Goal: Contribute content: Contribute content

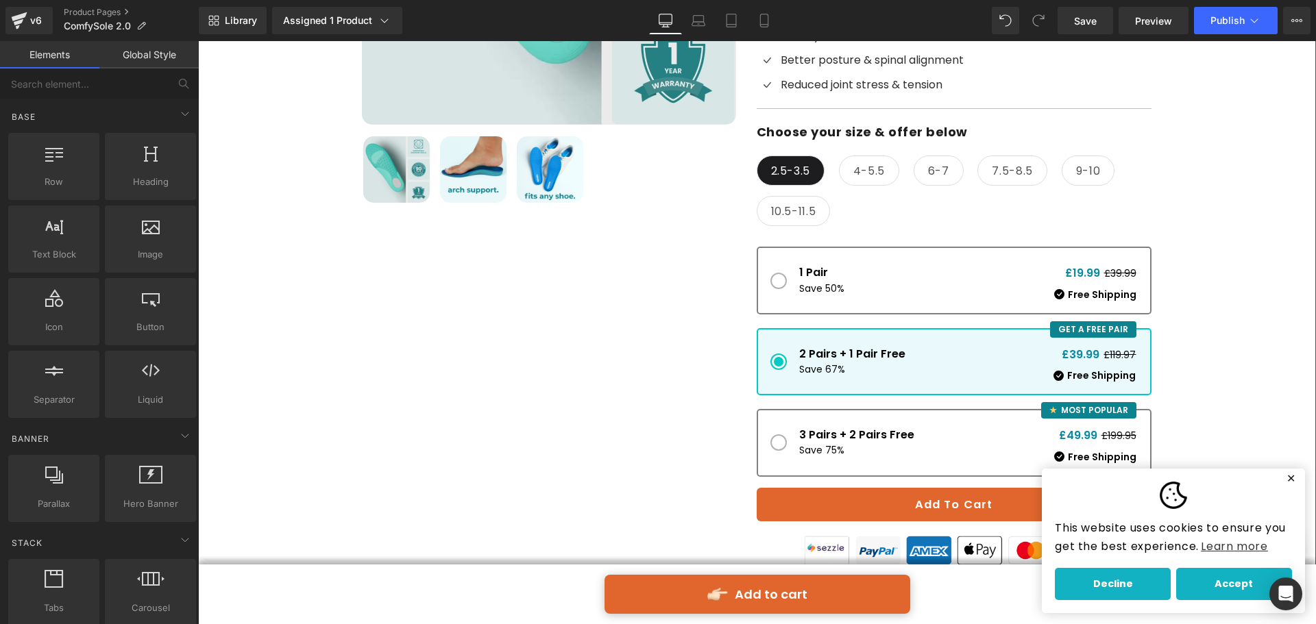
scroll to position [236, 0]
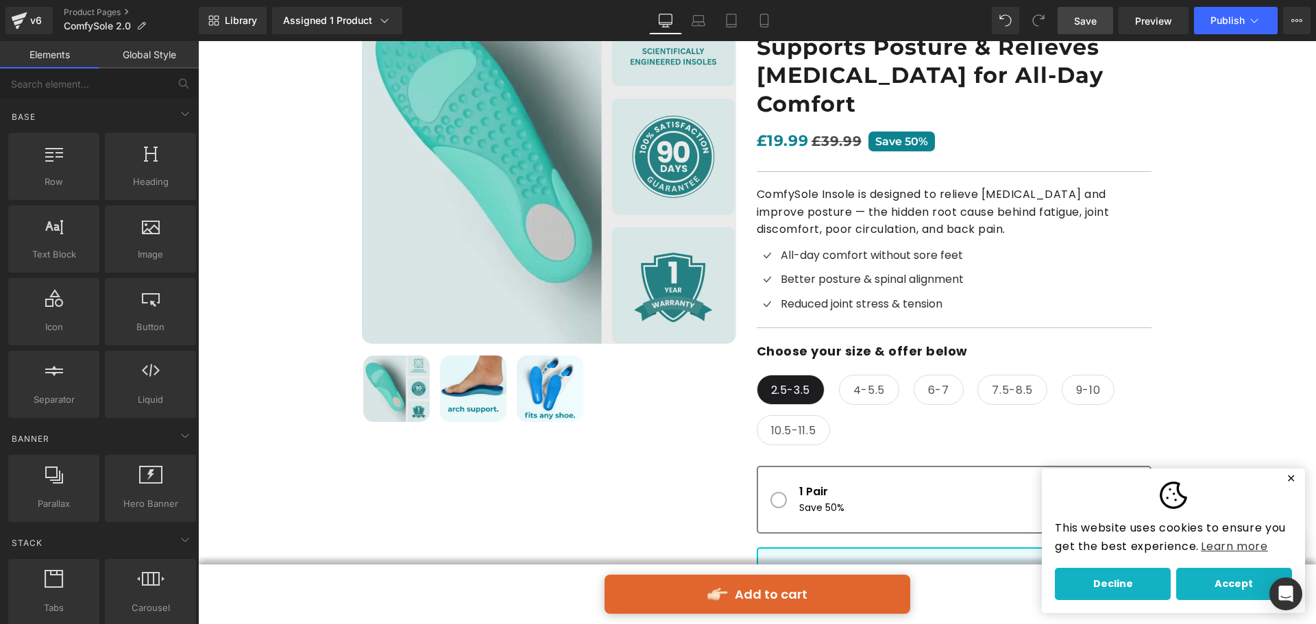
click at [1082, 20] on span "Save" at bounding box center [1085, 21] width 23 height 14
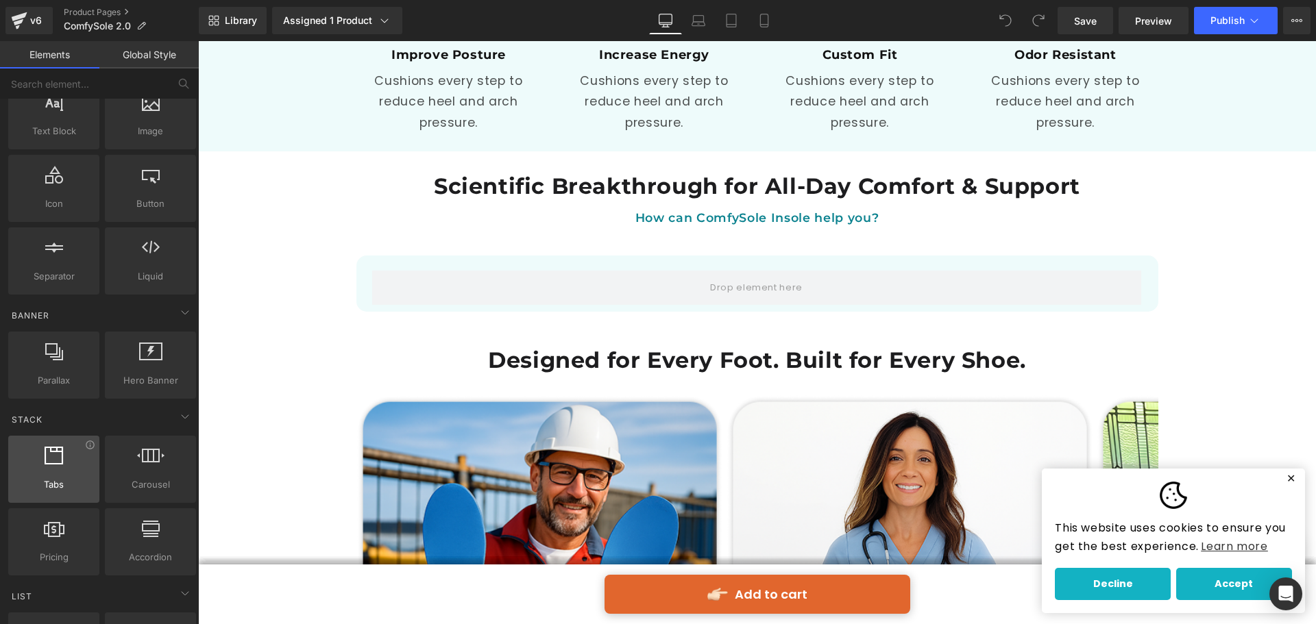
scroll to position [206, 0]
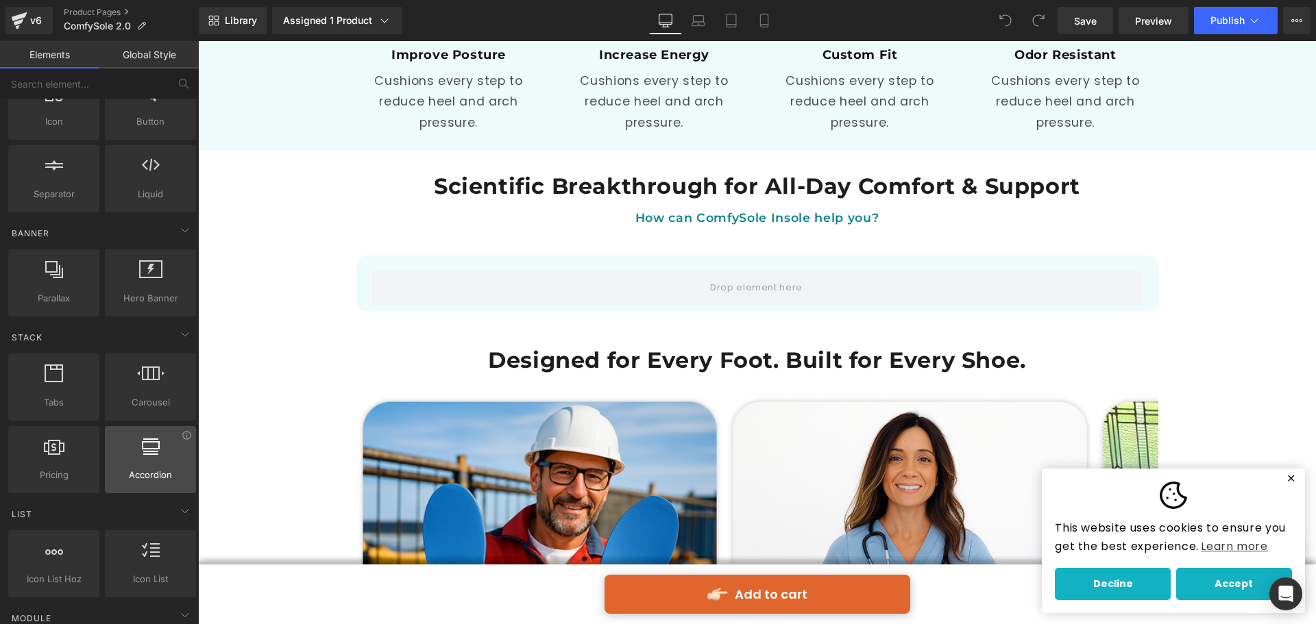
click at [149, 479] on span "Accordion" at bounding box center [150, 475] width 83 height 14
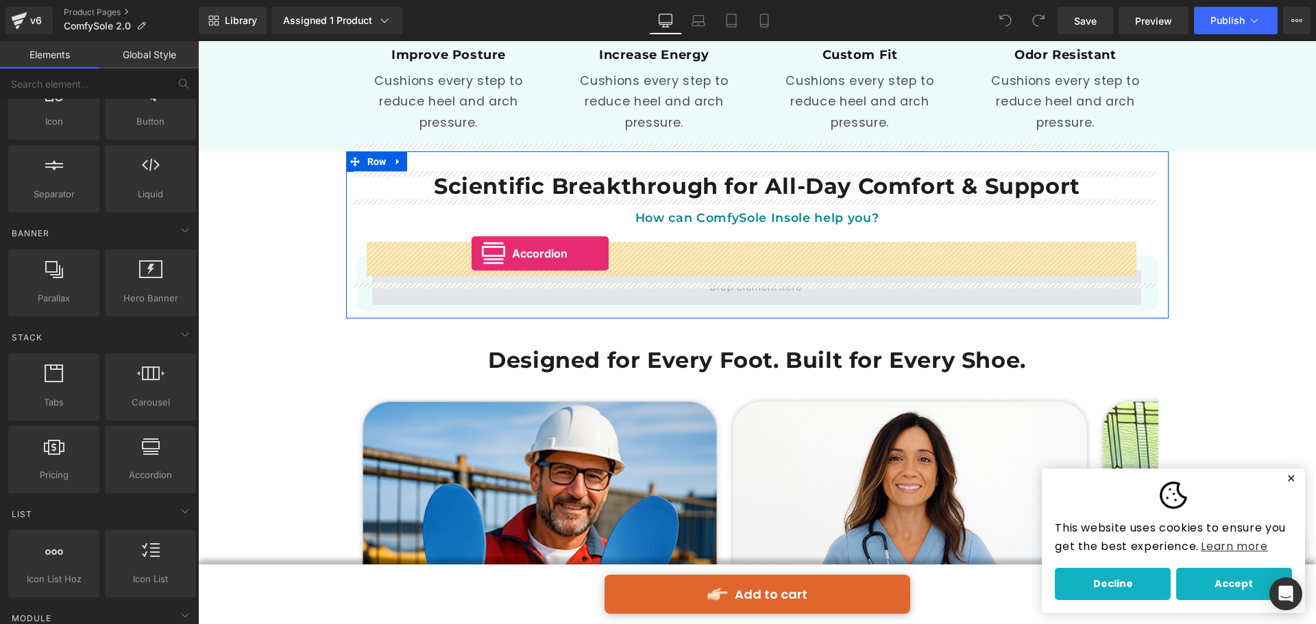
drag, startPoint x: 341, startPoint y: 512, endPoint x: 471, endPoint y: 254, distance: 289.6
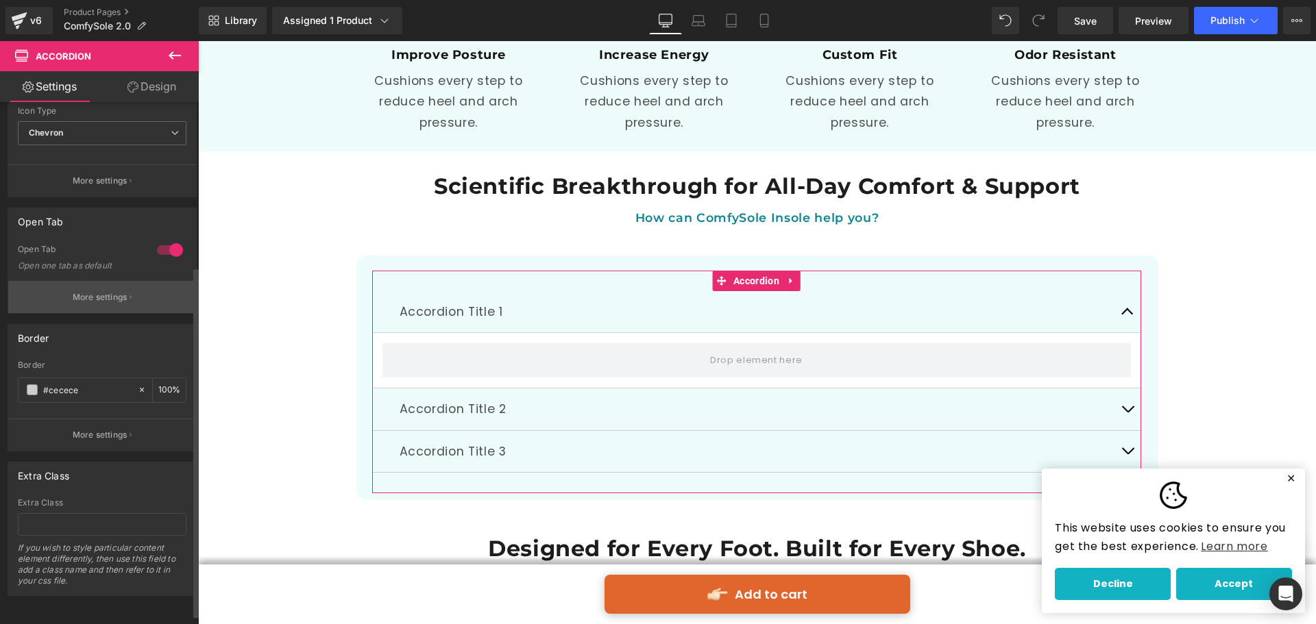
scroll to position [259, 0]
click at [128, 293] on button "More settings" at bounding box center [102, 297] width 188 height 32
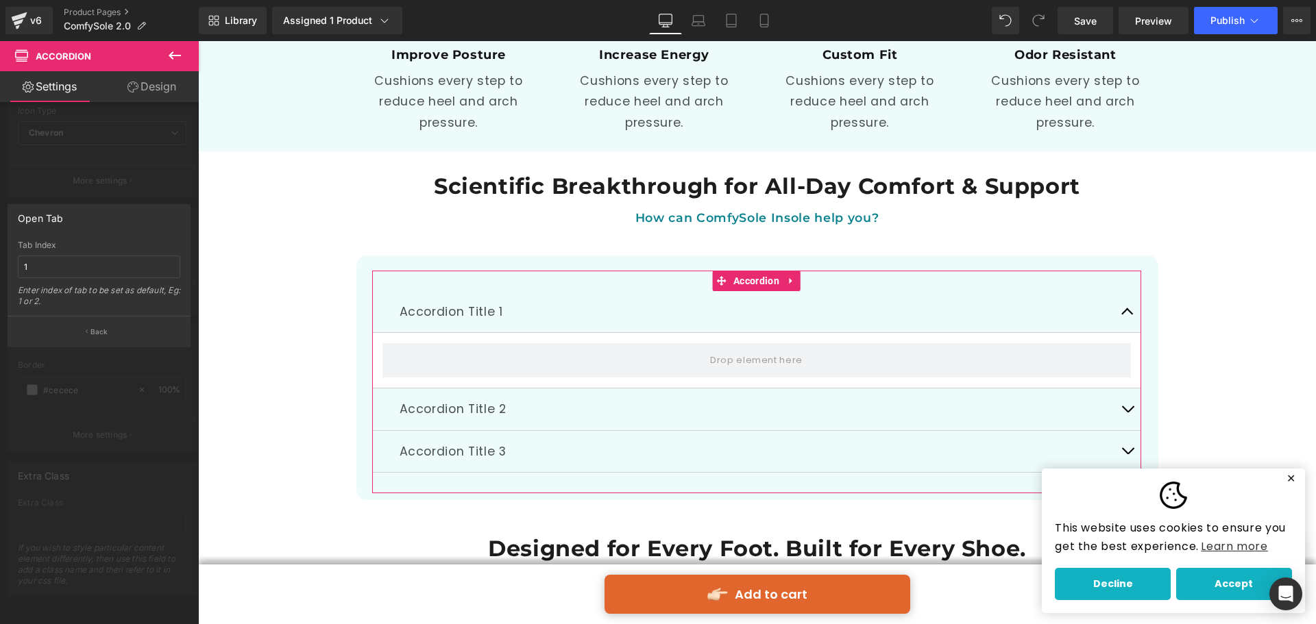
click at [130, 388] on div at bounding box center [99, 336] width 199 height 590
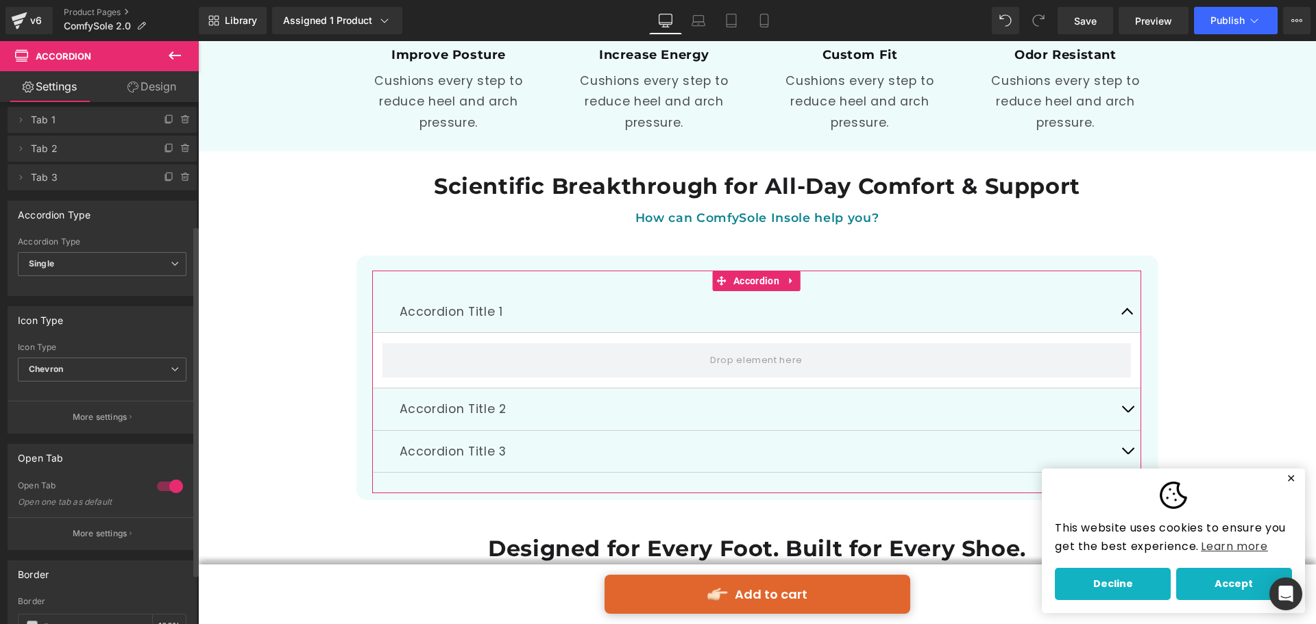
scroll to position [0, 0]
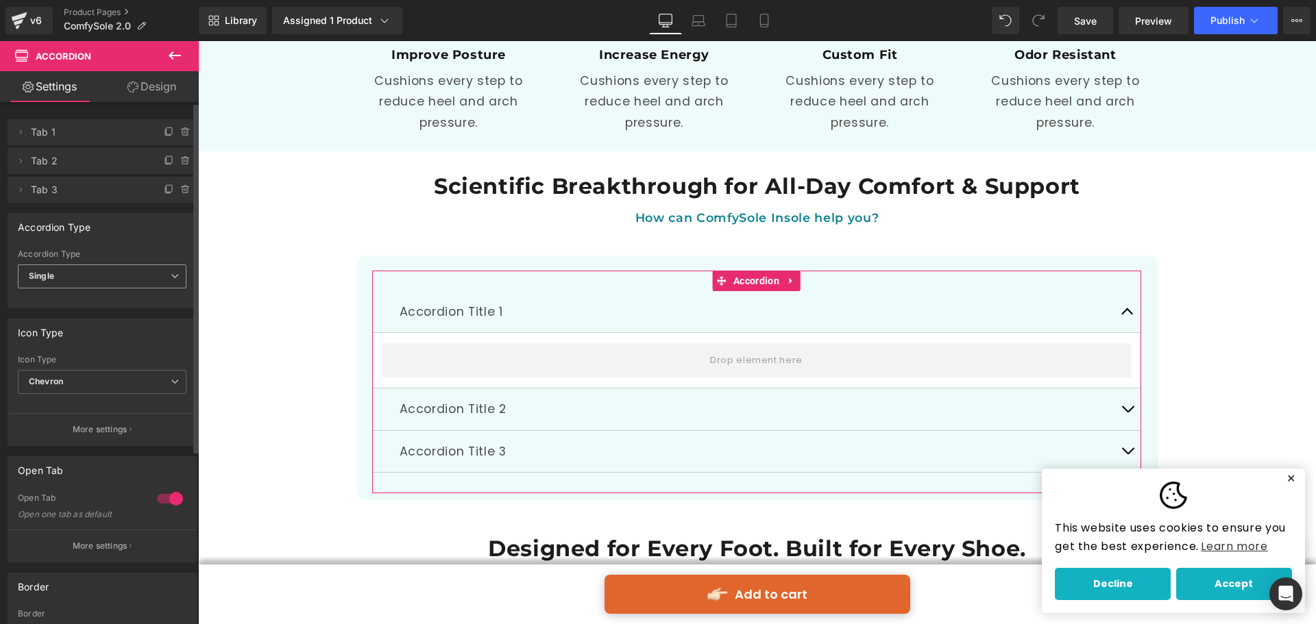
click at [113, 275] on span "Single" at bounding box center [102, 276] width 169 height 24
click at [113, 275] on span "Single" at bounding box center [99, 276] width 163 height 24
click at [113, 275] on span "Single" at bounding box center [102, 276] width 169 height 24
click at [115, 293] on li "Multiple" at bounding box center [99, 301] width 163 height 21
click at [118, 274] on span "Multiple" at bounding box center [102, 276] width 169 height 24
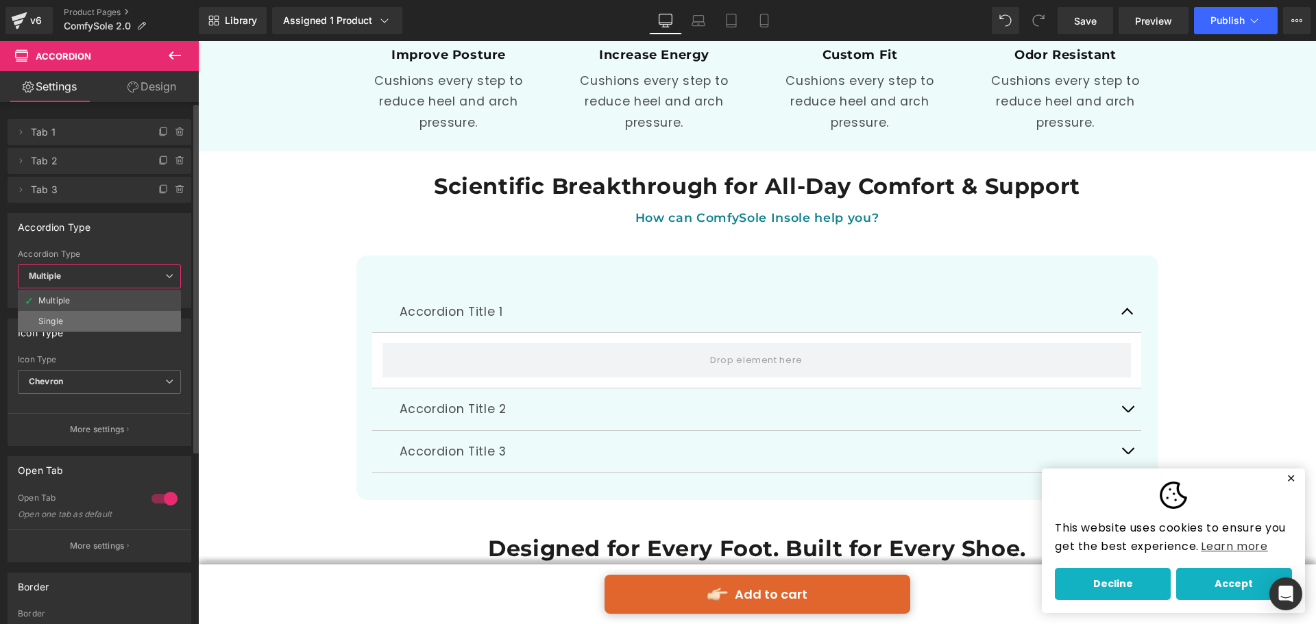
click at [104, 314] on li "Single" at bounding box center [99, 321] width 163 height 21
click at [121, 381] on span "Chevron" at bounding box center [102, 382] width 169 height 24
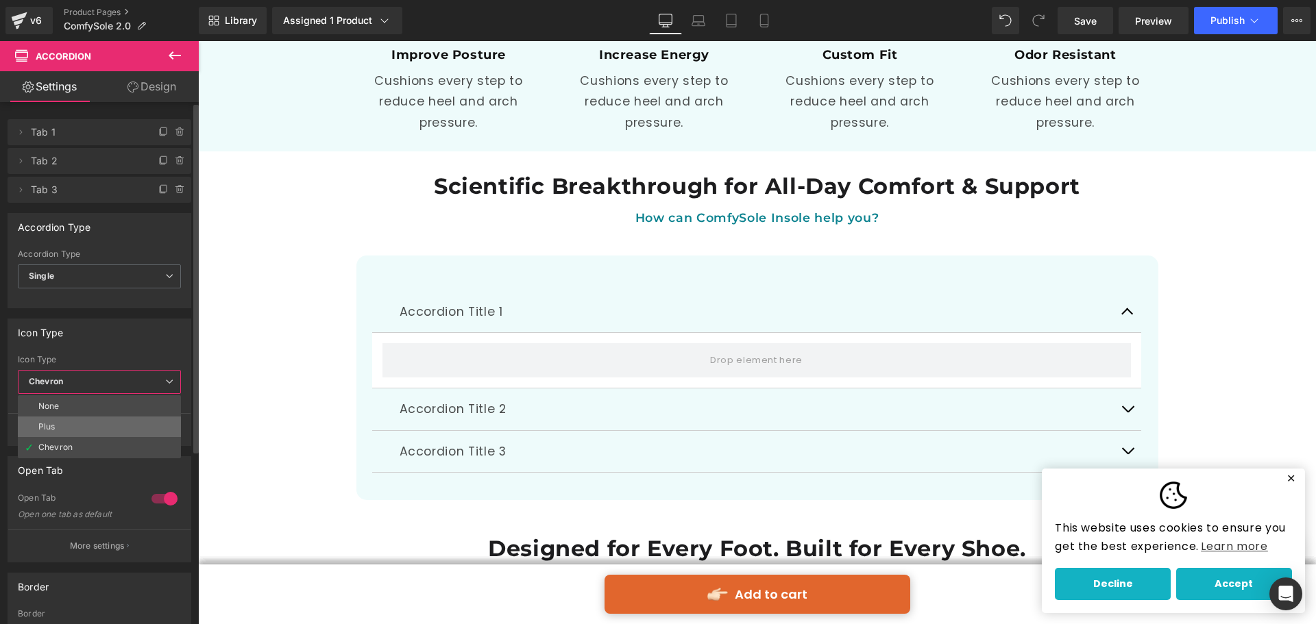
click at [109, 419] on li "Plus" at bounding box center [99, 427] width 163 height 21
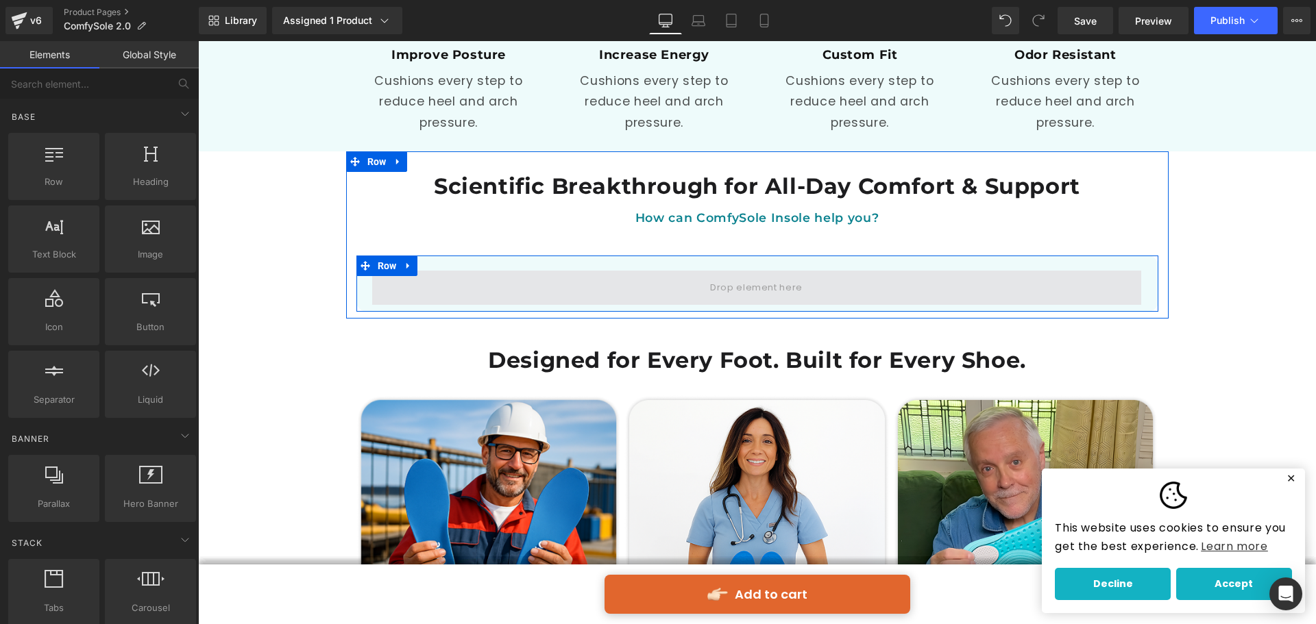
click at [405, 271] on span at bounding box center [756, 288] width 769 height 34
click at [706, 277] on span at bounding box center [756, 288] width 102 height 22
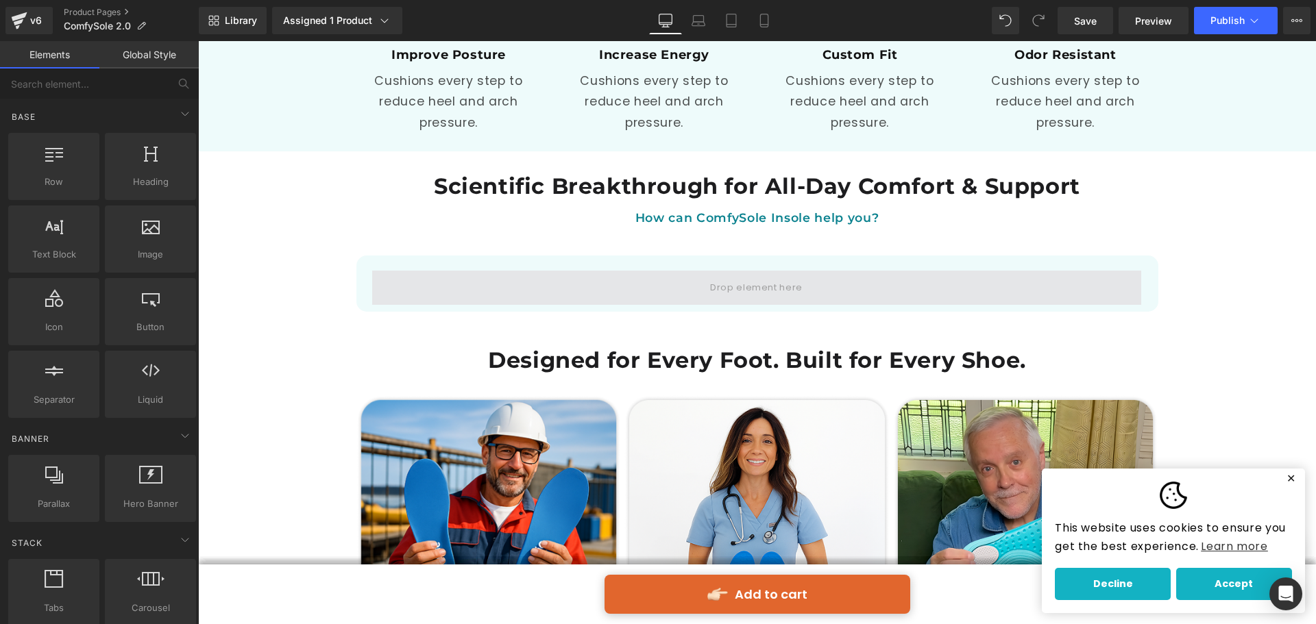
click at [401, 271] on span at bounding box center [756, 288] width 769 height 34
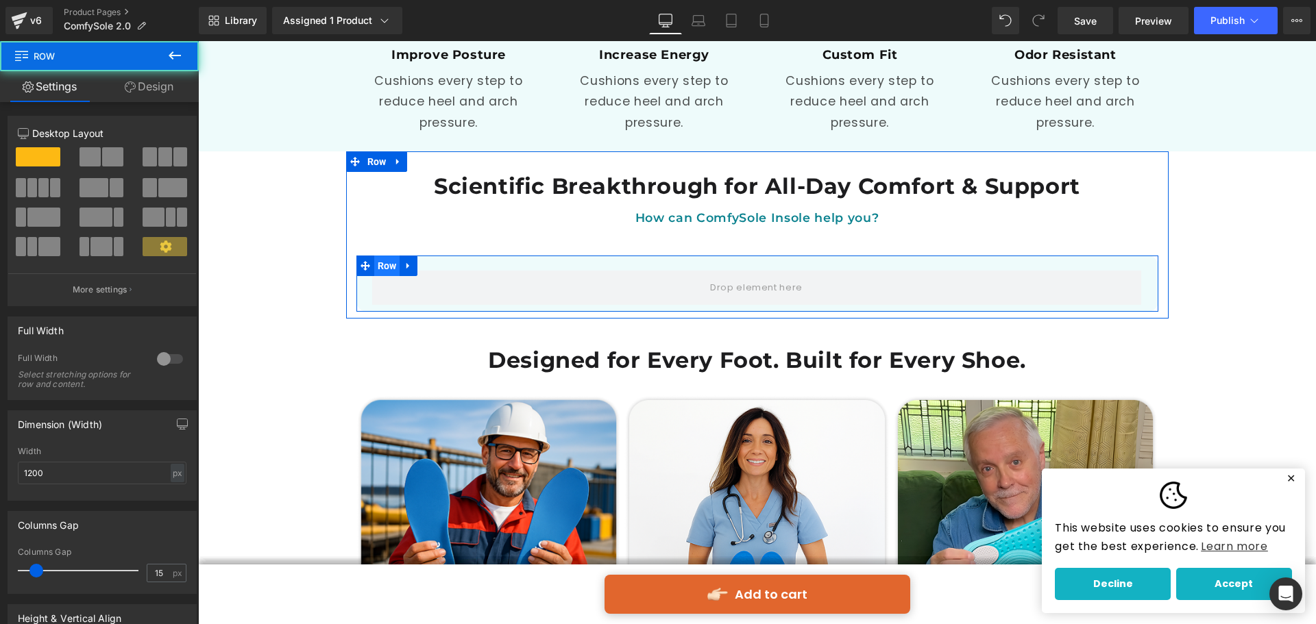
click at [394, 256] on span "Row" at bounding box center [387, 266] width 26 height 21
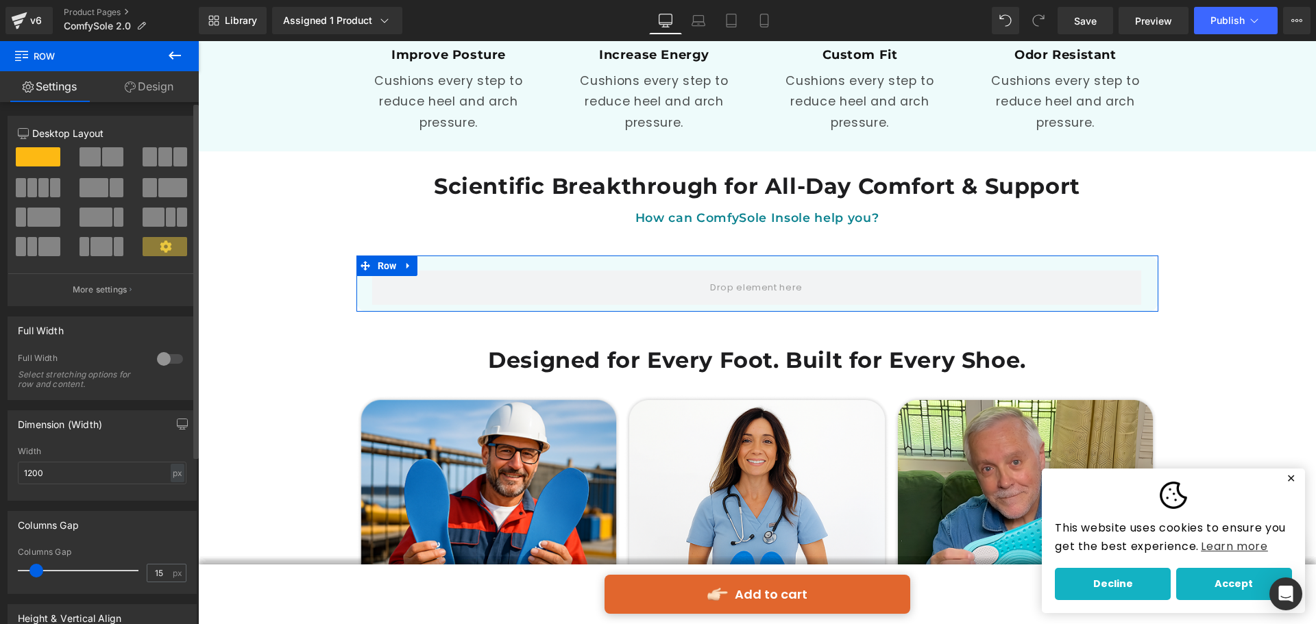
click at [173, 158] on span at bounding box center [180, 156] width 14 height 19
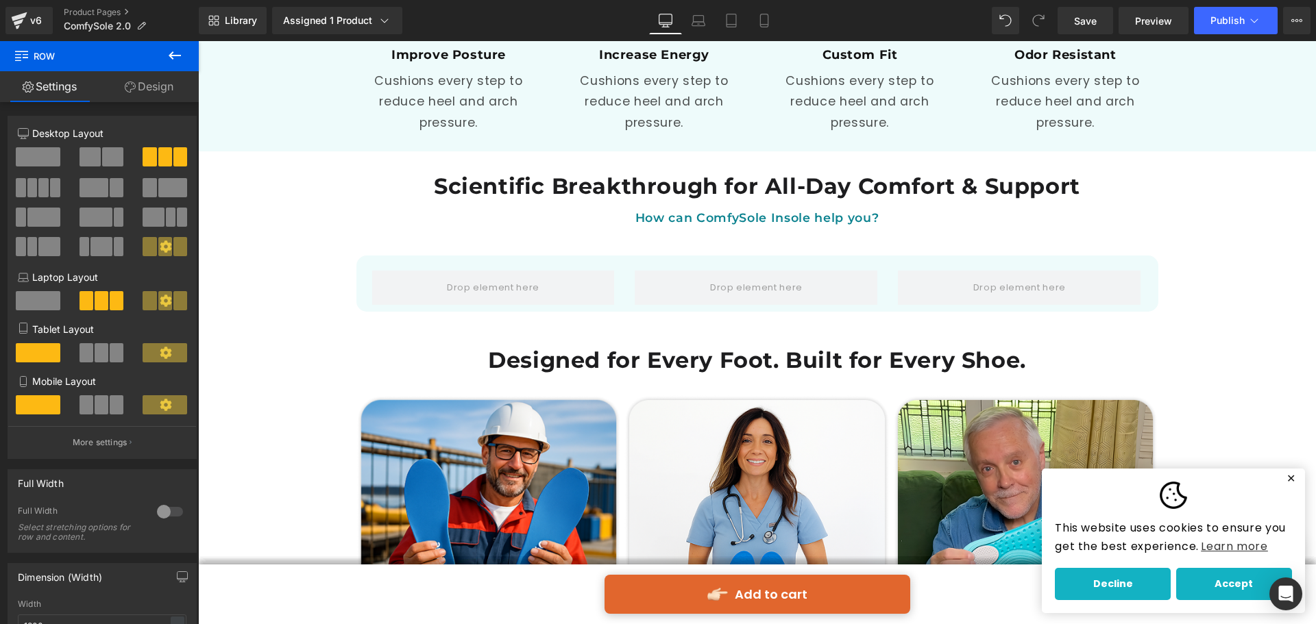
click at [170, 58] on icon at bounding box center [174, 55] width 16 height 16
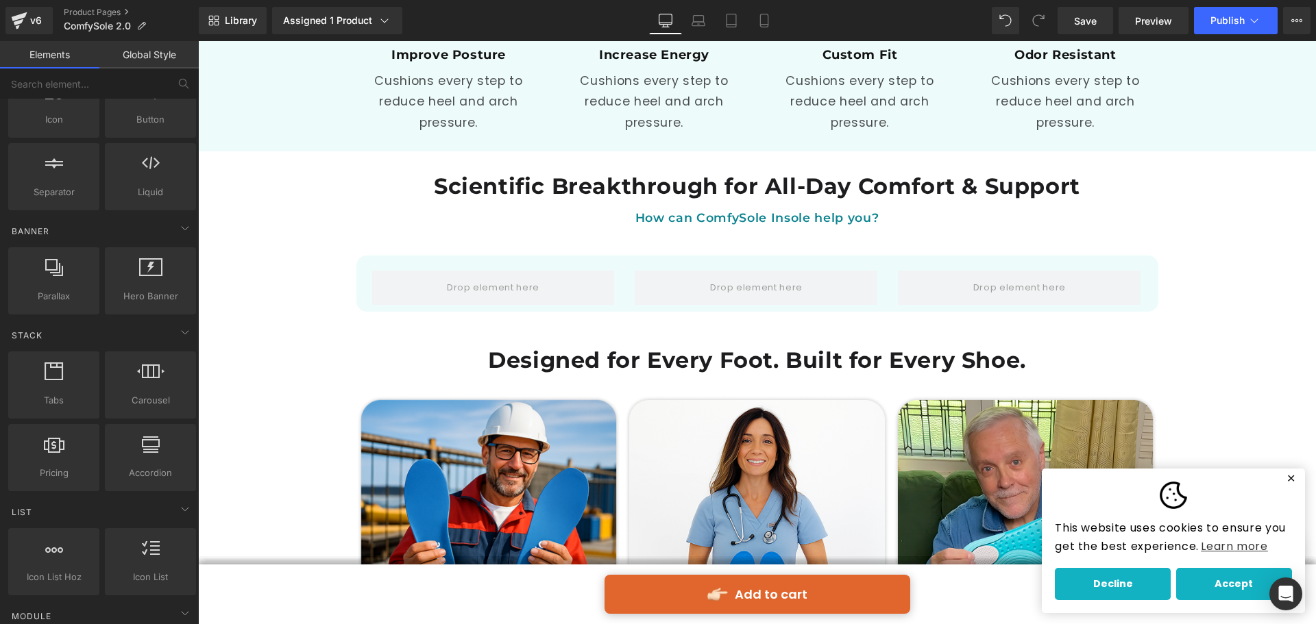
scroll to position [343, 0]
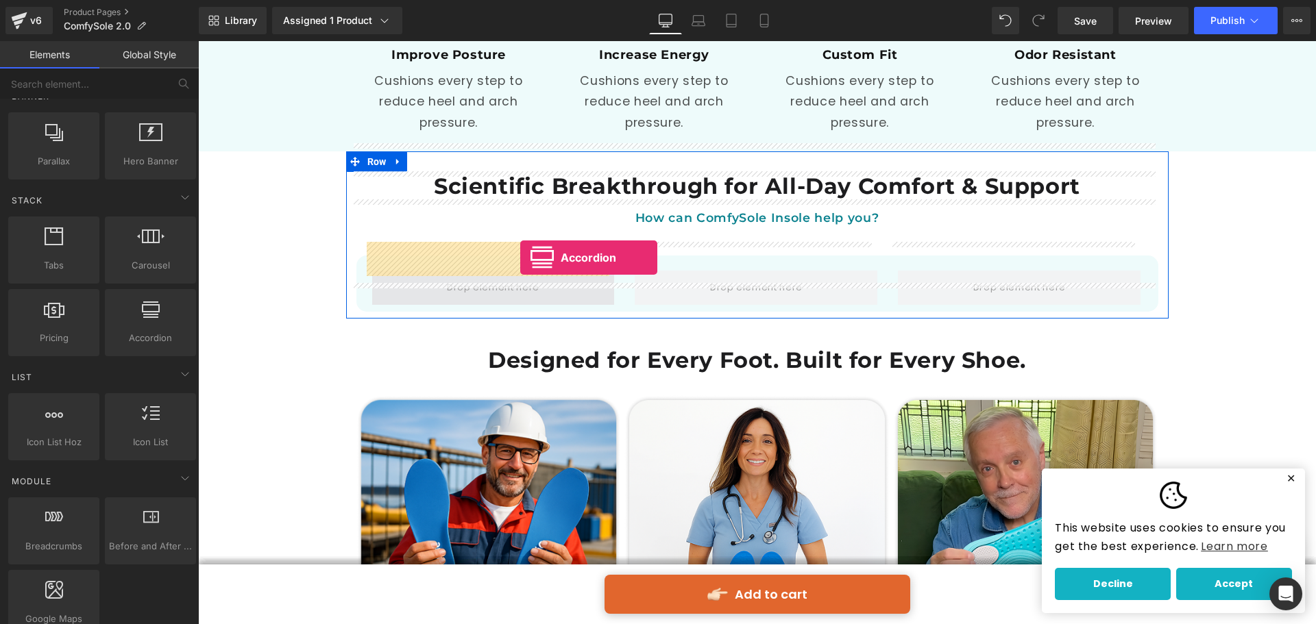
drag, startPoint x: 352, startPoint y: 369, endPoint x: 520, endPoint y: 258, distance: 201.2
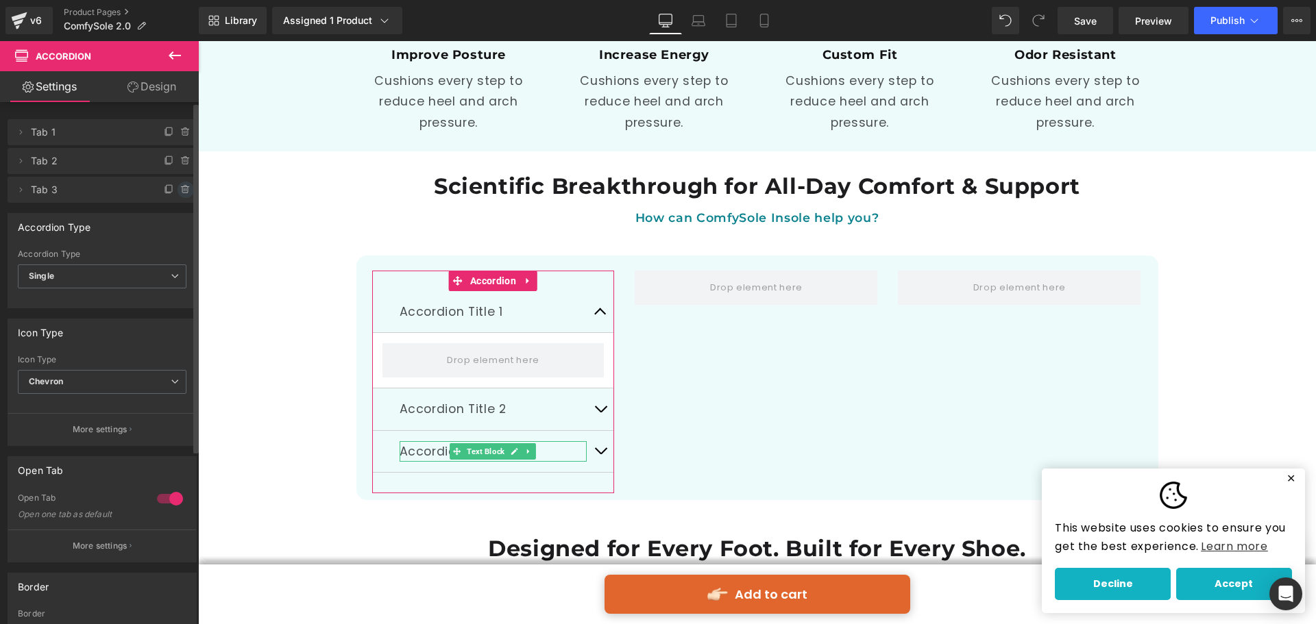
click at [177, 186] on span at bounding box center [185, 190] width 16 height 16
click at [177, 188] on button "Delete" at bounding box center [170, 191] width 43 height 18
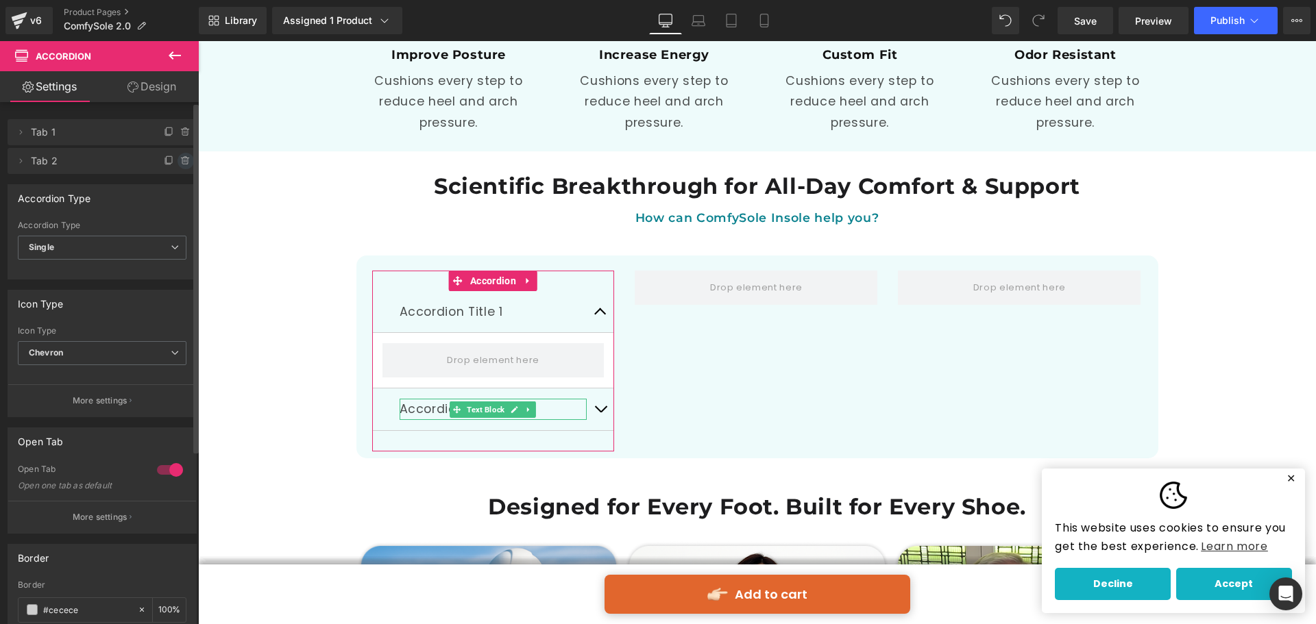
click at [182, 157] on icon at bounding box center [185, 161] width 11 height 11
click at [169, 164] on button "Delete" at bounding box center [170, 162] width 43 height 18
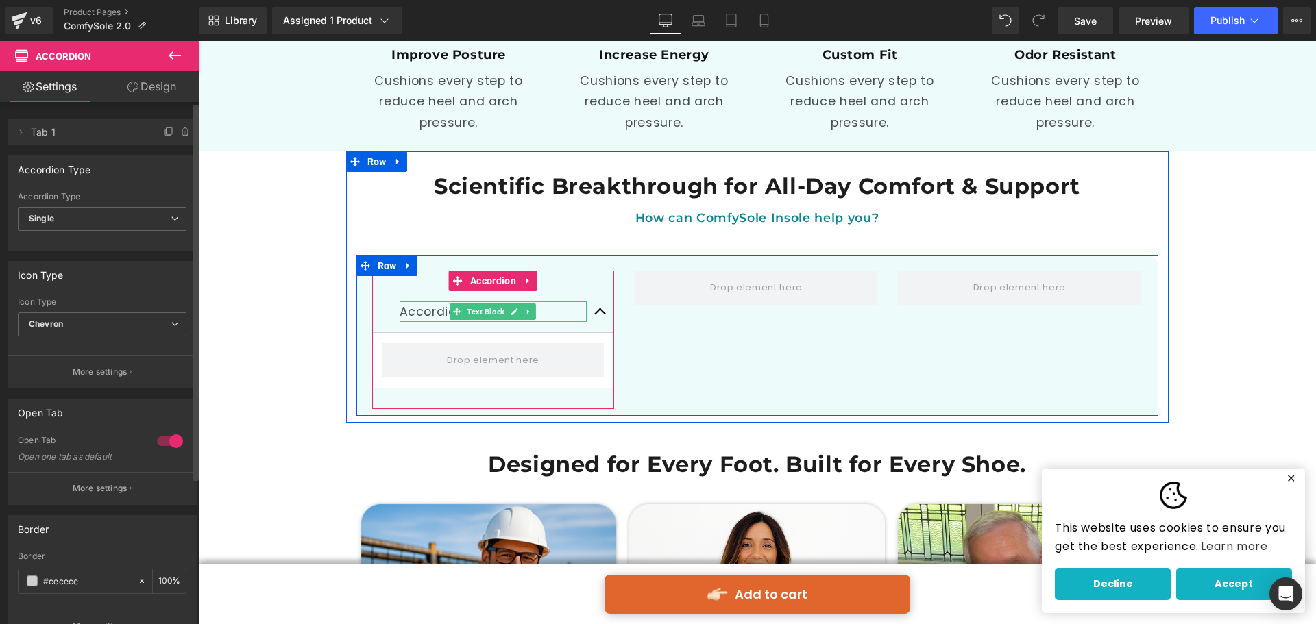
click at [541, 301] on p "Accordion Title 1" at bounding box center [493, 311] width 188 height 21
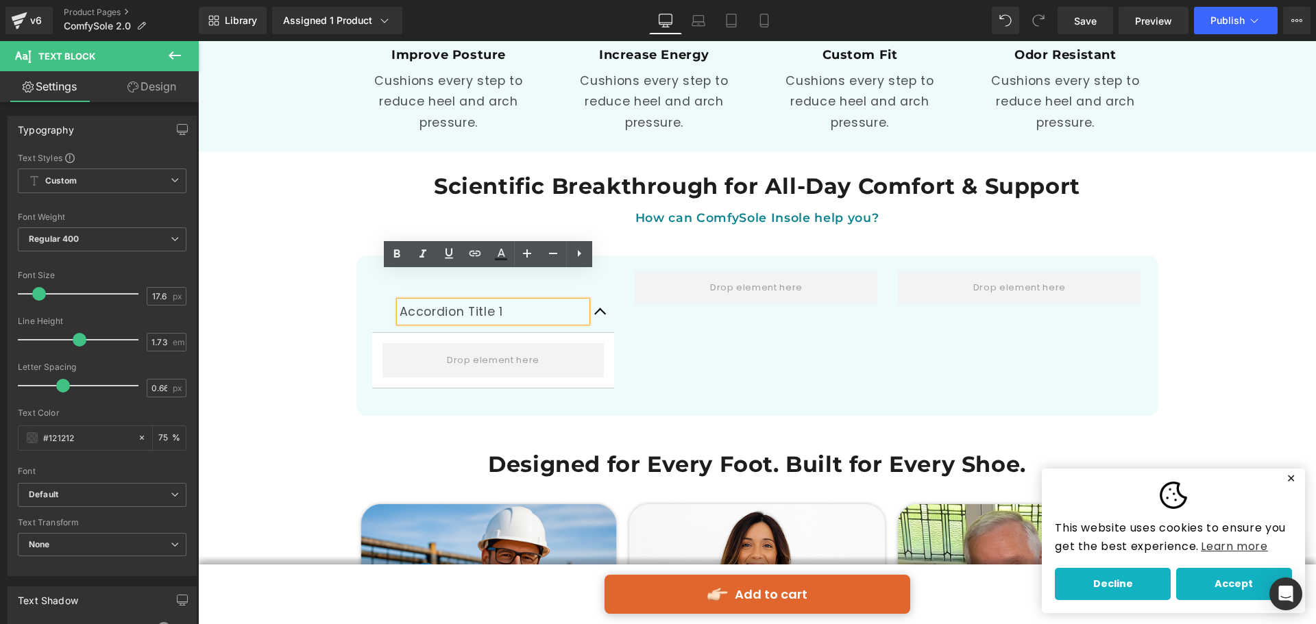
drag, startPoint x: 602, startPoint y: 270, endPoint x: 601, endPoint y: 283, distance: 13.0
click at [602, 291] on button "button" at bounding box center [600, 311] width 27 height 41
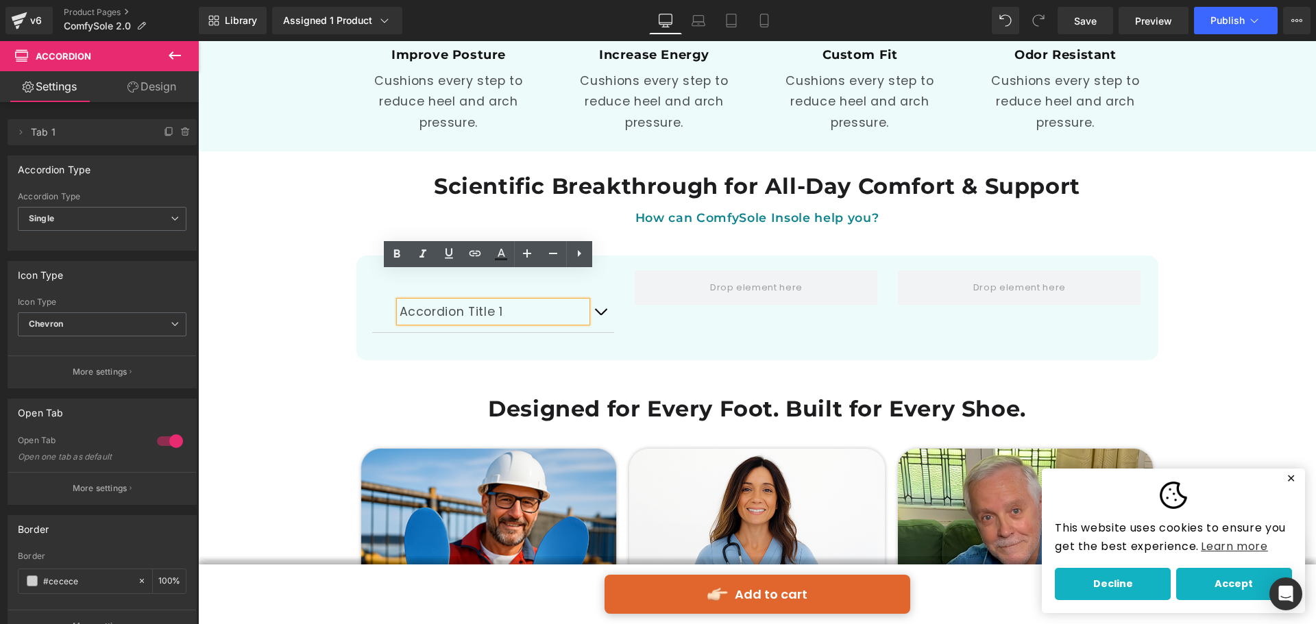
click at [597, 291] on button "button" at bounding box center [600, 311] width 27 height 41
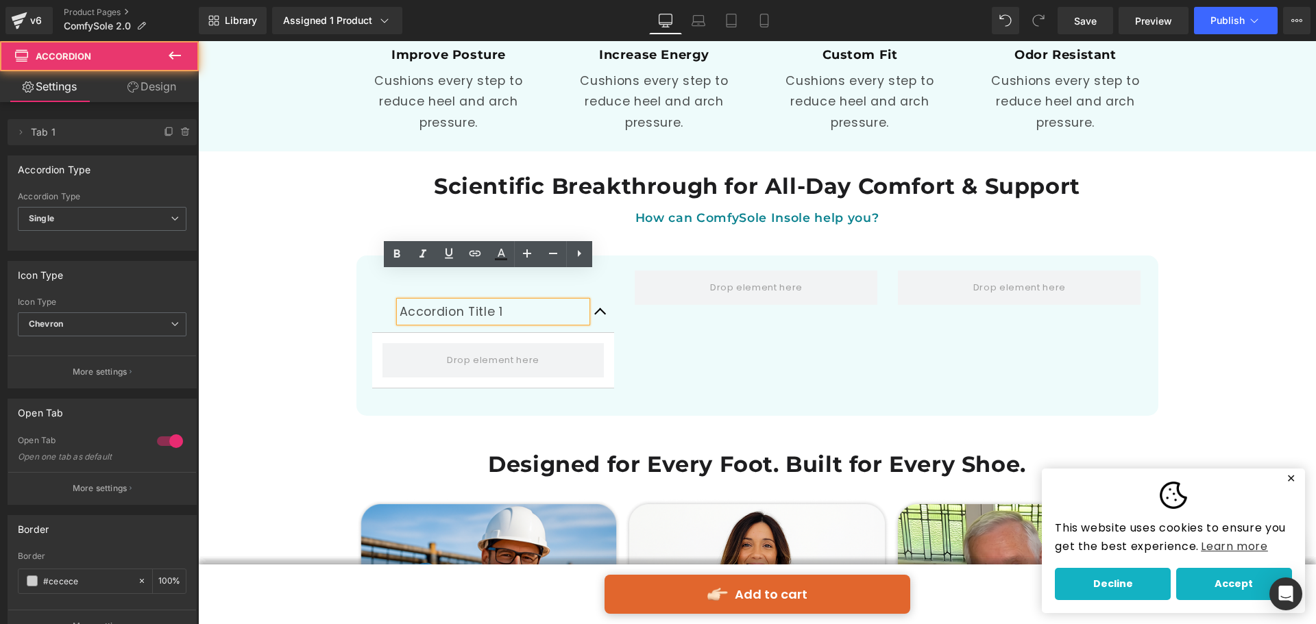
click at [597, 291] on button "button" at bounding box center [600, 311] width 27 height 41
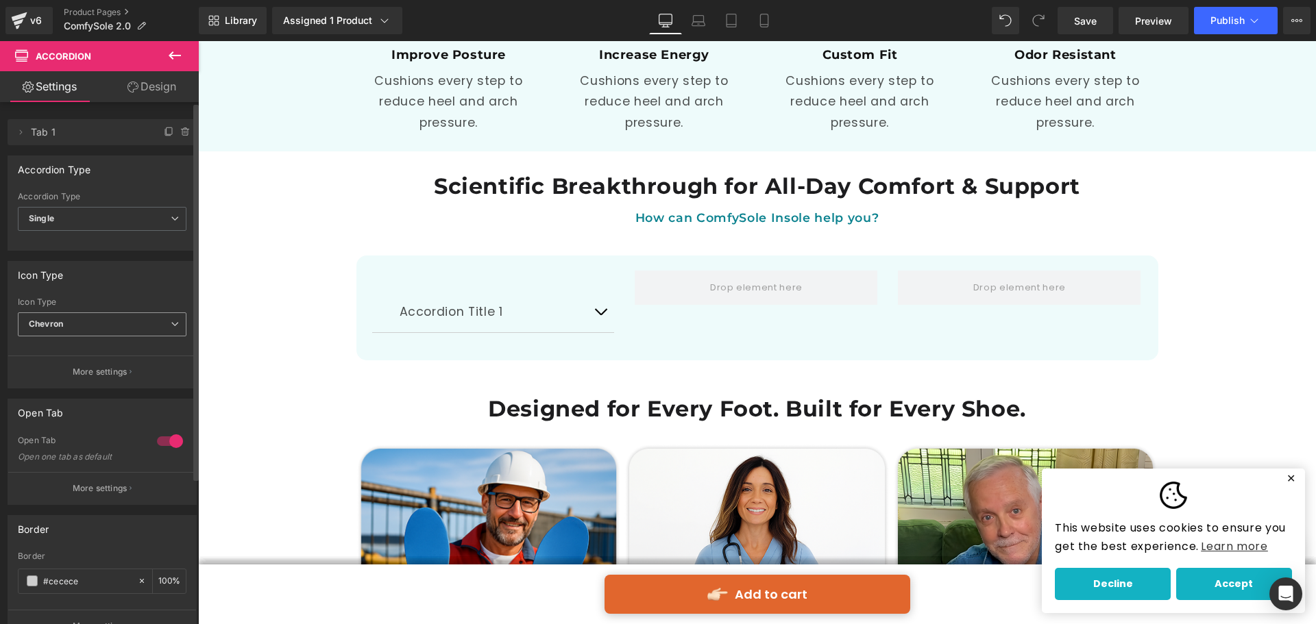
click at [129, 319] on span "Chevron" at bounding box center [102, 324] width 169 height 24
click at [128, 373] on li "Plus" at bounding box center [99, 369] width 163 height 21
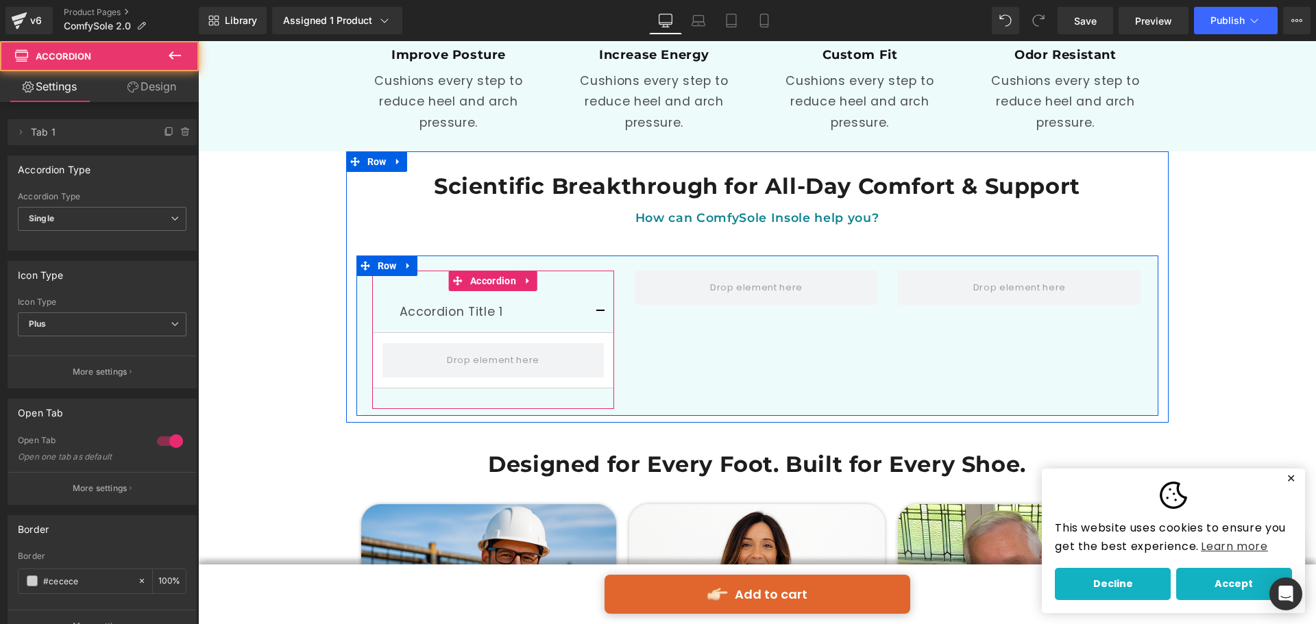
click at [600, 315] on span "button" at bounding box center [600, 315] width 0 height 0
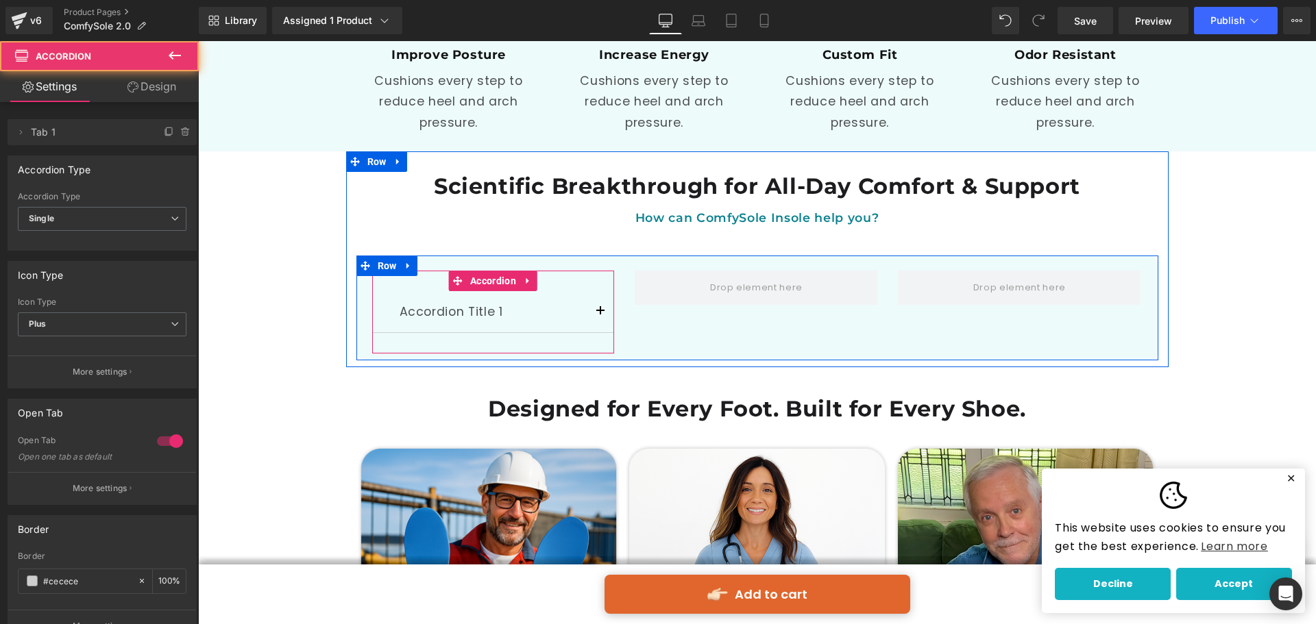
click at [593, 291] on button "button" at bounding box center [600, 311] width 27 height 41
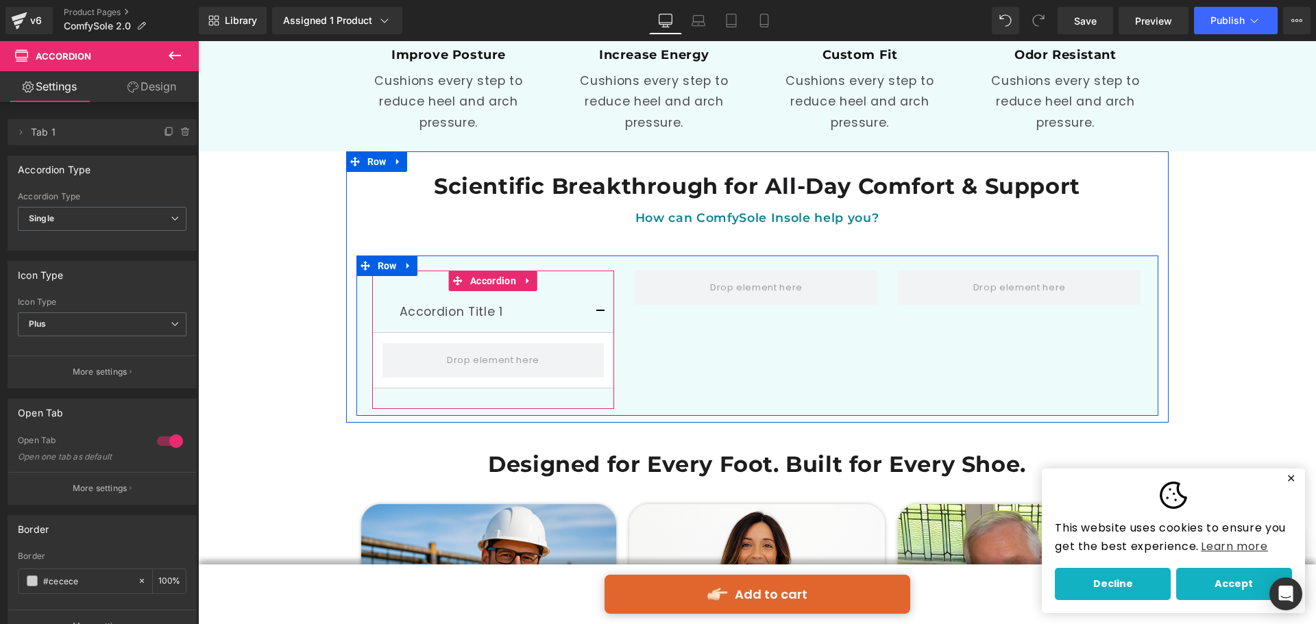
click at [595, 291] on button "button" at bounding box center [600, 311] width 27 height 41
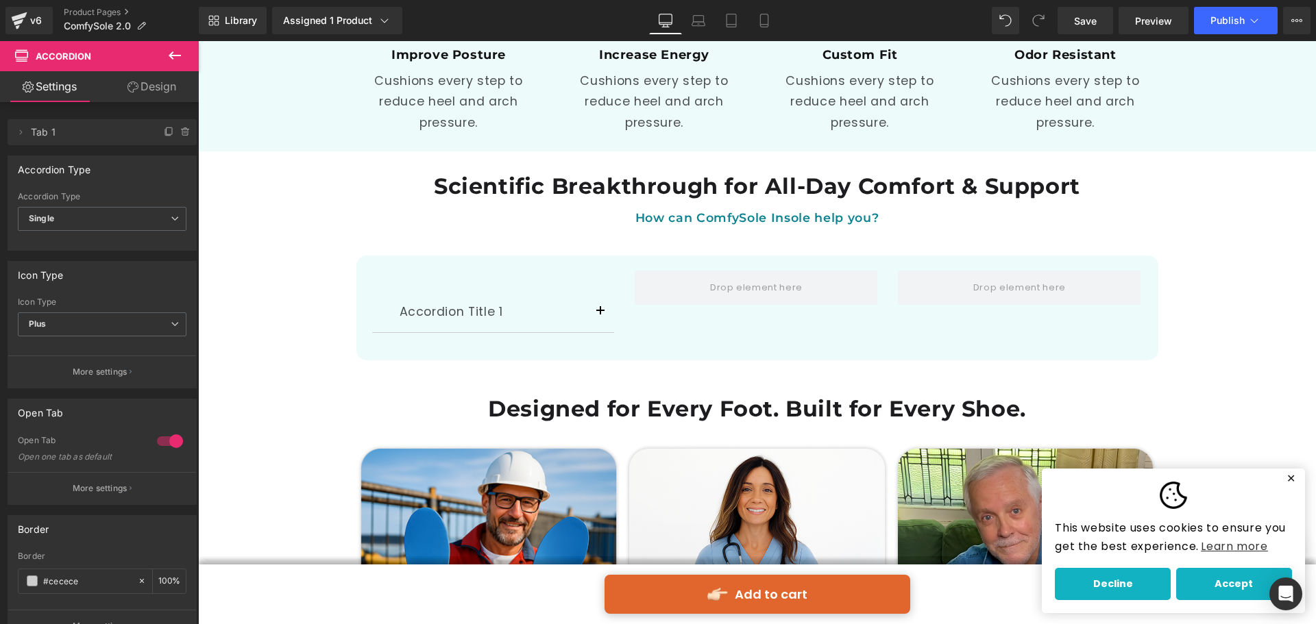
click at [180, 56] on icon at bounding box center [175, 55] width 12 height 8
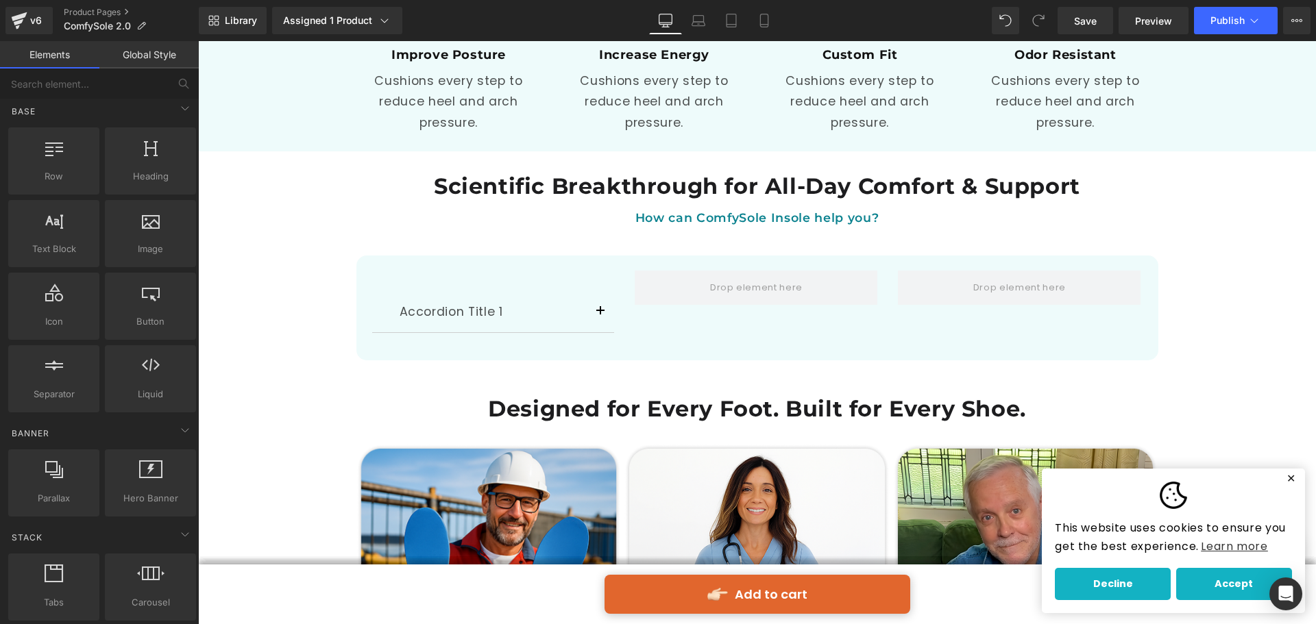
scroll to position [0, 0]
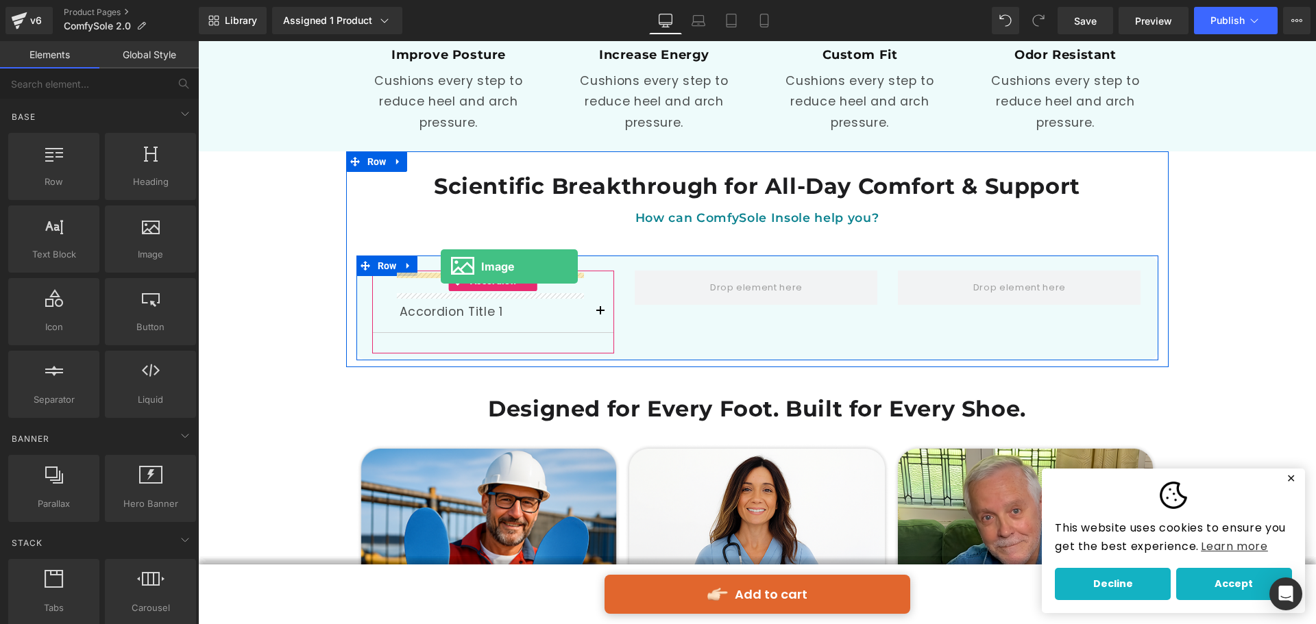
drag, startPoint x: 334, startPoint y: 288, endPoint x: 441, endPoint y: 267, distance: 108.4
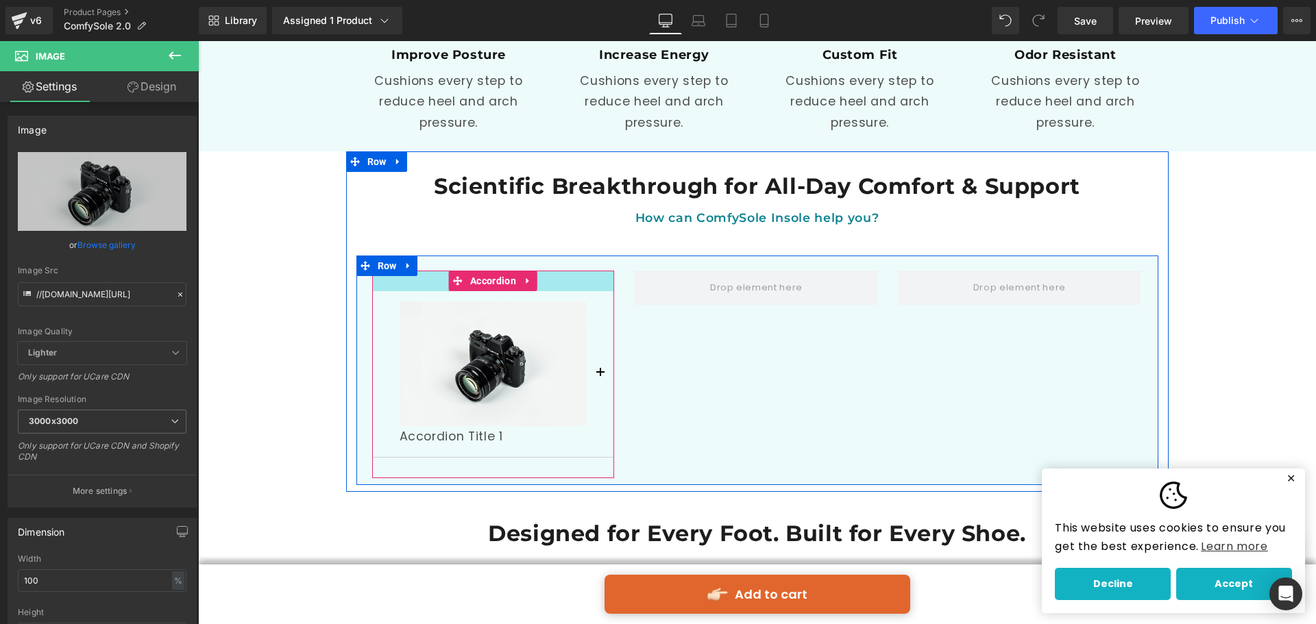
click at [575, 271] on div at bounding box center [493, 281] width 243 height 21
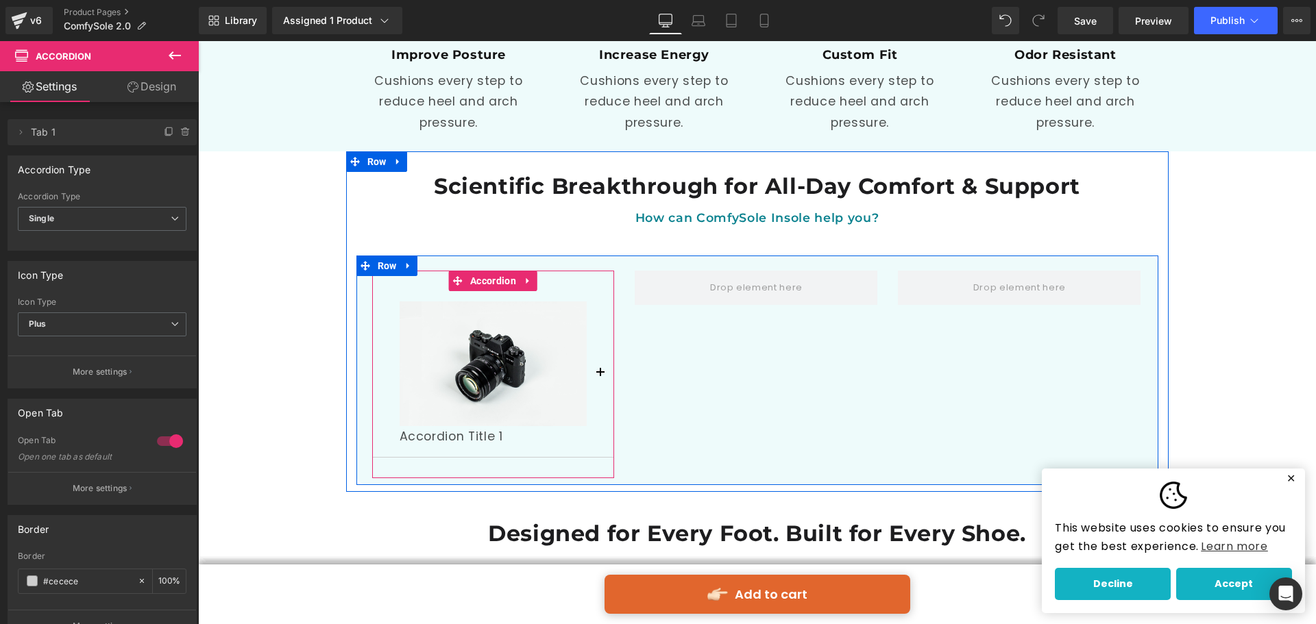
click at [598, 312] on button "button" at bounding box center [600, 374] width 27 height 166
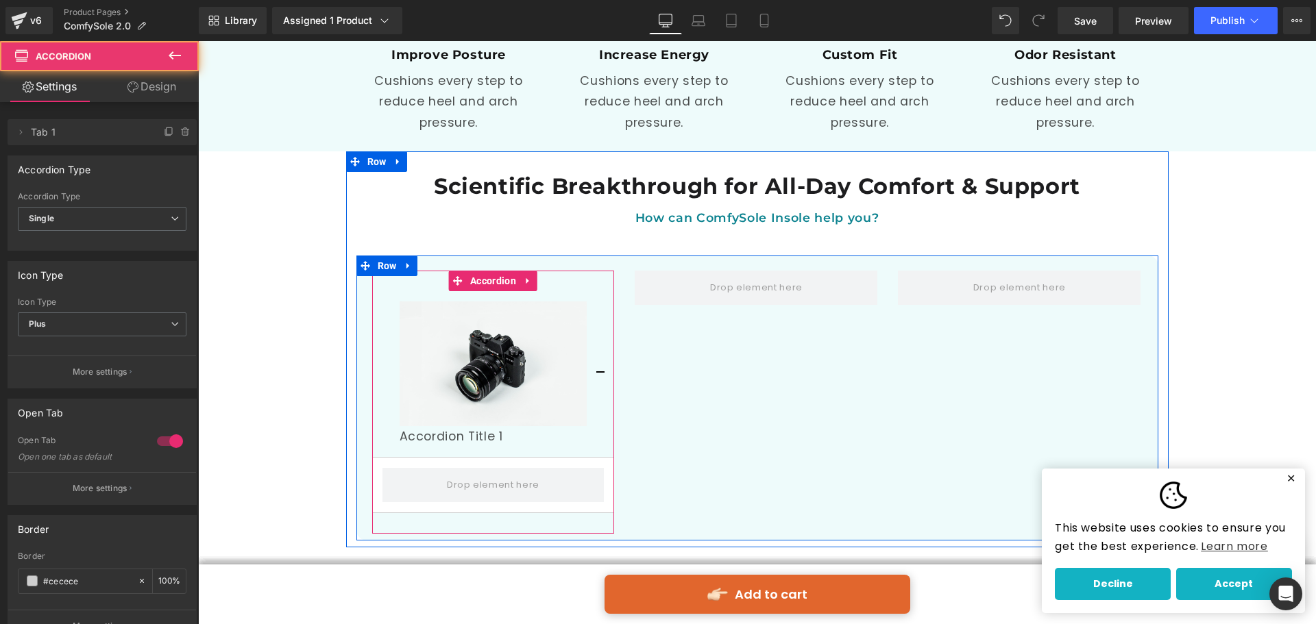
click at [595, 353] on button "button" at bounding box center [600, 374] width 27 height 166
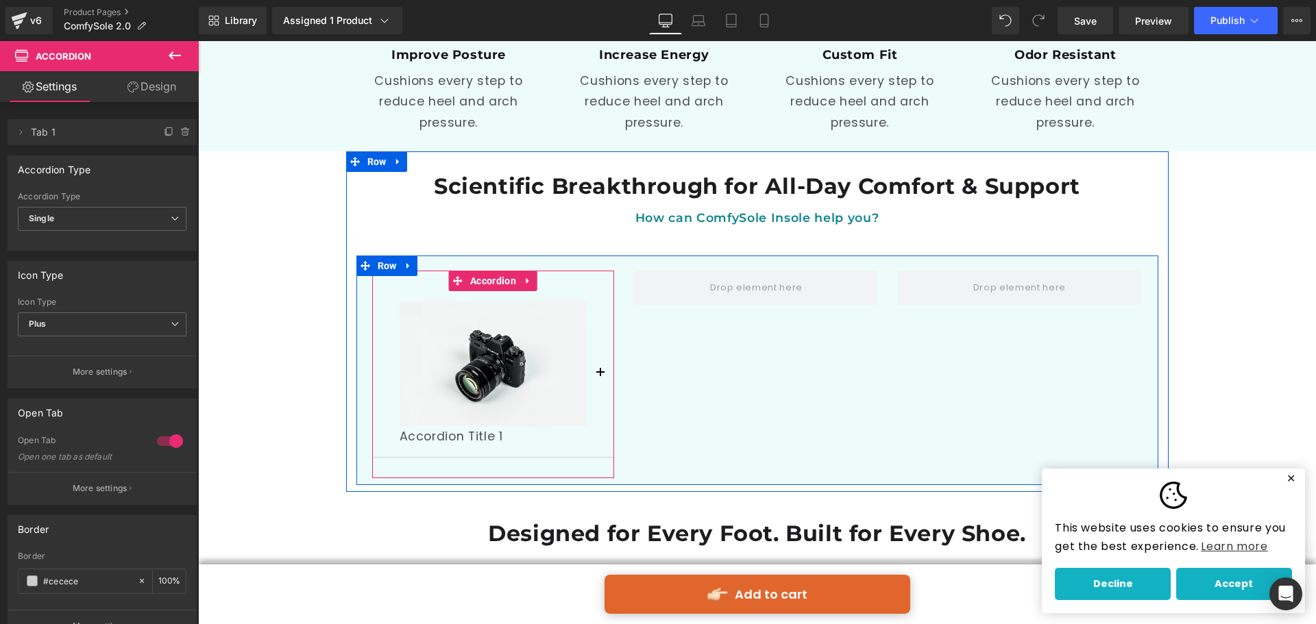
click at [386, 375] on div "Image Accordion Title 1 Text Block" at bounding box center [493, 374] width 243 height 166
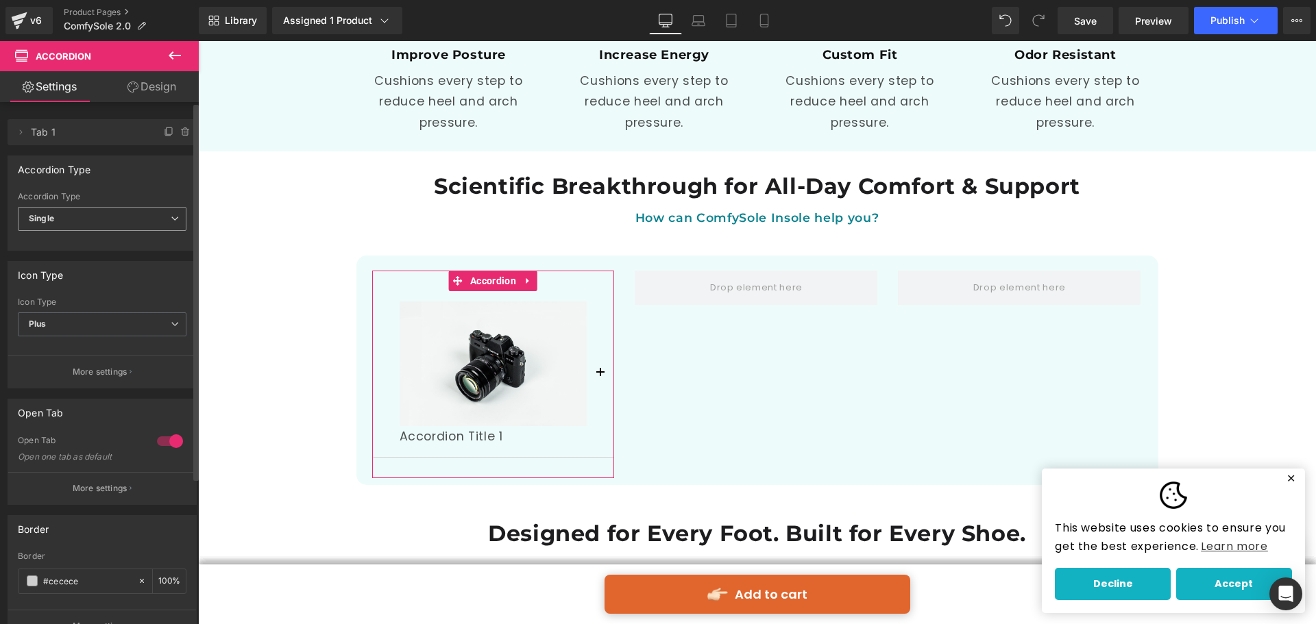
click at [143, 225] on span "Single" at bounding box center [102, 219] width 169 height 24
click at [116, 246] on li "Multiple" at bounding box center [99, 243] width 163 height 21
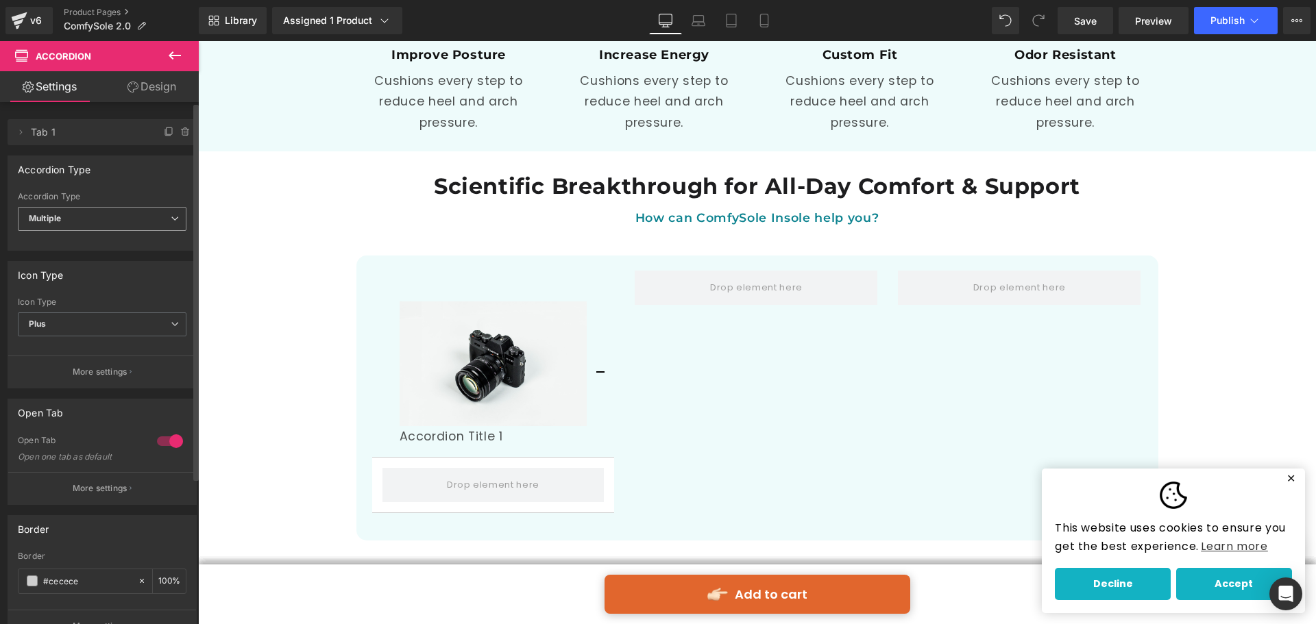
click at [129, 230] on span "Multiple" at bounding box center [102, 219] width 169 height 24
click at [127, 264] on li "Single" at bounding box center [99, 264] width 163 height 21
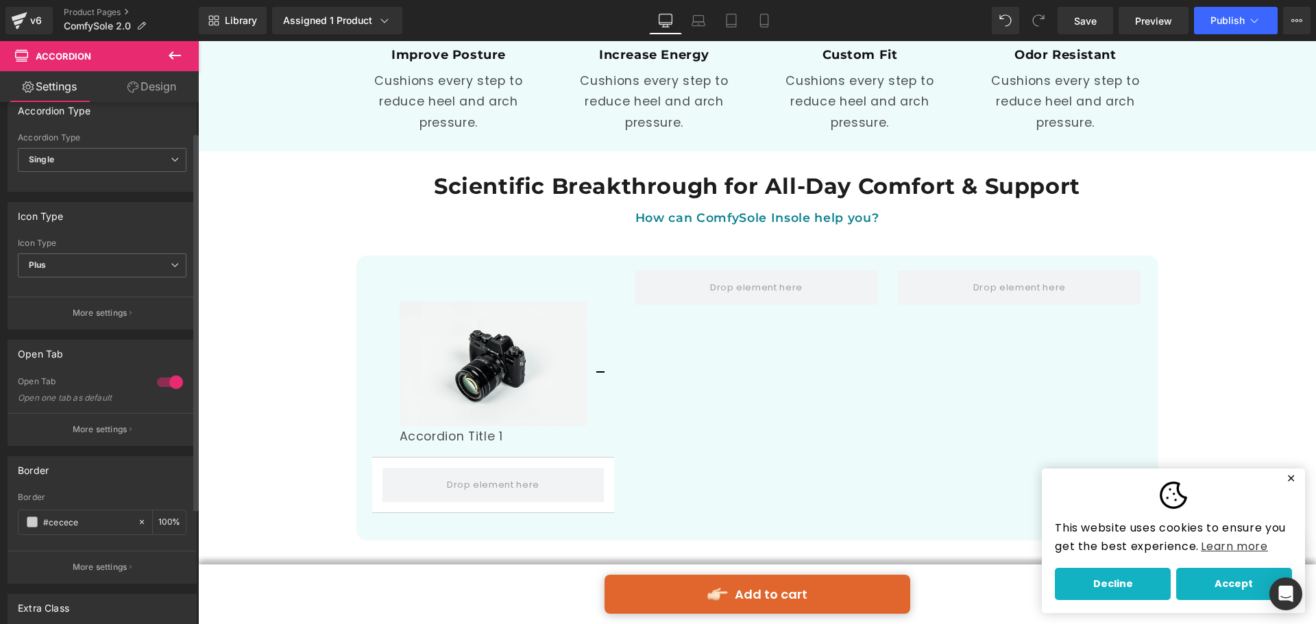
scroll to position [201, 0]
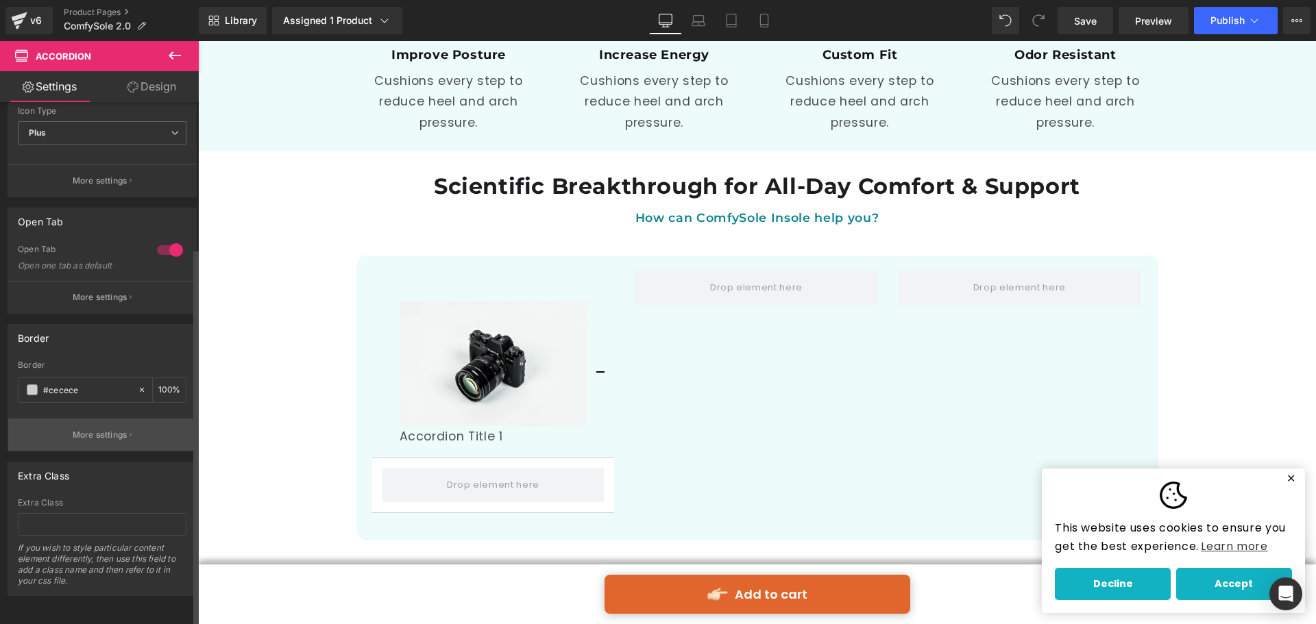
click at [136, 419] on button "More settings" at bounding box center [102, 435] width 188 height 32
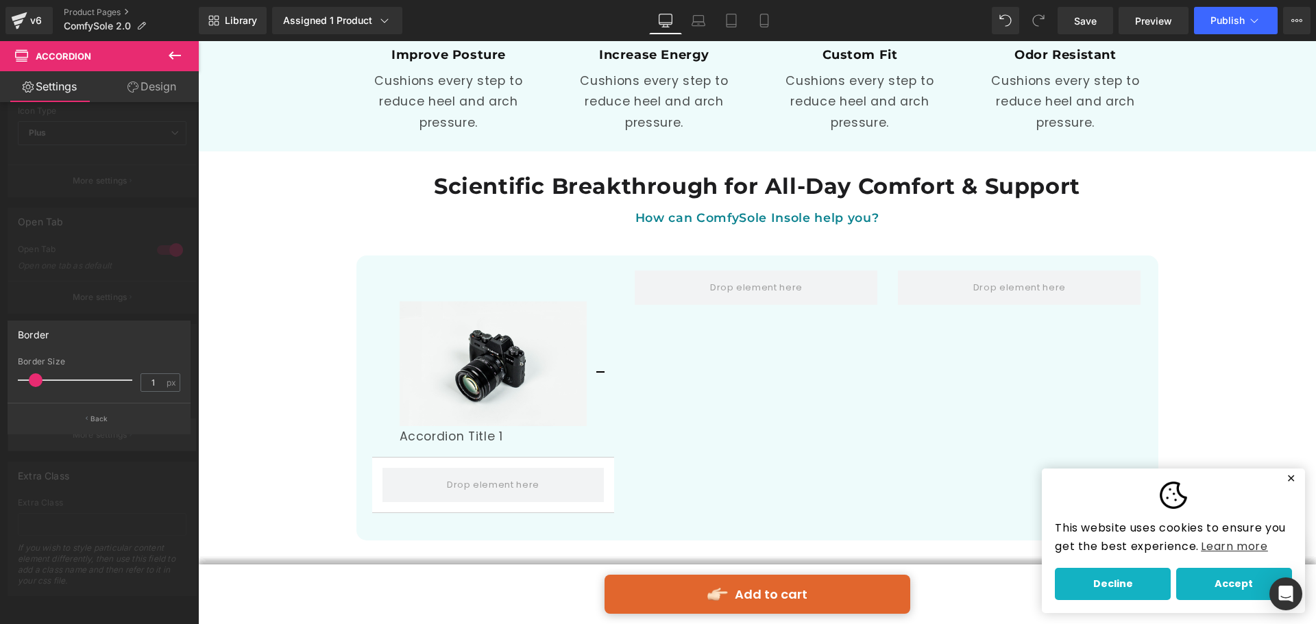
click at [136, 419] on button "Back" at bounding box center [99, 418] width 183 height 31
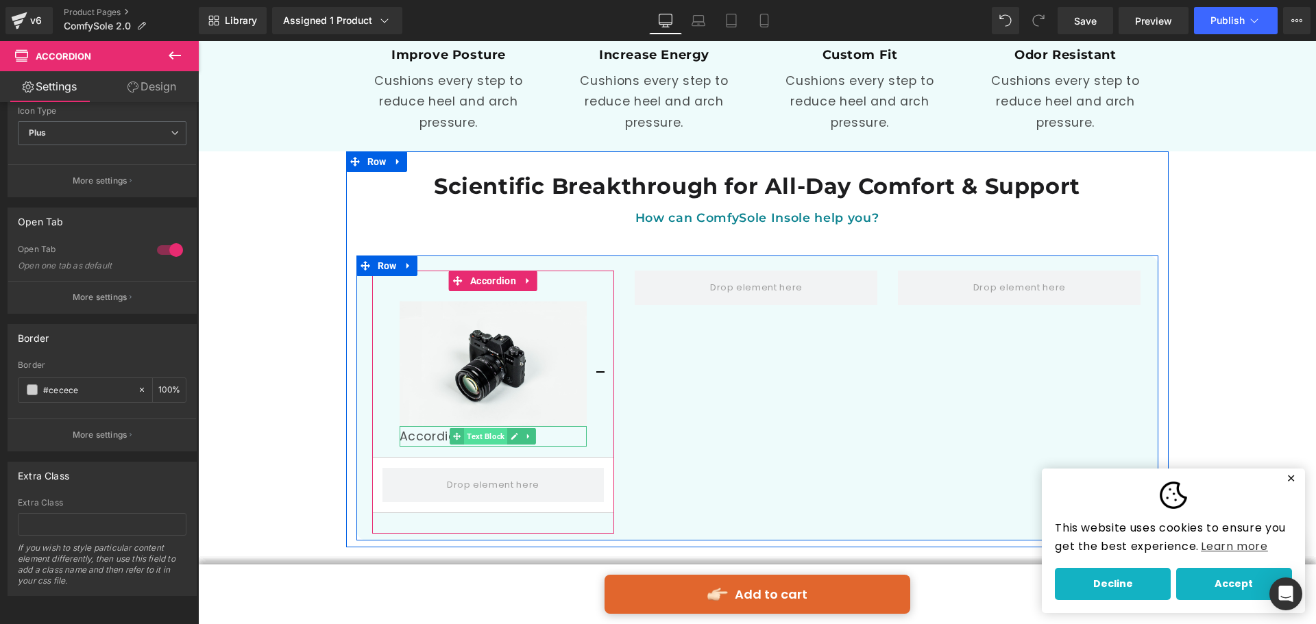
click at [493, 428] on span "Text Block" at bounding box center [485, 436] width 43 height 16
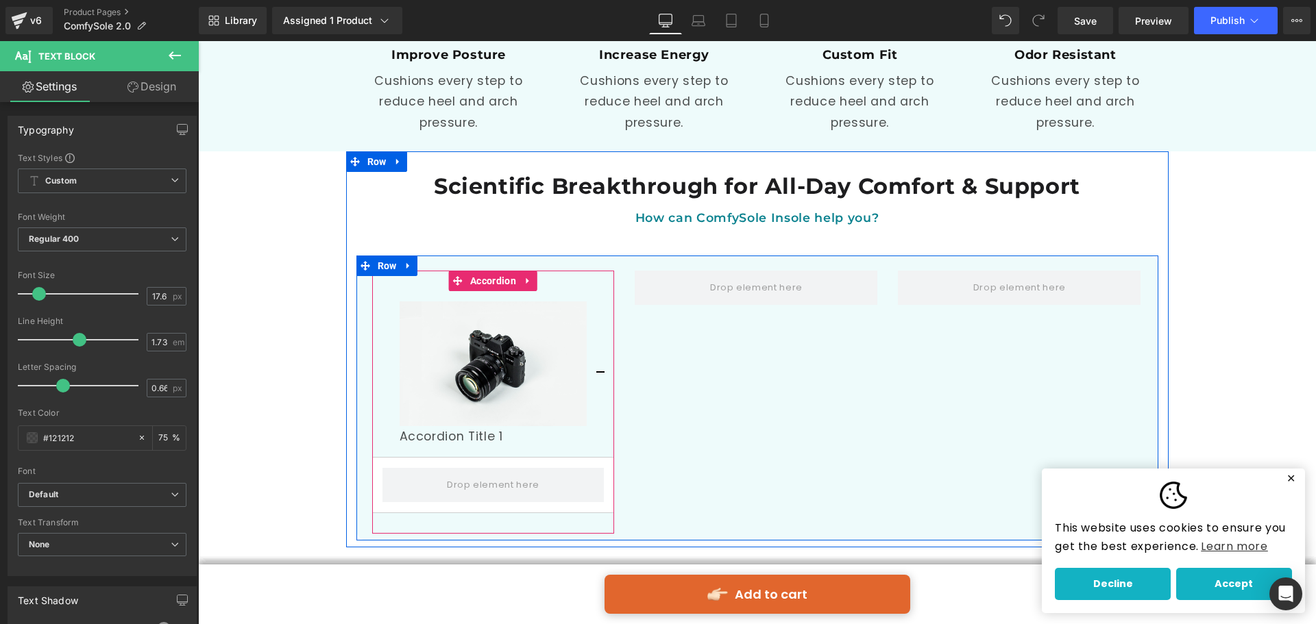
click at [600, 377] on span "button" at bounding box center [600, 377] width 0 height 0
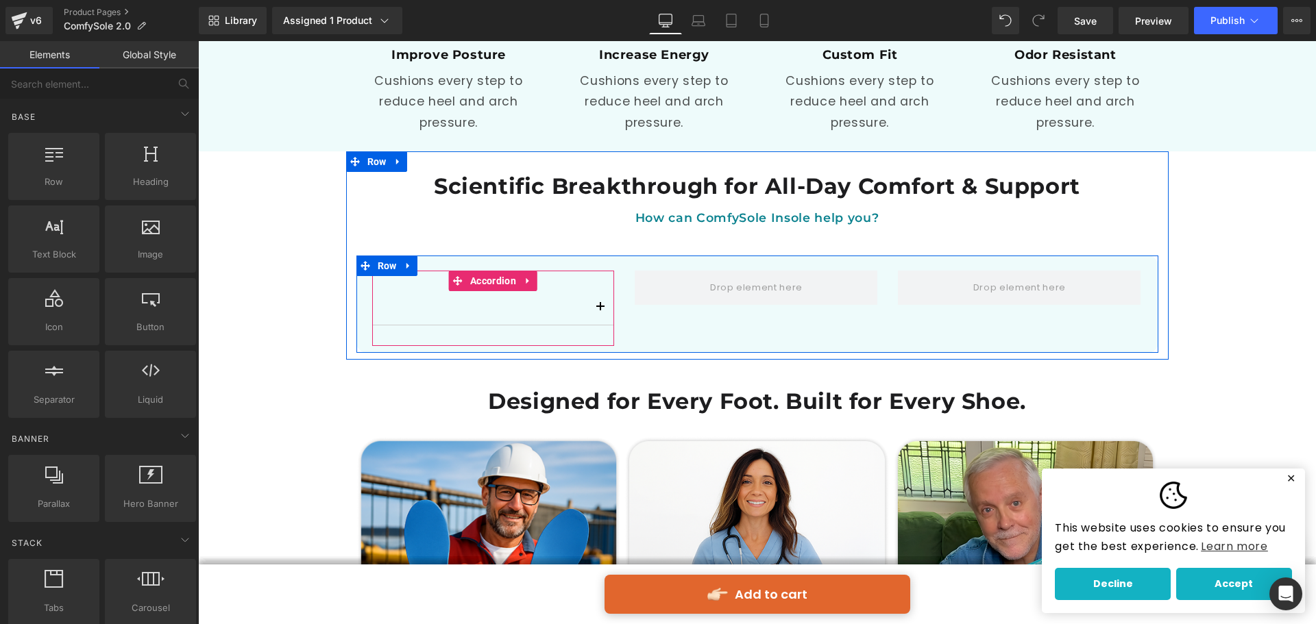
click at [502, 291] on div at bounding box center [493, 308] width 243 height 34
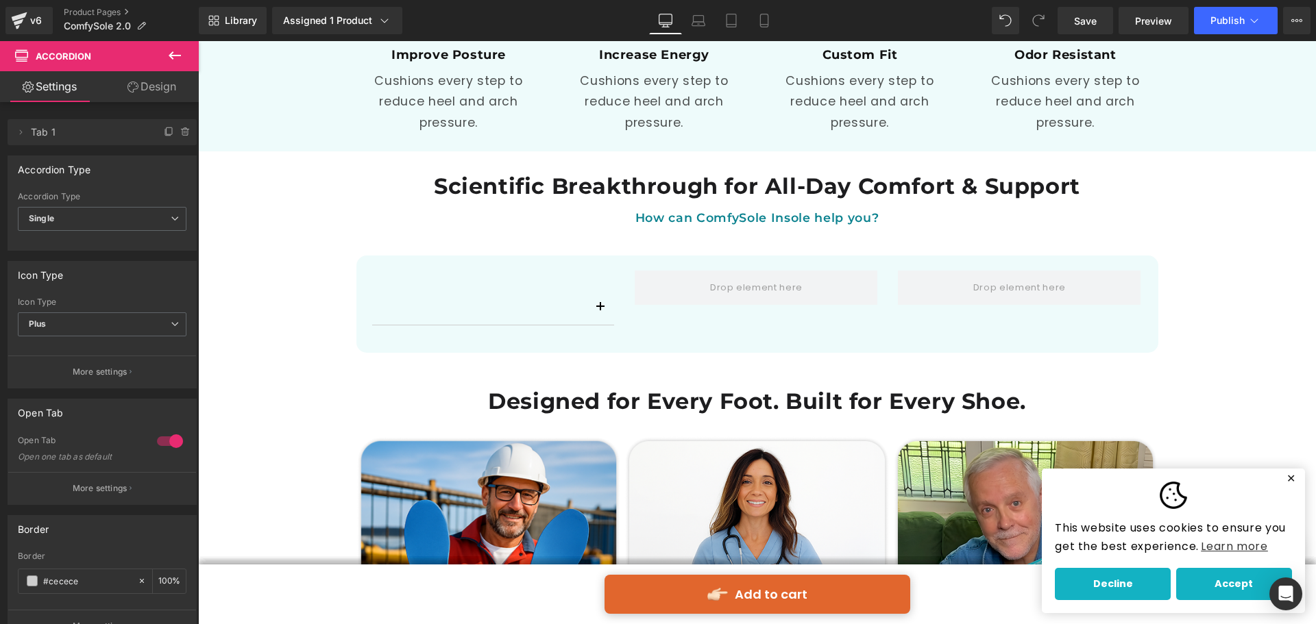
click at [169, 56] on icon at bounding box center [175, 55] width 12 height 8
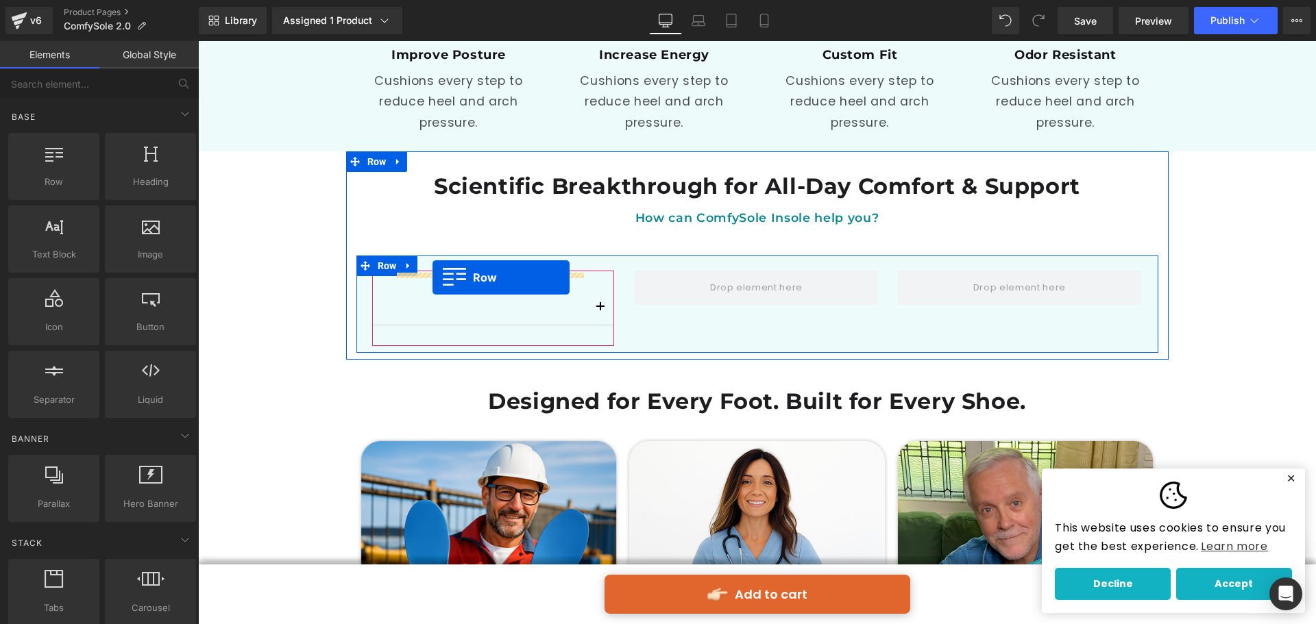
drag, startPoint x: 278, startPoint y: 209, endPoint x: 432, endPoint y: 277, distance: 168.7
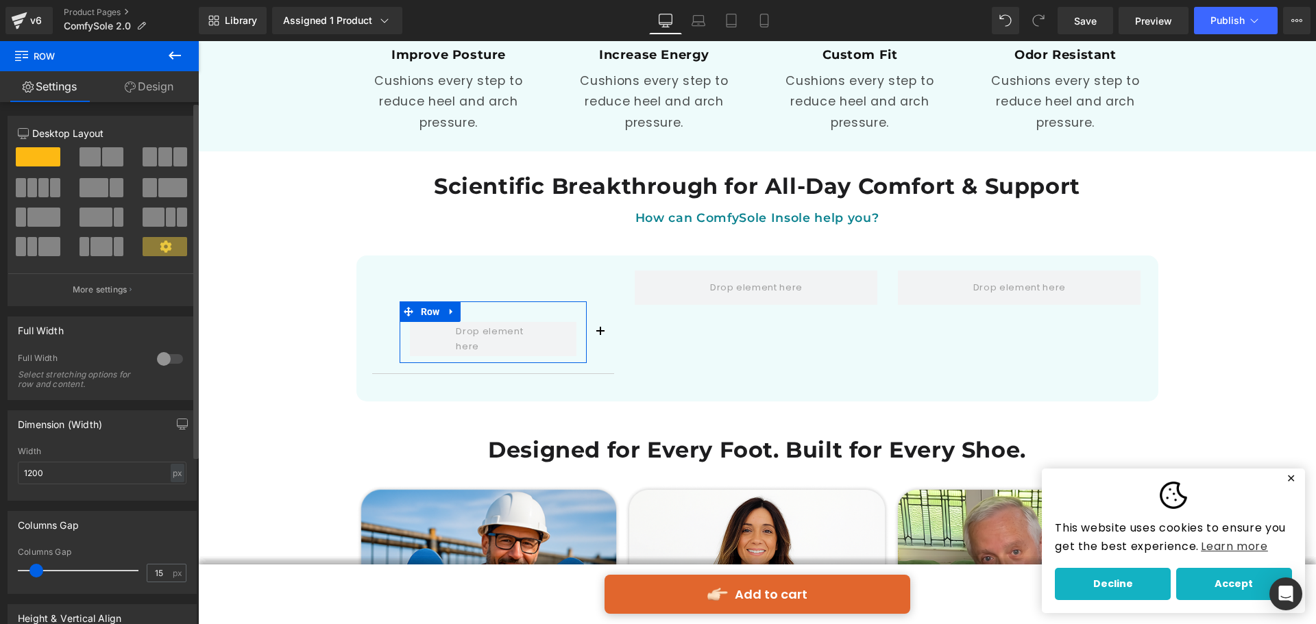
drag, startPoint x: 40, startPoint y: 215, endPoint x: 184, endPoint y: 247, distance: 147.4
click at [40, 215] on span at bounding box center [43, 217] width 33 height 19
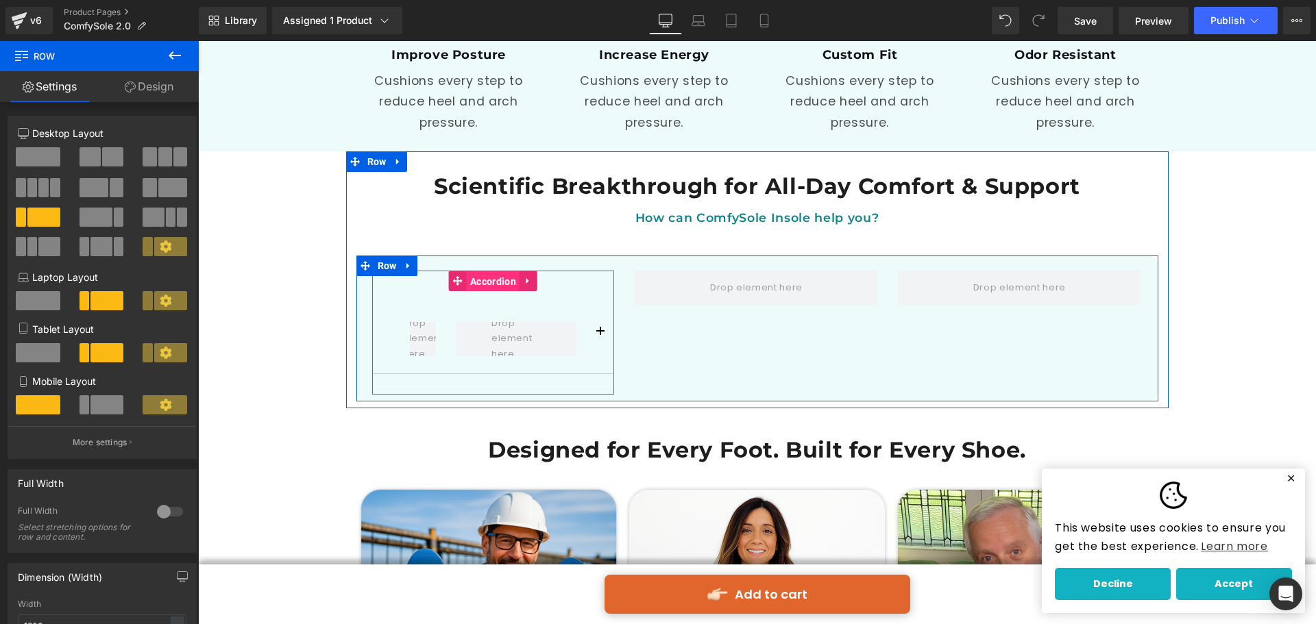
click at [486, 271] on span "Accordion" at bounding box center [493, 281] width 53 height 21
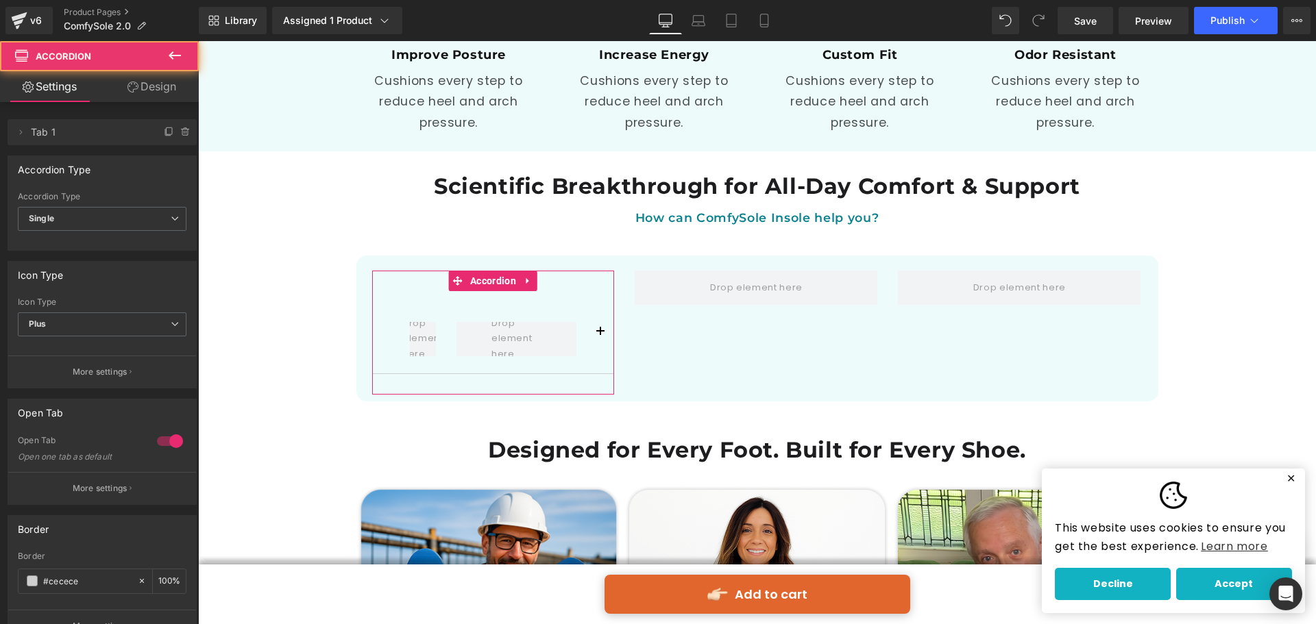
click at [160, 86] on link "Design" at bounding box center [151, 86] width 99 height 31
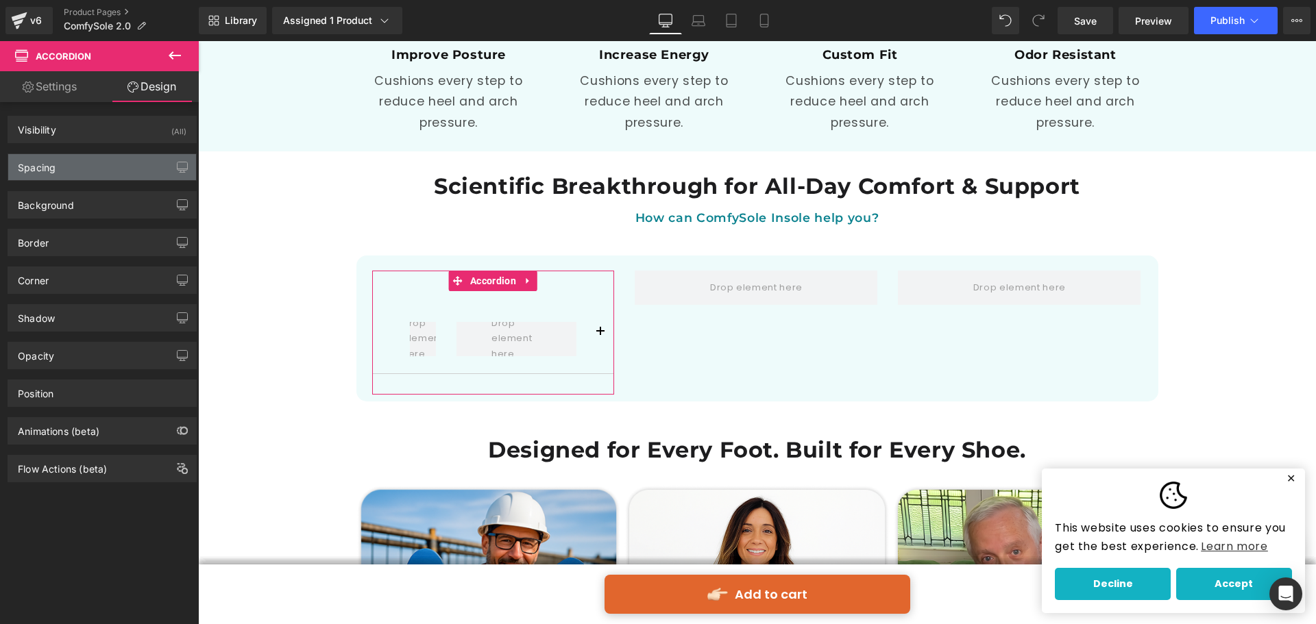
click at [139, 171] on div "Spacing" at bounding box center [102, 167] width 188 height 26
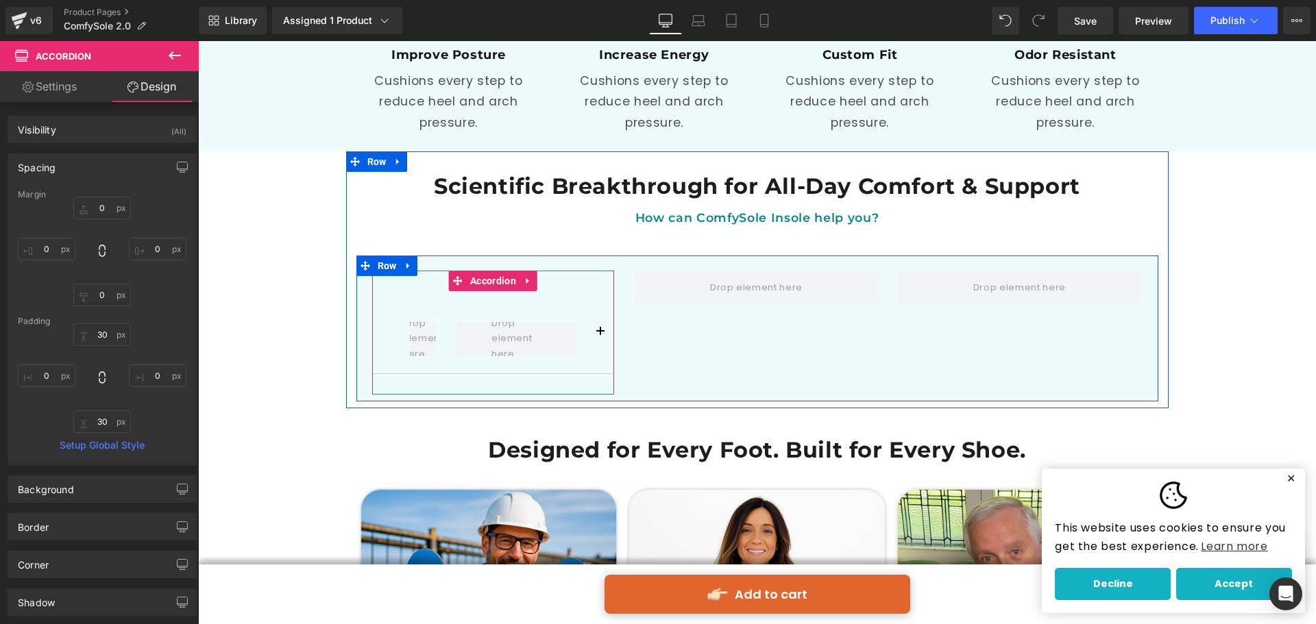
click at [384, 299] on div "Row" at bounding box center [493, 332] width 243 height 83
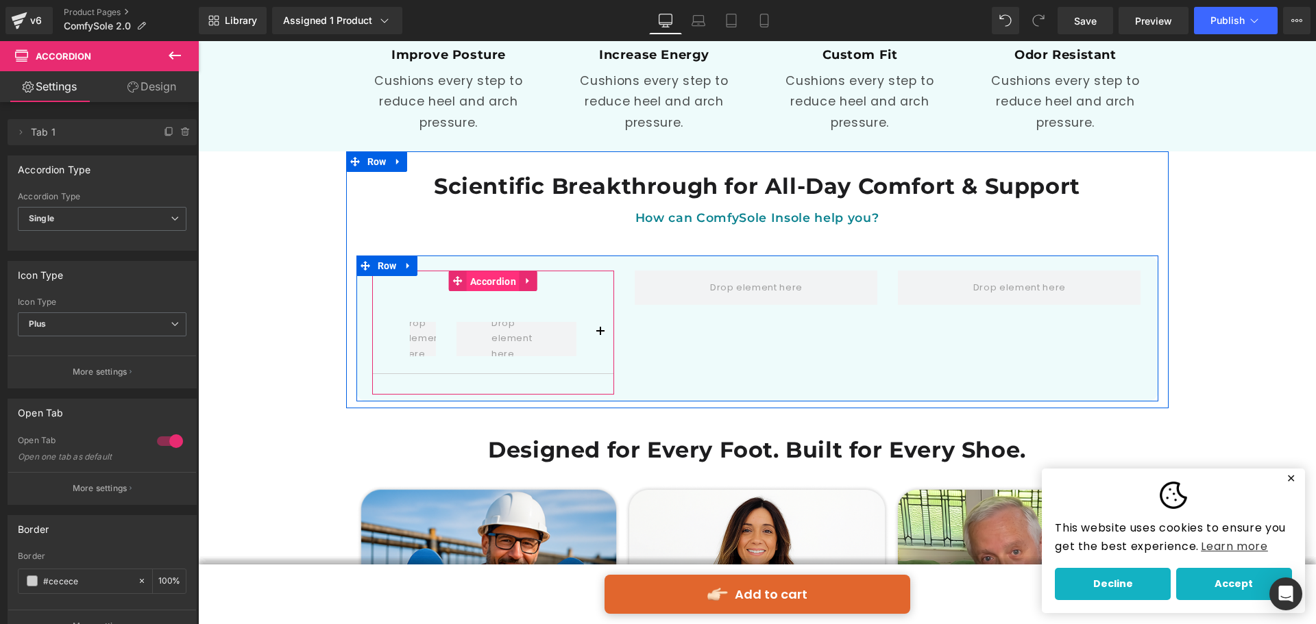
click at [503, 271] on span "Accordion" at bounding box center [493, 281] width 53 height 21
click at [596, 306] on button "button" at bounding box center [600, 332] width 27 height 82
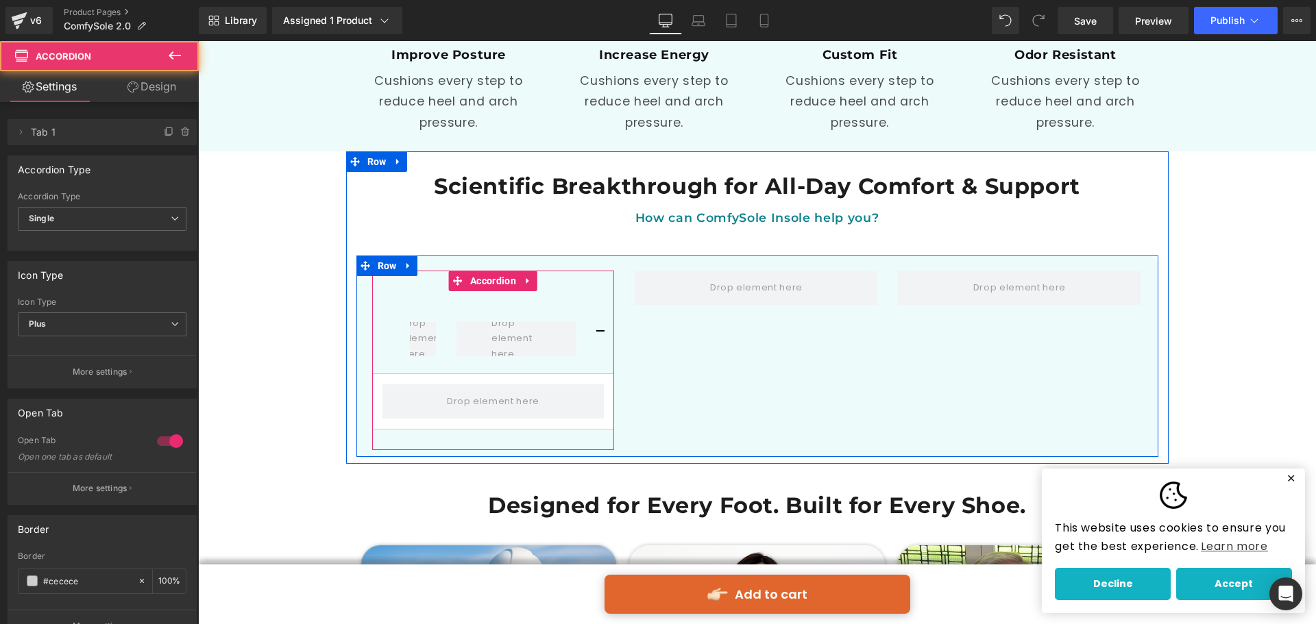
click at [596, 306] on button "button" at bounding box center [600, 332] width 27 height 82
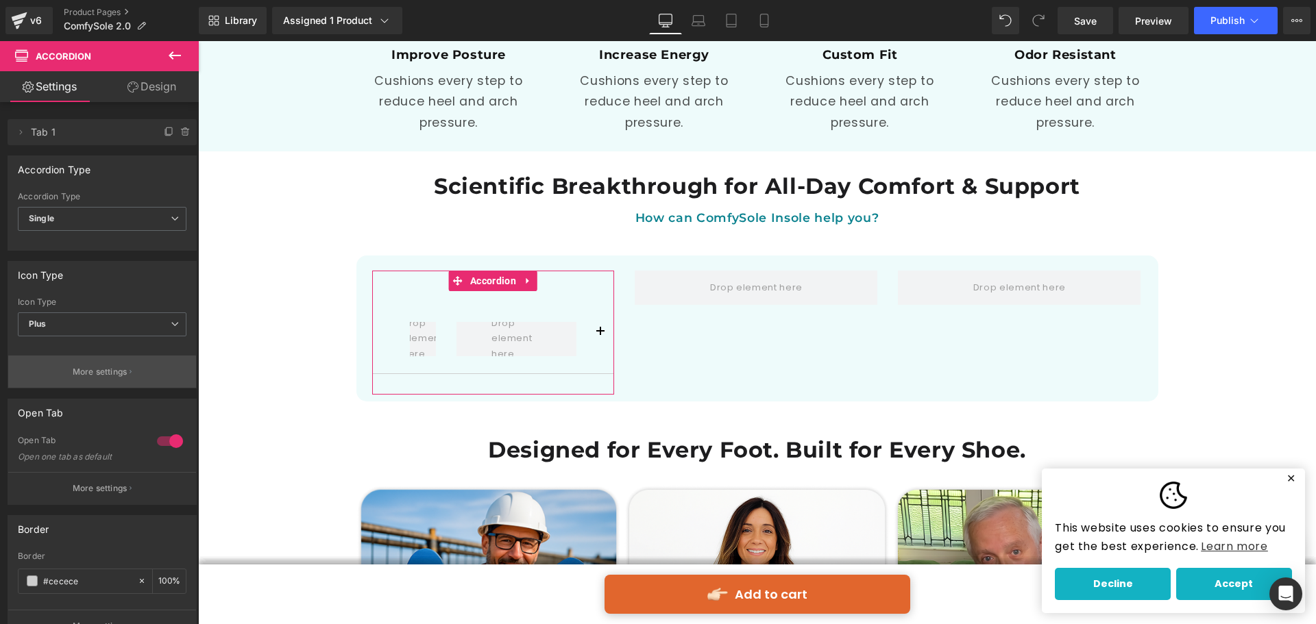
click at [139, 361] on button "More settings" at bounding box center [102, 372] width 188 height 32
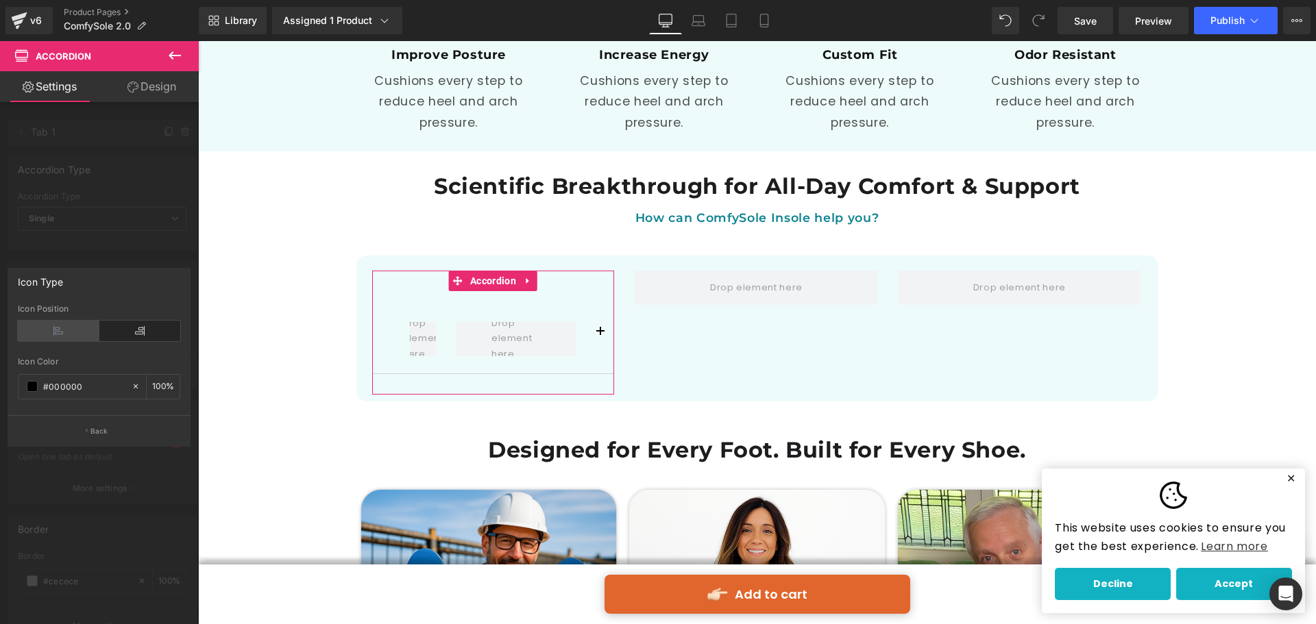
click at [62, 328] on icon at bounding box center [59, 331] width 82 height 21
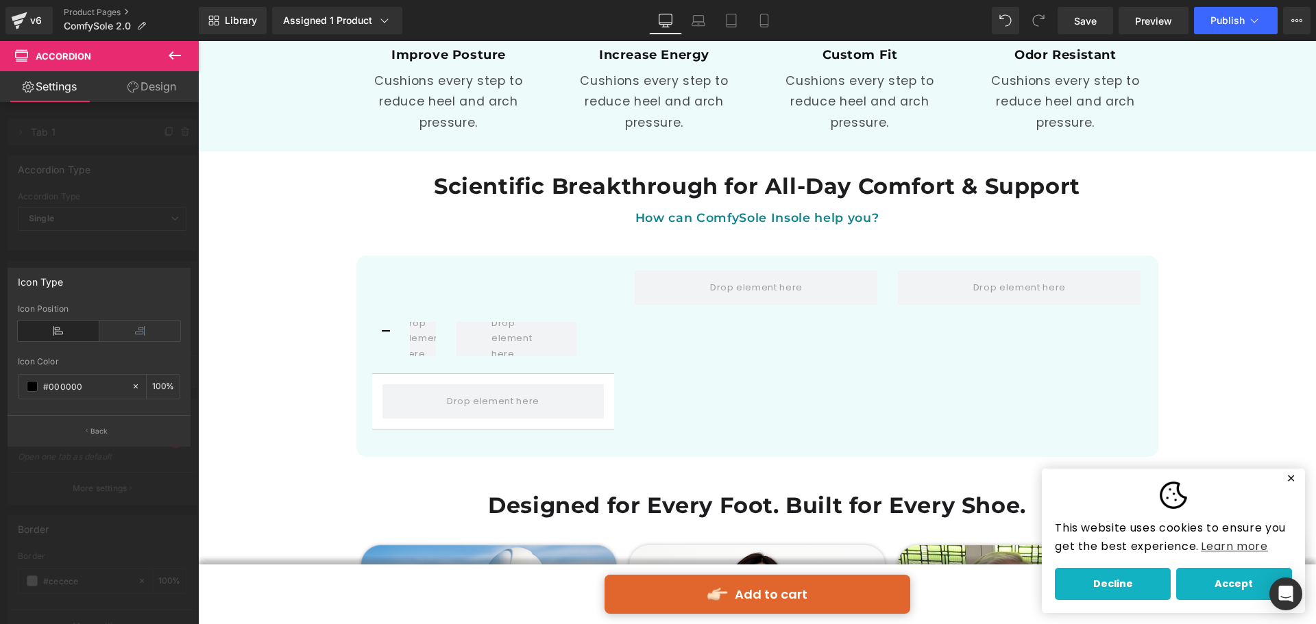
click at [62, 328] on icon at bounding box center [59, 331] width 82 height 21
click at [121, 332] on icon at bounding box center [140, 331] width 82 height 21
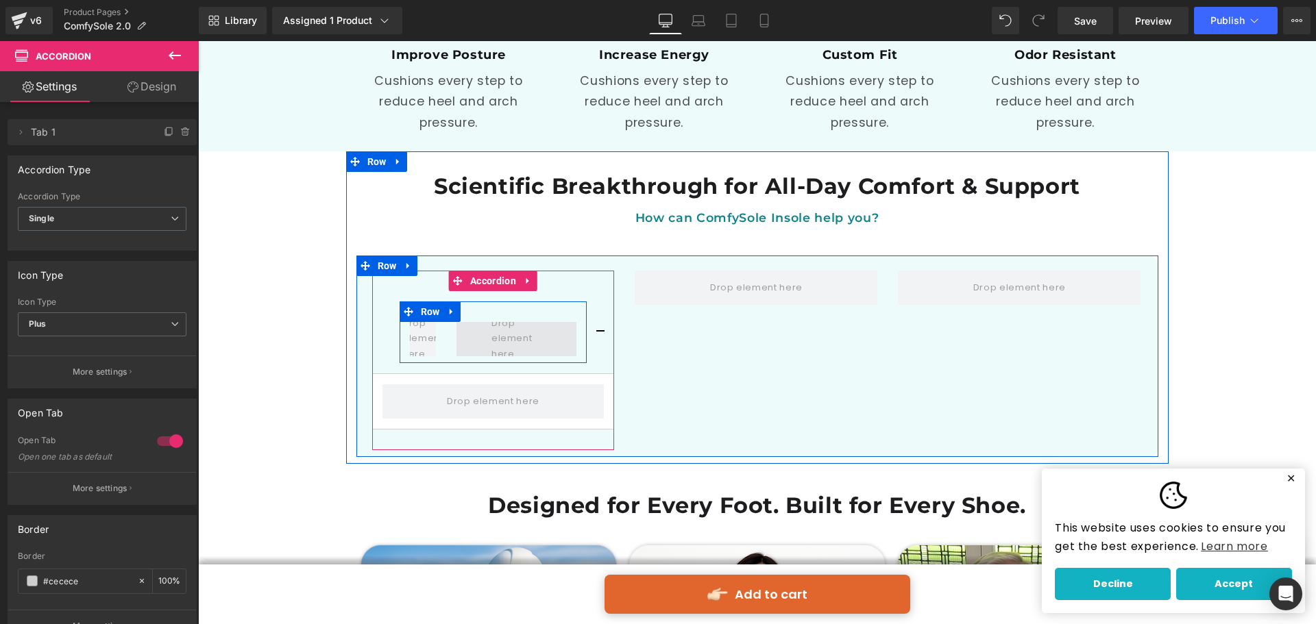
click at [505, 312] on span at bounding box center [516, 338] width 60 height 53
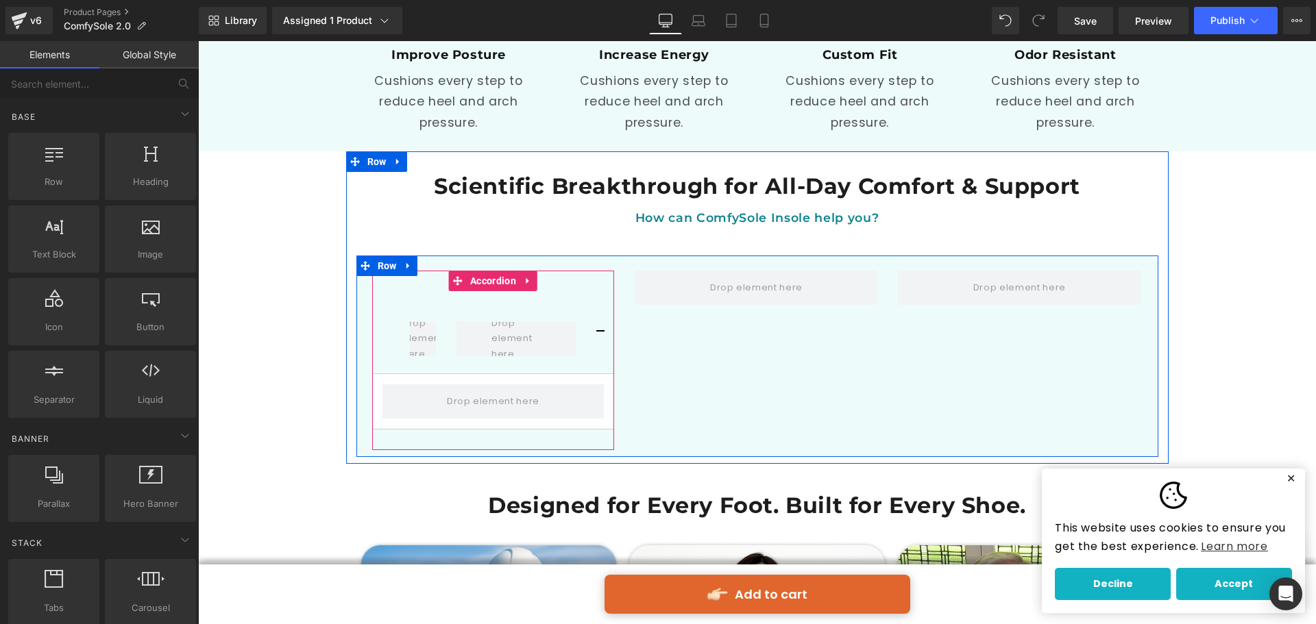
click at [582, 271] on div "Row Accordion" at bounding box center [493, 361] width 243 height 180
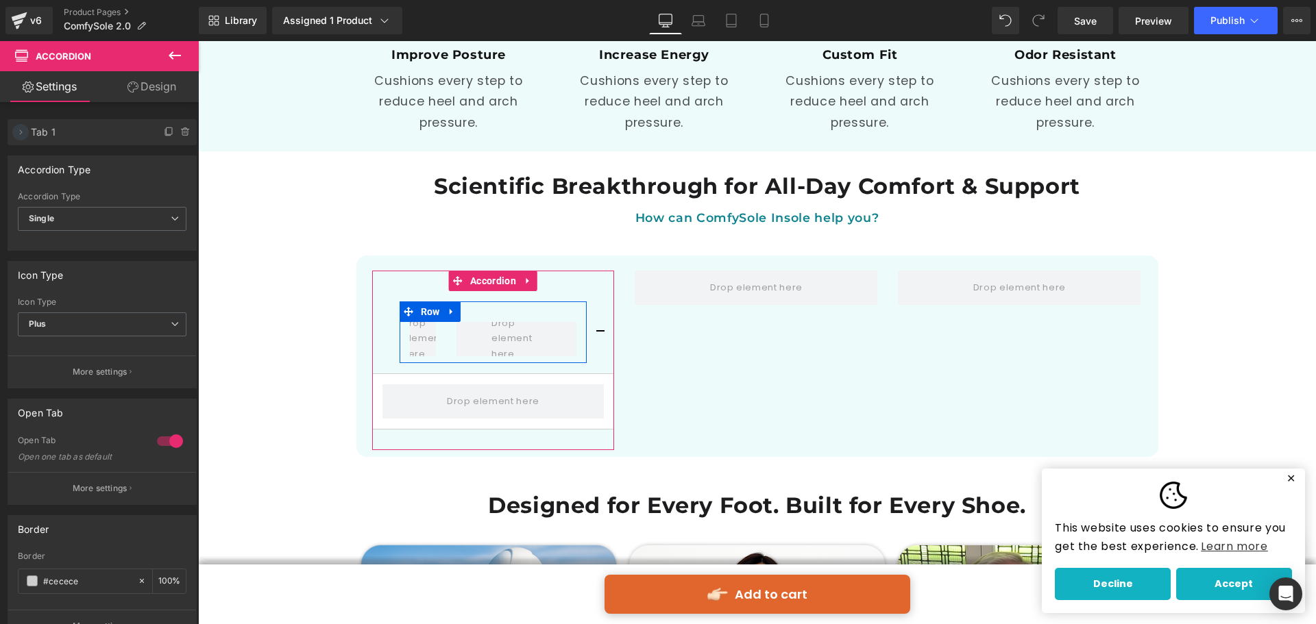
click at [20, 133] on icon at bounding box center [20, 132] width 11 height 11
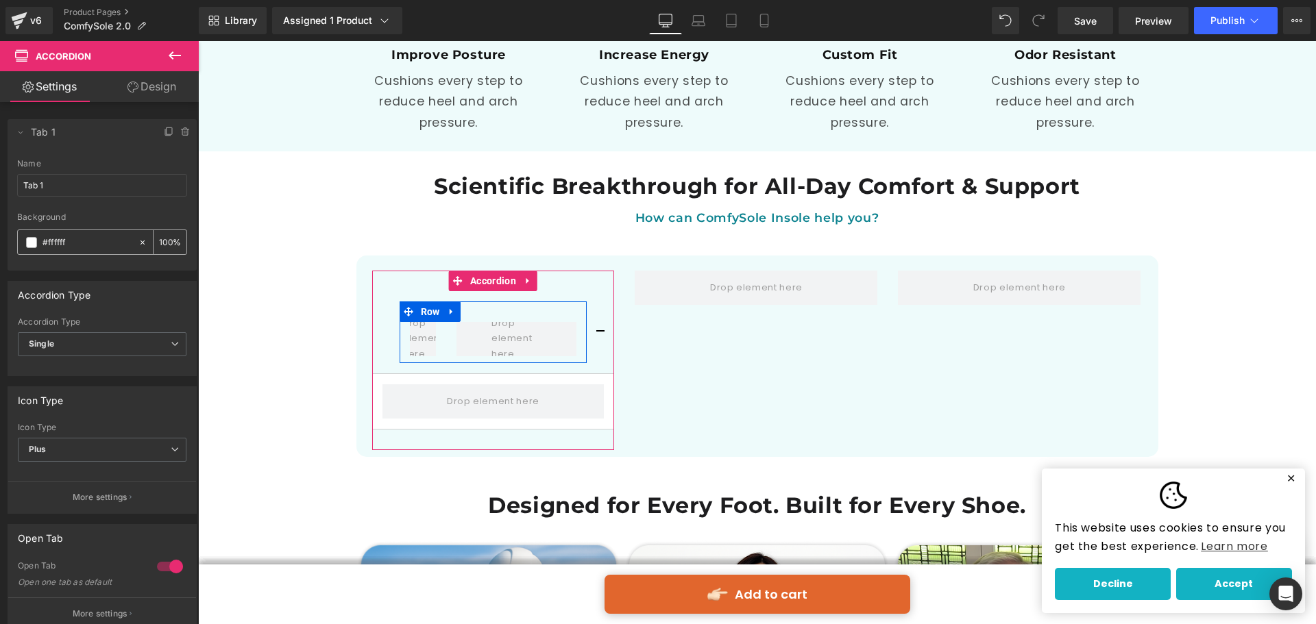
click at [33, 241] on span at bounding box center [31, 242] width 11 height 11
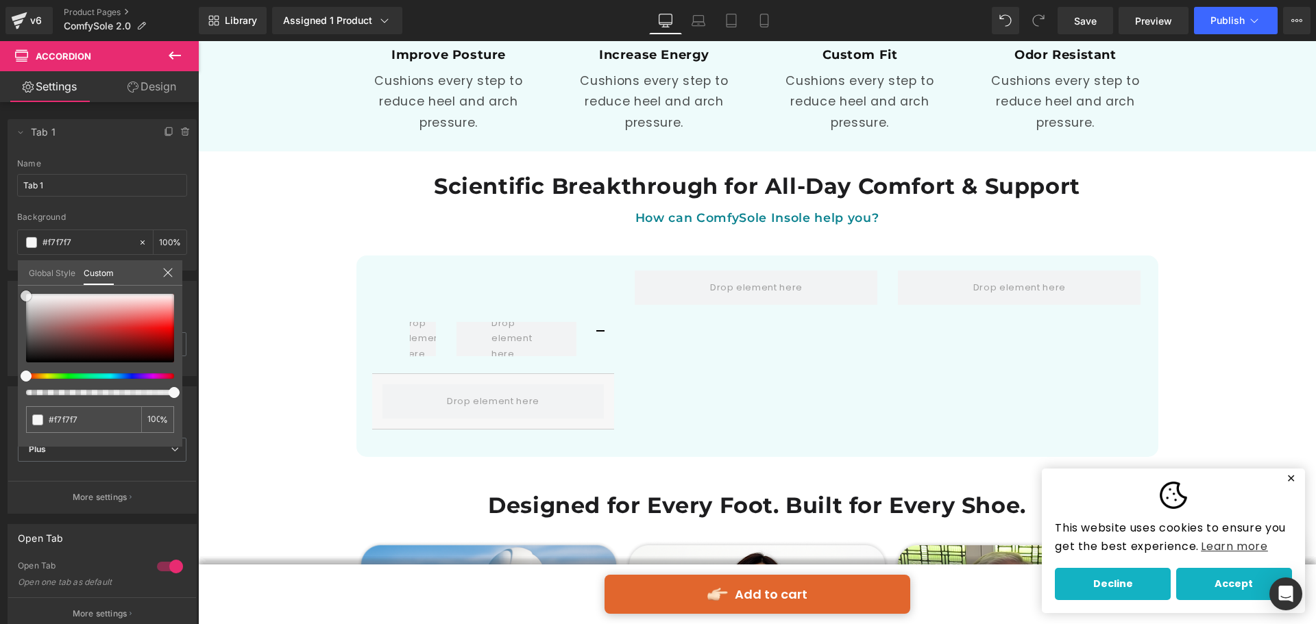
drag, startPoint x: 29, startPoint y: 294, endPoint x: 22, endPoint y: 296, distance: 7.2
click at [22, 296] on span at bounding box center [26, 296] width 11 height 11
click at [165, 267] on icon at bounding box center [167, 272] width 11 height 11
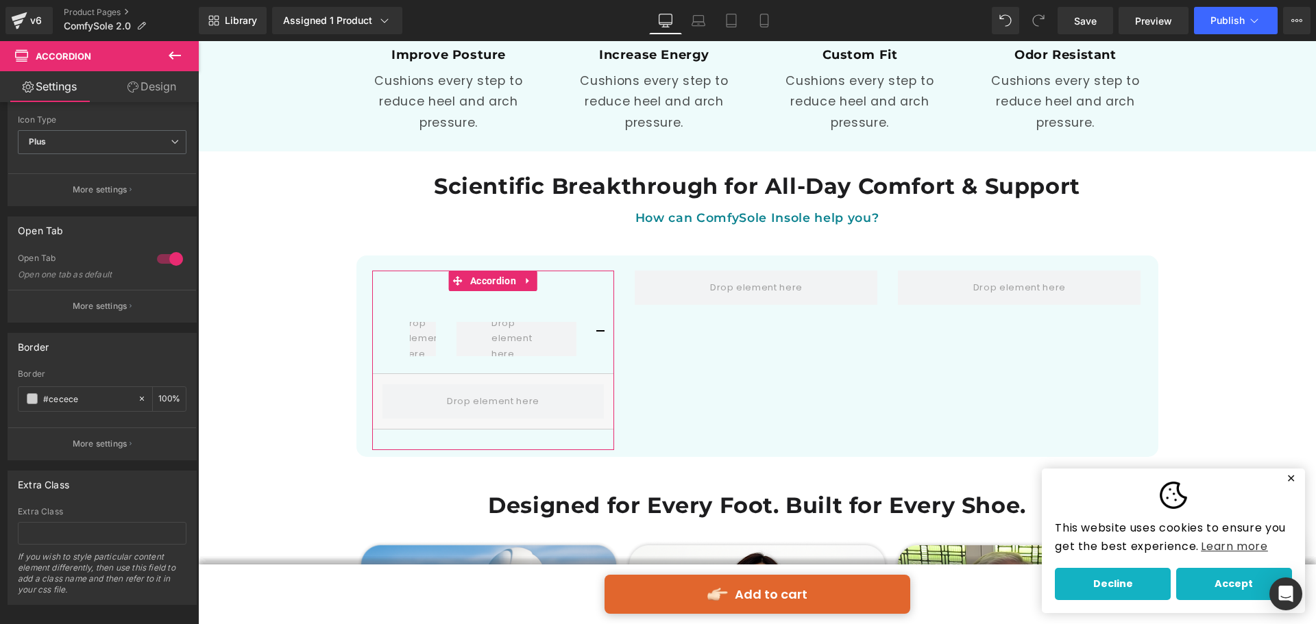
scroll to position [327, 0]
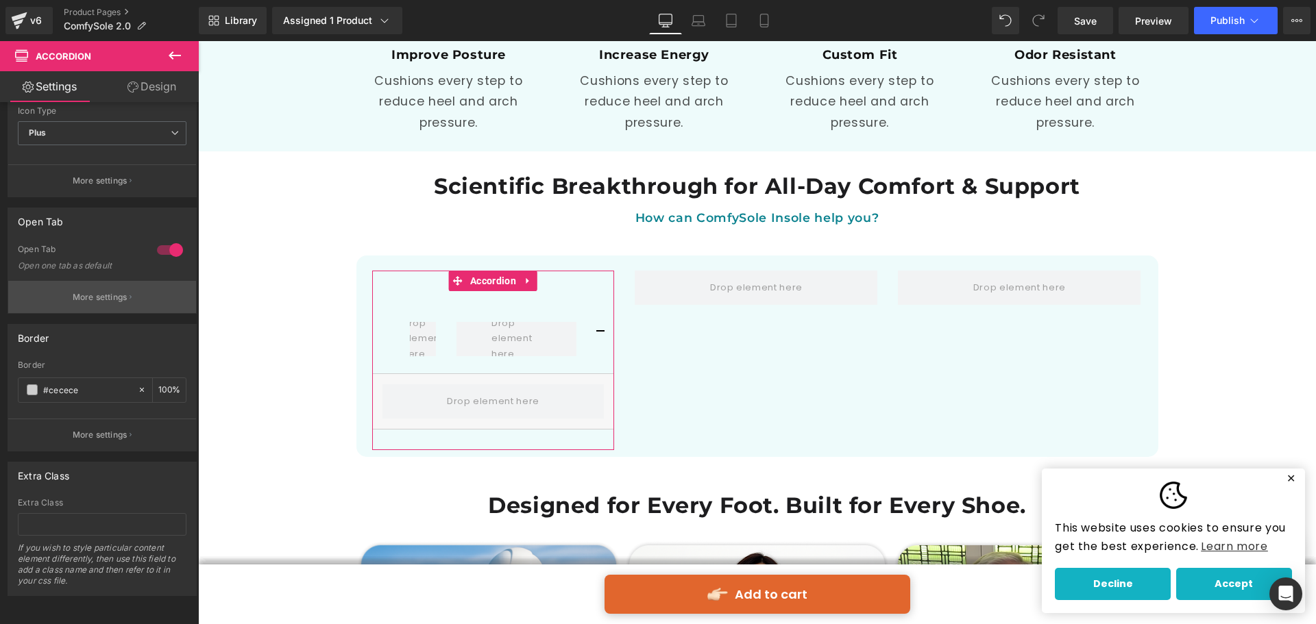
click at [123, 291] on p "More settings" at bounding box center [100, 297] width 55 height 12
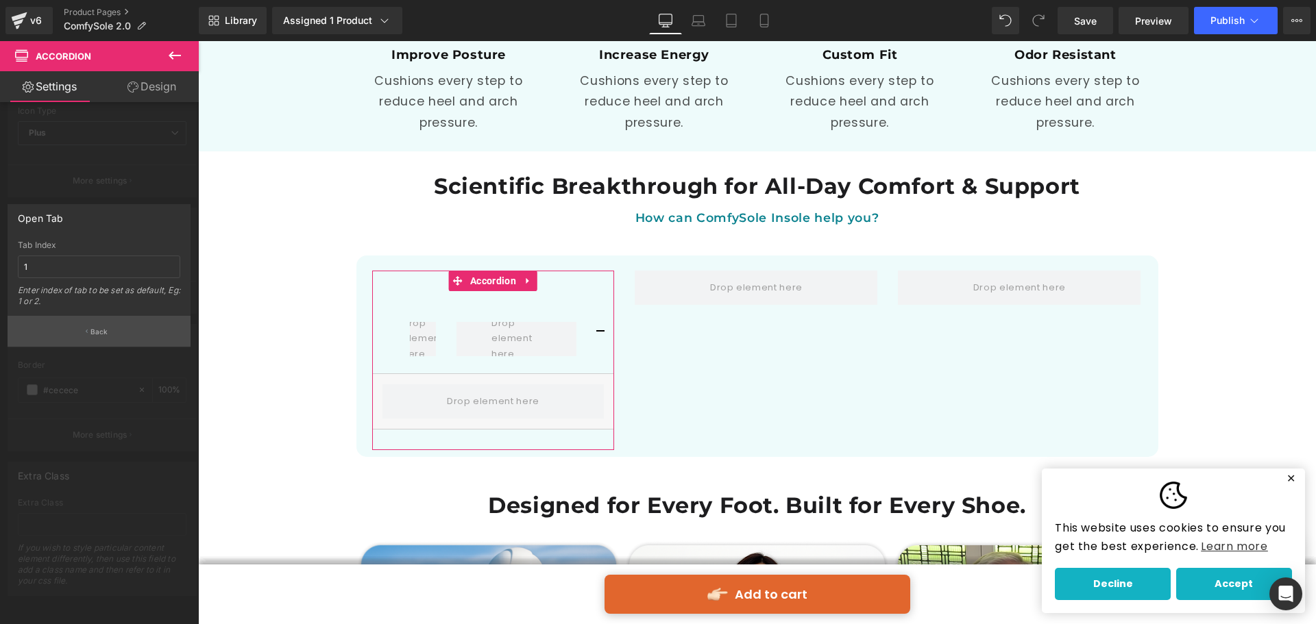
click at [121, 330] on button "Back" at bounding box center [99, 331] width 183 height 31
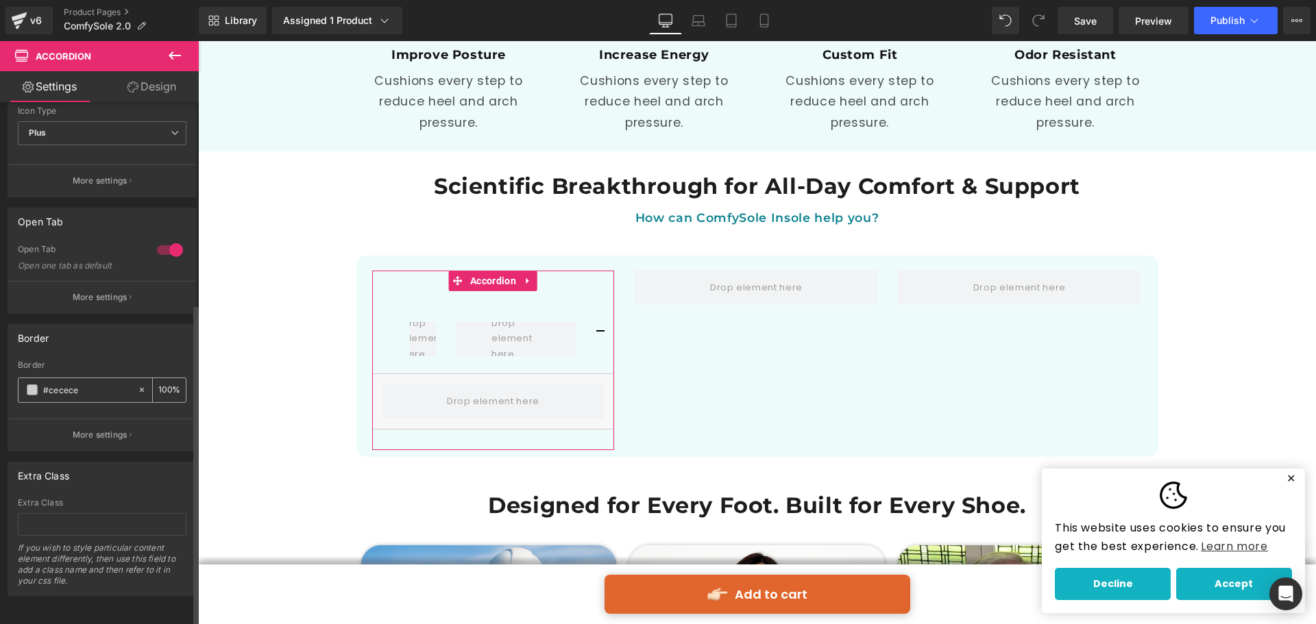
drag, startPoint x: 89, startPoint y: 380, endPoint x: 79, endPoint y: 378, distance: 10.4
click at [79, 382] on input "#cecece" at bounding box center [87, 389] width 88 height 15
click at [160, 382] on input "100" at bounding box center [165, 389] width 14 height 15
click at [33, 384] on span at bounding box center [32, 389] width 11 height 11
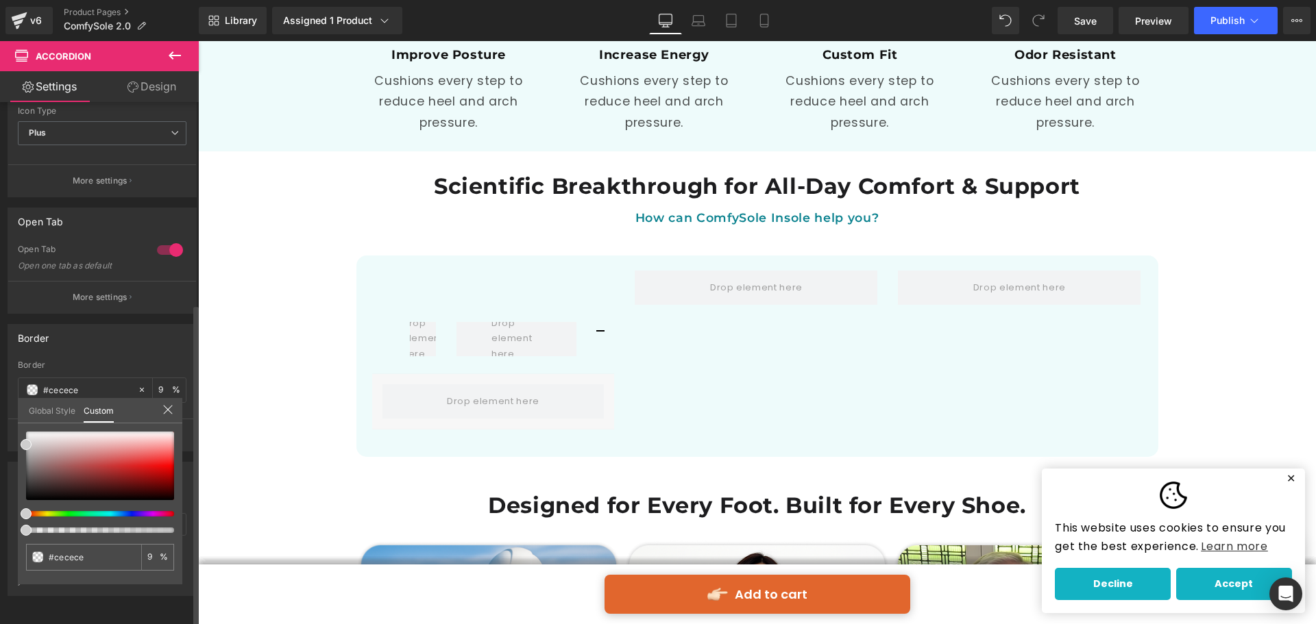
drag, startPoint x: 171, startPoint y: 532, endPoint x: 0, endPoint y: 534, distance: 170.6
click at [0, 452] on div "Border #cecece Border #cecece 100 % More settings Global Style Custom Setup Glo…" at bounding box center [102, 383] width 205 height 138
click at [164, 406] on icon at bounding box center [167, 409] width 11 height 11
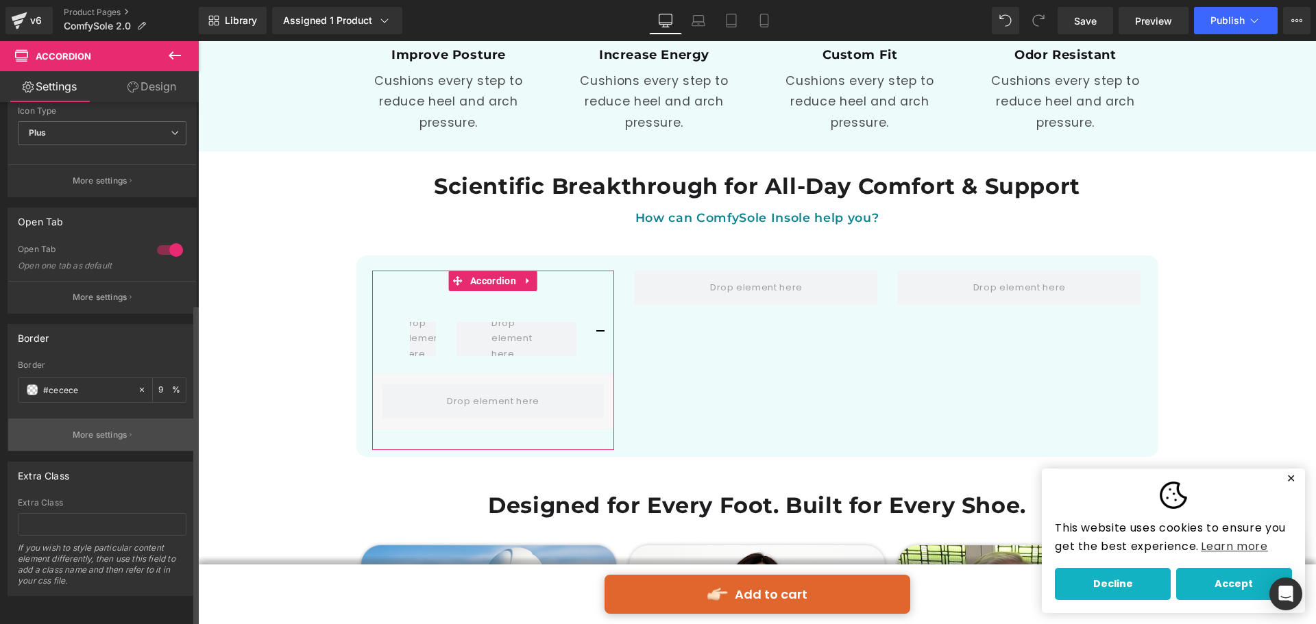
click at [97, 435] on button "More settings" at bounding box center [102, 435] width 188 height 32
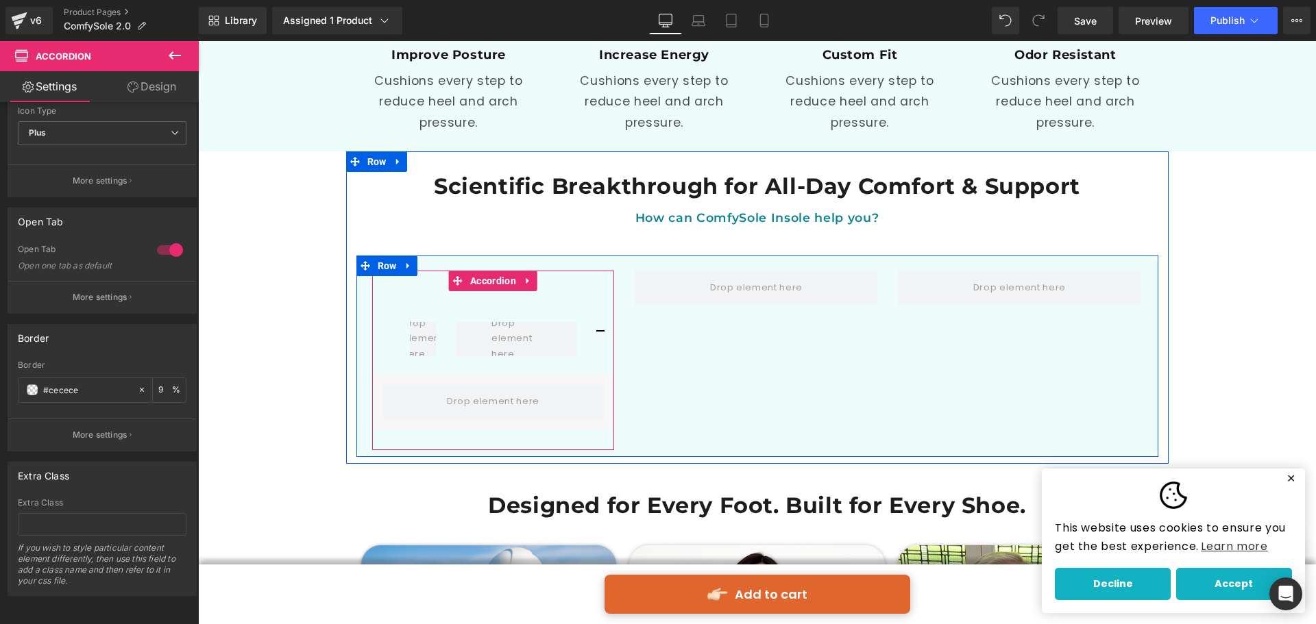
click at [600, 336] on span "button" at bounding box center [600, 336] width 0 height 0
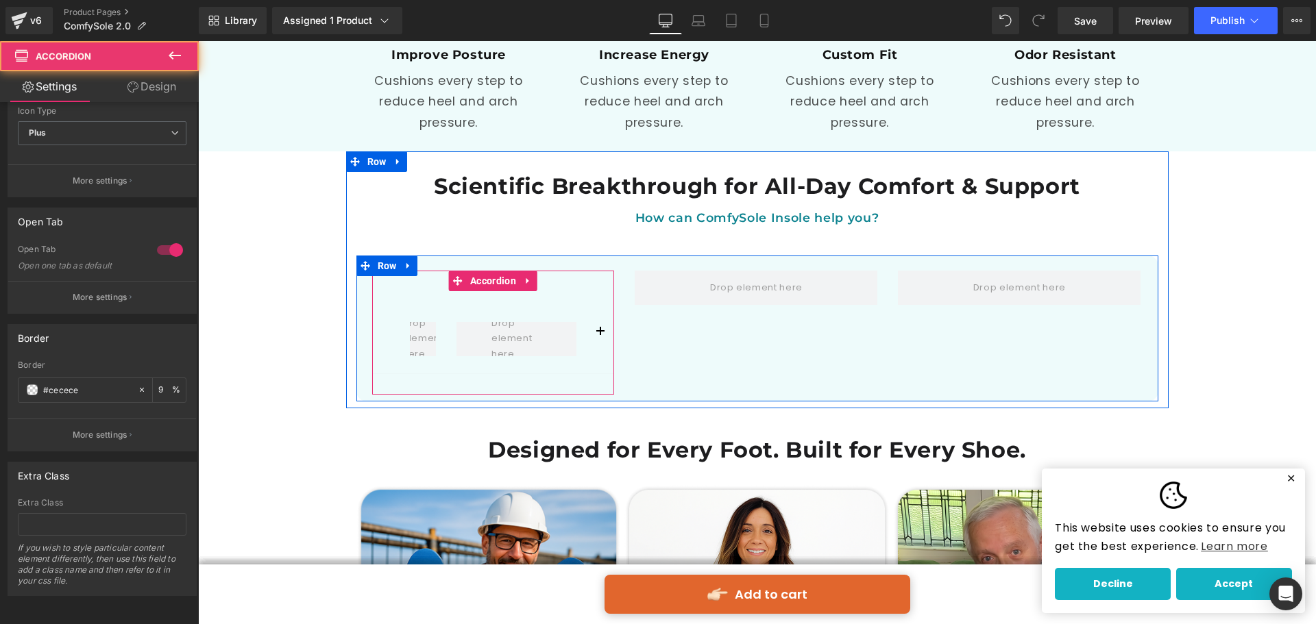
click at [600, 336] on span "button" at bounding box center [600, 336] width 0 height 0
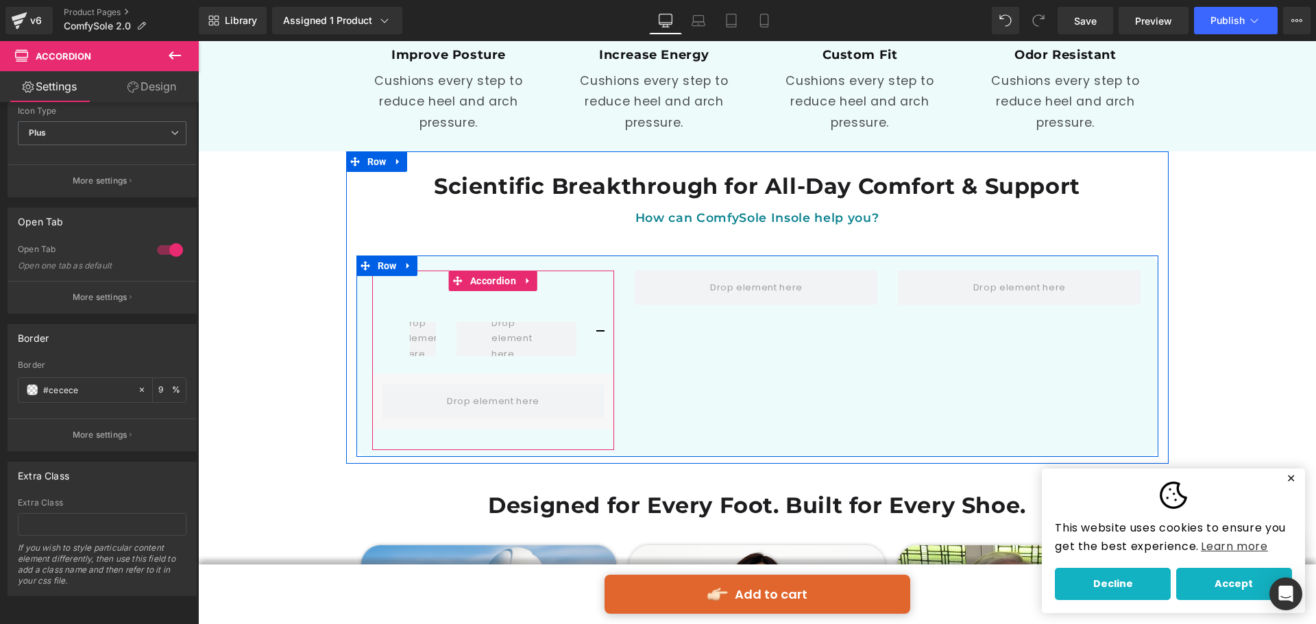
click at [600, 336] on span "button" at bounding box center [600, 336] width 0 height 0
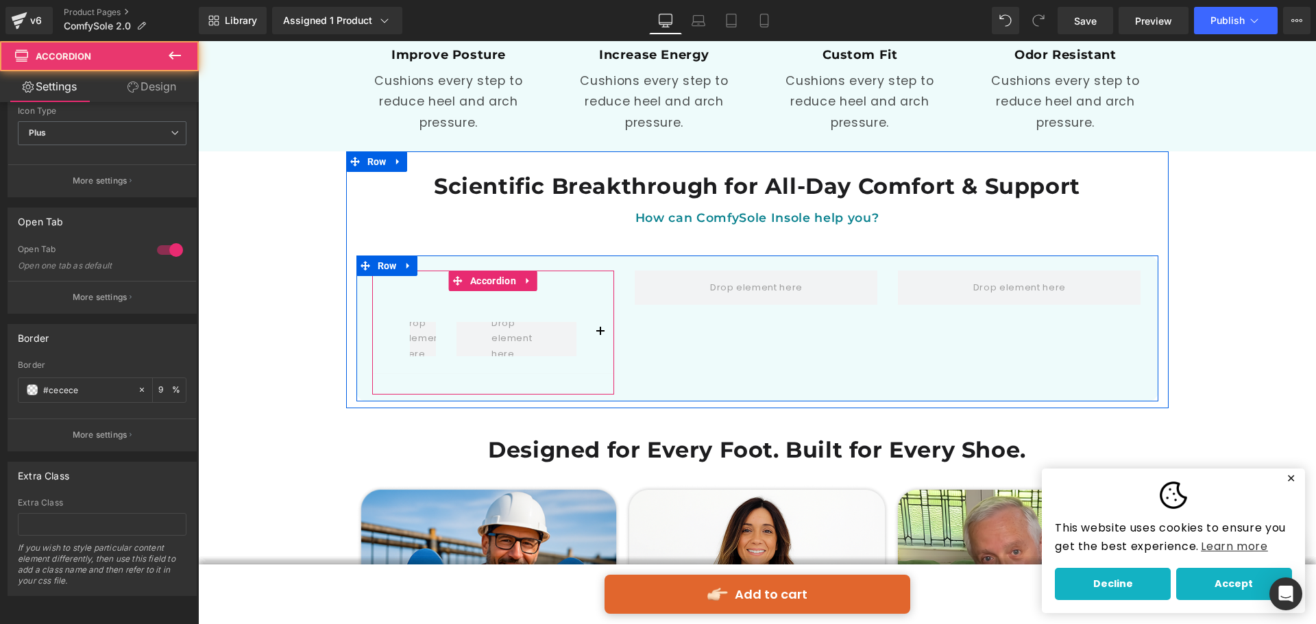
click at [600, 336] on span "button" at bounding box center [600, 336] width 0 height 0
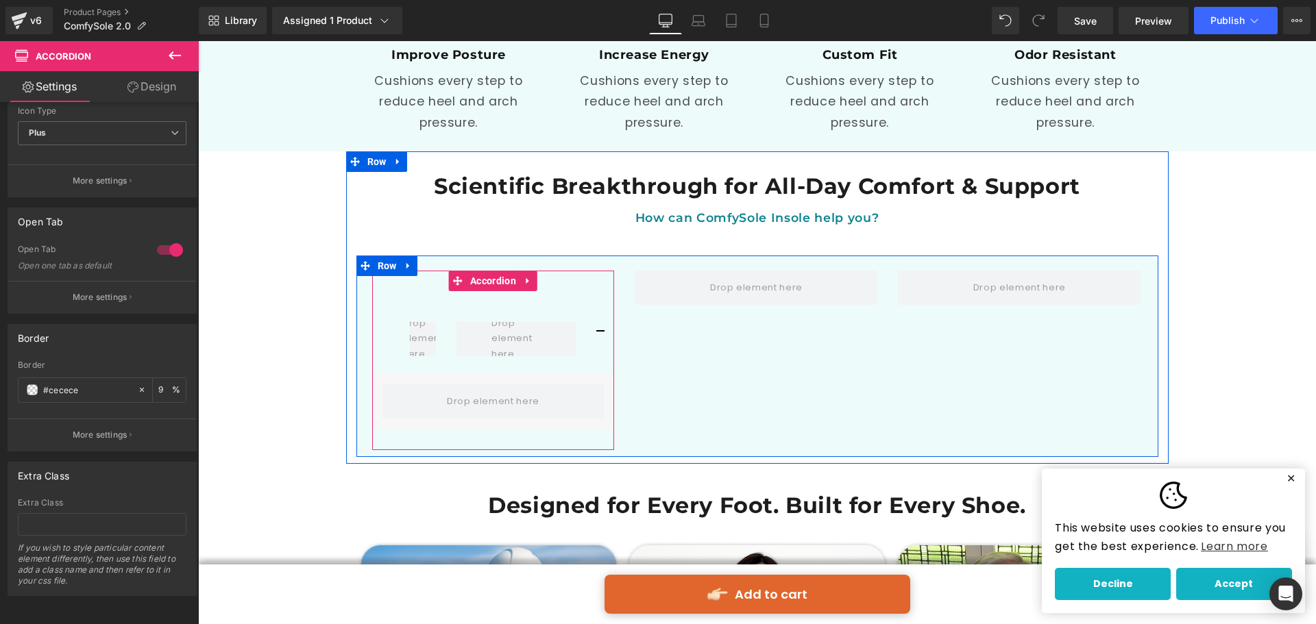
click at [600, 336] on span "button" at bounding box center [600, 336] width 0 height 0
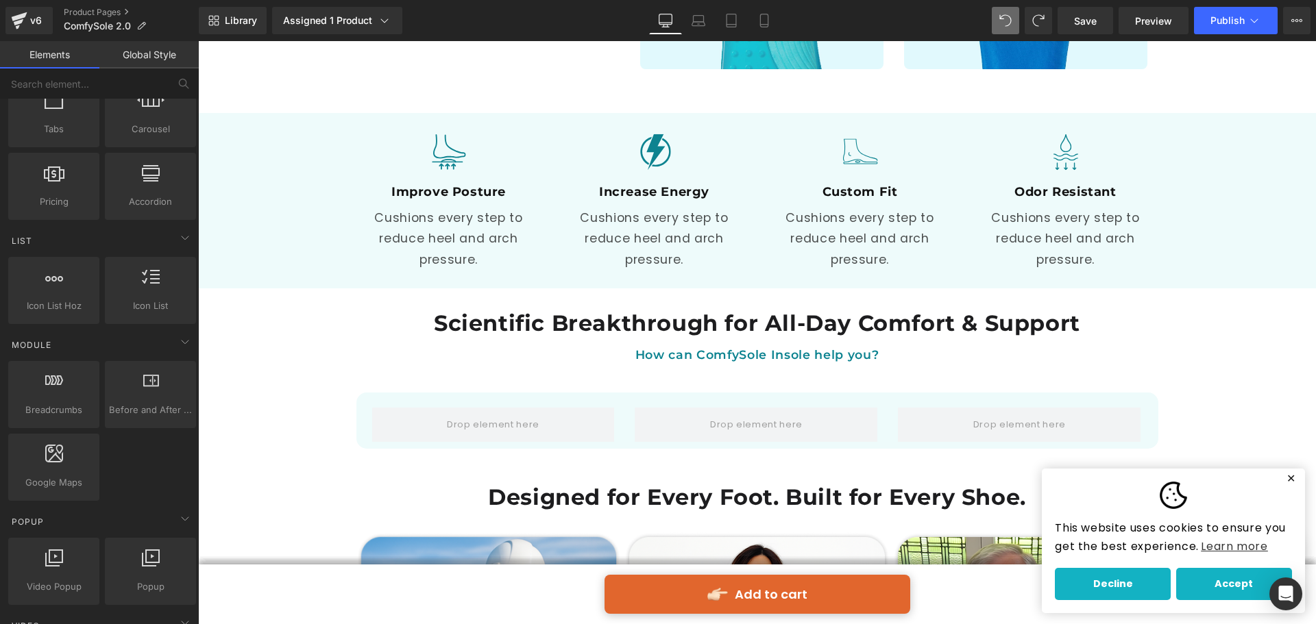
scroll to position [480, 0]
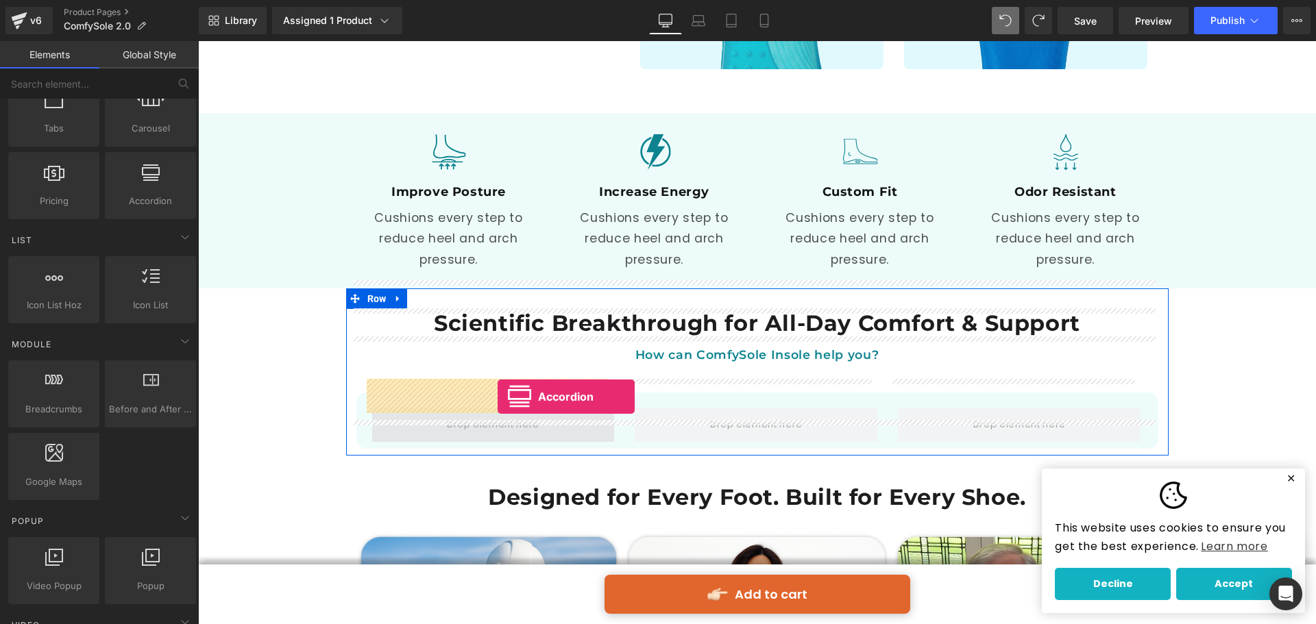
drag, startPoint x: 348, startPoint y: 230, endPoint x: 497, endPoint y: 397, distance: 224.2
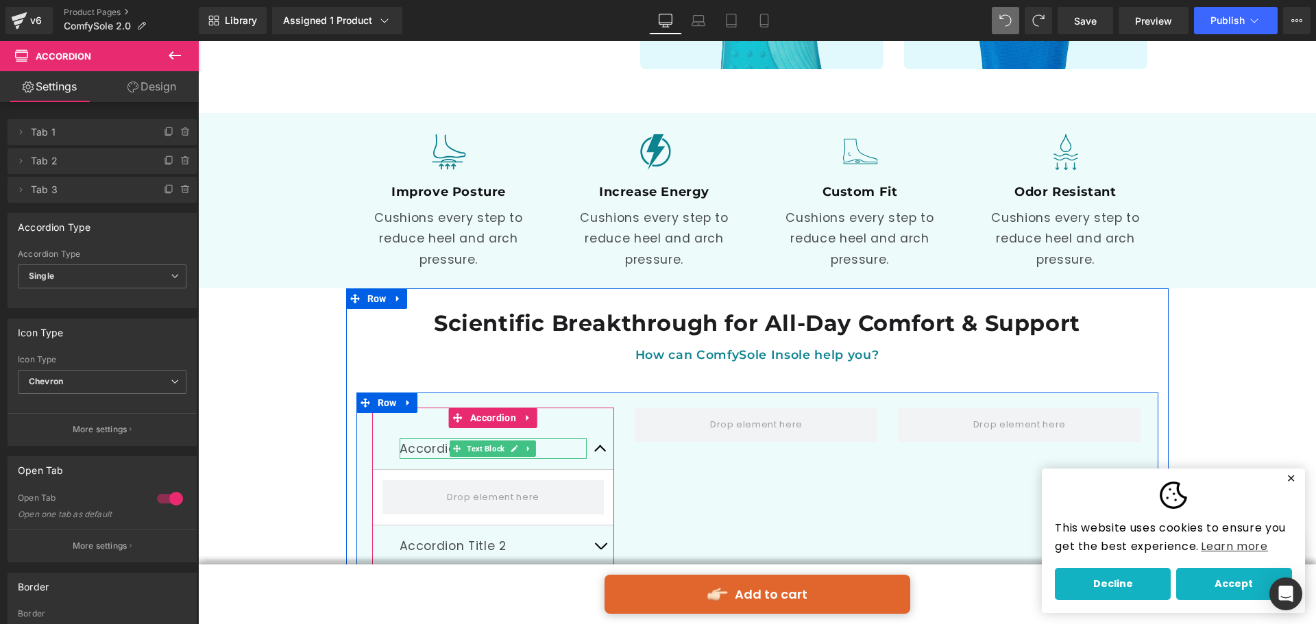
click at [496, 441] on span "Text Block" at bounding box center [485, 449] width 43 height 16
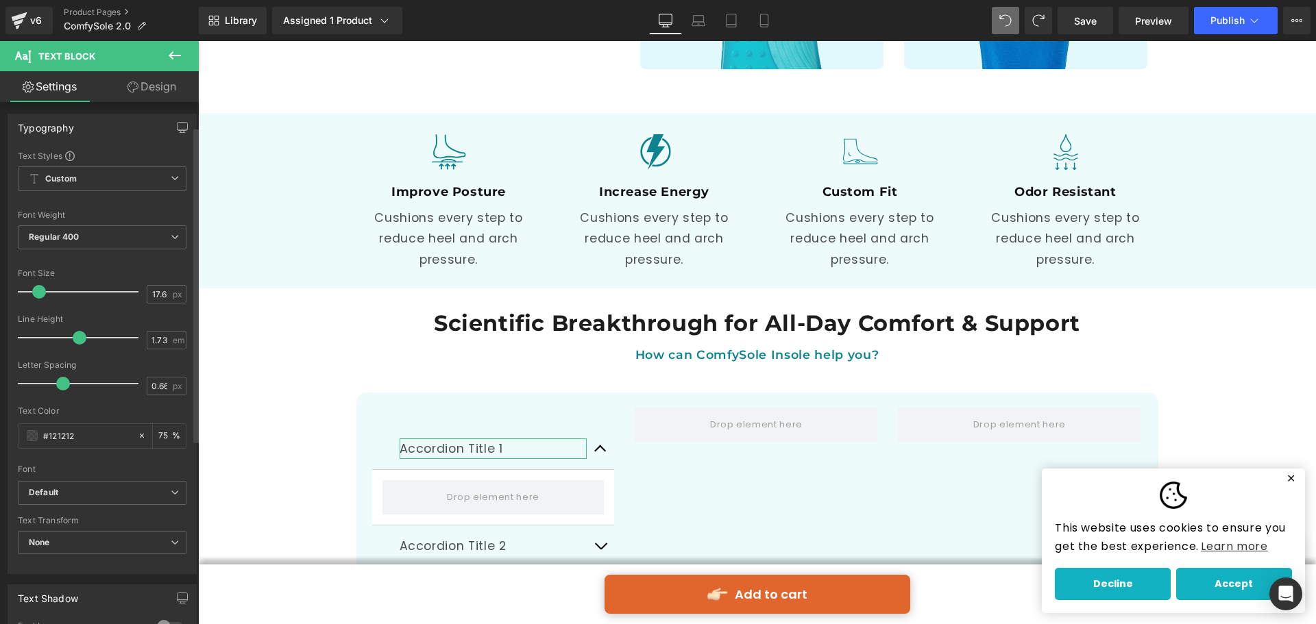
scroll to position [0, 0]
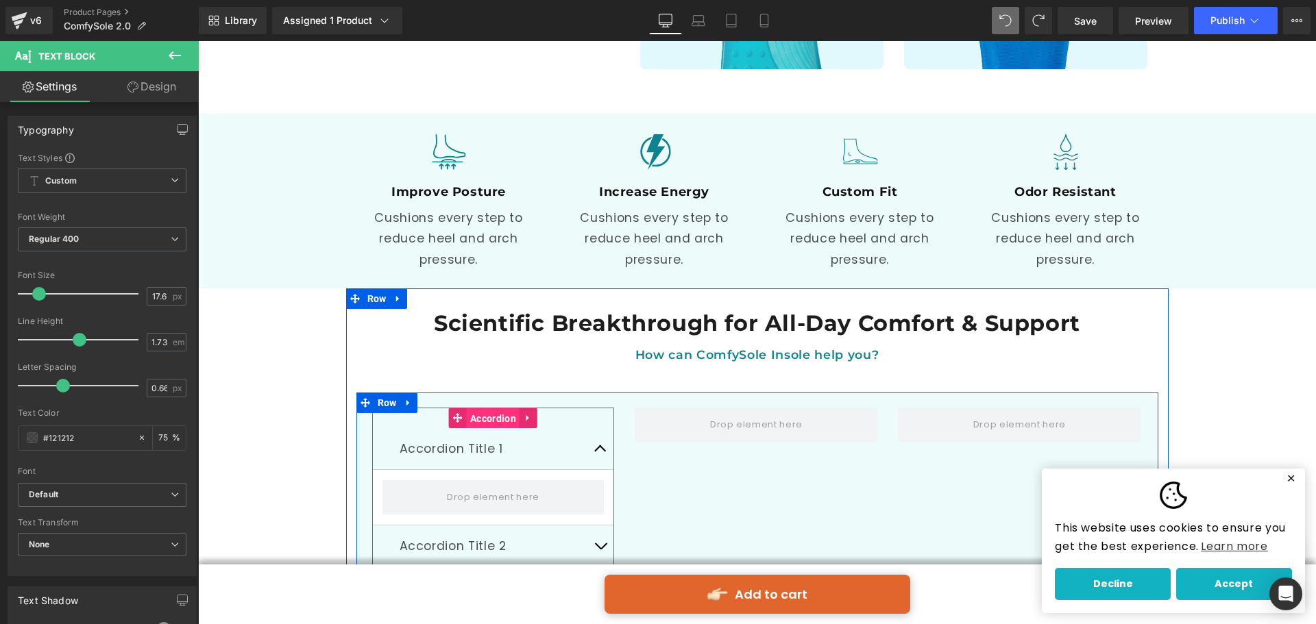
click at [489, 408] on span "Accordion" at bounding box center [493, 418] width 53 height 21
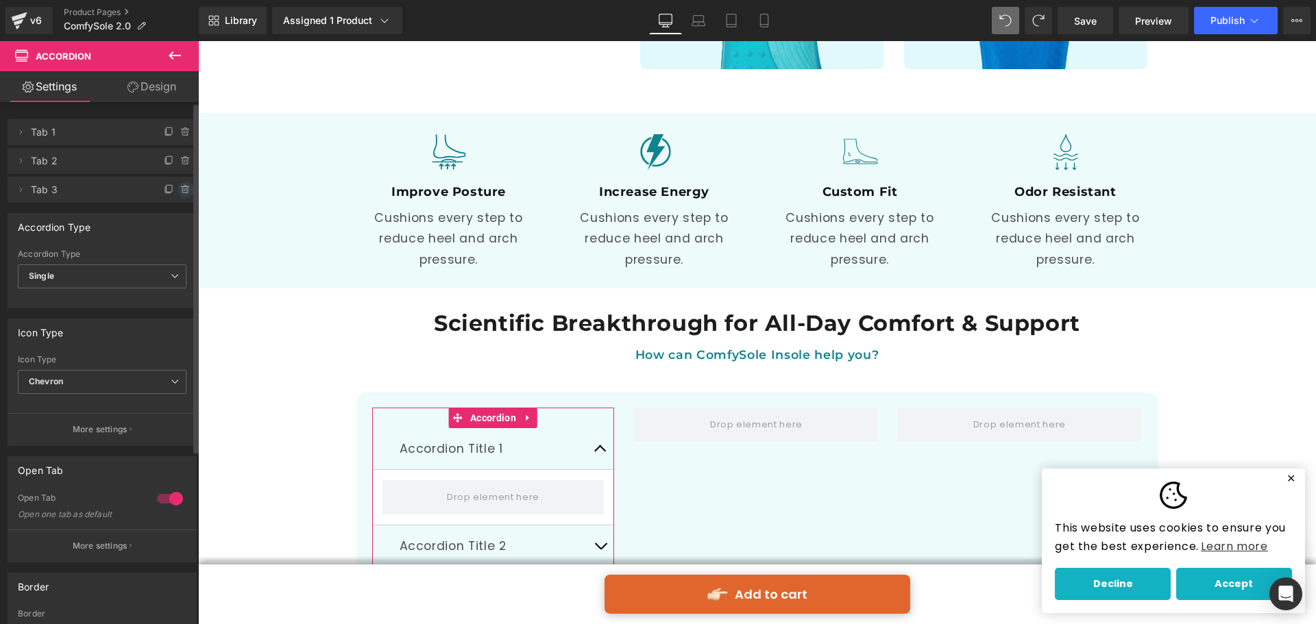
click at [182, 189] on icon at bounding box center [184, 190] width 5 height 6
click at [164, 189] on button "Delete" at bounding box center [170, 191] width 43 height 18
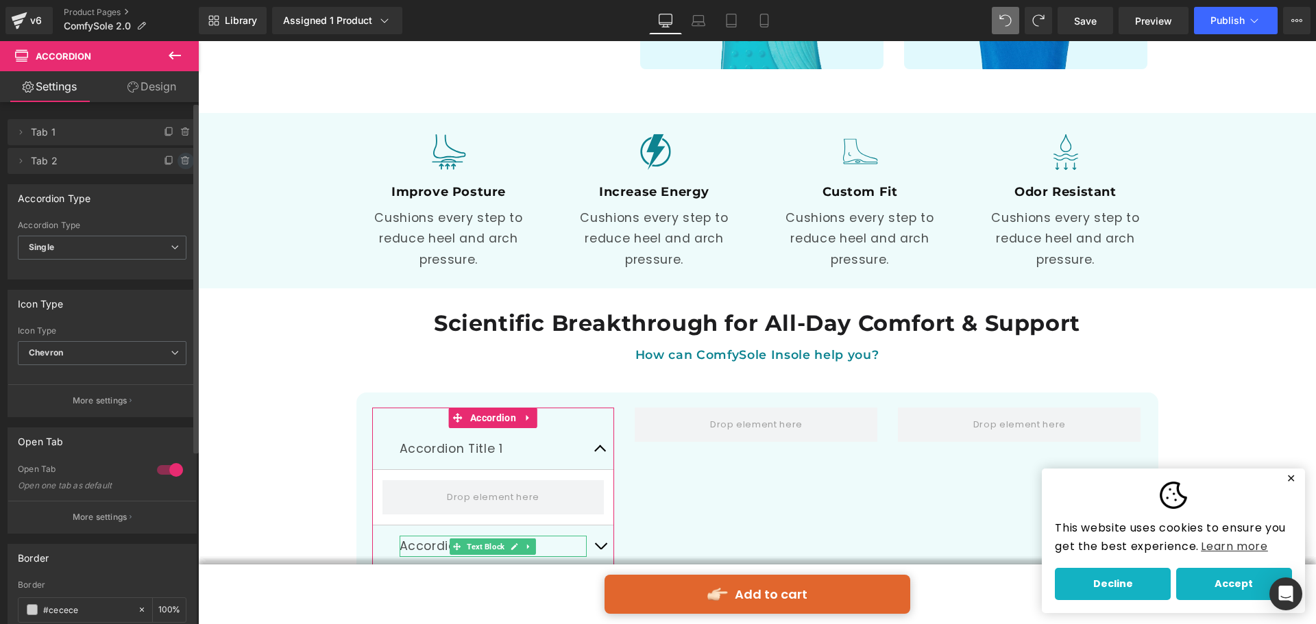
click at [184, 160] on icon at bounding box center [185, 161] width 11 height 11
click at [177, 158] on button "Delete" at bounding box center [170, 162] width 43 height 18
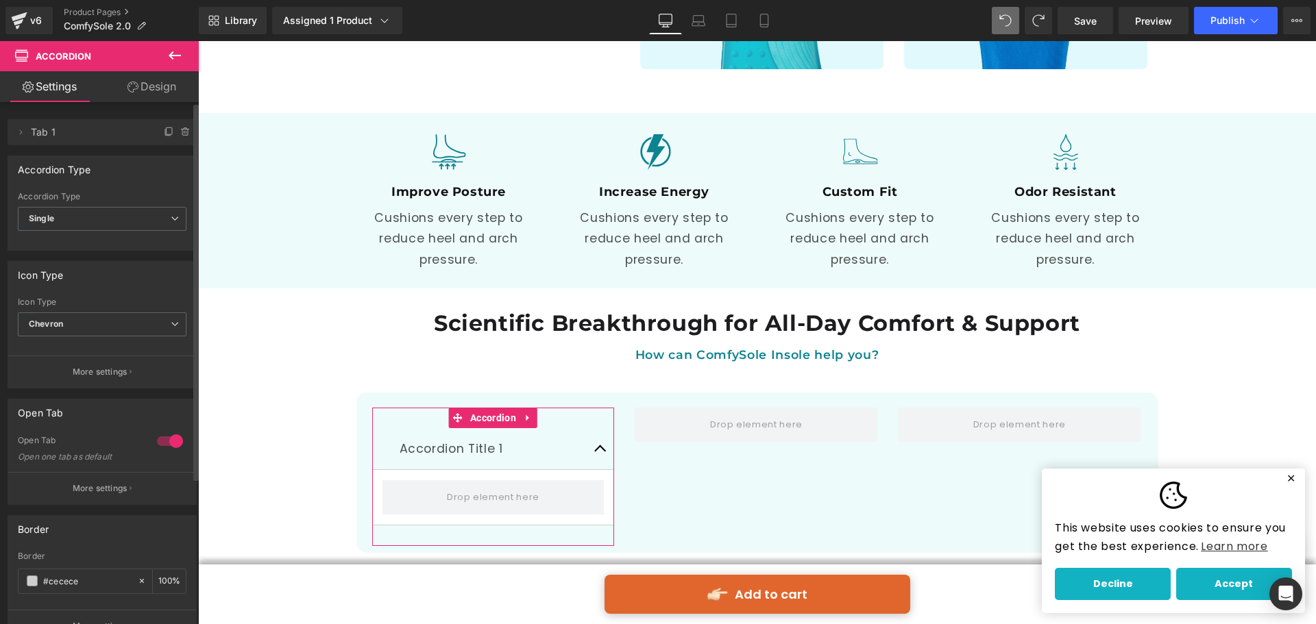
click at [171, 440] on div at bounding box center [169, 441] width 33 height 22
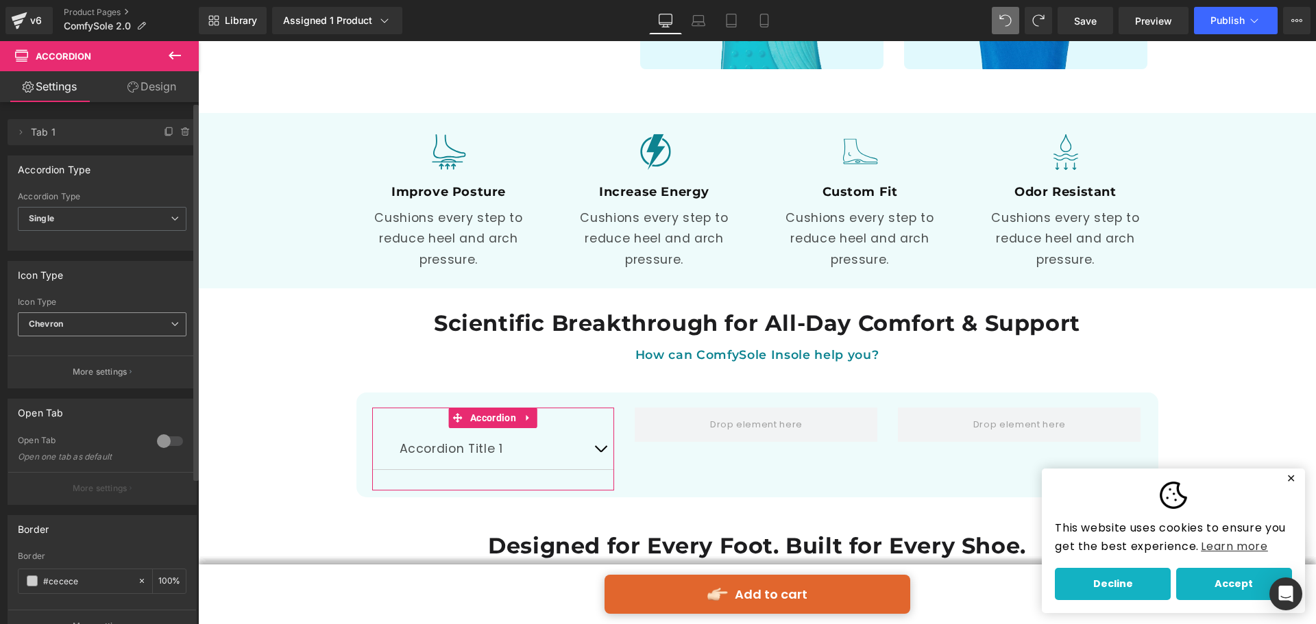
click at [129, 316] on span "Chevron" at bounding box center [102, 324] width 169 height 24
click at [110, 370] on li "Plus" at bounding box center [99, 369] width 163 height 21
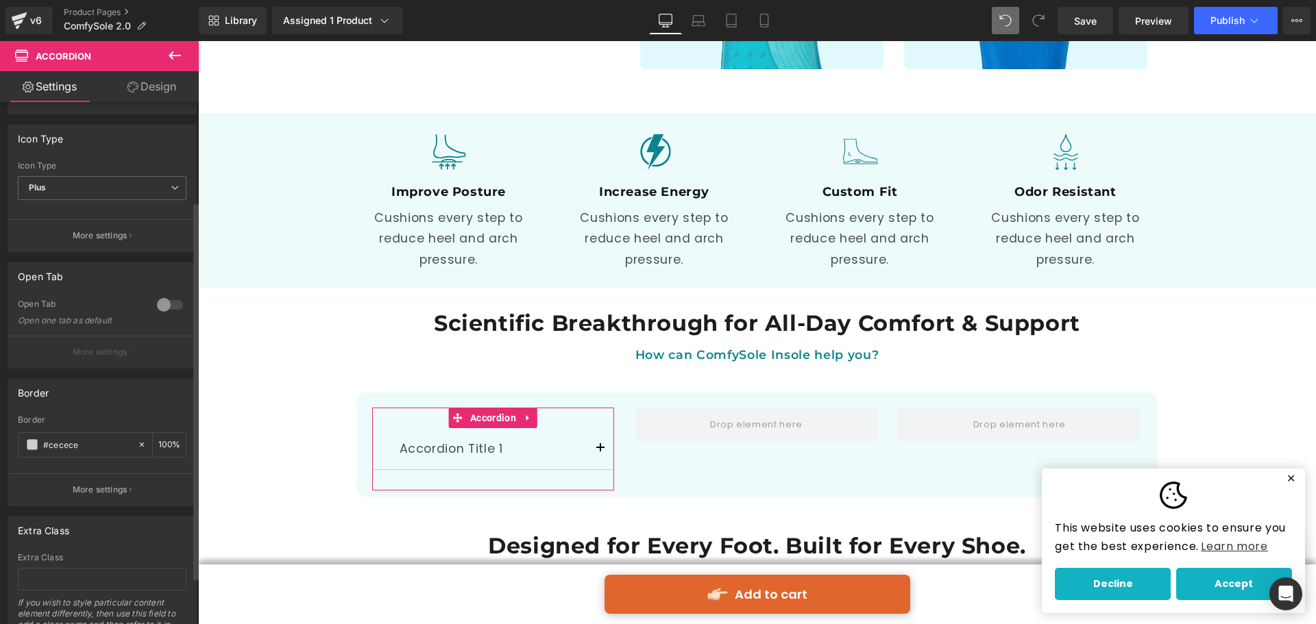
scroll to position [137, 0]
click at [33, 447] on span at bounding box center [32, 444] width 11 height 11
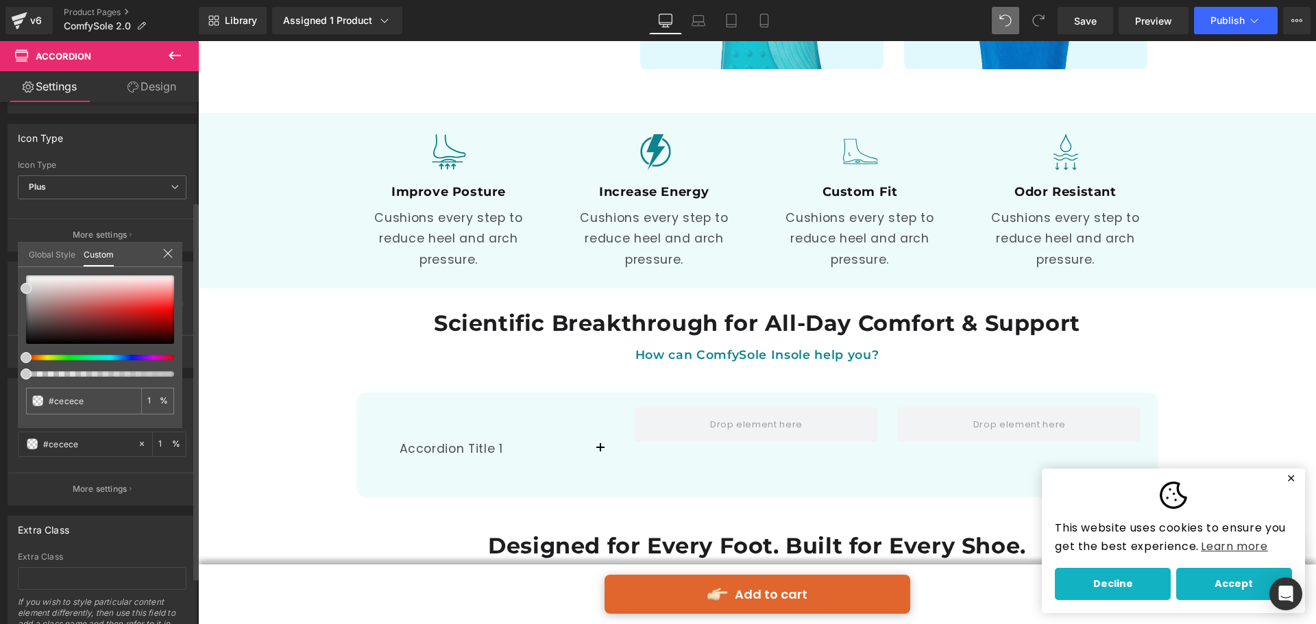
drag, startPoint x: 175, startPoint y: 370, endPoint x: 0, endPoint y: 367, distance: 174.7
click at [0, 368] on div "Border #cecece Border #cecece 100 % More settings Global Style Custom Setup Glo…" at bounding box center [102, 437] width 205 height 138
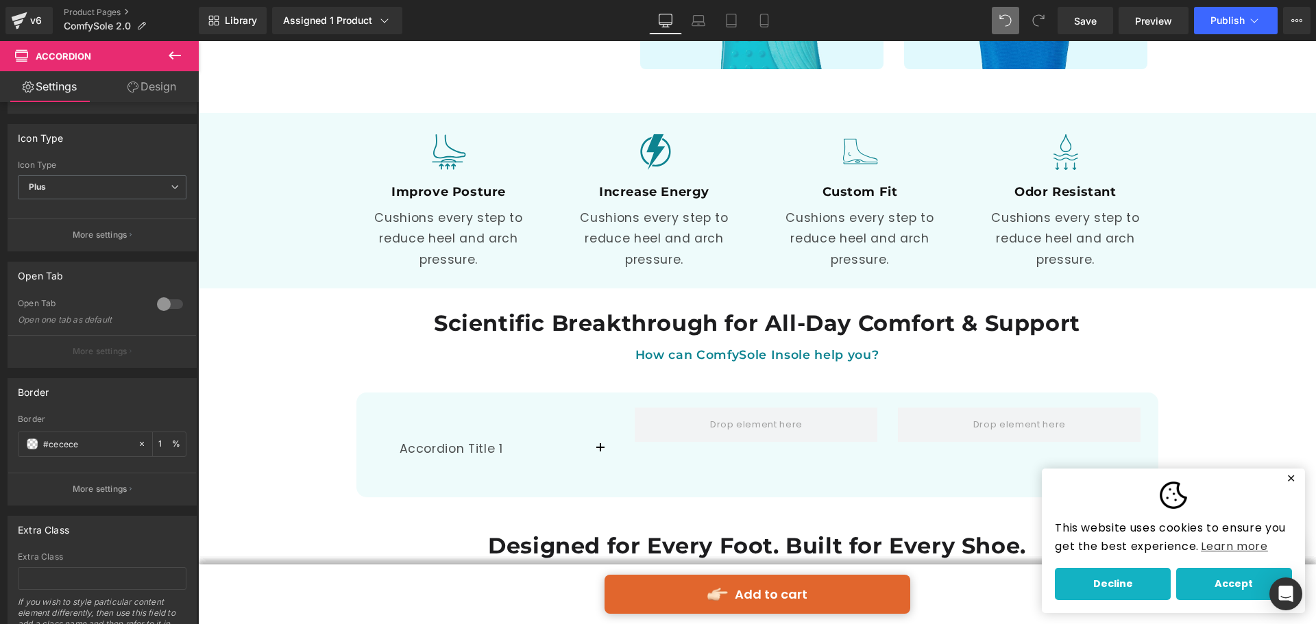
click at [173, 62] on icon at bounding box center [174, 55] width 16 height 16
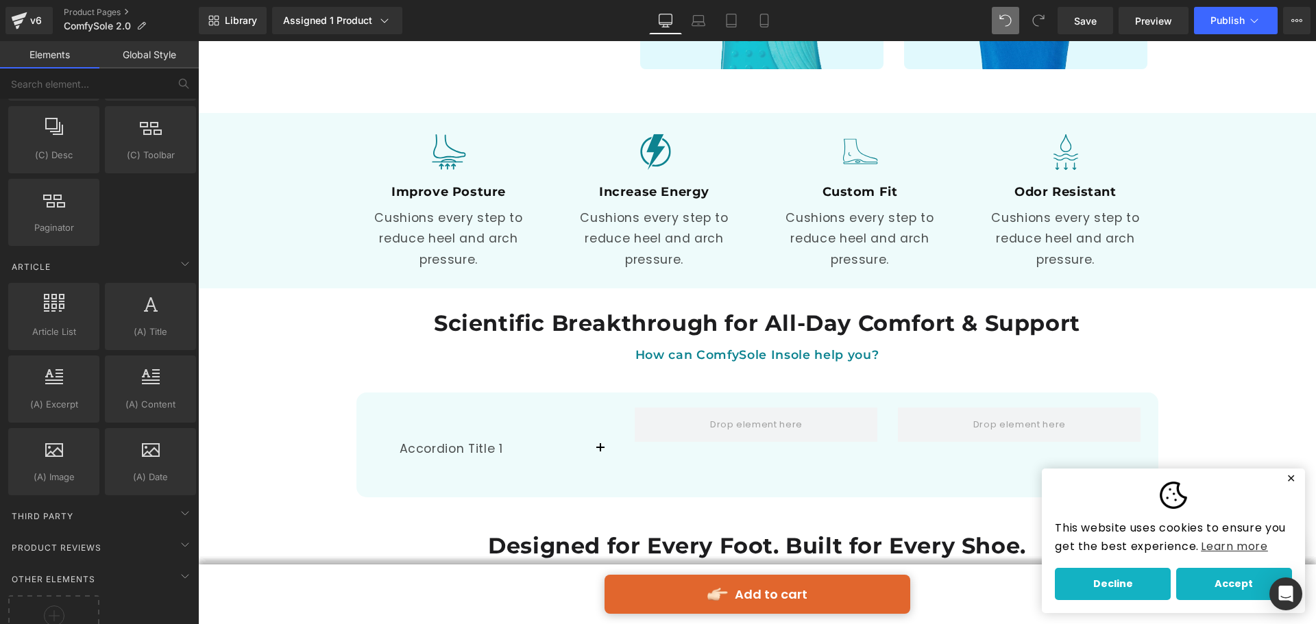
scroll to position [2497, 0]
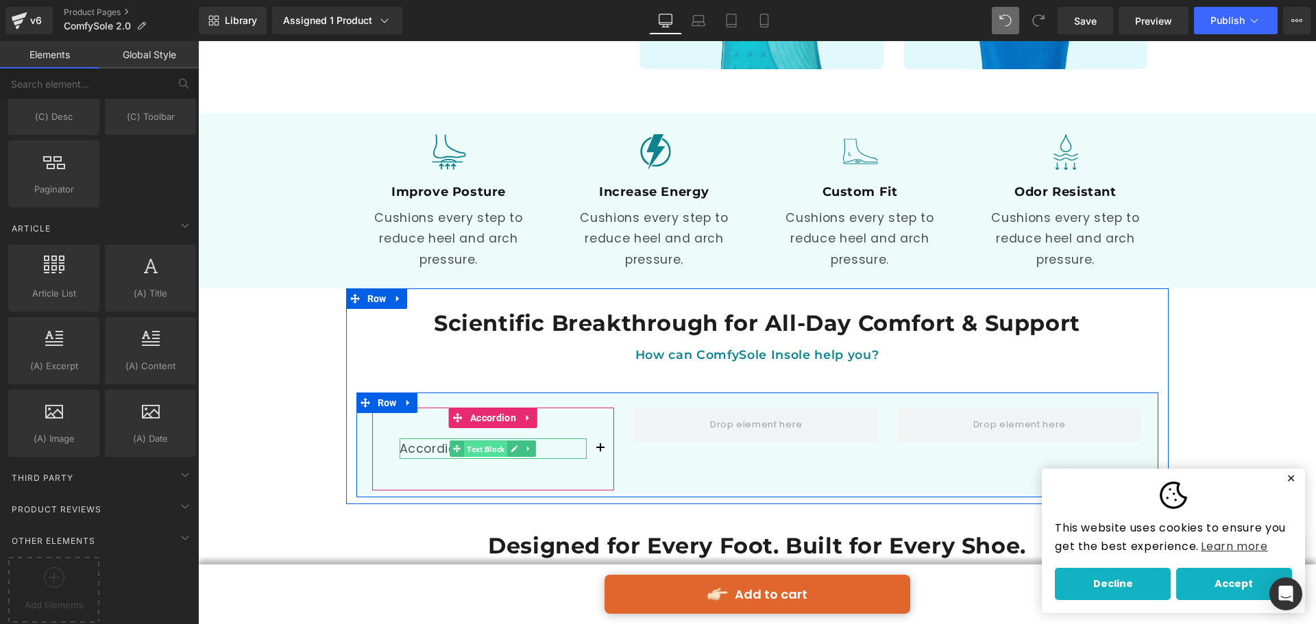
click at [464, 441] on span "Text Block" at bounding box center [485, 449] width 43 height 16
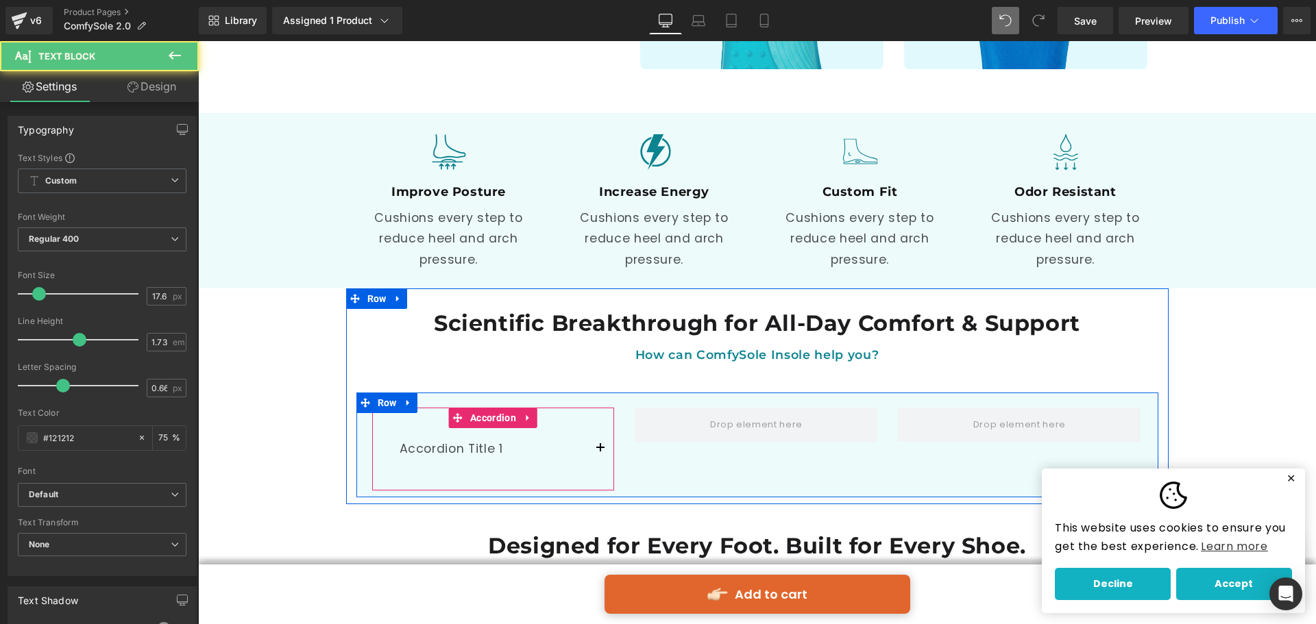
click at [600, 452] on span "button" at bounding box center [600, 452] width 0 height 0
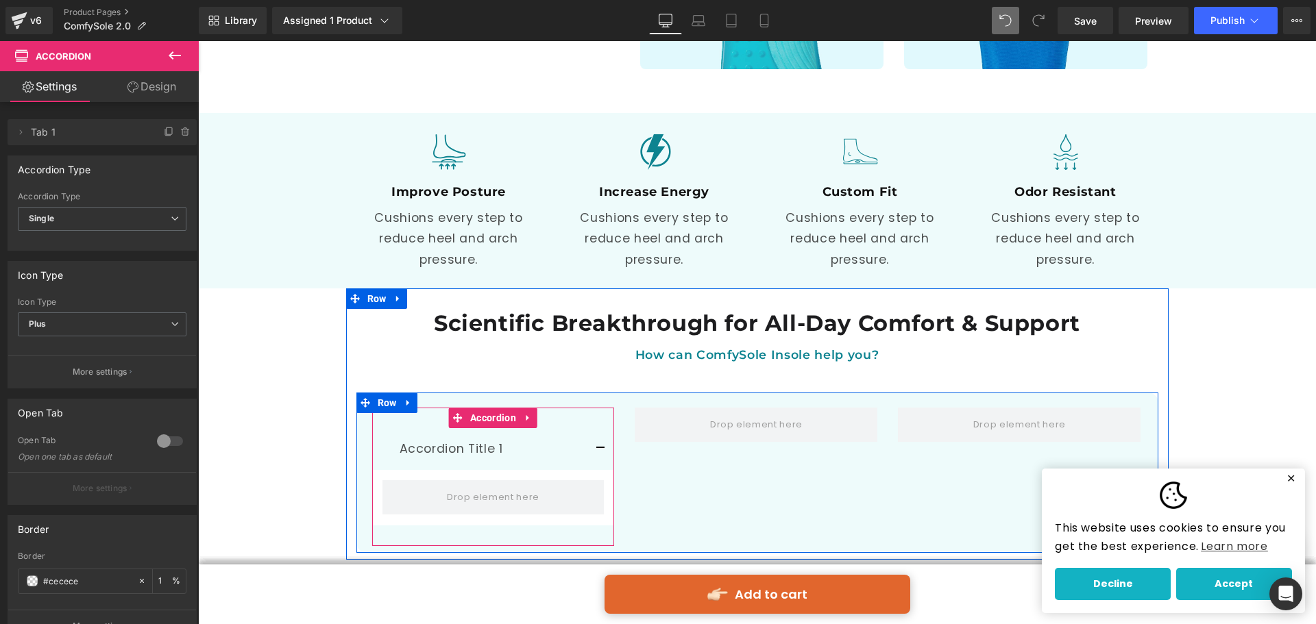
click at [596, 428] on button "button" at bounding box center [600, 448] width 27 height 41
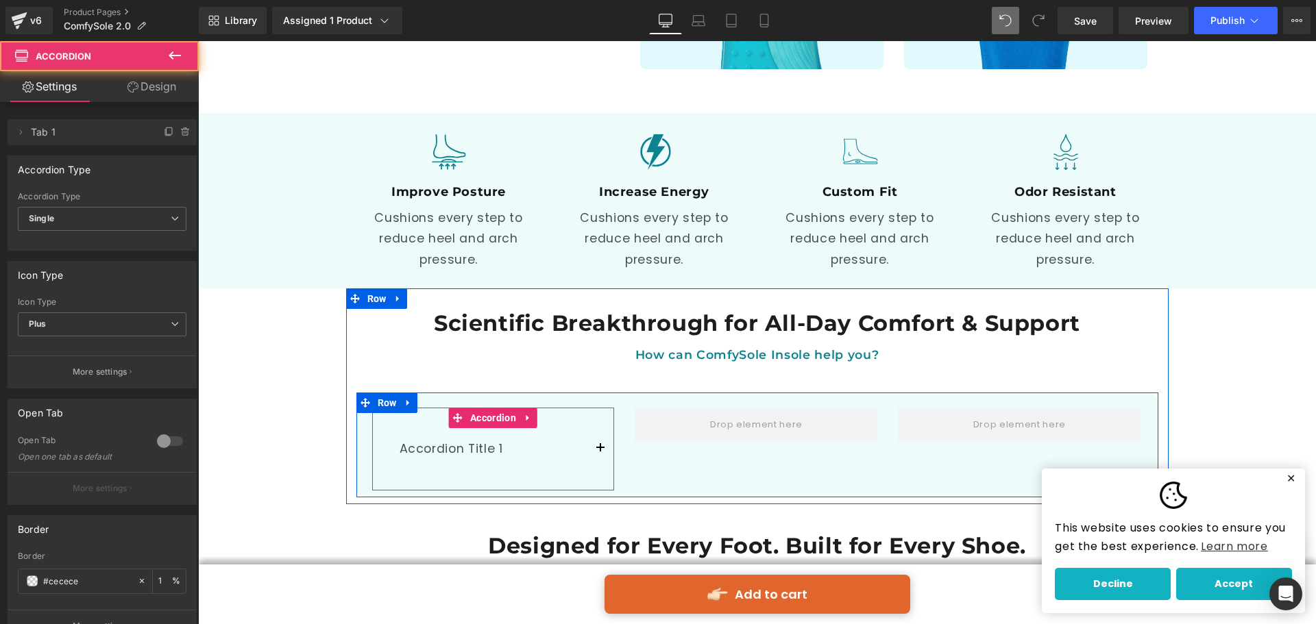
click at [596, 428] on button "button" at bounding box center [600, 448] width 27 height 41
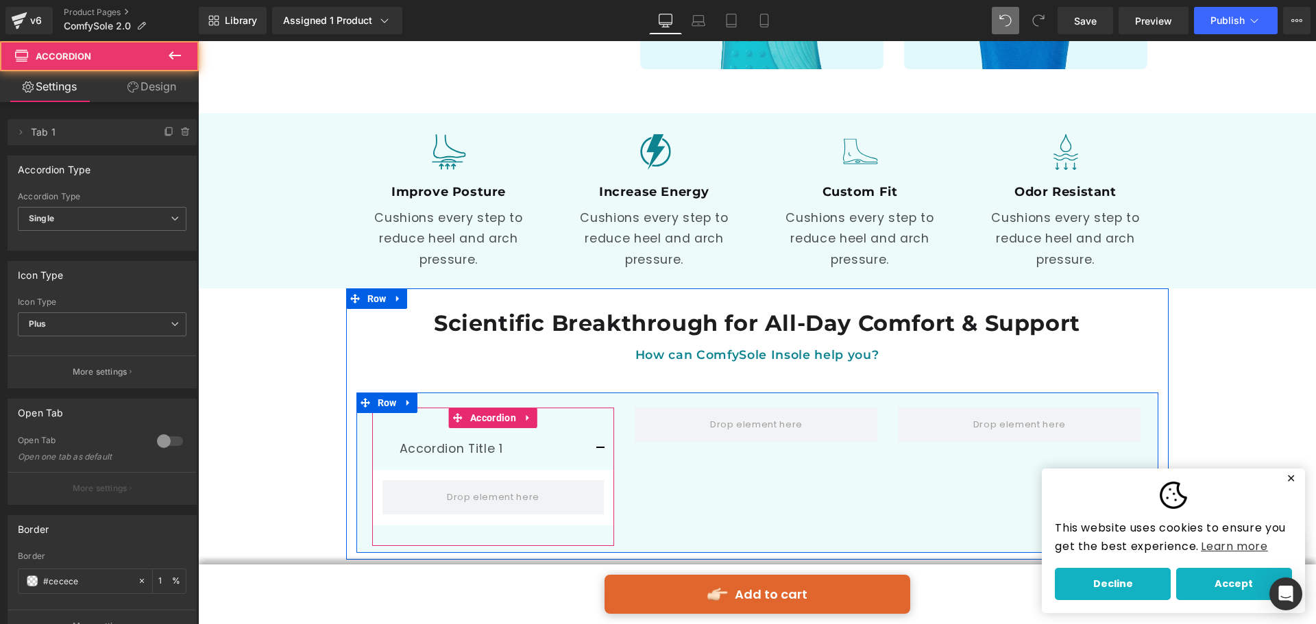
click at [596, 428] on button "button" at bounding box center [600, 448] width 27 height 41
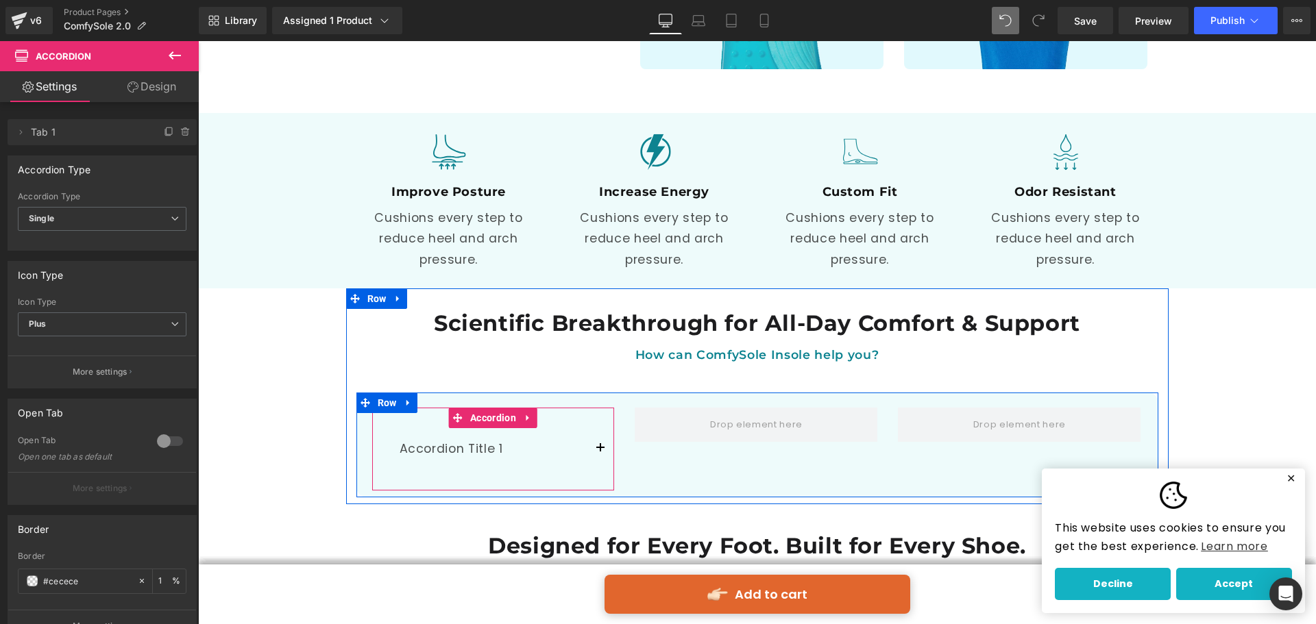
click at [596, 428] on button "button" at bounding box center [600, 448] width 27 height 41
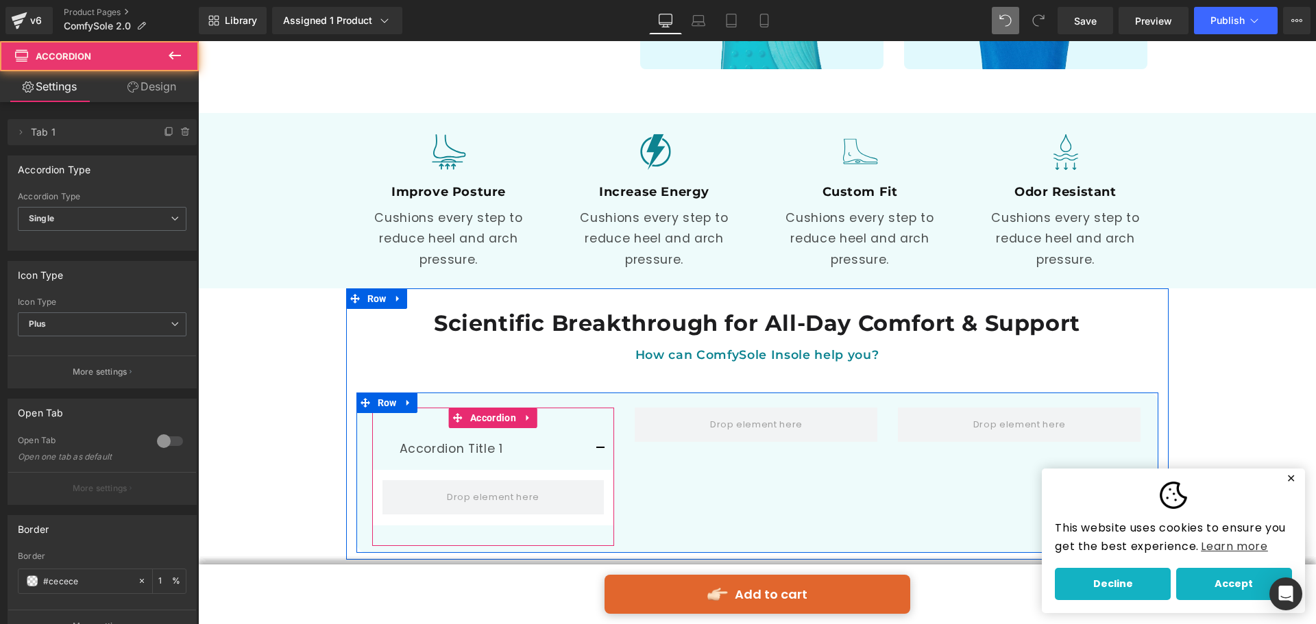
click at [596, 428] on button "button" at bounding box center [600, 448] width 27 height 41
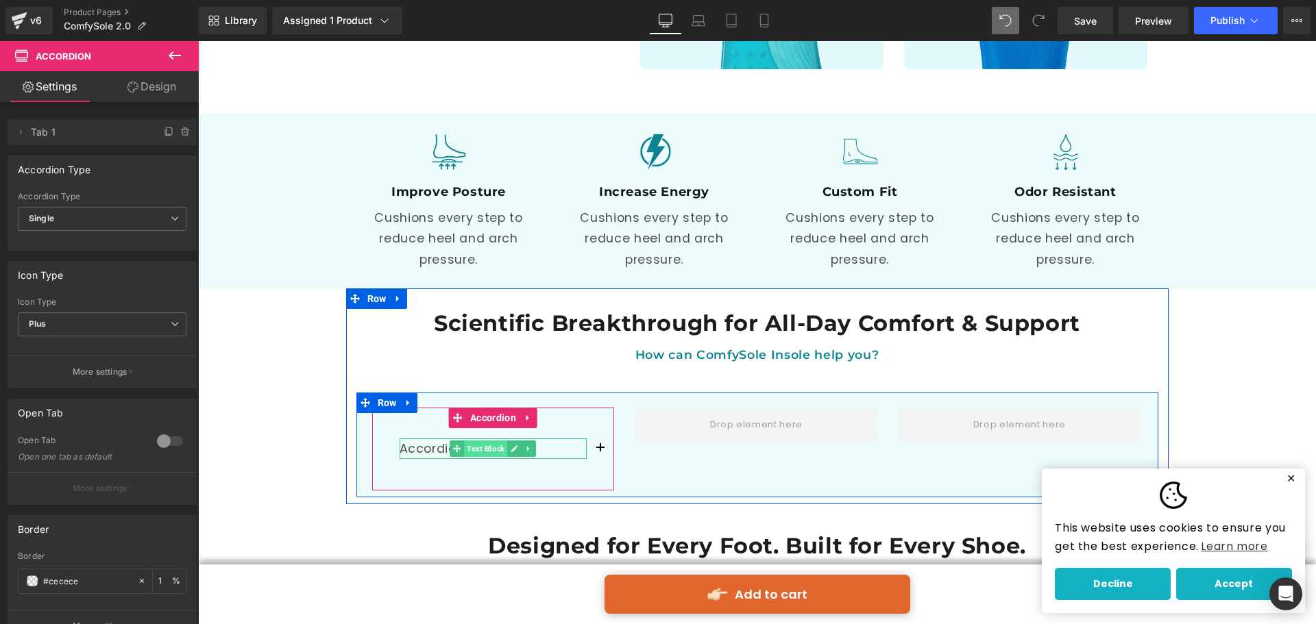
click at [485, 441] on span "Text Block" at bounding box center [485, 449] width 43 height 16
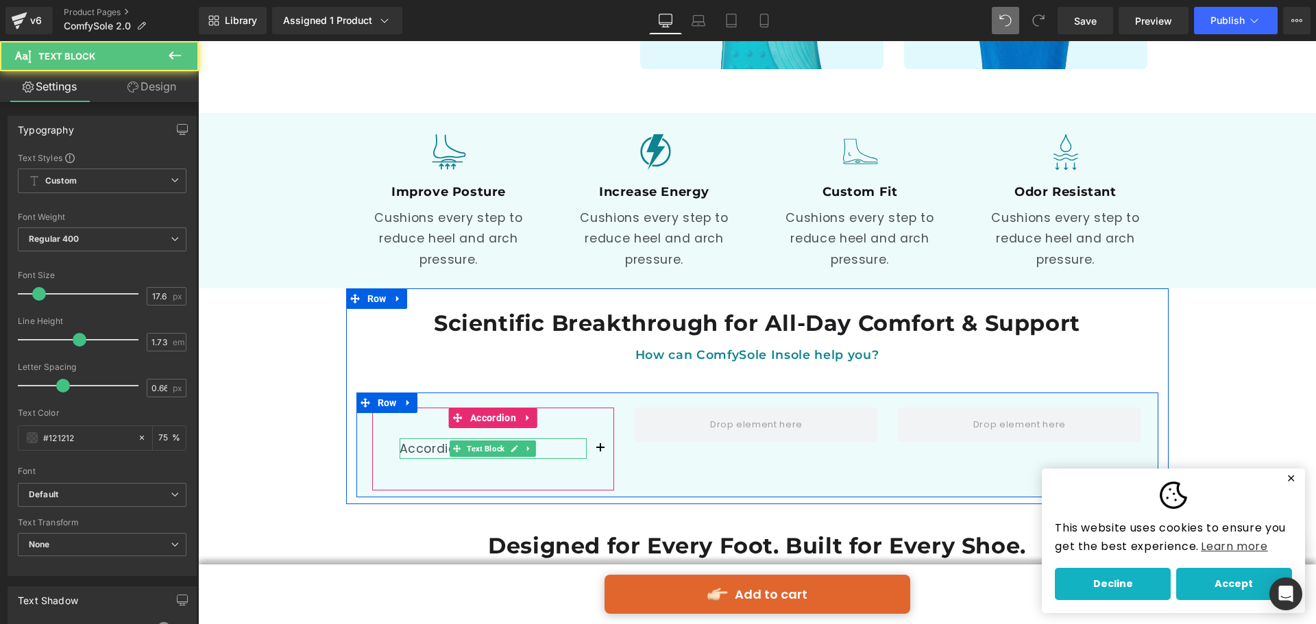
drag, startPoint x: 456, startPoint y: 415, endPoint x: 423, endPoint y: 417, distance: 32.9
click at [454, 441] on span at bounding box center [457, 449] width 14 height 16
click at [412, 439] on p "Accordion Title 1" at bounding box center [493, 449] width 188 height 21
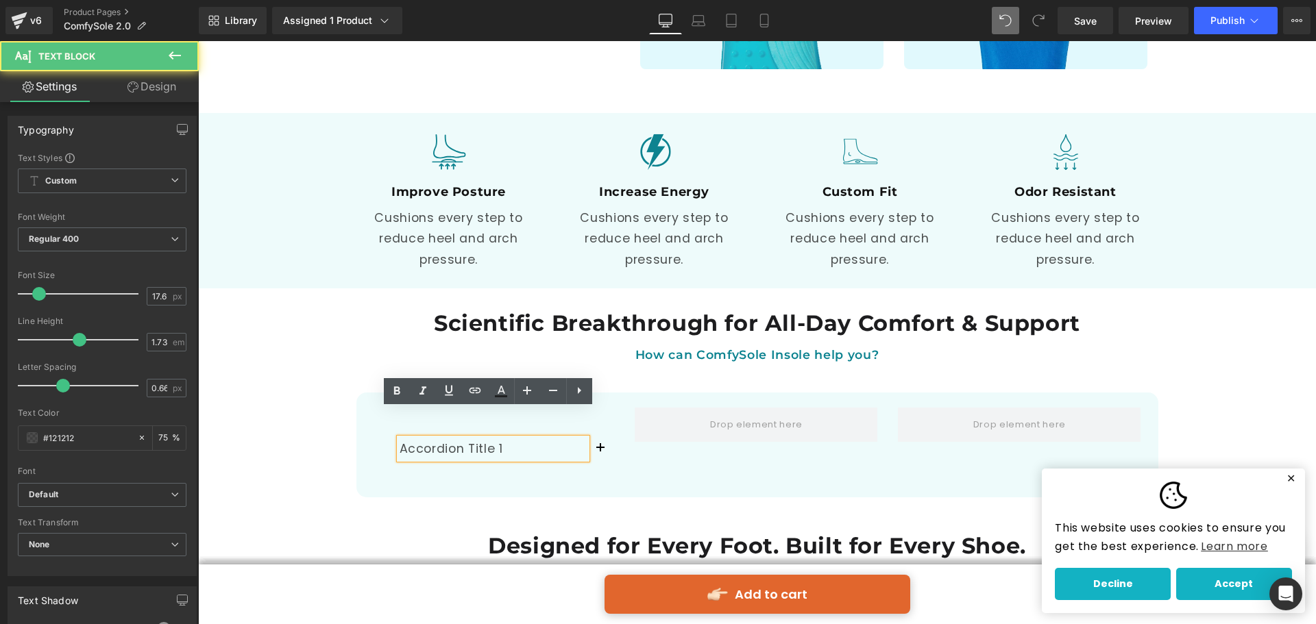
click at [420, 439] on p "Accordion Title 1" at bounding box center [493, 449] width 188 height 21
drag, startPoint x: 452, startPoint y: 422, endPoint x: 466, endPoint y: 422, distance: 14.4
click at [454, 439] on p "Accordion Title 1" at bounding box center [493, 449] width 188 height 21
drag, startPoint x: 426, startPoint y: 421, endPoint x: 379, endPoint y: 417, distance: 47.5
click at [379, 428] on div "Accordion Title 1 Text Block" at bounding box center [493, 449] width 243 height 42
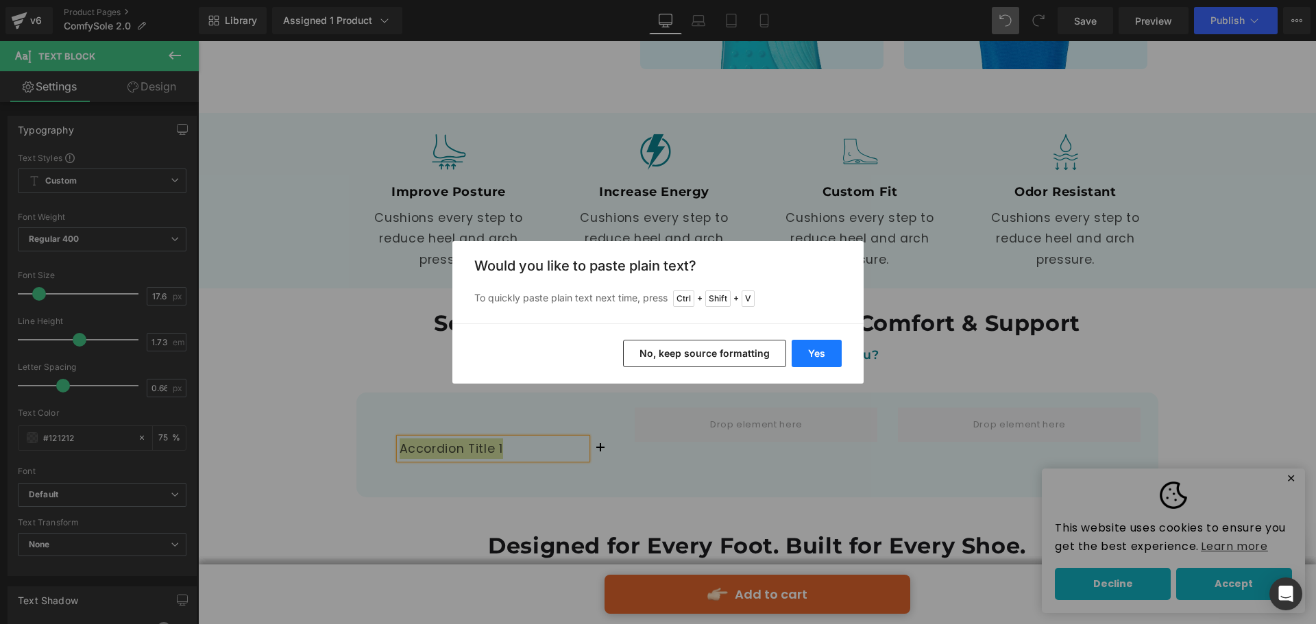
drag, startPoint x: 815, startPoint y: 352, endPoint x: 504, endPoint y: 360, distance: 311.2
click at [815, 352] on button "Yes" at bounding box center [816, 353] width 50 height 27
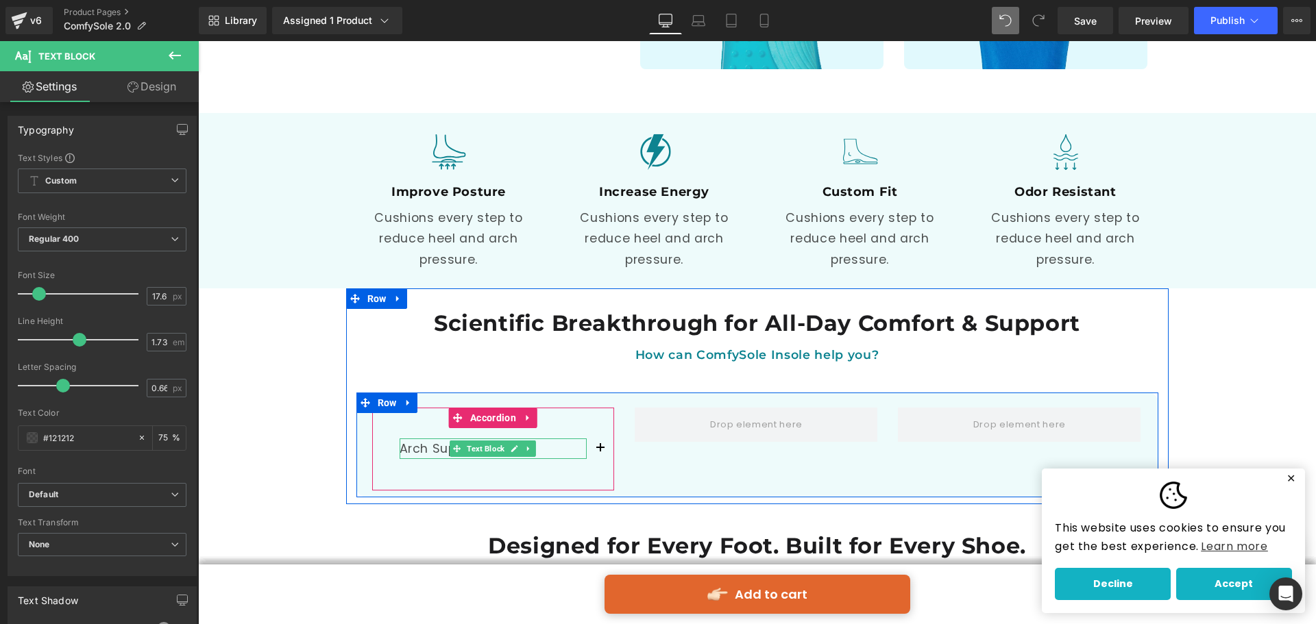
click at [417, 439] on p "Arch Support" at bounding box center [493, 449] width 188 height 21
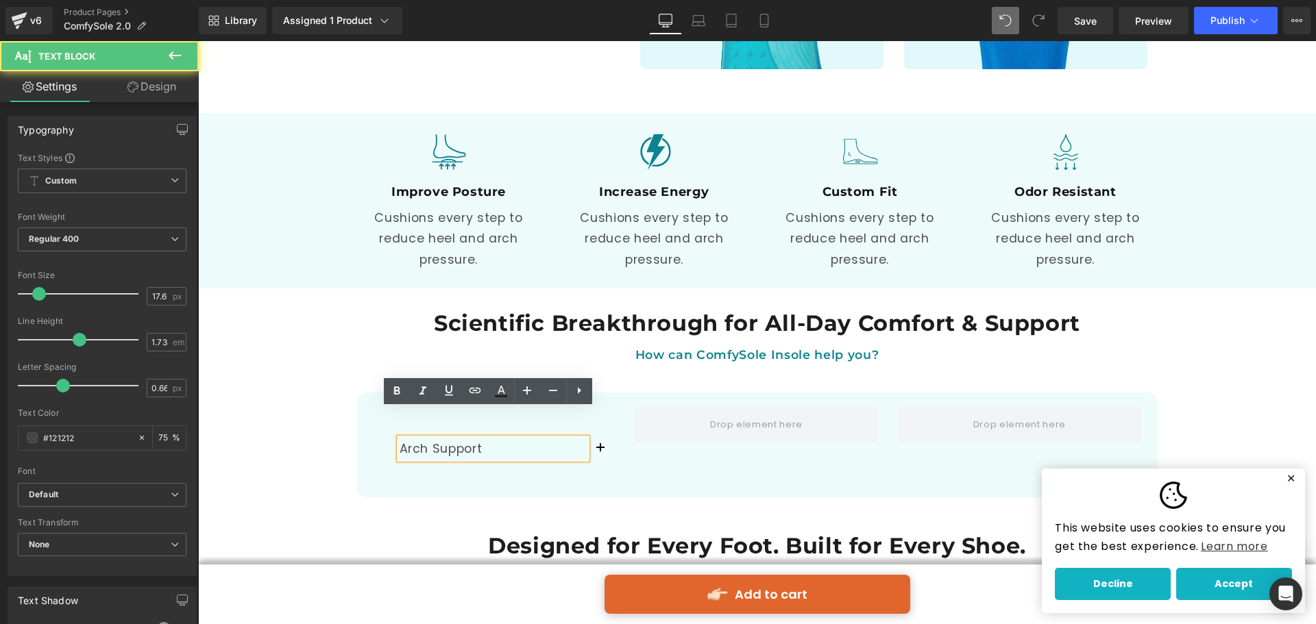
click at [564, 475] on div "Scientific Breakthrough for All-Day Comfort & Support Heading How can ComfySole…" at bounding box center [757, 396] width 822 height 216
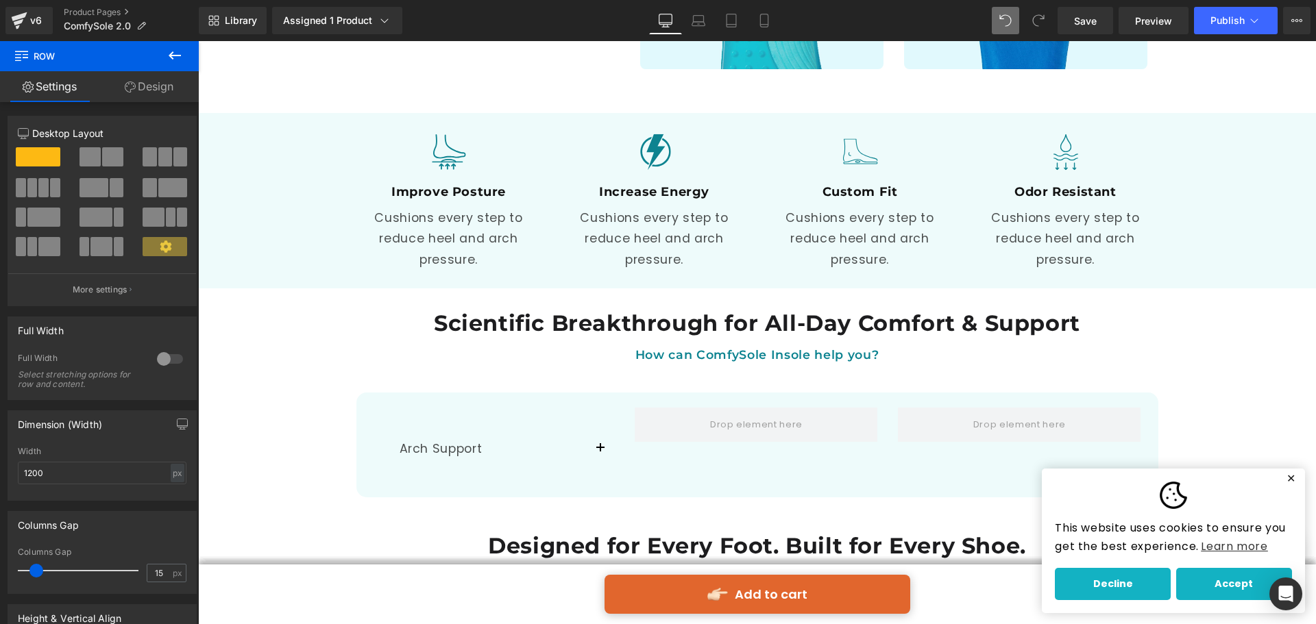
click at [167, 58] on icon at bounding box center [174, 55] width 16 height 16
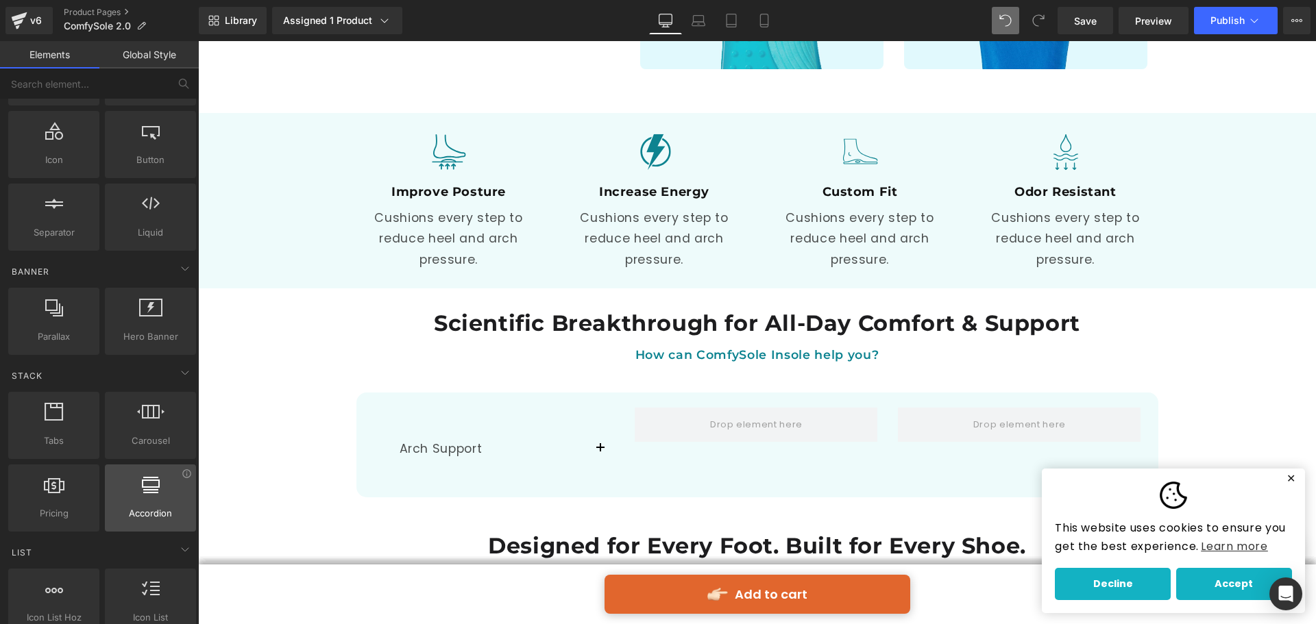
scroll to position [0, 0]
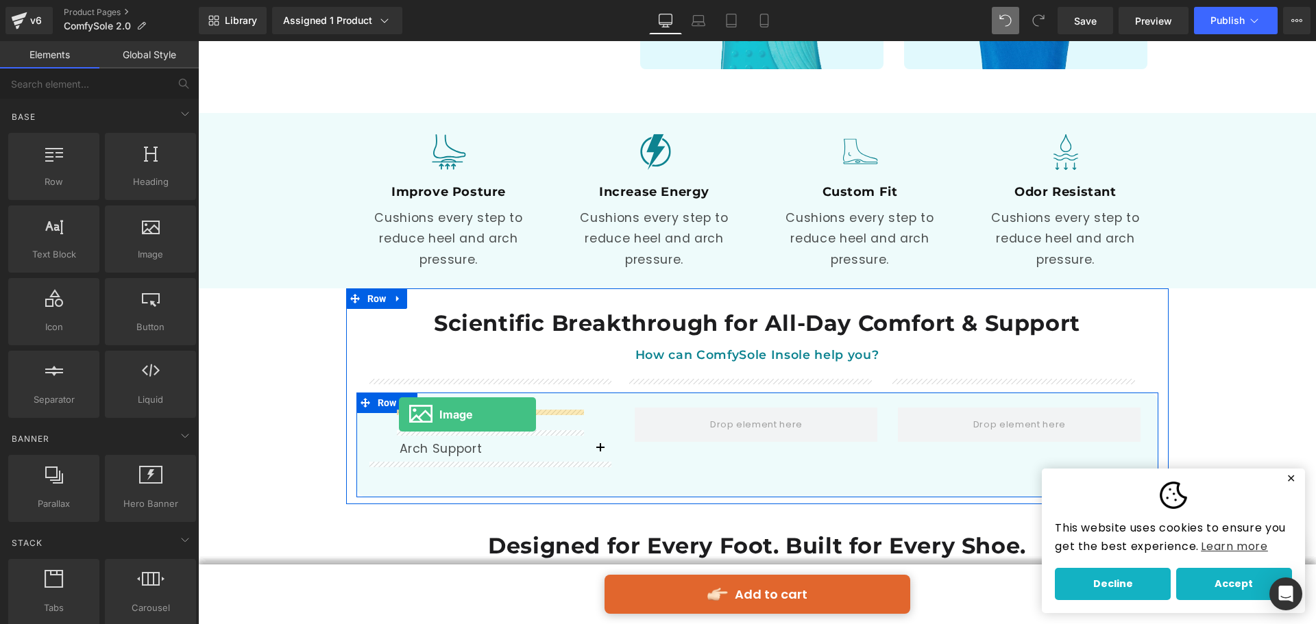
drag, startPoint x: 360, startPoint y: 277, endPoint x: 399, endPoint y: 415, distance: 142.5
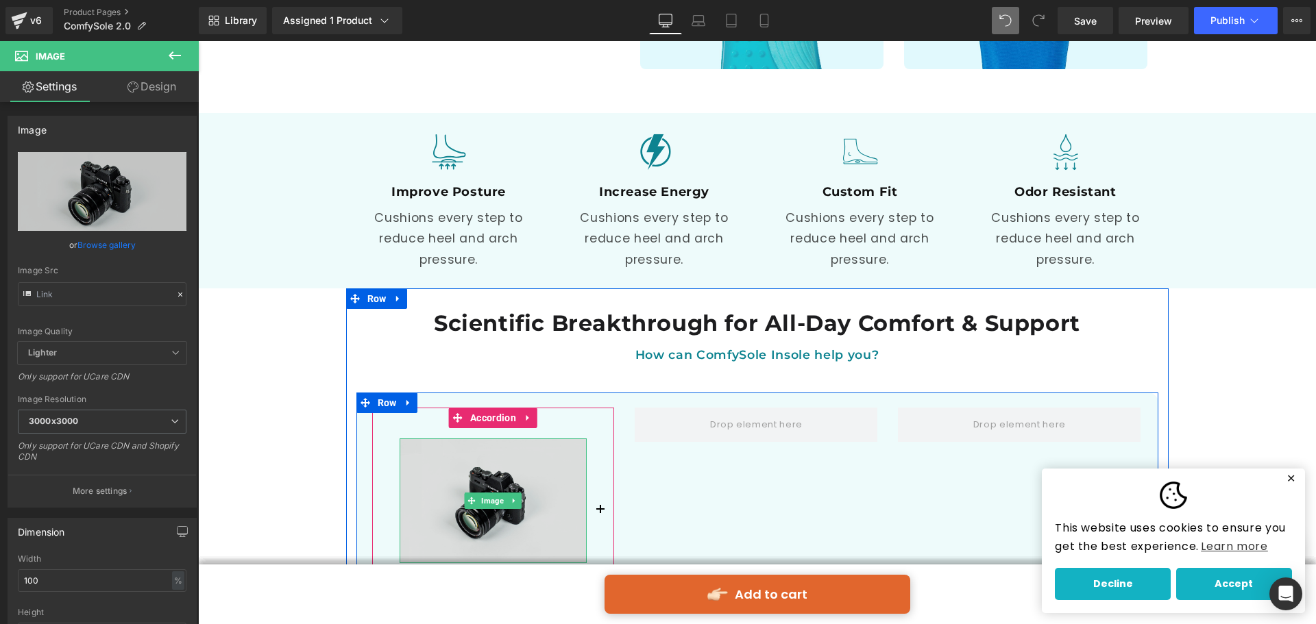
scroll to position [2398, 0]
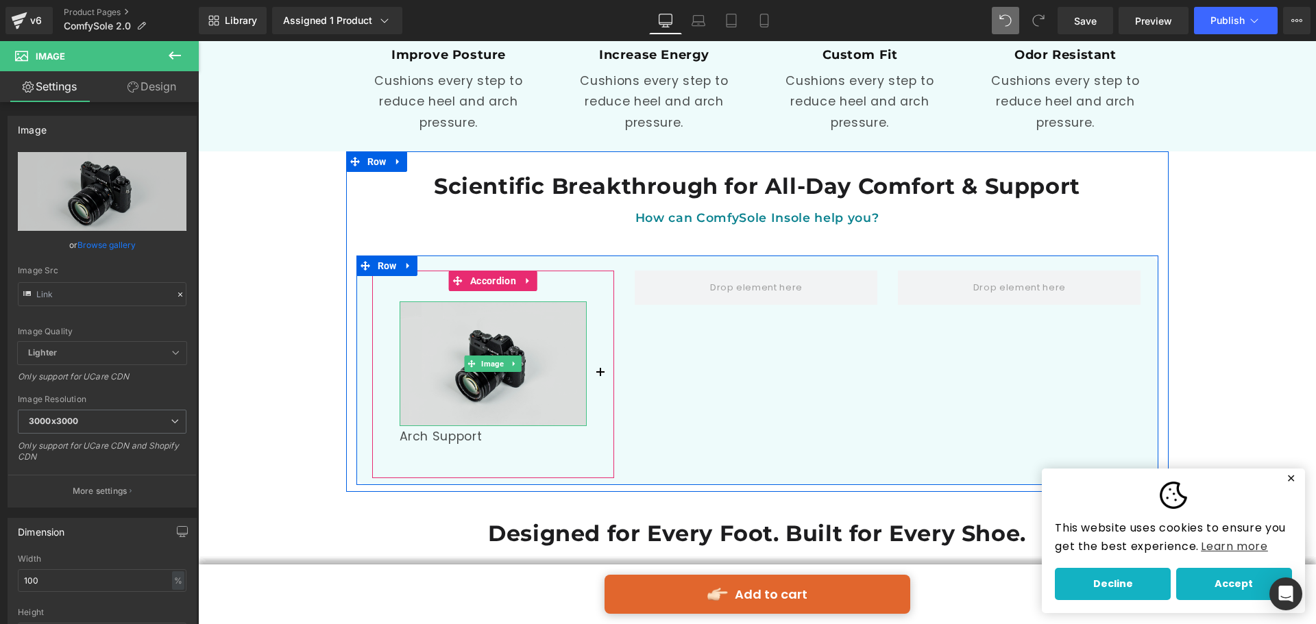
click at [552, 326] on img at bounding box center [493, 363] width 188 height 125
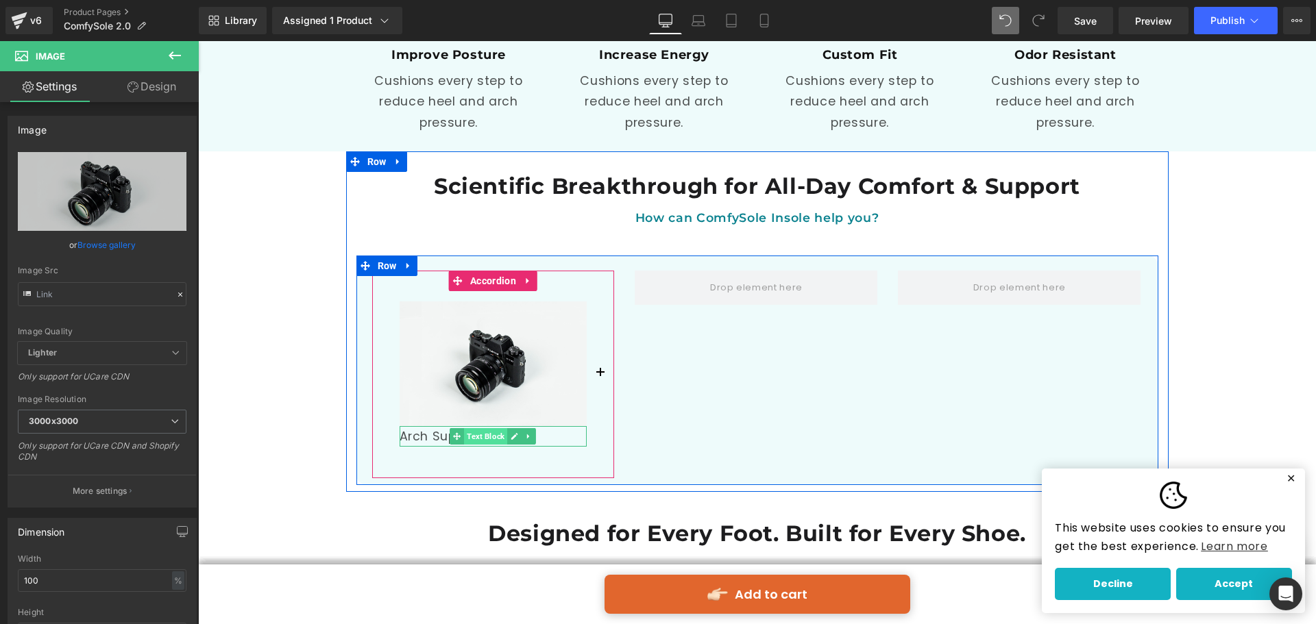
click at [465, 428] on span "Text Block" at bounding box center [485, 436] width 43 height 16
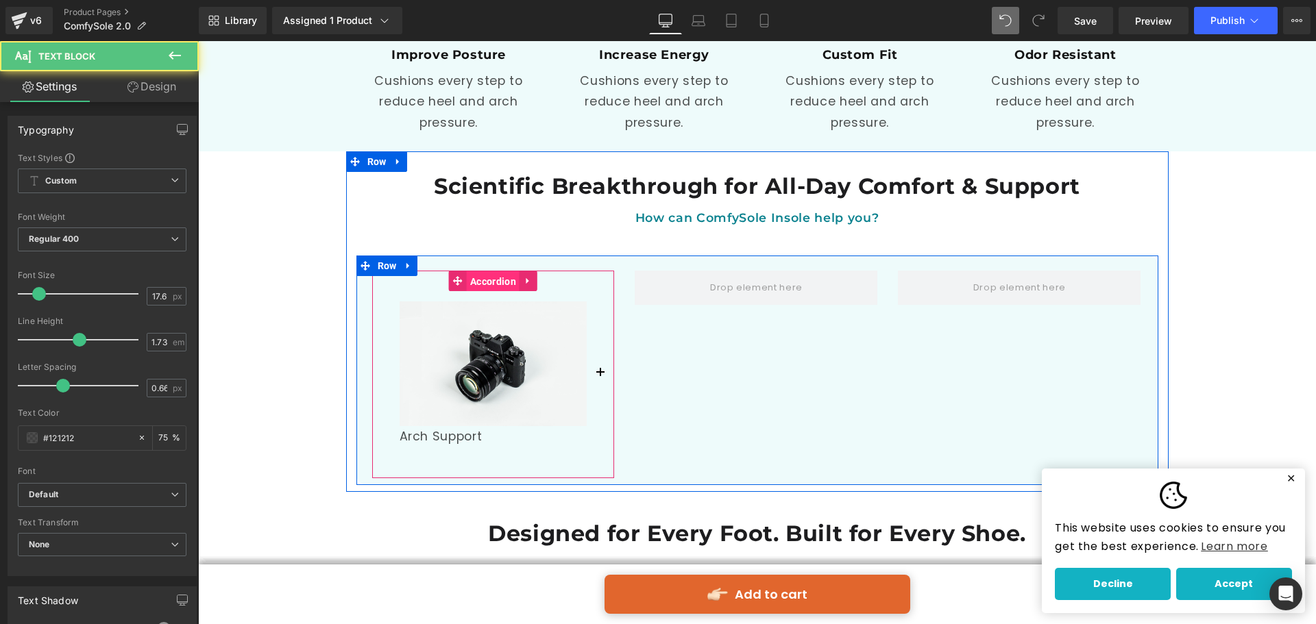
click at [510, 271] on span "Accordion" at bounding box center [493, 281] width 53 height 21
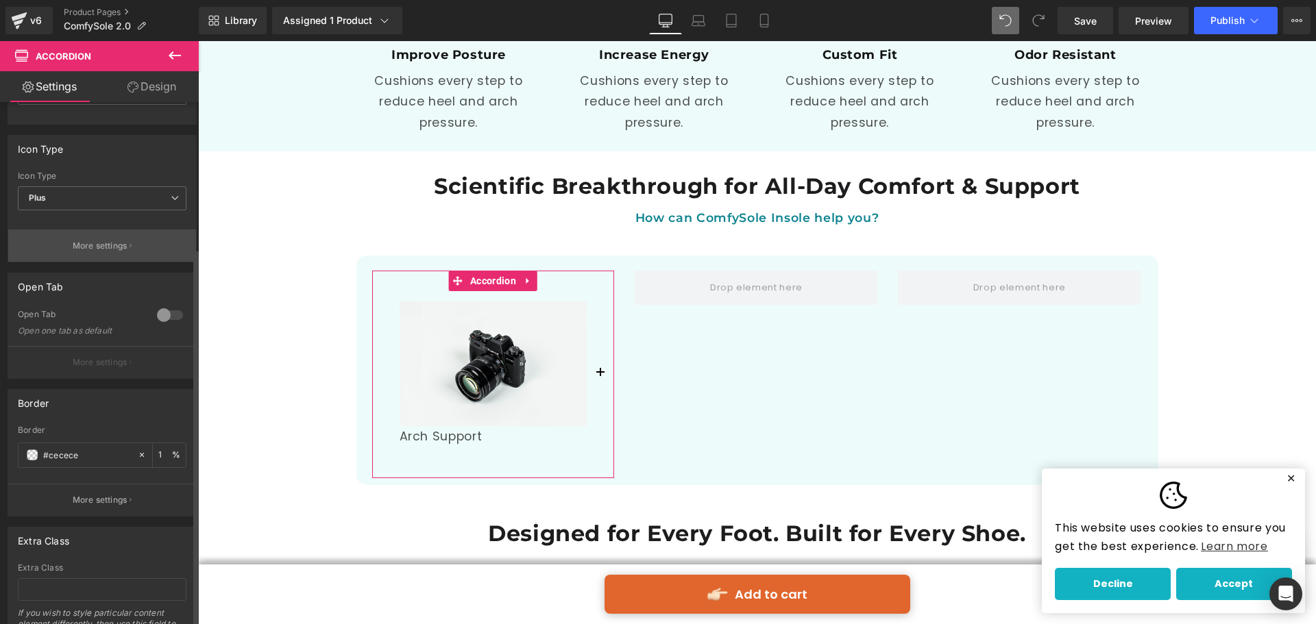
scroll to position [201, 0]
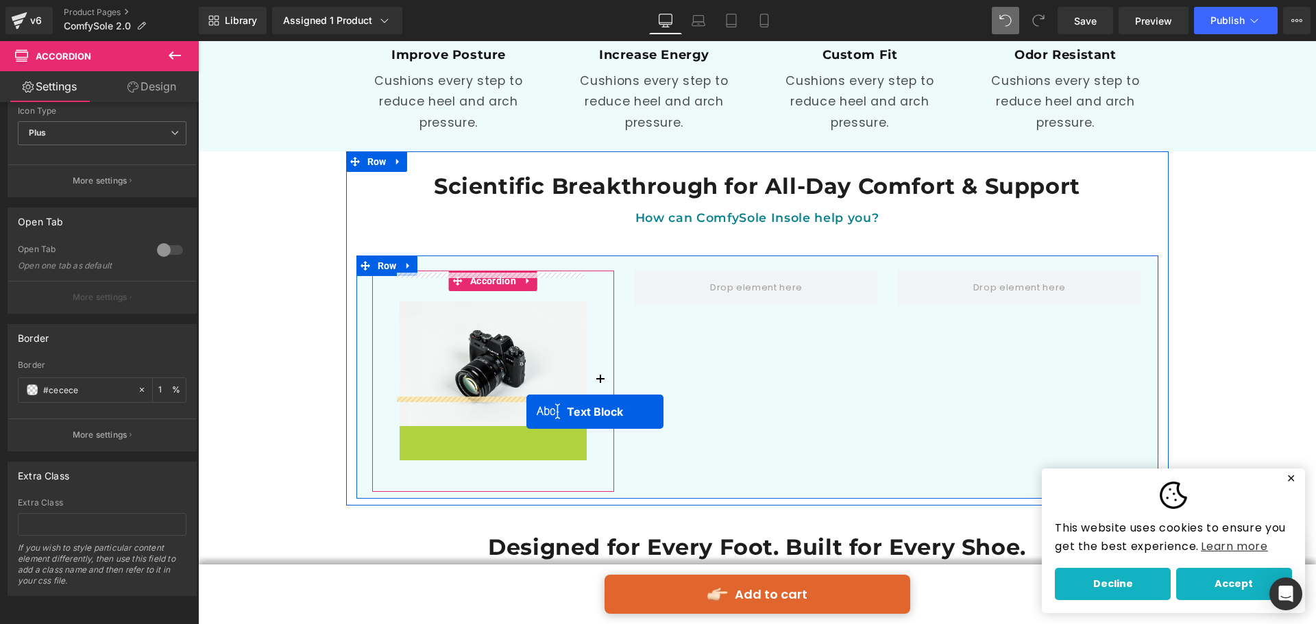
drag, startPoint x: 468, startPoint y: 404, endPoint x: 526, endPoint y: 412, distance: 58.7
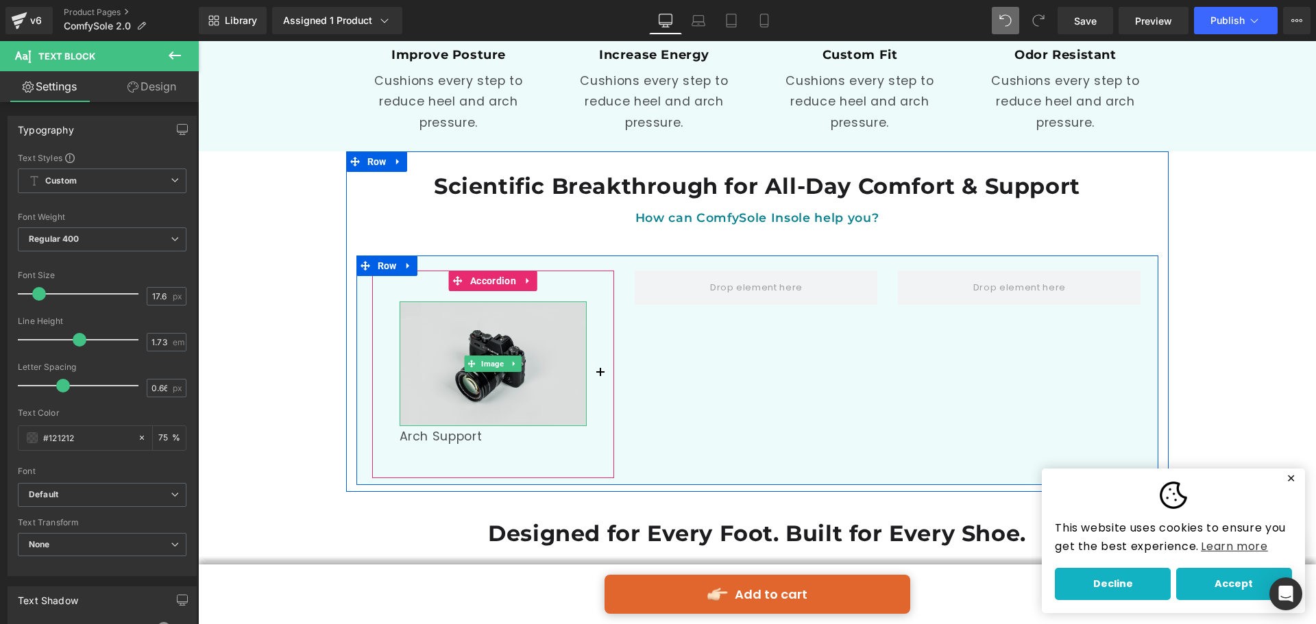
click at [567, 349] on img at bounding box center [493, 363] width 188 height 125
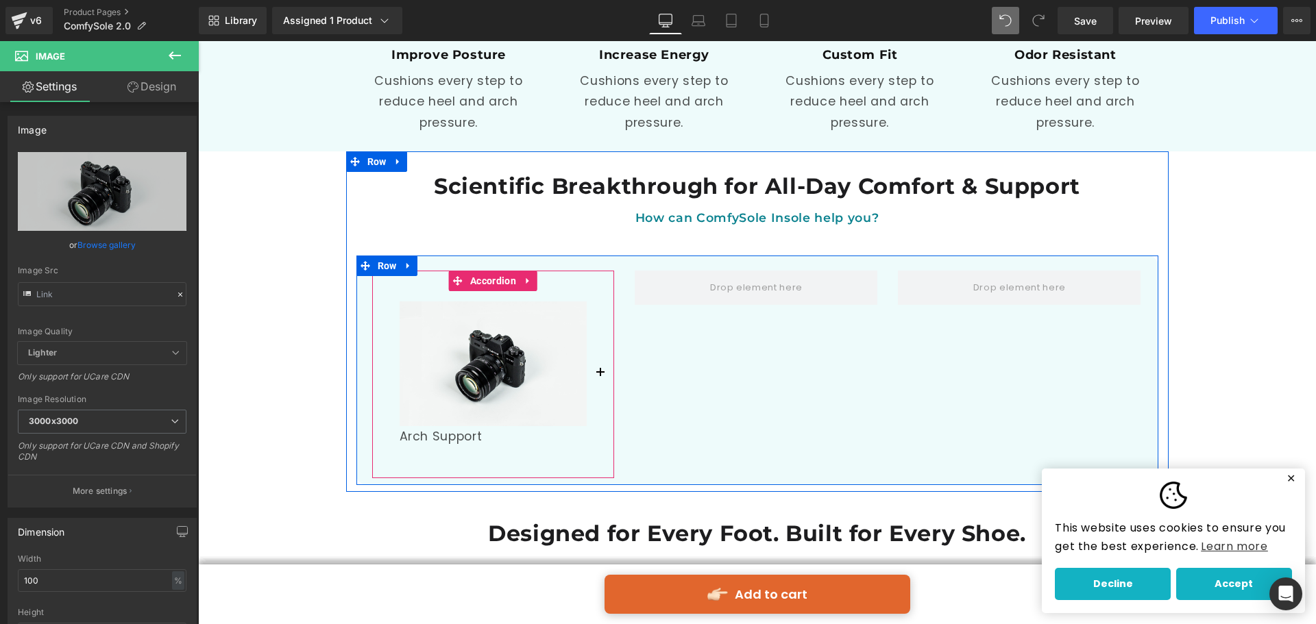
click at [547, 271] on div "Image Arch Support Text Block Accordion" at bounding box center [493, 375] width 243 height 208
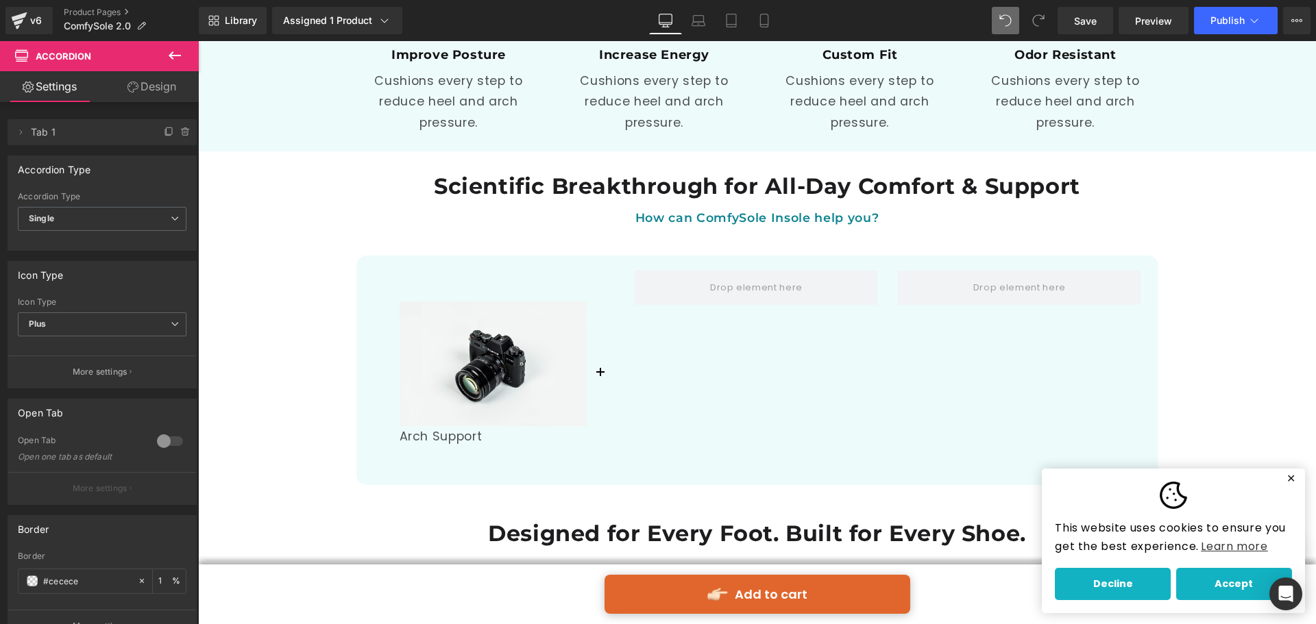
click at [170, 57] on icon at bounding box center [175, 55] width 12 height 8
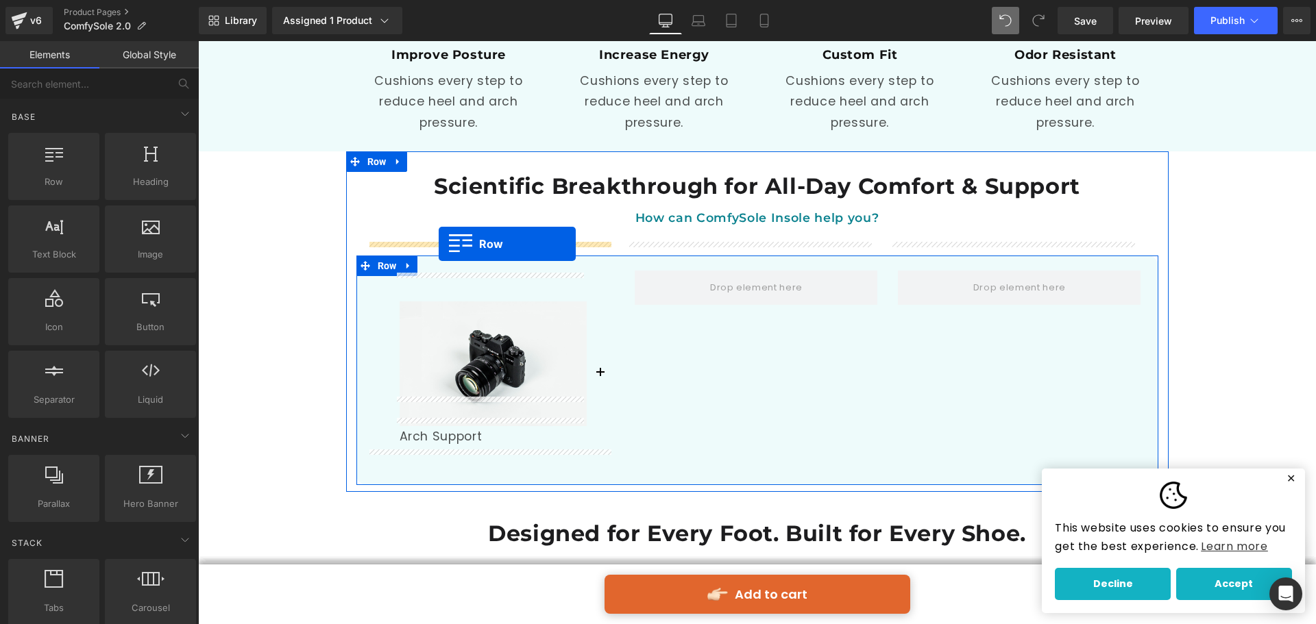
drag, startPoint x: 267, startPoint y: 207, endPoint x: 439, endPoint y: 244, distance: 175.9
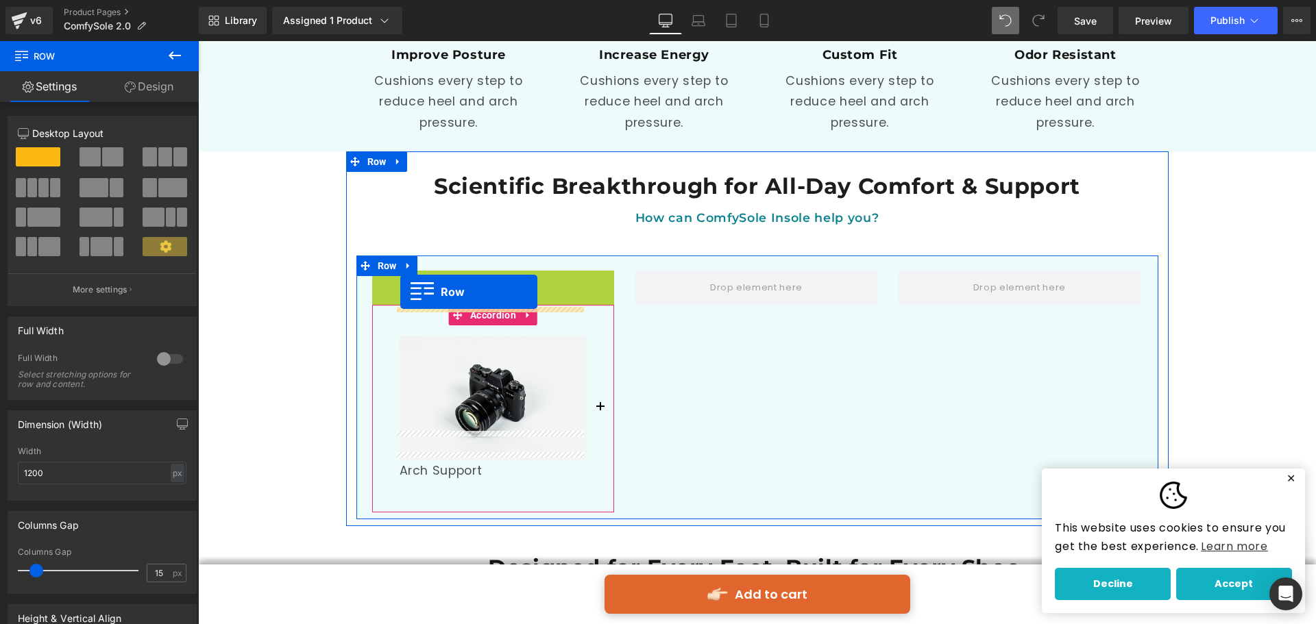
drag, startPoint x: 406, startPoint y: 253, endPoint x: 400, endPoint y: 292, distance: 39.5
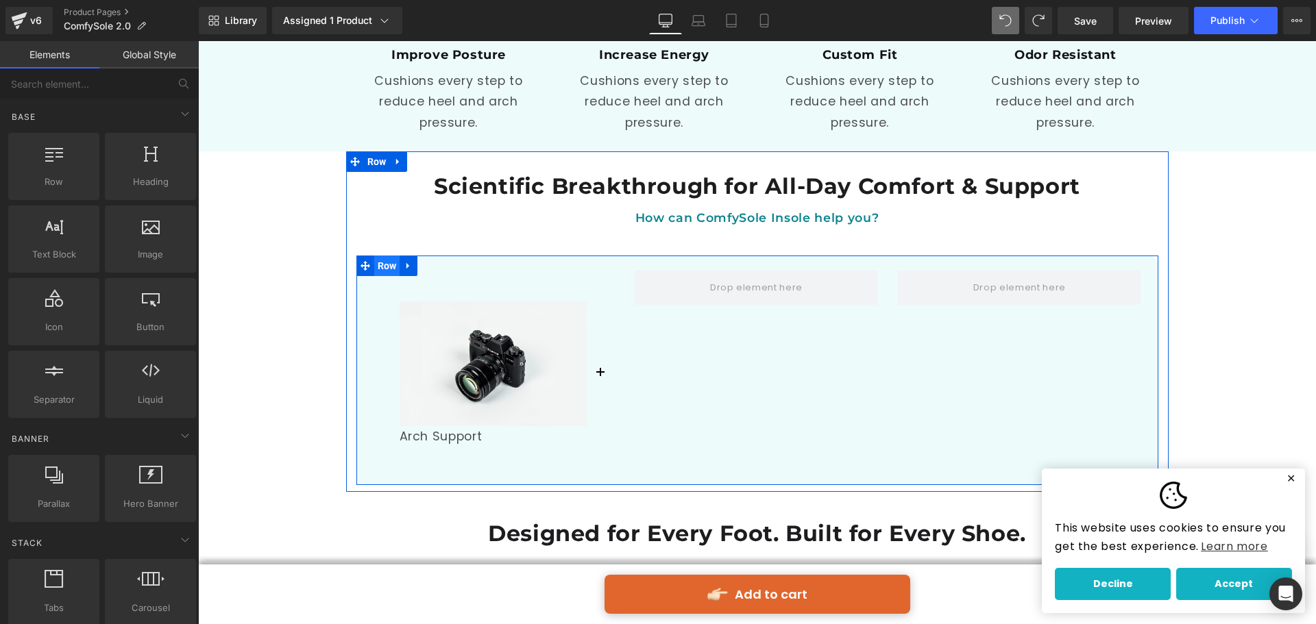
click at [374, 256] on span "Row" at bounding box center [387, 266] width 26 height 21
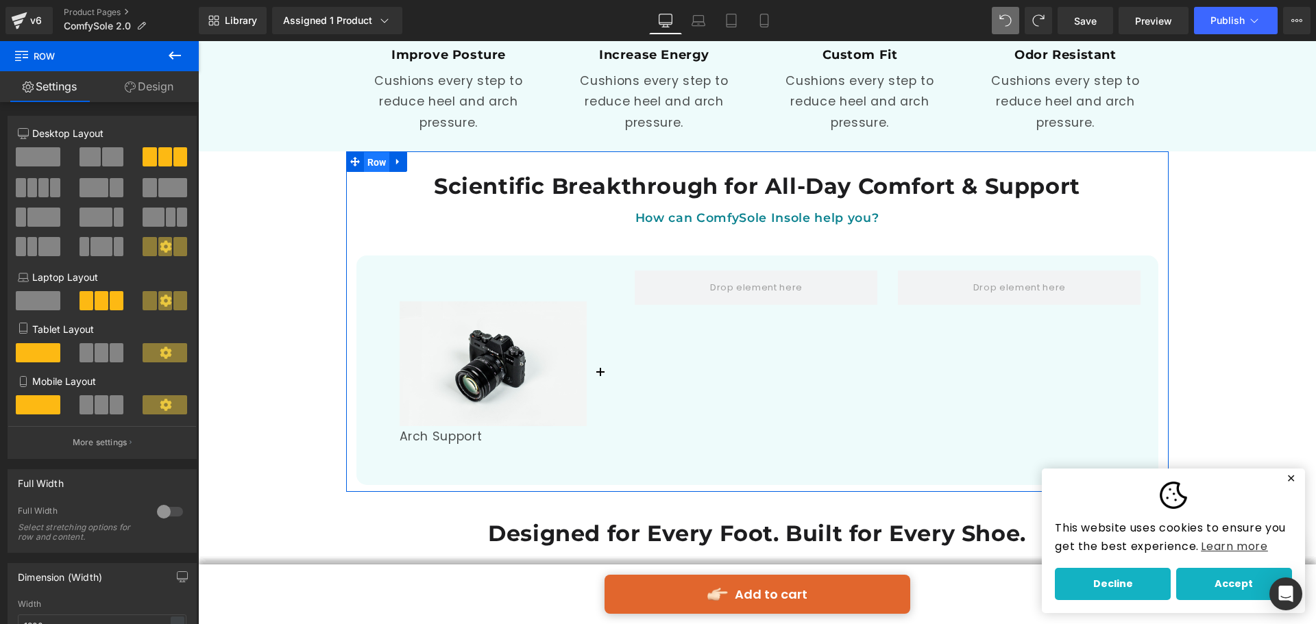
click at [366, 152] on span "Row" at bounding box center [377, 162] width 26 height 21
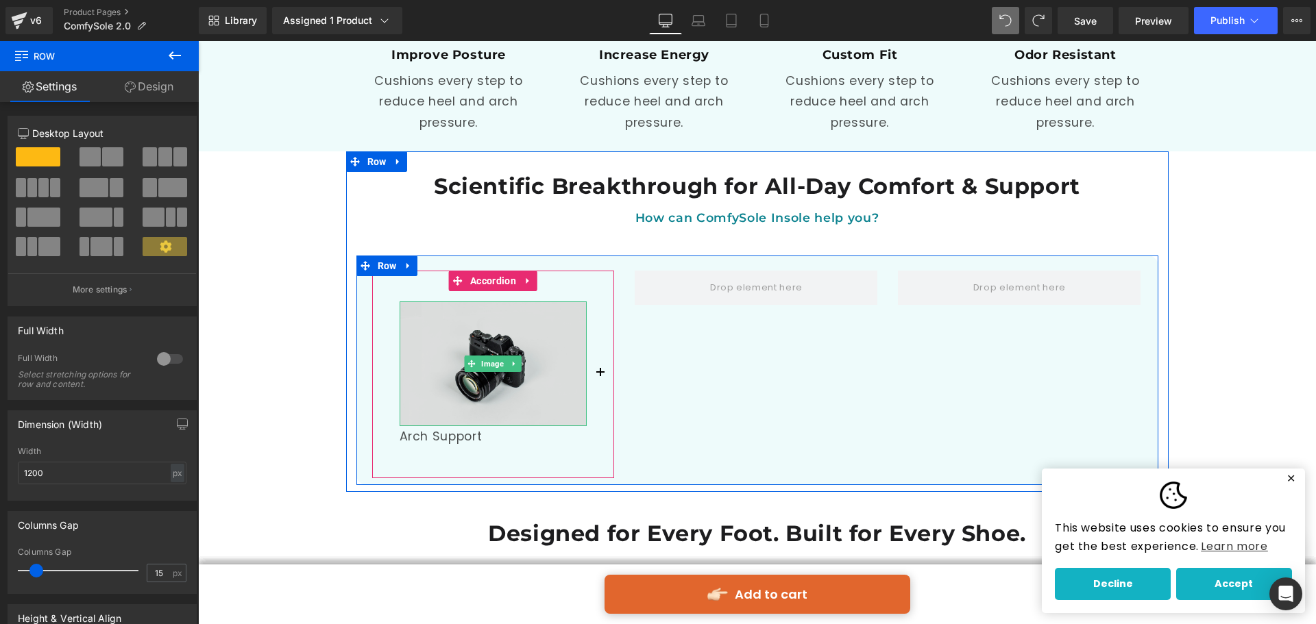
click at [455, 373] on img at bounding box center [493, 363] width 188 height 125
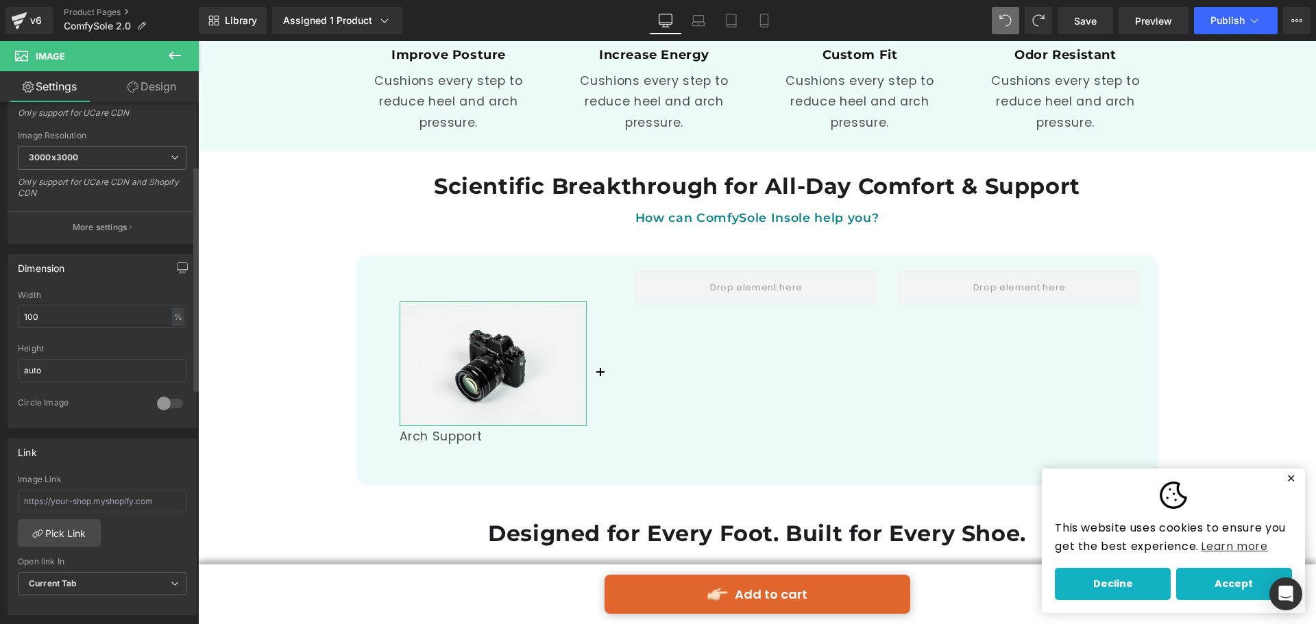
scroll to position [274, 0]
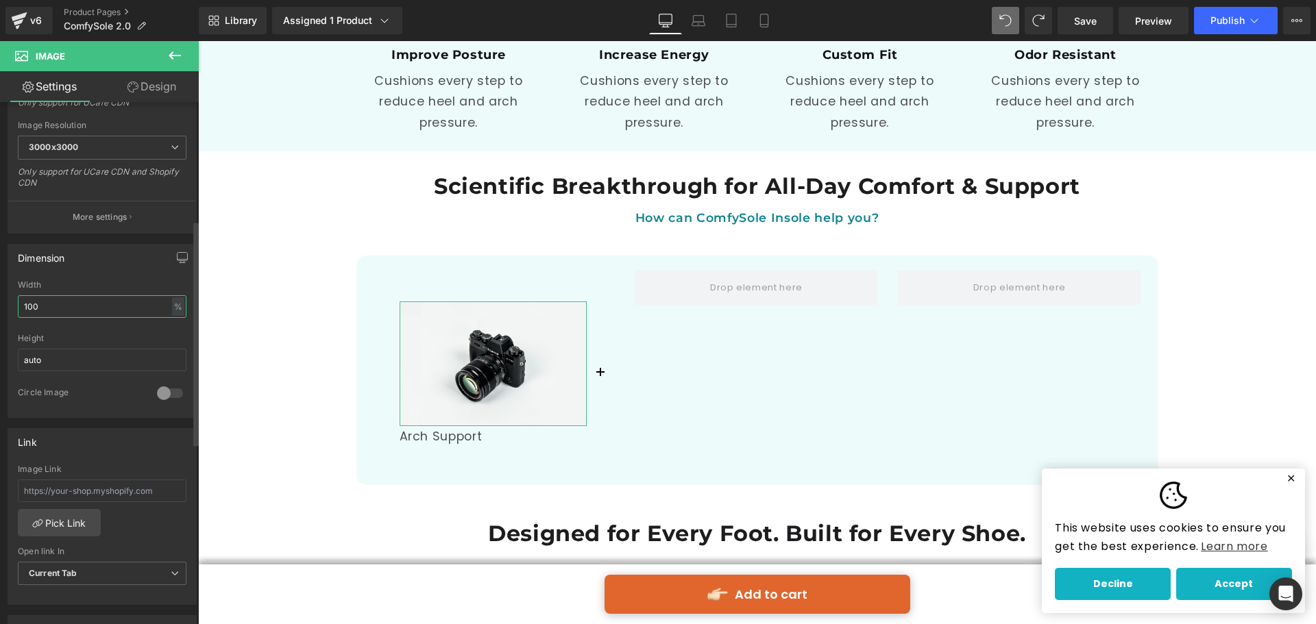
click at [0, 295] on div "Dimension 100% Width 100 % % px auto Height auto 0 Circle Image" at bounding box center [102, 326] width 205 height 184
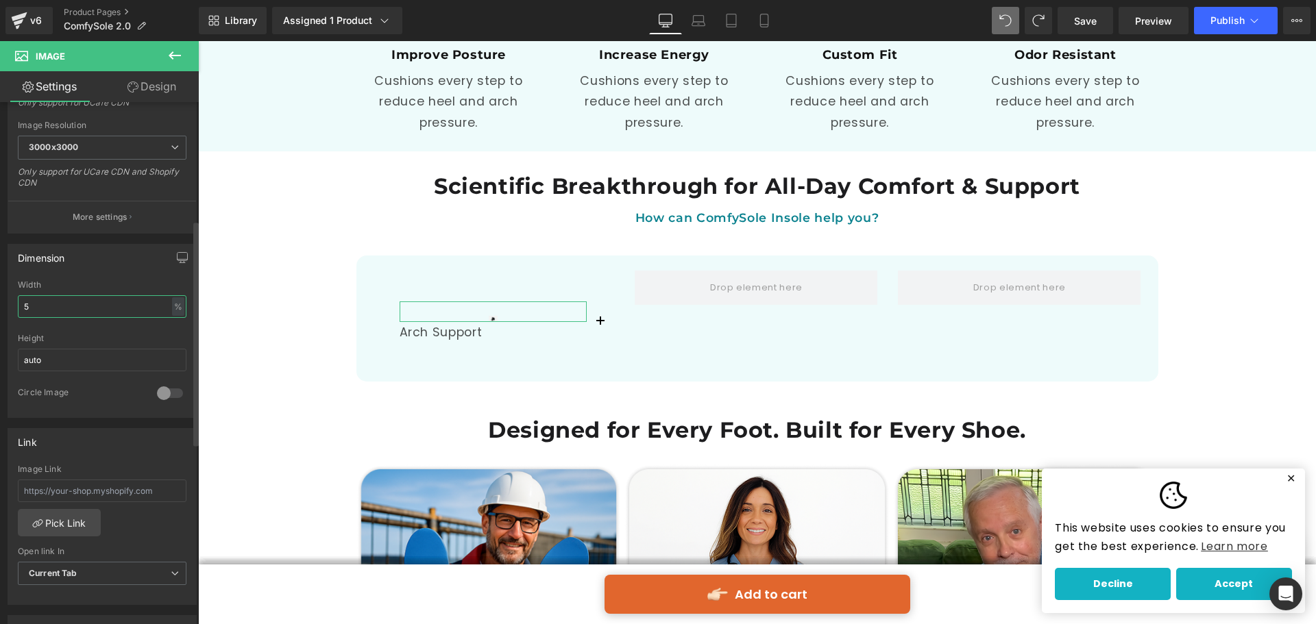
type input "50"
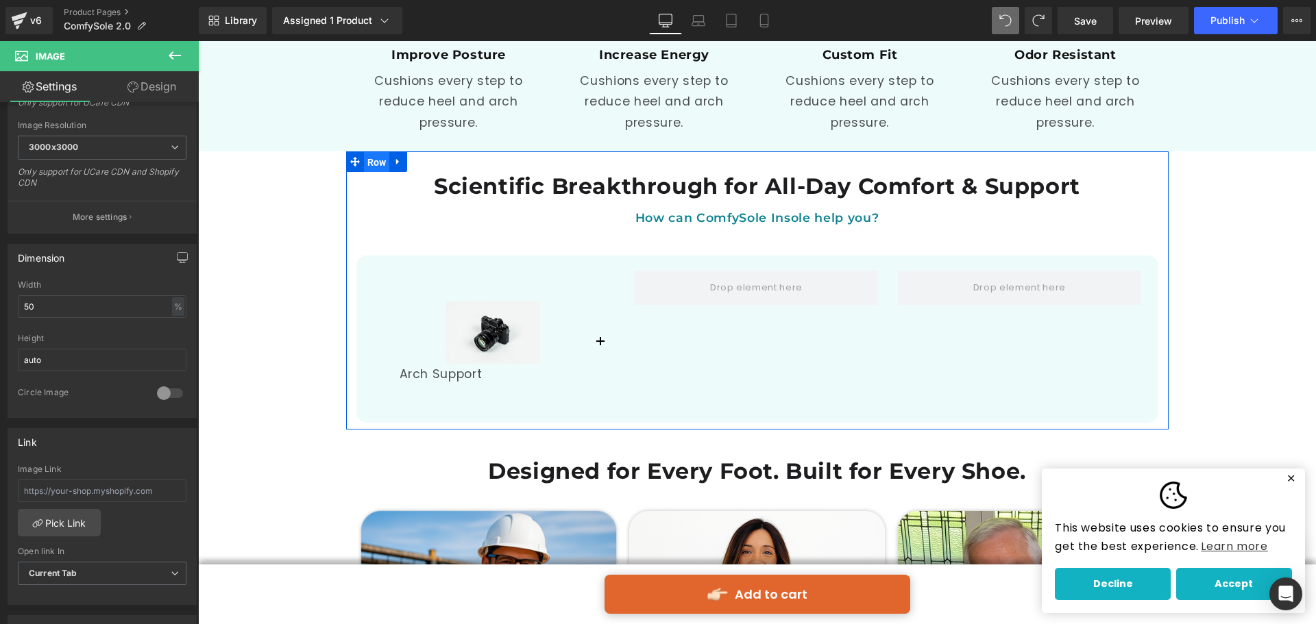
click at [364, 152] on span "Row" at bounding box center [377, 162] width 26 height 21
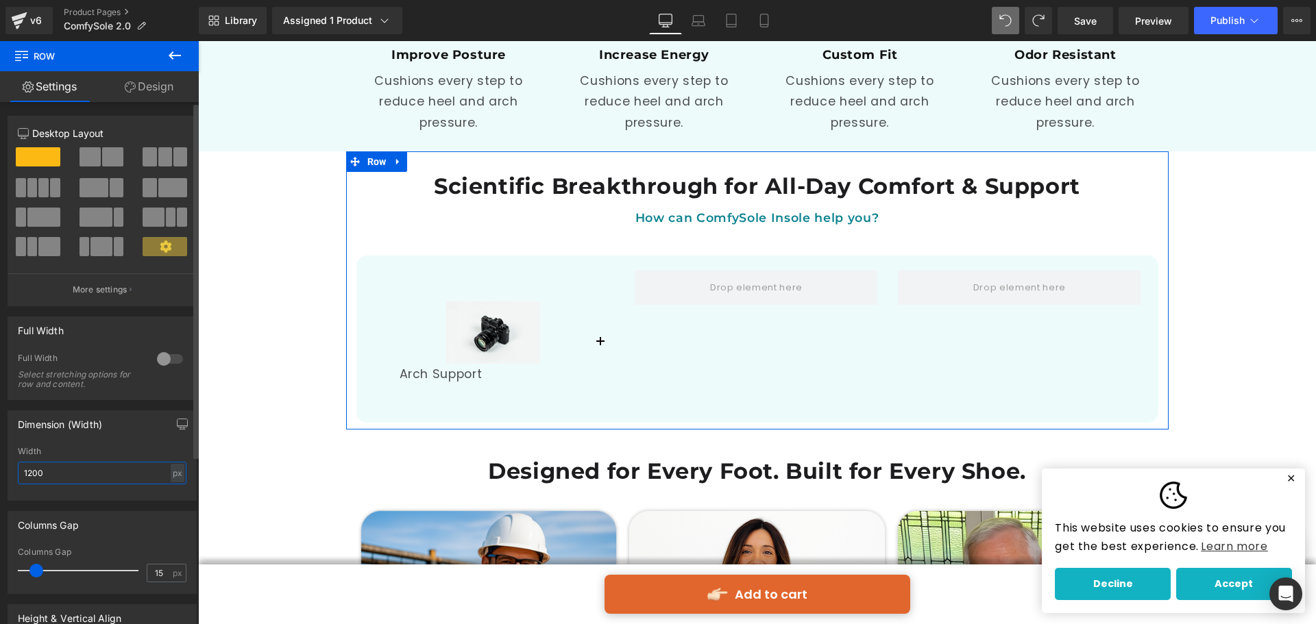
drag, startPoint x: 71, startPoint y: 469, endPoint x: 0, endPoint y: 471, distance: 70.6
click at [0, 470] on div "Dimension (Width) 1200px Width 1200 px % px" at bounding box center [102, 450] width 205 height 101
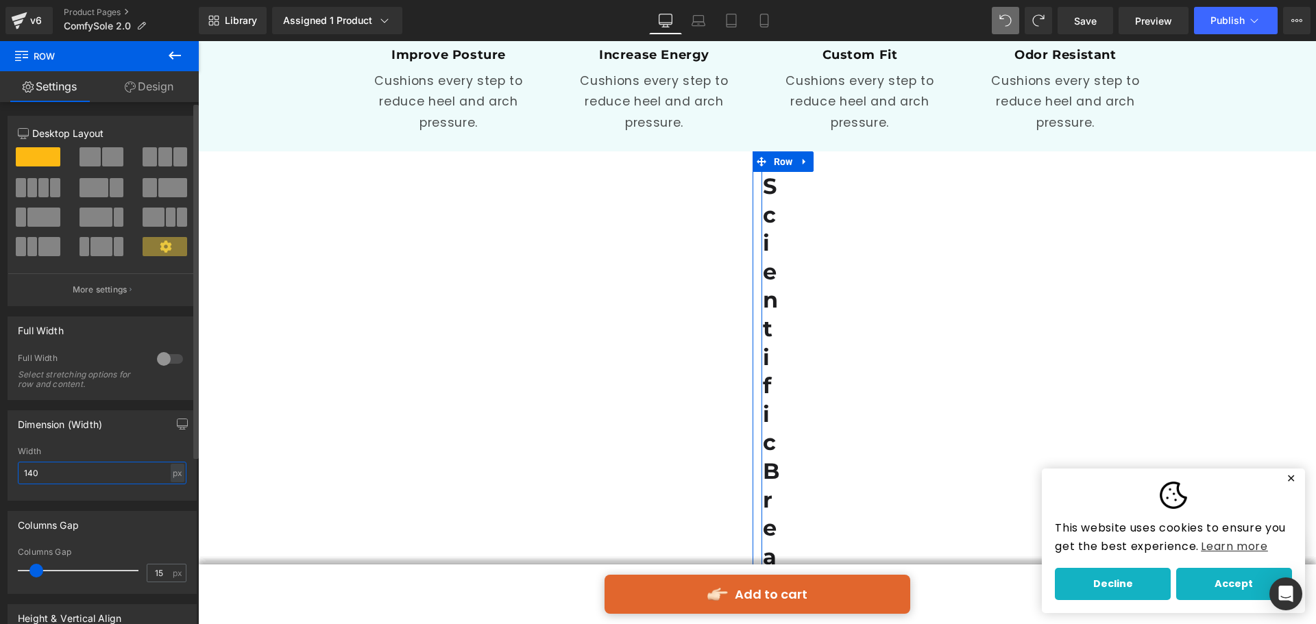
type input "1400"
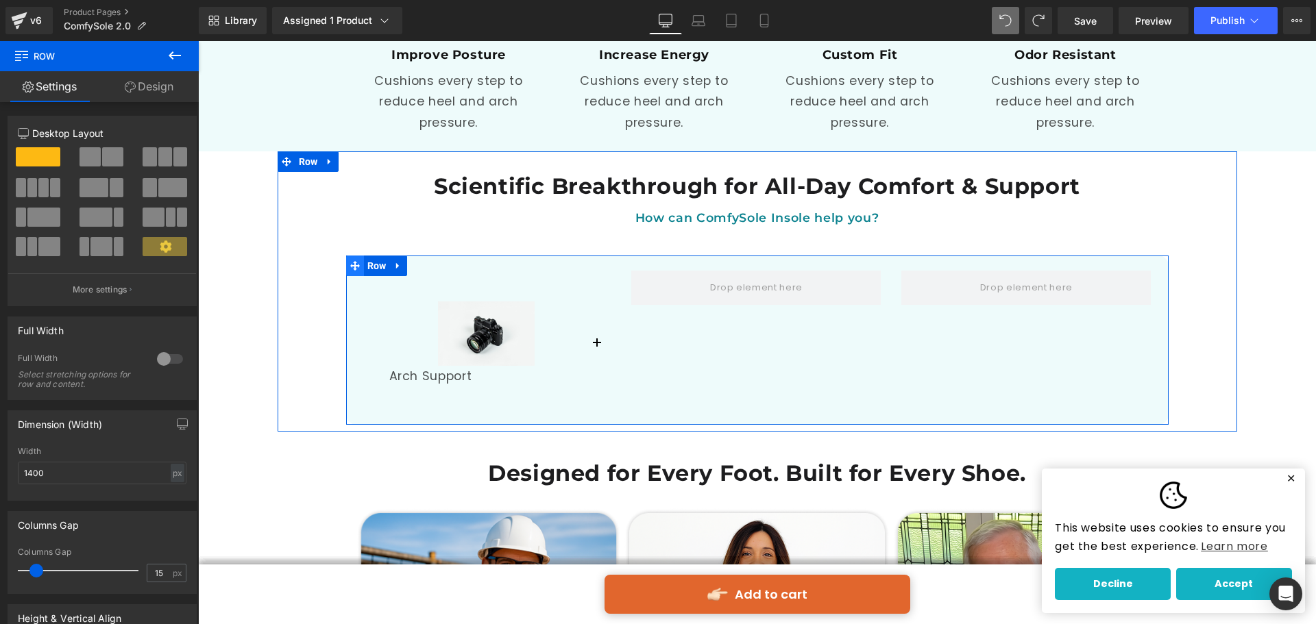
click at [356, 256] on span at bounding box center [355, 266] width 18 height 21
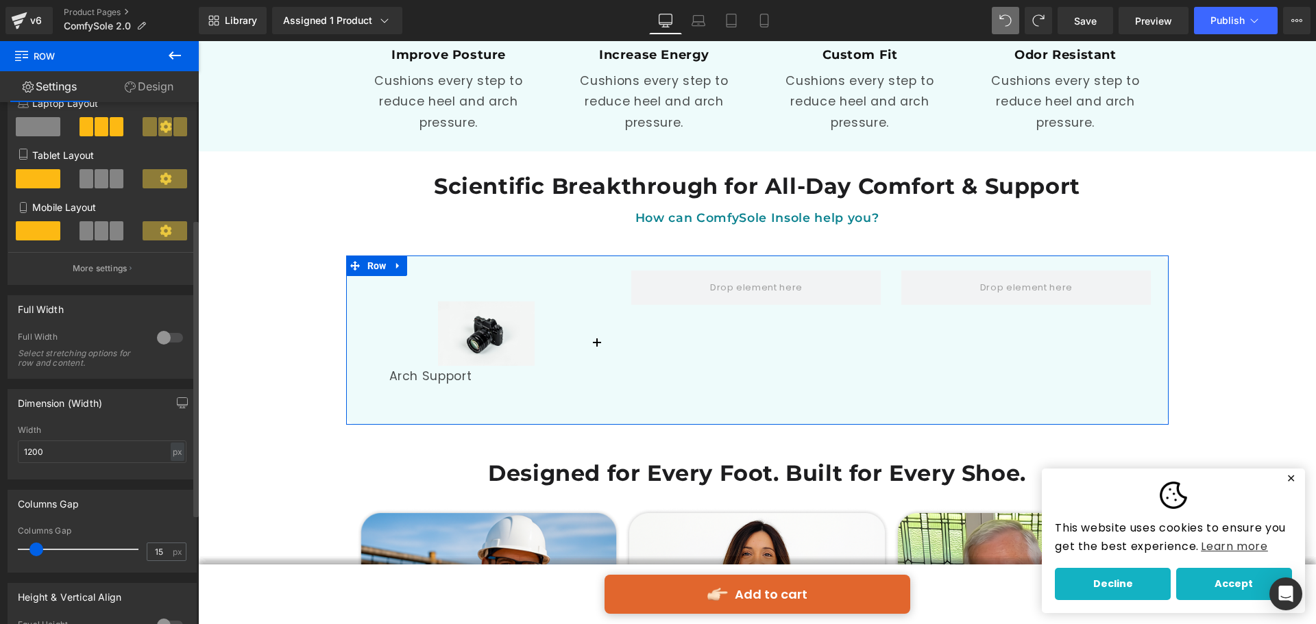
scroll to position [206, 0]
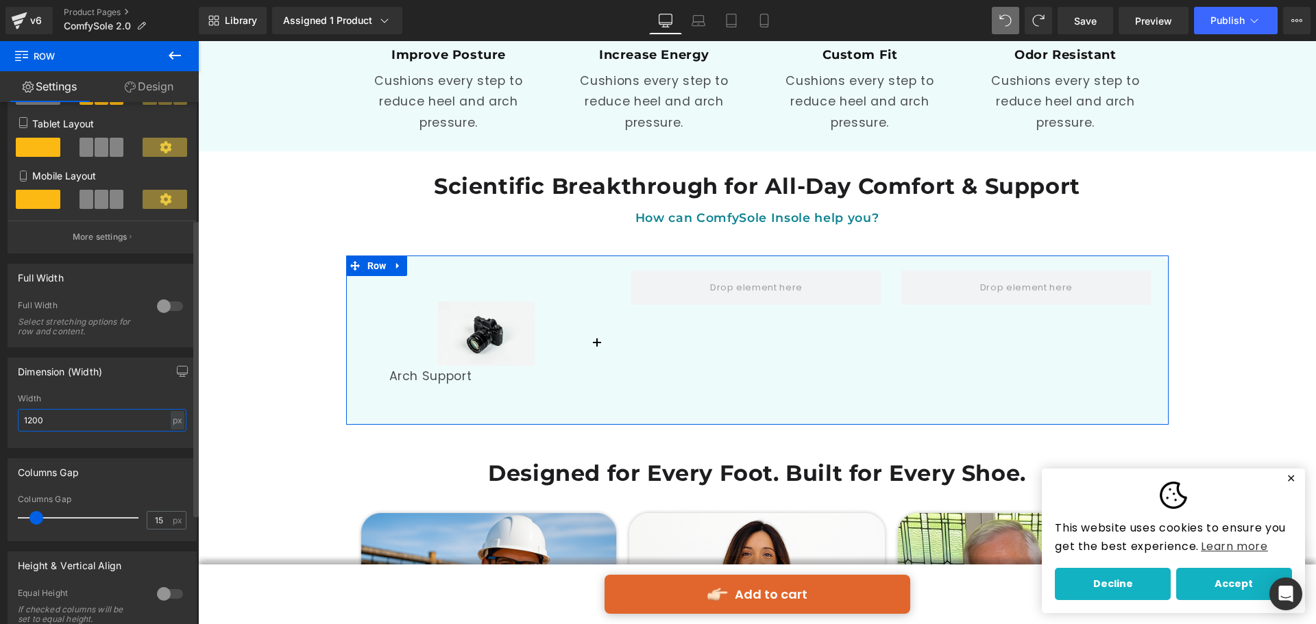
drag, startPoint x: 43, startPoint y: 421, endPoint x: 10, endPoint y: 421, distance: 33.6
click at [10, 421] on div "1200px Width 1200 px % px" at bounding box center [102, 420] width 188 height 53
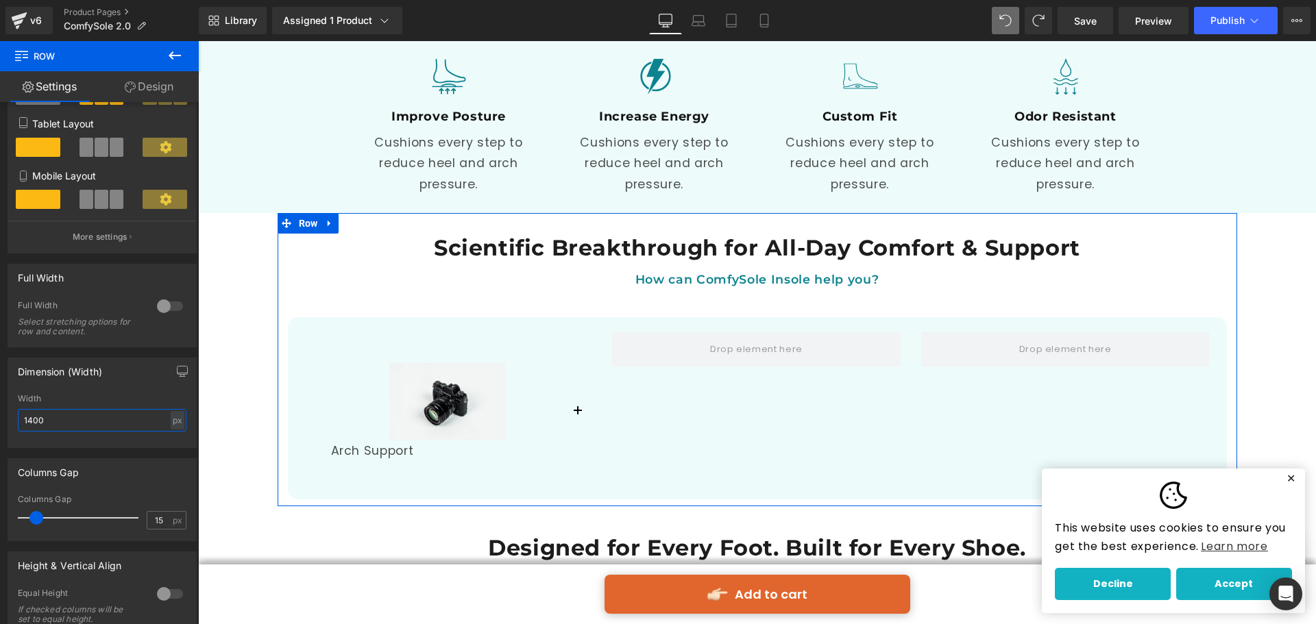
scroll to position [2398, 0]
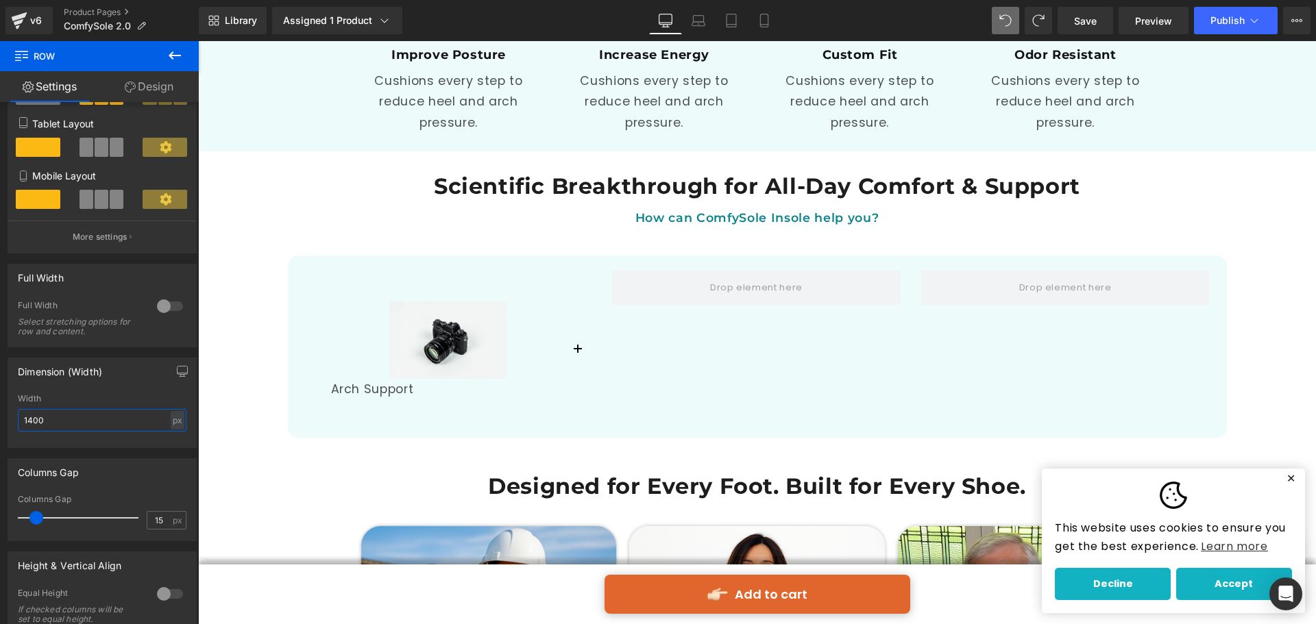
type input "1400"
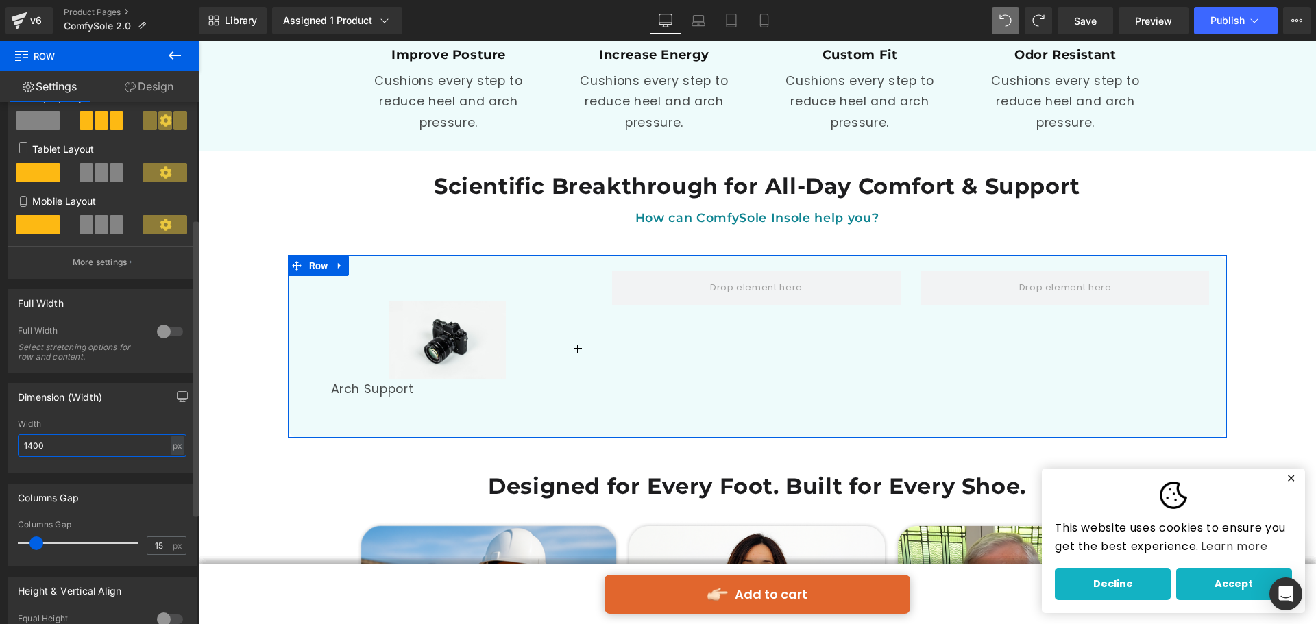
scroll to position [137, 0]
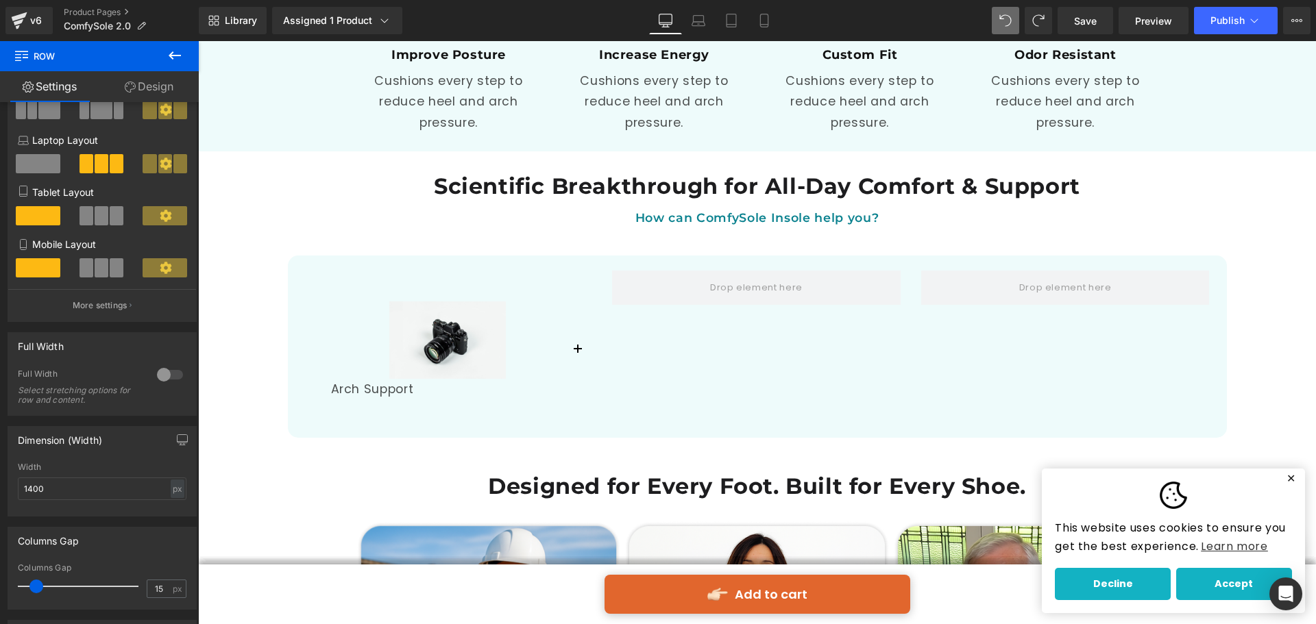
click at [169, 54] on icon at bounding box center [174, 55] width 16 height 16
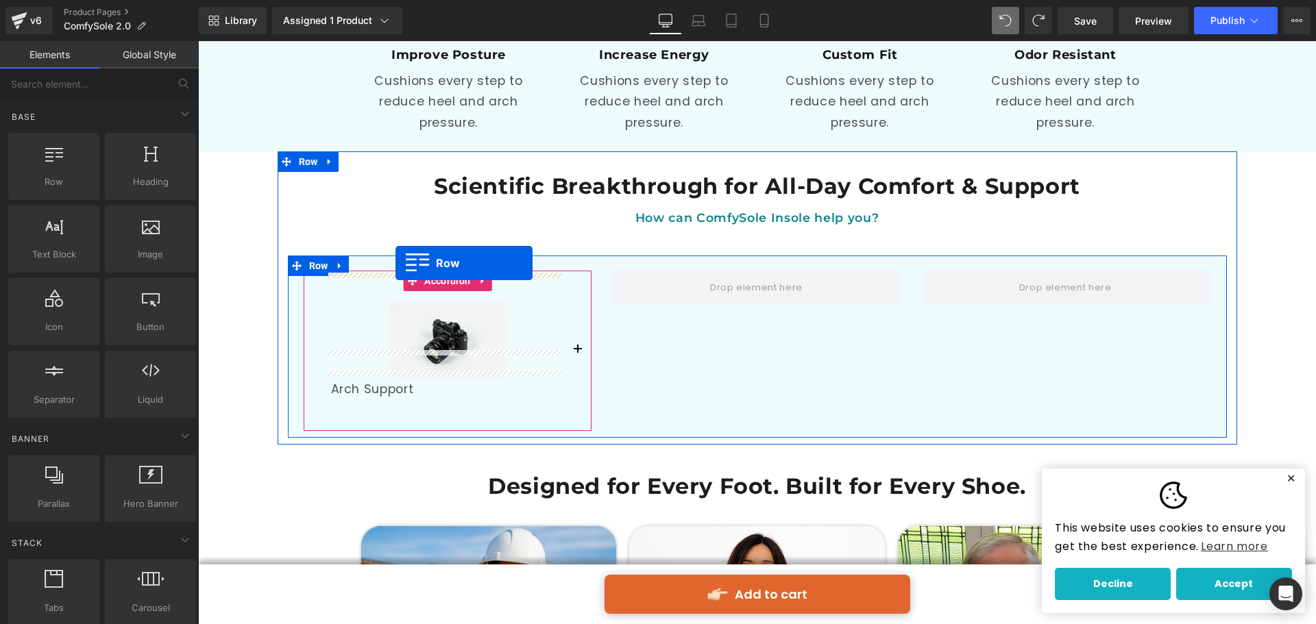
drag, startPoint x: 276, startPoint y: 221, endPoint x: 395, endPoint y: 263, distance: 126.6
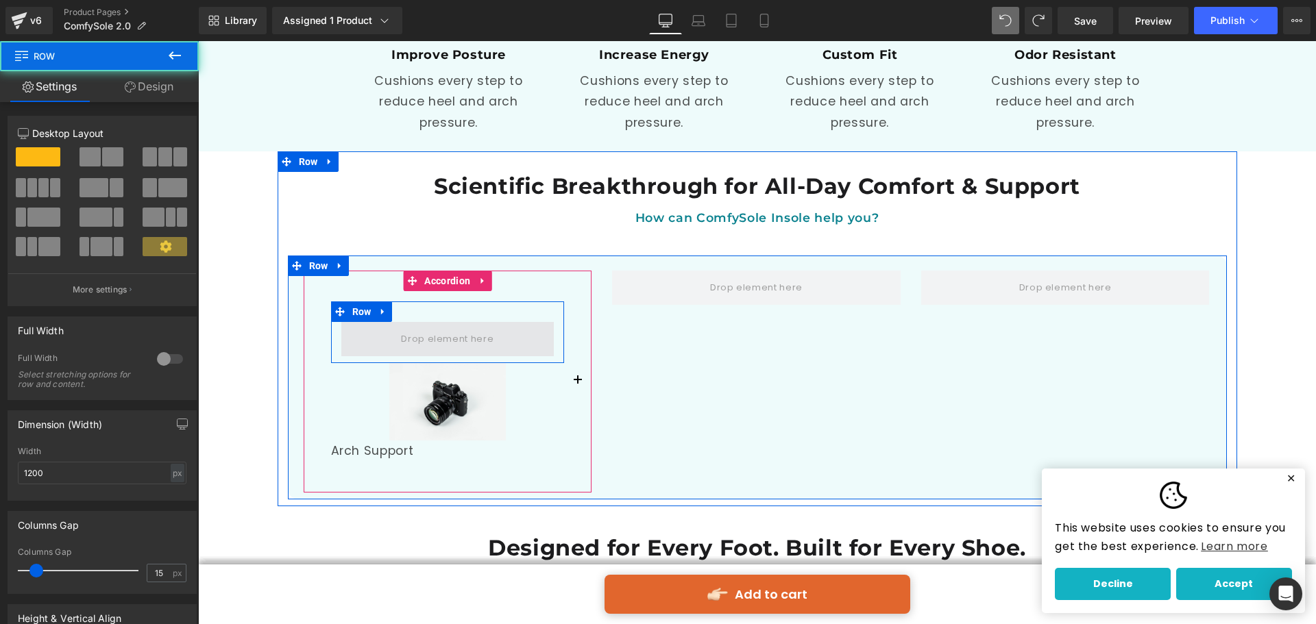
click at [397, 322] on span at bounding box center [447, 339] width 213 height 34
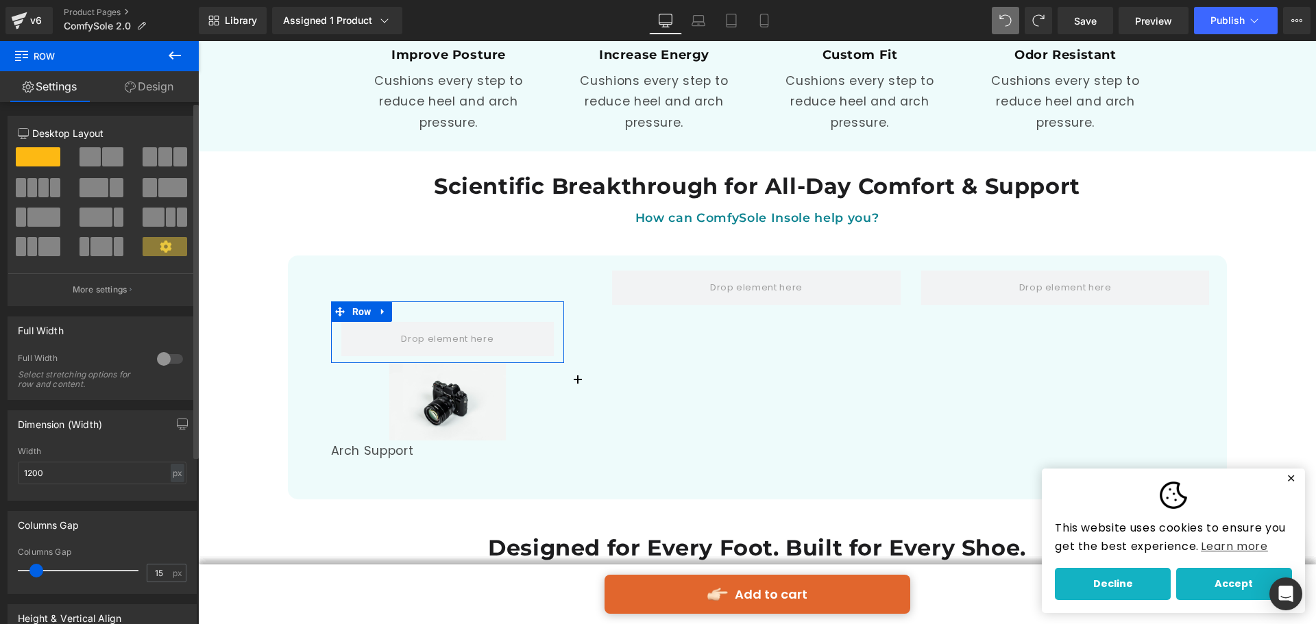
click at [96, 162] on span at bounding box center [89, 156] width 21 height 19
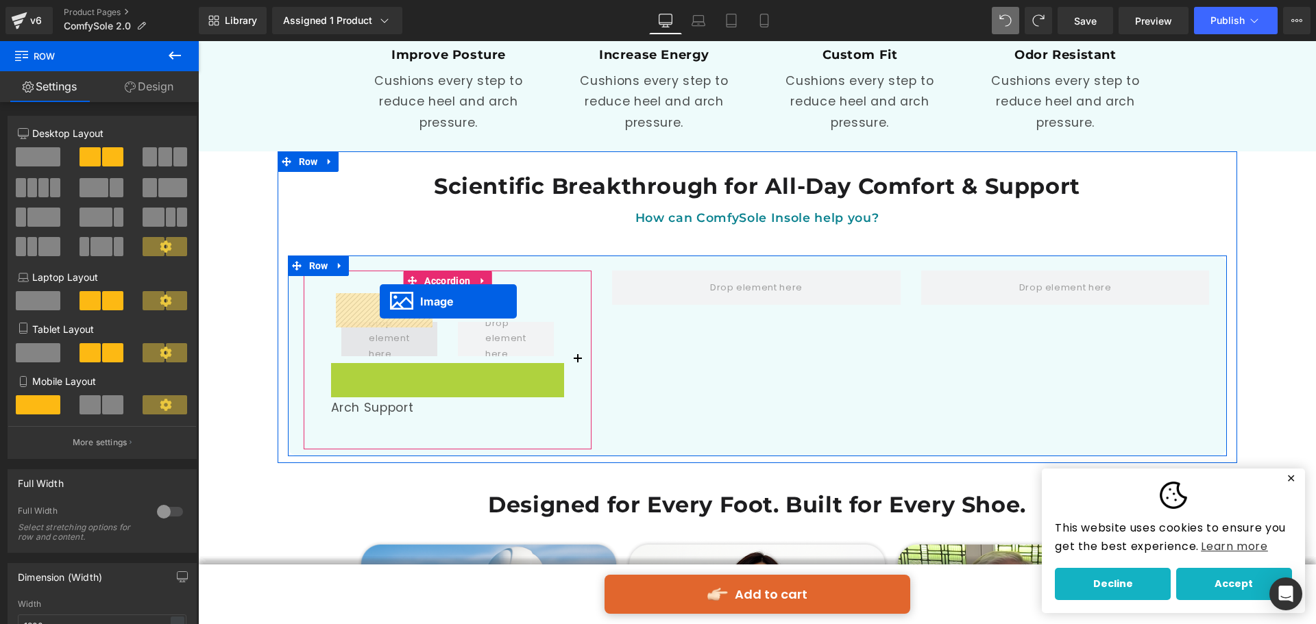
drag, startPoint x: 436, startPoint y: 373, endPoint x: 380, endPoint y: 301, distance: 91.3
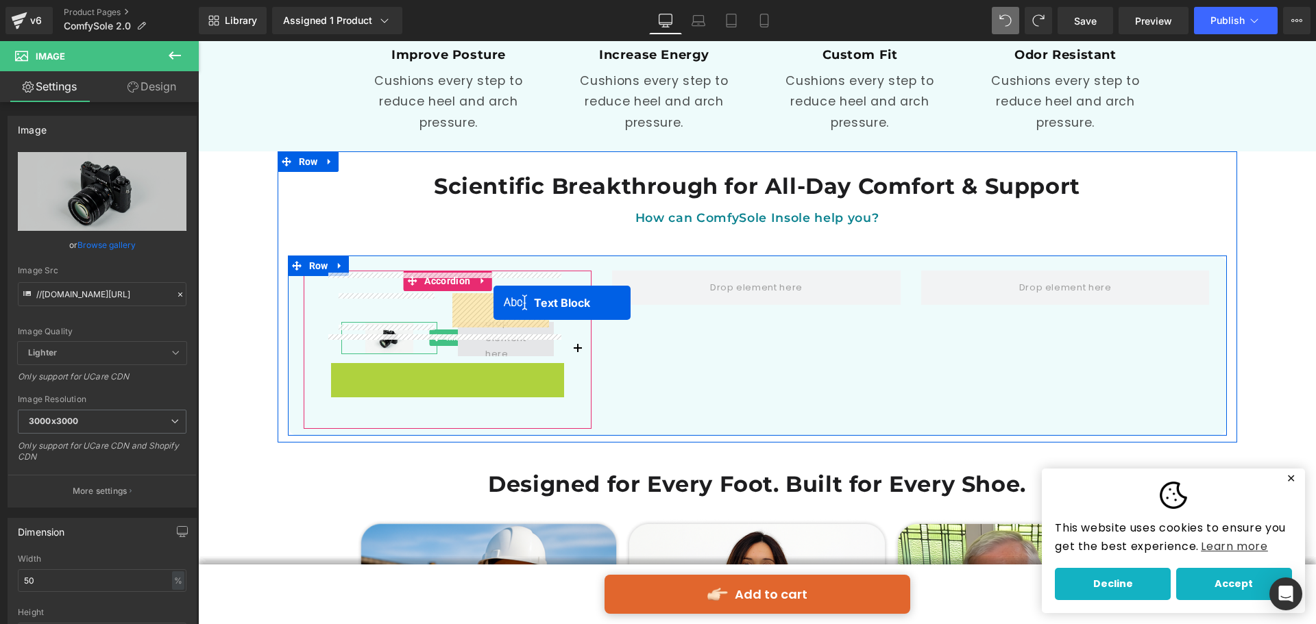
drag, startPoint x: 419, startPoint y: 343, endPoint x: 493, endPoint y: 303, distance: 84.6
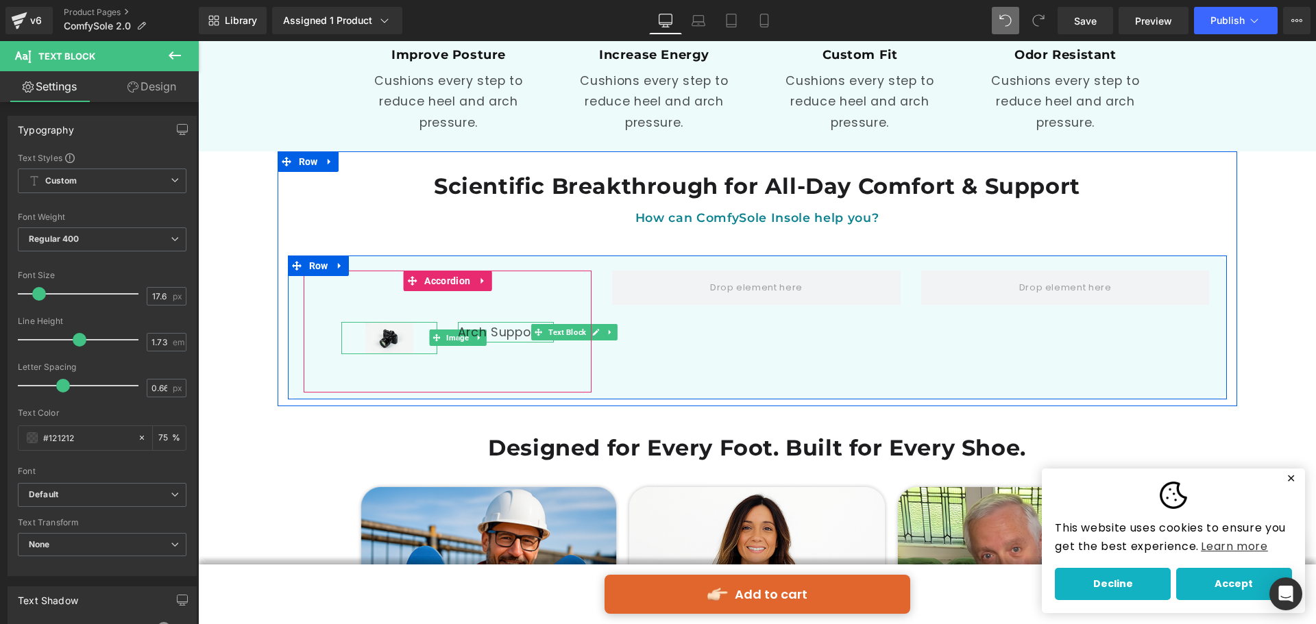
click at [554, 335] on div "Image Arch Support Text Block Row" at bounding box center [448, 331] width 288 height 80
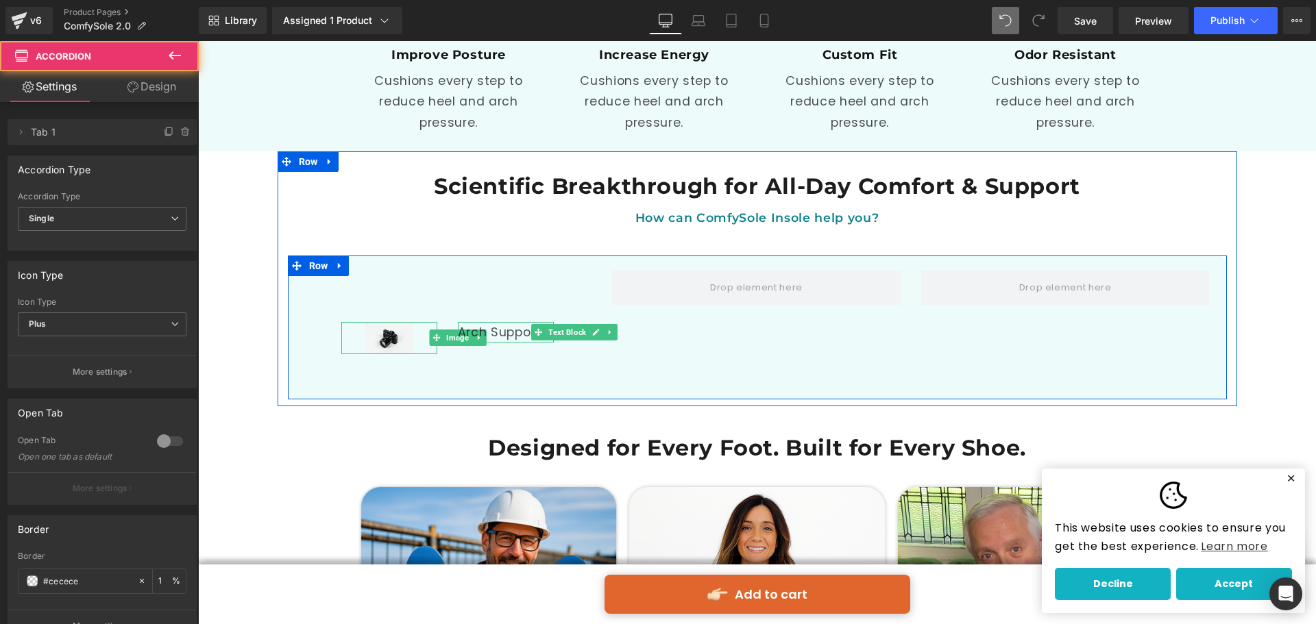
click at [693, 346] on div "Image Arch Support Text Block Row Accordion Row" at bounding box center [757, 327] width 939 height 143
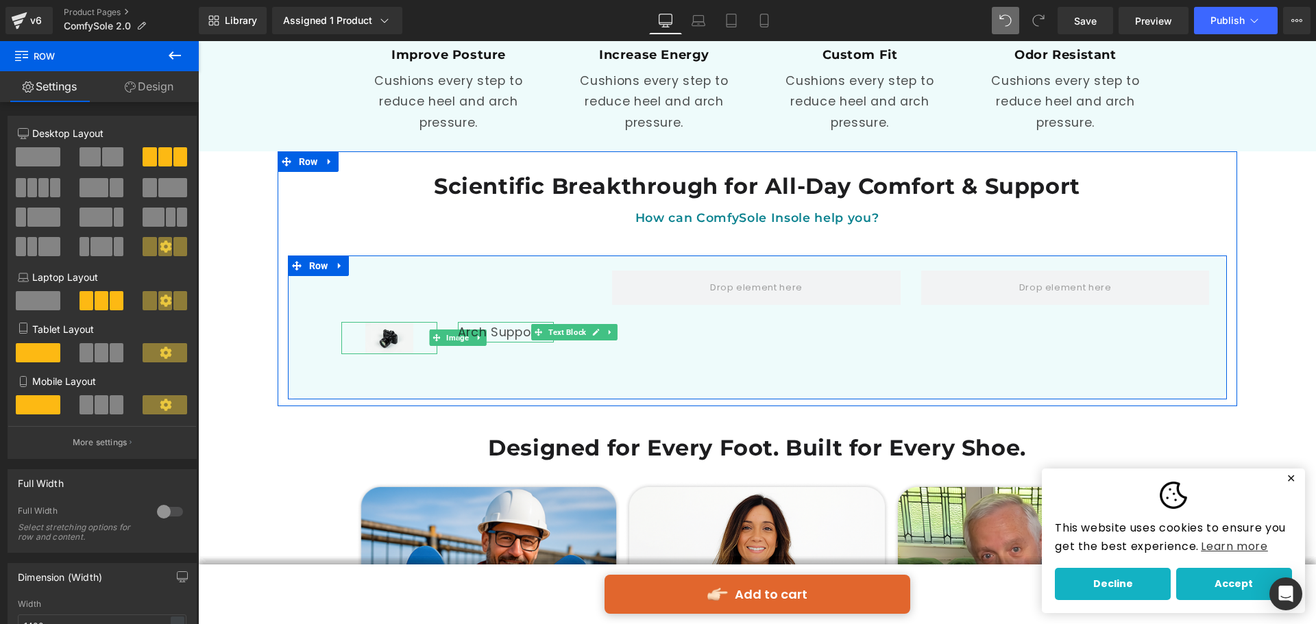
click at [593, 337] on div "Image Arch Support Text Block Row Accordion" at bounding box center [447, 331] width 309 height 121
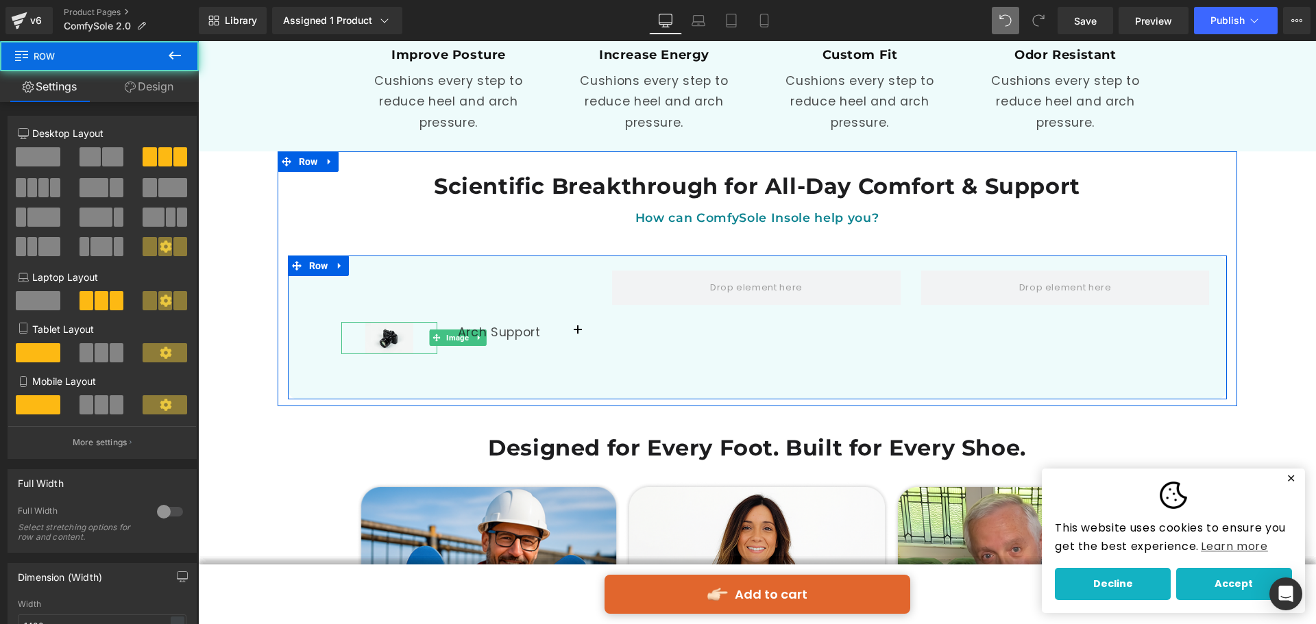
click at [198, 41] on div at bounding box center [198, 41] width 0 height 0
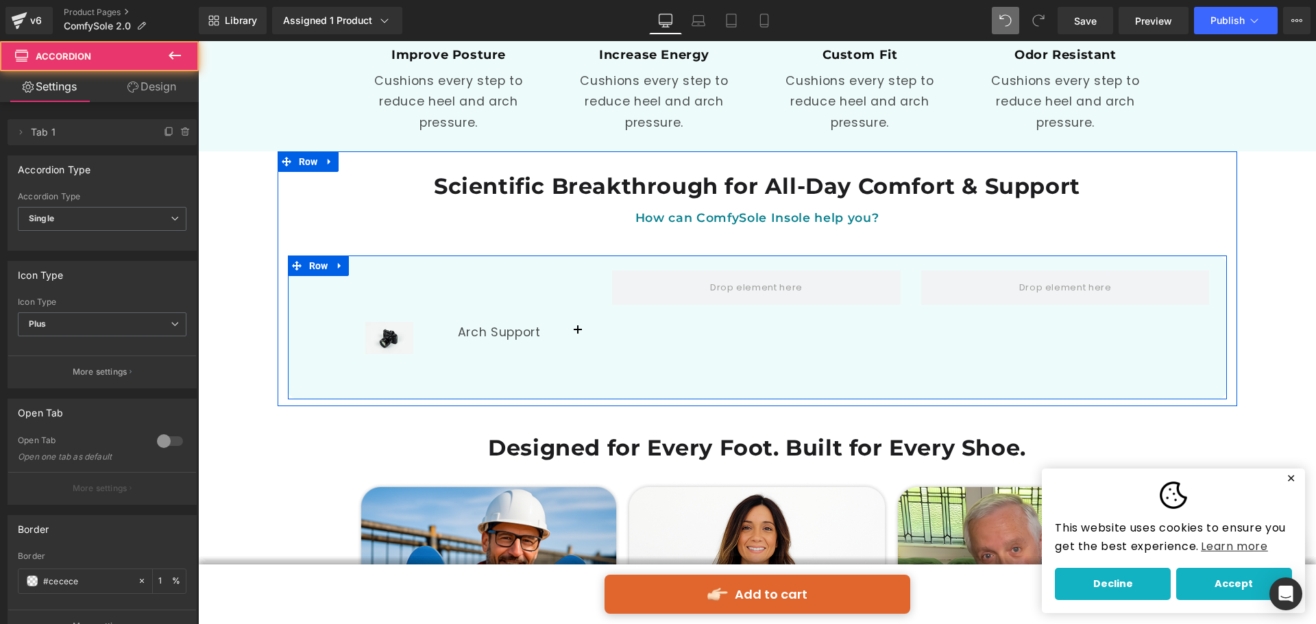
drag, startPoint x: 577, startPoint y: 306, endPoint x: 597, endPoint y: 306, distance: 19.9
click at [597, 306] on div "Image Arch Support Text Block Row Accordion Row" at bounding box center [757, 327] width 939 height 143
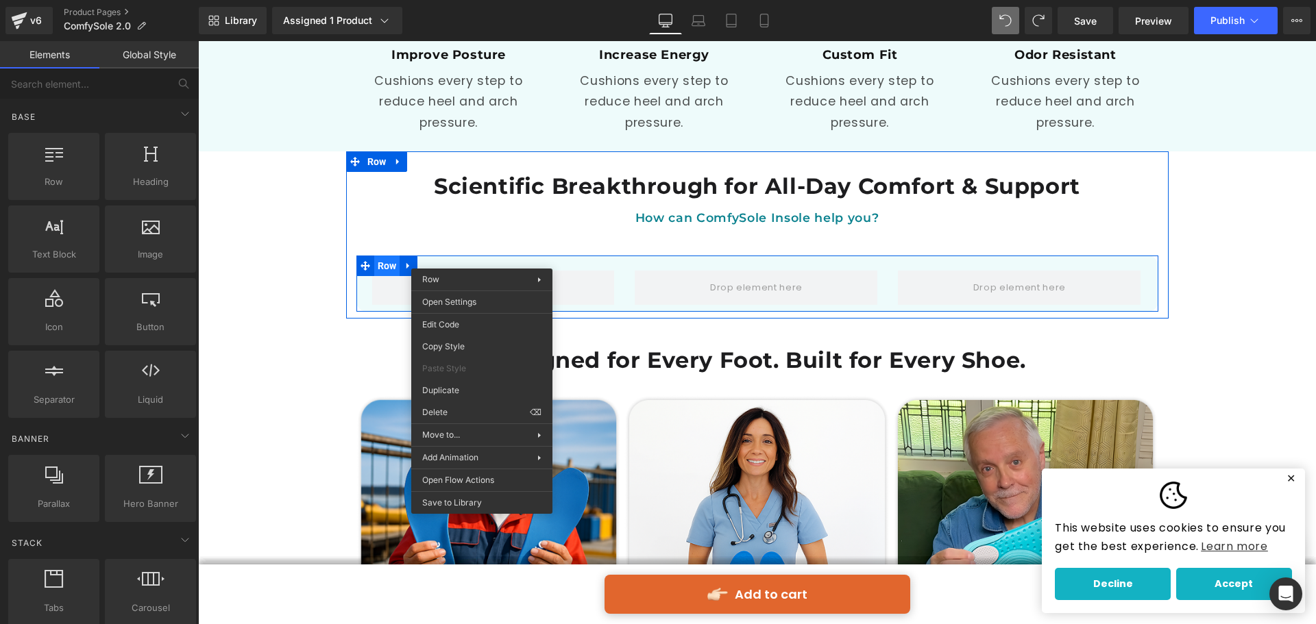
click at [382, 256] on div "Row" at bounding box center [757, 284] width 802 height 56
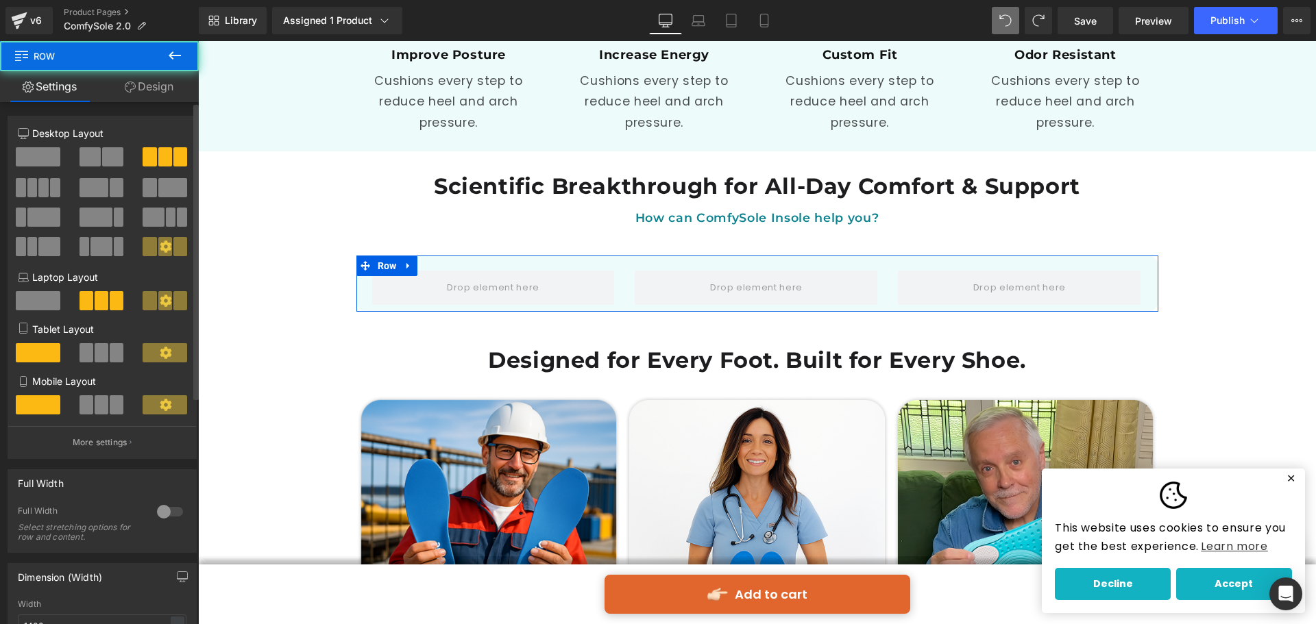
click at [64, 158] on div at bounding box center [39, 162] width 64 height 31
click at [53, 157] on span at bounding box center [38, 156] width 45 height 19
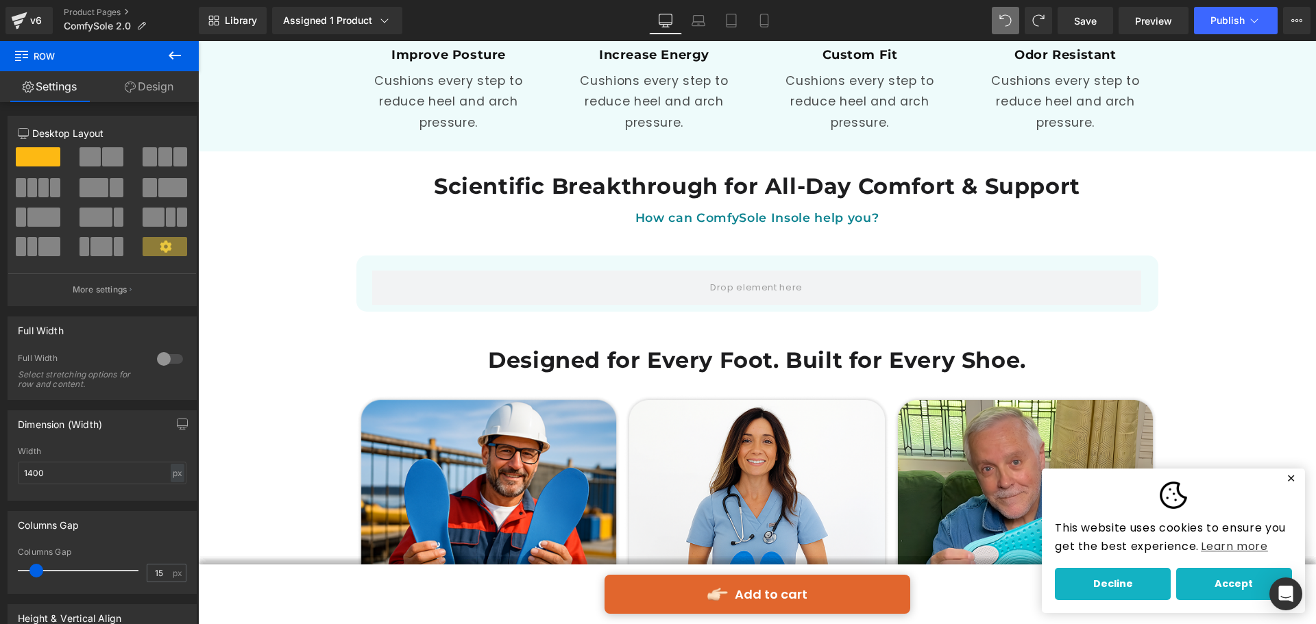
click at [172, 64] on button at bounding box center [175, 56] width 48 height 30
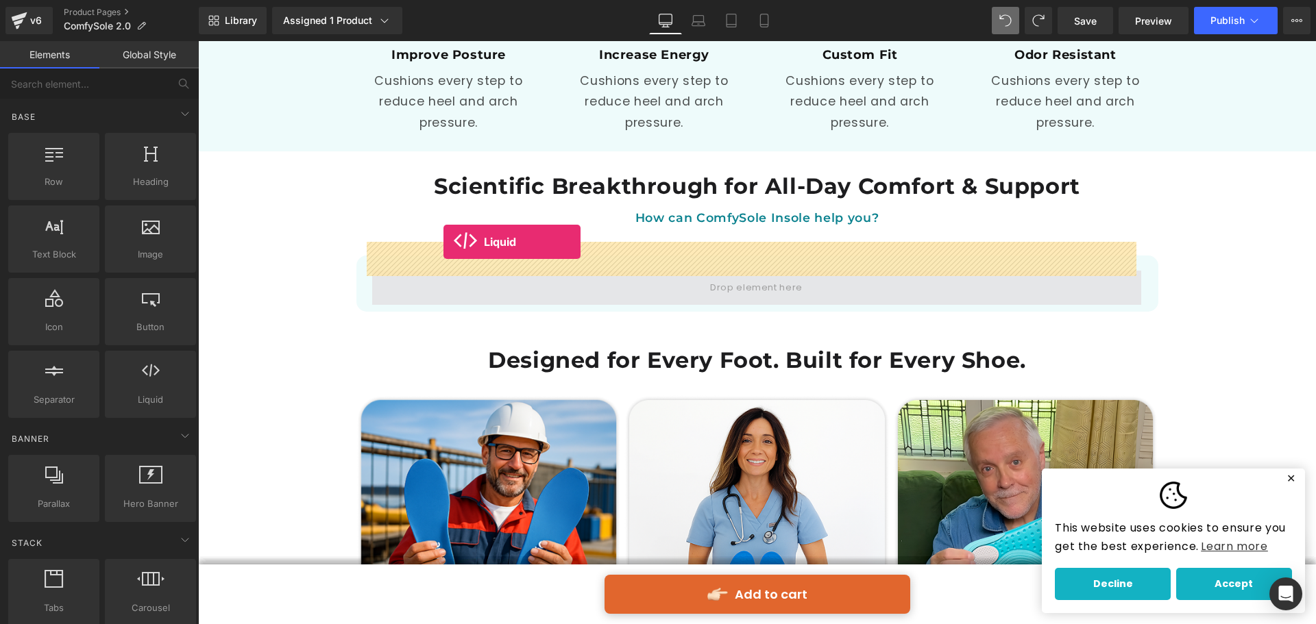
drag, startPoint x: 370, startPoint y: 285, endPoint x: 443, endPoint y: 242, distance: 85.1
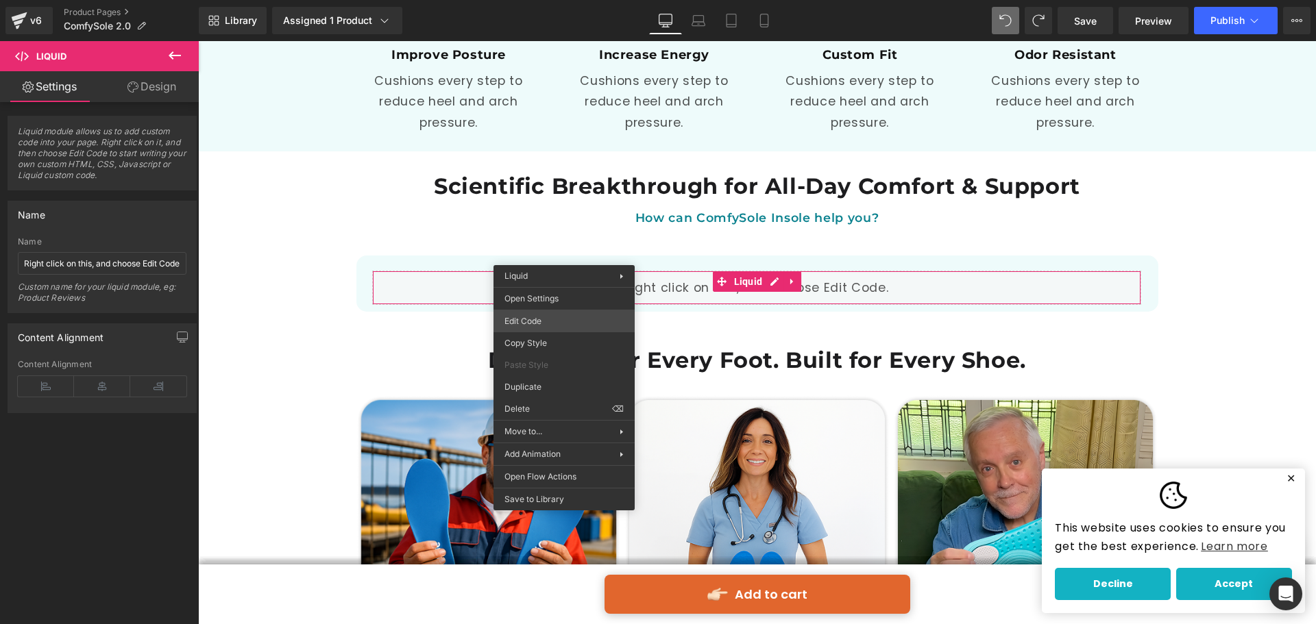
click at [526, 0] on div "Liquid You are previewing how the will restyle your page. You can not edit Elem…" at bounding box center [658, 0] width 1316 height 0
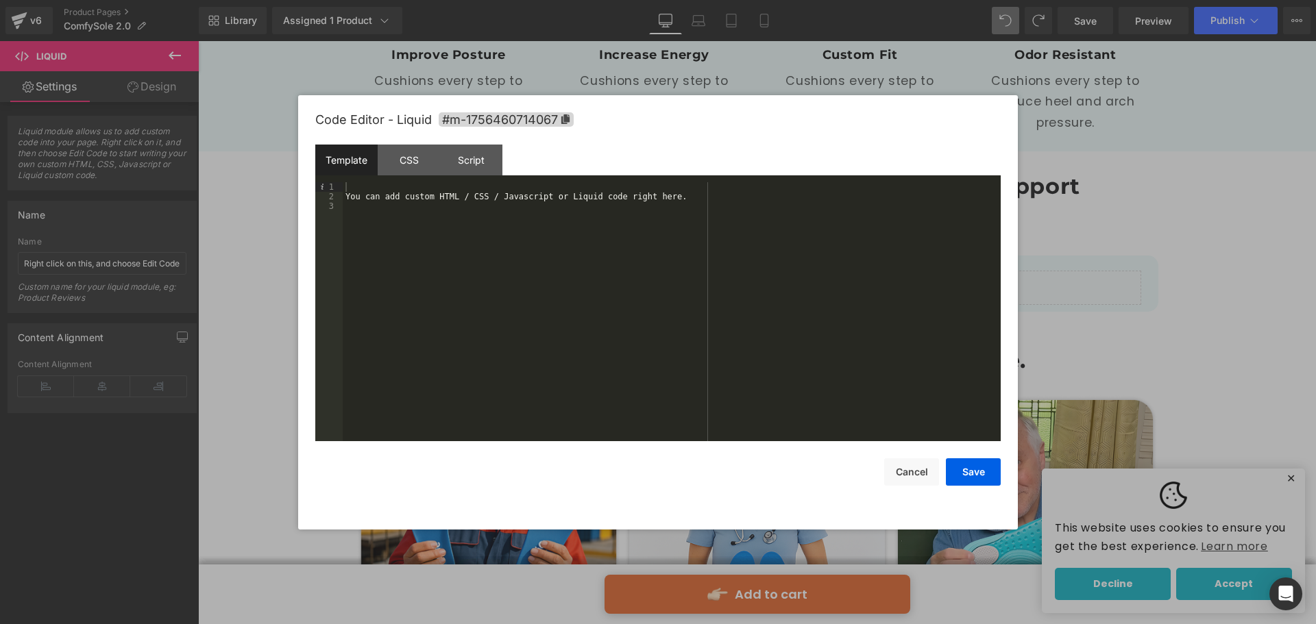
click at [645, 231] on div "You can add custom HTML / CSS / Javascript or Liquid code right here." at bounding box center [672, 321] width 658 height 278
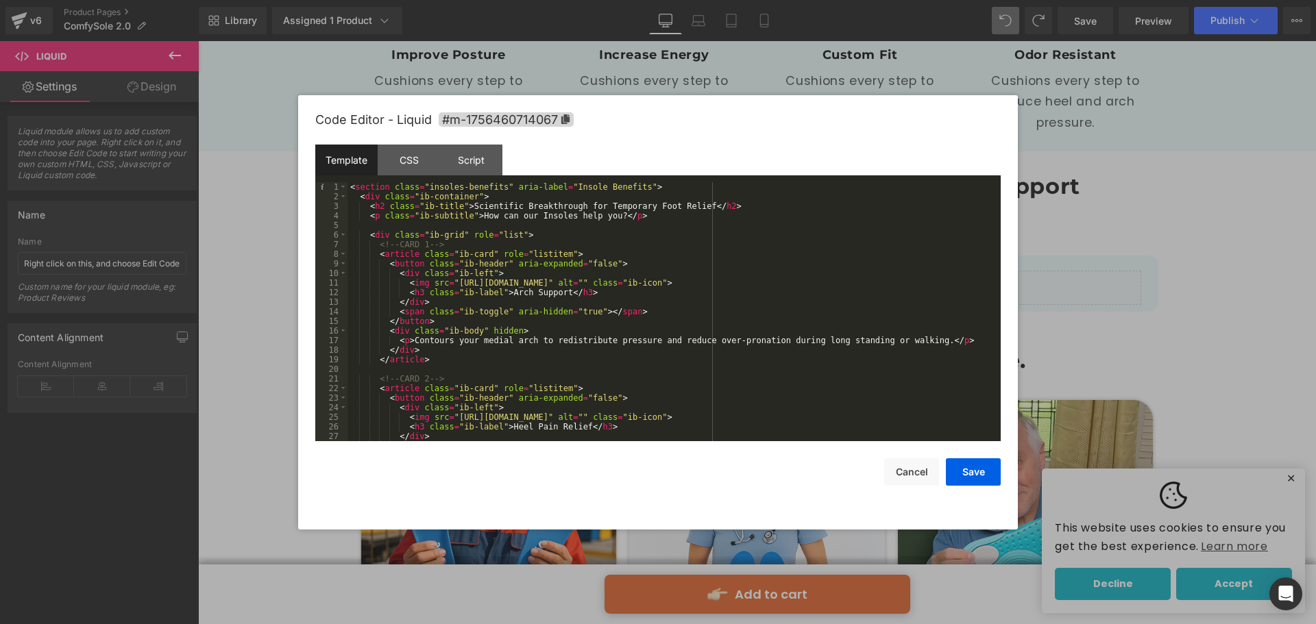
scroll to position [0, 0]
drag, startPoint x: 449, startPoint y: 282, endPoint x: 661, endPoint y: 284, distance: 211.7
click at [661, 284] on div "< section class = "insoles-benefits" aria-label = "Insole Benefits" > < div cla…" at bounding box center [670, 321] width 647 height 278
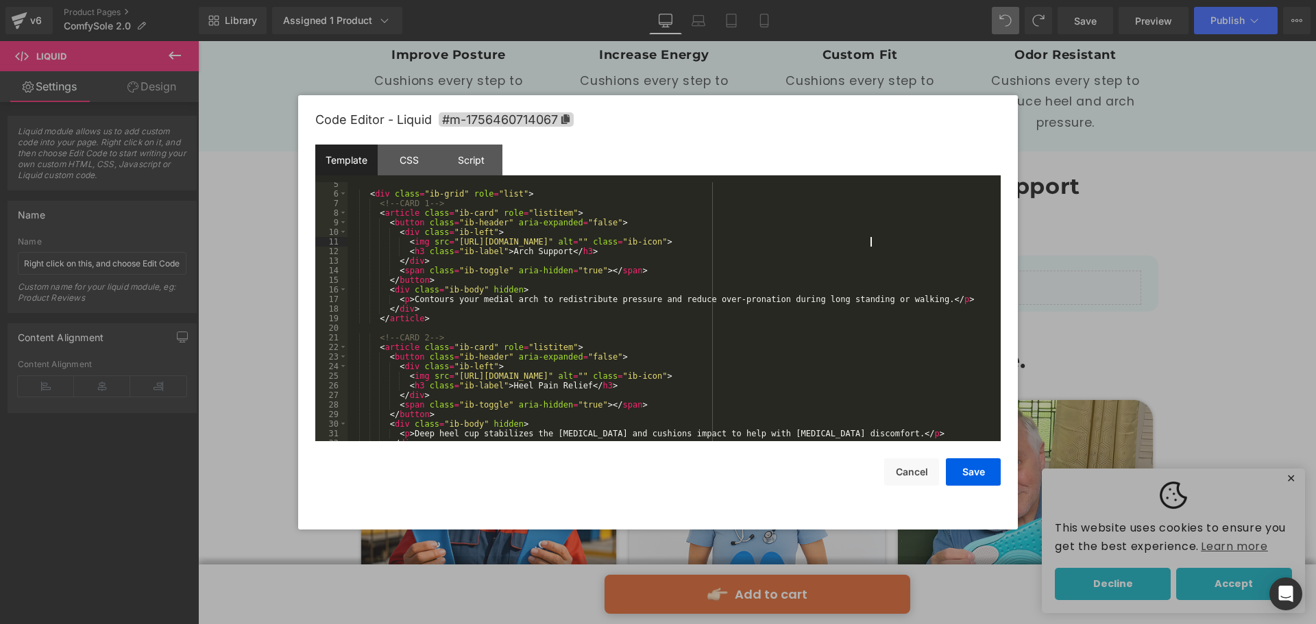
scroll to position [41, 0]
click at [420, 163] on div "CSS" at bounding box center [409, 160] width 62 height 31
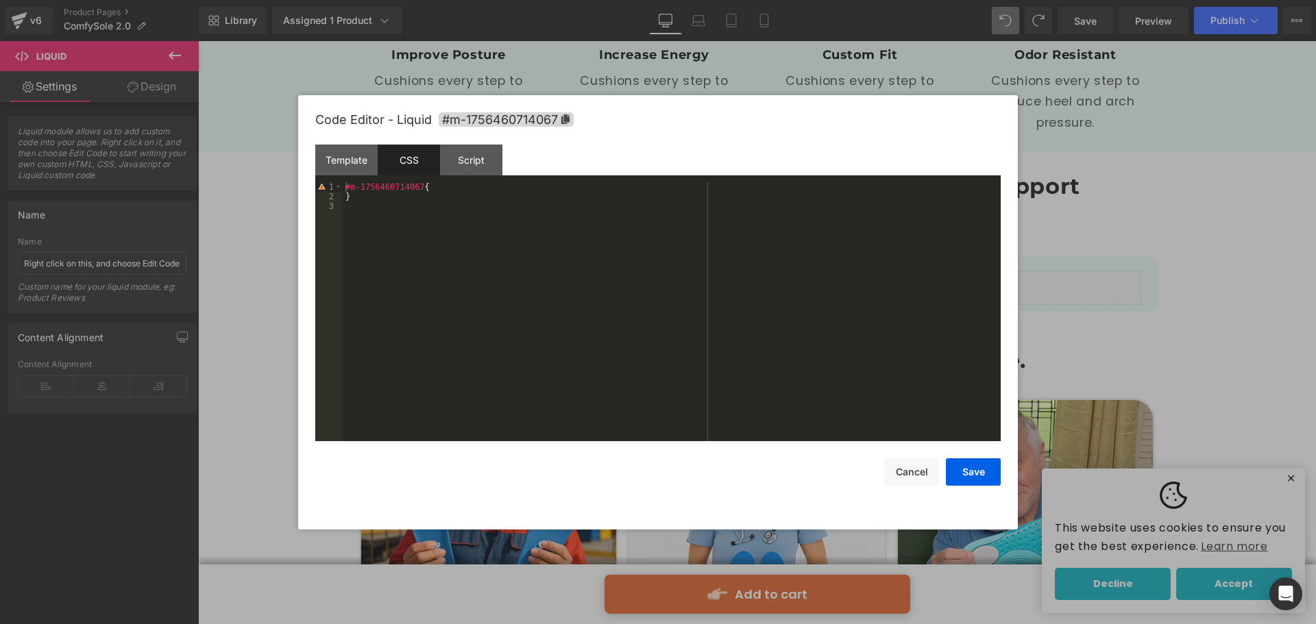
click at [707, 362] on div "#m-1756460714067 { }" at bounding box center [672, 321] width 658 height 278
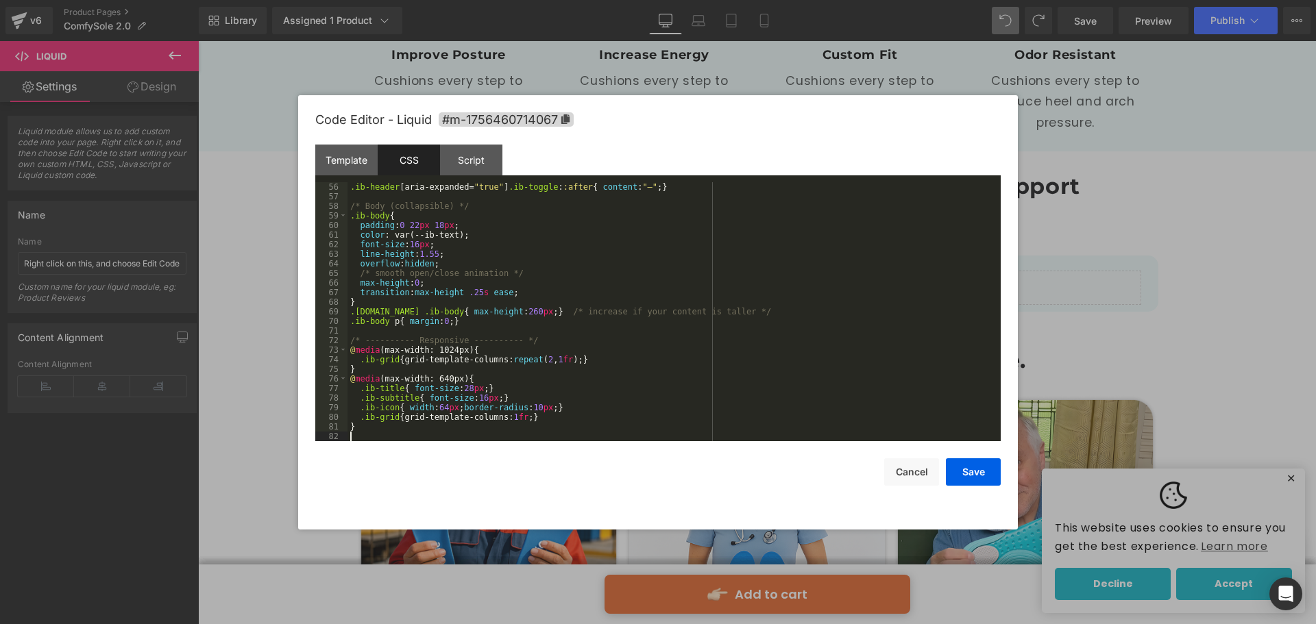
scroll to position [528, 0]
click at [461, 166] on div "Script" at bounding box center [471, 160] width 62 height 31
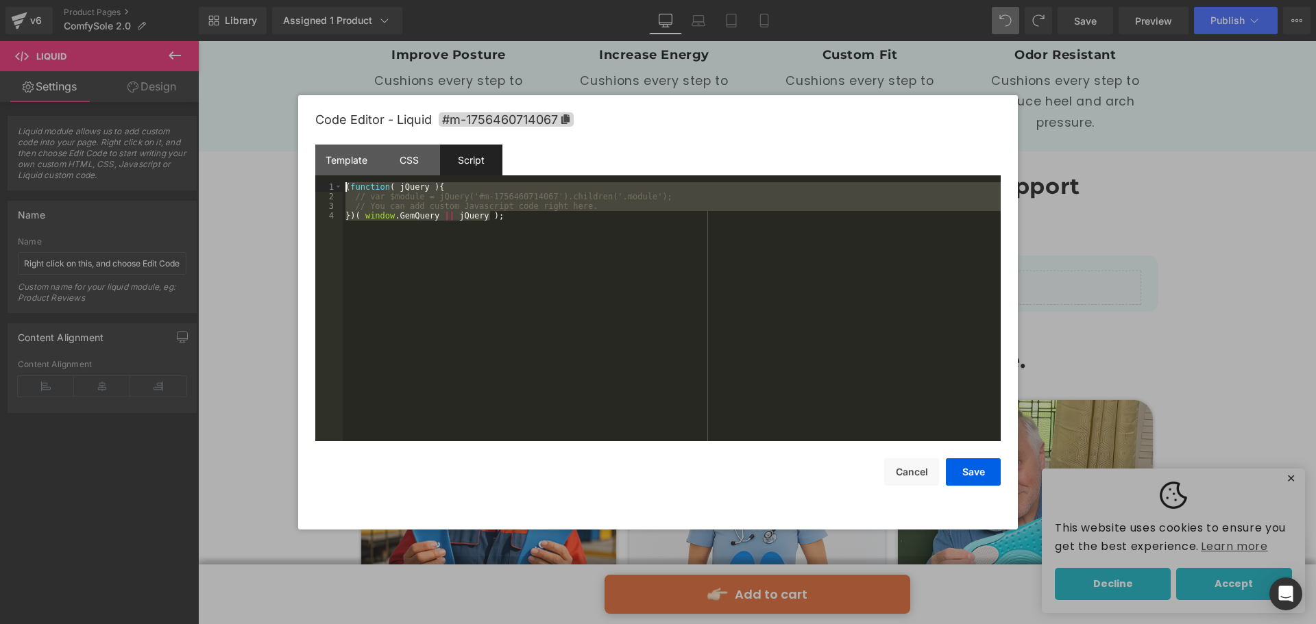
drag, startPoint x: 602, startPoint y: 302, endPoint x: 293, endPoint y: 171, distance: 335.2
click at [293, 171] on body "Liquid You are previewing how the will restyle your page. You can not edit Elem…" at bounding box center [658, 312] width 1316 height 624
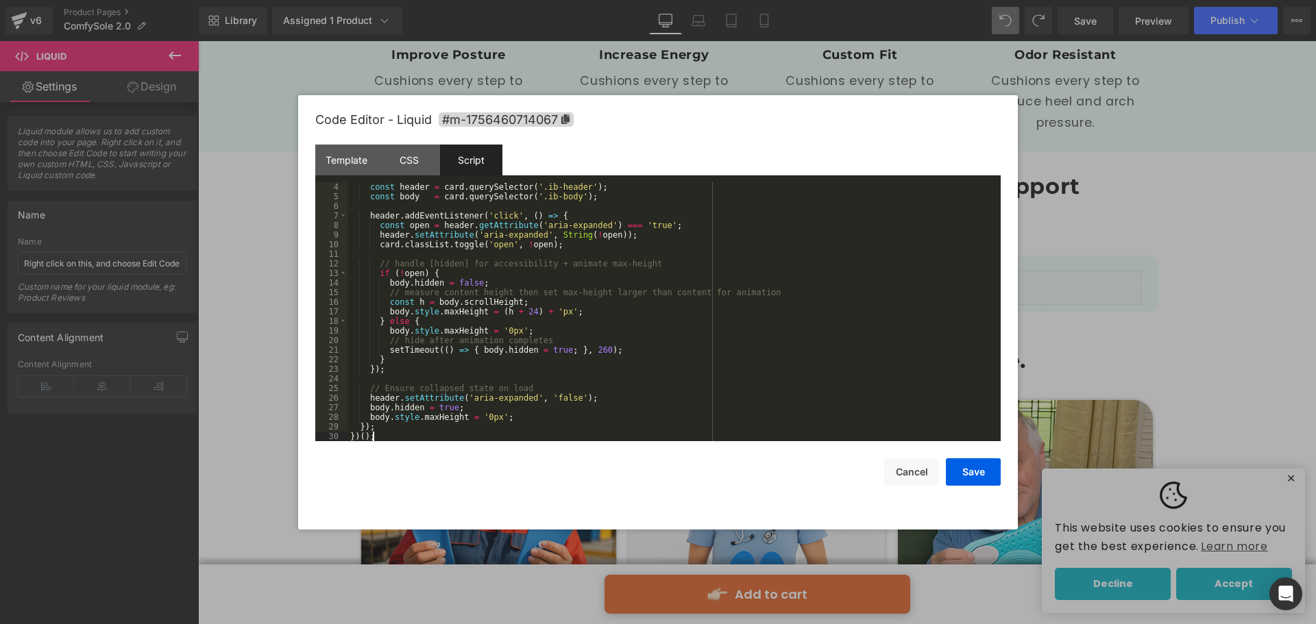
scroll to position [29, 0]
click at [958, 468] on button "Save" at bounding box center [973, 471] width 55 height 27
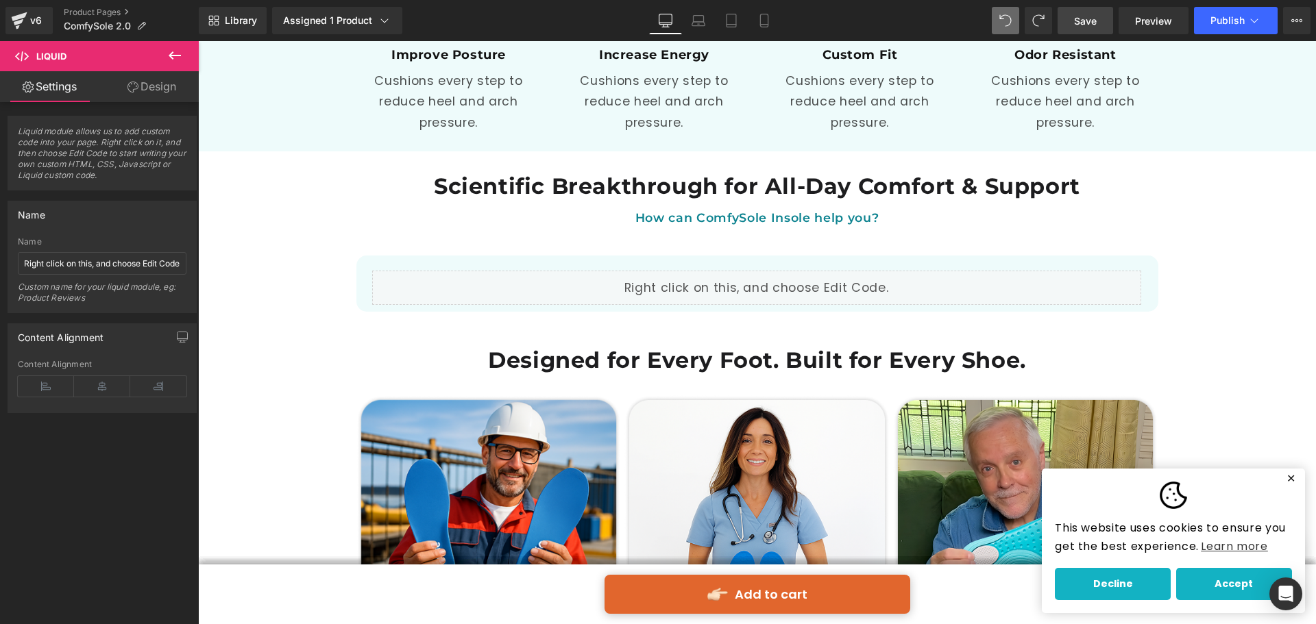
click at [1106, 23] on link "Save" at bounding box center [1084, 20] width 55 height 27
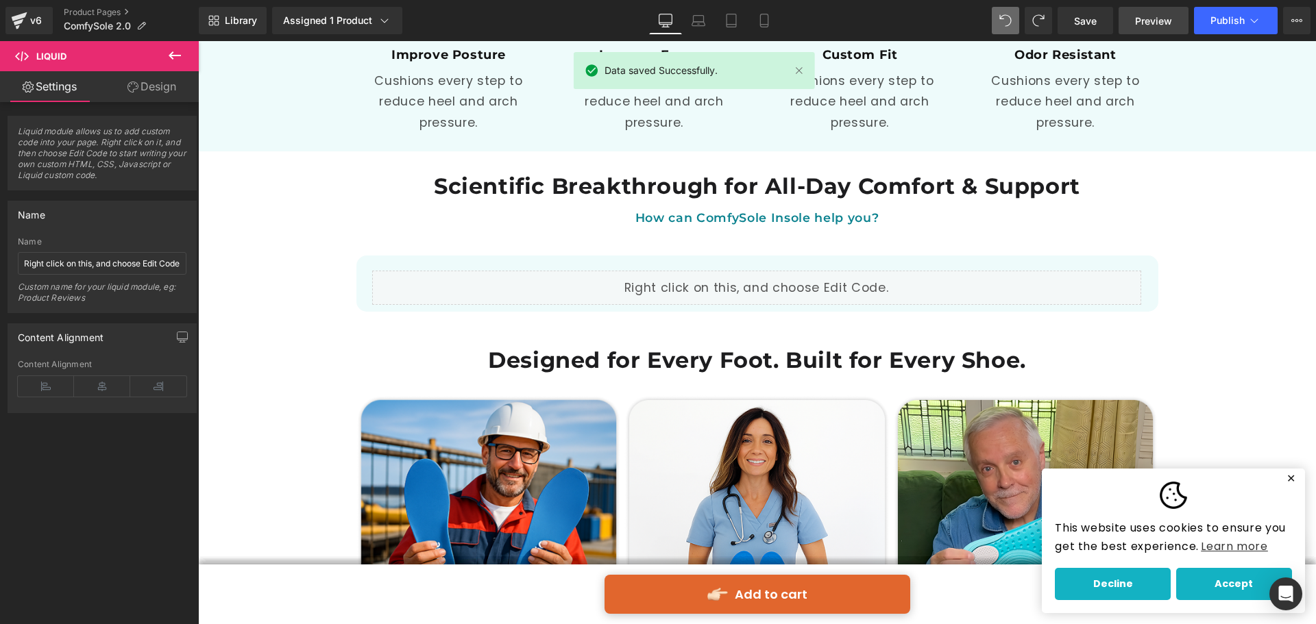
click at [1137, 25] on span "Preview" at bounding box center [1153, 21] width 37 height 14
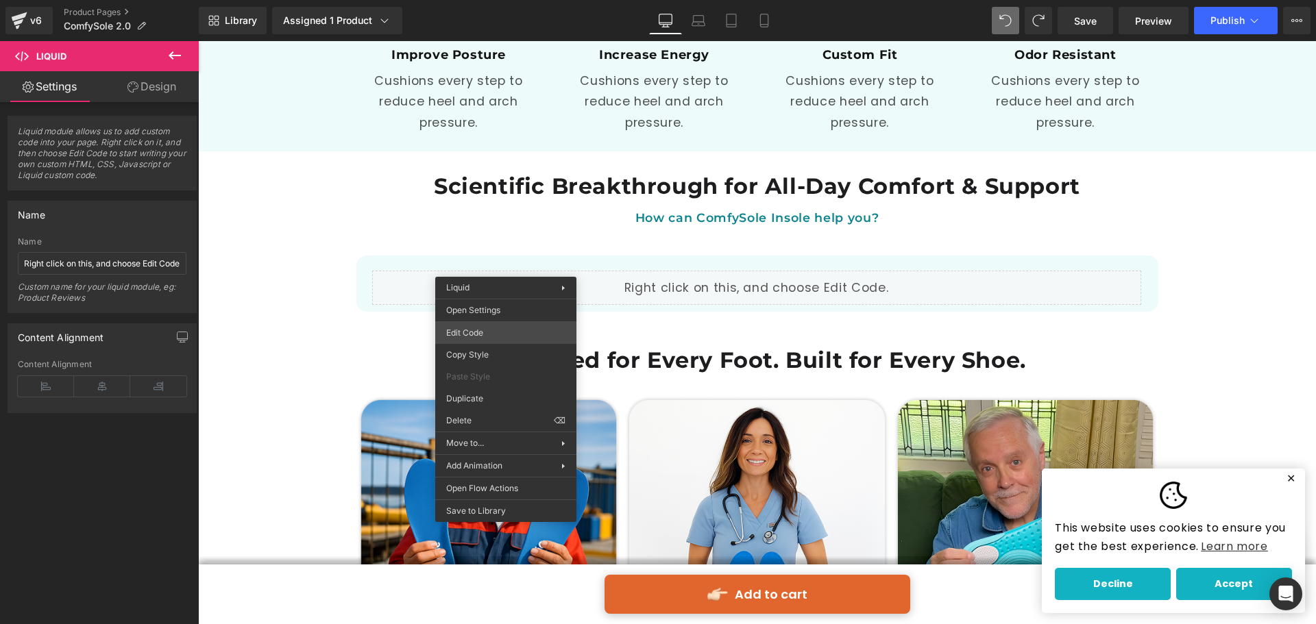
click at [492, 0] on div "Liquid You are previewing how the will restyle your page. You can not edit Elem…" at bounding box center [658, 0] width 1316 height 0
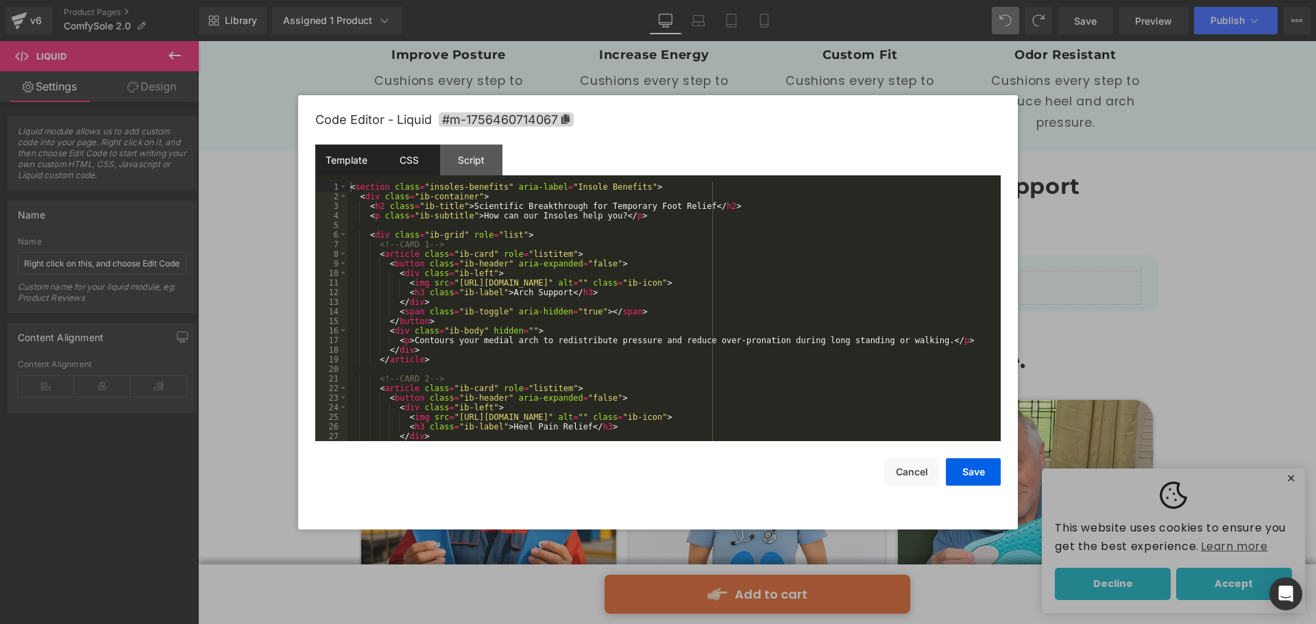
click at [425, 162] on div "CSS" at bounding box center [409, 160] width 62 height 31
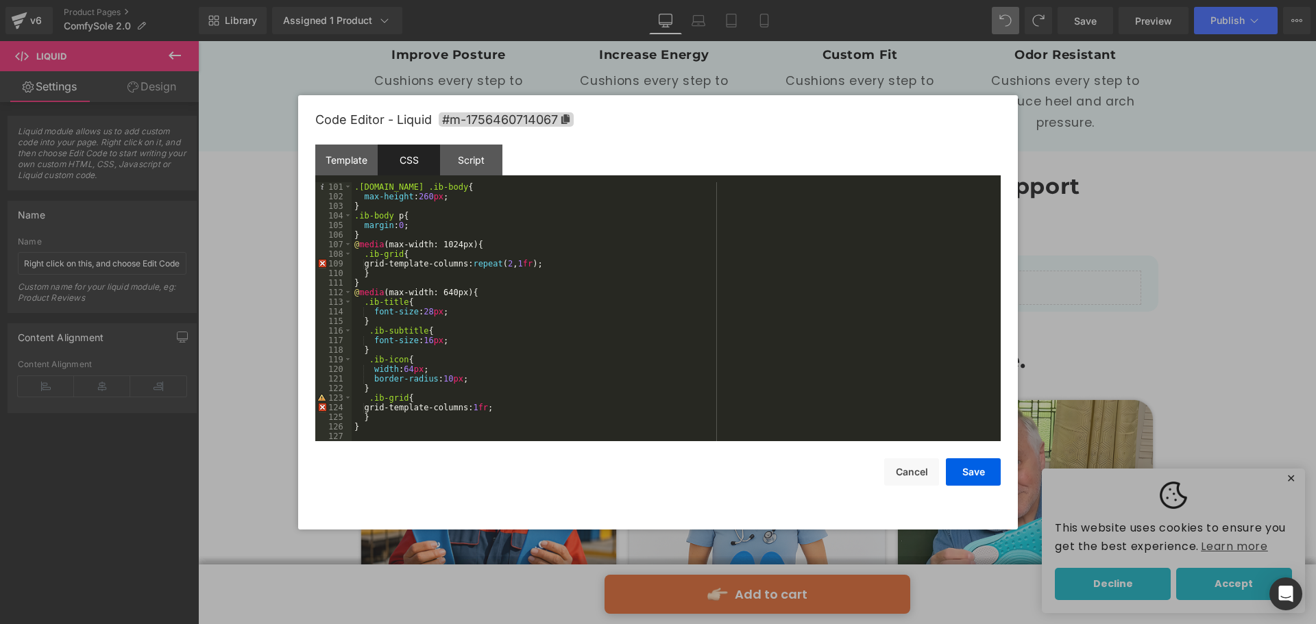
scroll to position [959, 0]
click at [436, 409] on div ".ib-card.open .ib-body { max-height : 260 px ; } .ib-body p { margin : 0 ; } @ …" at bounding box center [672, 321] width 643 height 278
click at [471, 280] on div ".ib-card.open .ib-body { max-height : 260 px ; } .ib-body p { margin : 0 ; } @ …" at bounding box center [672, 321] width 643 height 278
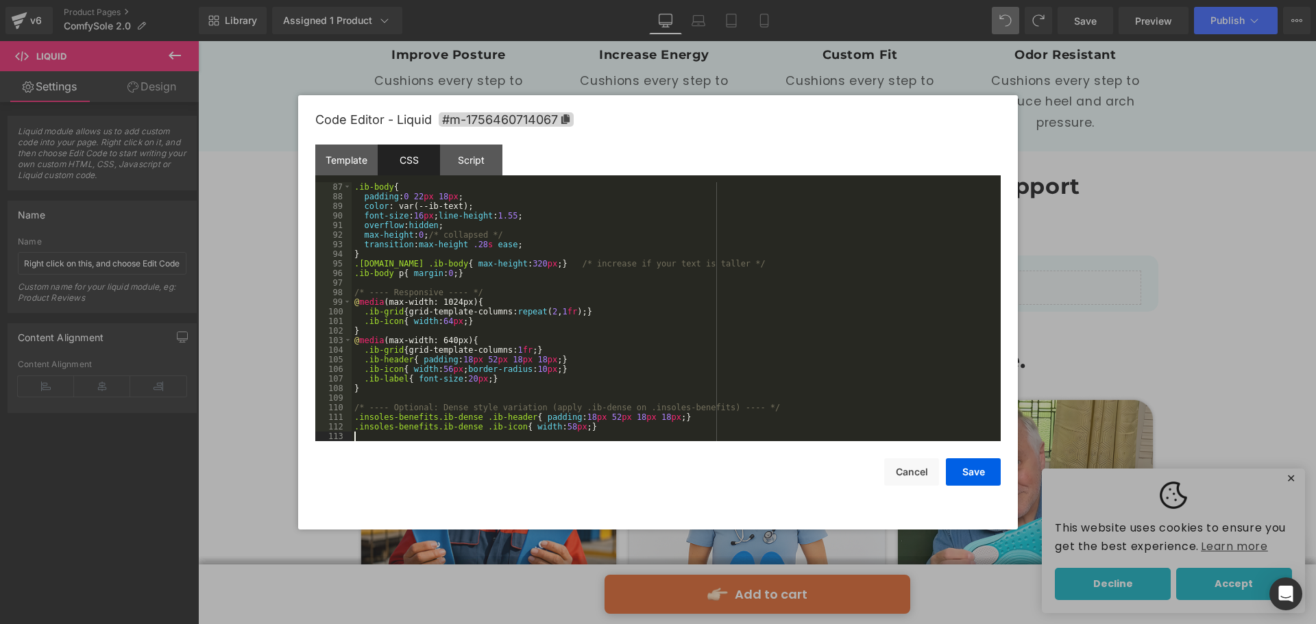
scroll to position [825, 0]
click at [953, 483] on button "Save" at bounding box center [973, 471] width 55 height 27
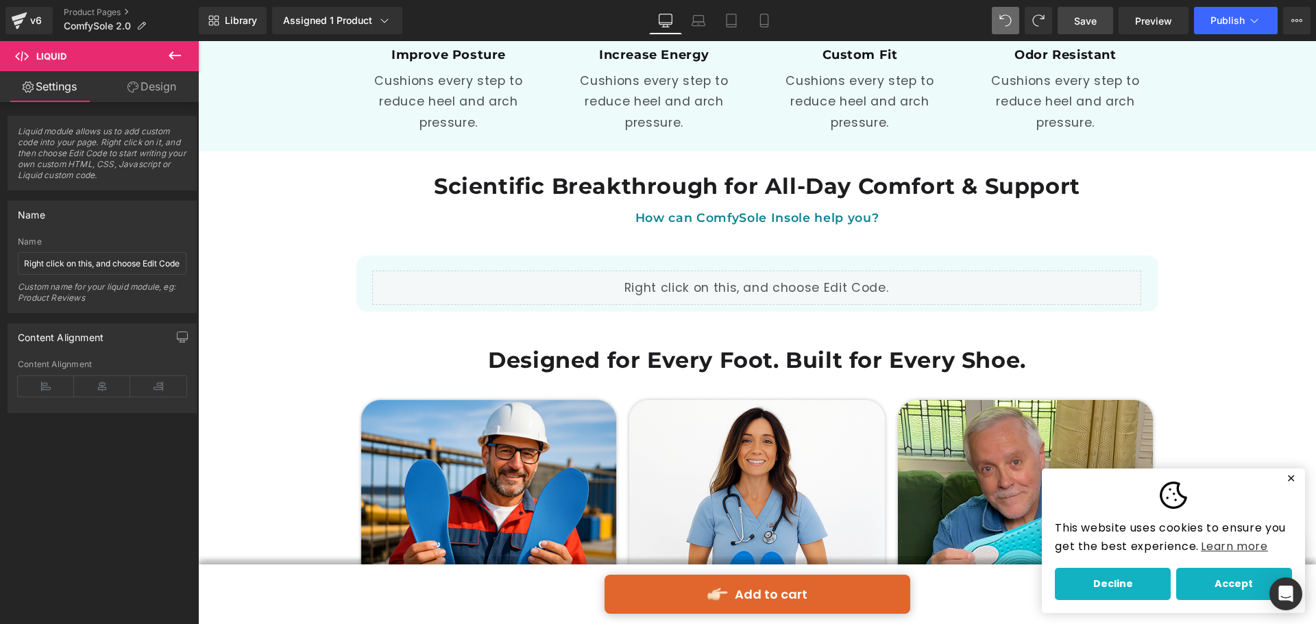
drag, startPoint x: 1096, startPoint y: 28, endPoint x: 876, endPoint y: 59, distance: 222.1
click at [1096, 28] on link "Save" at bounding box center [1084, 20] width 55 height 27
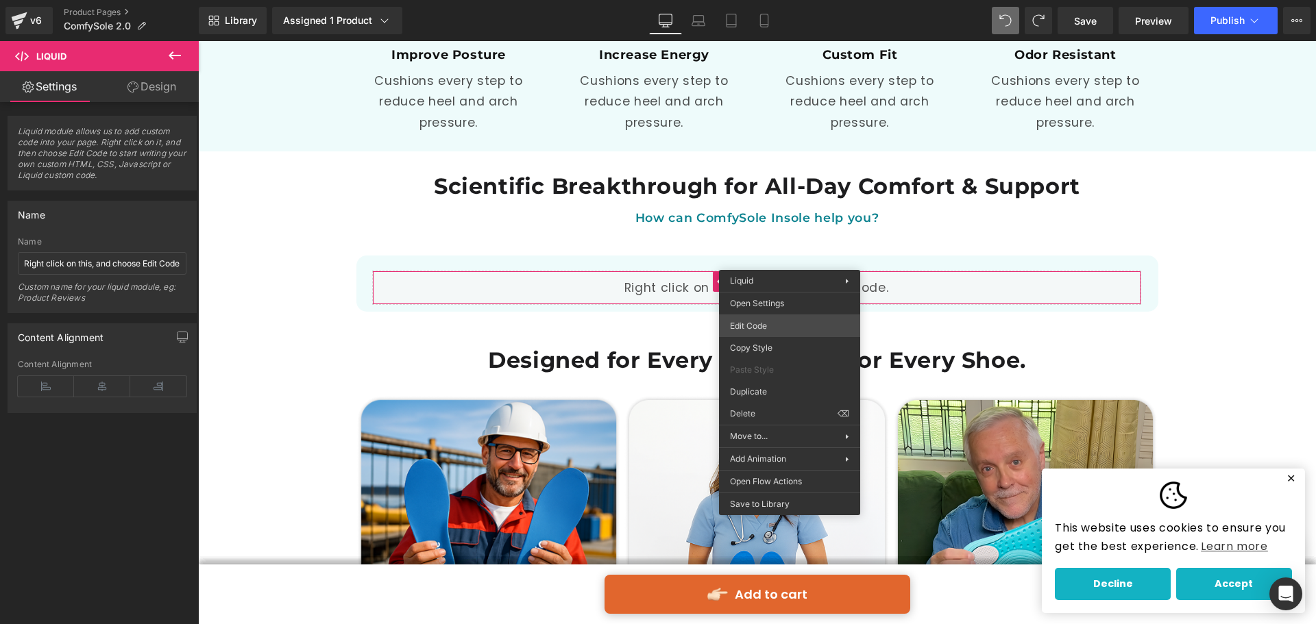
click at [765, 0] on div "Liquid You are previewing how the will restyle your page. You can not edit Elem…" at bounding box center [658, 0] width 1316 height 0
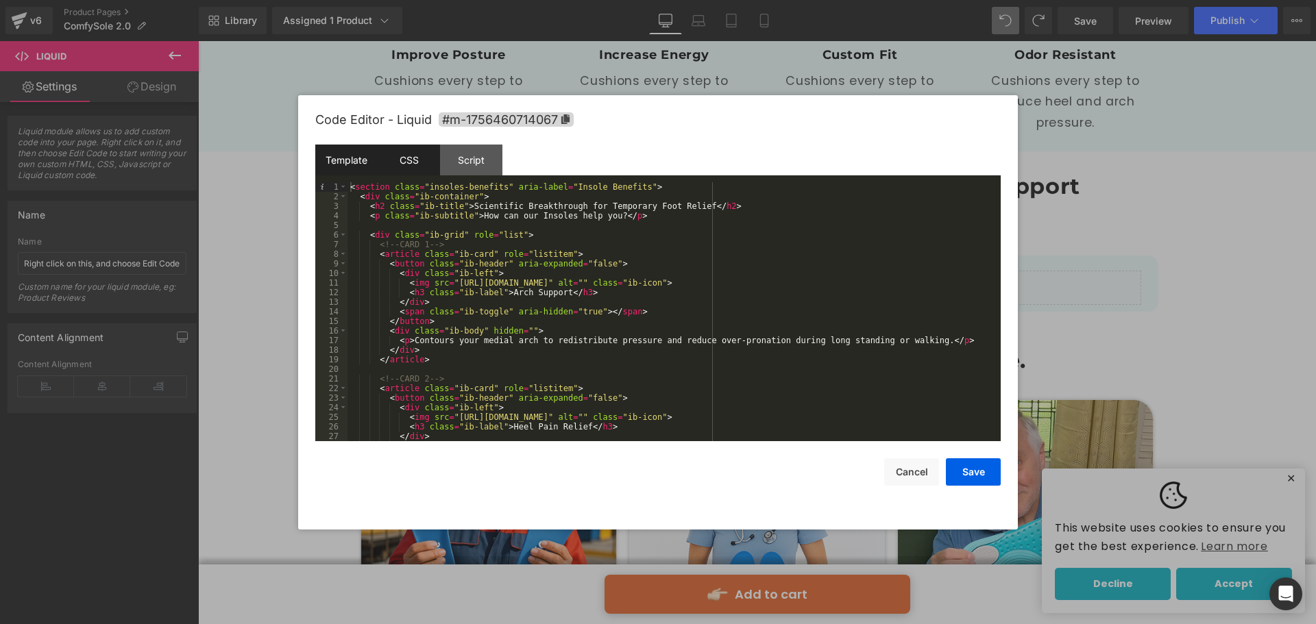
click at [402, 171] on div "CSS" at bounding box center [409, 160] width 62 height 31
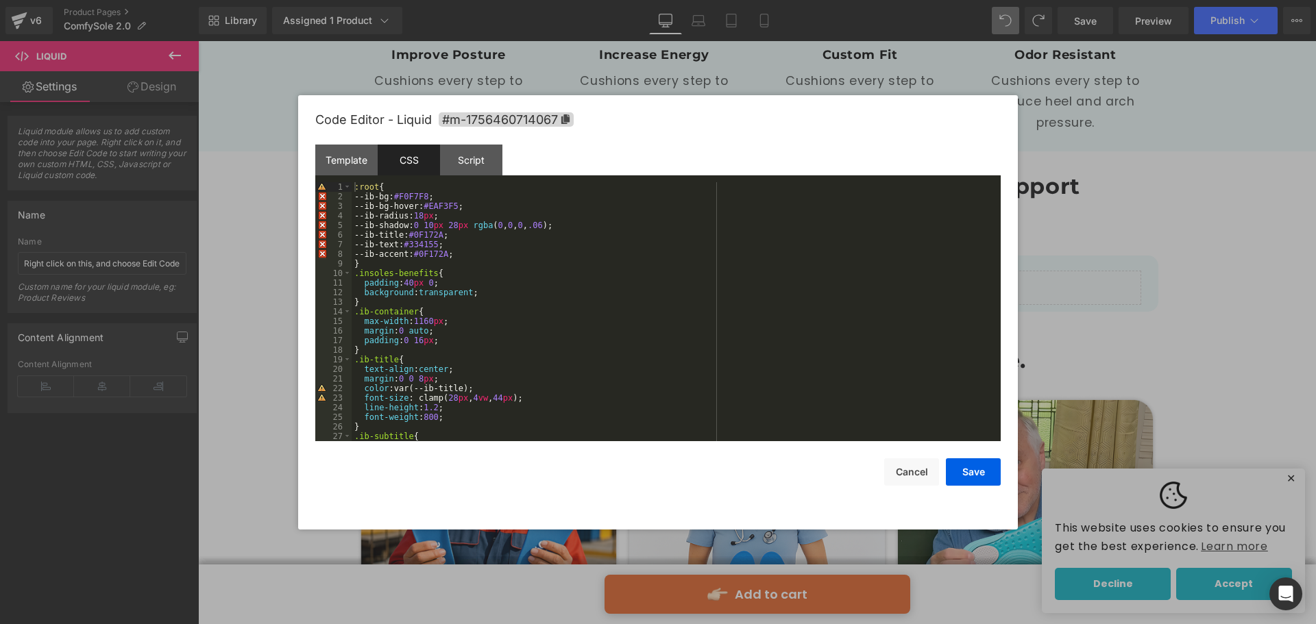
scroll to position [0, 0]
click at [367, 265] on div ":root { --ib-bg: #F0F7F8 ; --ib-bg-hover: #EAF3F5 ; --ib-radius: 18 px ; --ib-s…" at bounding box center [672, 321] width 643 height 278
click at [470, 255] on div ":root { --ib-bg: #F0F7F8 ; --ib-bg-hover: #EAF3F5 ; --ib-radius: 18 px ; --ib-s…" at bounding box center [672, 321] width 643 height 278
click at [358, 186] on div ":root { --ib-bg: #F0F7F8 ; --ib-bg-hover: #EAF3F5 ; --ib-radius: 18 px ; --ib-s…" at bounding box center [672, 321] width 643 height 278
click at [447, 294] on div ":root { --ib-bg: #F0F7F8 ; --ib-bg-hover: #EAF3F5 ; --ib-radius: 18 px ; --ib-s…" at bounding box center [672, 321] width 643 height 278
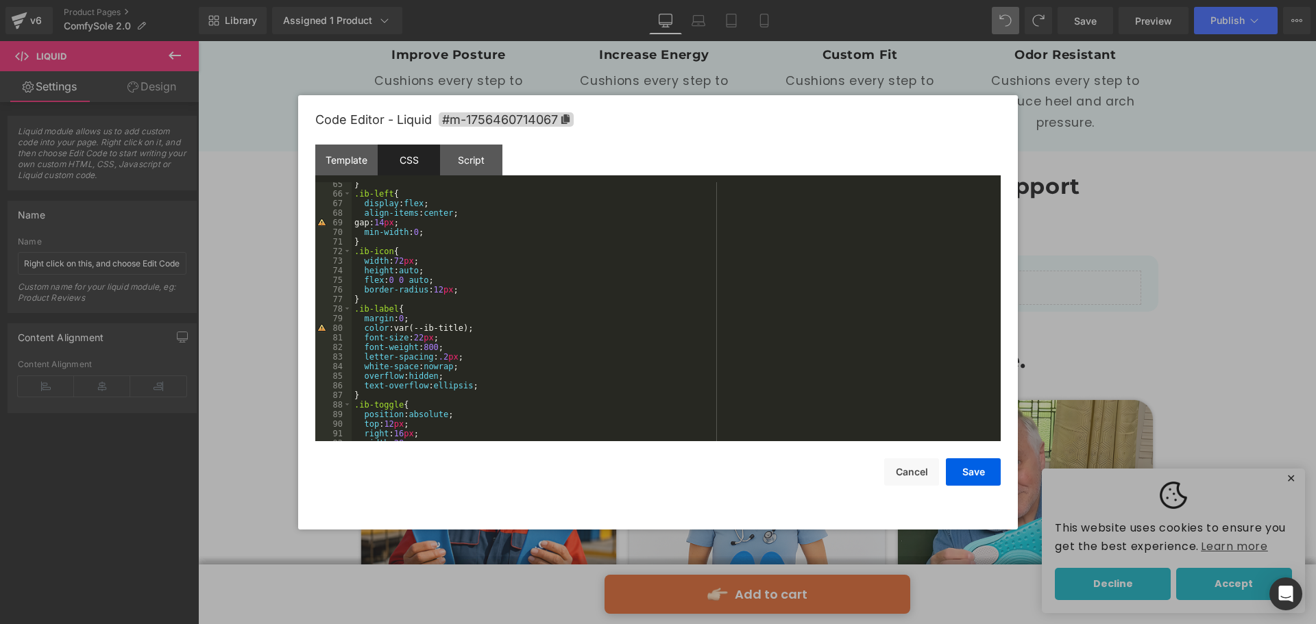
scroll to position [740, 0]
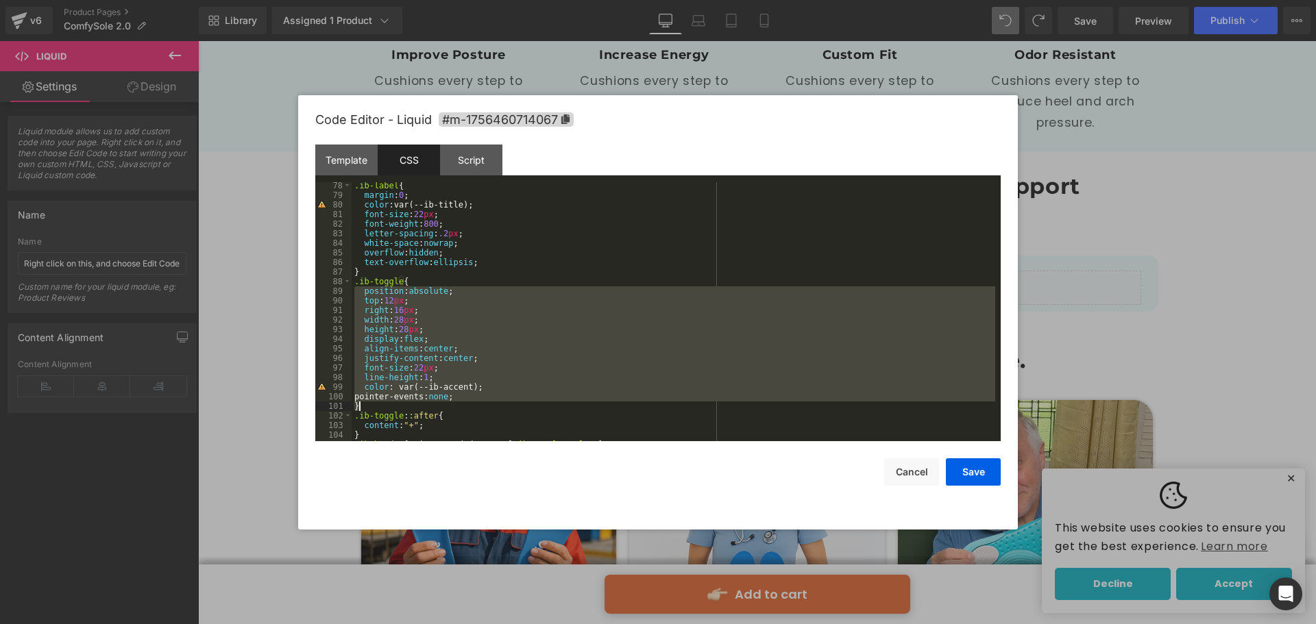
drag, startPoint x: 358, startPoint y: 292, endPoint x: 447, endPoint y: 405, distance: 143.5
click at [447, 405] on div ".ib-label { margin : 0 ; color :var(--ib-title); font-size : 22 px ; font-weigh…" at bounding box center [672, 320] width 643 height 278
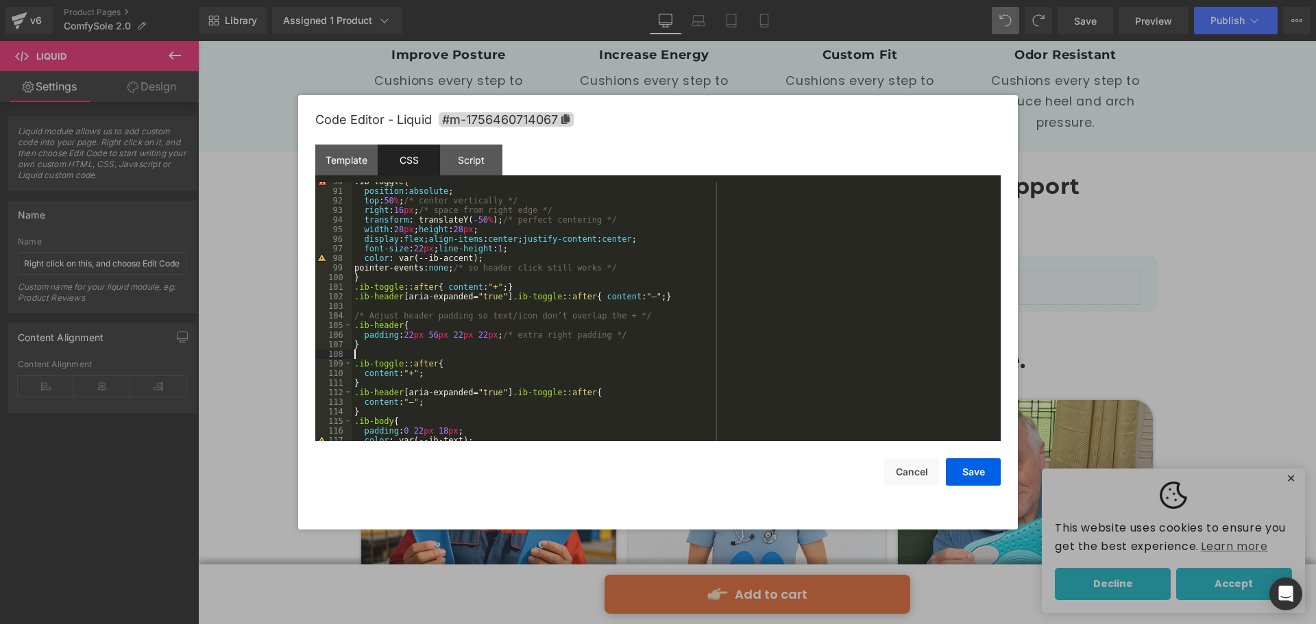
scroll to position [900, 0]
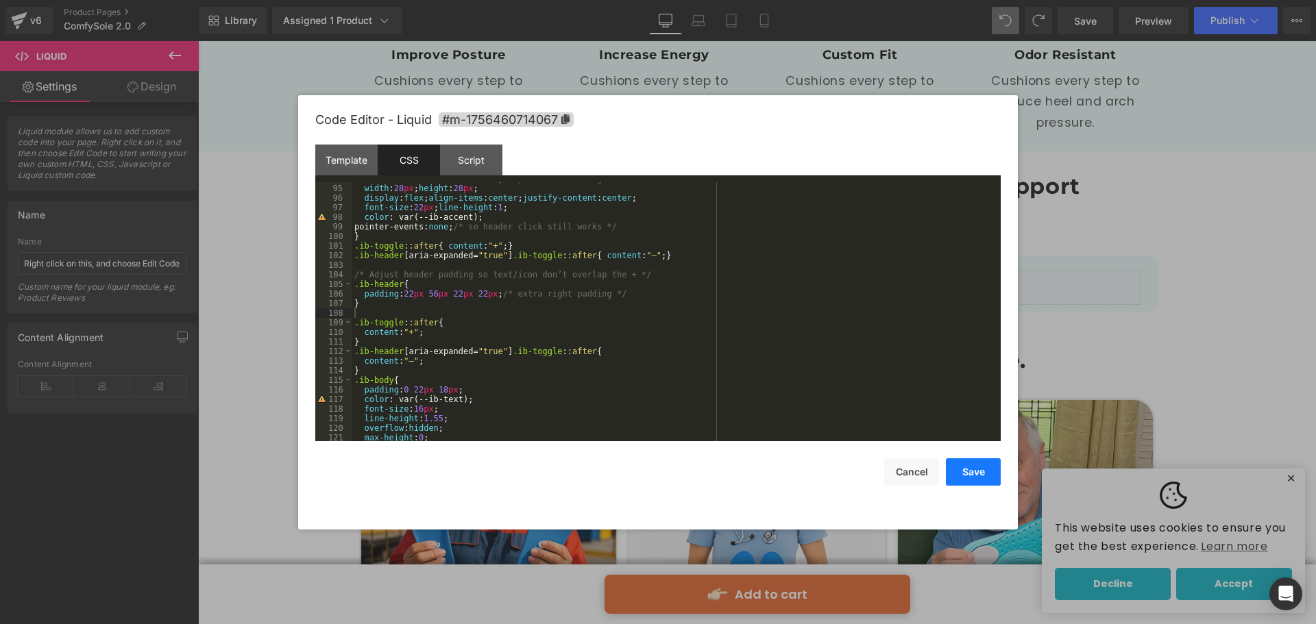
click at [985, 472] on button "Save" at bounding box center [973, 471] width 55 height 27
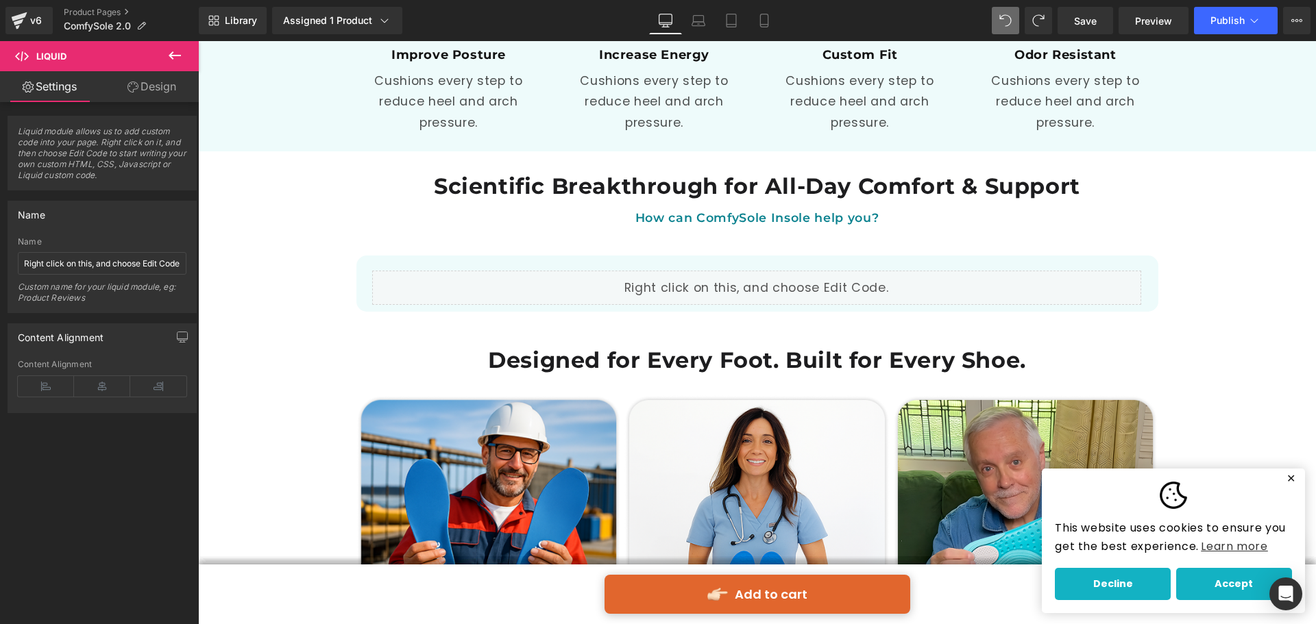
click at [1115, 17] on div "Save Preview Publish Scheduled View Live Page View with current Template Save T…" at bounding box center [1184, 20] width 264 height 27
click at [1106, 19] on link "Save" at bounding box center [1084, 20] width 55 height 27
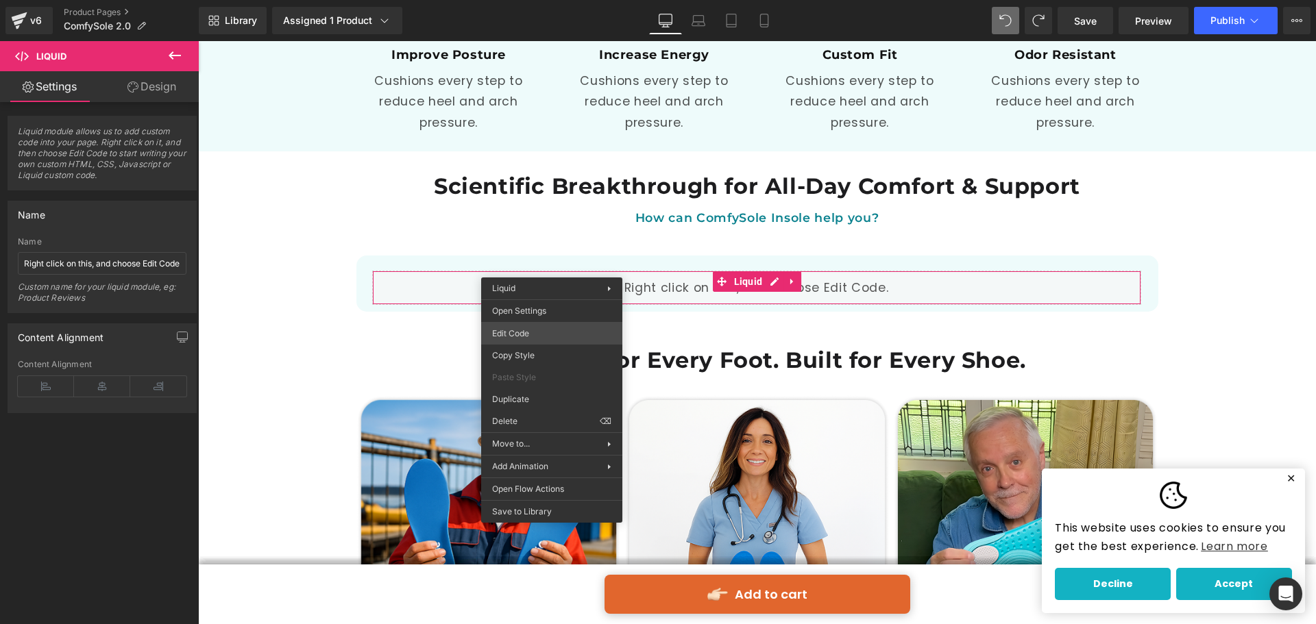
click at [510, 0] on div "Liquid You are previewing how the will restyle your page. You can not edit Elem…" at bounding box center [658, 0] width 1316 height 0
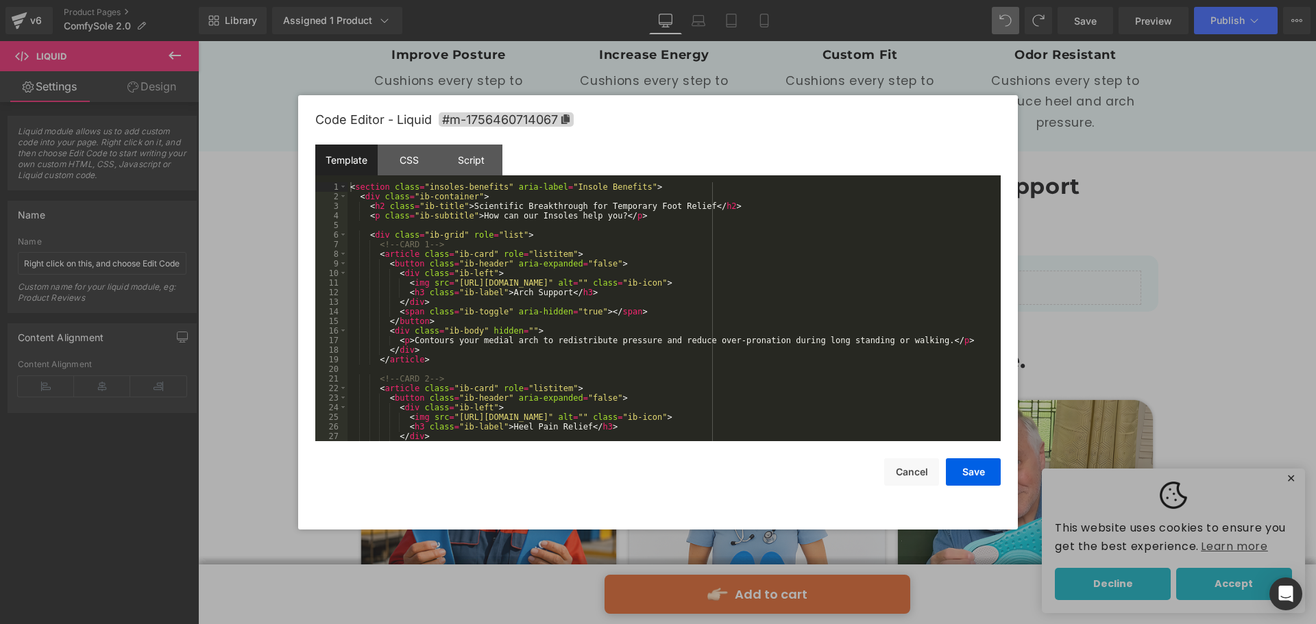
click at [519, 293] on div "< section class = "insoles-benefits" aria-label = "Insole Benefits" > < div cla…" at bounding box center [670, 321] width 647 height 278
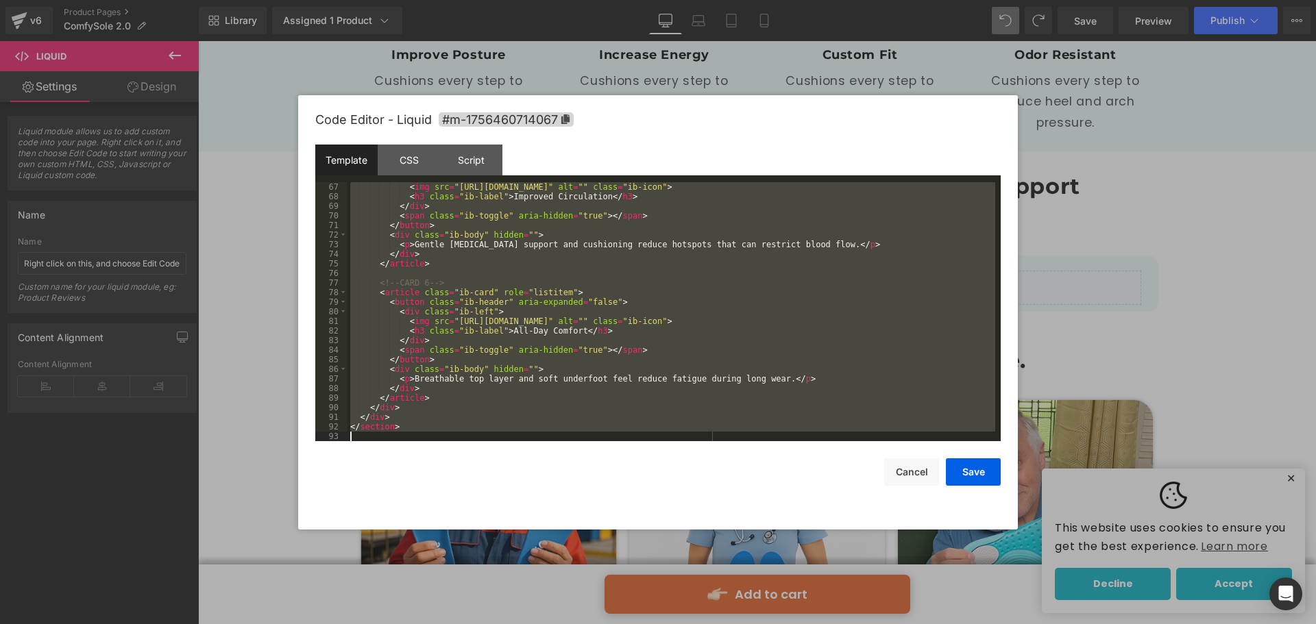
scroll to position [633, 0]
click at [419, 171] on div "CSS" at bounding box center [409, 160] width 62 height 31
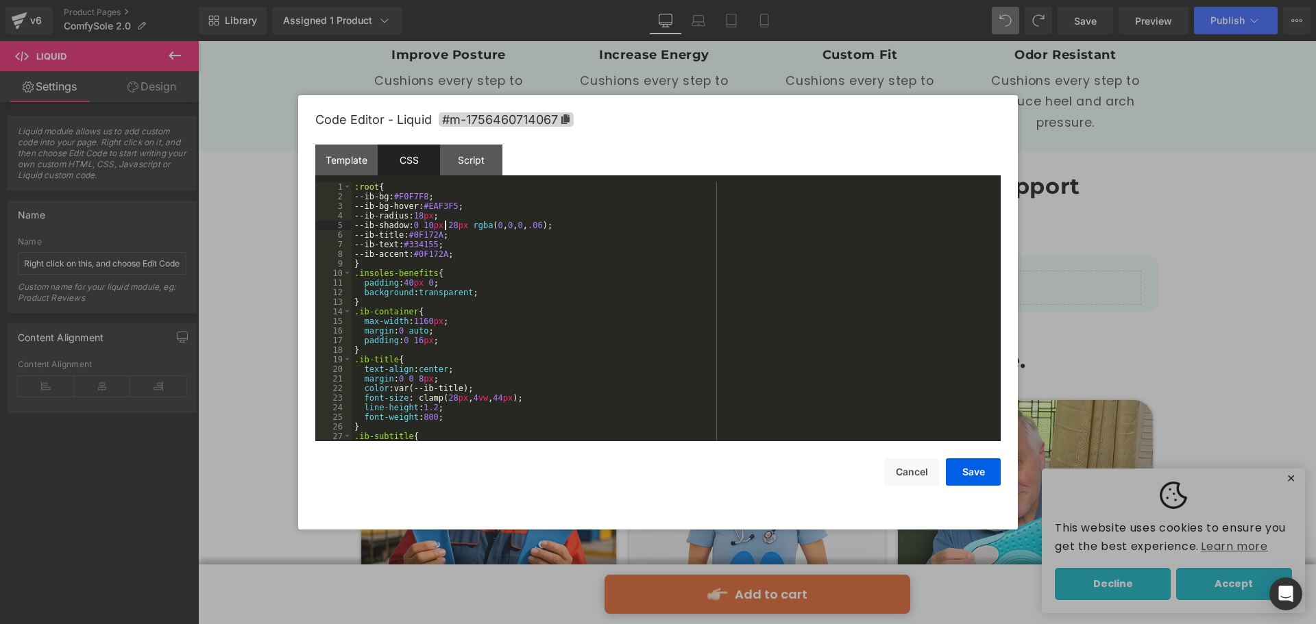
click at [443, 223] on div ":root { --ib-bg: #F0F7F8 ; --ib-bg-hover: #EAF3F5 ; --ib-radius: 18 px ; --ib-s…" at bounding box center [672, 321] width 643 height 278
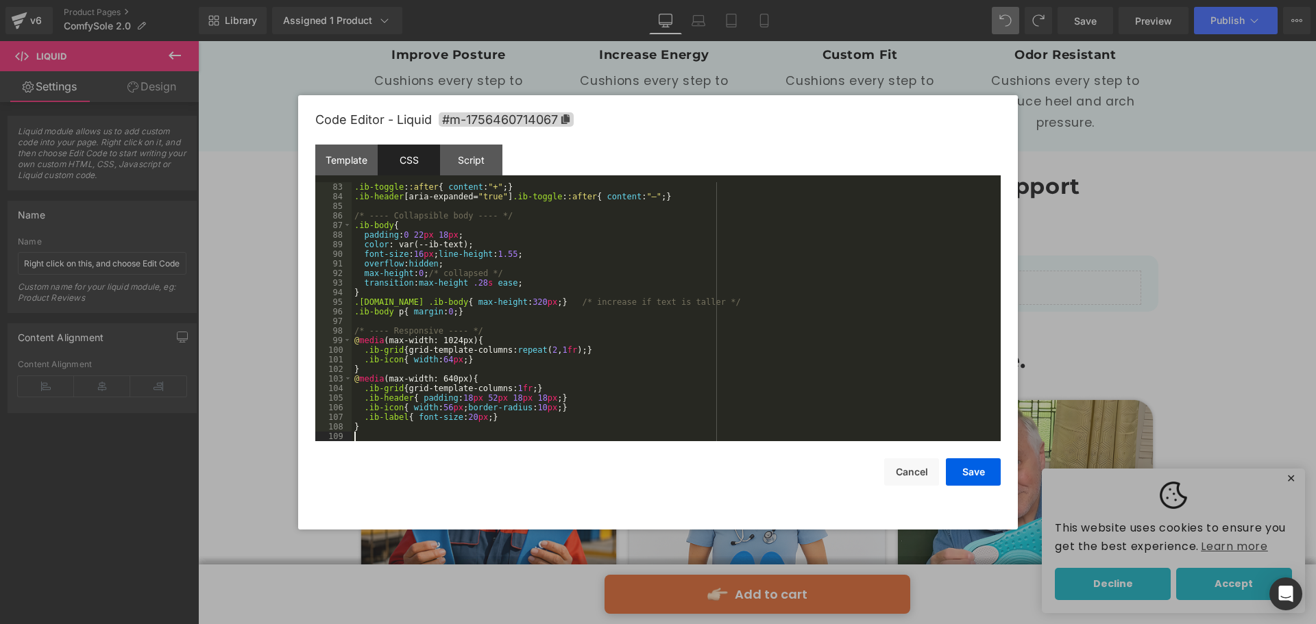
scroll to position [787, 0]
click at [967, 467] on button "Save" at bounding box center [973, 471] width 55 height 27
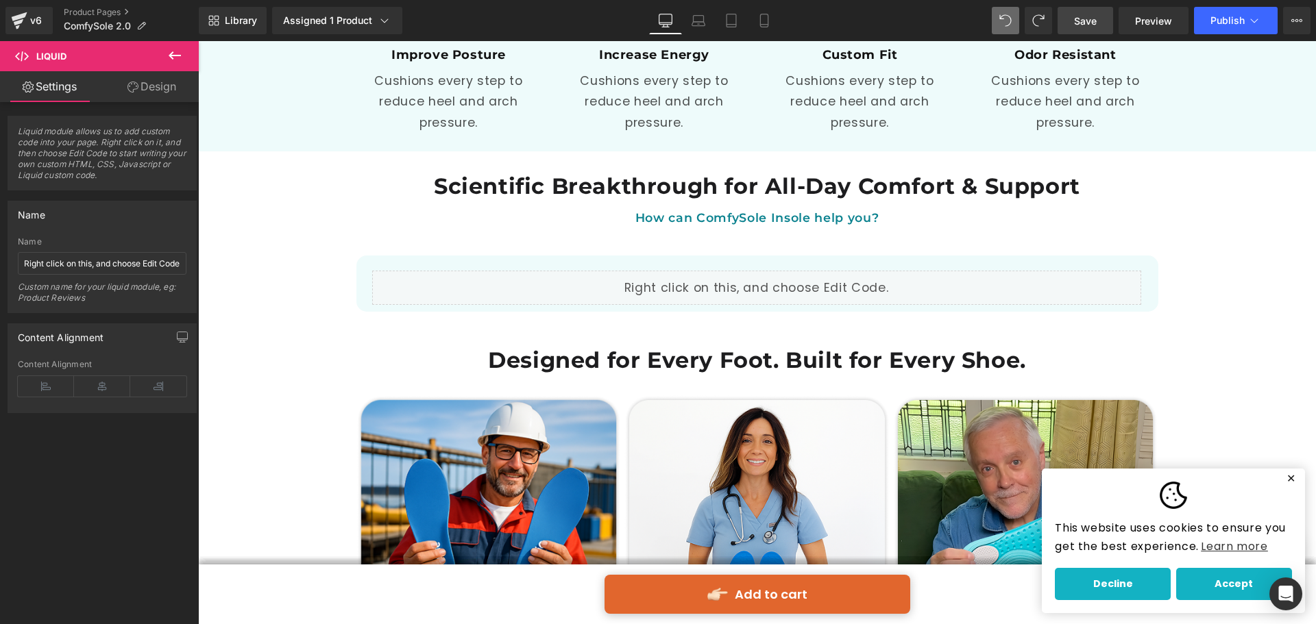
click at [1102, 25] on link "Save" at bounding box center [1084, 20] width 55 height 27
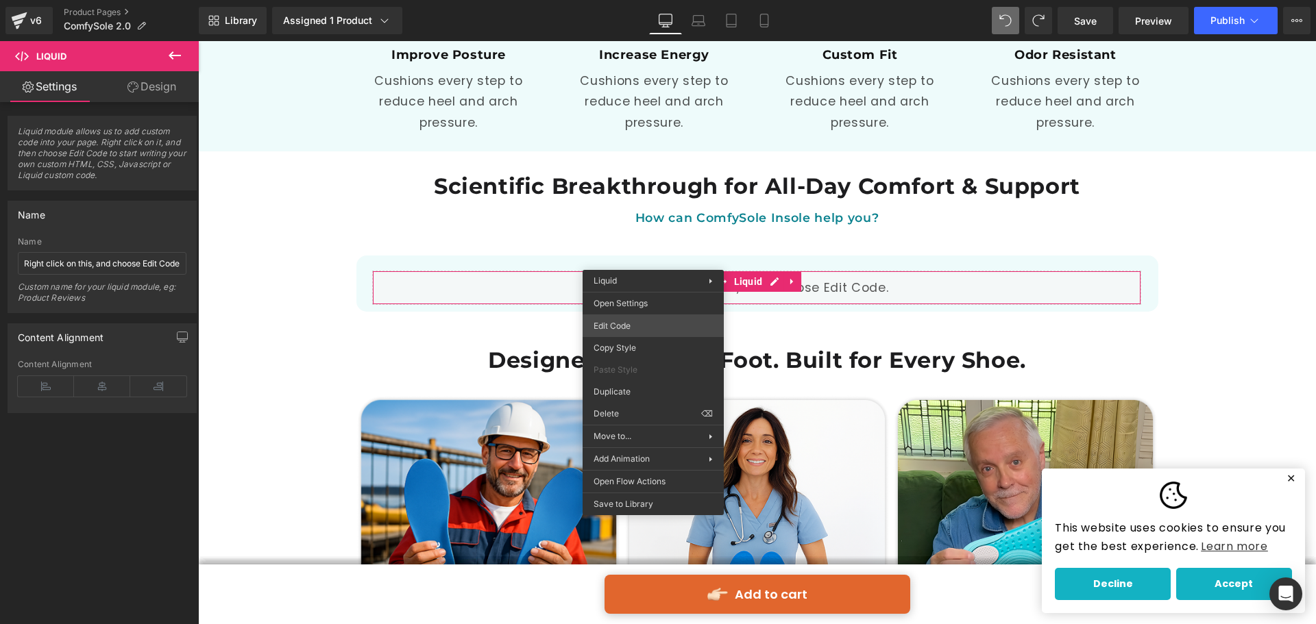
click at [643, 0] on div "Liquid You are previewing how the will restyle your page. You can not edit Elem…" at bounding box center [658, 0] width 1316 height 0
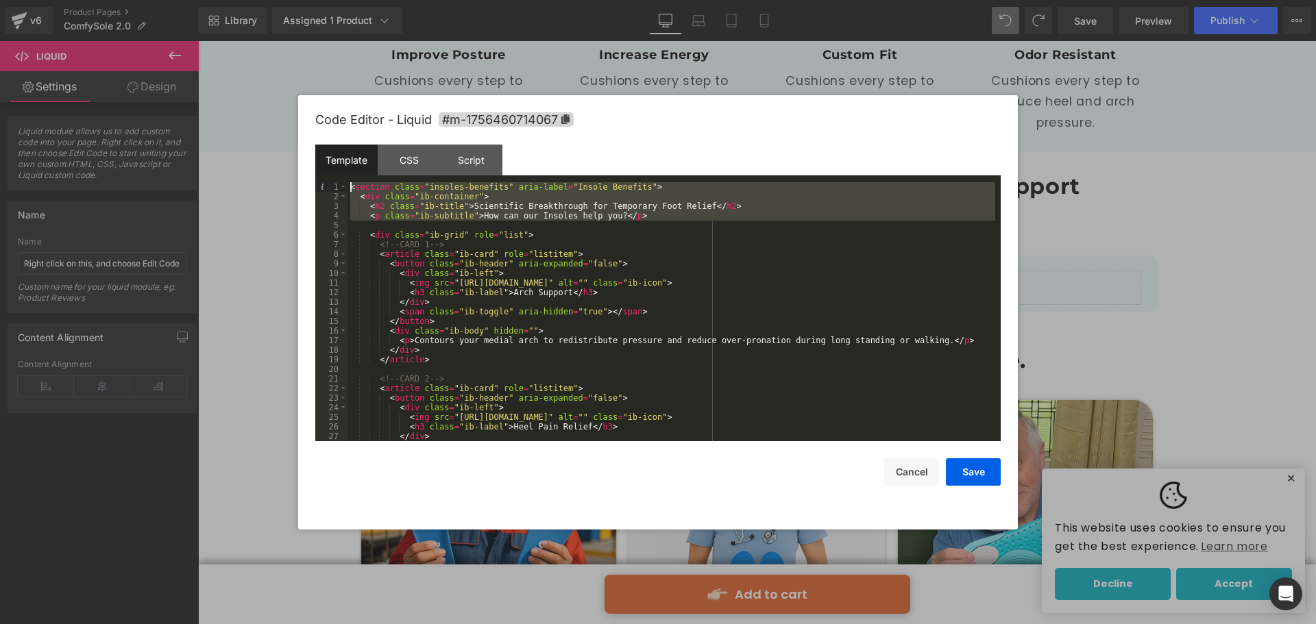
drag, startPoint x: 632, startPoint y: 223, endPoint x: 332, endPoint y: 180, distance: 303.9
click at [332, 180] on div "Template CSS Script Data 1 2 3 4 5 6 7 8 9 10 11 12 13 14 15 16 17 18 19 20 21 …" at bounding box center [657, 293] width 685 height 297
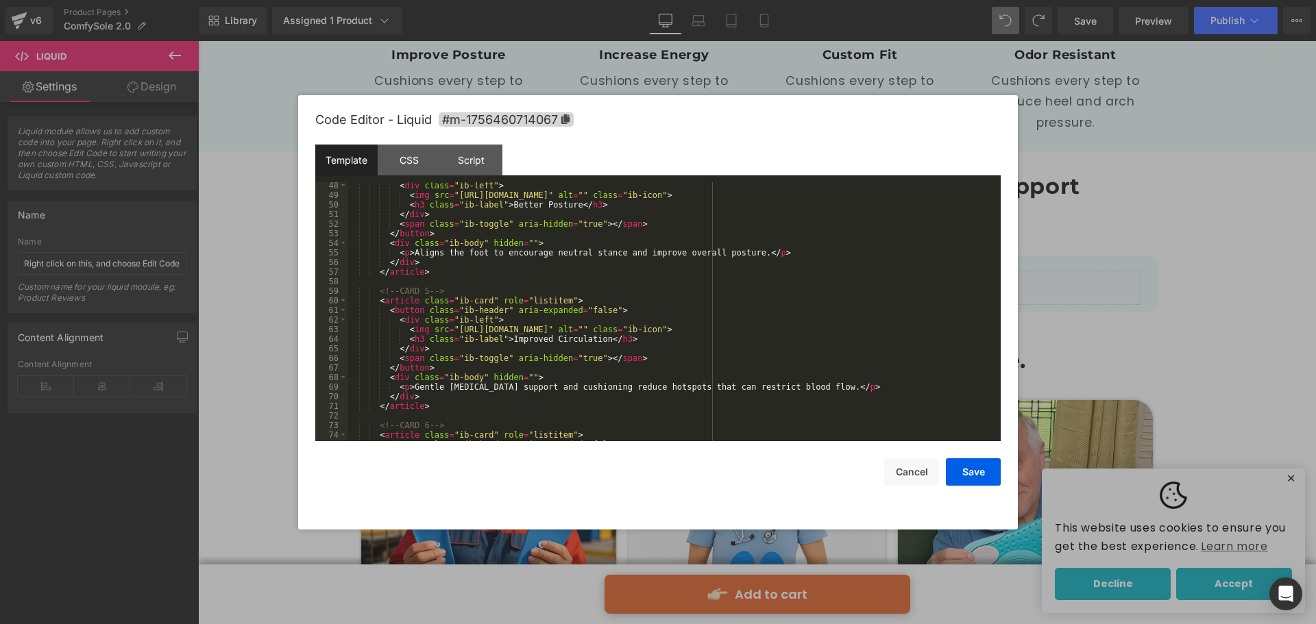
scroll to position [595, 0]
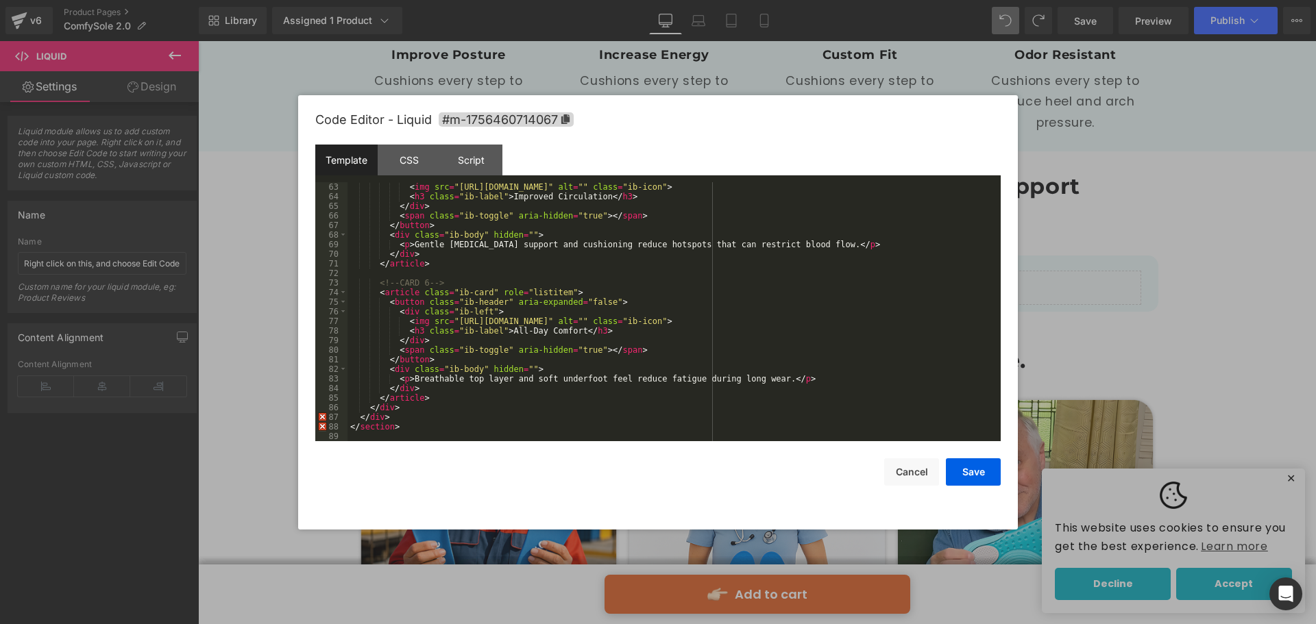
click at [417, 418] on div "< img src = "https://via.placeholder.com/96x96.png?text=Icon" alt = "" class = …" at bounding box center [670, 321] width 647 height 278
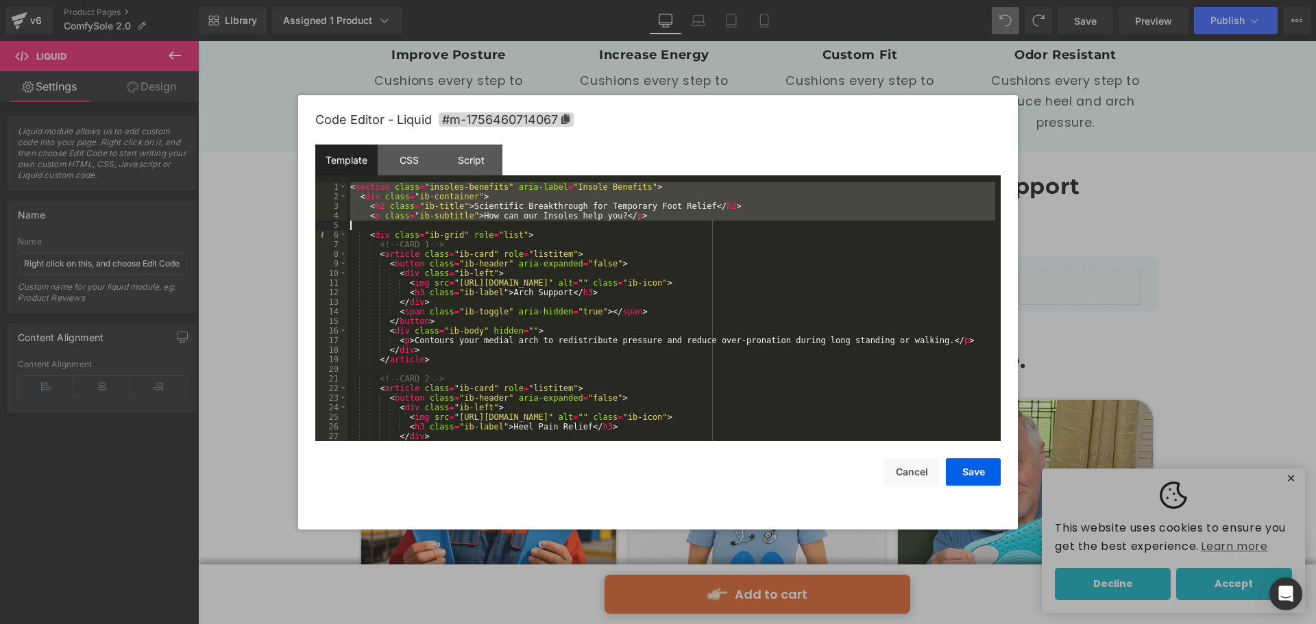
scroll to position [0, 0]
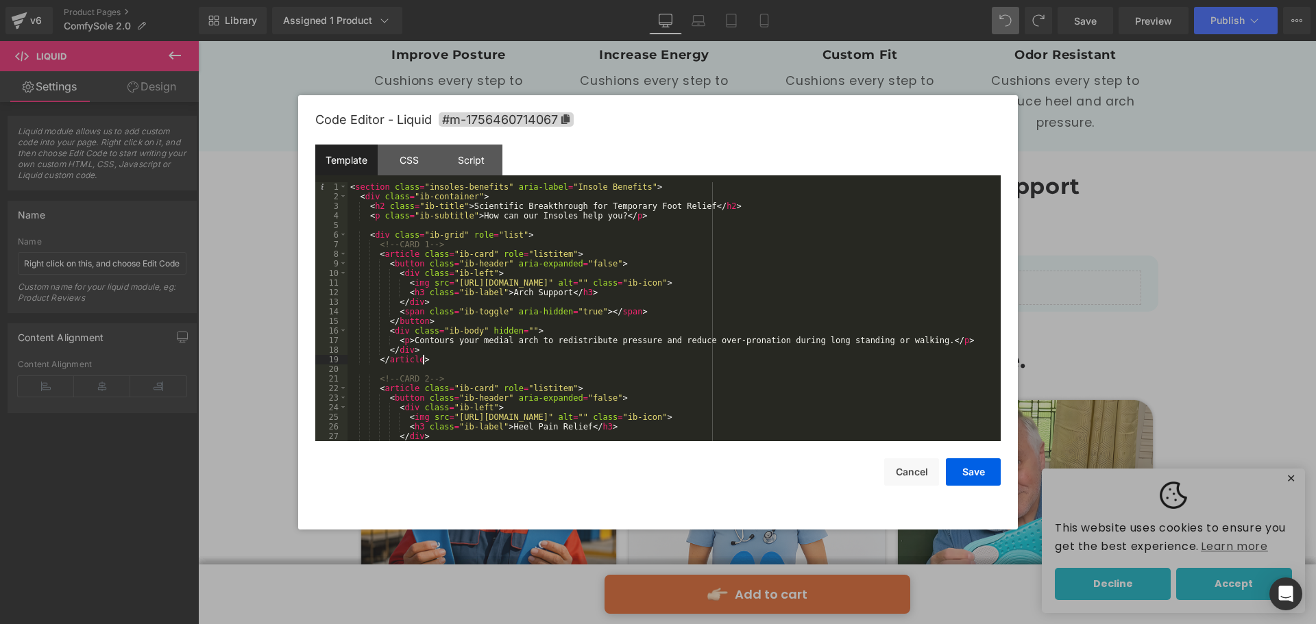
click at [486, 356] on div "< section class = "insoles-benefits" aria-label = "Insole Benefits" > < div cla…" at bounding box center [670, 321] width 647 height 278
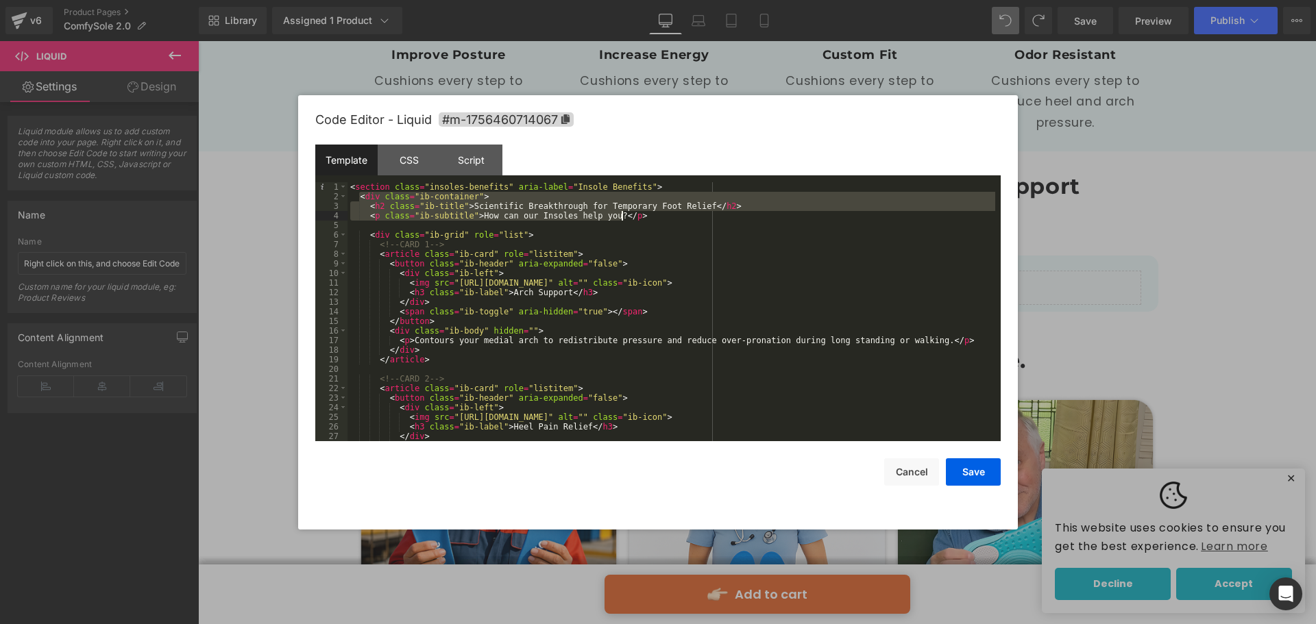
drag, startPoint x: 360, startPoint y: 197, endPoint x: 702, endPoint y: 220, distance: 342.6
click at [702, 220] on div "< section class = "insoles-benefits" aria-label = "Insole Benefits" > < div cla…" at bounding box center [670, 321] width 647 height 278
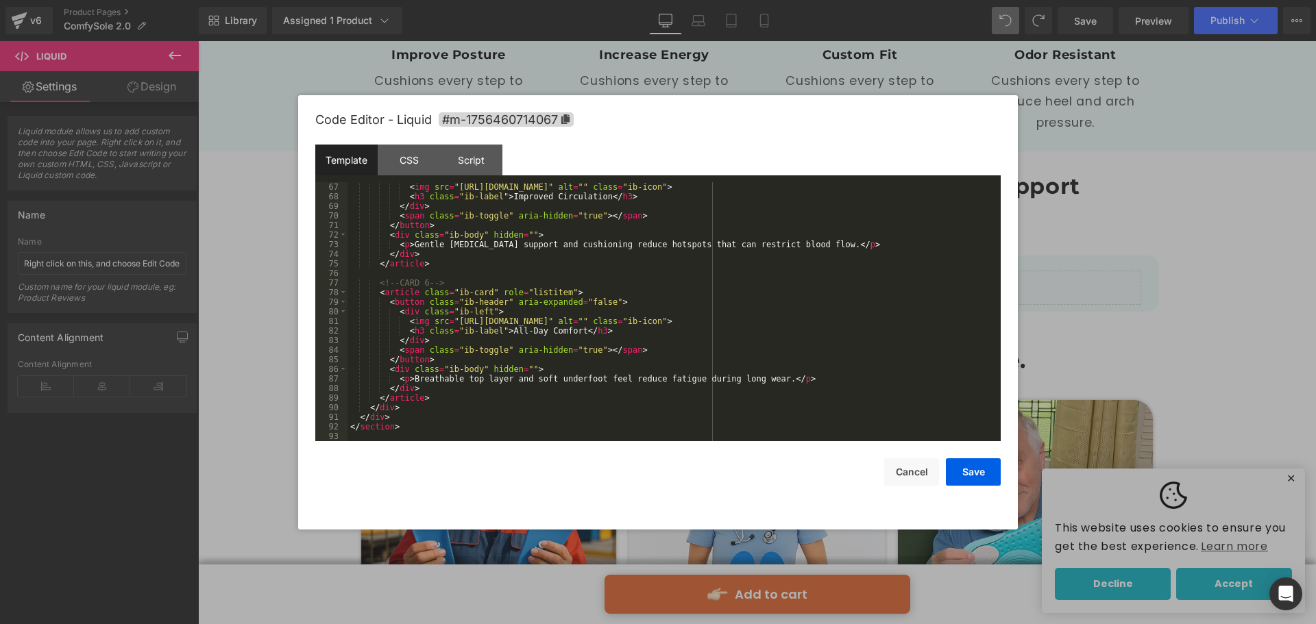
scroll to position [633, 0]
click at [412, 160] on div "CSS" at bounding box center [409, 160] width 62 height 31
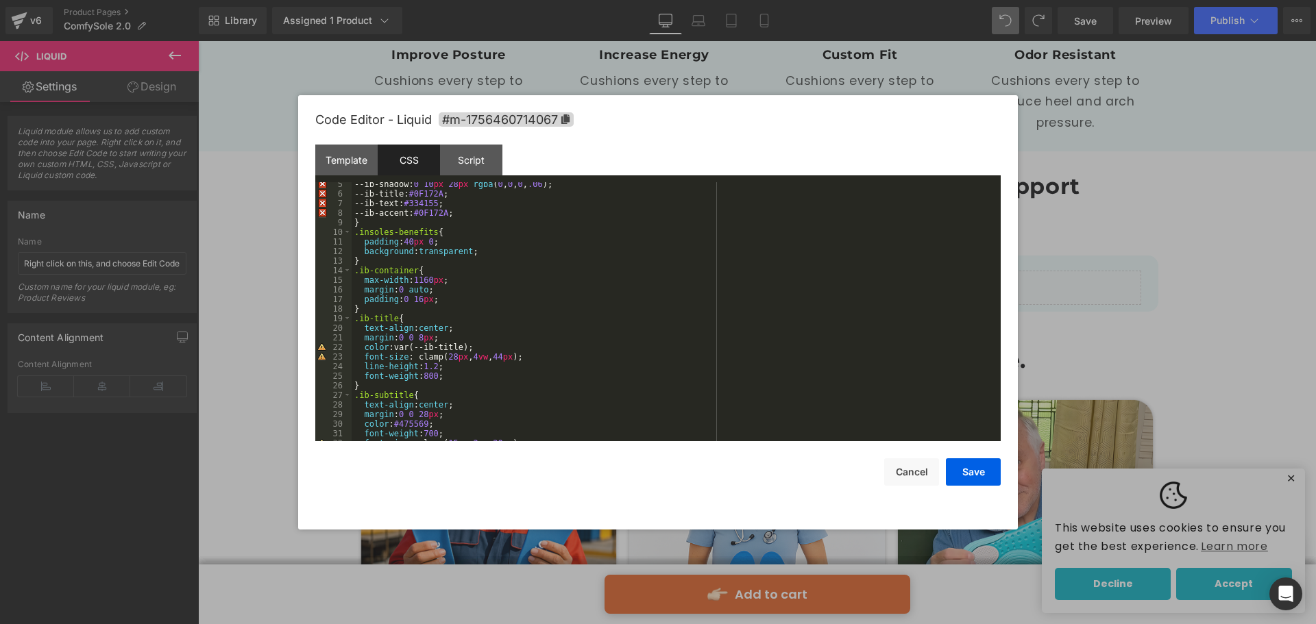
scroll to position [123, 0]
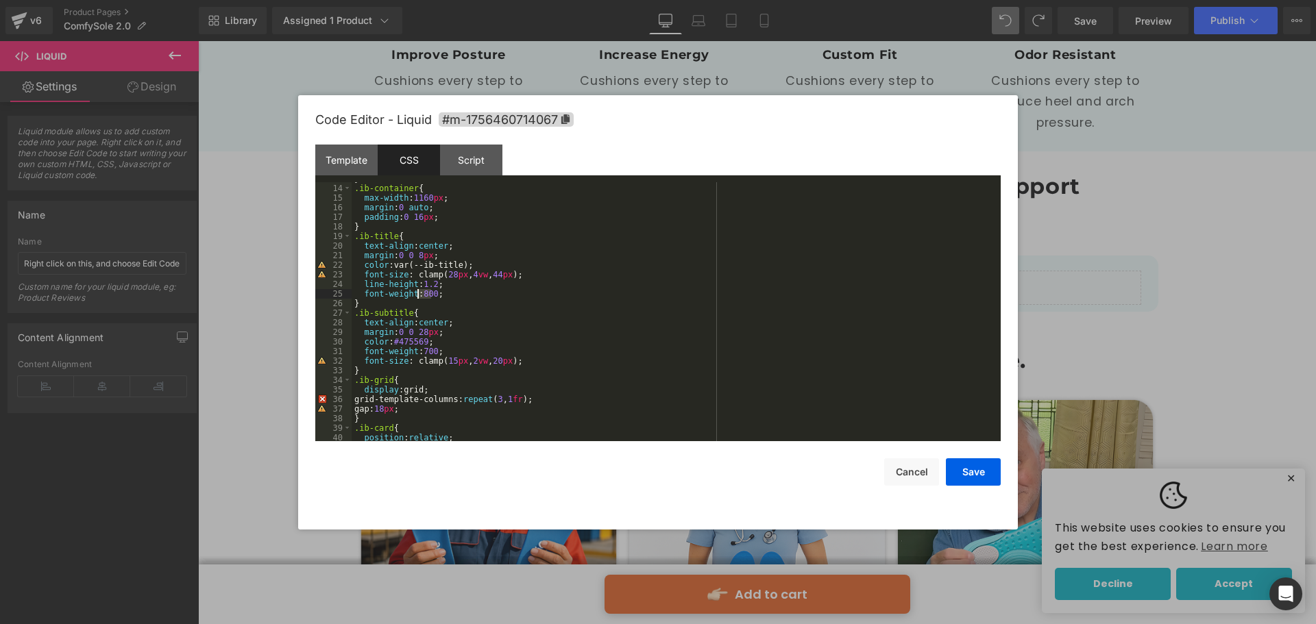
drag, startPoint x: 429, startPoint y: 293, endPoint x: 417, endPoint y: 295, distance: 11.8
click at [417, 295] on div "} .ib-container { max-width : 1160 px ; margin : 0 auto ; padding : 0 16 px ; }…" at bounding box center [672, 313] width 643 height 278
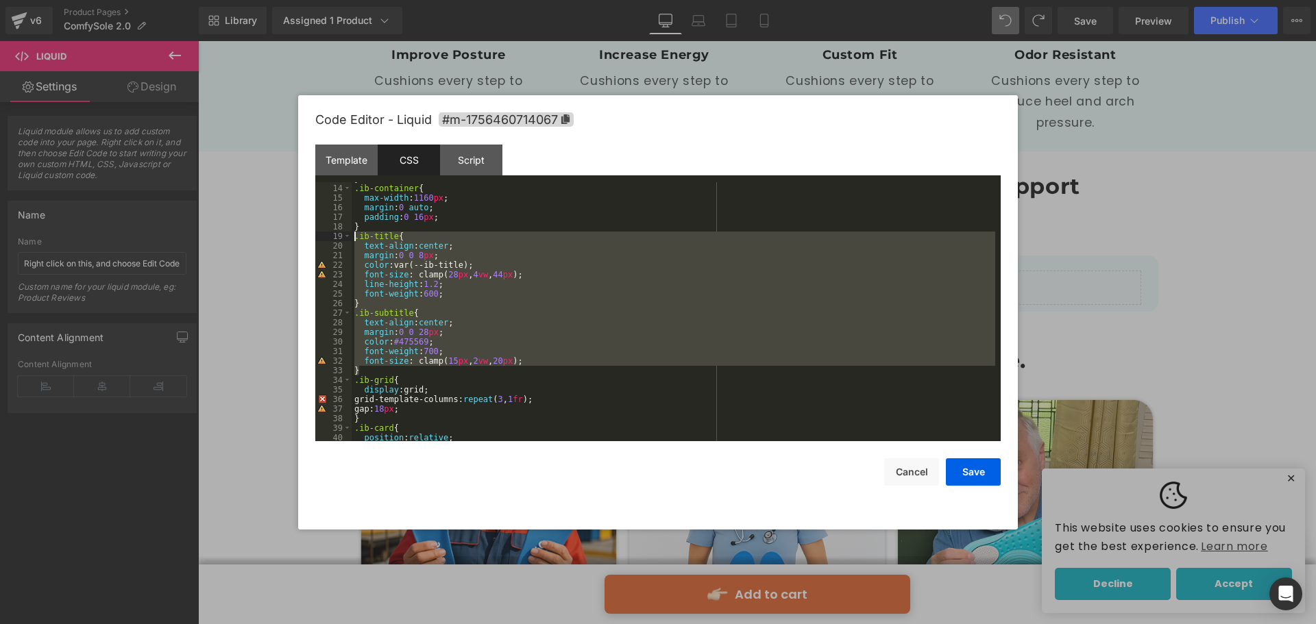
drag, startPoint x: 362, startPoint y: 370, endPoint x: 343, endPoint y: 238, distance: 133.0
click at [343, 238] on pre "13 14 15 16 17 18 19 20 21 22 23 24 25 26 27 28 29 30 31 32 33 34 35 36 37 38 3…" at bounding box center [657, 311] width 685 height 259
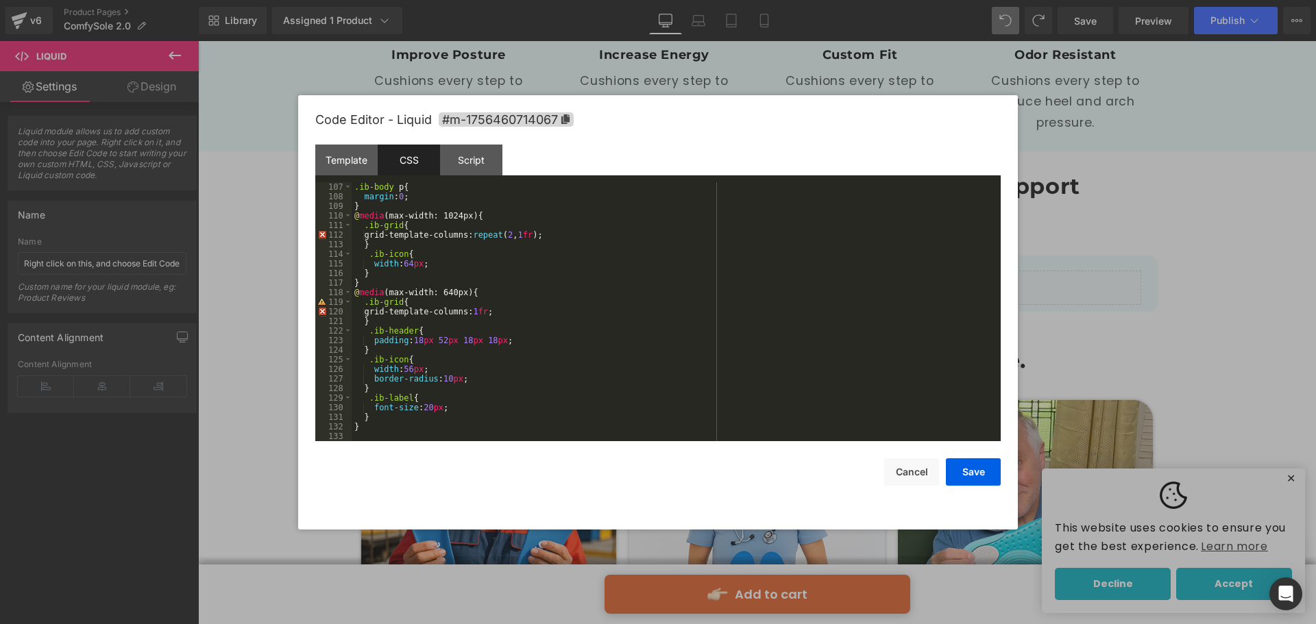
scroll to position [1017, 0]
click at [954, 458] on button "Save" at bounding box center [973, 471] width 55 height 27
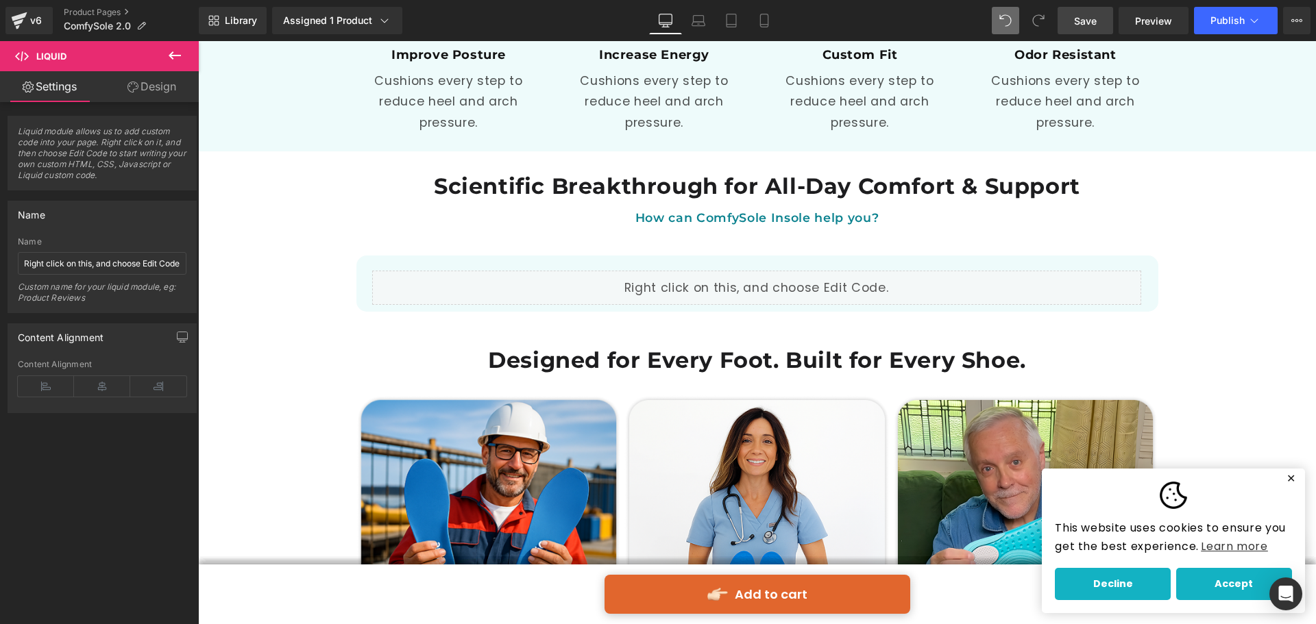
click at [1078, 18] on span "Save" at bounding box center [1085, 21] width 23 height 14
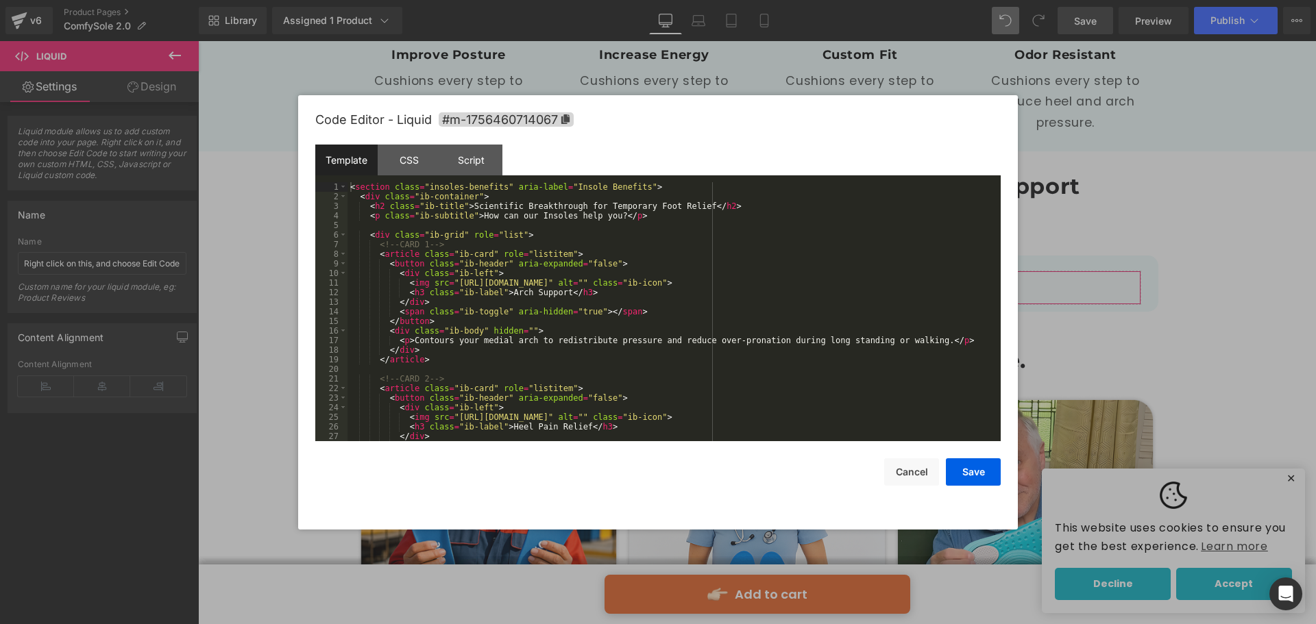
click at [502, 0] on div "Liquid You are previewing how the will restyle your page. You can not edit Elem…" at bounding box center [658, 0] width 1316 height 0
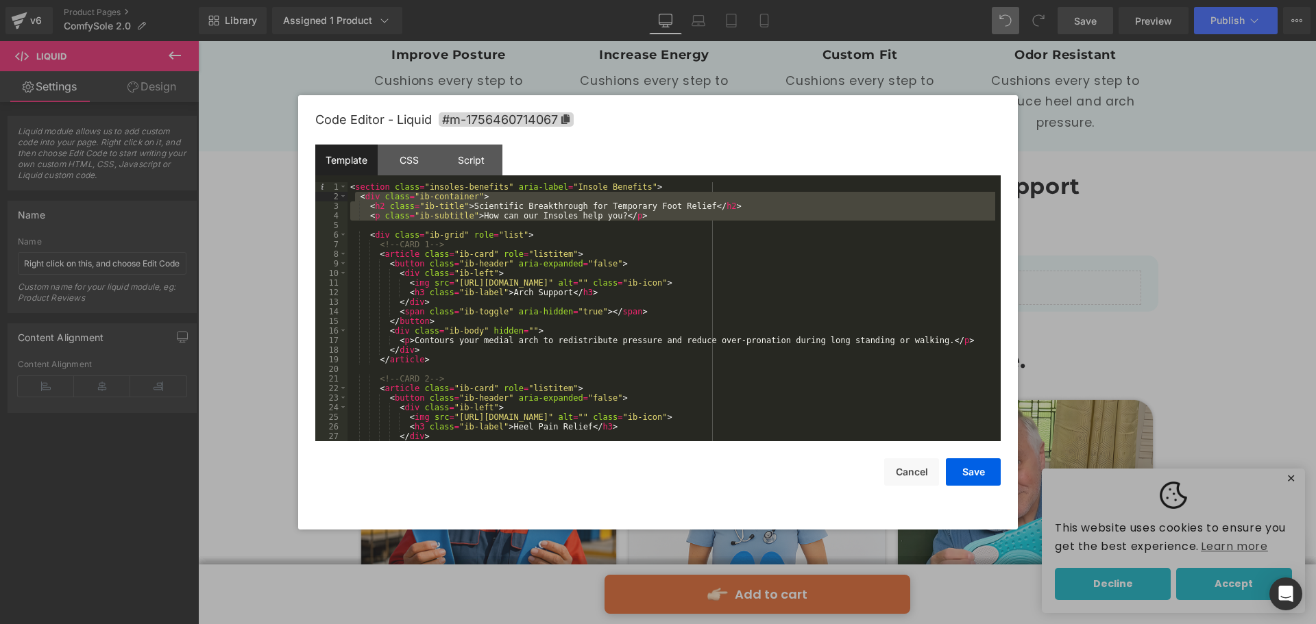
drag, startPoint x: 636, startPoint y: 223, endPoint x: 354, endPoint y: 196, distance: 283.6
click at [354, 196] on div "< section class = "insoles-benefits" aria-label = "Insole Benefits" > < div cla…" at bounding box center [670, 321] width 647 height 278
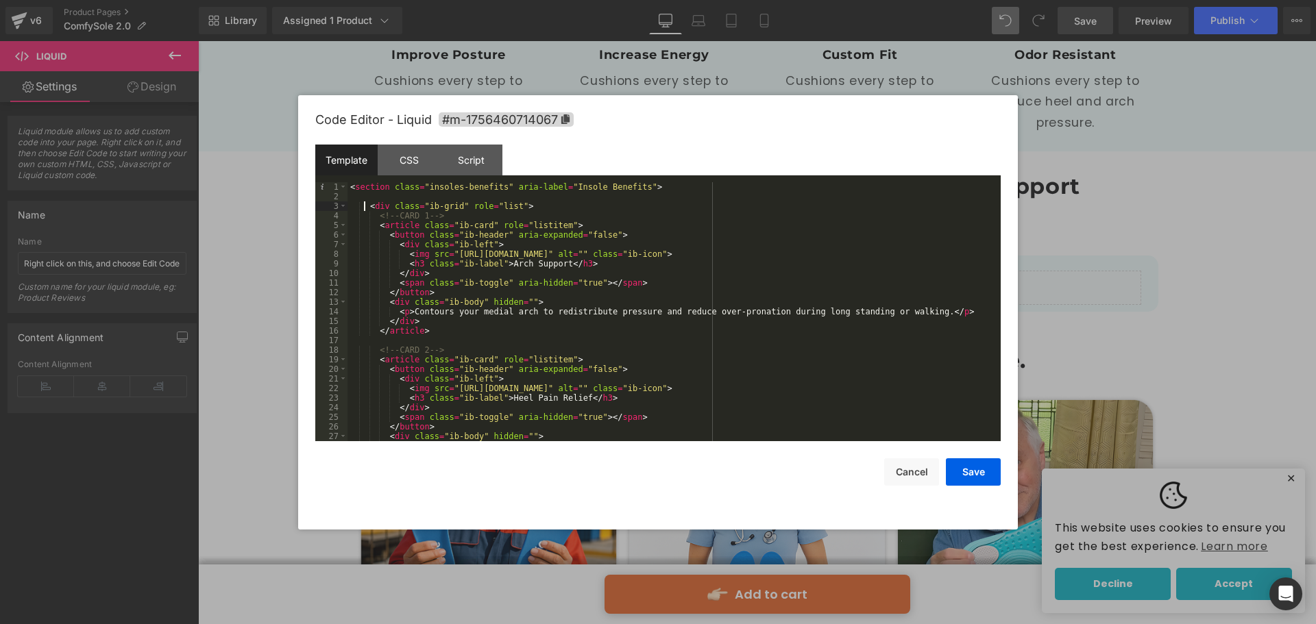
click at [365, 209] on div "< section class = "insoles-benefits" aria-label = "Insole Benefits" > < div cla…" at bounding box center [670, 321] width 647 height 278
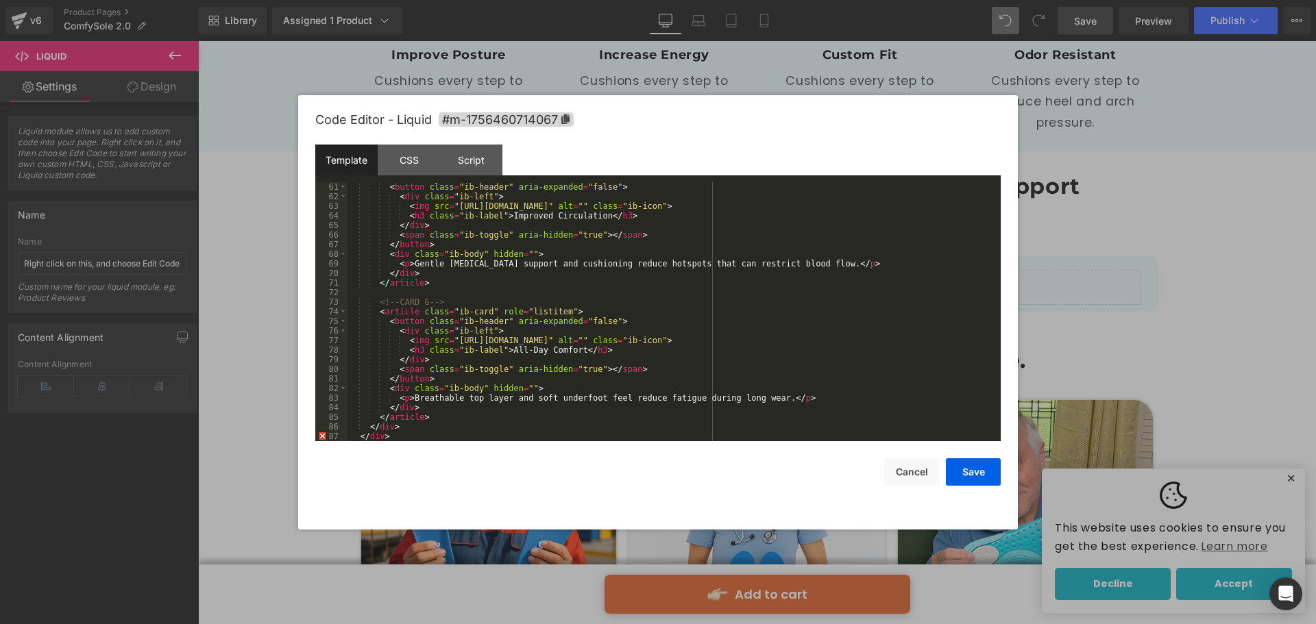
scroll to position [595, 0]
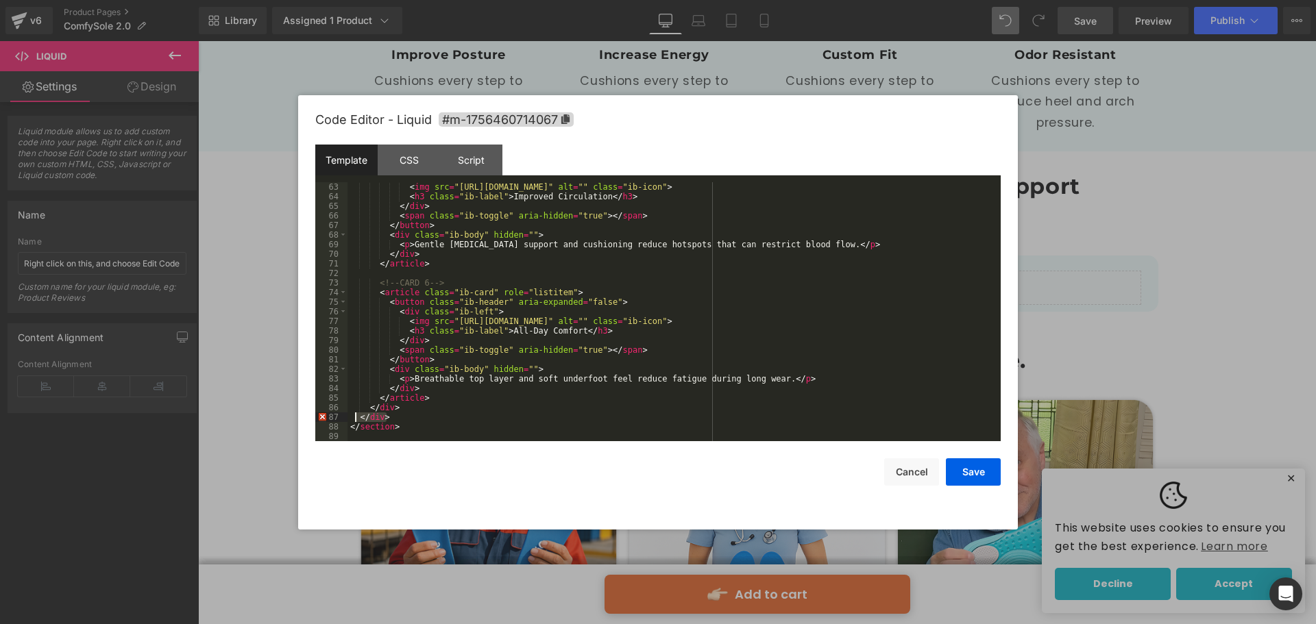
drag, startPoint x: 388, startPoint y: 415, endPoint x: 354, endPoint y: 417, distance: 35.0
click at [354, 417] on div "< img src = "https://via.placeholder.com/96x96.png?text=Icon" alt = "" class = …" at bounding box center [670, 321] width 647 height 278
click at [976, 472] on button "Save" at bounding box center [973, 471] width 55 height 27
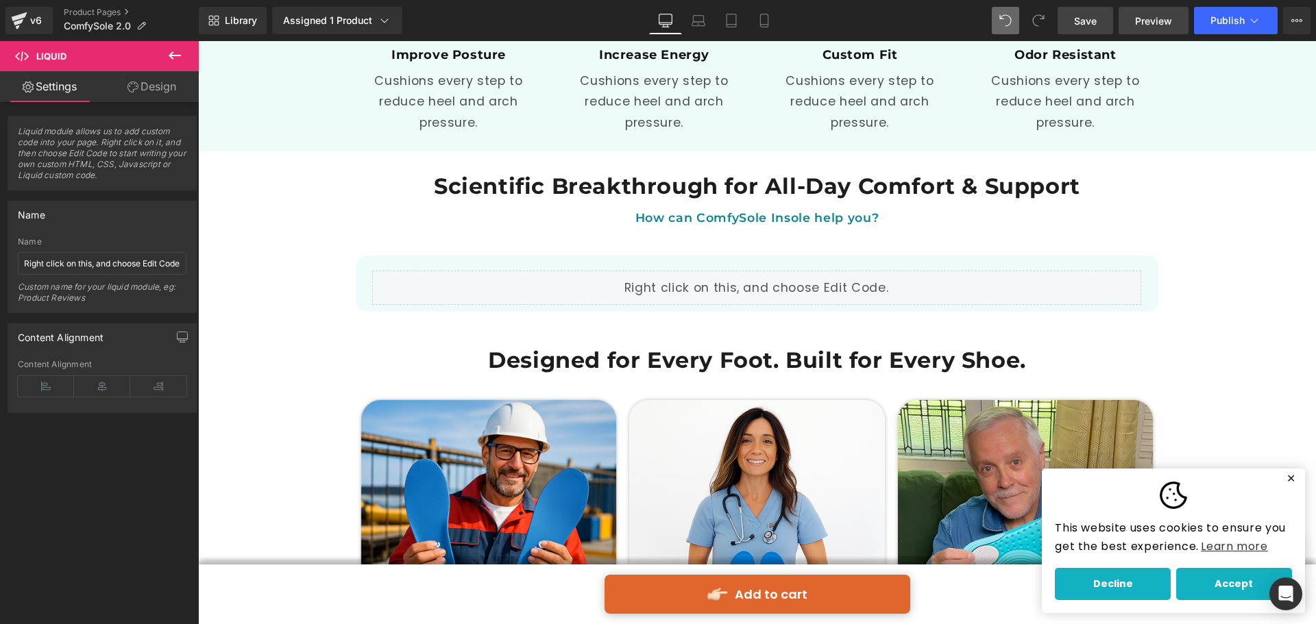
click at [1119, 16] on link "Preview" at bounding box center [1153, 20] width 70 height 27
click at [1079, 21] on span "Save" at bounding box center [1085, 21] width 23 height 14
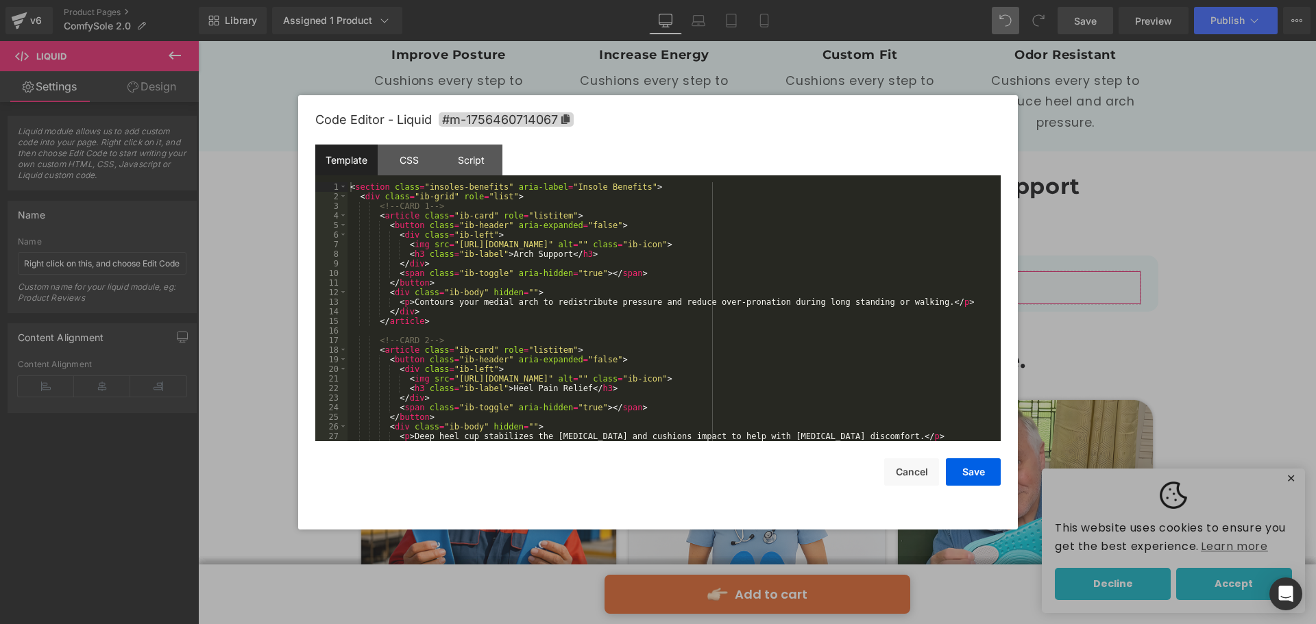
click at [442, 0] on div "Liquid You are previewing how the will restyle your page. You can not edit Elem…" at bounding box center [658, 0] width 1316 height 0
click at [425, 165] on div "CSS" at bounding box center [409, 160] width 62 height 31
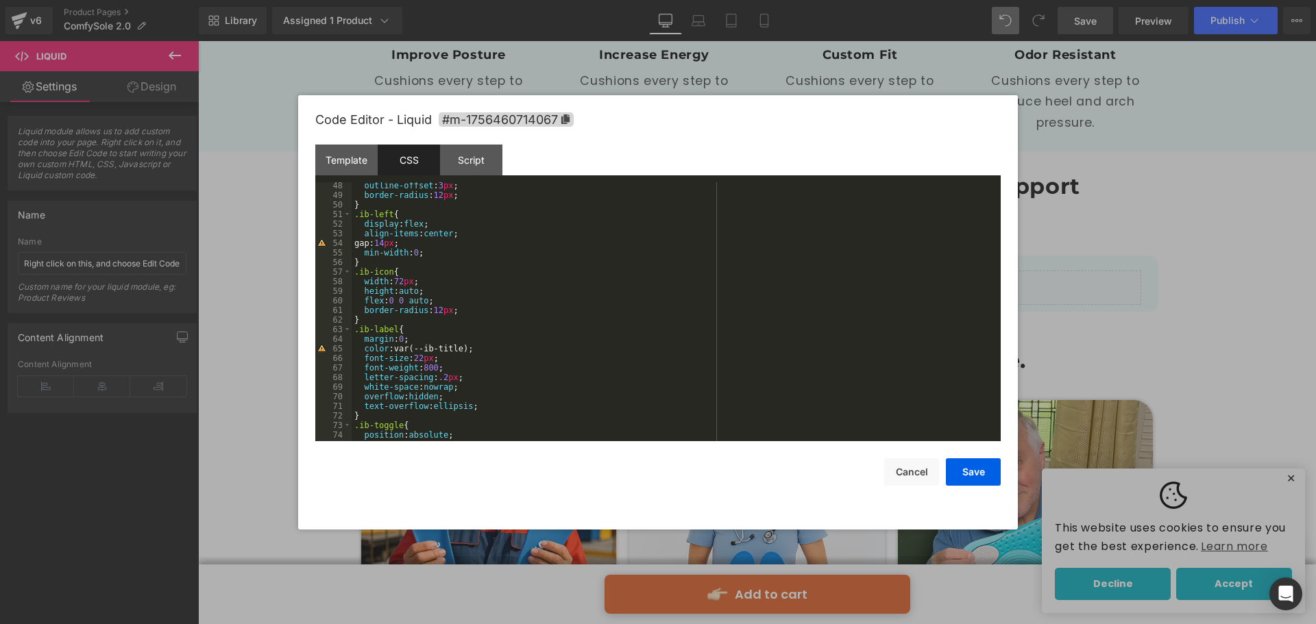
scroll to position [452, 0]
click at [418, 369] on div "outline-offset : 3 px ; border-radius : 12 px ; } .ib-left { display : flex ; a…" at bounding box center [672, 320] width 643 height 278
click at [963, 469] on button "Save" at bounding box center [973, 471] width 55 height 27
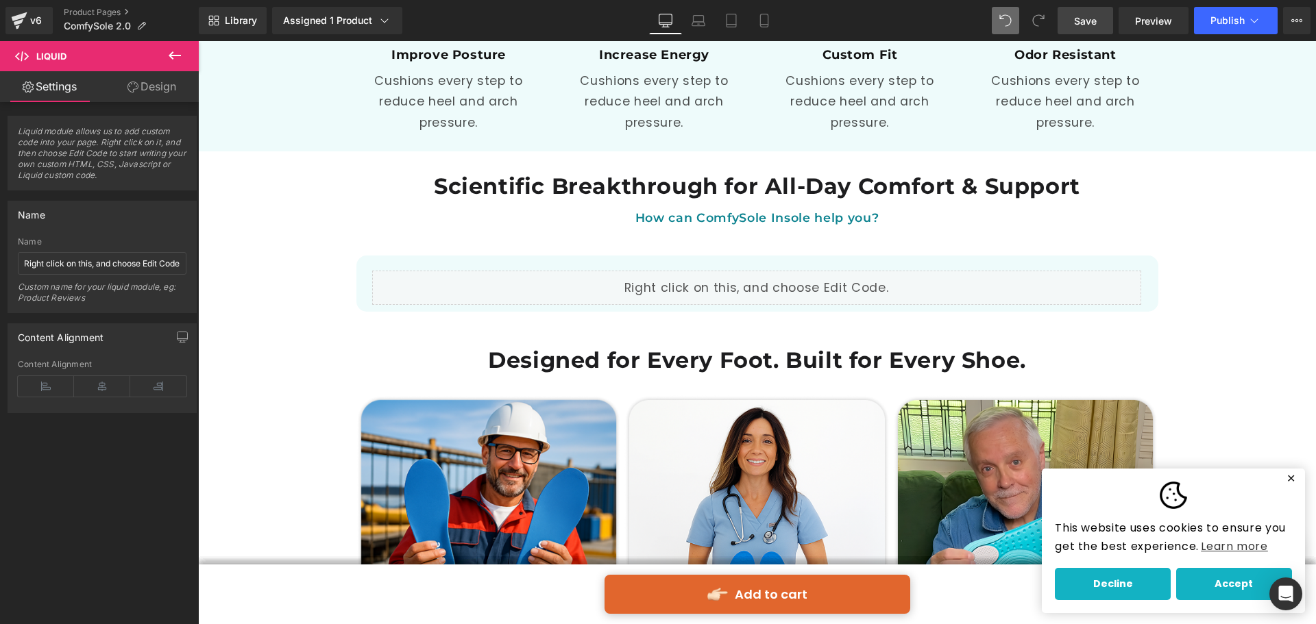
click at [1091, 18] on span "Save" at bounding box center [1085, 21] width 23 height 14
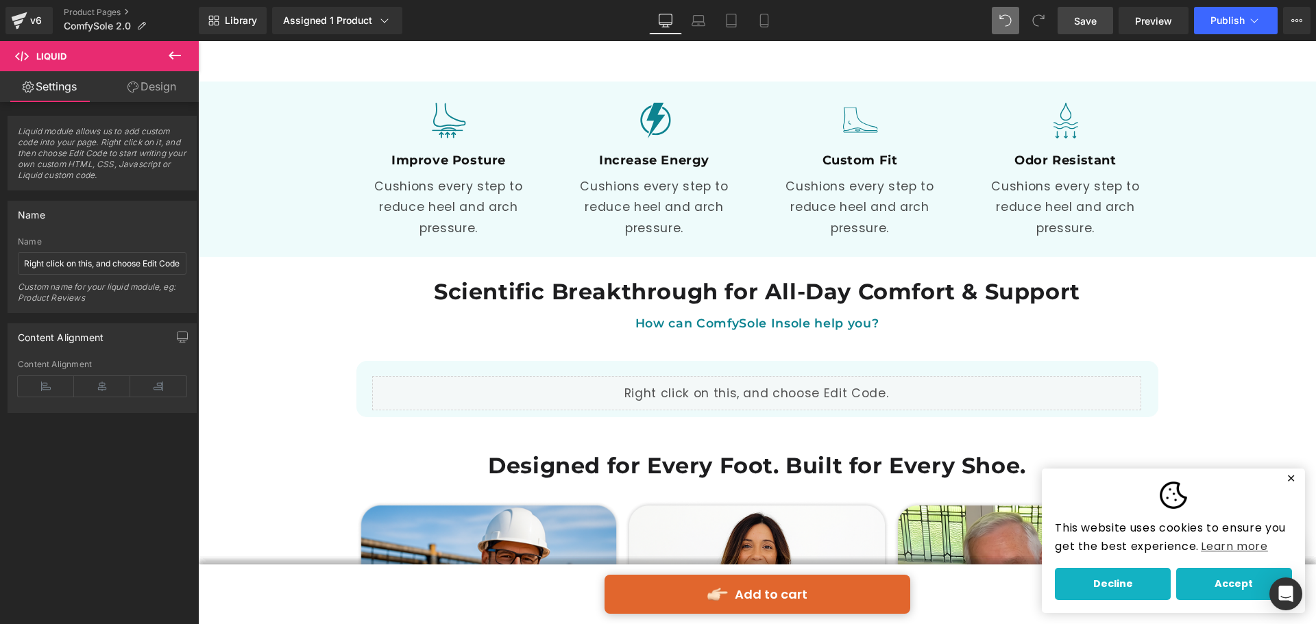
scroll to position [2261, 0]
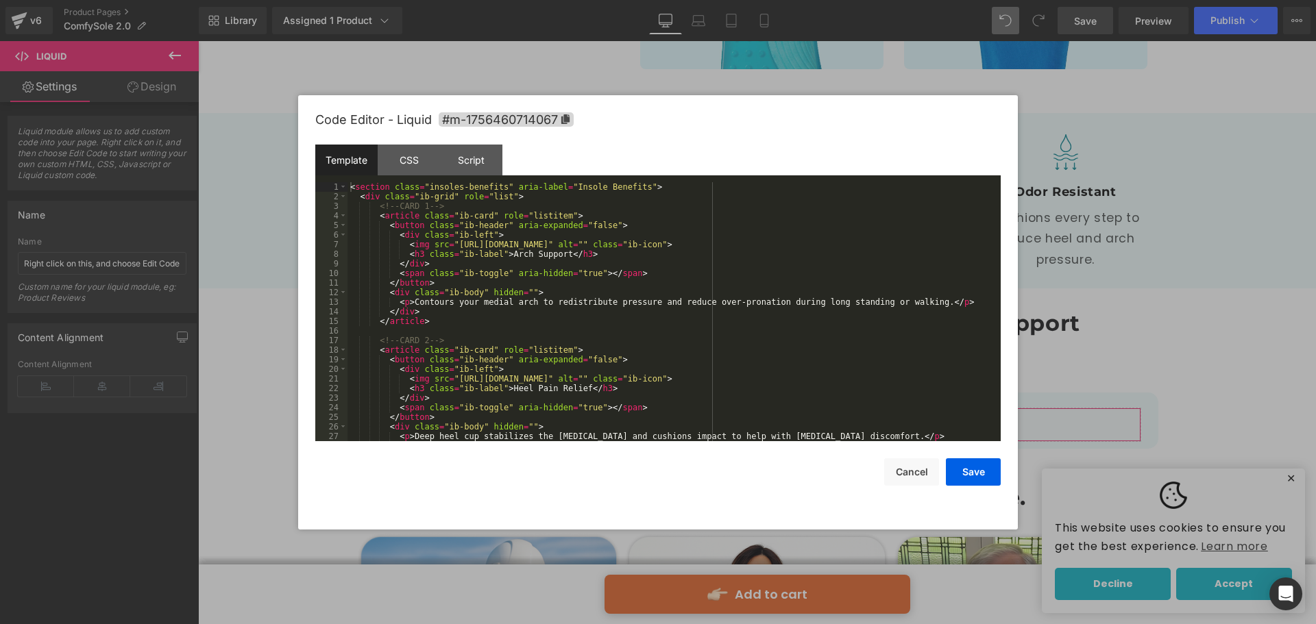
click at [671, 0] on div "Liquid You are previewing how the will restyle your page. You can not edit Elem…" at bounding box center [658, 0] width 1316 height 0
click at [479, 160] on div "Script" at bounding box center [471, 160] width 62 height 31
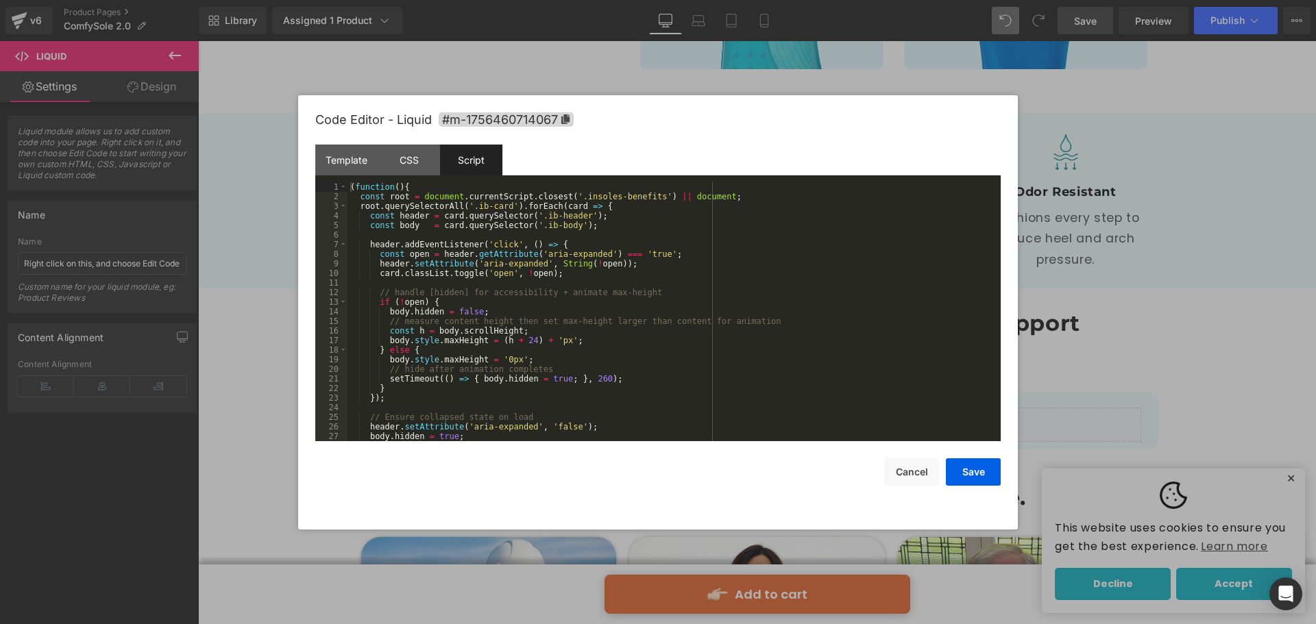
click at [473, 246] on div "( function ( ) { const root = document . currentScript . closest ( '.insoles-be…" at bounding box center [670, 321] width 647 height 278
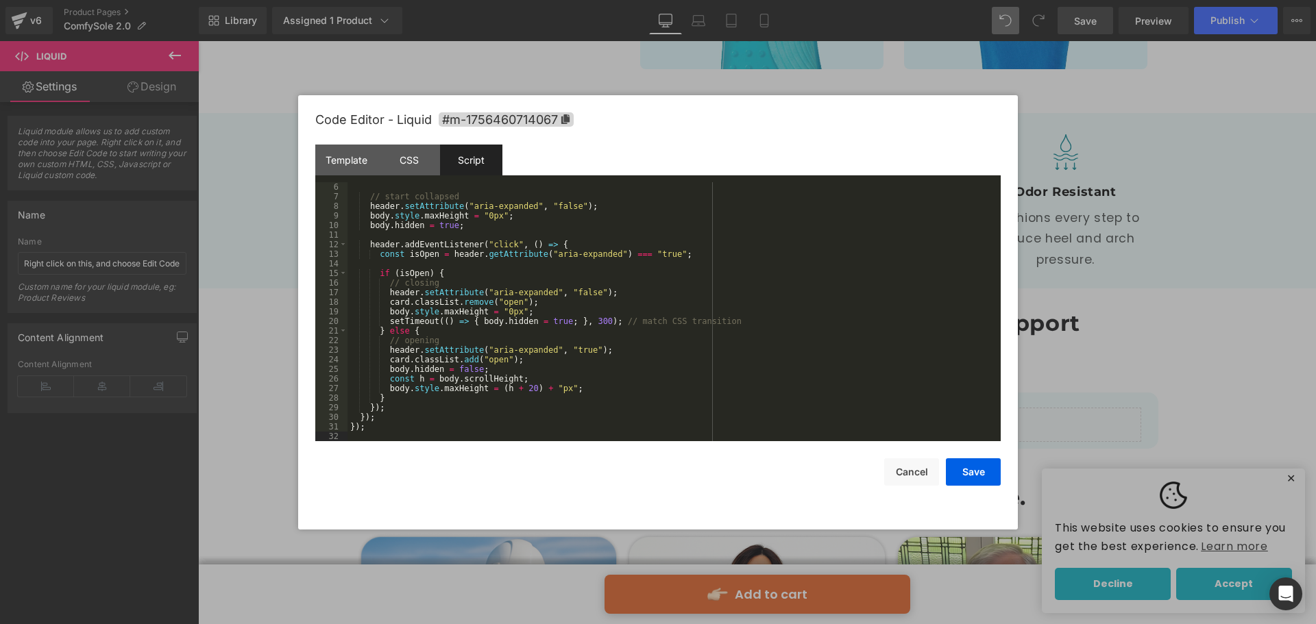
scroll to position [0, 0]
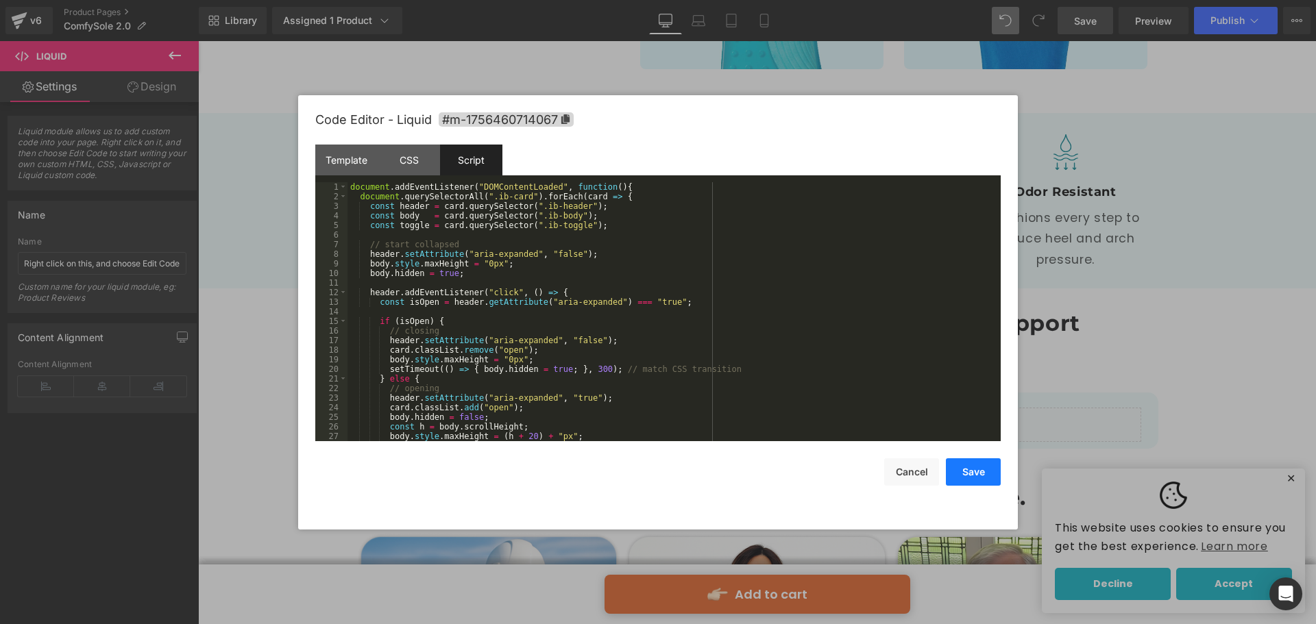
click at [952, 474] on button "Save" at bounding box center [973, 471] width 55 height 27
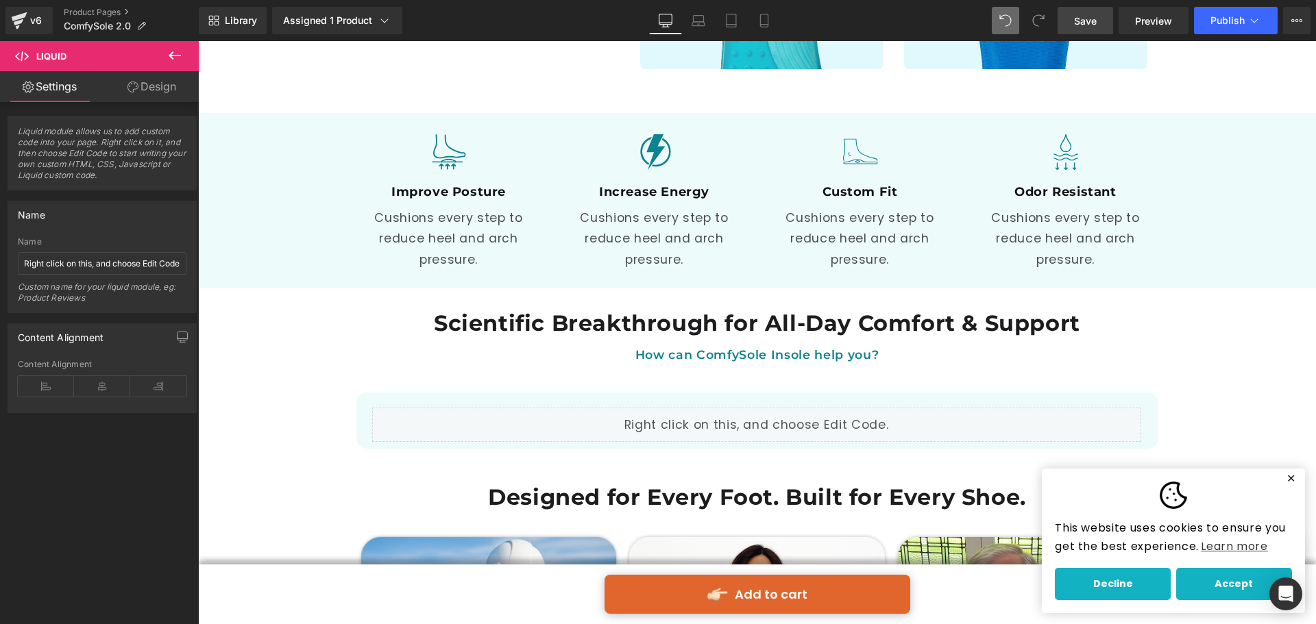
click at [1085, 19] on span "Save" at bounding box center [1085, 21] width 23 height 14
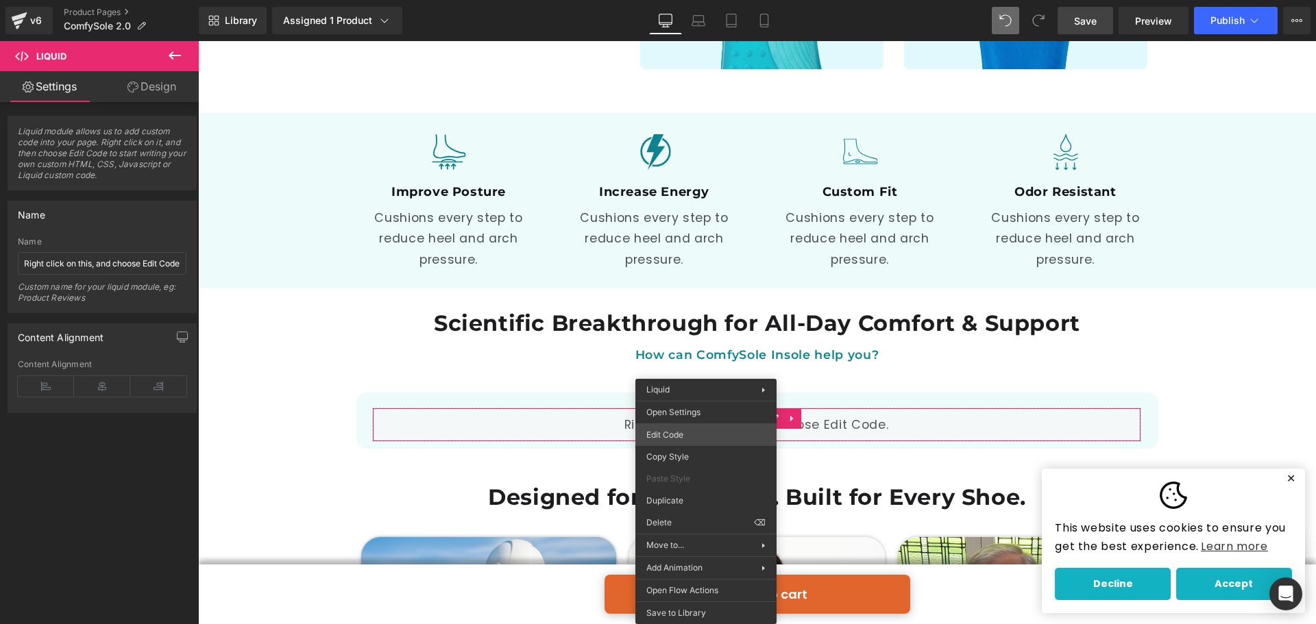
click at [681, 0] on div "Liquid You are previewing how the will restyle your page. You can not edit Elem…" at bounding box center [658, 0] width 1316 height 0
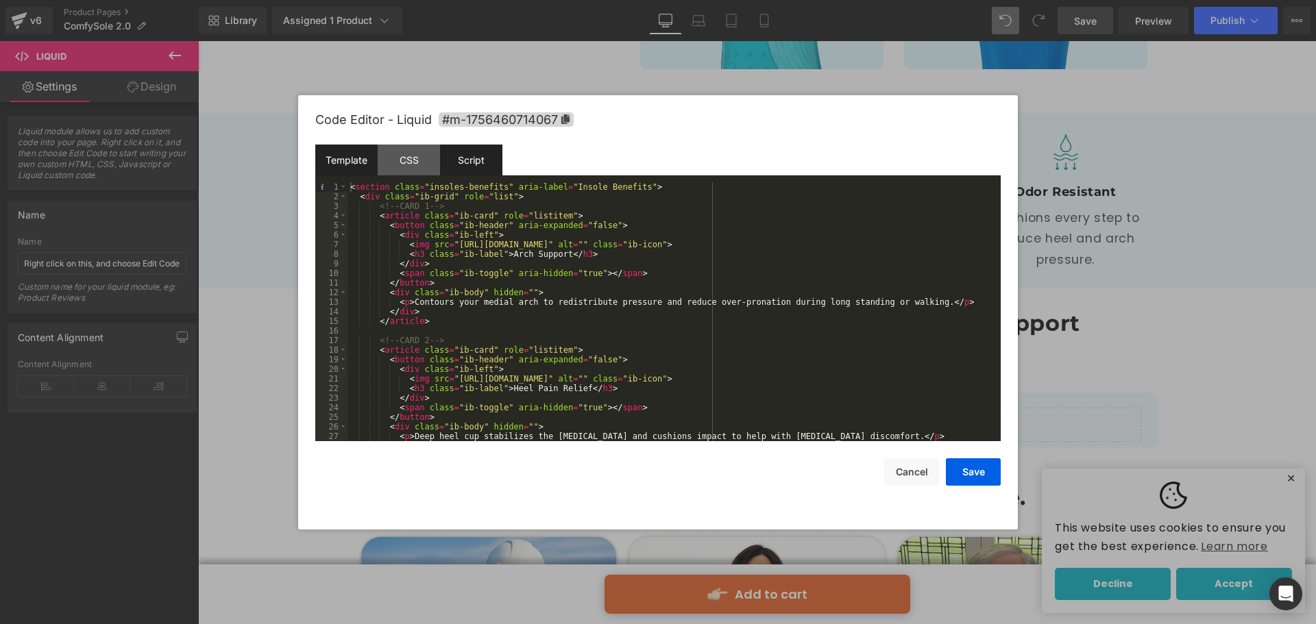
click at [482, 169] on div "Script" at bounding box center [471, 160] width 62 height 31
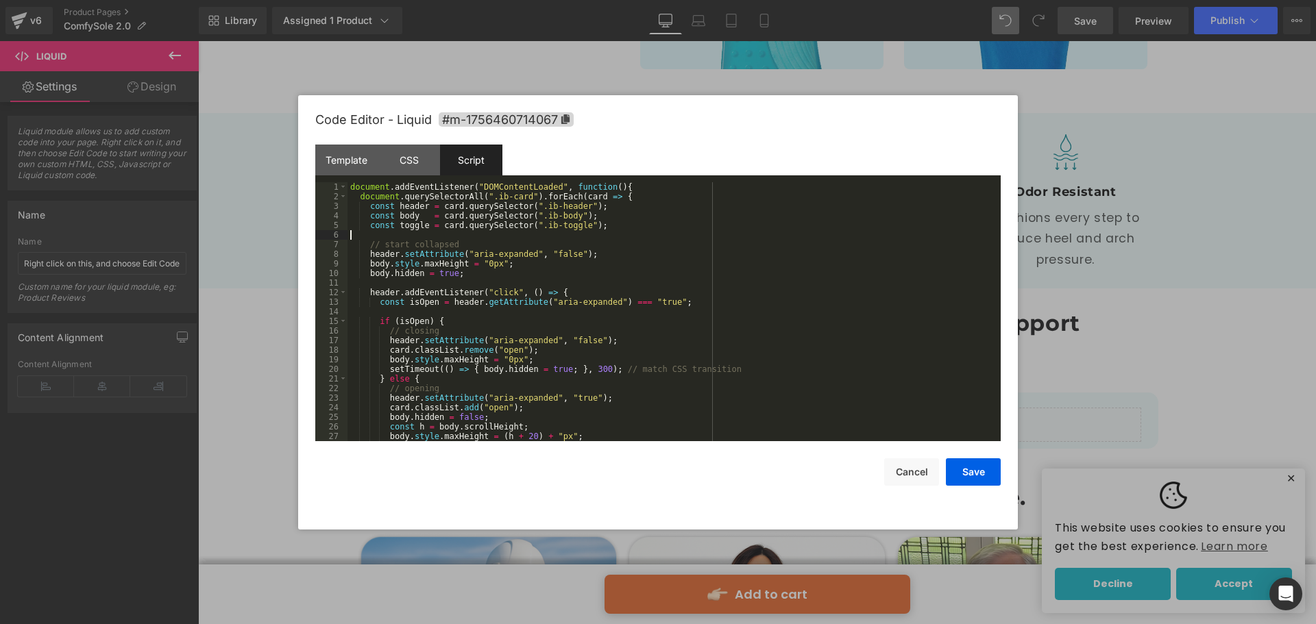
click at [464, 237] on div "document . addEventListener ( "DOMContentLoaded" , function ( ) { document . qu…" at bounding box center [670, 321] width 647 height 278
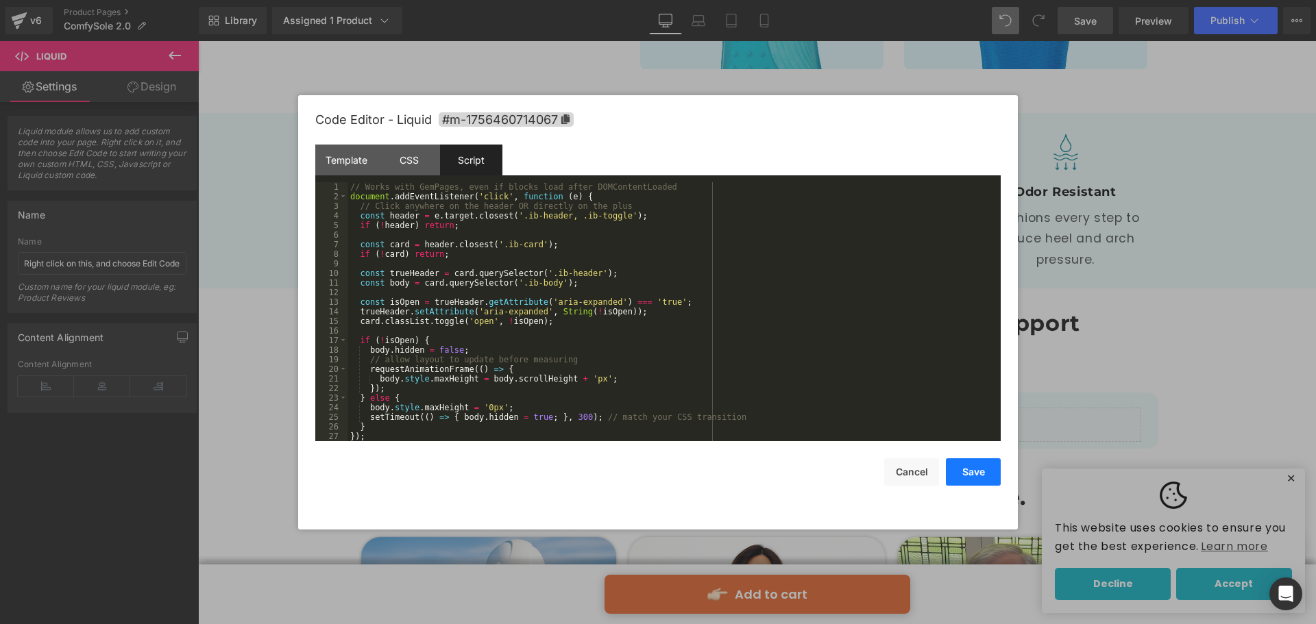
click at [973, 464] on button "Save" at bounding box center [973, 471] width 55 height 27
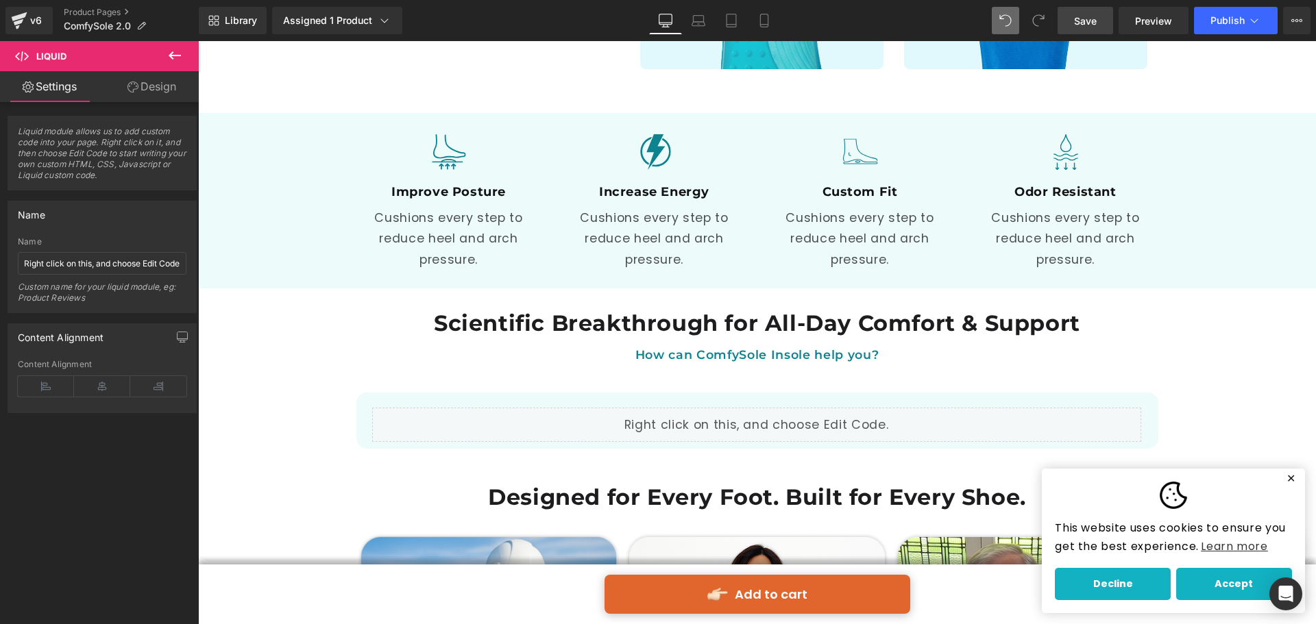
click at [1091, 20] on span "Save" at bounding box center [1085, 21] width 23 height 14
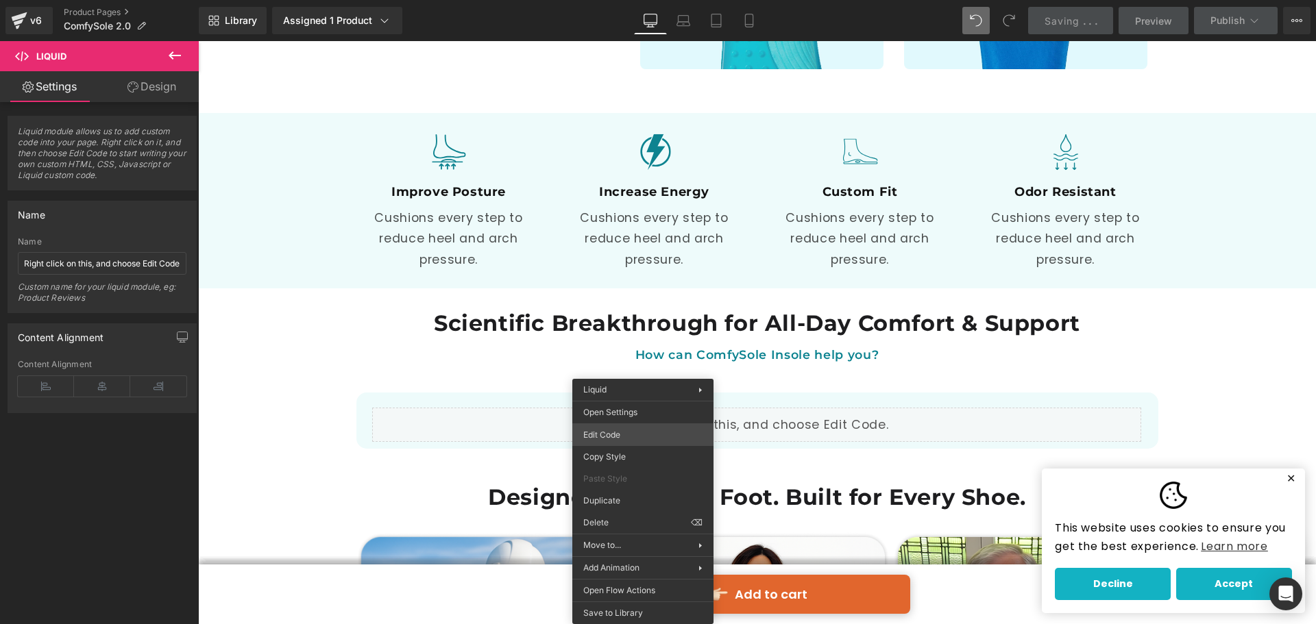
click at [627, 0] on div "Liquid You are previewing how the will restyle your page. You can not edit Elem…" at bounding box center [658, 0] width 1316 height 0
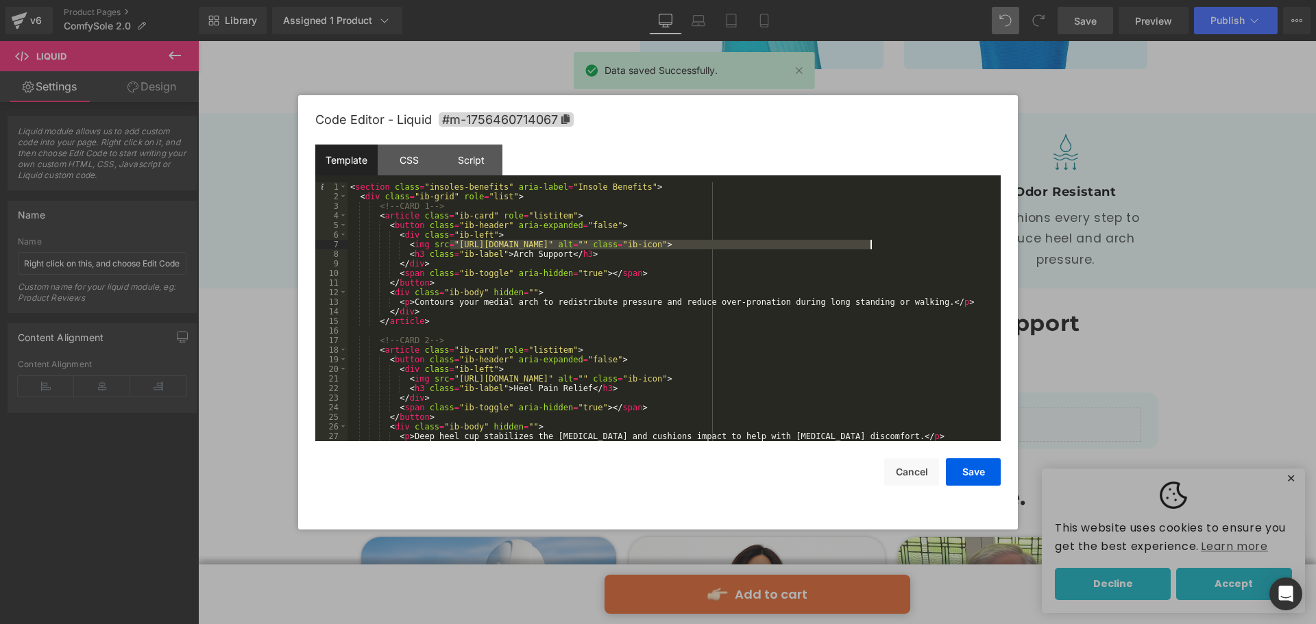
drag, startPoint x: 449, startPoint y: 240, endPoint x: 872, endPoint y: 247, distance: 422.1
click at [872, 247] on div "< section class = "insoles-benefits" aria-label = "Insole Benefits" > < div cla…" at bounding box center [670, 321] width 647 height 278
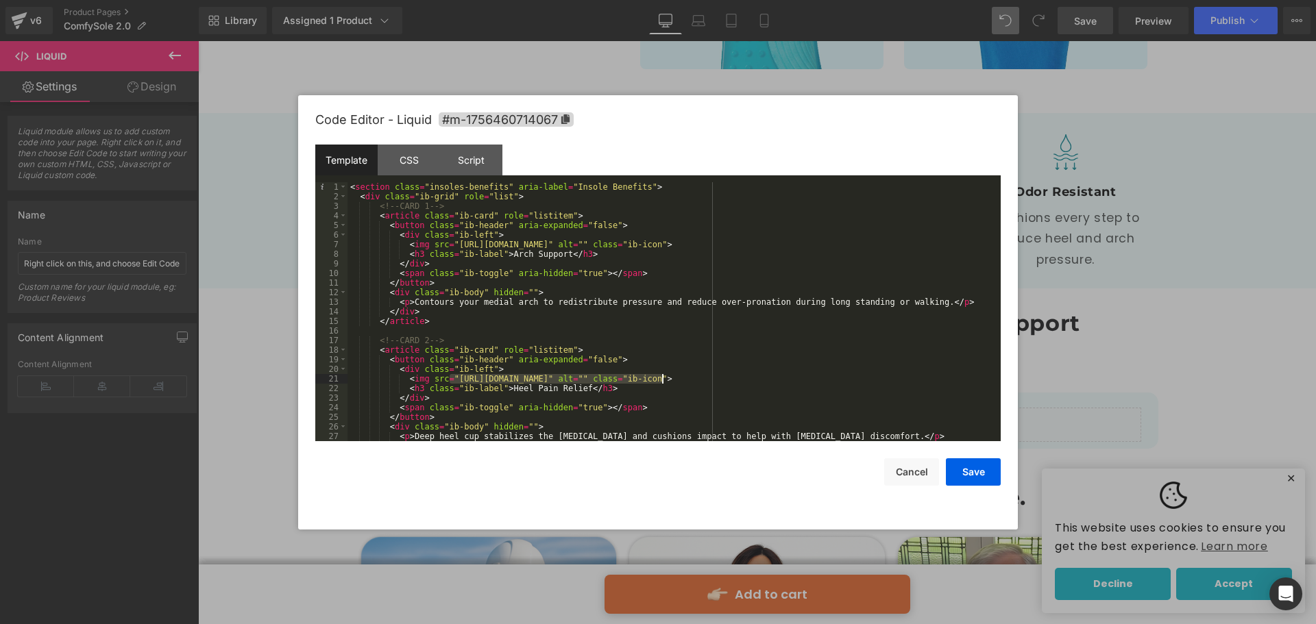
drag, startPoint x: 480, startPoint y: 382, endPoint x: 662, endPoint y: 378, distance: 181.6
click at [662, 378] on div "< section class = "insoles-benefits" aria-label = "Insole Benefits" > < div cla…" at bounding box center [670, 321] width 647 height 278
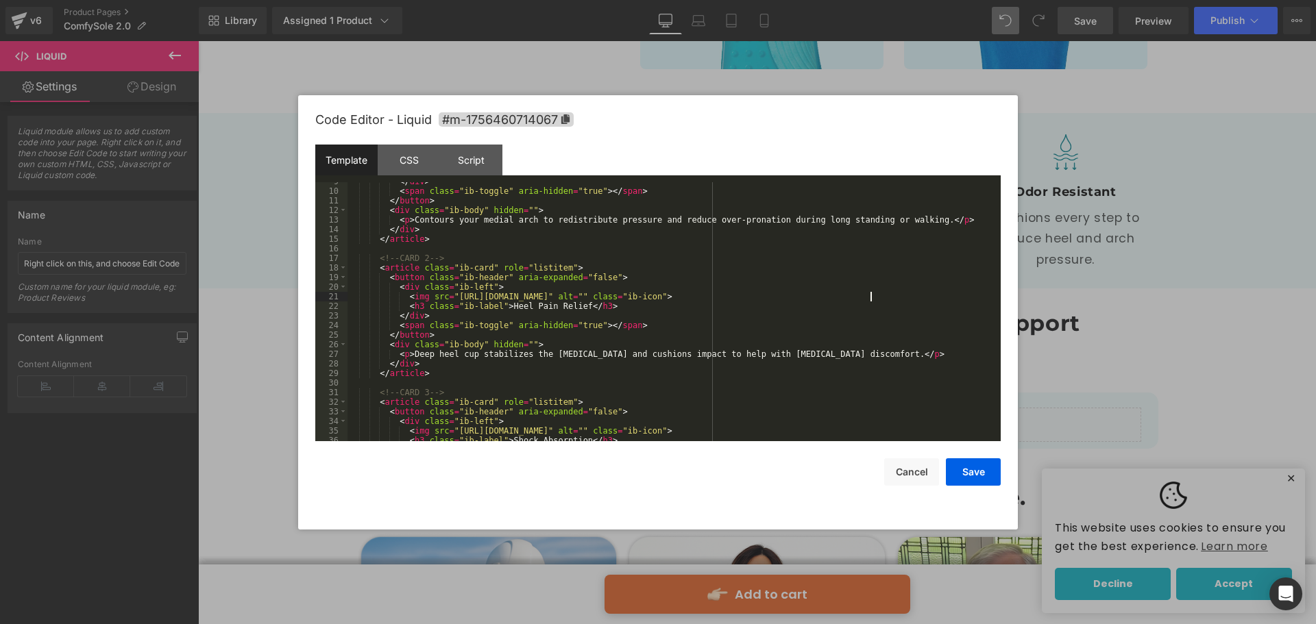
scroll to position [164, 0]
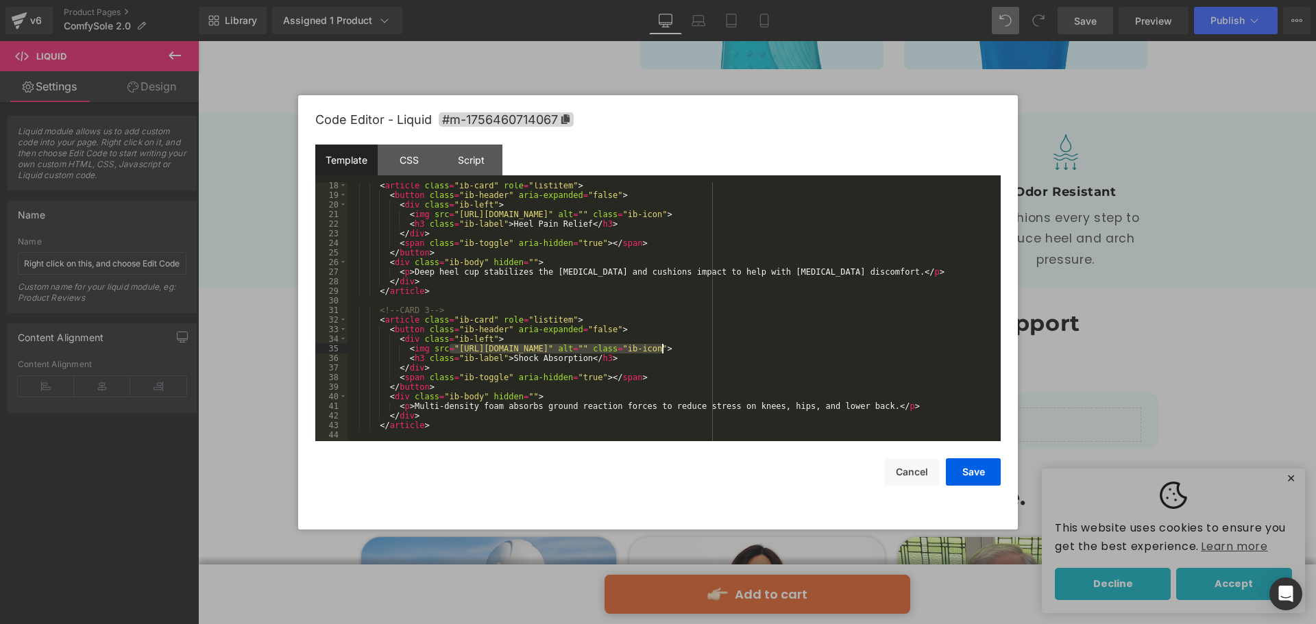
drag, startPoint x: 470, startPoint y: 349, endPoint x: 661, endPoint y: 348, distance: 191.2
click at [661, 348] on div "< article class = "ib-card" role = "listitem" > < button class = "ib-header" ar…" at bounding box center [670, 320] width 647 height 278
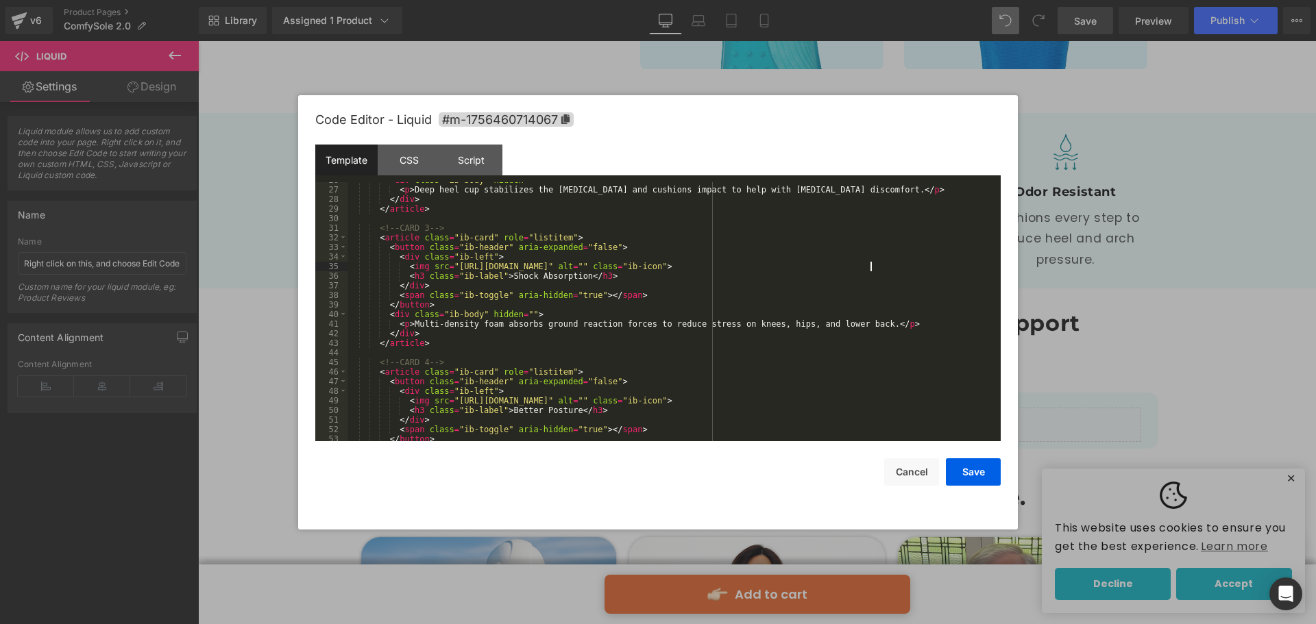
scroll to position [329, 0]
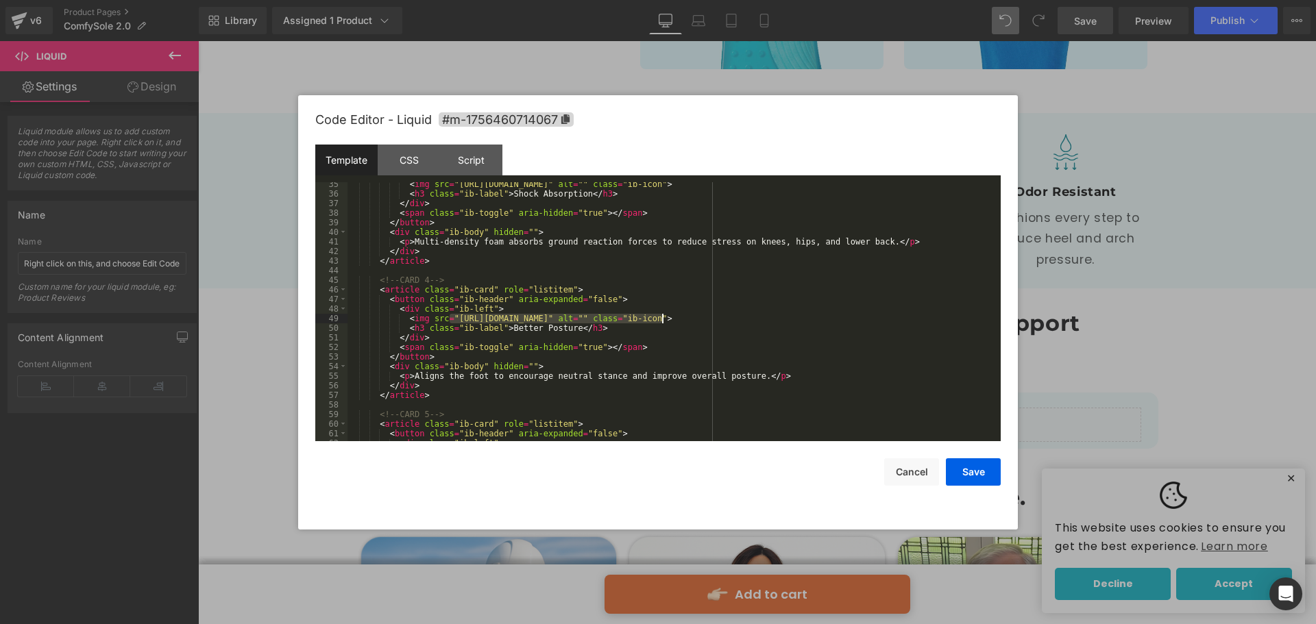
drag, startPoint x: 452, startPoint y: 318, endPoint x: 662, endPoint y: 321, distance: 210.4
click at [662, 321] on div "< img src = "https://cdn.shopify.com/s/files/1/0729/7358/2601/files/chevron-sig…" at bounding box center [670, 319] width 647 height 278
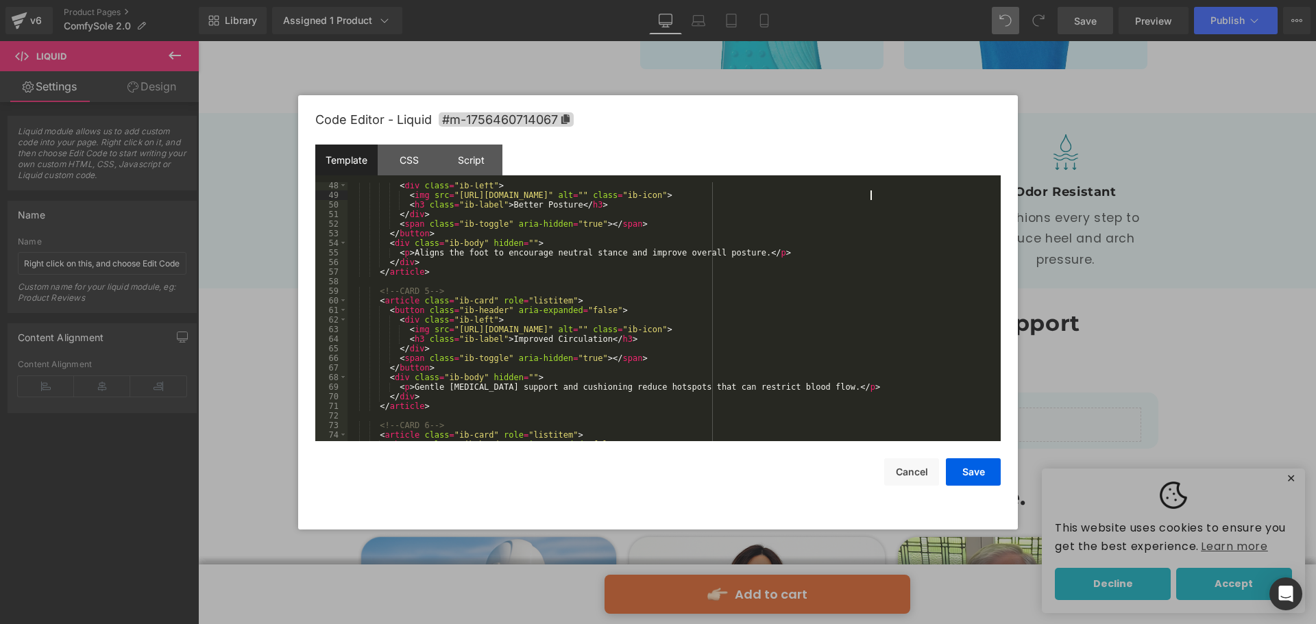
scroll to position [452, 0]
drag, startPoint x: 447, startPoint y: 328, endPoint x: 661, endPoint y: 329, distance: 213.8
click at [661, 329] on div "< div class = "ib-left" > < img src = "https://cdn.shopify.com/s/files/1/0729/7…" at bounding box center [670, 320] width 647 height 278
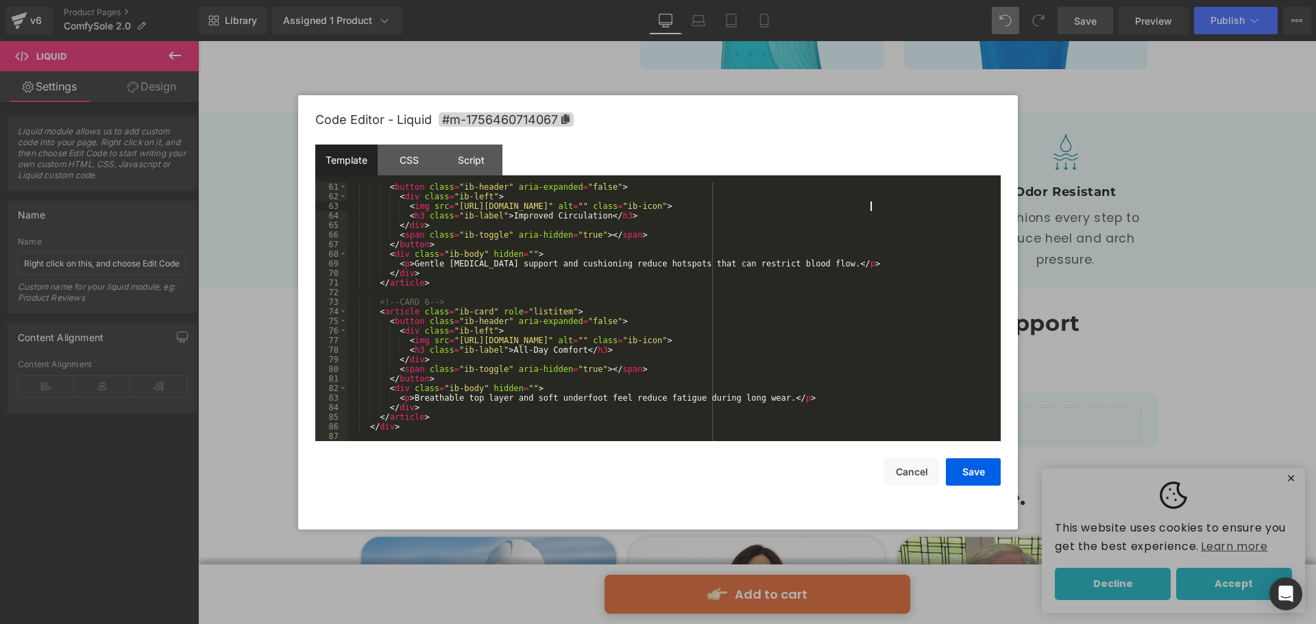
scroll to position [576, 0]
drag, startPoint x: 502, startPoint y: 345, endPoint x: 663, endPoint y: 343, distance: 161.7
click at [663, 343] on div "< button class = "ib-header" aria-expanded = "false" > < div class = "ib-left" …" at bounding box center [670, 321] width 647 height 278
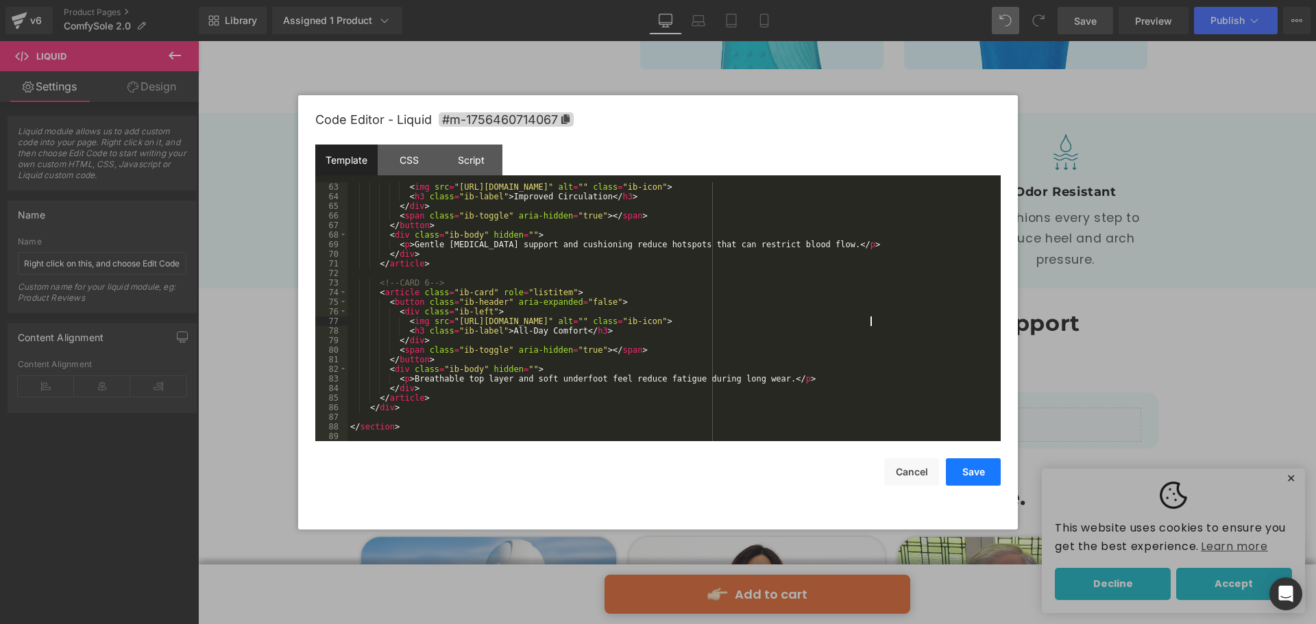
click at [965, 468] on button "Save" at bounding box center [973, 471] width 55 height 27
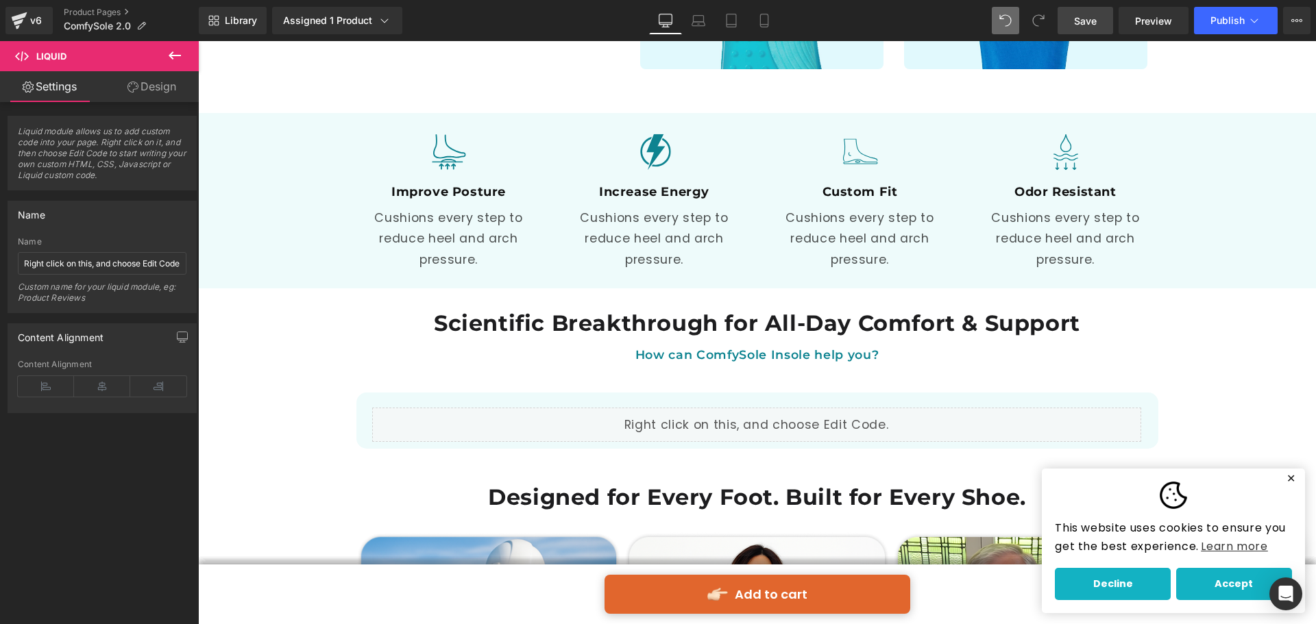
click at [1081, 28] on link "Save" at bounding box center [1084, 20] width 55 height 27
click at [1222, 18] on span "Publish" at bounding box center [1227, 20] width 34 height 11
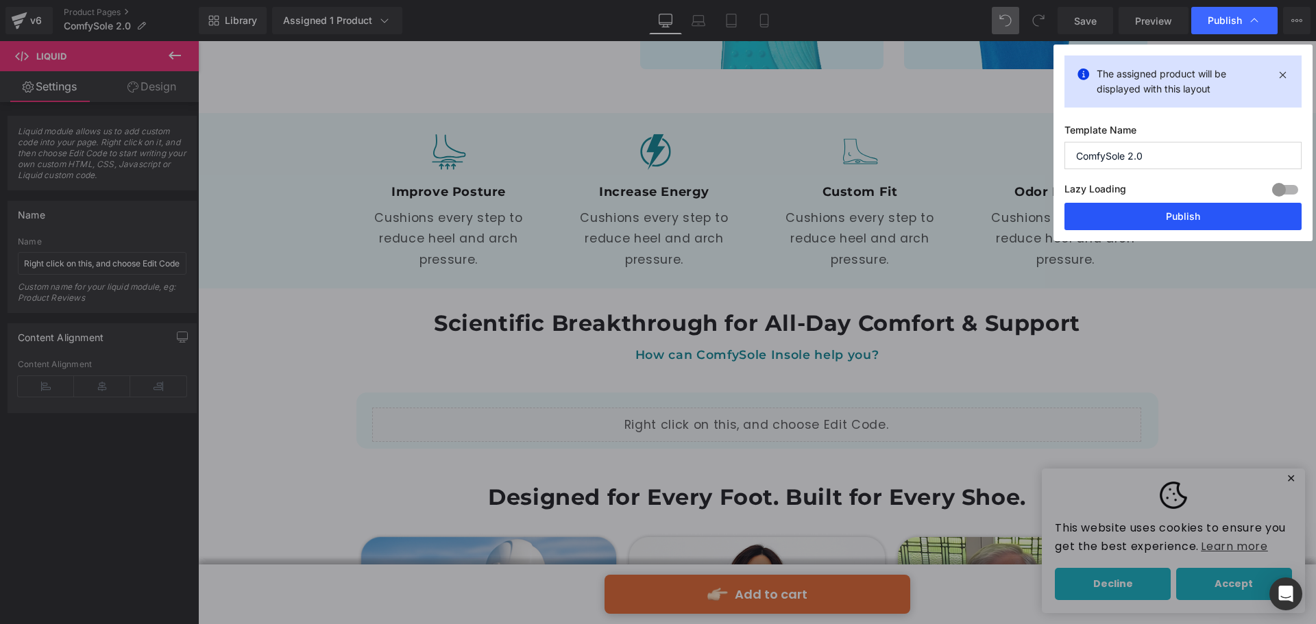
click at [1192, 214] on button "Publish" at bounding box center [1182, 216] width 237 height 27
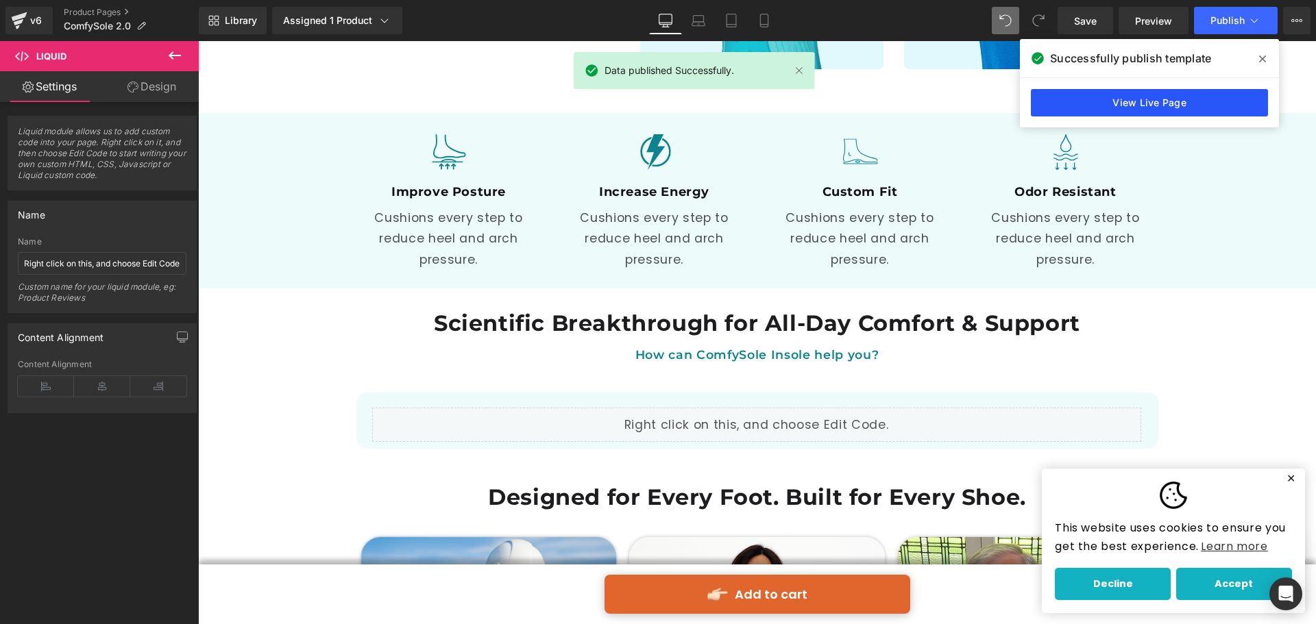
click at [1172, 107] on link "View Live Page" at bounding box center [1148, 102] width 237 height 27
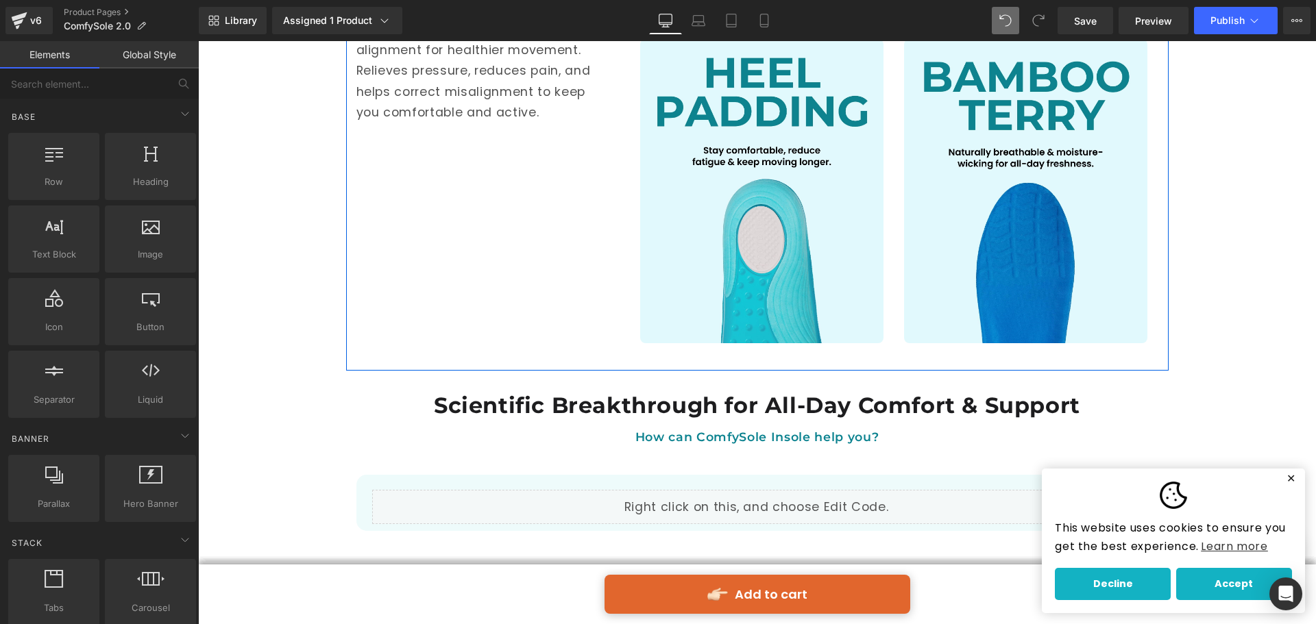
scroll to position [2124, 0]
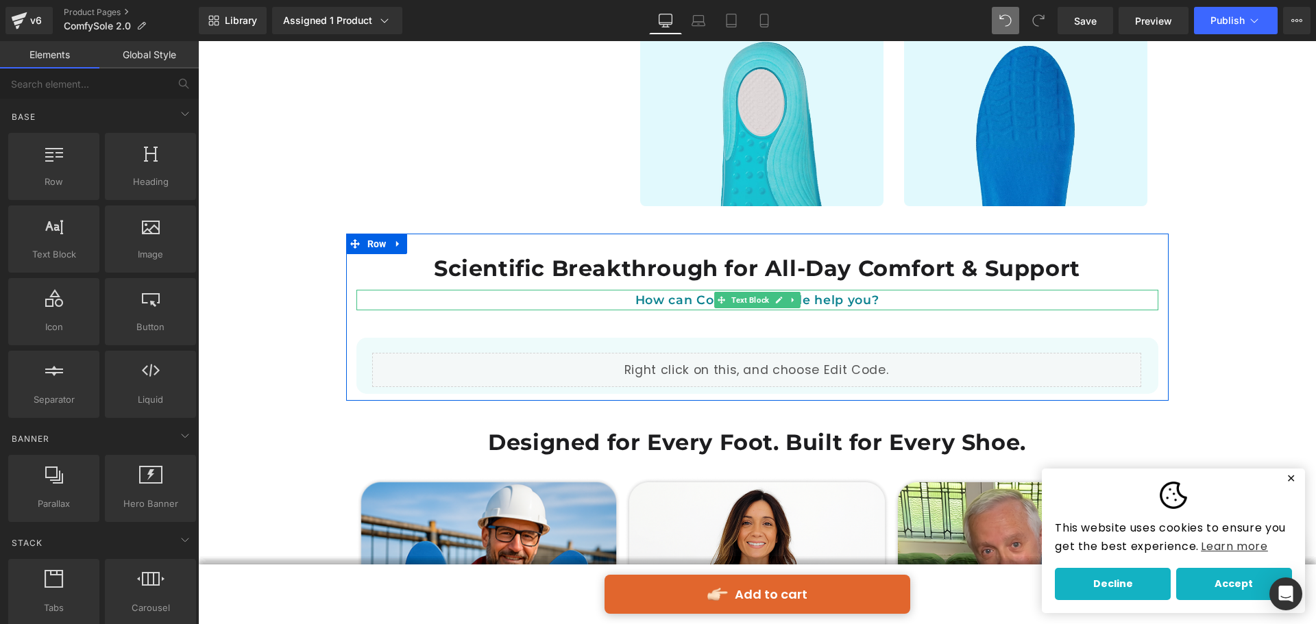
drag, startPoint x: 808, startPoint y: 271, endPoint x: 822, endPoint y: 278, distance: 15.9
click at [808, 293] on span "How can ComfySole Insole help you?" at bounding box center [756, 300] width 243 height 14
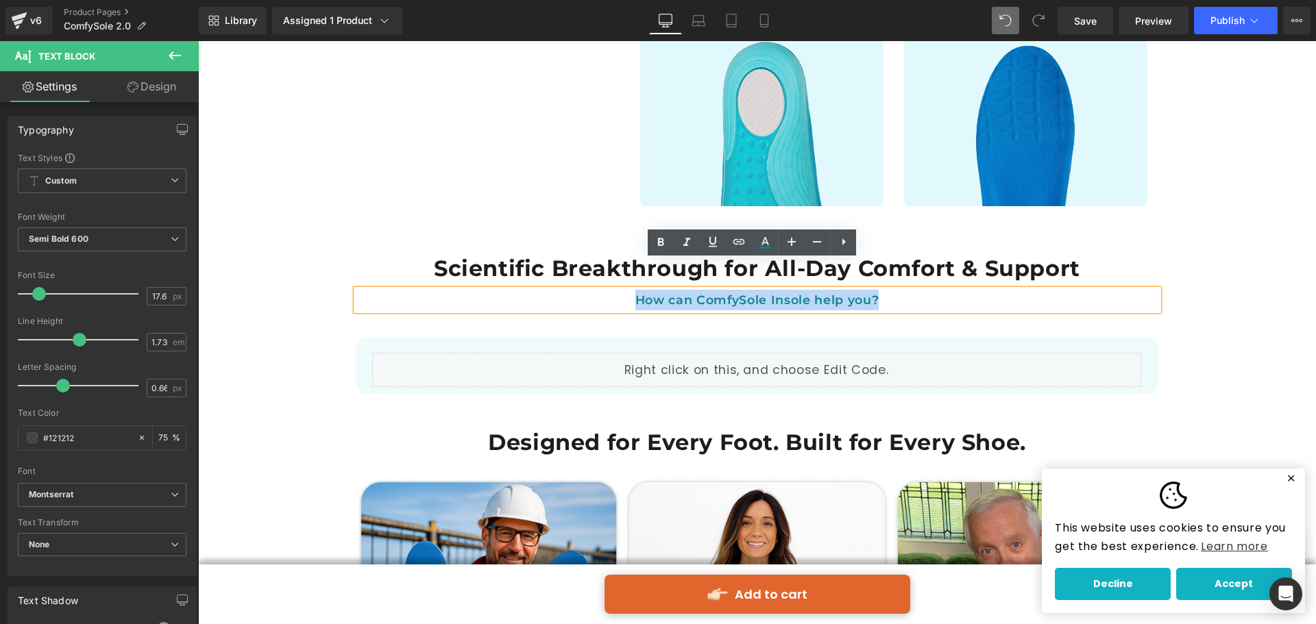
drag, startPoint x: 879, startPoint y: 269, endPoint x: 575, endPoint y: 262, distance: 304.3
click at [574, 290] on p "How can ComfySole Insole help you?" at bounding box center [757, 300] width 802 height 21
click at [789, 240] on icon at bounding box center [791, 242] width 16 height 16
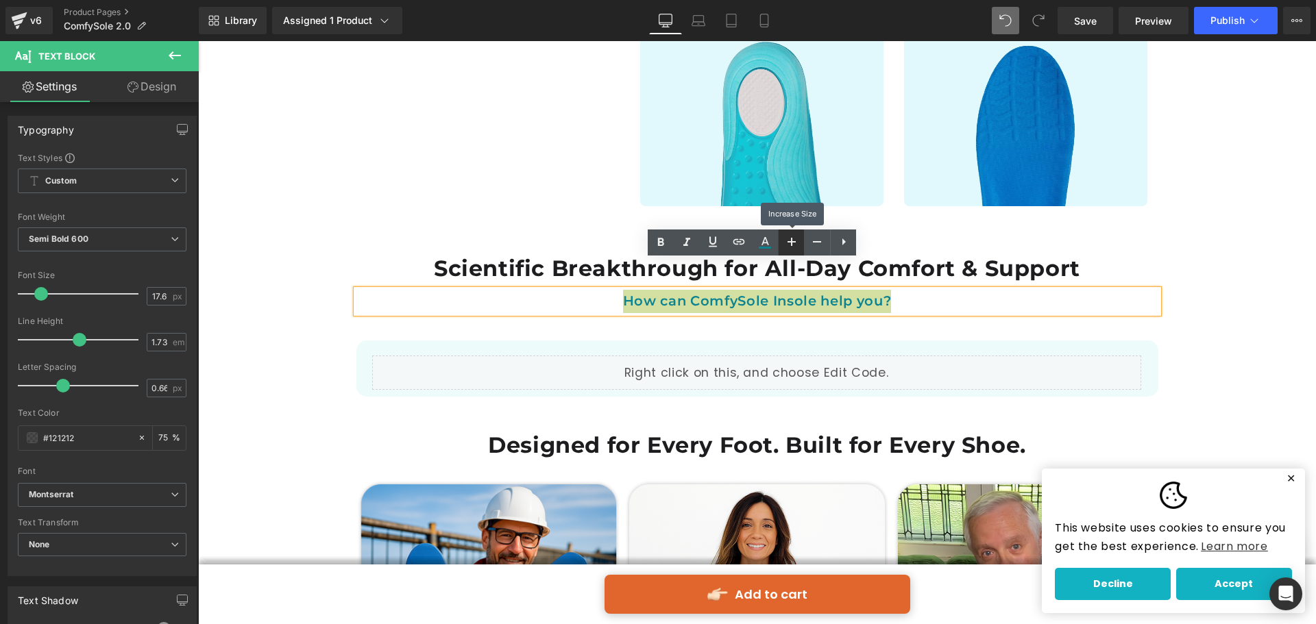
click at [790, 239] on icon at bounding box center [791, 242] width 16 height 16
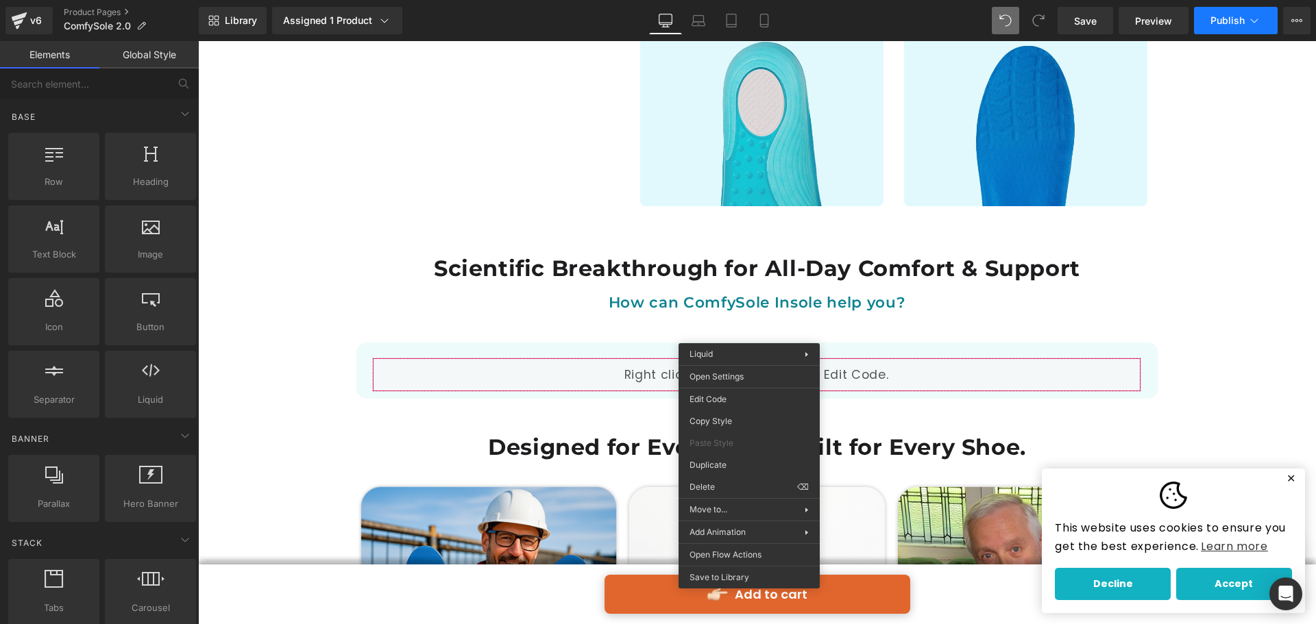
click at [1204, 18] on button "Publish" at bounding box center [1236, 20] width 84 height 27
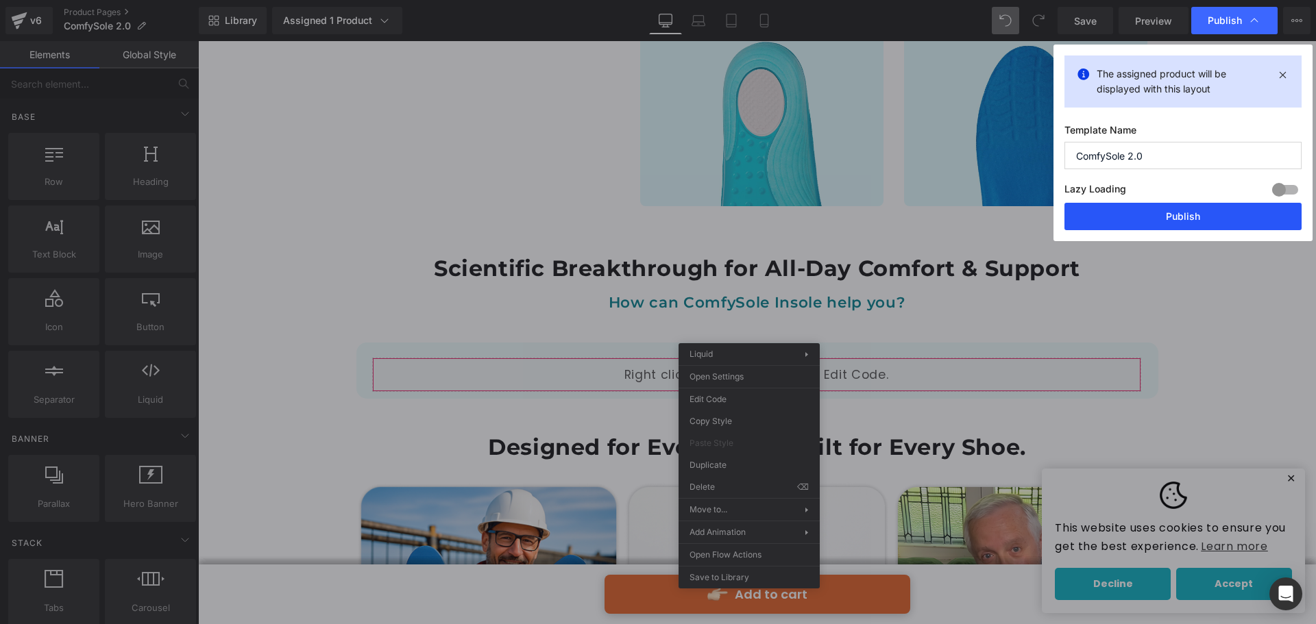
click at [1195, 219] on button "Publish" at bounding box center [1182, 216] width 237 height 27
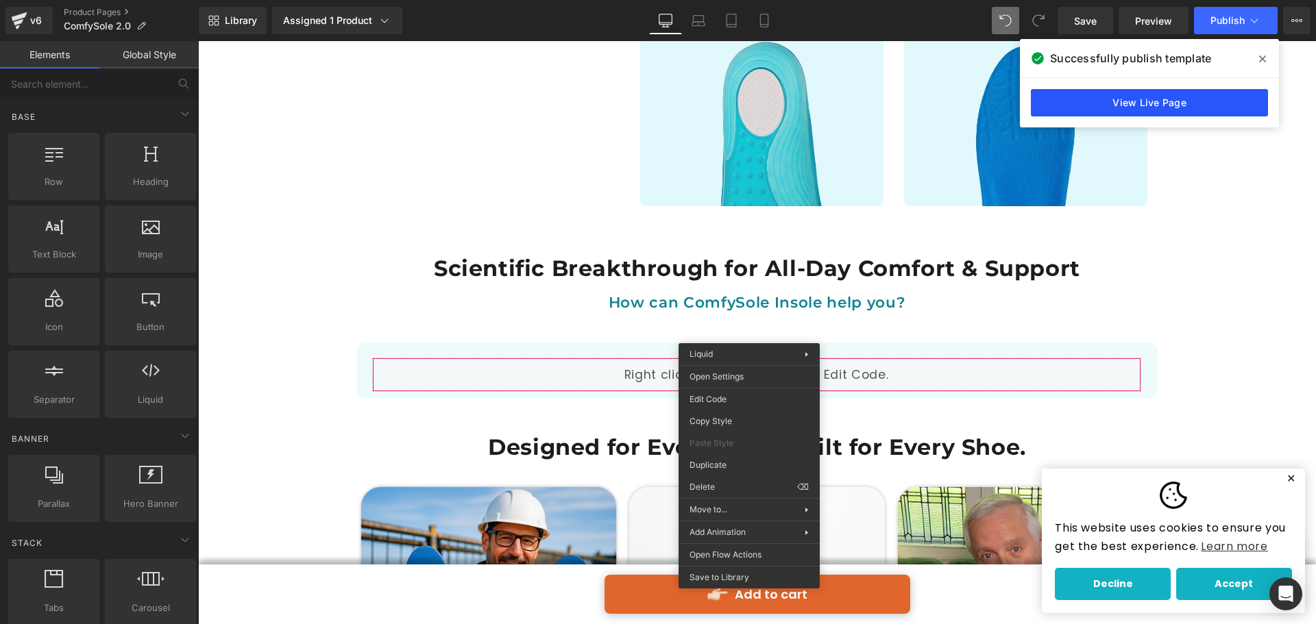
click at [1200, 102] on link "View Live Page" at bounding box center [1148, 102] width 237 height 27
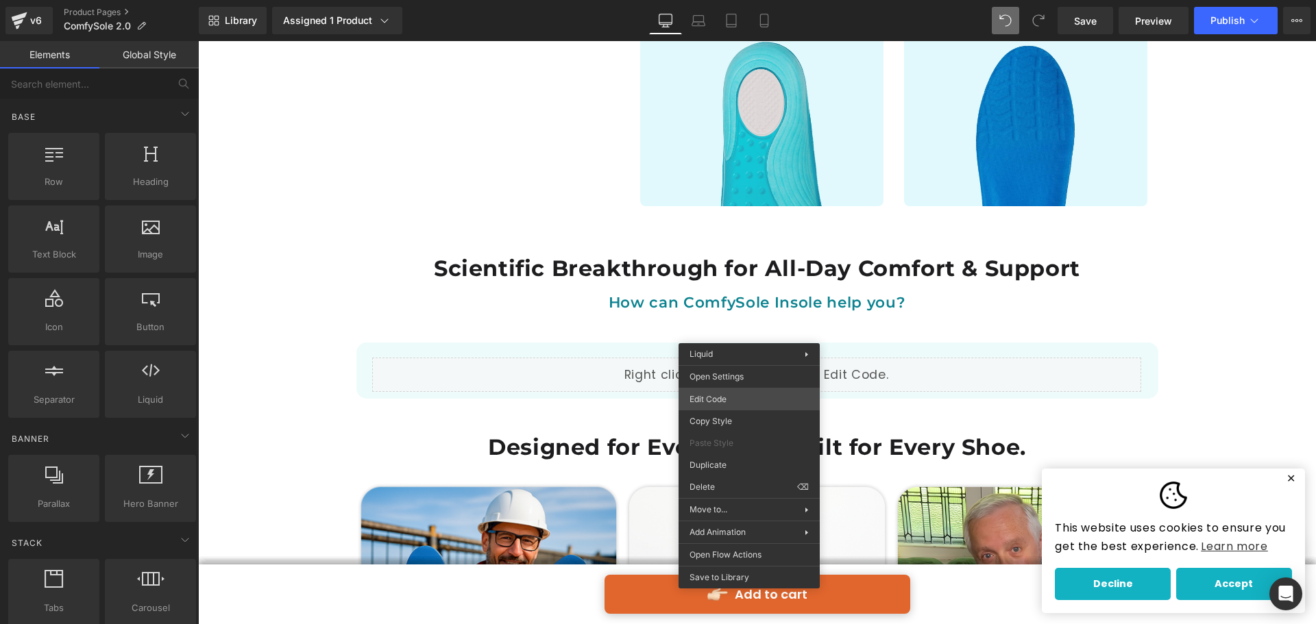
click at [721, 0] on div "Liquid You are previewing how the will restyle your page. You can not edit Elem…" at bounding box center [658, 0] width 1316 height 0
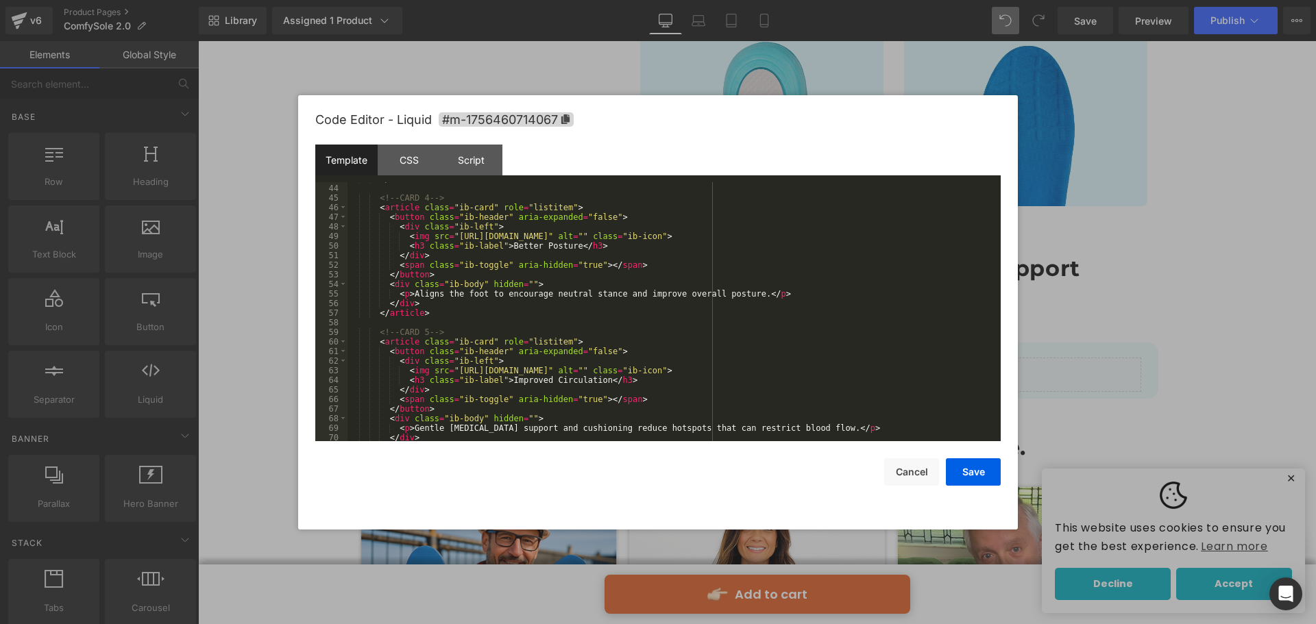
scroll to position [411, 0]
drag, startPoint x: 533, startPoint y: 381, endPoint x: 521, endPoint y: 381, distance: 11.6
click at [521, 381] on div "</ article > <!-- CARD 4 --> < article class = "ib-card" role = "listitem" > < …" at bounding box center [670, 313] width 647 height 278
drag, startPoint x: 536, startPoint y: 384, endPoint x: 499, endPoint y: 380, distance: 37.2
click at [499, 380] on div "</ article > <!-- CARD 4 --> < article class = "ib-card" role = "listitem" > < …" at bounding box center [670, 313] width 647 height 278
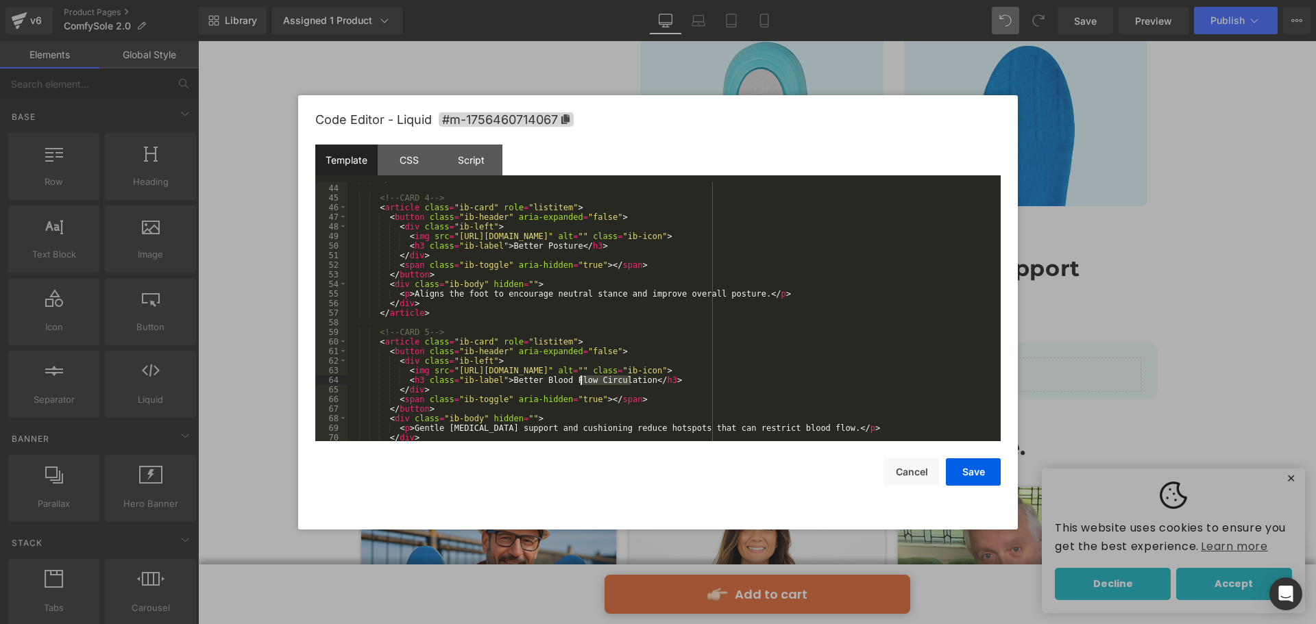
drag, startPoint x: 630, startPoint y: 379, endPoint x: 576, endPoint y: 379, distance: 54.1
click at [576, 379] on div "</ article > <!-- CARD 4 --> < article class = "ib-card" role = "listitem" > < …" at bounding box center [670, 313] width 647 height 278
click at [952, 462] on button "Save" at bounding box center [973, 471] width 55 height 27
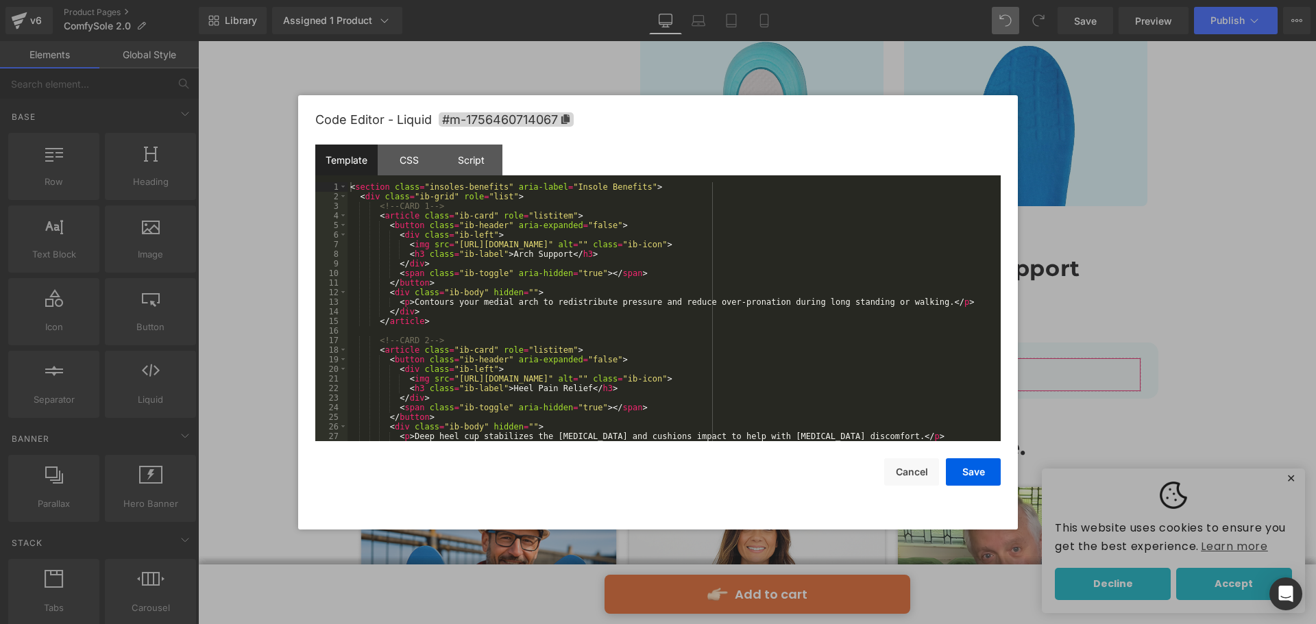
click at [730, 0] on div "Liquid You are previewing how the will restyle your page. You can not edit Elem…" at bounding box center [658, 0] width 1316 height 0
click at [425, 169] on div "CSS" at bounding box center [409, 160] width 62 height 31
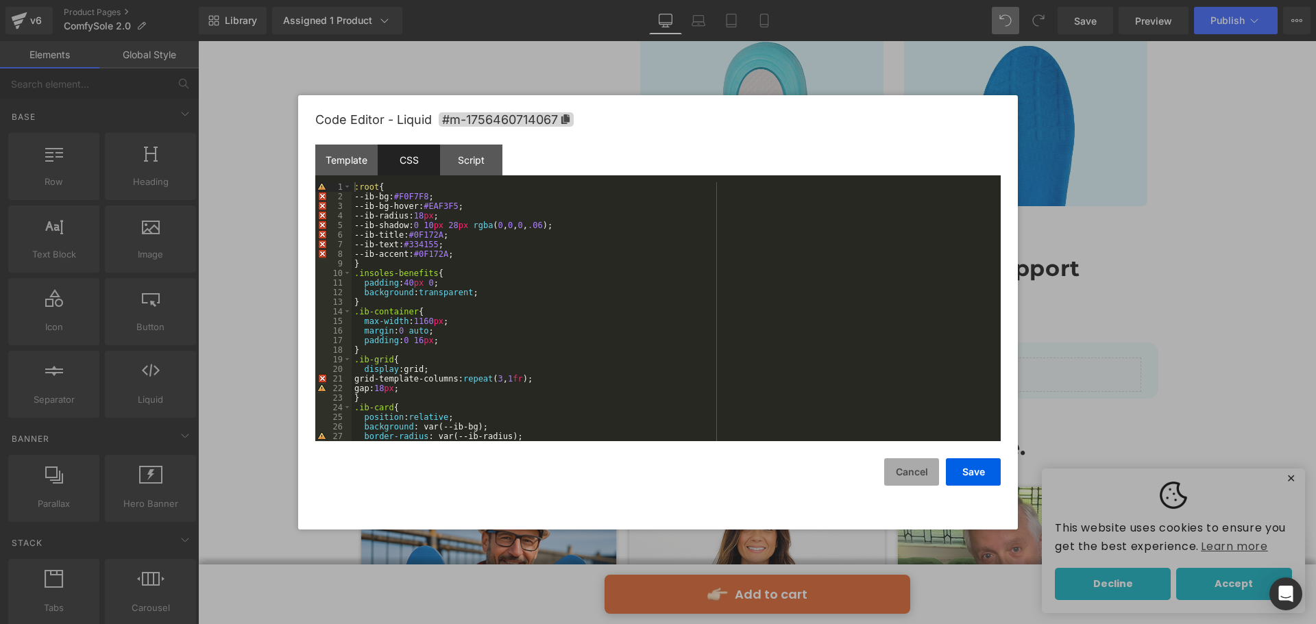
click at [892, 476] on button "Cancel" at bounding box center [911, 471] width 55 height 27
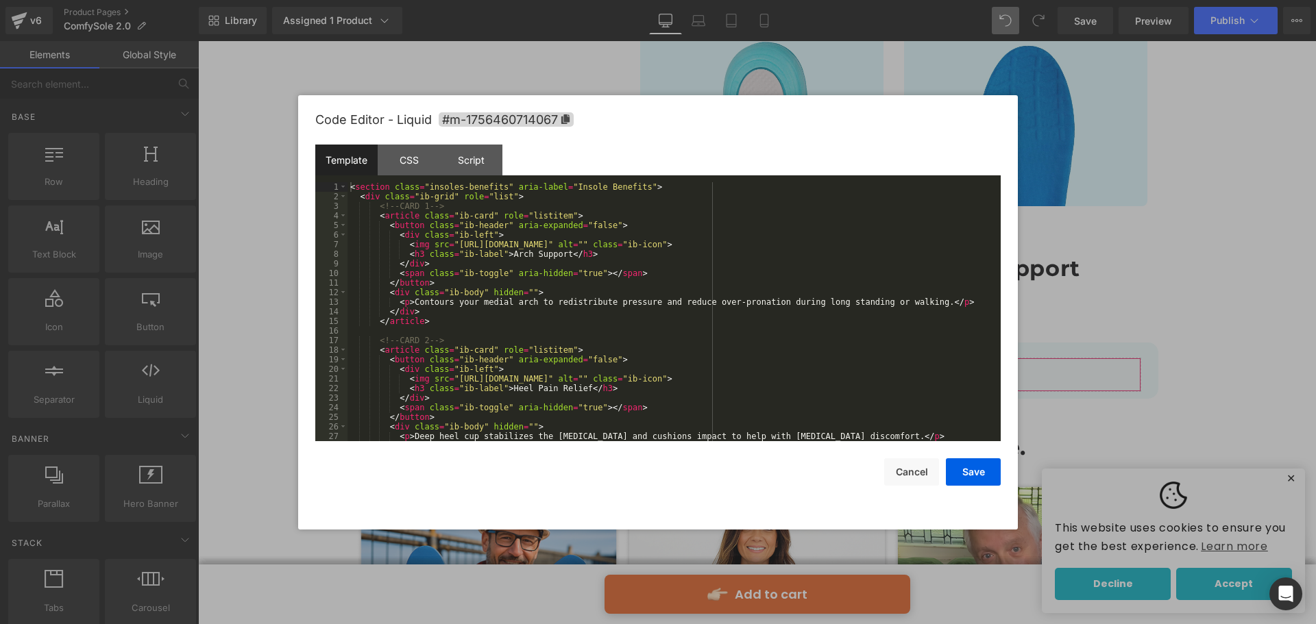
click at [632, 0] on div "Liquid You are previewing how the will restyle your page. You can not edit Elem…" at bounding box center [658, 0] width 1316 height 0
drag, startPoint x: 449, startPoint y: 245, endPoint x: 869, endPoint y: 243, distance: 420.7
click at [869, 243] on div "< section class = "insoles-benefits" aria-label = "Insole Benefits" > < div cla…" at bounding box center [670, 321] width 647 height 278
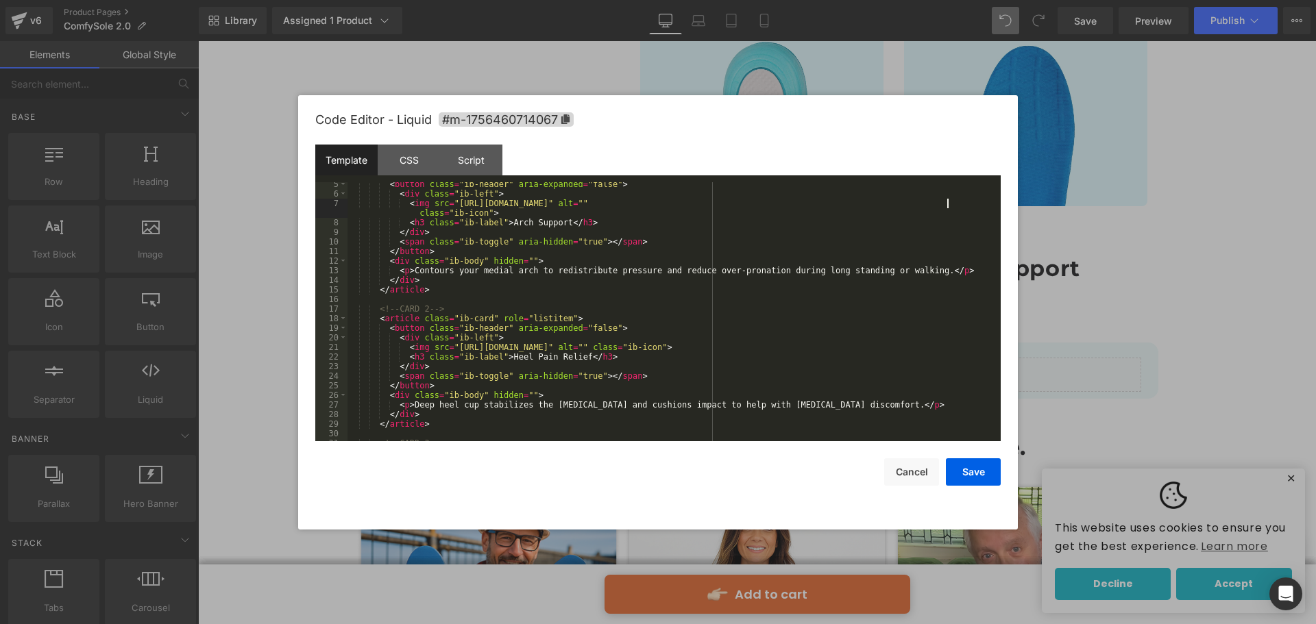
scroll to position [82, 0]
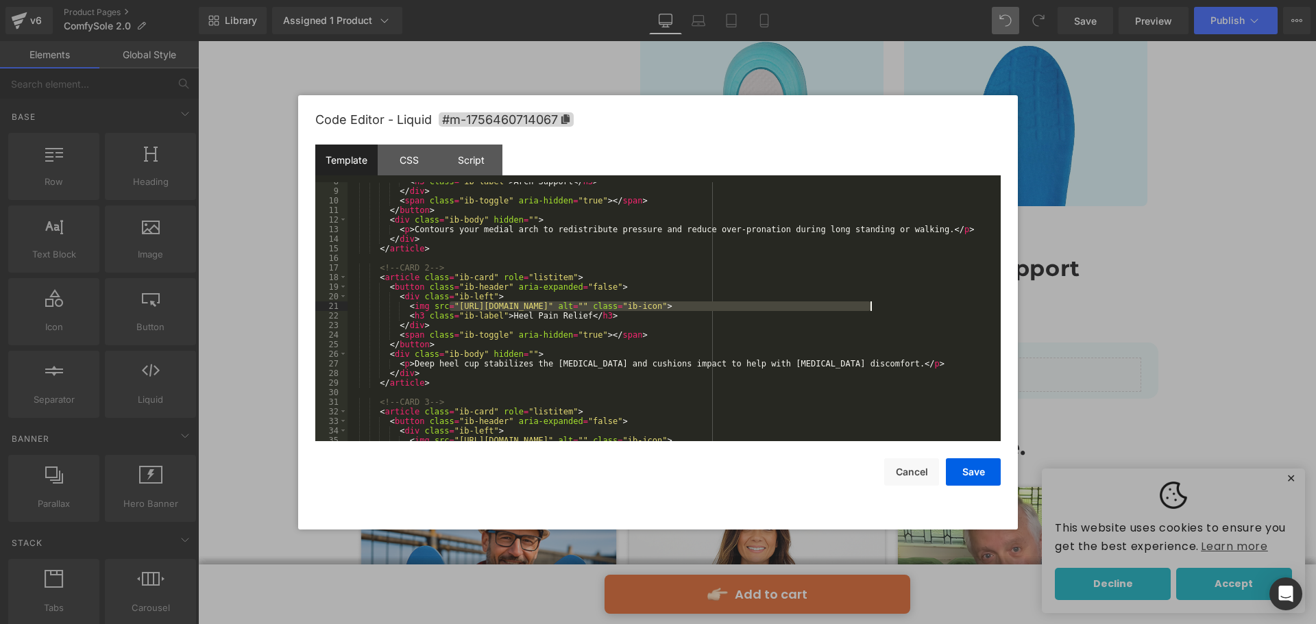
drag, startPoint x: 467, startPoint y: 302, endPoint x: 867, endPoint y: 304, distance: 400.8
click at [869, 304] on div "< h3 class = "ib-label" > Arch Support </ h3 > </ div > < span class = "ib-togg…" at bounding box center [670, 316] width 647 height 278
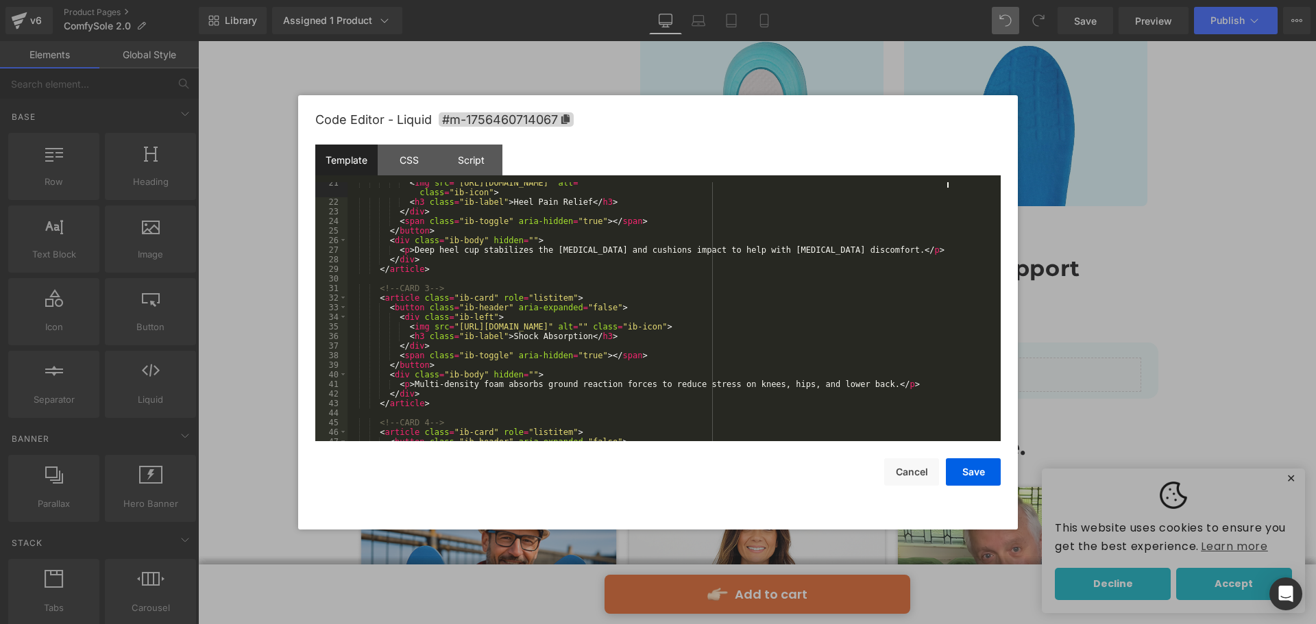
scroll to position [206, 0]
drag, startPoint x: 450, startPoint y: 328, endPoint x: 869, endPoint y: 328, distance: 418.6
click at [869, 328] on div "< img src = "https://cdn.shopify.com/s/files/1/0729/7358/2601/files/2_cd66ad04-…" at bounding box center [670, 322] width 647 height 288
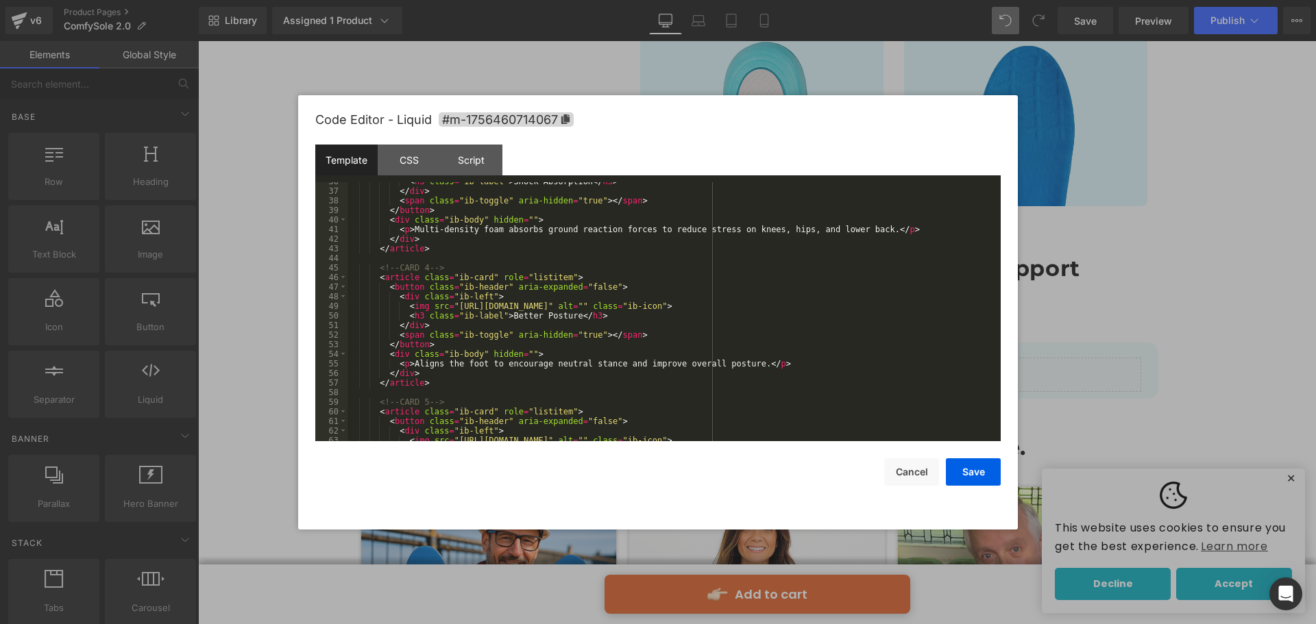
scroll to position [329, 0]
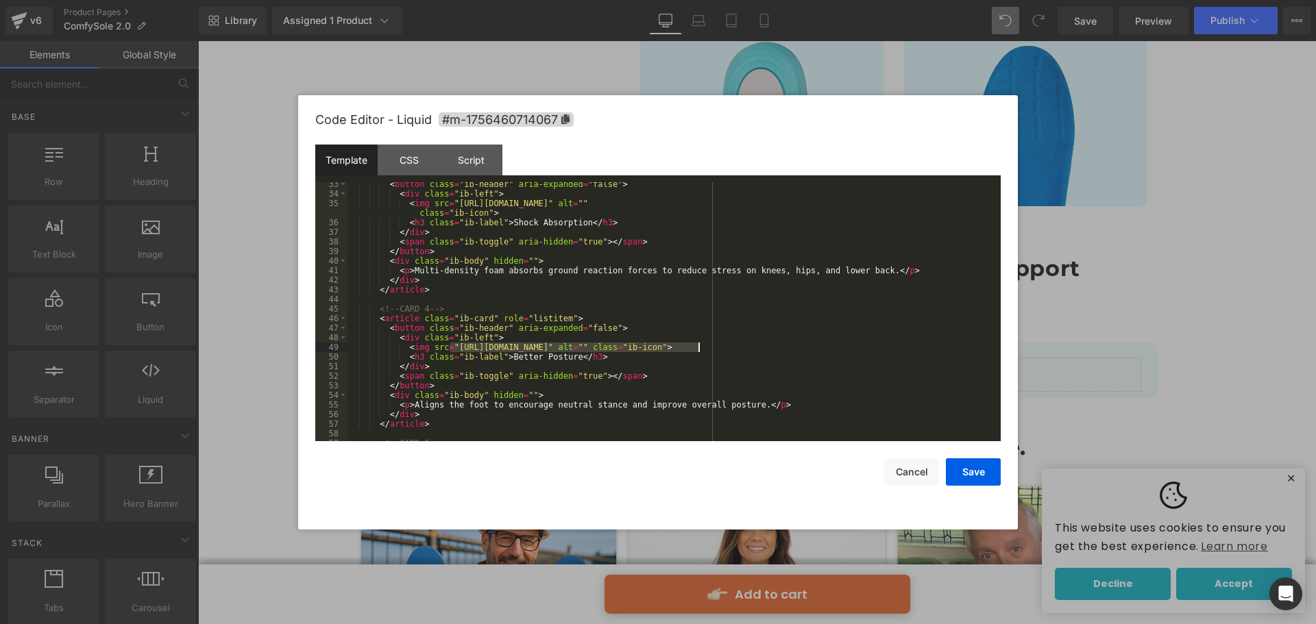
drag, startPoint x: 451, startPoint y: 349, endPoint x: 698, endPoint y: 349, distance: 246.7
click at [698, 349] on div "< button class = "ib-header" aria-expanded = "false" > < div class = "ib-left" …" at bounding box center [670, 319] width 647 height 278
click at [665, 349] on div "< button class = "ib-header" aria-expanded = "false" > < div class = "ib-left" …" at bounding box center [670, 311] width 647 height 259
drag, startPoint x: 450, startPoint y: 346, endPoint x: 869, endPoint y: 349, distance: 418.7
click at [869, 349] on div "< button class = "ib-header" aria-expanded = "false" > < div class = "ib-left" …" at bounding box center [670, 319] width 647 height 278
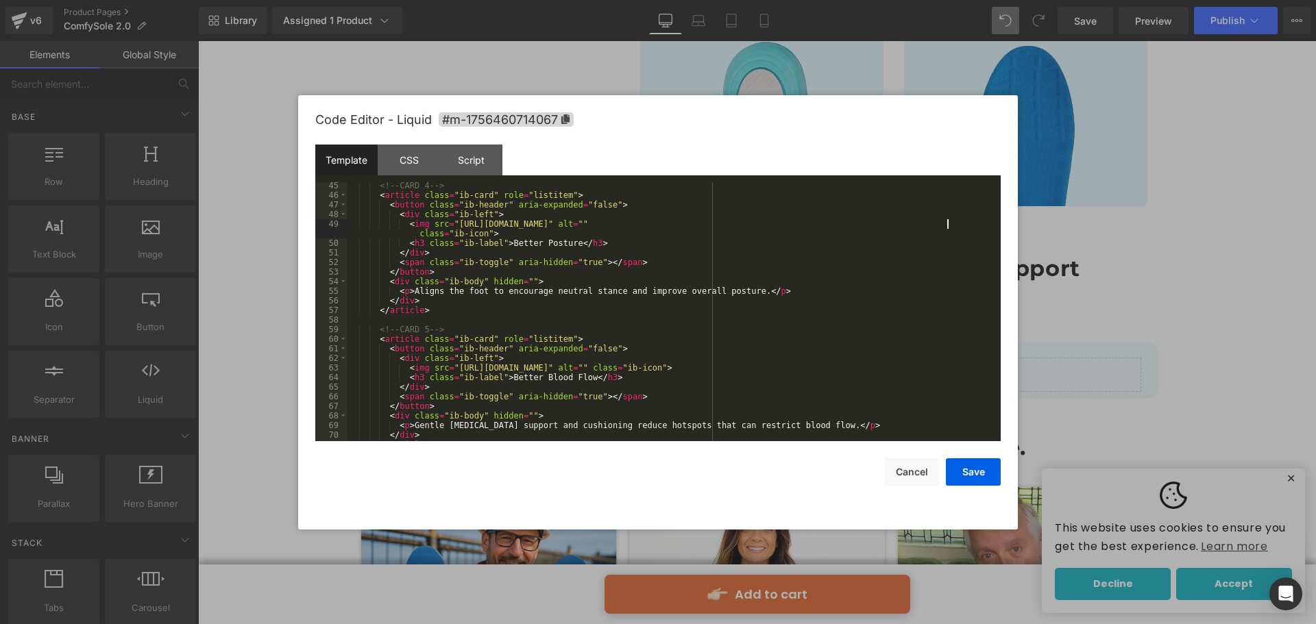
scroll to position [452, 0]
drag, startPoint x: 449, startPoint y: 367, endPoint x: 872, endPoint y: 367, distance: 422.8
click at [872, 367] on div "<!-- CARD 4 --> < article class = "ib-card" role = "listitem" > < button class …" at bounding box center [670, 320] width 647 height 278
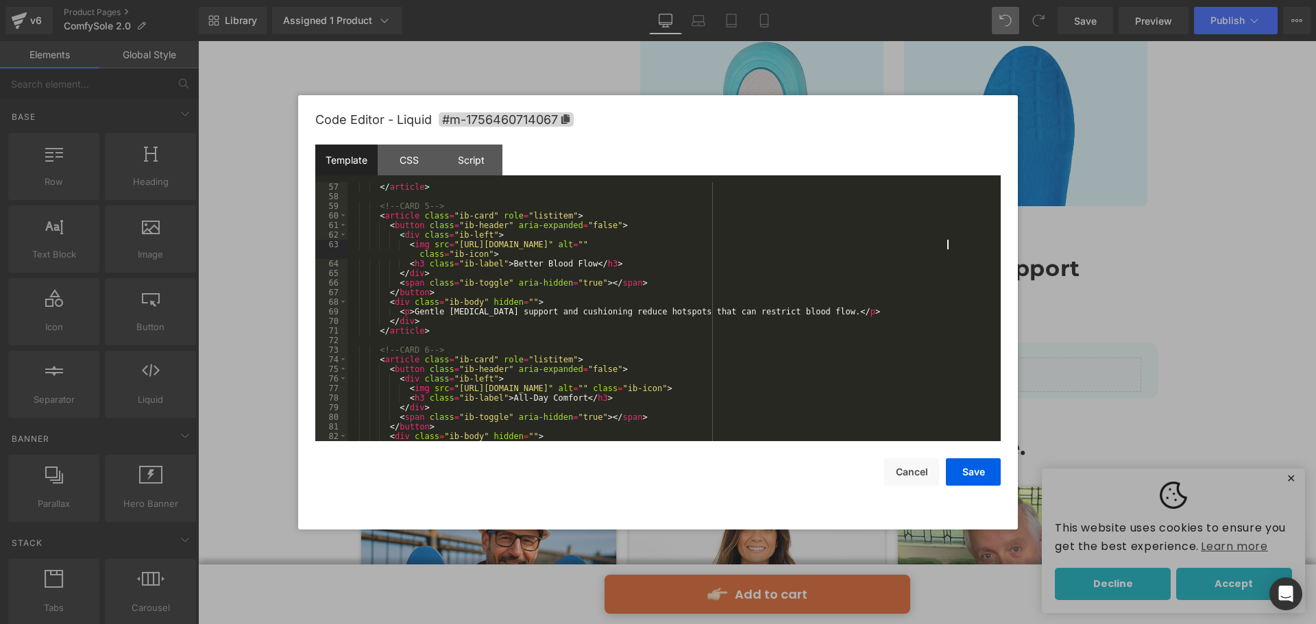
scroll to position [617, 0]
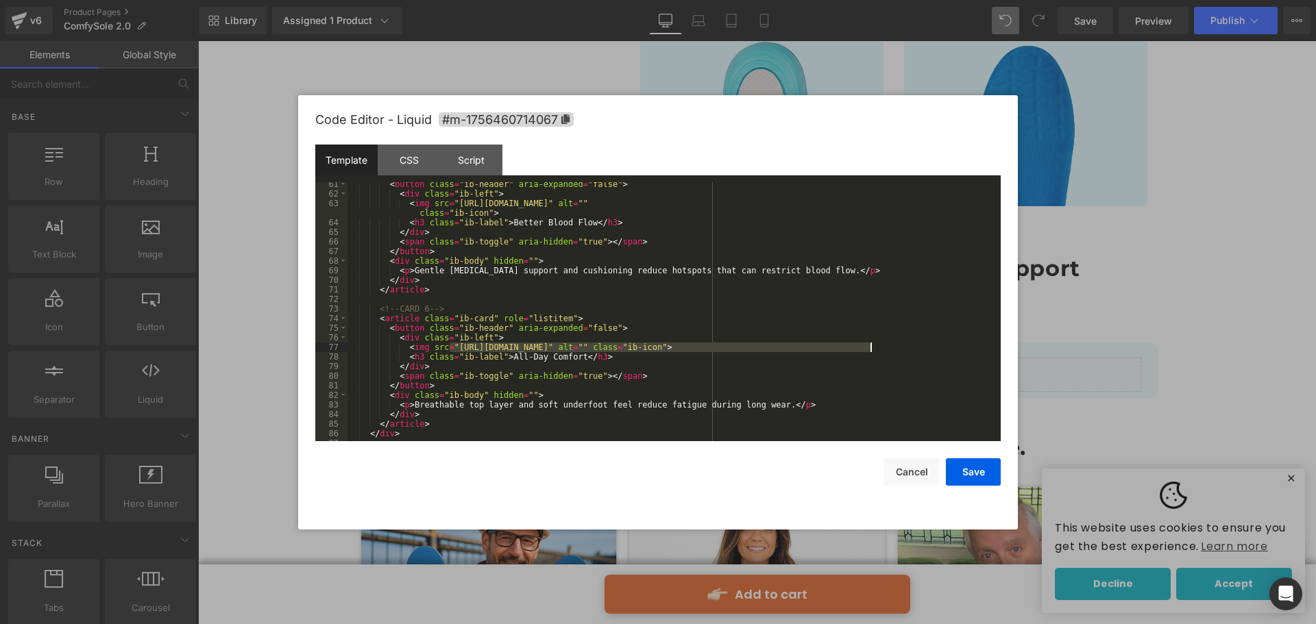
drag, startPoint x: 449, startPoint y: 347, endPoint x: 869, endPoint y: 349, distance: 420.0
click at [869, 349] on div "< button class = "ib-header" aria-expanded = "false" > < div class = "ib-left" …" at bounding box center [670, 319] width 647 height 278
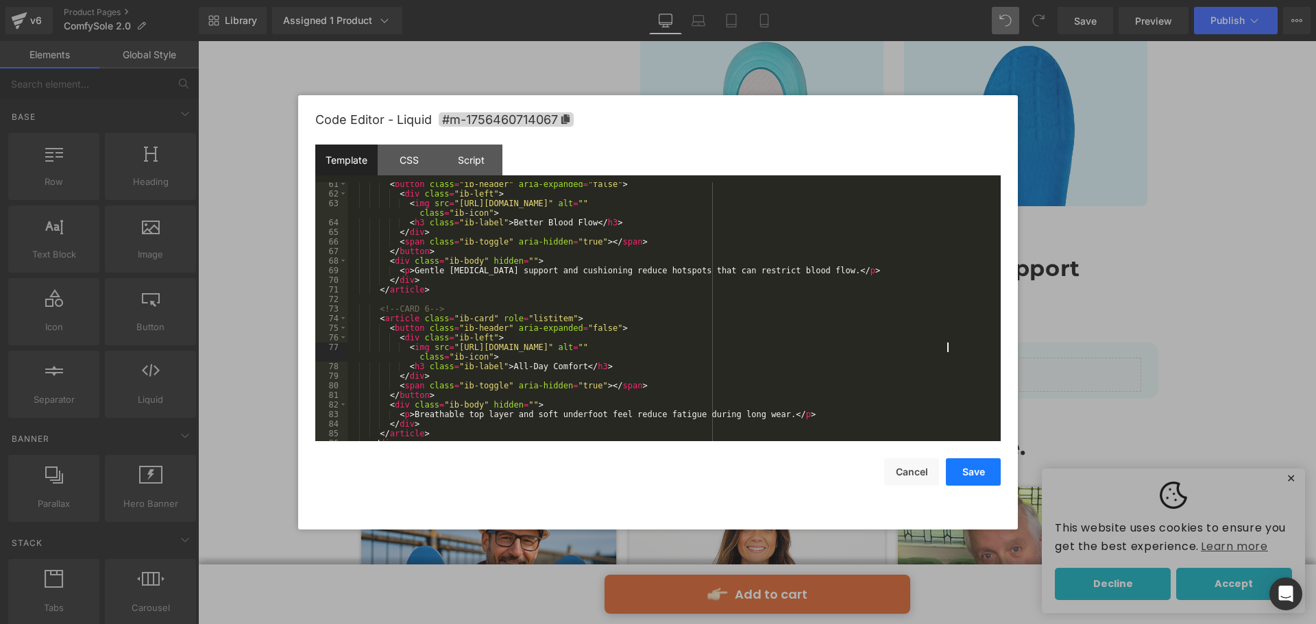
click at [969, 464] on button "Save" at bounding box center [973, 471] width 55 height 27
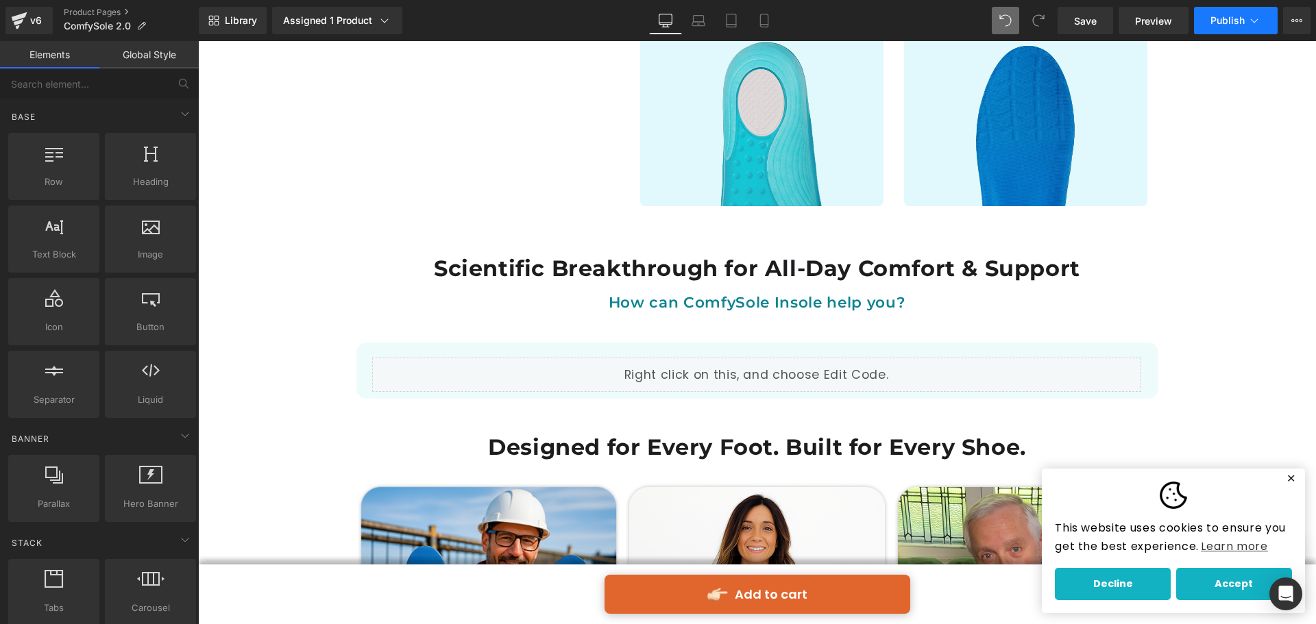
click at [1221, 23] on span "Publish" at bounding box center [1227, 20] width 34 height 11
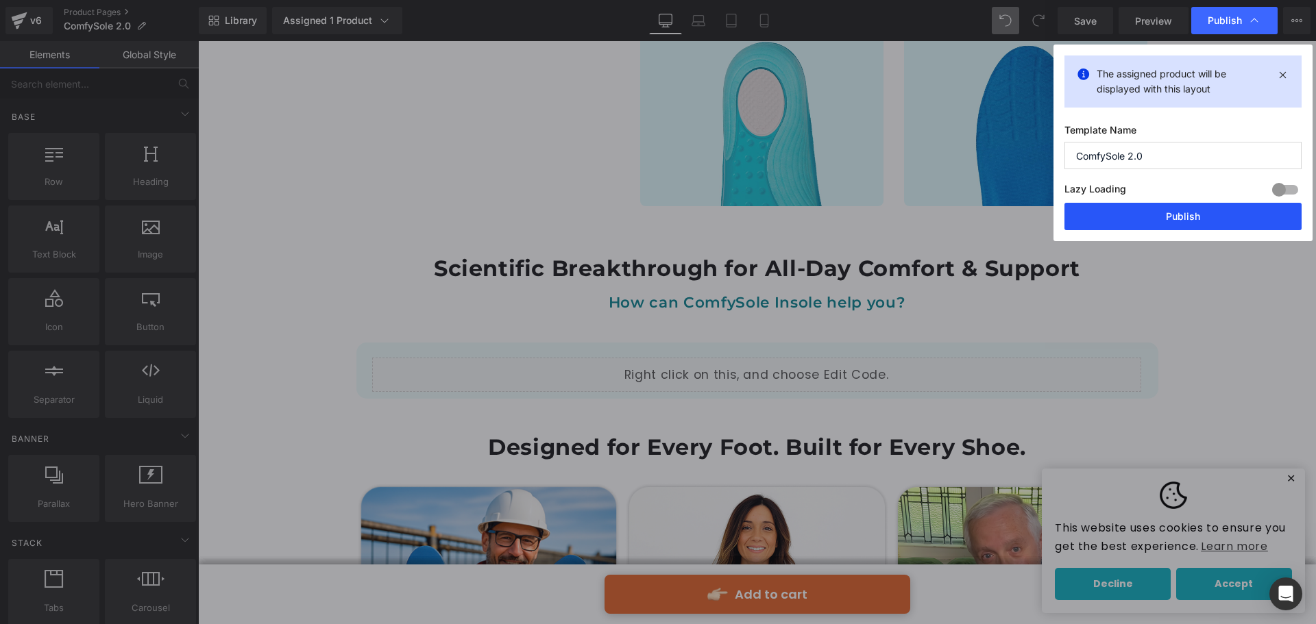
click at [1152, 207] on button "Publish" at bounding box center [1182, 216] width 237 height 27
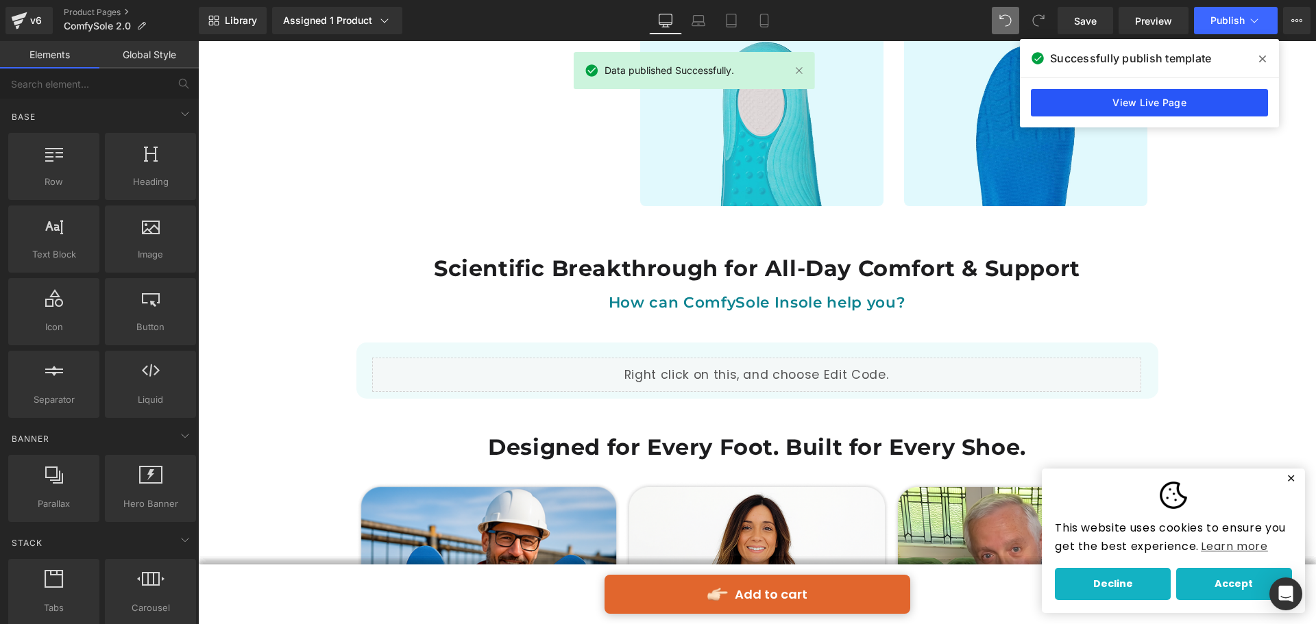
click at [1163, 109] on link "View Live Page" at bounding box center [1148, 102] width 237 height 27
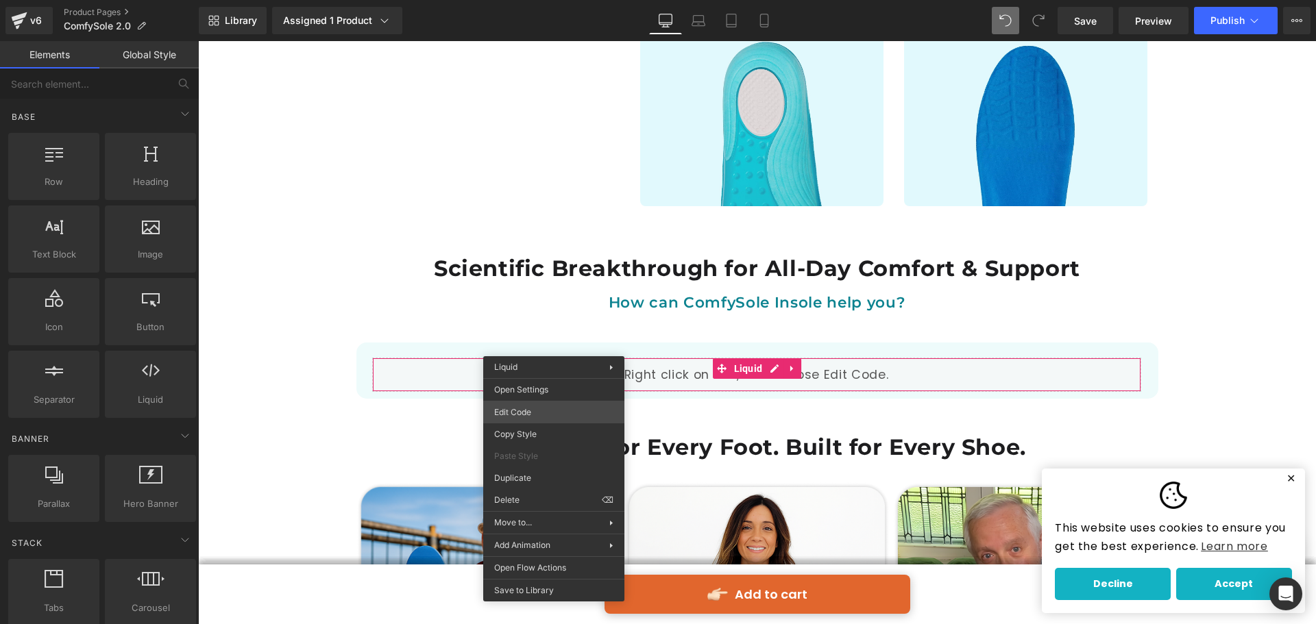
click at [545, 0] on div "Liquid You are previewing how the will restyle your page. You can not edit Elem…" at bounding box center [658, 0] width 1316 height 0
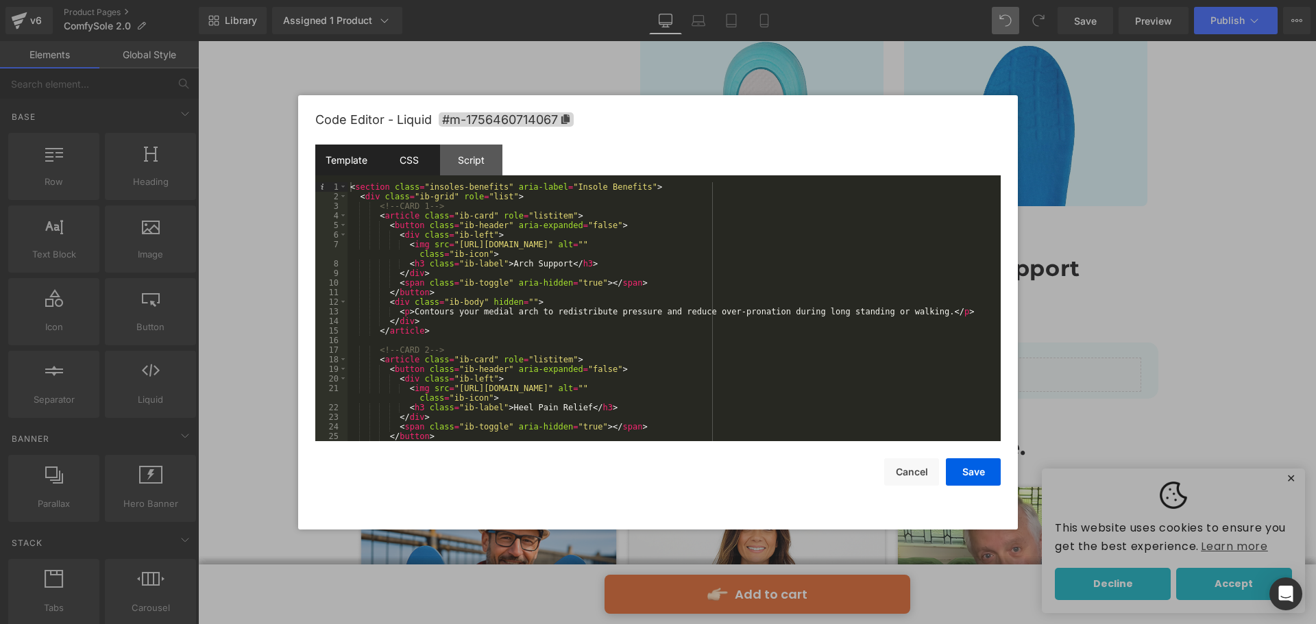
click at [420, 157] on div "CSS" at bounding box center [409, 160] width 62 height 31
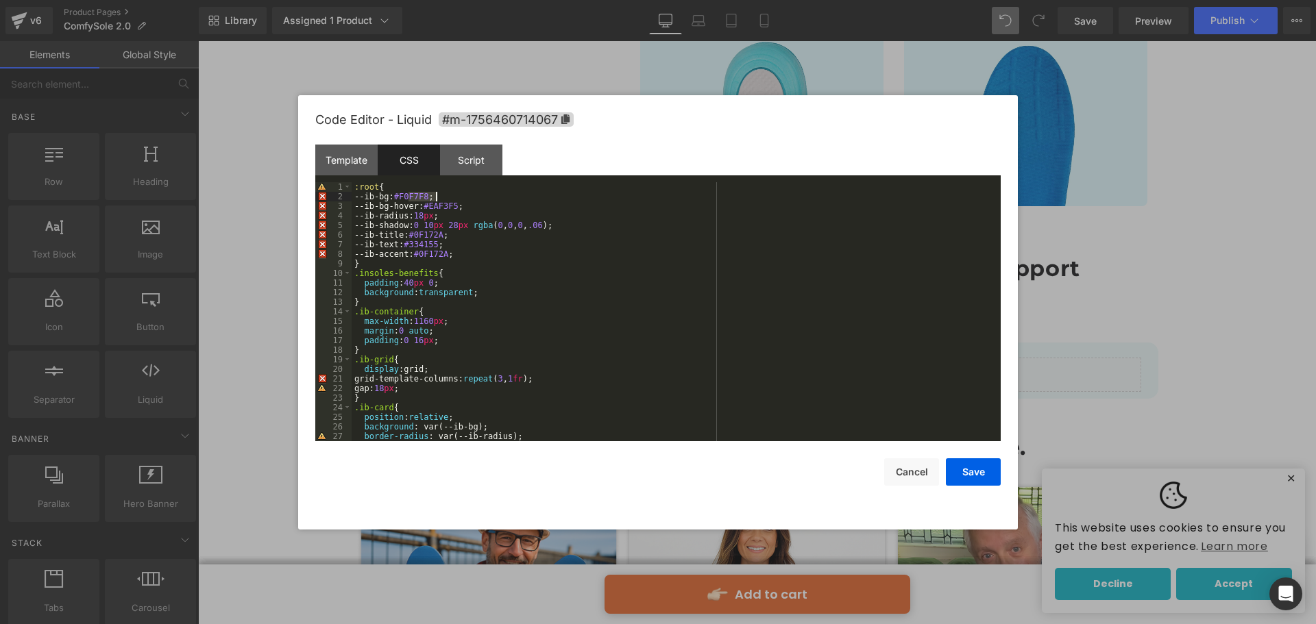
drag, startPoint x: 409, startPoint y: 196, endPoint x: 437, endPoint y: 196, distance: 28.1
click at [437, 196] on div ":root { --ib-bg: #F0F7F8 ; --ib-bg-hover: #EAF3F5 ; --ib-radius: 18 px ; --ib-s…" at bounding box center [672, 321] width 643 height 278
click at [410, 194] on div ":root { --ib-bg: # #ededed ; --ib-bg-hover: #EAF3F5 ; --ib-radius: 18 px ; --ib…" at bounding box center [672, 321] width 643 height 278
click at [983, 467] on button "Save" at bounding box center [973, 471] width 55 height 27
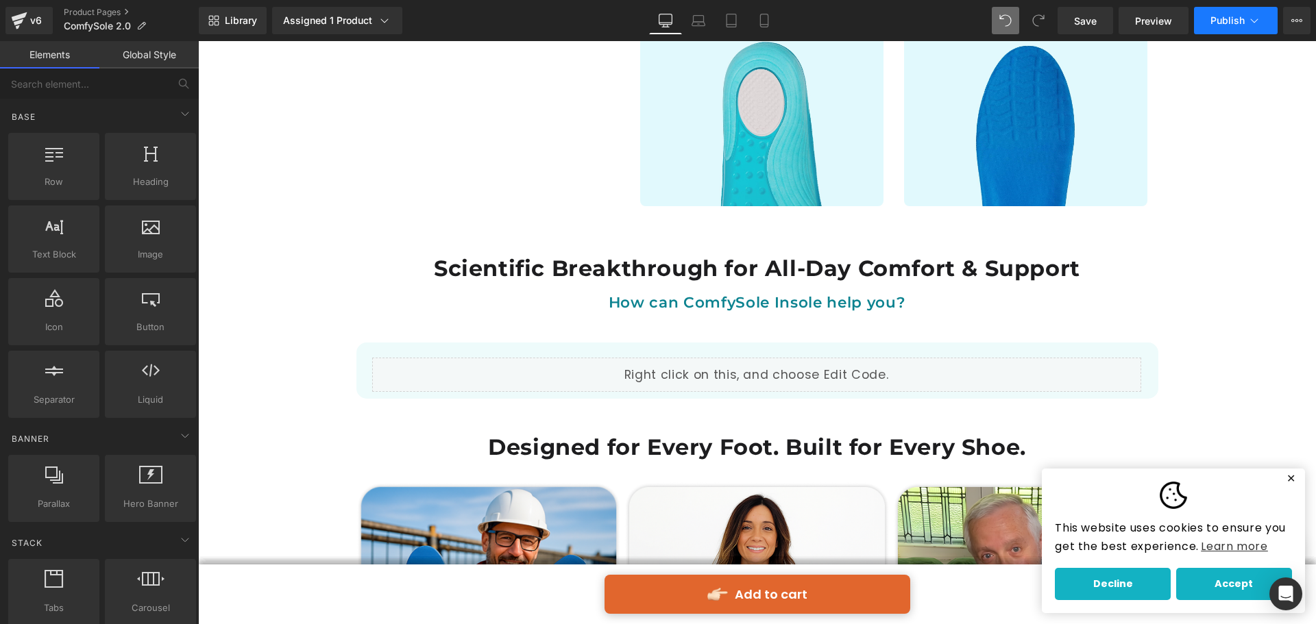
click at [1209, 16] on button "Publish" at bounding box center [1236, 20] width 84 height 27
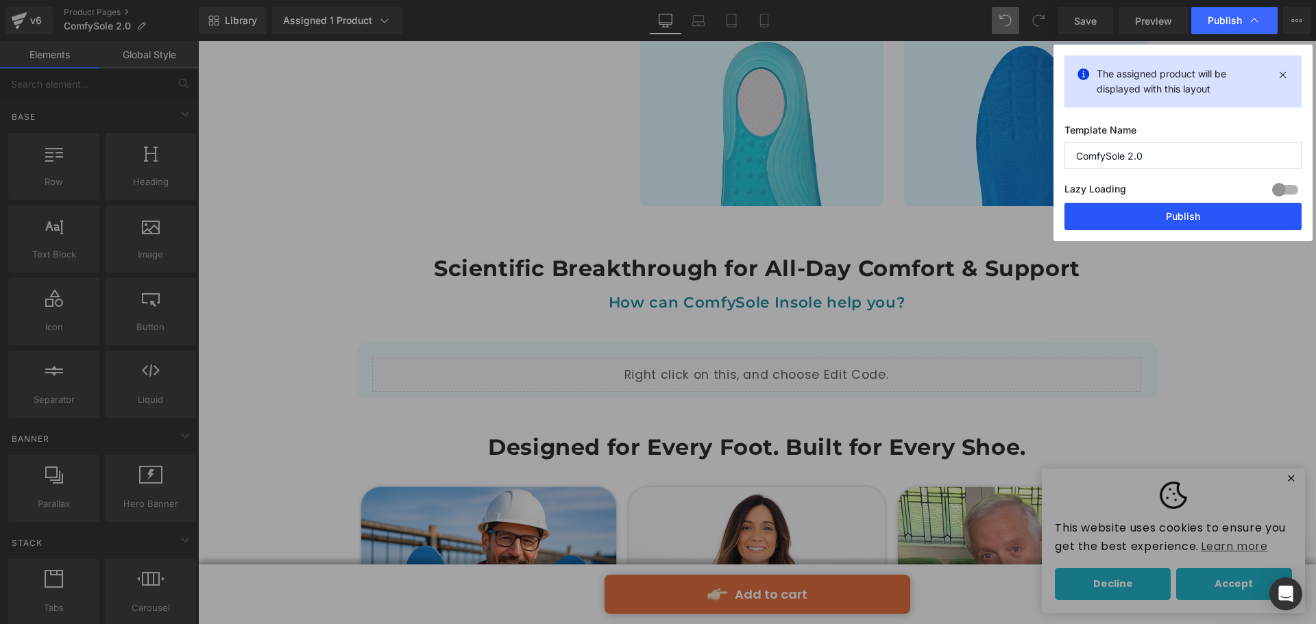
drag, startPoint x: 1159, startPoint y: 214, endPoint x: 934, endPoint y: 150, distance: 234.4
click at [1159, 214] on button "Publish" at bounding box center [1182, 216] width 237 height 27
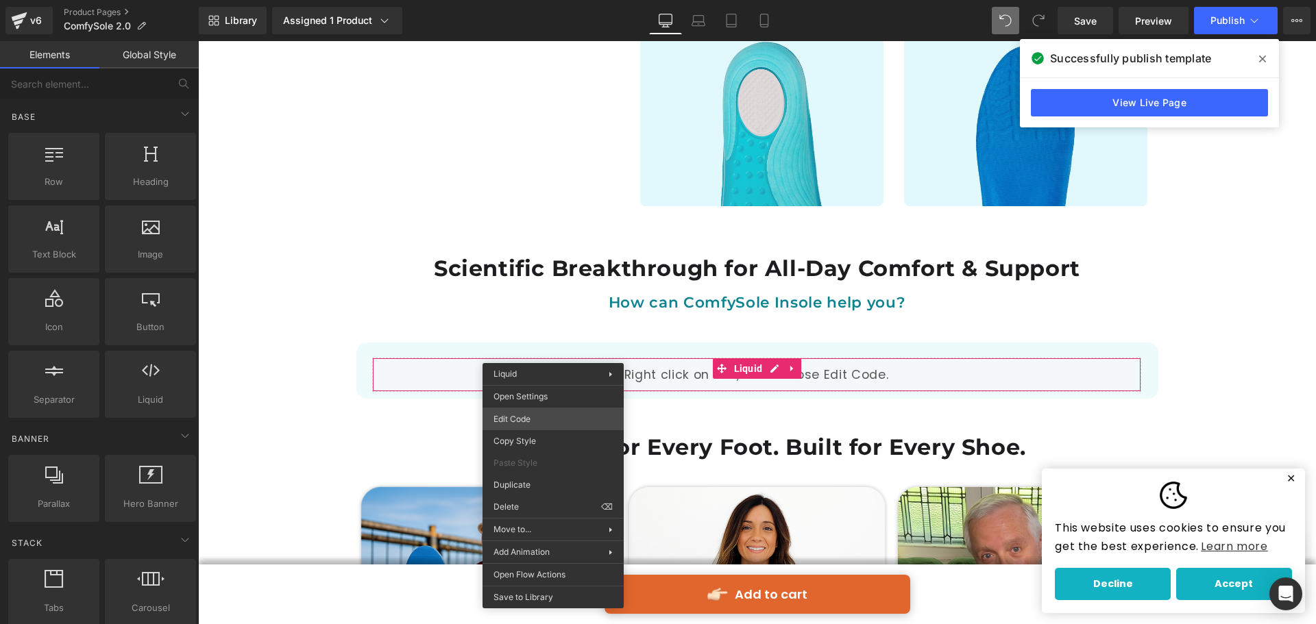
click at [543, 0] on div "Liquid You are previewing how the will restyle your page. You can not edit Elem…" at bounding box center [658, 0] width 1316 height 0
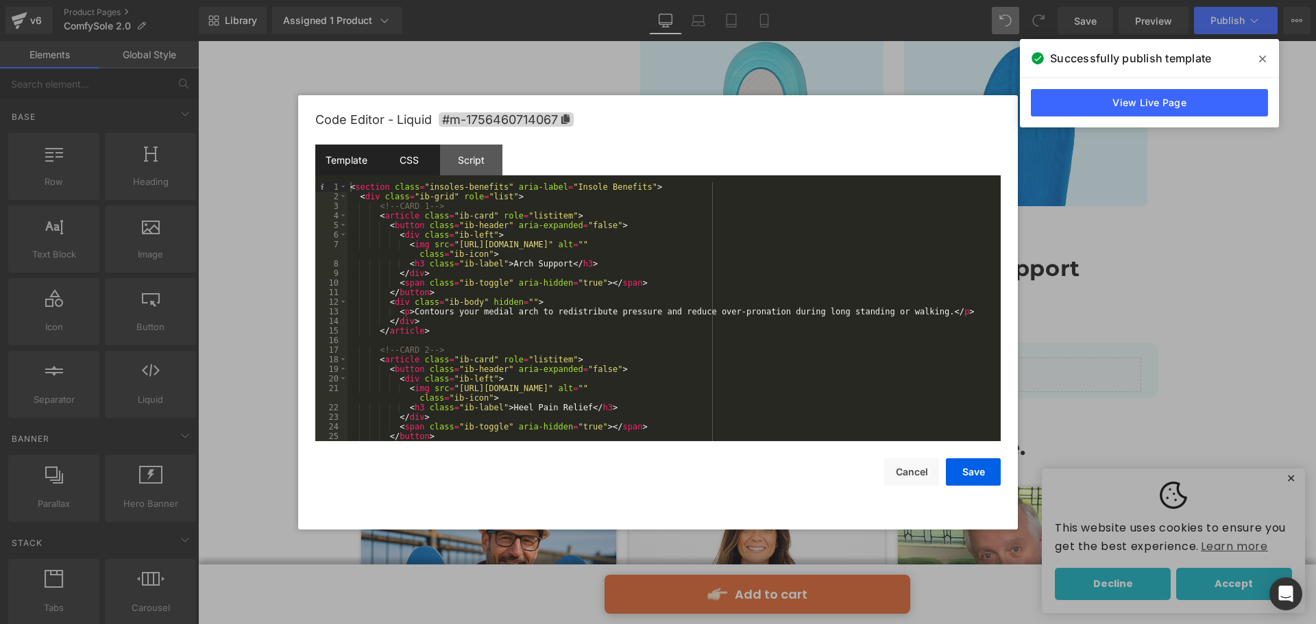
click at [419, 158] on div "CSS" at bounding box center [409, 160] width 62 height 31
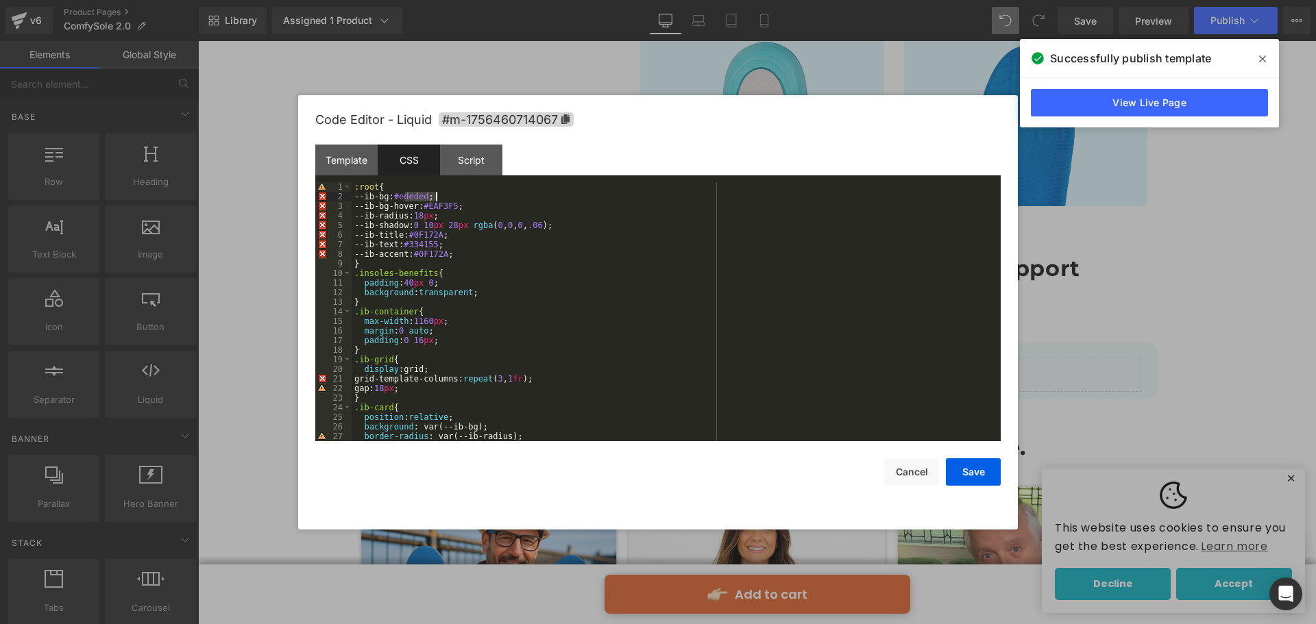
drag, startPoint x: 403, startPoint y: 198, endPoint x: 437, endPoint y: 199, distance: 34.3
click at [437, 199] on div ":root { --ib-bg: #ededed ; --ib-bg-hover: #EAF3F5 ; --ib-radius: 18 px ; --ib-s…" at bounding box center [672, 321] width 643 height 278
drag, startPoint x: 952, startPoint y: 469, endPoint x: 781, endPoint y: 245, distance: 281.6
click at [952, 469] on button "Save" at bounding box center [973, 471] width 55 height 27
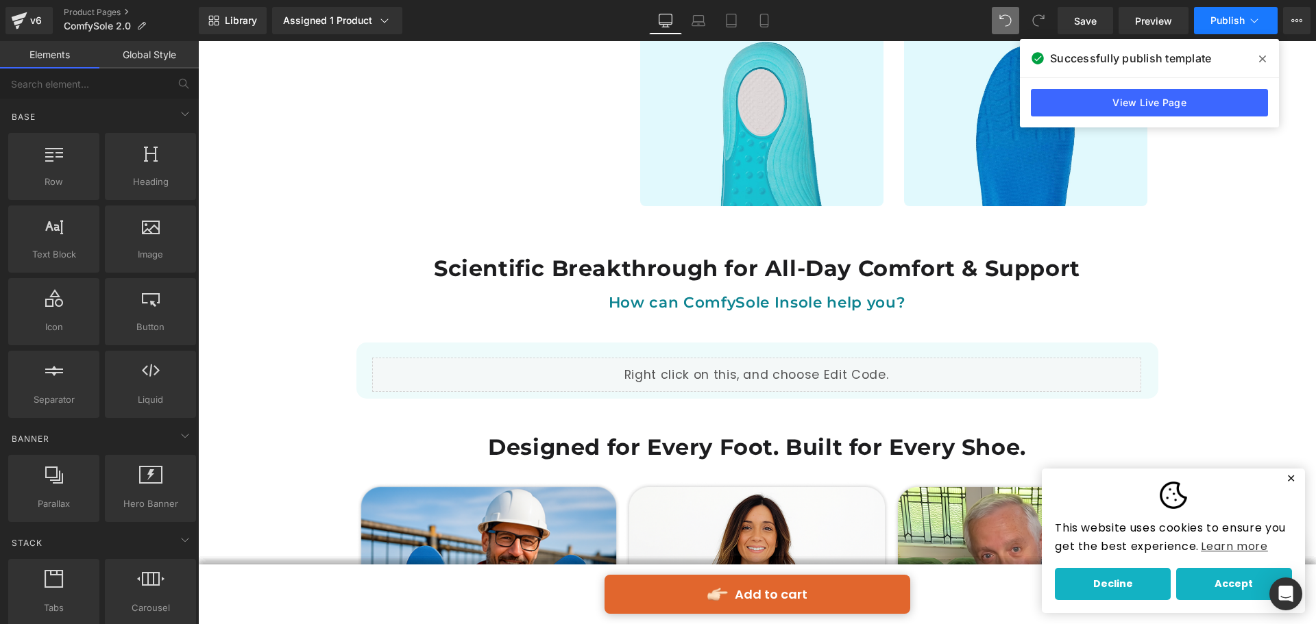
click at [1222, 10] on button "Publish" at bounding box center [1236, 20] width 84 height 27
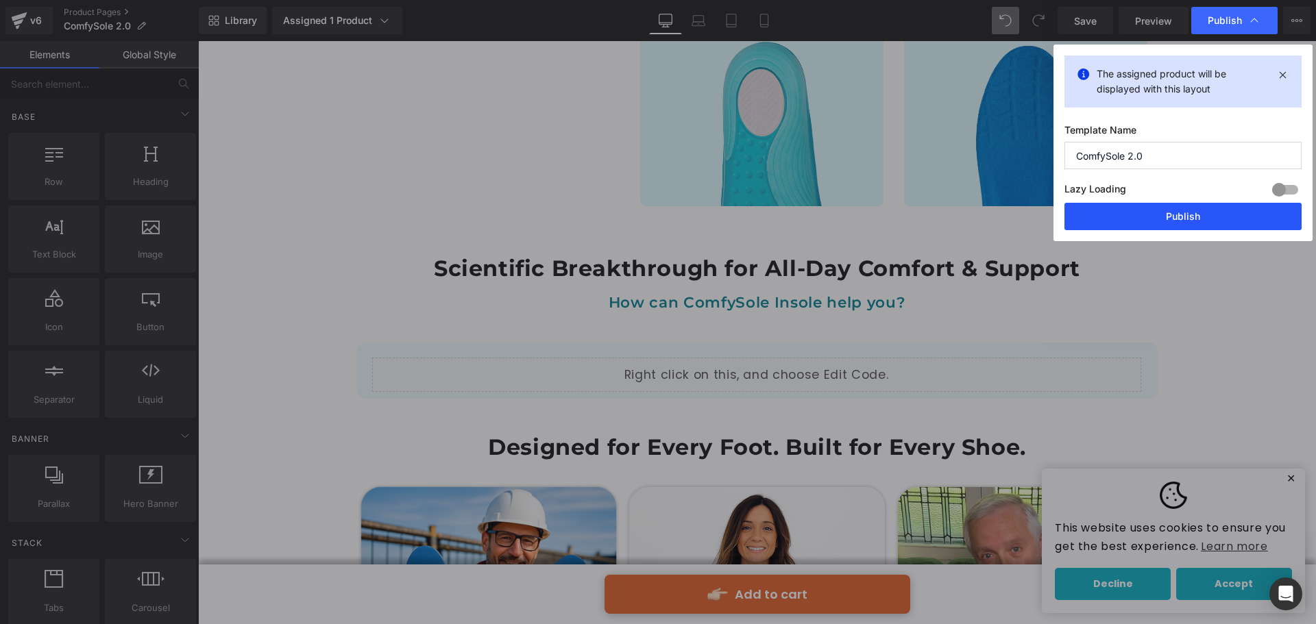
drag, startPoint x: 1015, startPoint y: 175, endPoint x: 1213, endPoint y: 217, distance: 202.2
click at [1213, 217] on button "Publish" at bounding box center [1182, 216] width 237 height 27
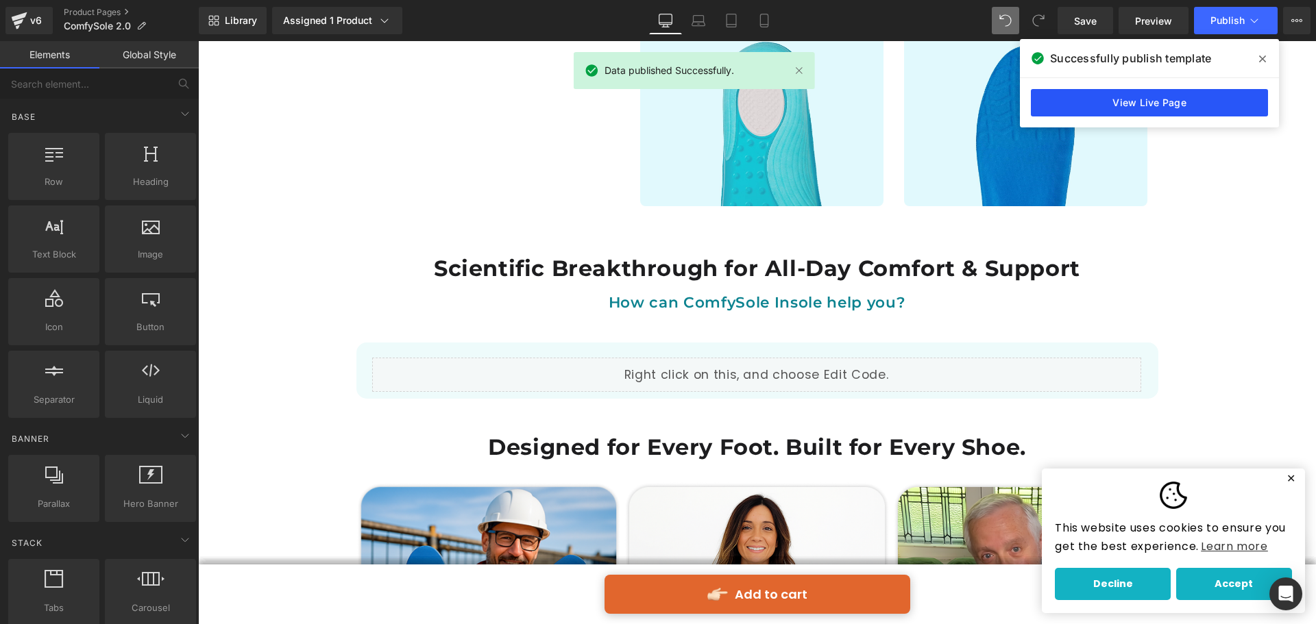
click at [1183, 93] on link "View Live Page" at bounding box center [1148, 102] width 237 height 27
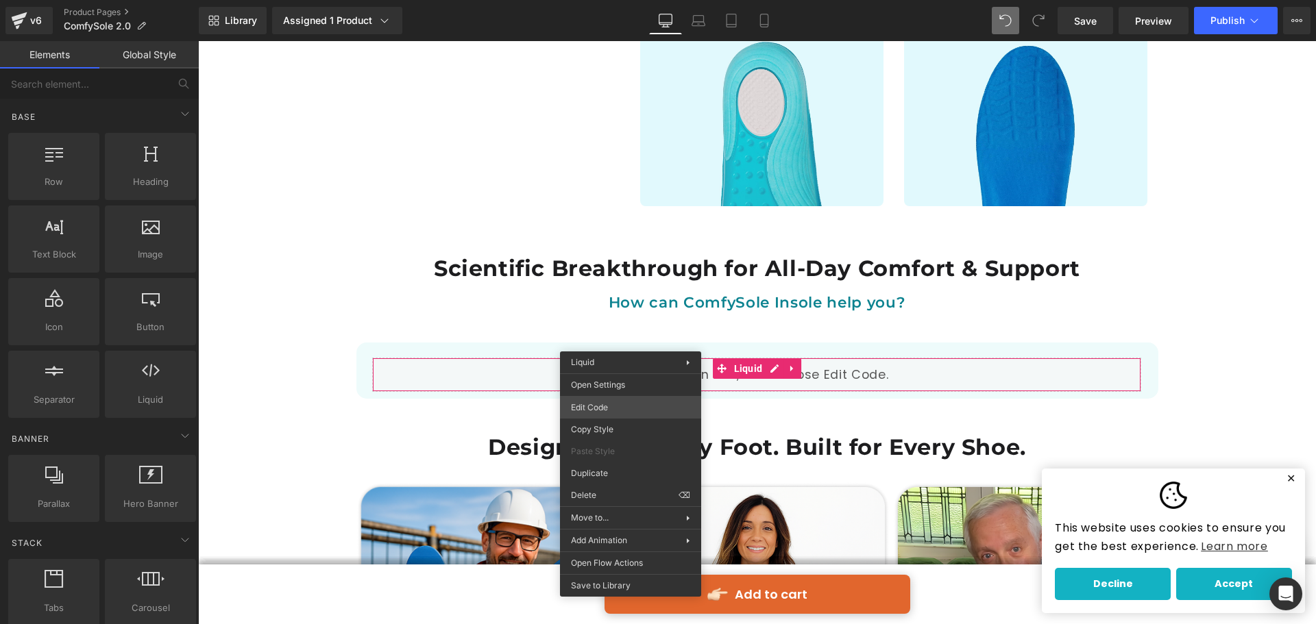
click at [616, 0] on div "Liquid You are previewing how the will restyle your page. You can not edit Elem…" at bounding box center [658, 0] width 1316 height 0
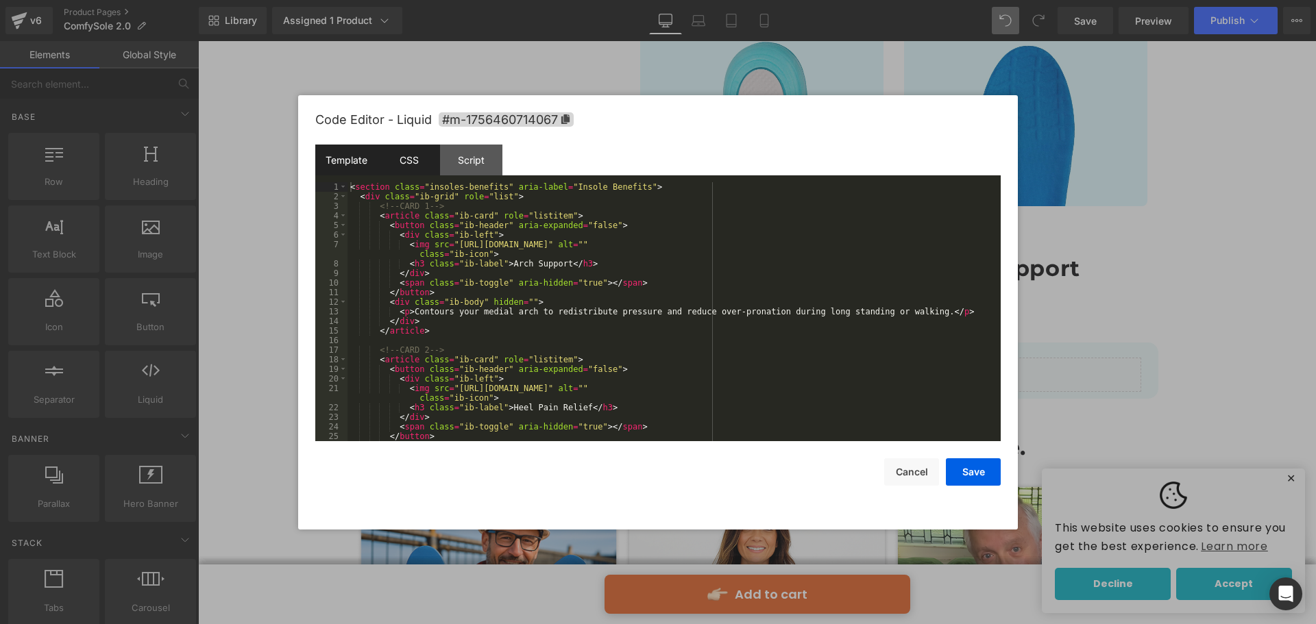
click at [425, 162] on div "CSS" at bounding box center [409, 160] width 62 height 31
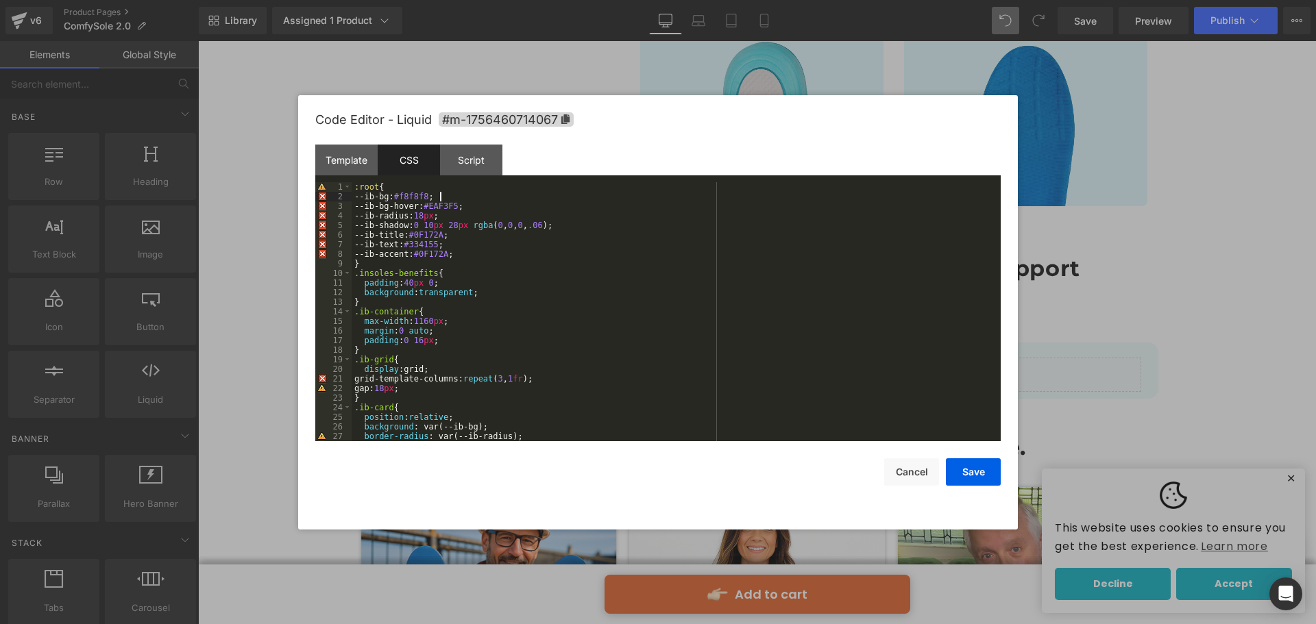
click at [446, 197] on div ":root { --ib-bg: #f8f8f8 ; --ib-bg-hover: #EAF3F5 ; --ib-radius: 18 px ; --ib-s…" at bounding box center [672, 321] width 643 height 278
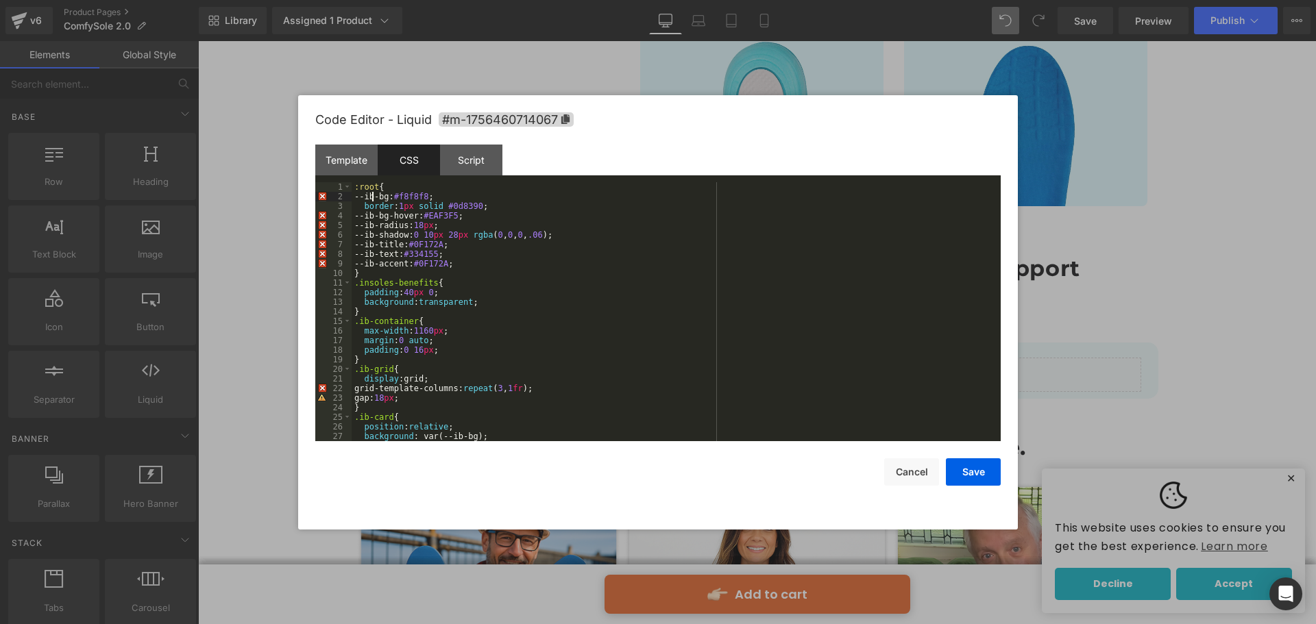
click at [373, 199] on div ":root { --ib-bg: #f8f8f8 ; border : 1 px solid #0d8390 ; --ib-bg-hover: #EAF3F5…" at bounding box center [672, 321] width 643 height 278
click at [373, 217] on div ":root { ib-bg: #f8f8f8 ; border : 1 px solid #0d8390 ; --ib-bg-hover: #EAF3F5 ;…" at bounding box center [672, 321] width 643 height 278
click at [373, 223] on div ":root { ib-bg: #f8f8f8 ; border : 1 px solid #0d8390 ; ib-bg-hover: #EAF3F5 ; -…" at bounding box center [672, 321] width 643 height 278
click at [372, 234] on div ":root { ib-bg: #f8f8f8 ; border : 1 px solid #0d8390 ; ib-bg-hover: #EAF3F5 ; i…" at bounding box center [672, 321] width 643 height 278
drag, startPoint x: 484, startPoint y: 204, endPoint x: 365, endPoint y: 206, distance: 119.9
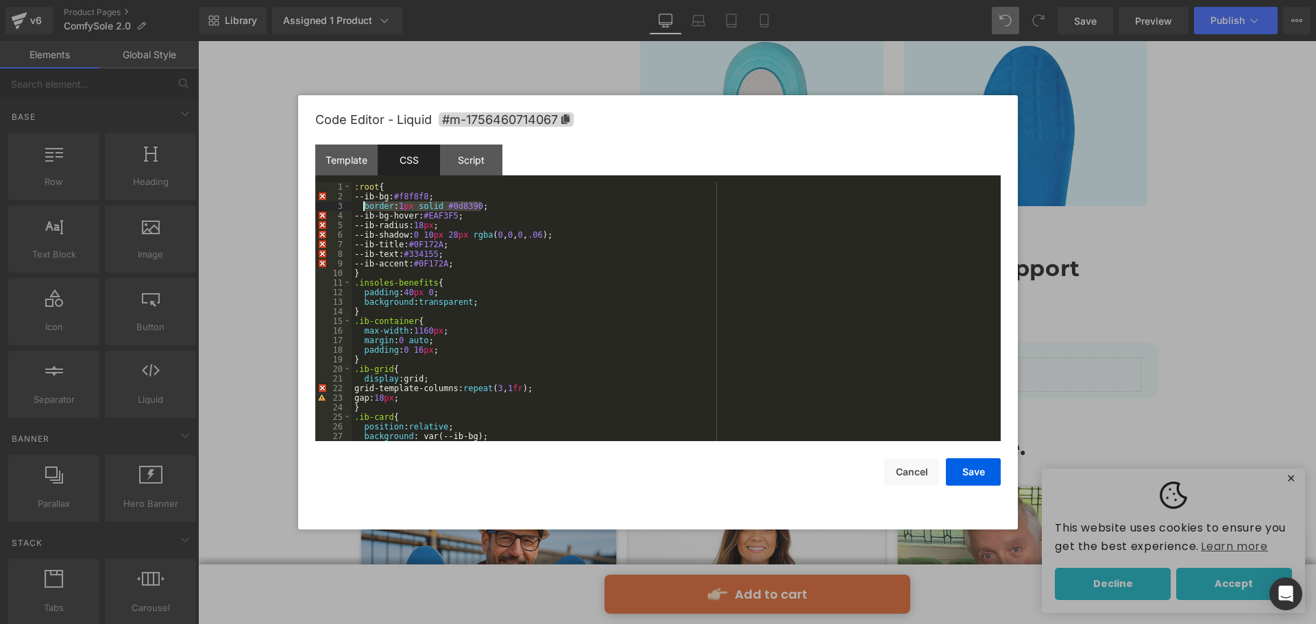
click at [365, 206] on div ":root { --ib-bg: #f8f8f8 ; border : 1 px solid #0d8390 ; --ib-bg-hover: #EAF3F5…" at bounding box center [672, 321] width 643 height 278
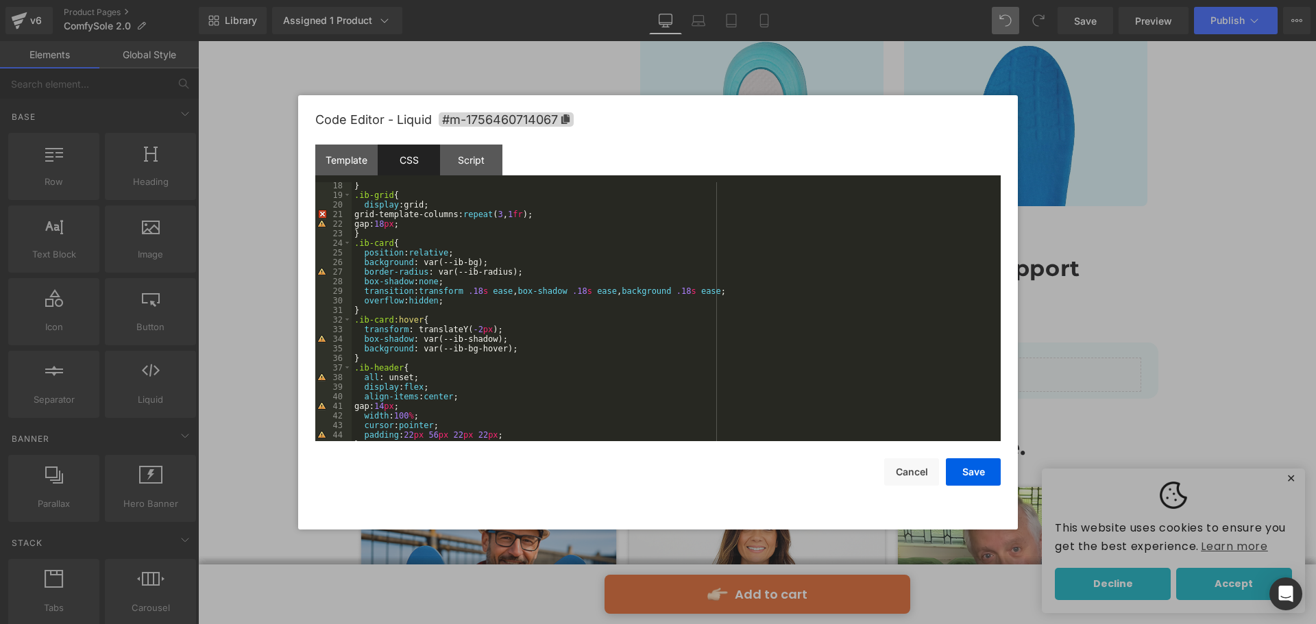
scroll to position [164, 0]
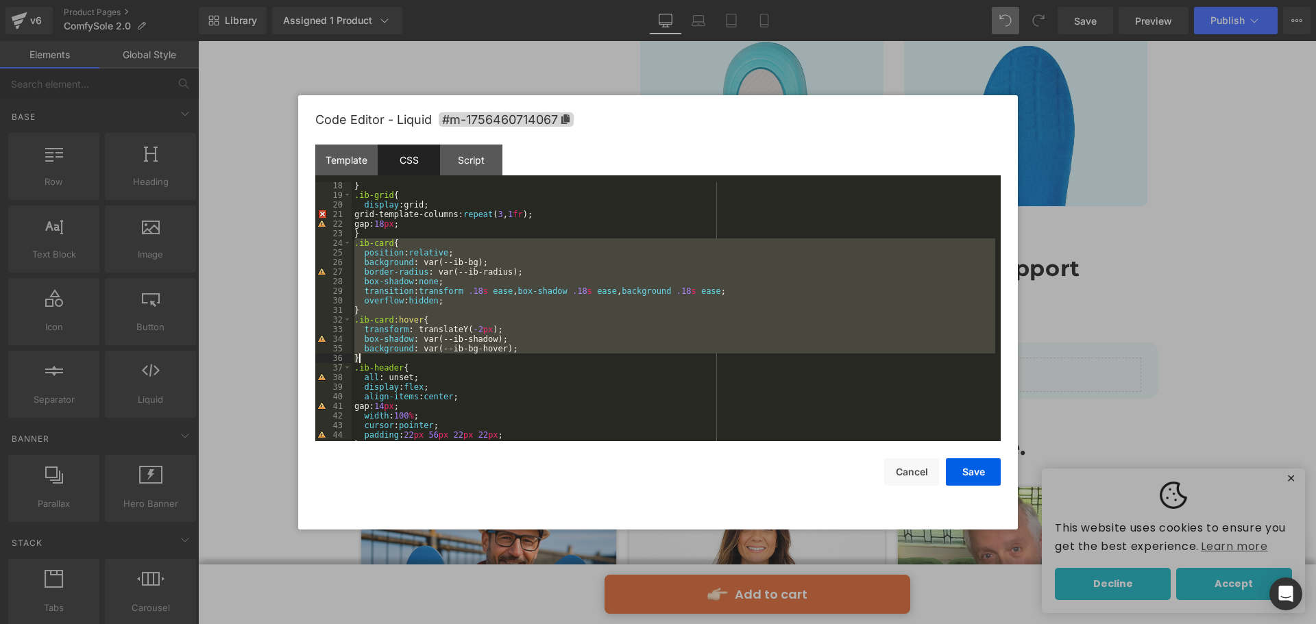
drag, startPoint x: 352, startPoint y: 246, endPoint x: 423, endPoint y: 358, distance: 132.1
click at [423, 358] on div "} .ib-grid { display :grid; grid-template-columns: repeat ( 3 , 1 fr ); gap: 18…" at bounding box center [672, 320] width 643 height 278
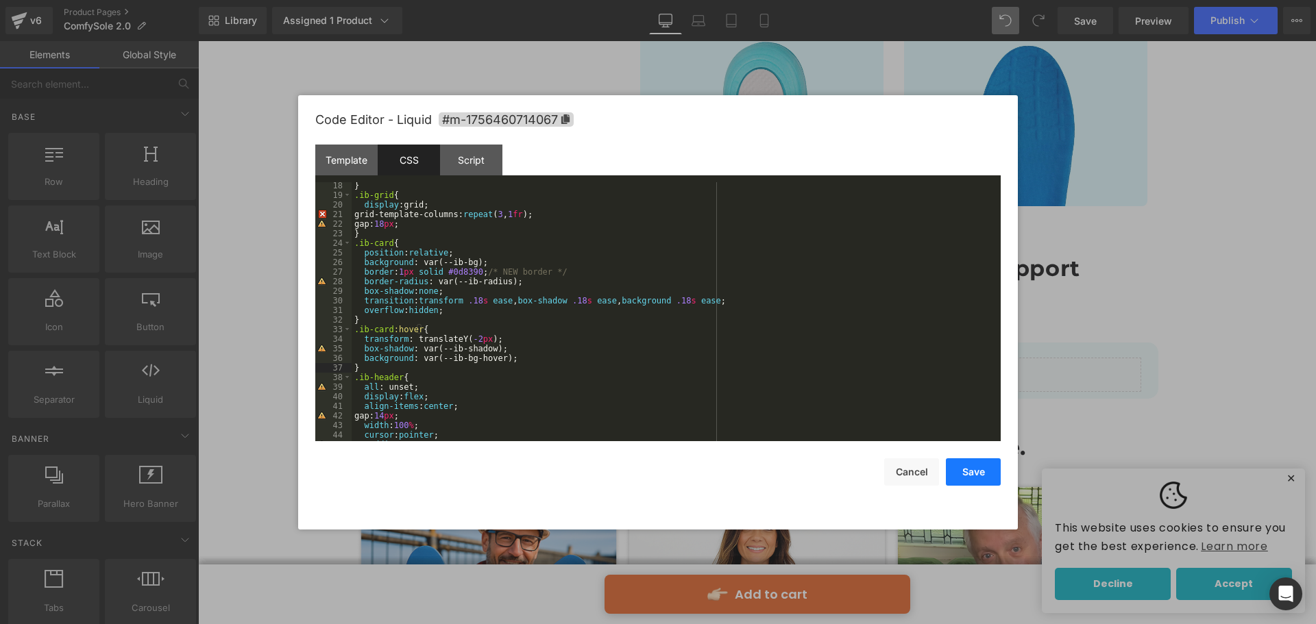
click at [953, 469] on button "Save" at bounding box center [973, 471] width 55 height 27
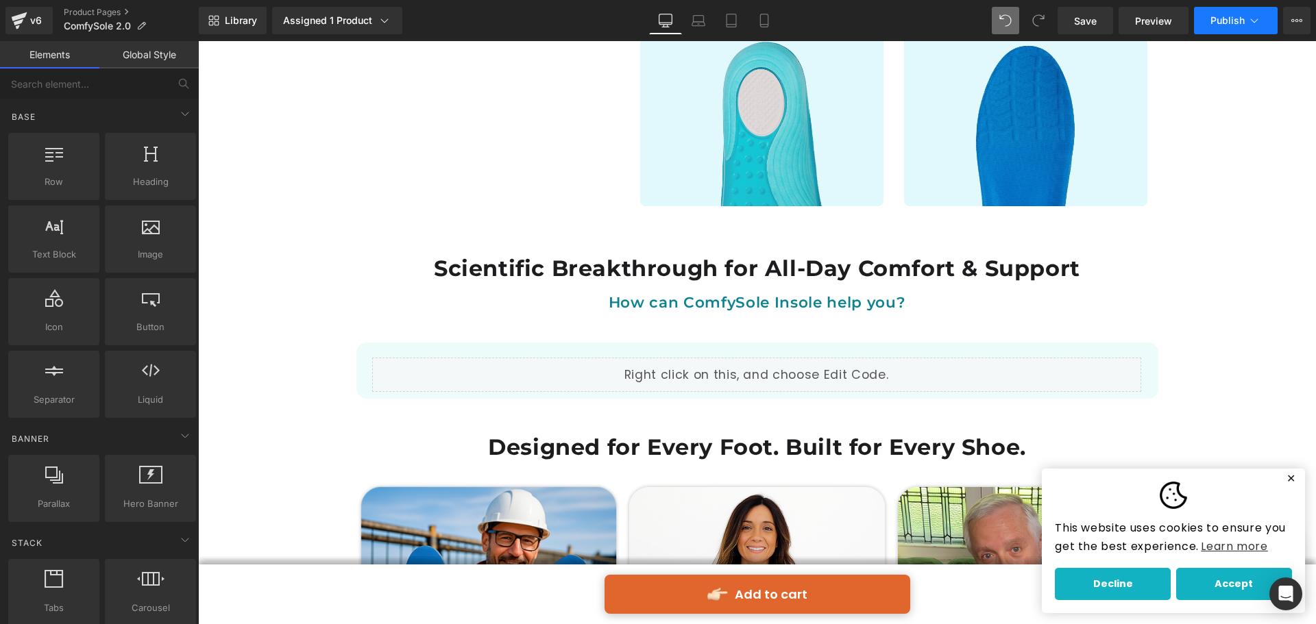
click at [1214, 24] on span "Publish" at bounding box center [1227, 20] width 34 height 11
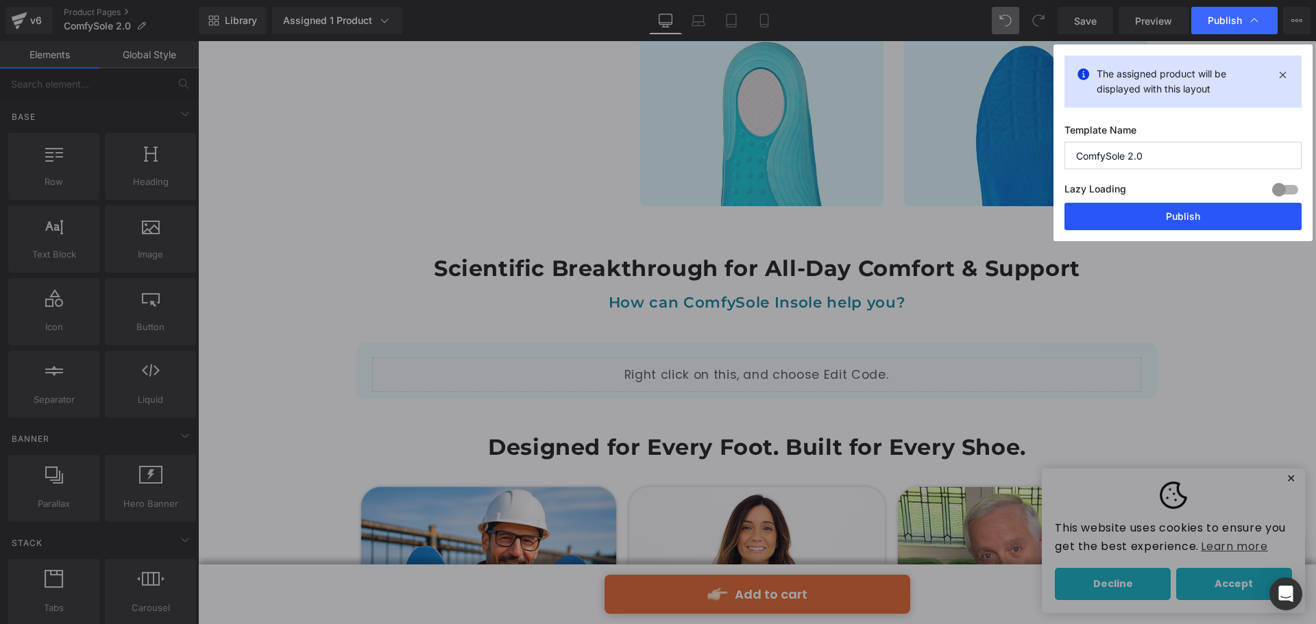
drag, startPoint x: 1130, startPoint y: 217, endPoint x: 918, endPoint y: 169, distance: 217.1
click at [1130, 217] on button "Publish" at bounding box center [1182, 216] width 237 height 27
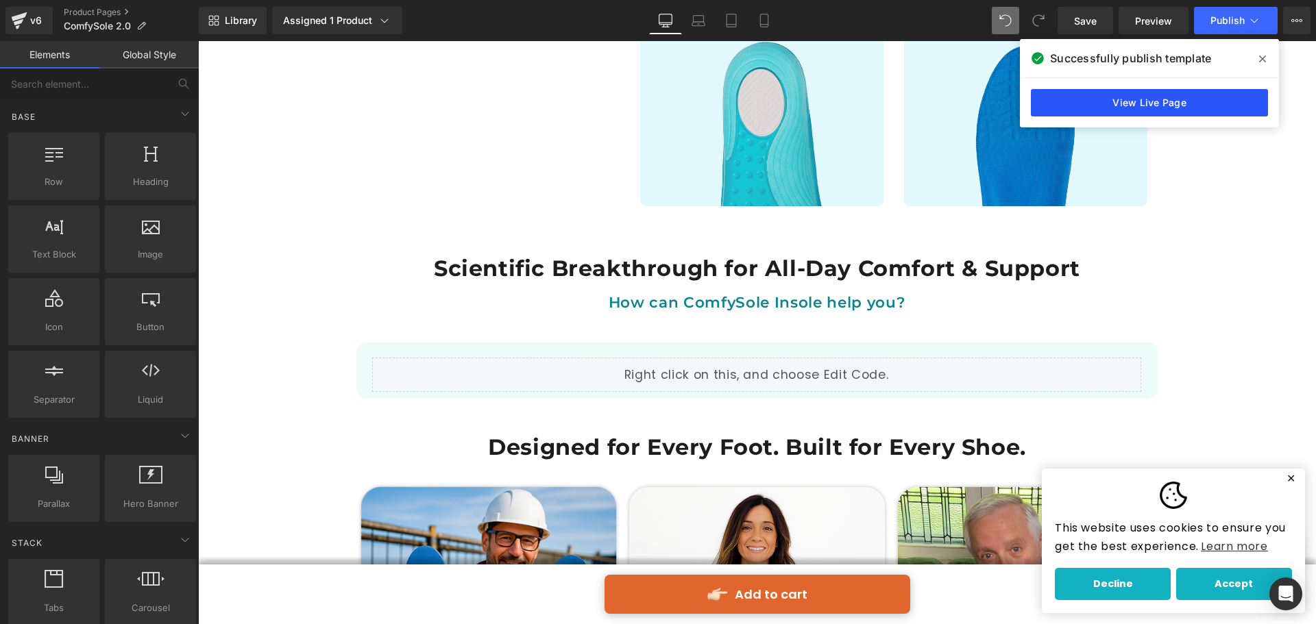
click at [1093, 100] on link "View Live Page" at bounding box center [1148, 102] width 237 height 27
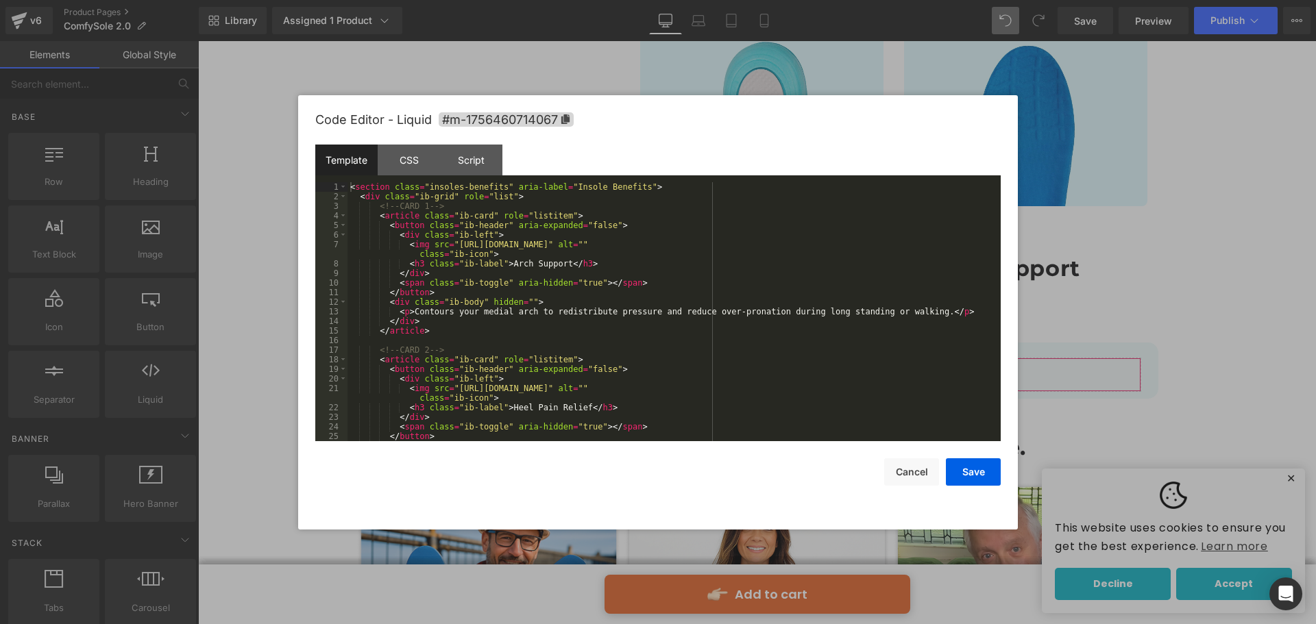
click at [543, 0] on div "Liquid You are previewing how the will restyle your page. You can not edit Elem…" at bounding box center [658, 0] width 1316 height 0
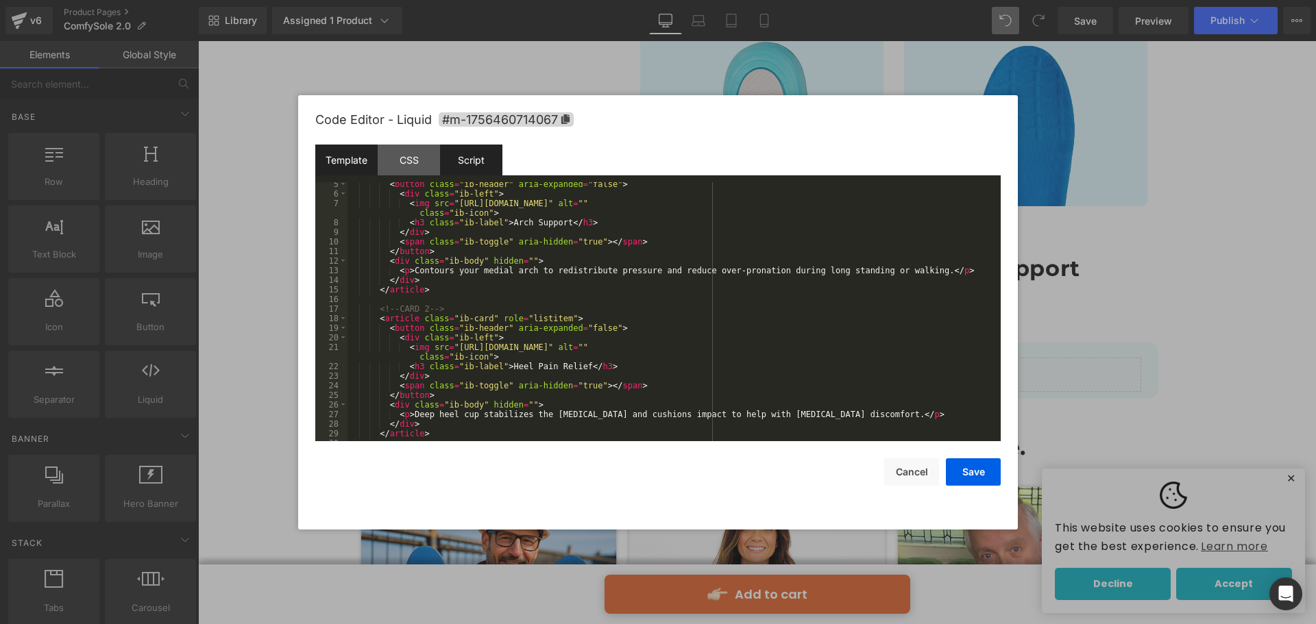
click at [473, 161] on div "Script" at bounding box center [471, 160] width 62 height 31
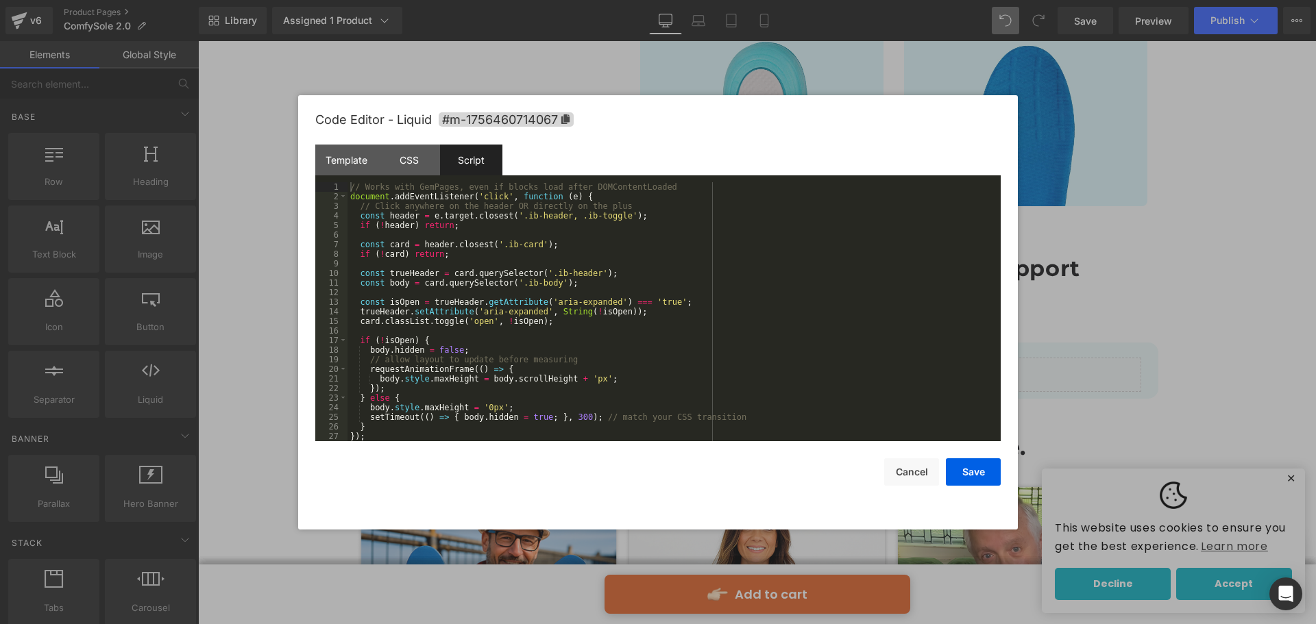
click at [700, 381] on div "// Works with GemPages, even if blocks load after DOMContentLoaded document . a…" at bounding box center [673, 321] width 653 height 278
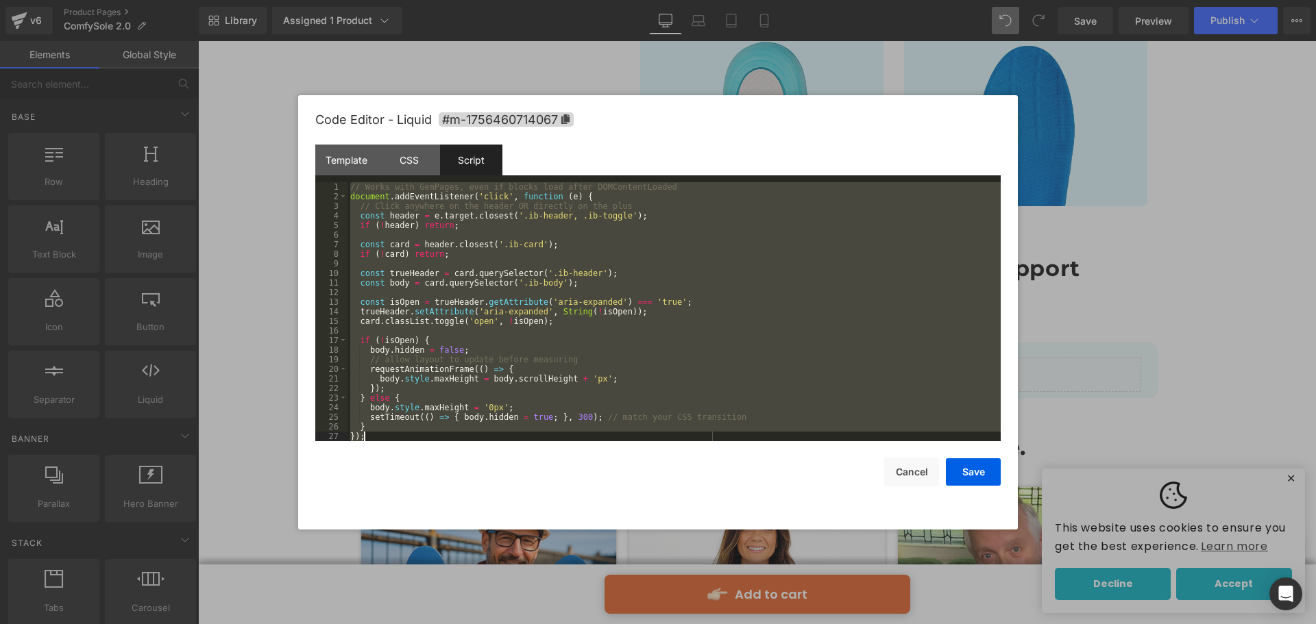
scroll to position [144, 0]
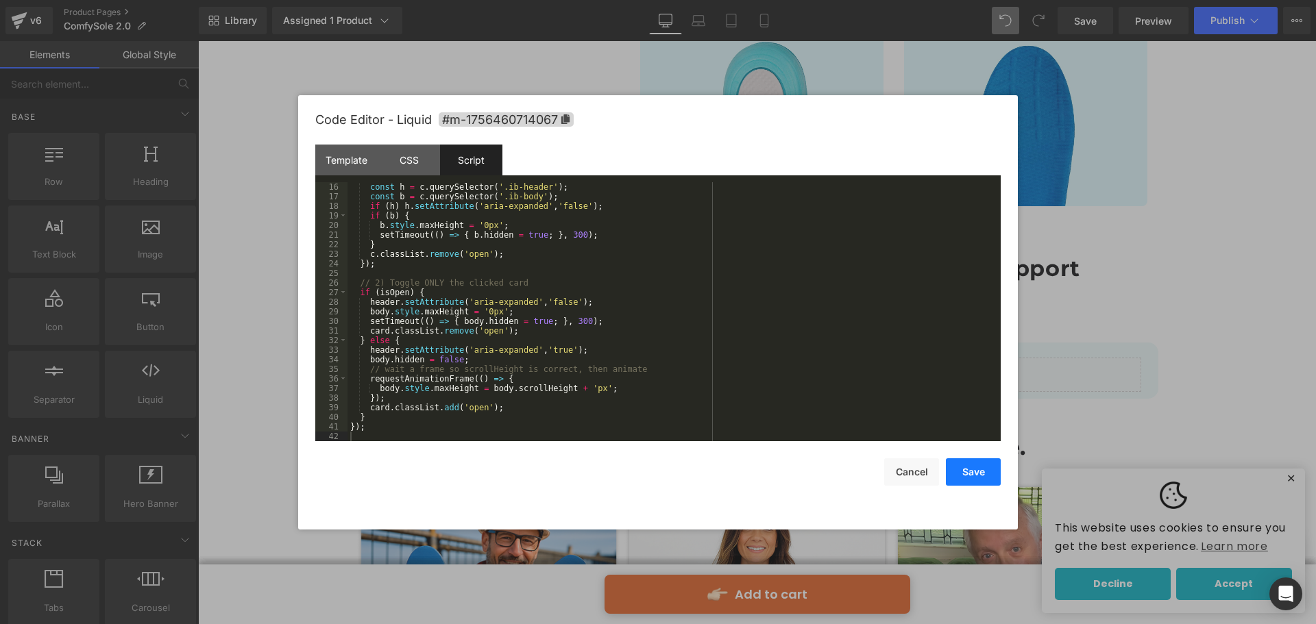
drag, startPoint x: 952, startPoint y: 467, endPoint x: 961, endPoint y: 462, distance: 10.7
click at [953, 467] on button "Save" at bounding box center [973, 471] width 55 height 27
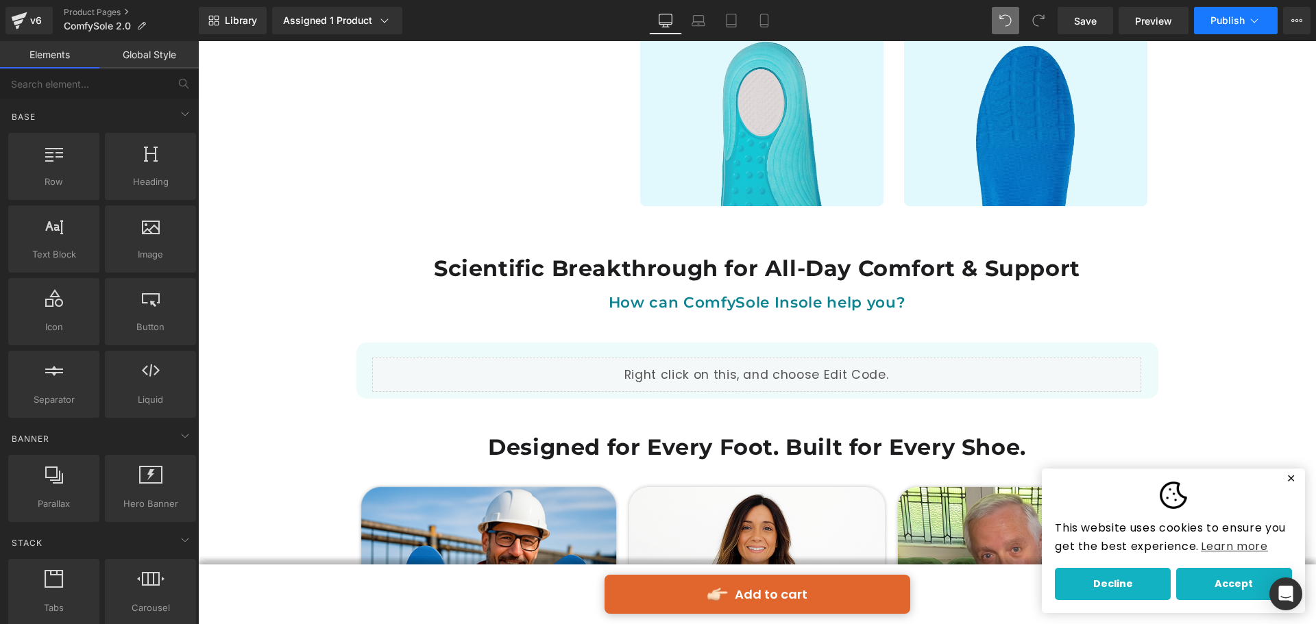
click at [1209, 16] on button "Publish" at bounding box center [1236, 20] width 84 height 27
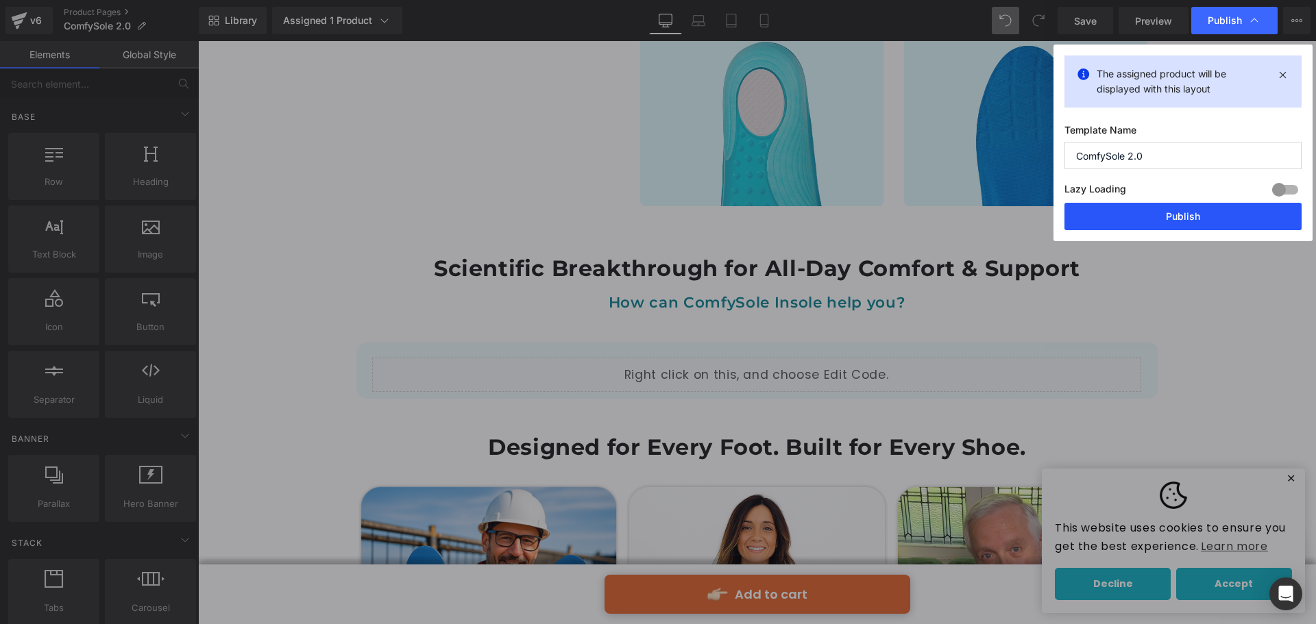
click at [1181, 209] on button "Publish" at bounding box center [1182, 216] width 237 height 27
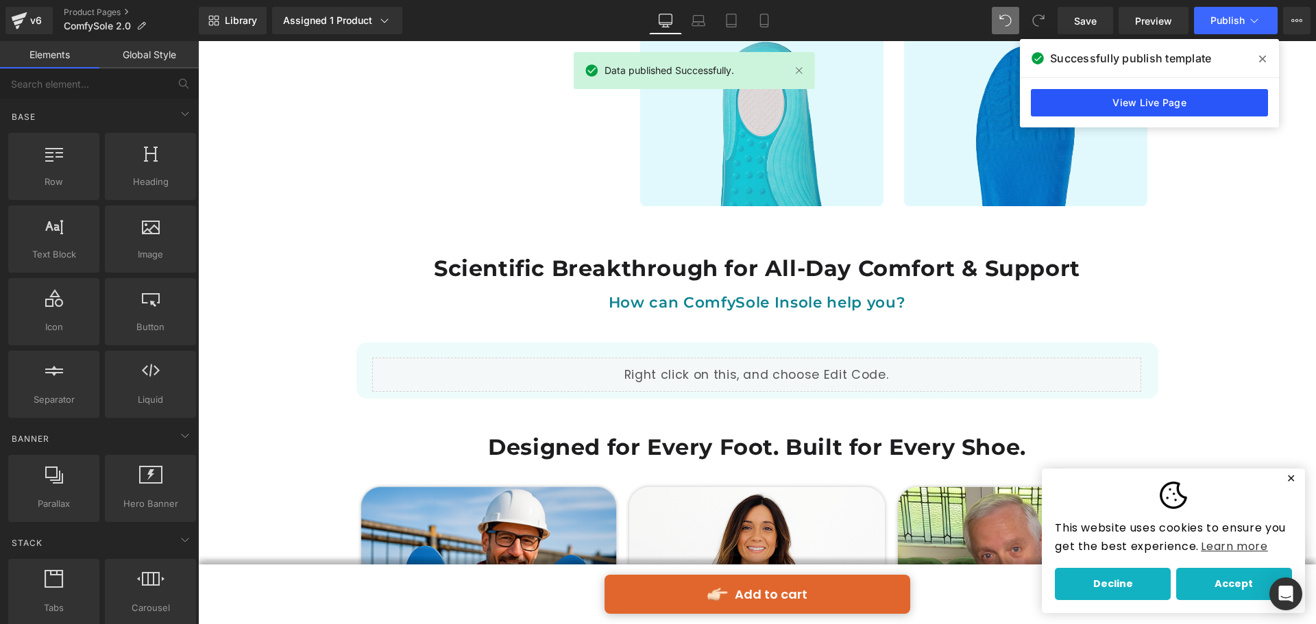
click at [1191, 97] on link "View Live Page" at bounding box center [1148, 102] width 237 height 27
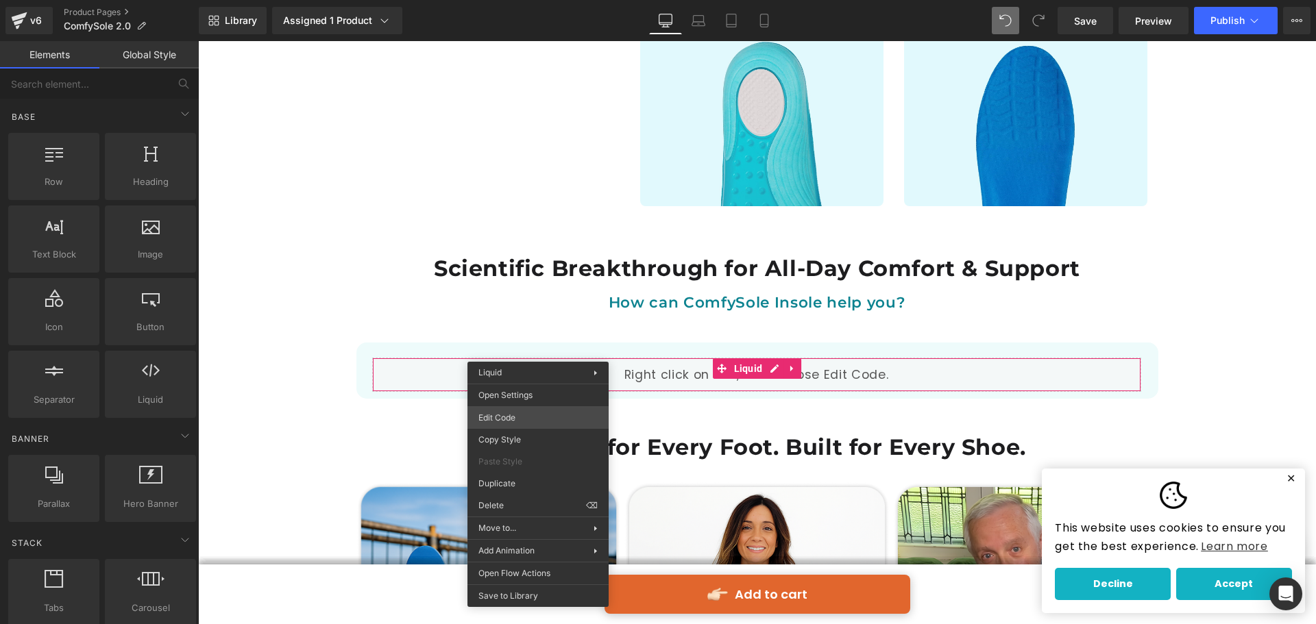
click at [516, 0] on div "Liquid You are previewing how the will restyle your page. You can not edit Elem…" at bounding box center [658, 0] width 1316 height 0
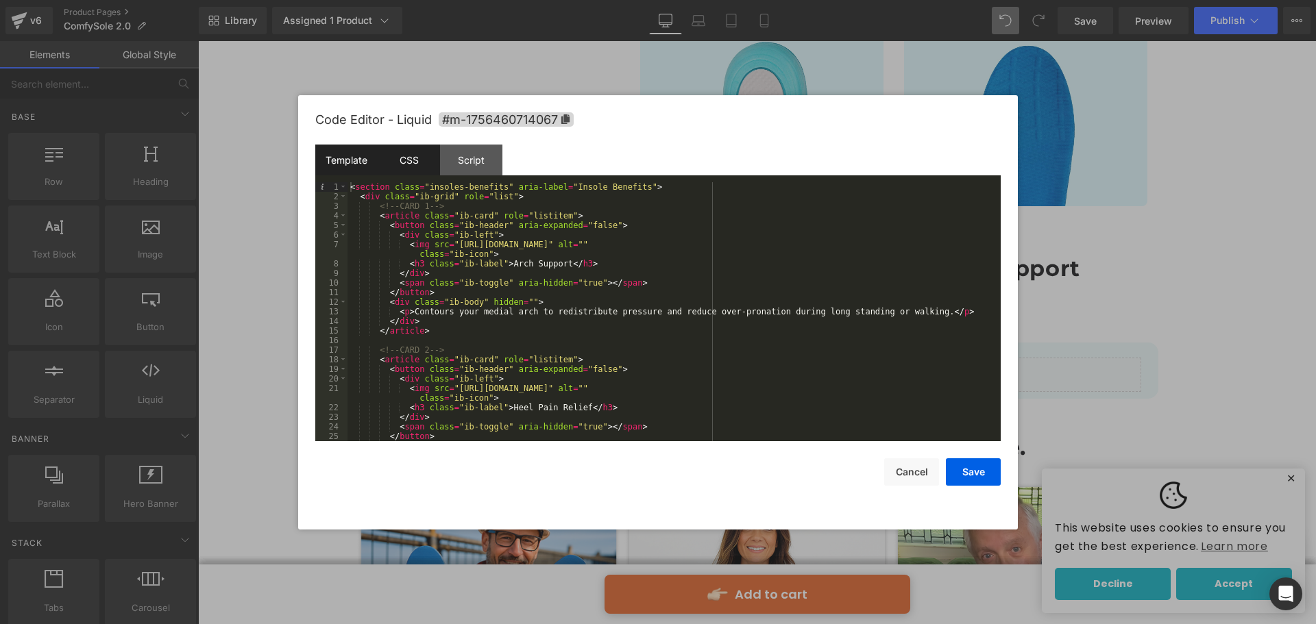
click at [407, 157] on div "CSS" at bounding box center [409, 160] width 62 height 31
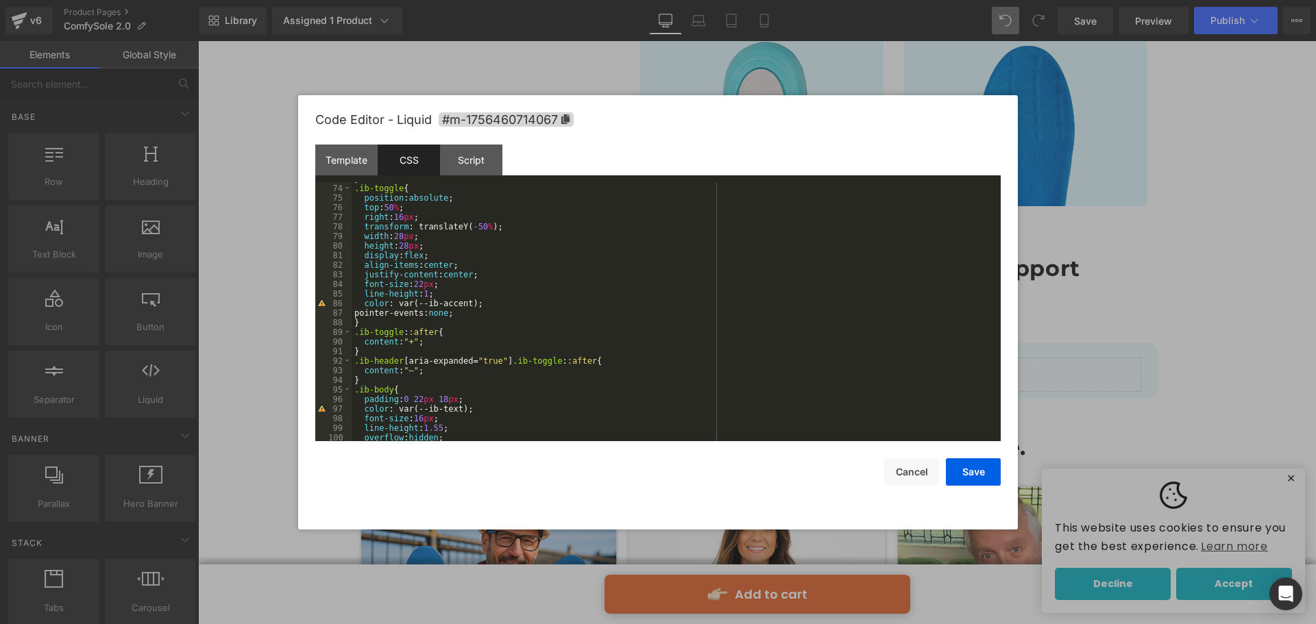
scroll to position [740, 0]
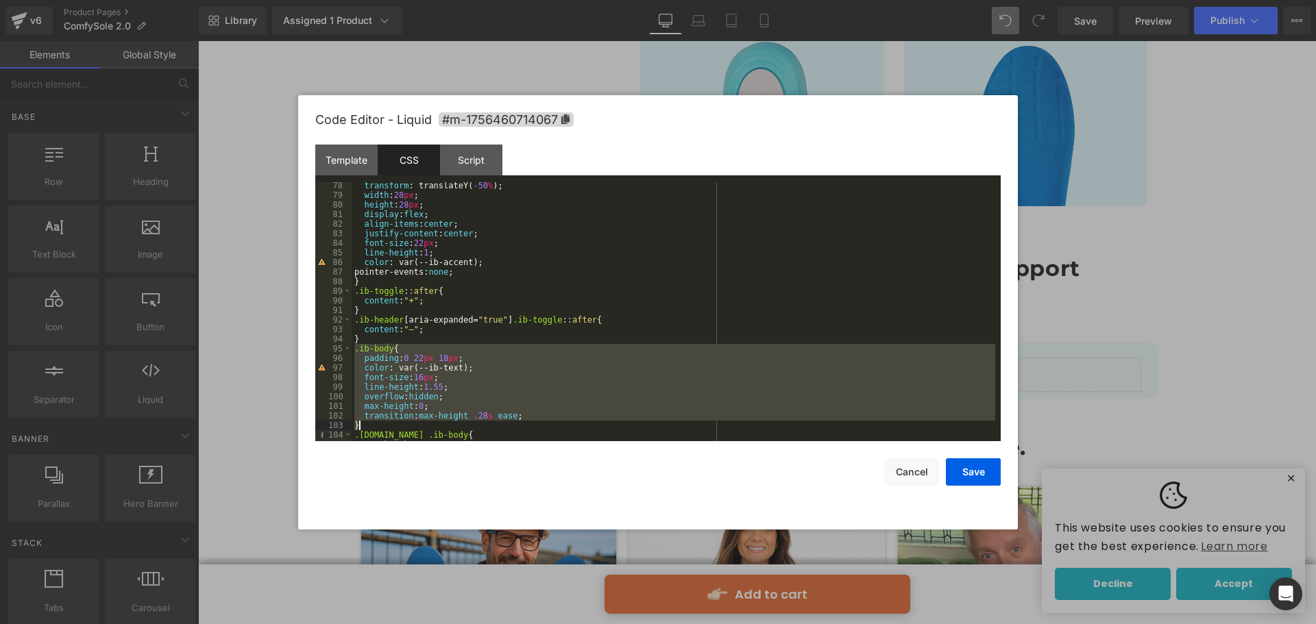
drag, startPoint x: 356, startPoint y: 351, endPoint x: 417, endPoint y: 428, distance: 98.4
click at [417, 428] on div "transform : translateY( -50 % ); width : 28 px ; height : 28 px ; display : fle…" at bounding box center [672, 320] width 643 height 278
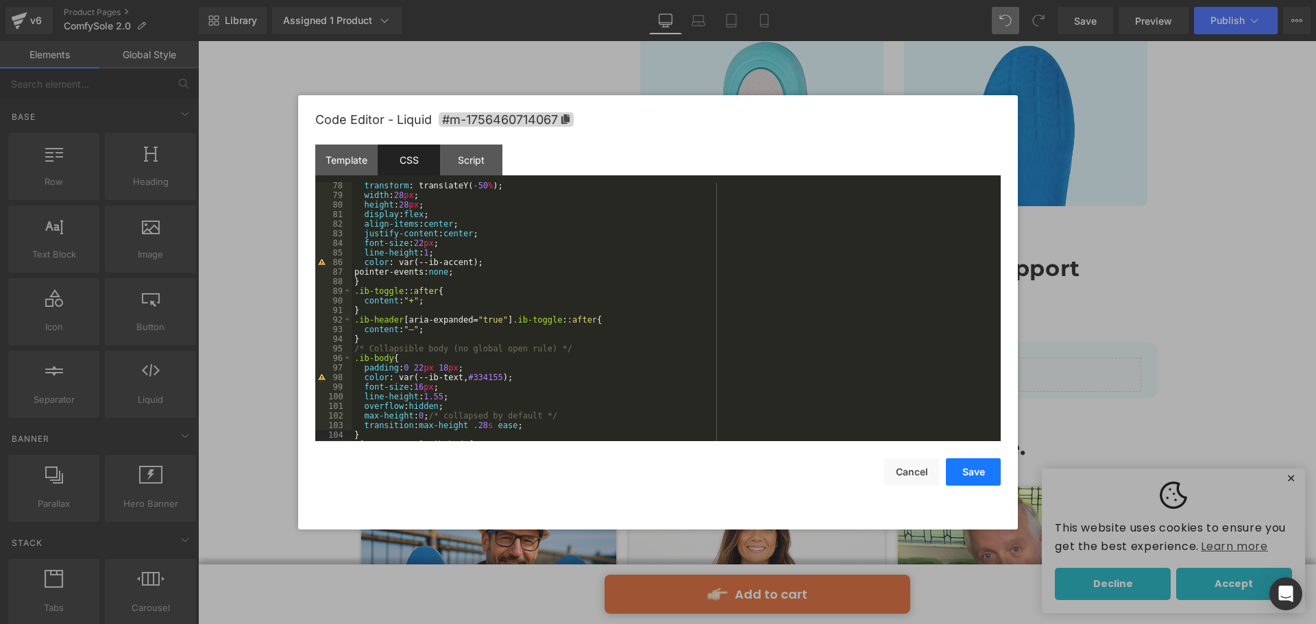
click at [965, 473] on button "Save" at bounding box center [973, 471] width 55 height 27
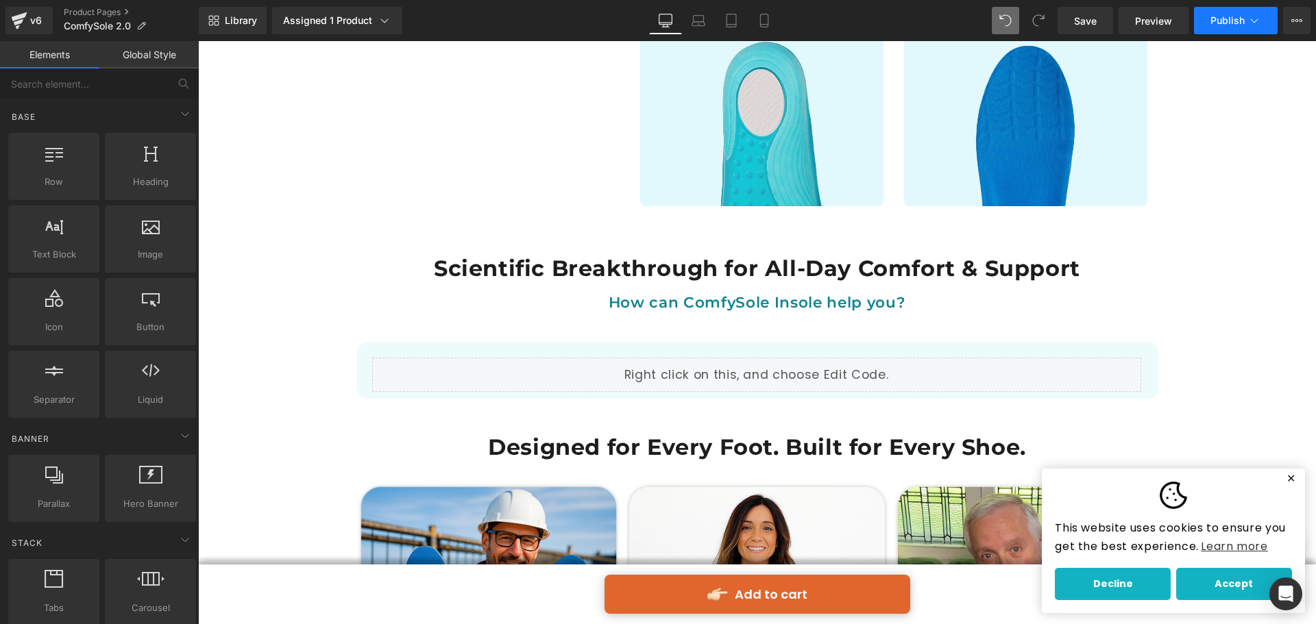
click at [1233, 14] on button "Publish" at bounding box center [1236, 20] width 84 height 27
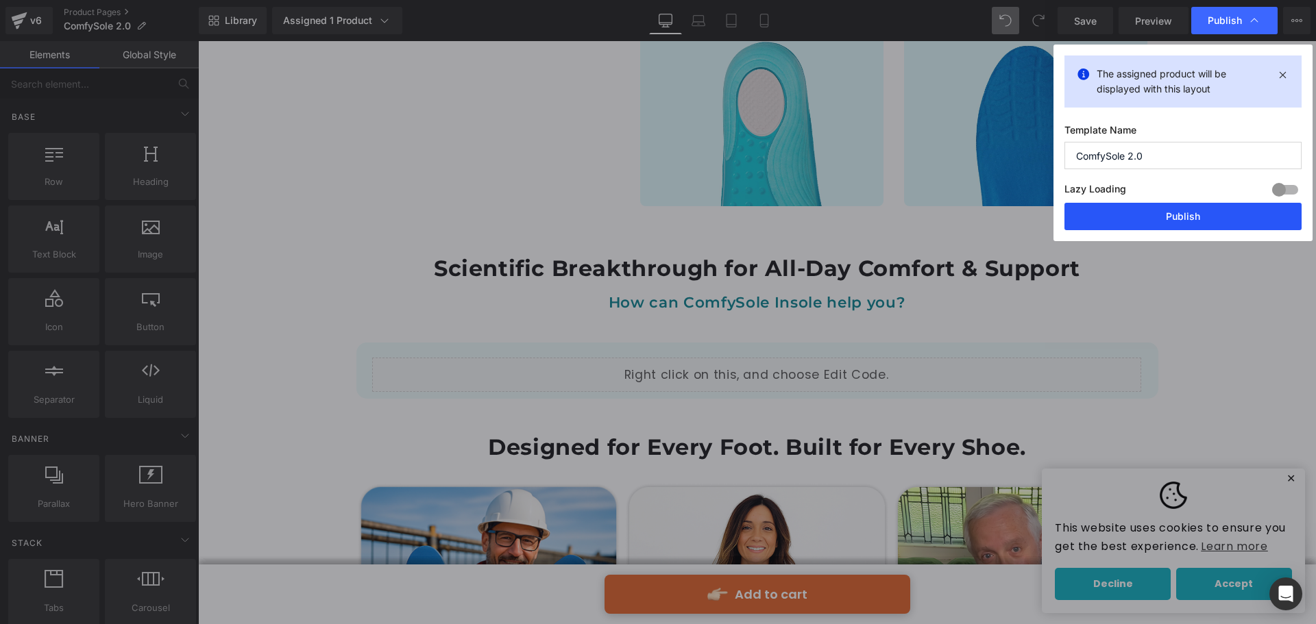
click at [1133, 217] on button "Publish" at bounding box center [1182, 216] width 237 height 27
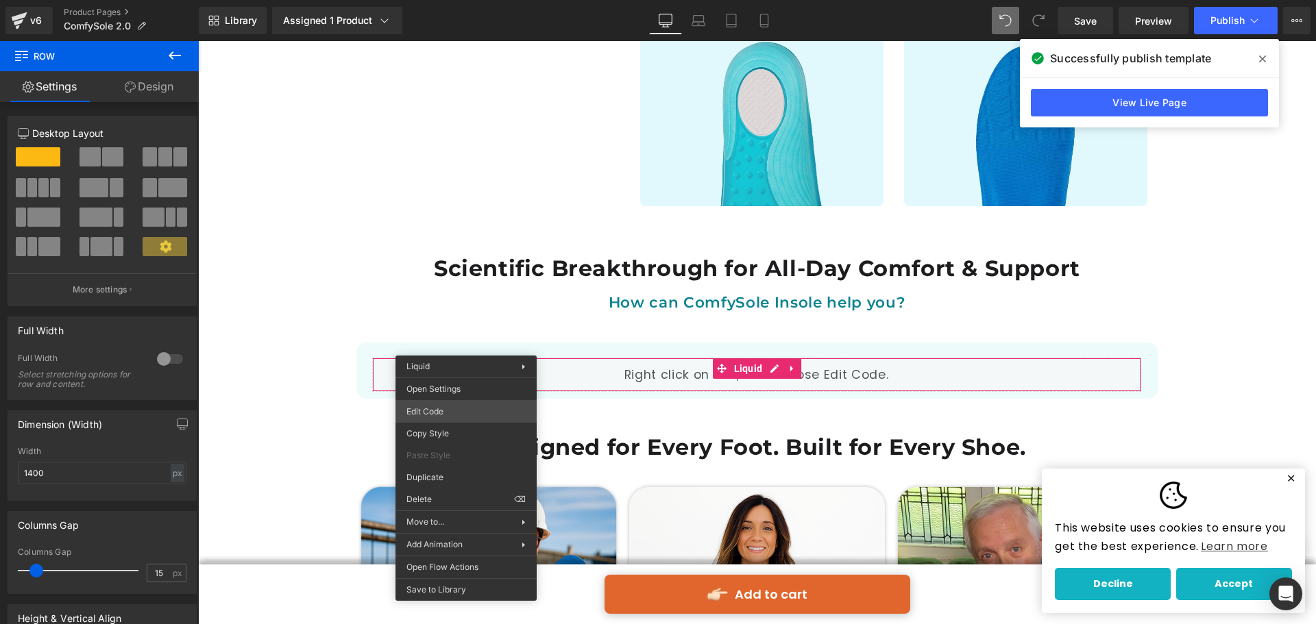
click at [456, 0] on div "Liquid You are previewing how the will restyle your page. You can not edit Elem…" at bounding box center [658, 0] width 1316 height 0
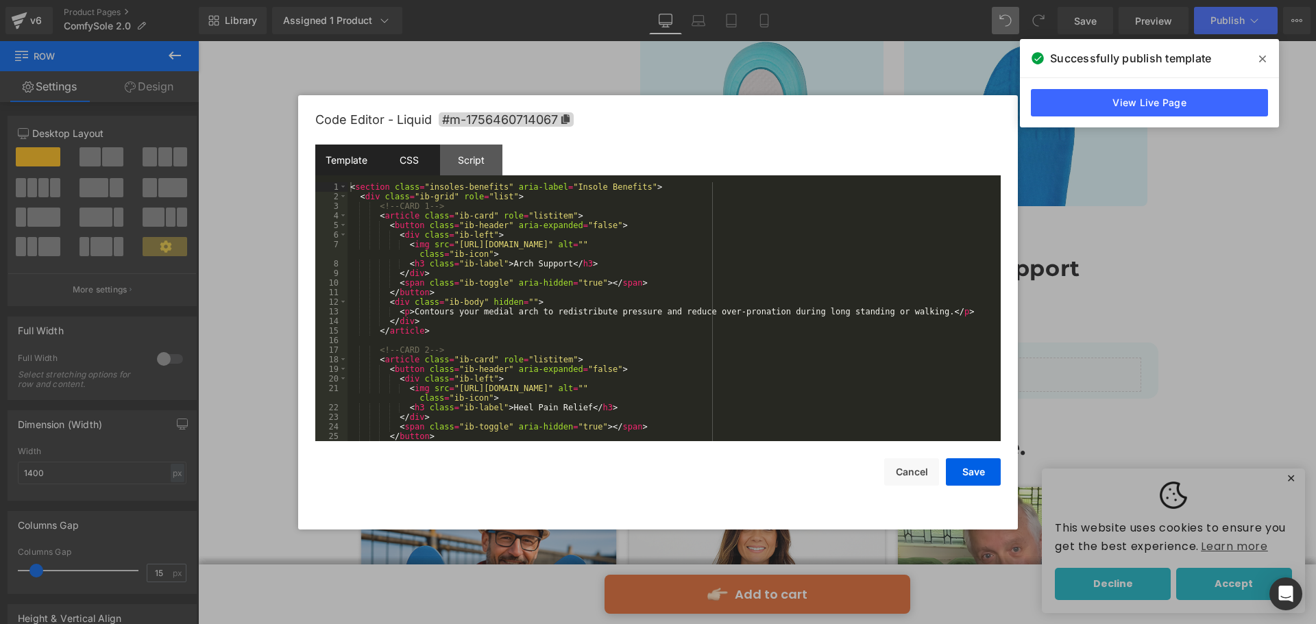
click at [419, 162] on div "CSS" at bounding box center [409, 160] width 62 height 31
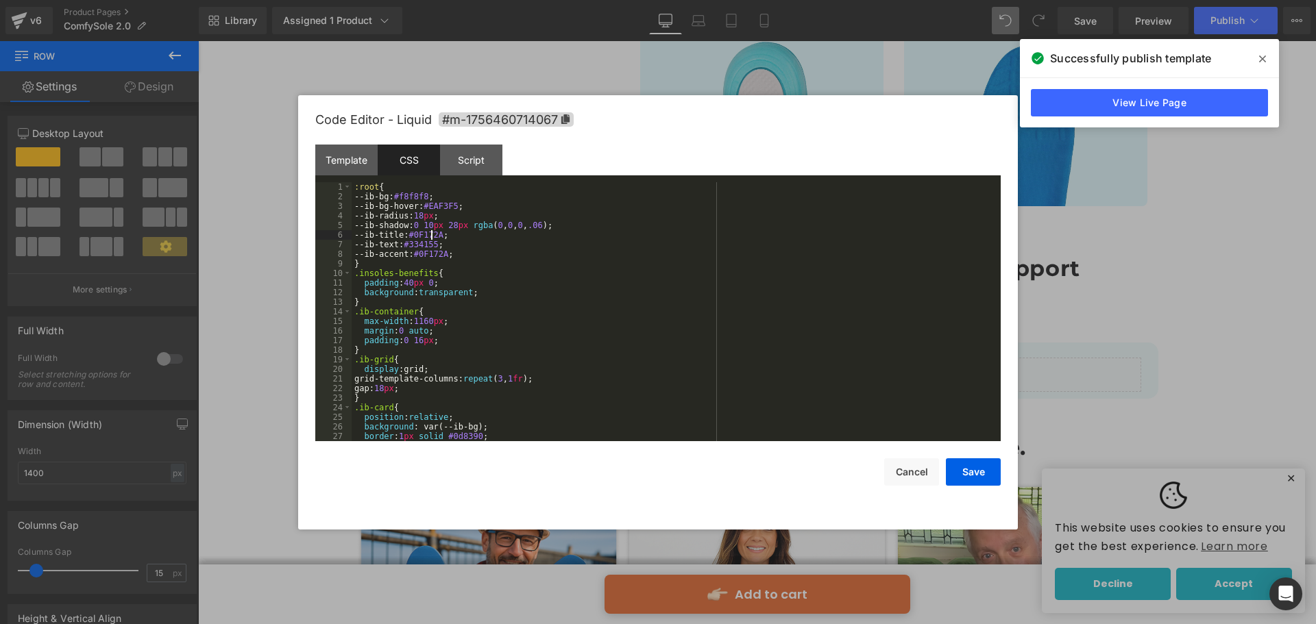
click at [430, 236] on div ":root { --ib-bg: #f8f8f8 ; --ib-bg-hover: #EAF3F5 ; --ib-radius: 18 px ; --ib-s…" at bounding box center [672, 321] width 643 height 278
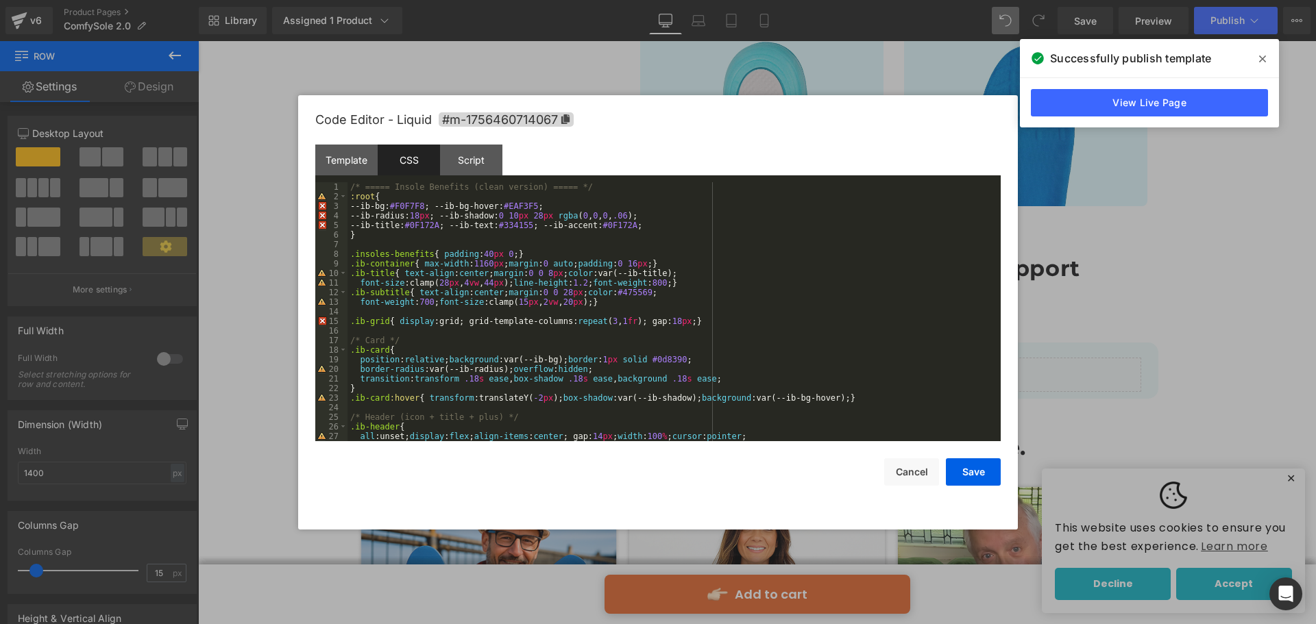
scroll to position [0, 0]
click at [466, 158] on div "Script" at bounding box center [471, 160] width 62 height 31
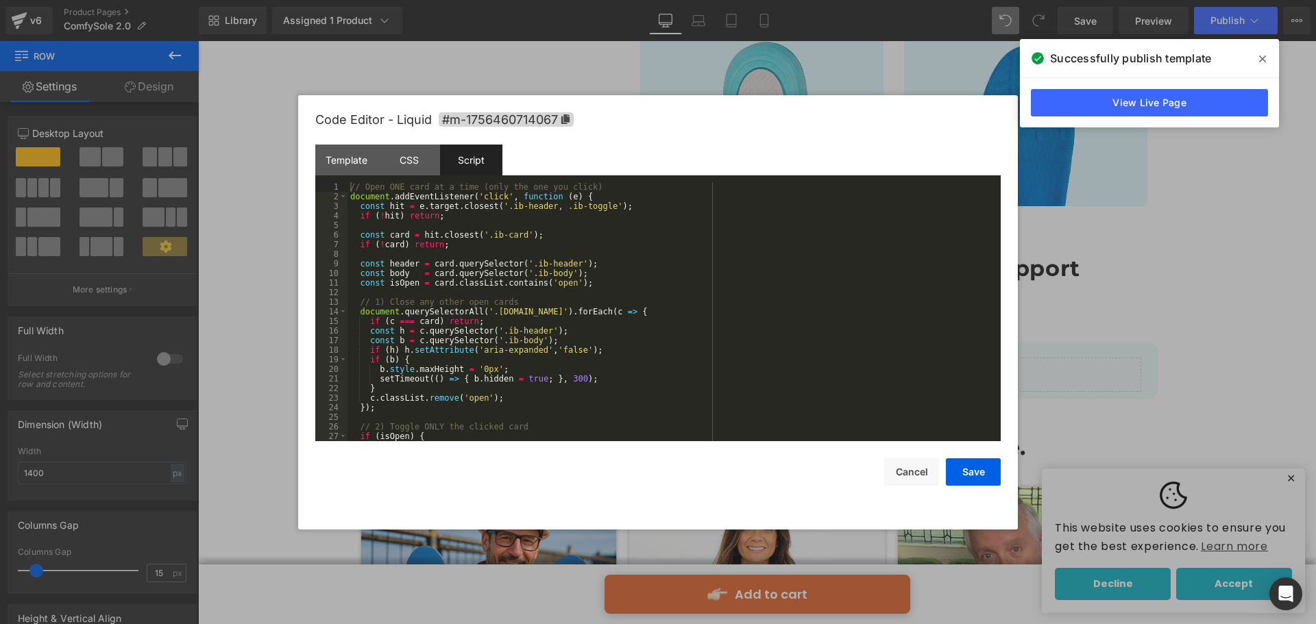
click at [565, 314] on div "// Open ONE card at a time (only the one you click) document . addEventListener…" at bounding box center [670, 321] width 647 height 278
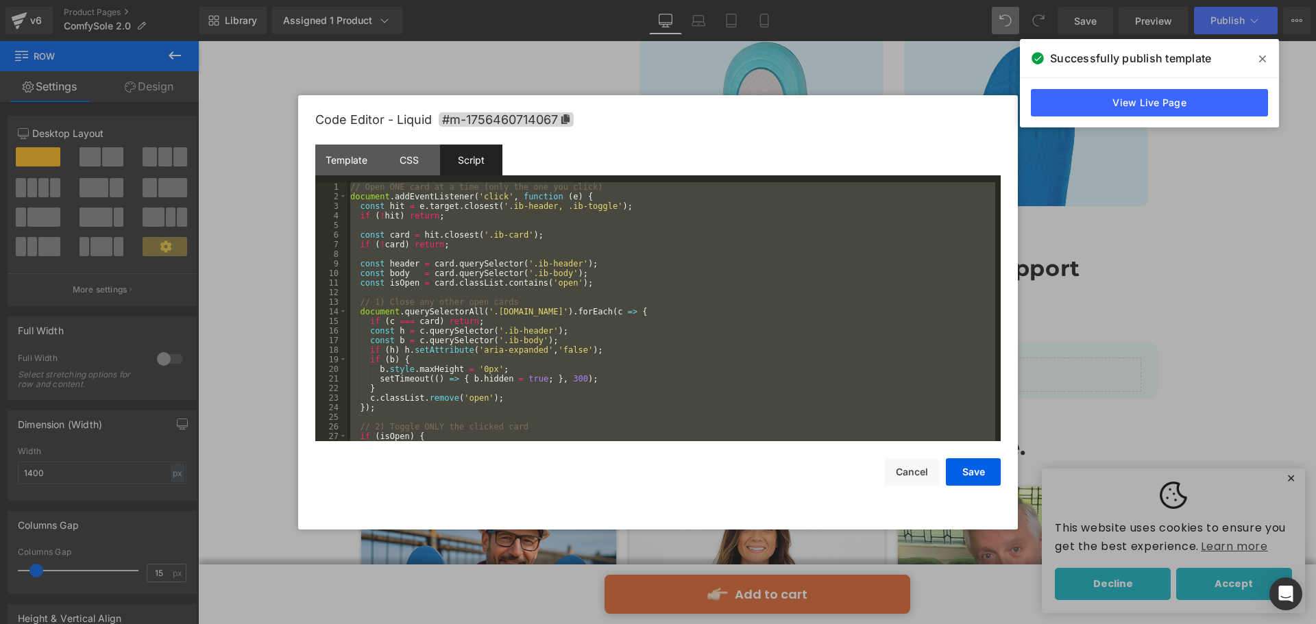
scroll to position [48, 0]
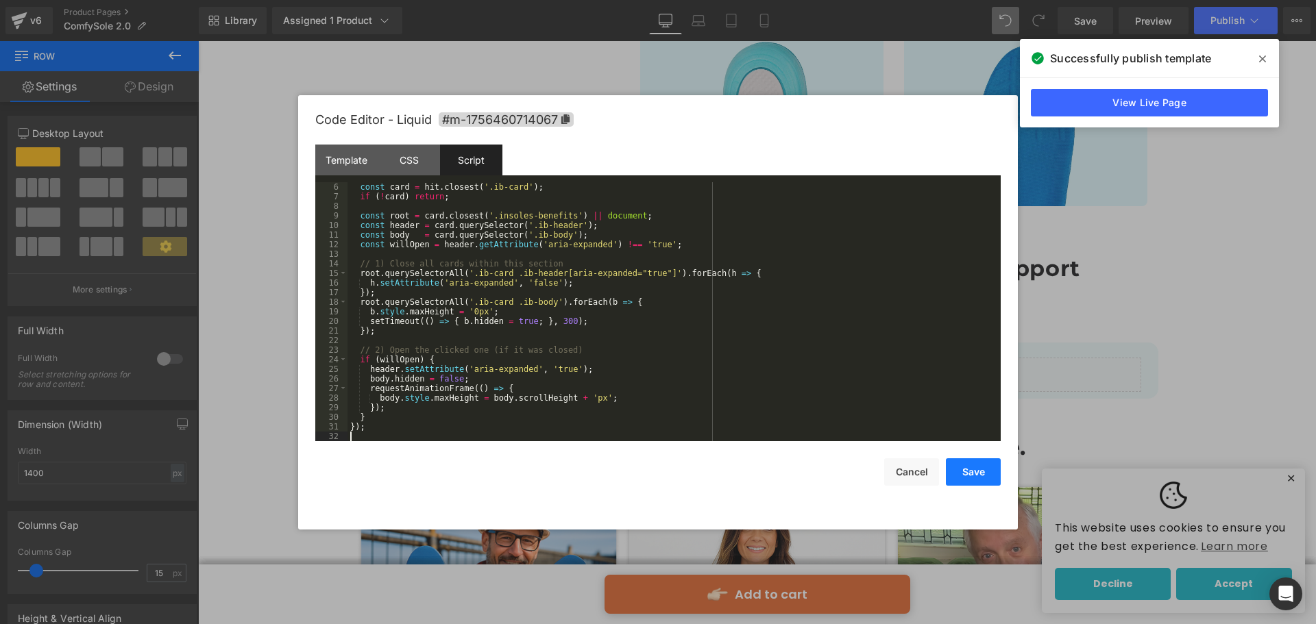
click at [964, 473] on button "Save" at bounding box center [973, 471] width 55 height 27
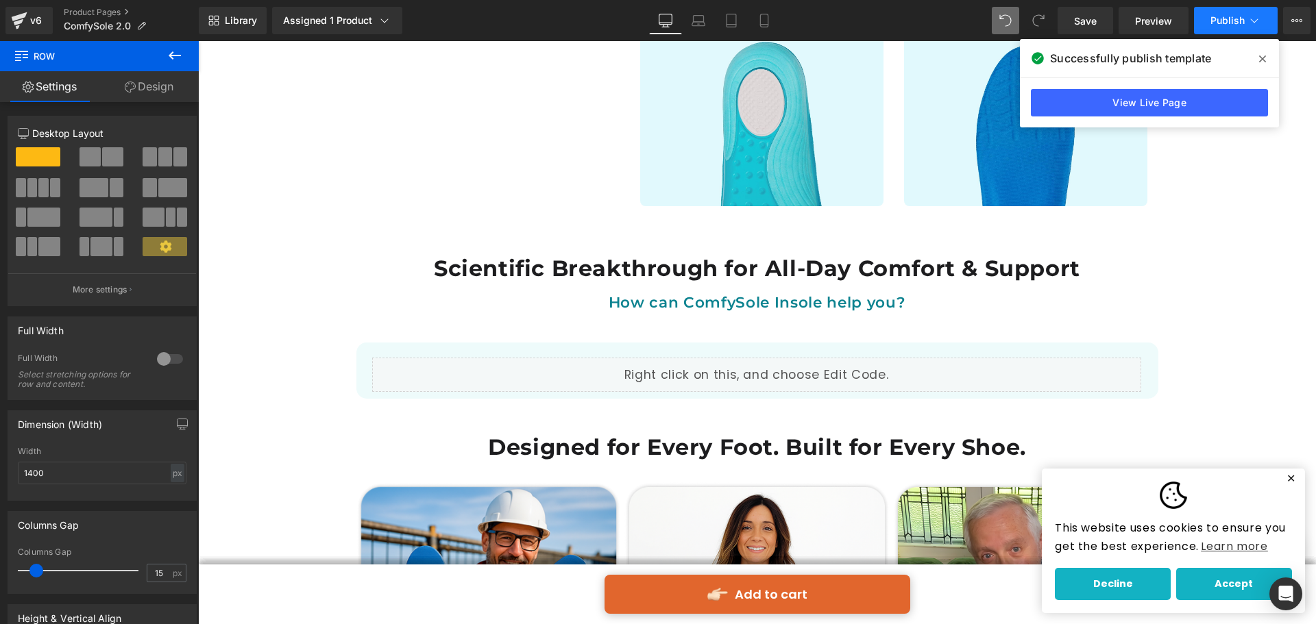
click at [1211, 20] on span "Publish" at bounding box center [1227, 20] width 34 height 11
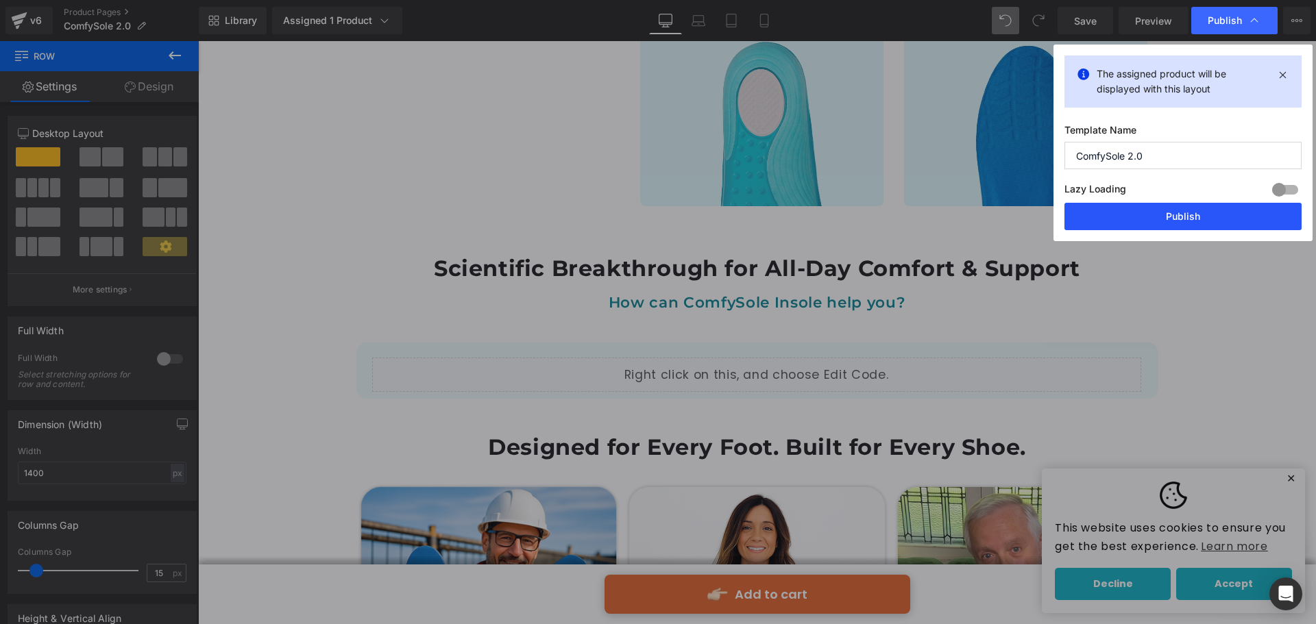
click at [1168, 221] on button "Publish" at bounding box center [1182, 216] width 237 height 27
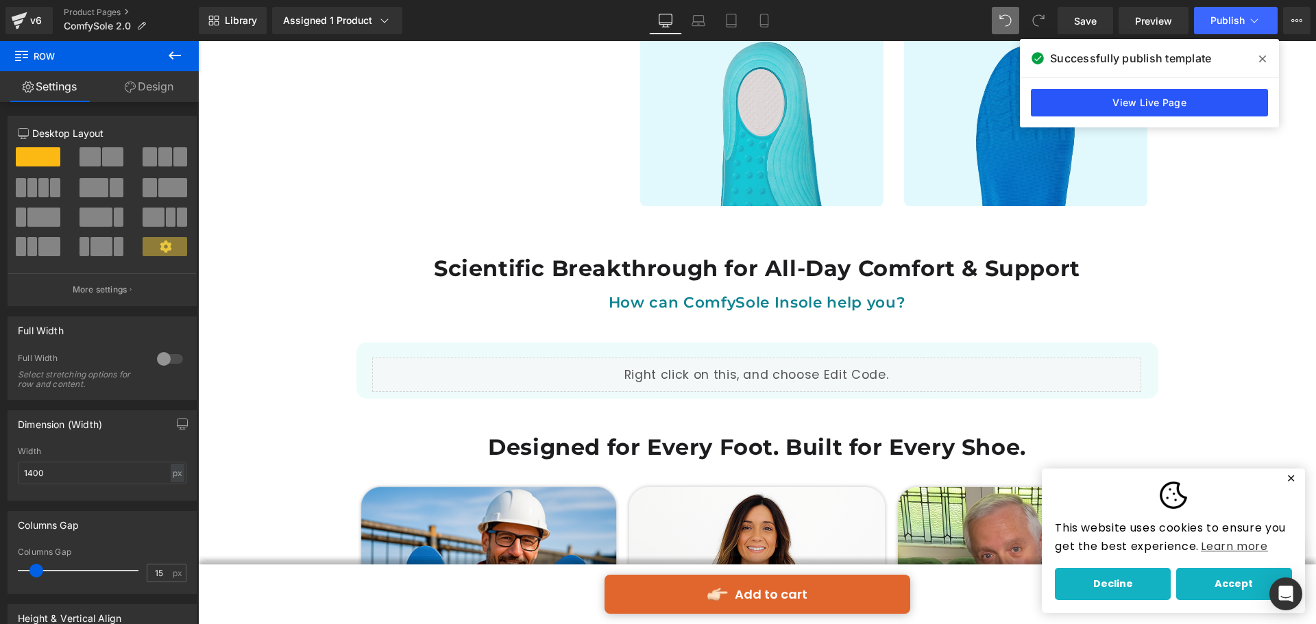
click at [1073, 97] on link "View Live Page" at bounding box center [1148, 102] width 237 height 27
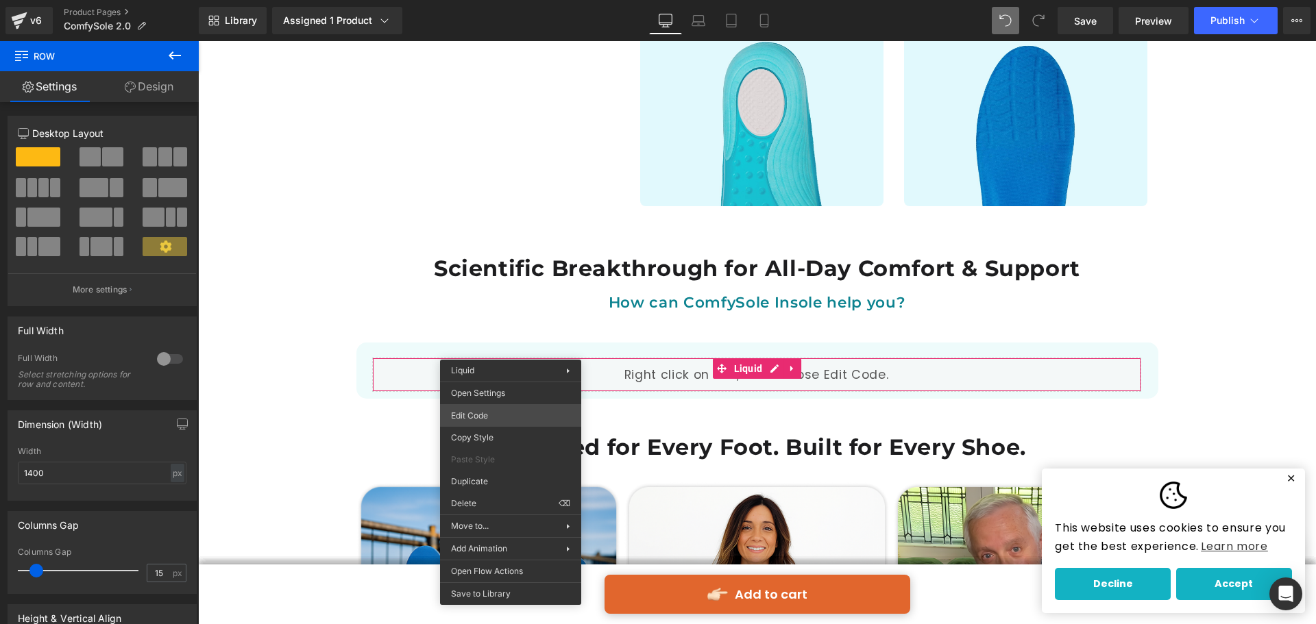
click at [525, 0] on div "Liquid You are previewing how the will restyle your page. You can not edit Elem…" at bounding box center [658, 0] width 1316 height 0
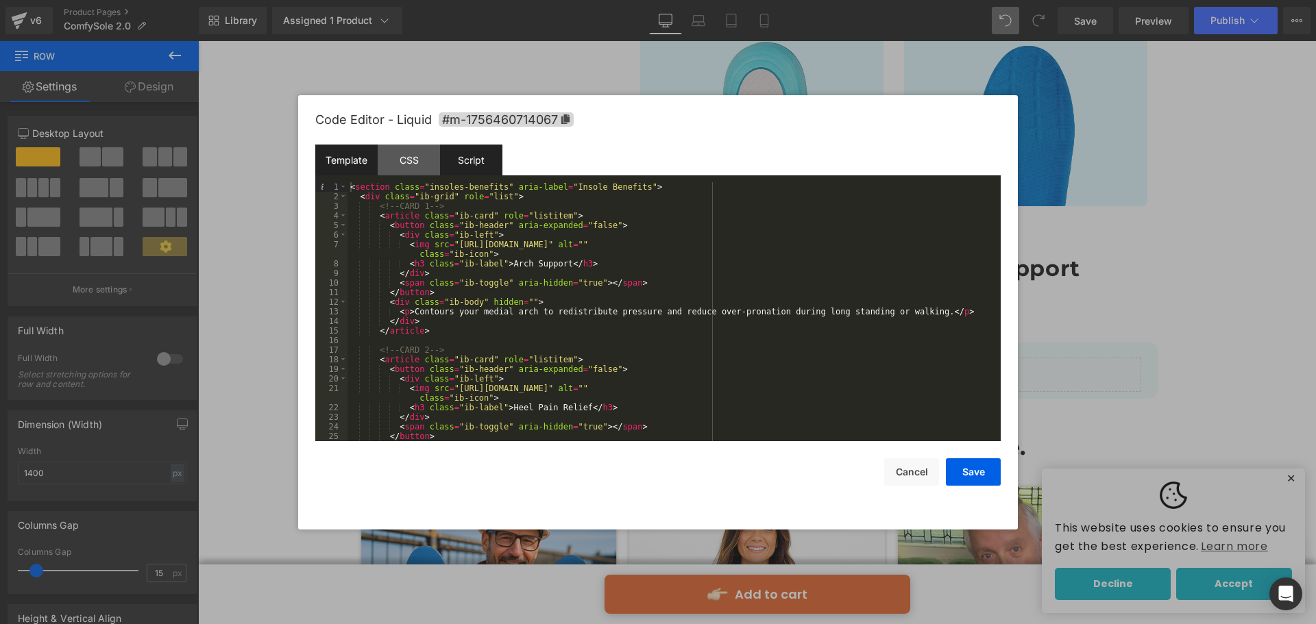
click at [469, 157] on div "Script" at bounding box center [471, 160] width 62 height 31
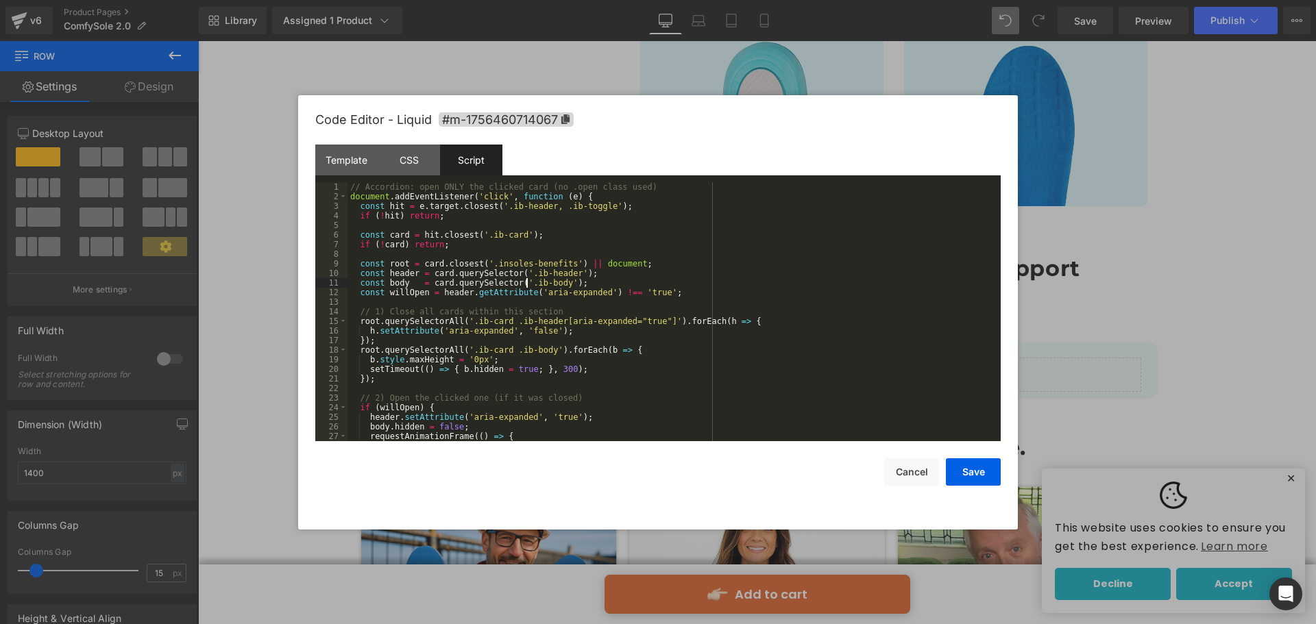
click at [528, 279] on div "// Accordion: open ONLY the clicked card (no .open class used) document . addEv…" at bounding box center [670, 321] width 647 height 278
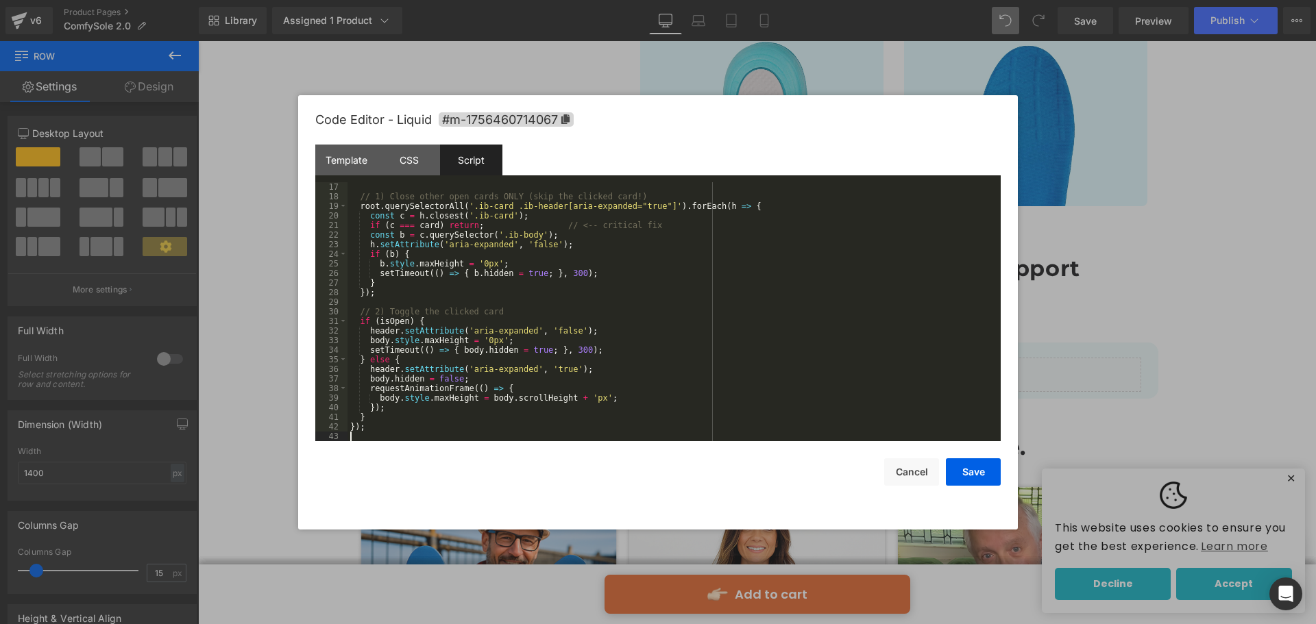
scroll to position [153, 0]
click at [982, 470] on button "Save" at bounding box center [973, 471] width 55 height 27
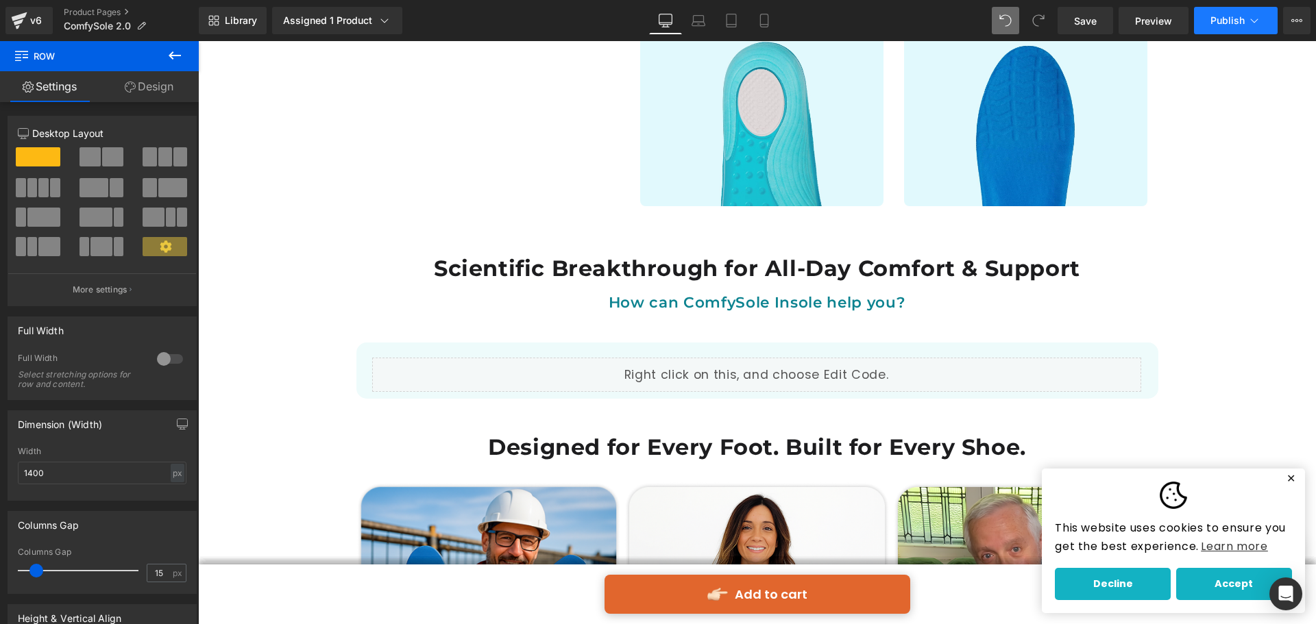
click at [1220, 18] on span "Publish" at bounding box center [1227, 20] width 34 height 11
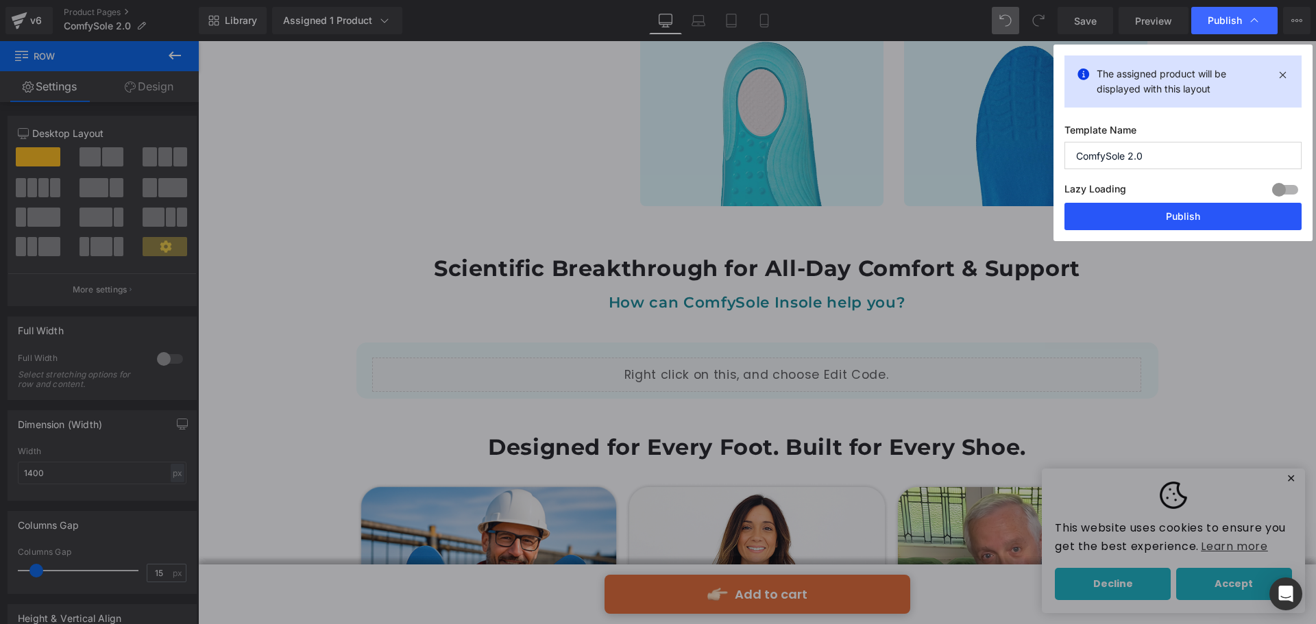
click at [1196, 221] on button "Publish" at bounding box center [1182, 216] width 237 height 27
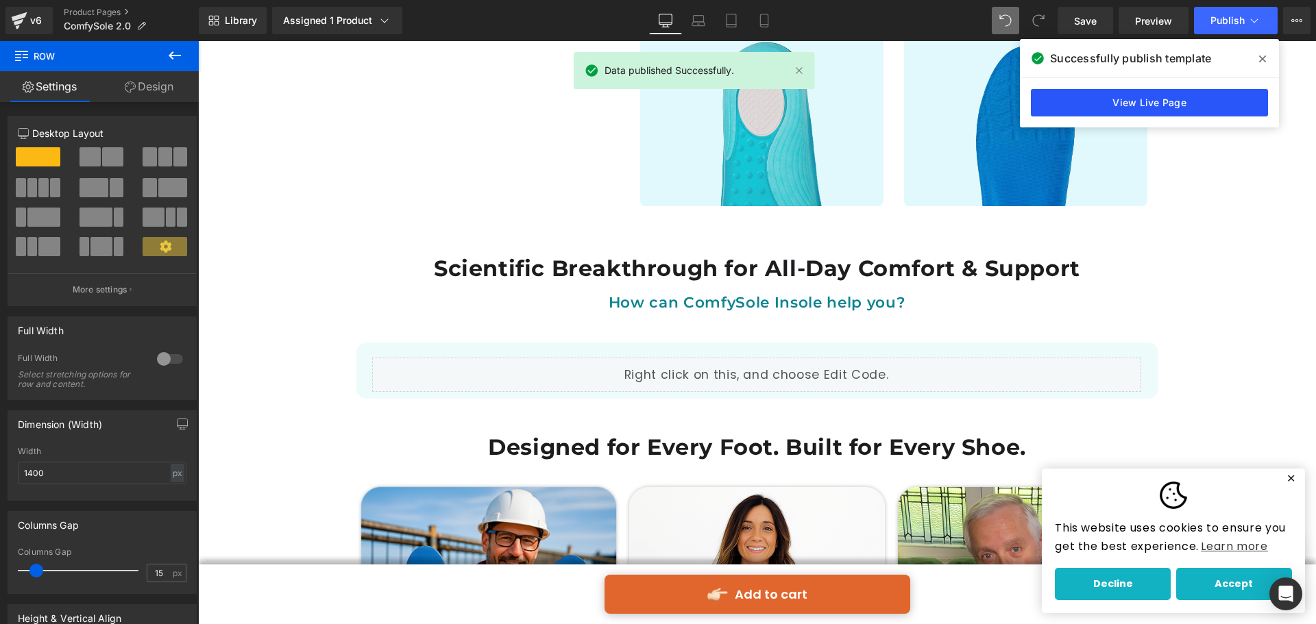
click at [1146, 106] on link "View Live Page" at bounding box center [1148, 102] width 237 height 27
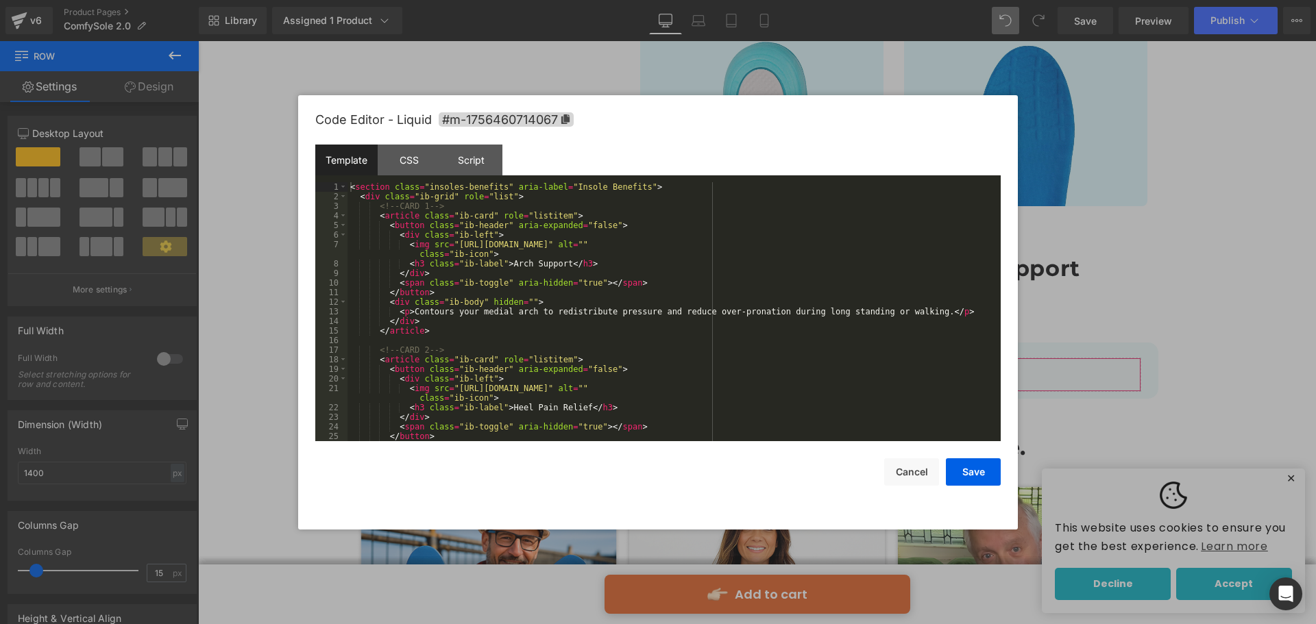
click at [626, 0] on div "Liquid You are previewing how the will restyle your page. You can not edit Elem…" at bounding box center [658, 0] width 1316 height 0
click at [524, 313] on div "< section class = "insoles-benefits" aria-label = "Insole Benefits" > < div cla…" at bounding box center [670, 321] width 647 height 278
click at [470, 154] on div "Script" at bounding box center [471, 160] width 62 height 31
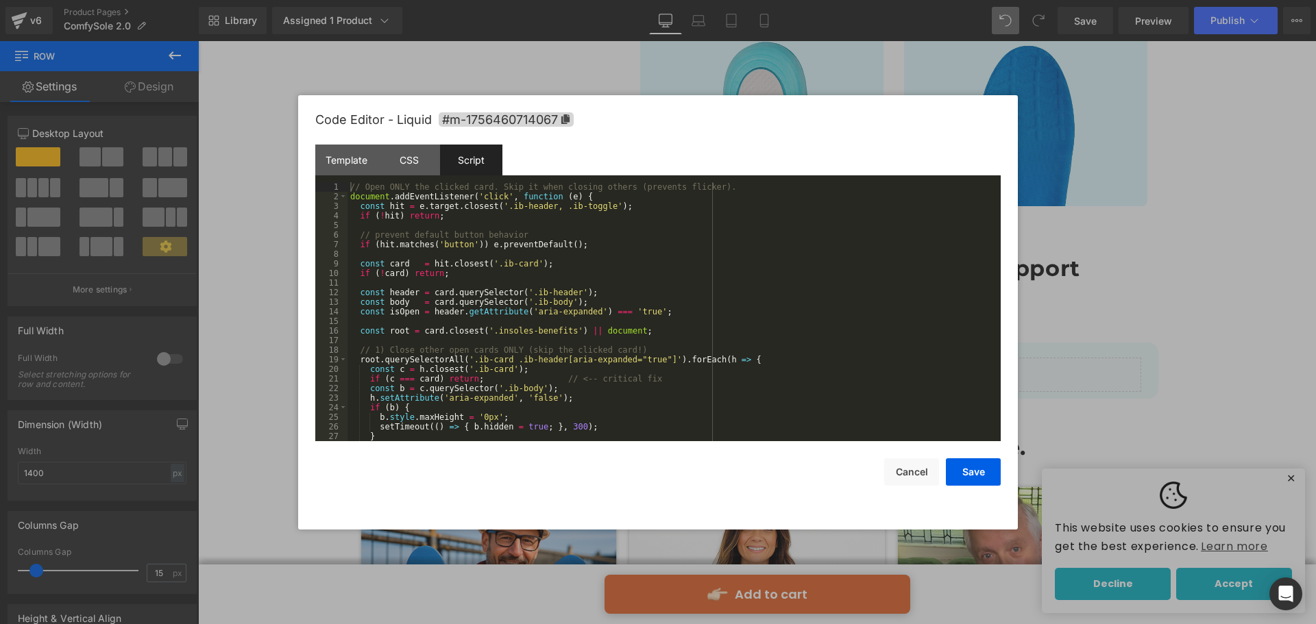
click at [478, 240] on div "// Open ONLY the clicked card. Skip it when closing others (prevents flicker). …" at bounding box center [670, 321] width 647 height 278
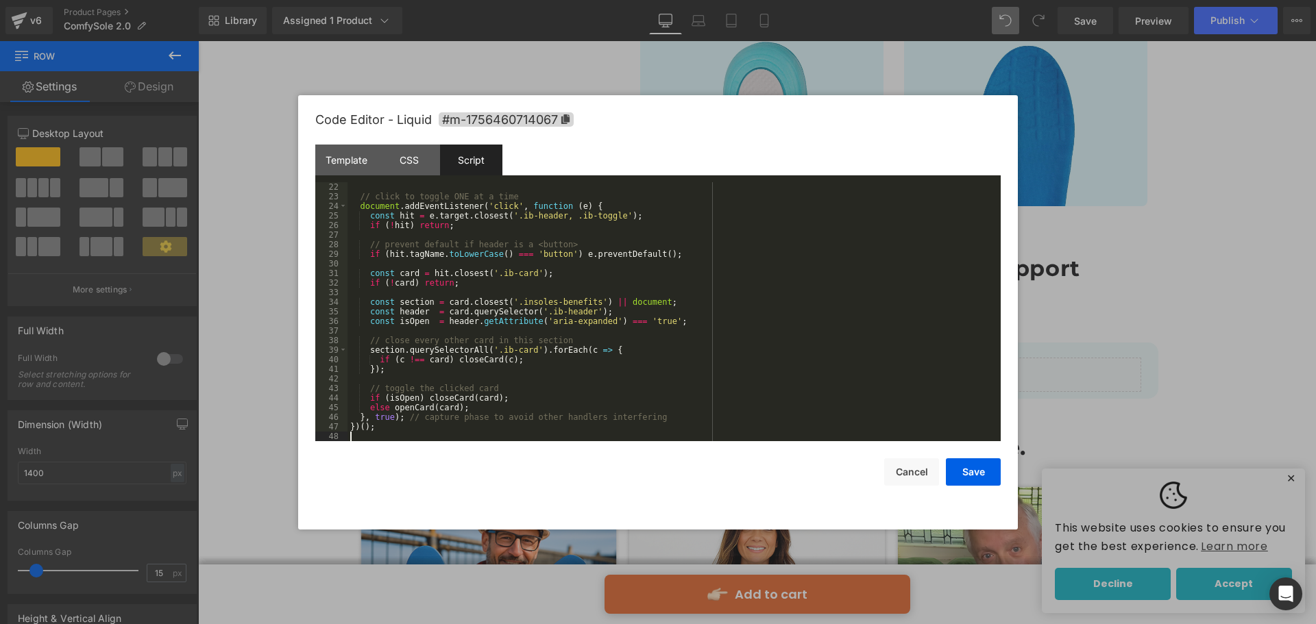
scroll to position [201, 0]
click at [958, 465] on button "Save" at bounding box center [973, 471] width 55 height 27
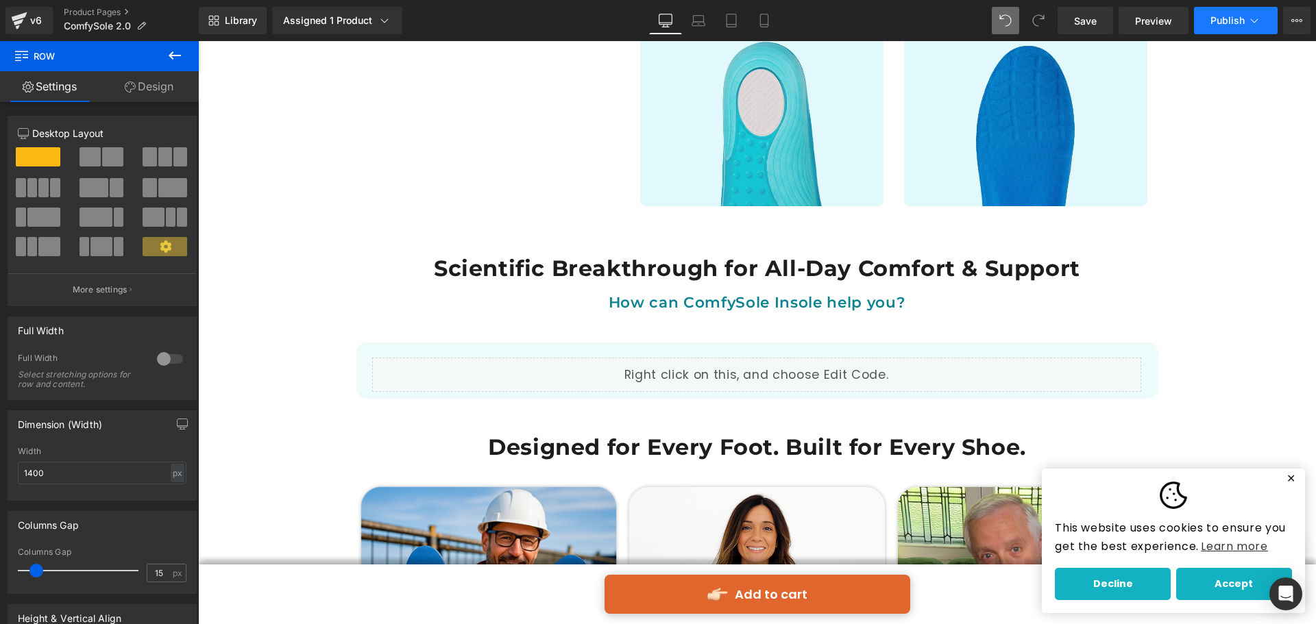
click at [1229, 24] on span "Publish" at bounding box center [1227, 20] width 34 height 11
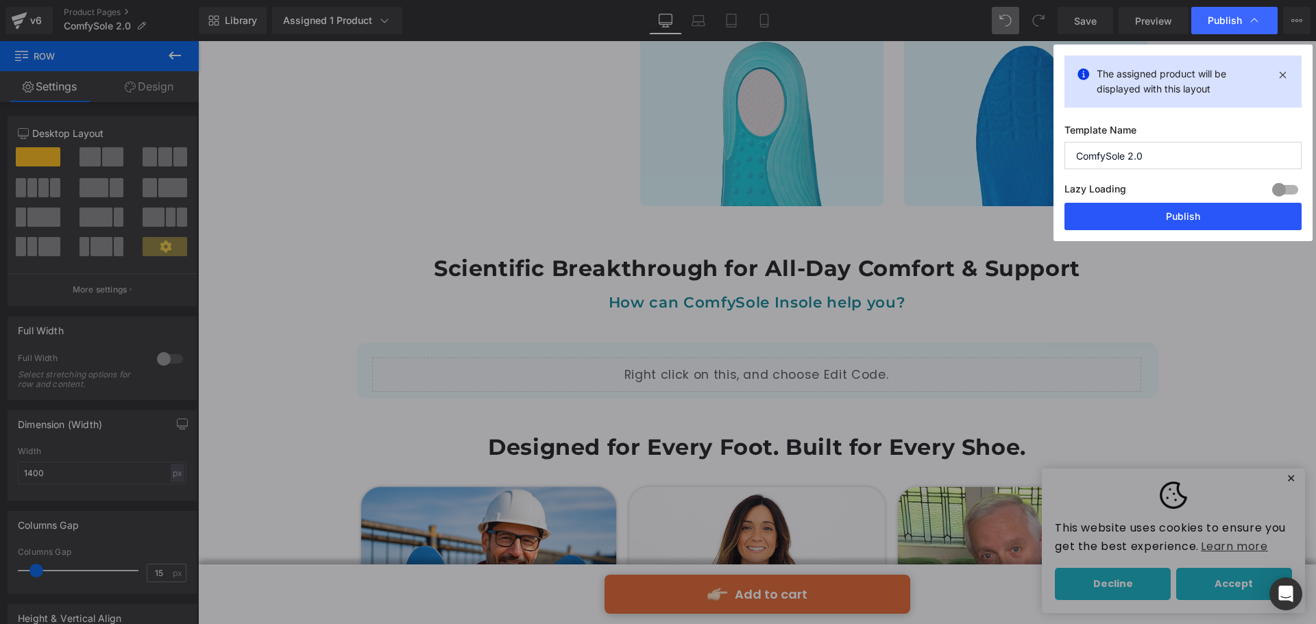
click at [1178, 222] on button "Publish" at bounding box center [1182, 216] width 237 height 27
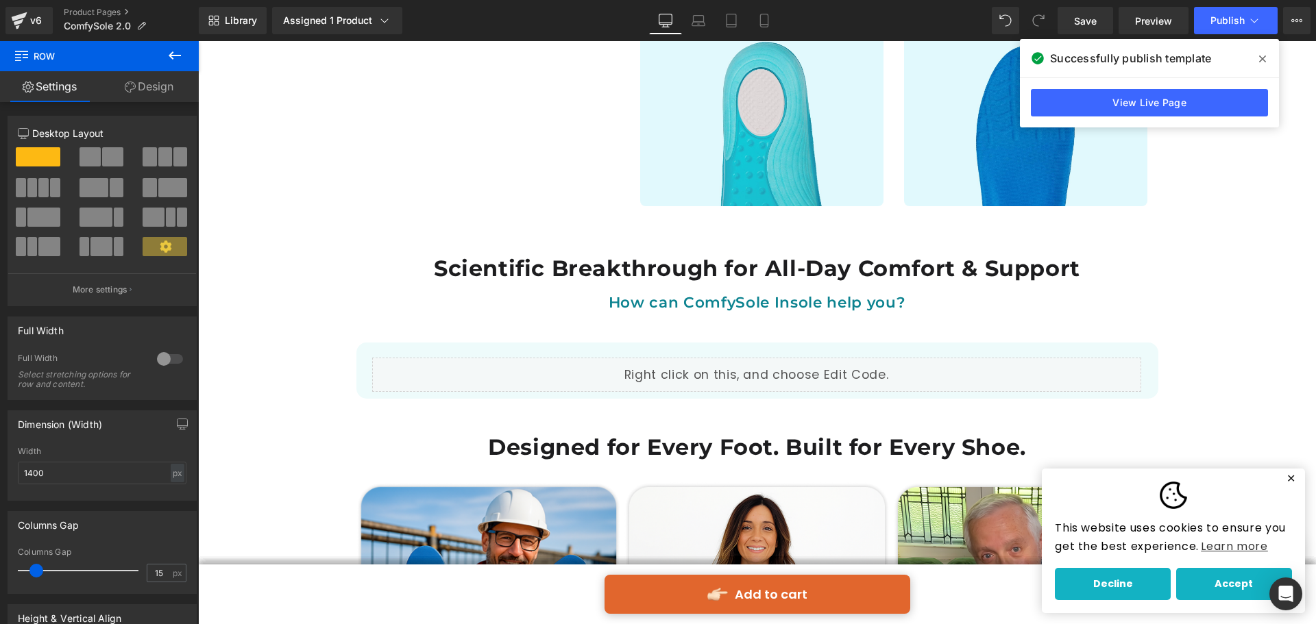
scroll to position [201, 0]
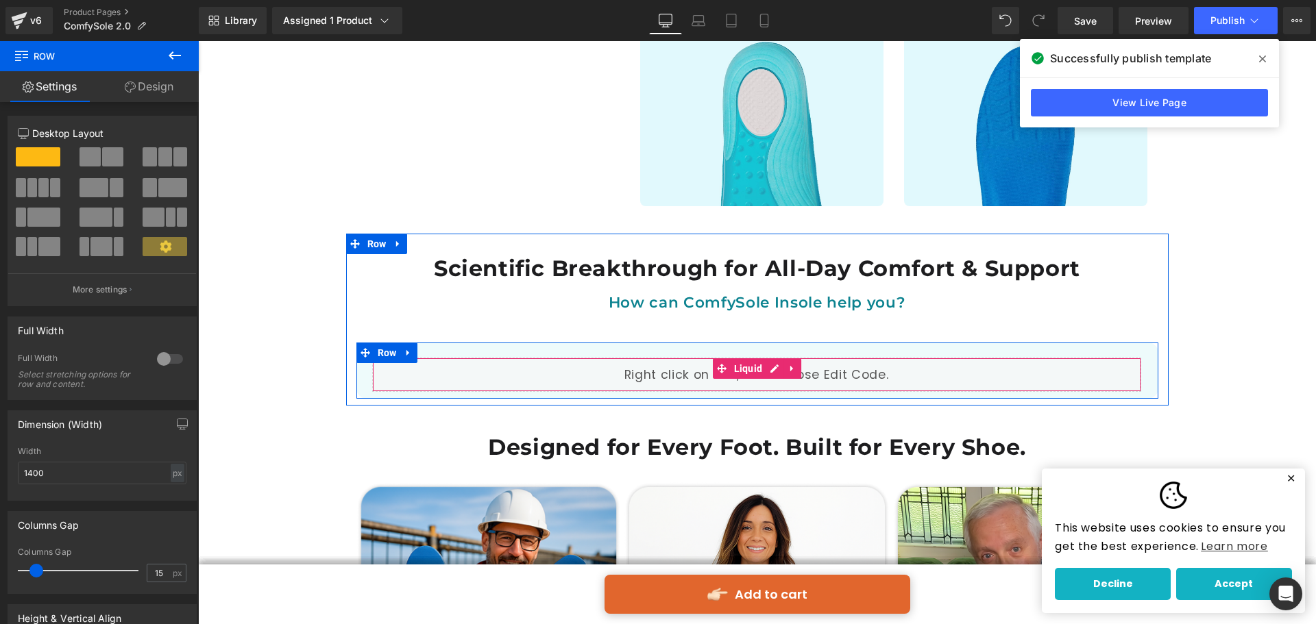
drag, startPoint x: 491, startPoint y: 345, endPoint x: 511, endPoint y: 340, distance: 21.1
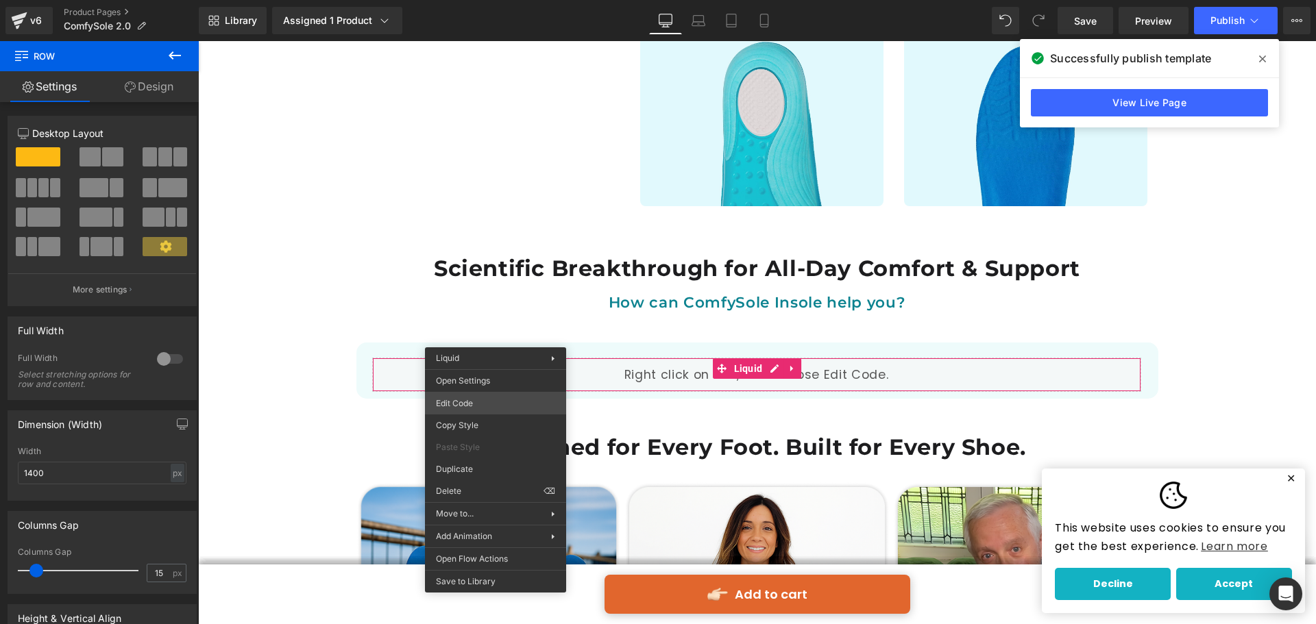
click at [481, 0] on div "Liquid You are previewing how the will restyle your page. You can not edit Elem…" at bounding box center [658, 0] width 1316 height 0
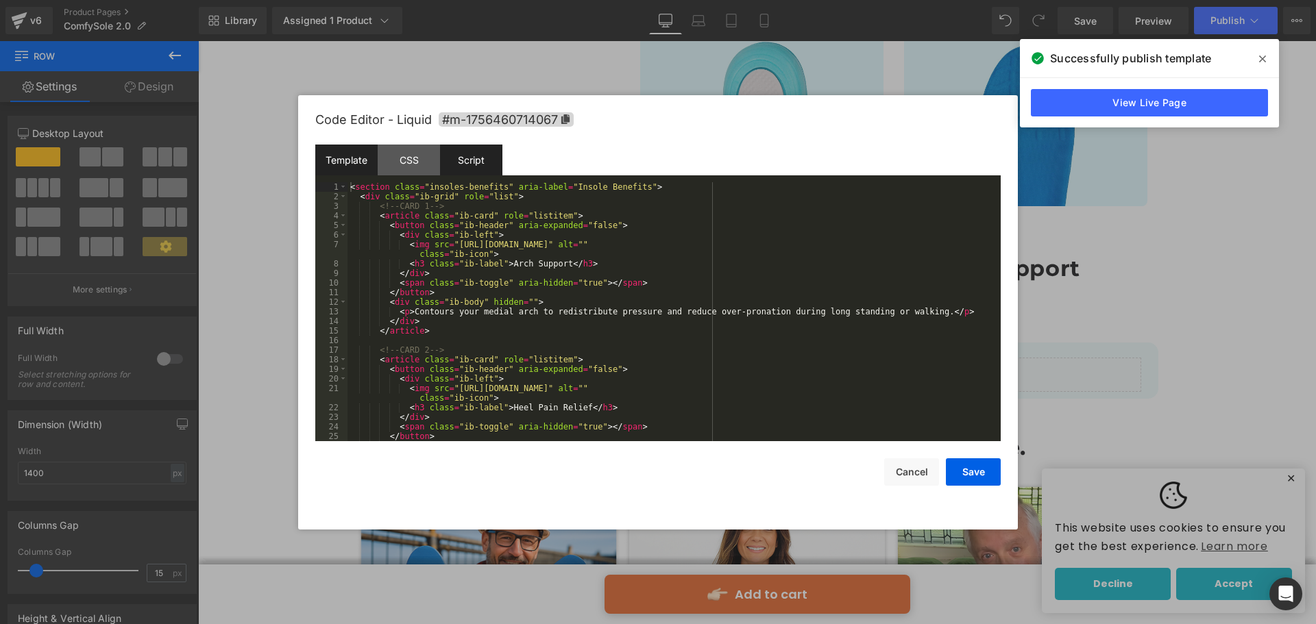
click at [472, 164] on div "Script" at bounding box center [471, 160] width 62 height 31
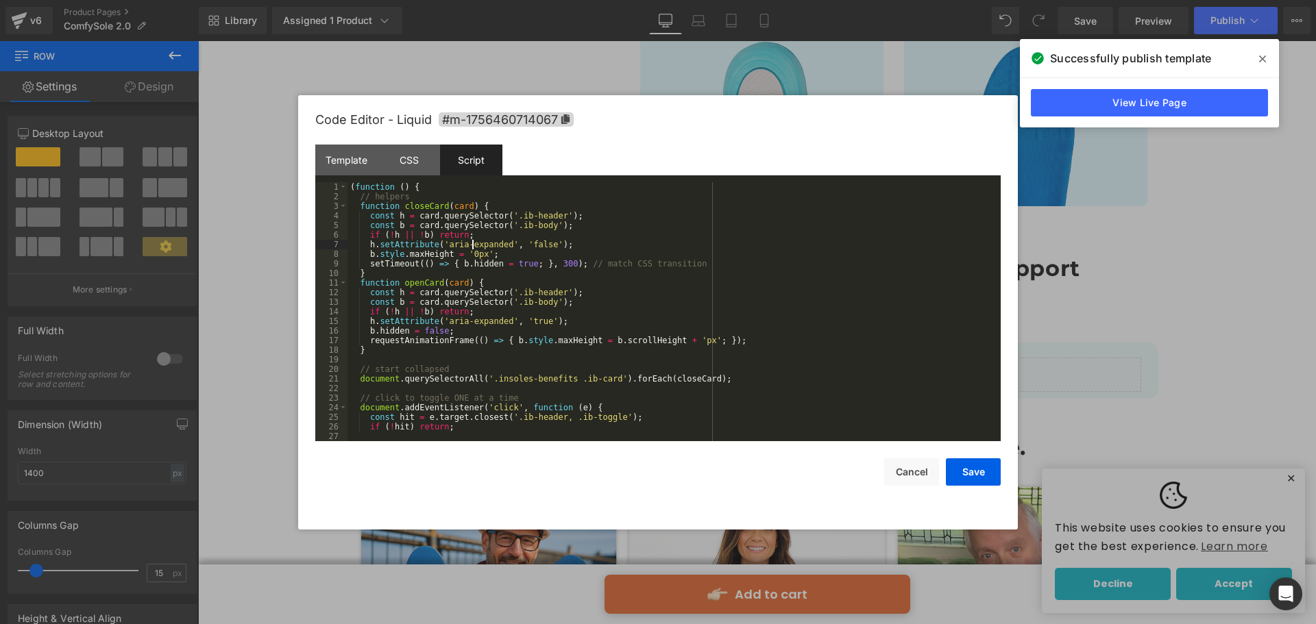
click at [472, 245] on div "( function ( ) { // helpers function closeCard ( card ) { const h = card . quer…" at bounding box center [670, 321] width 647 height 278
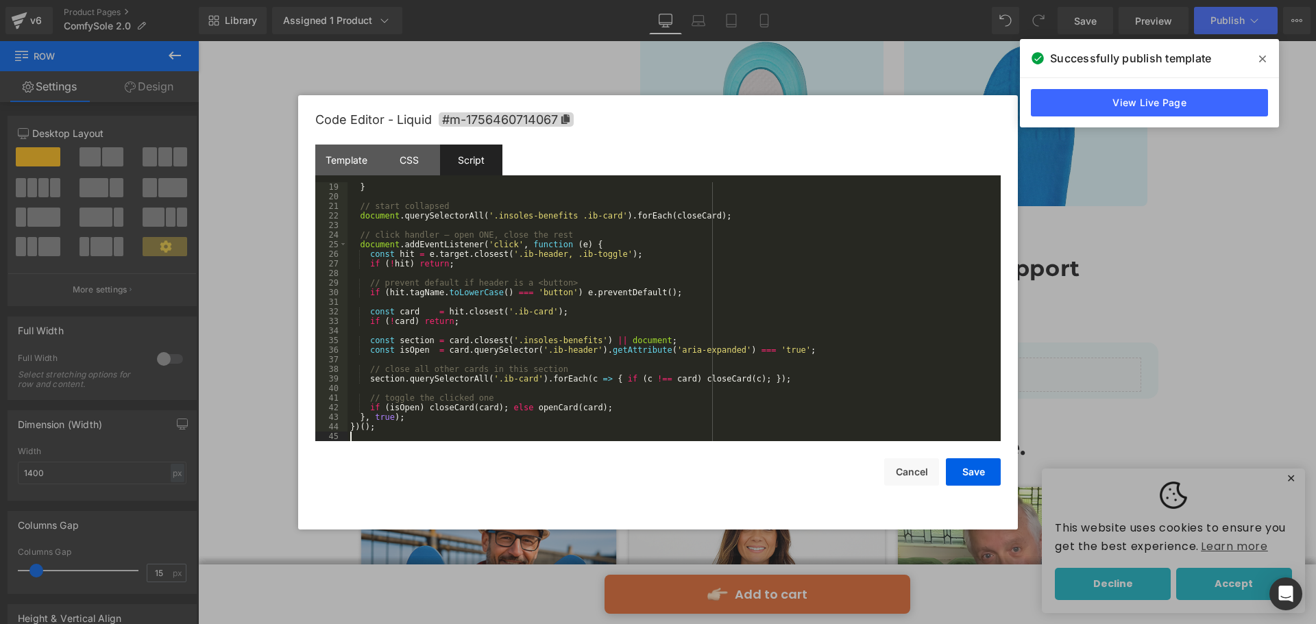
scroll to position [173, 0]
click at [406, 173] on div "CSS" at bounding box center [409, 160] width 62 height 31
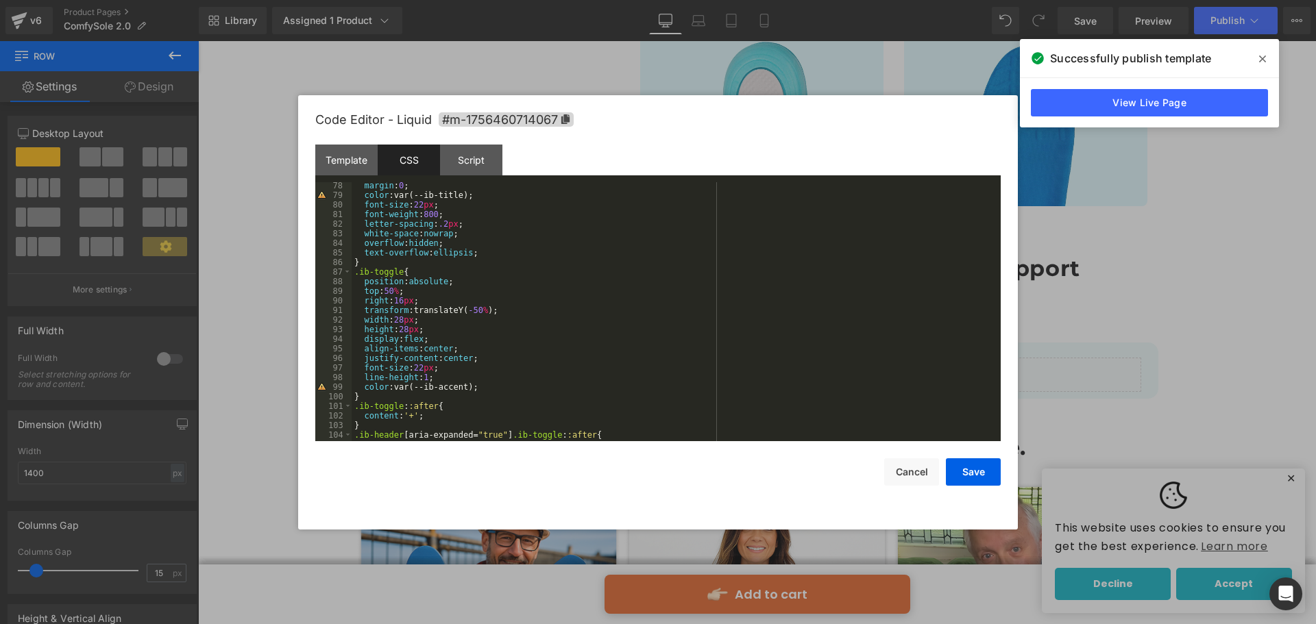
scroll to position [781, 0]
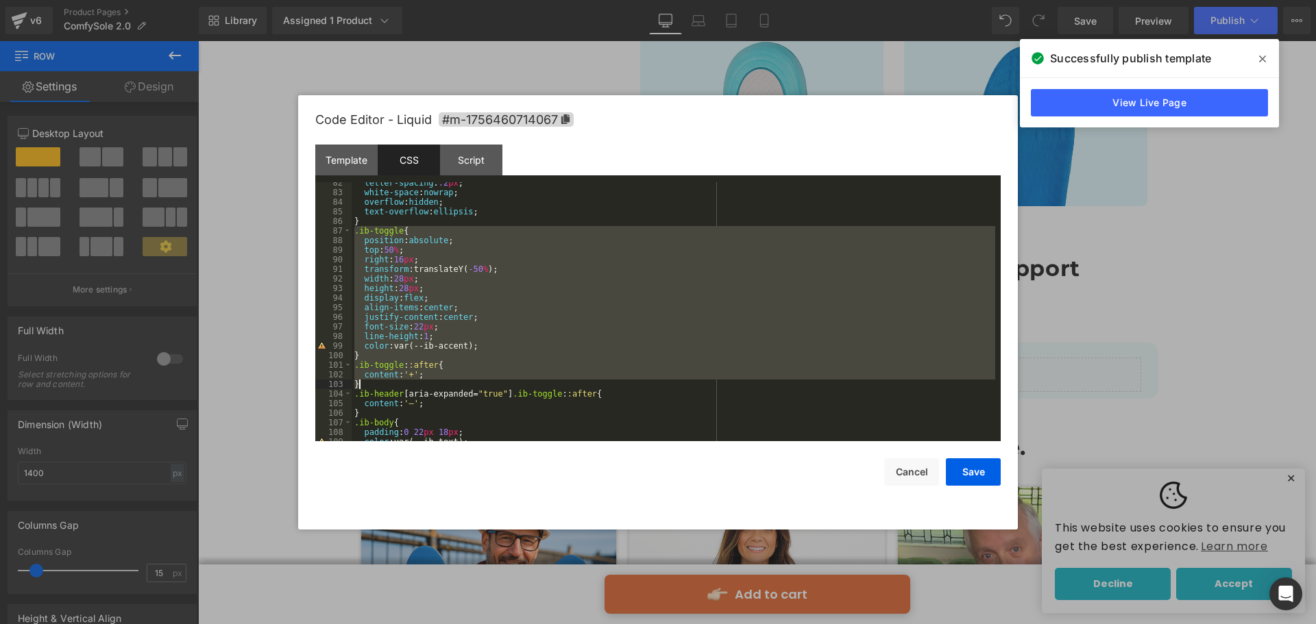
drag, startPoint x: 353, startPoint y: 234, endPoint x: 436, endPoint y: 382, distance: 170.0
click at [436, 382] on div "letter-spacing : .2 px ; white-space : nowrap ; overflow : hidden ; text-overfl…" at bounding box center [672, 317] width 643 height 278
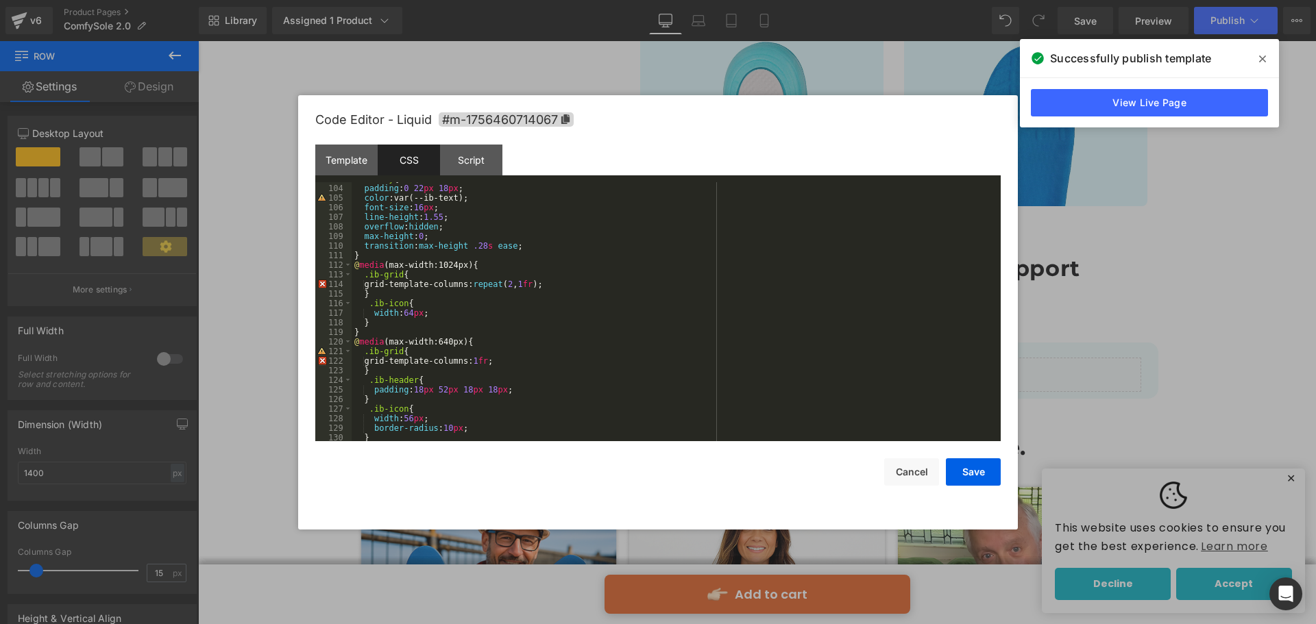
scroll to position [904, 0]
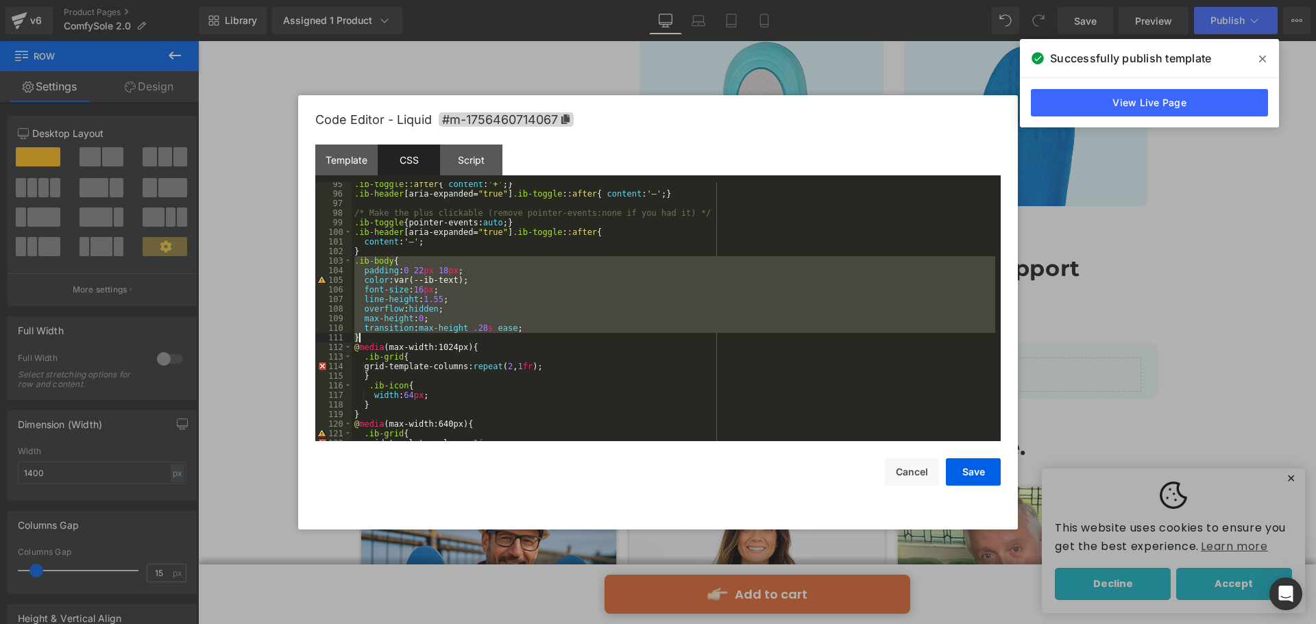
drag, startPoint x: 356, startPoint y: 260, endPoint x: 444, endPoint y: 336, distance: 116.1
click at [444, 336] on div ".ib-toggle : :after { content : ' + ' ; } .ib-header [ aria-expanded = " true "…" at bounding box center [672, 319] width 643 height 278
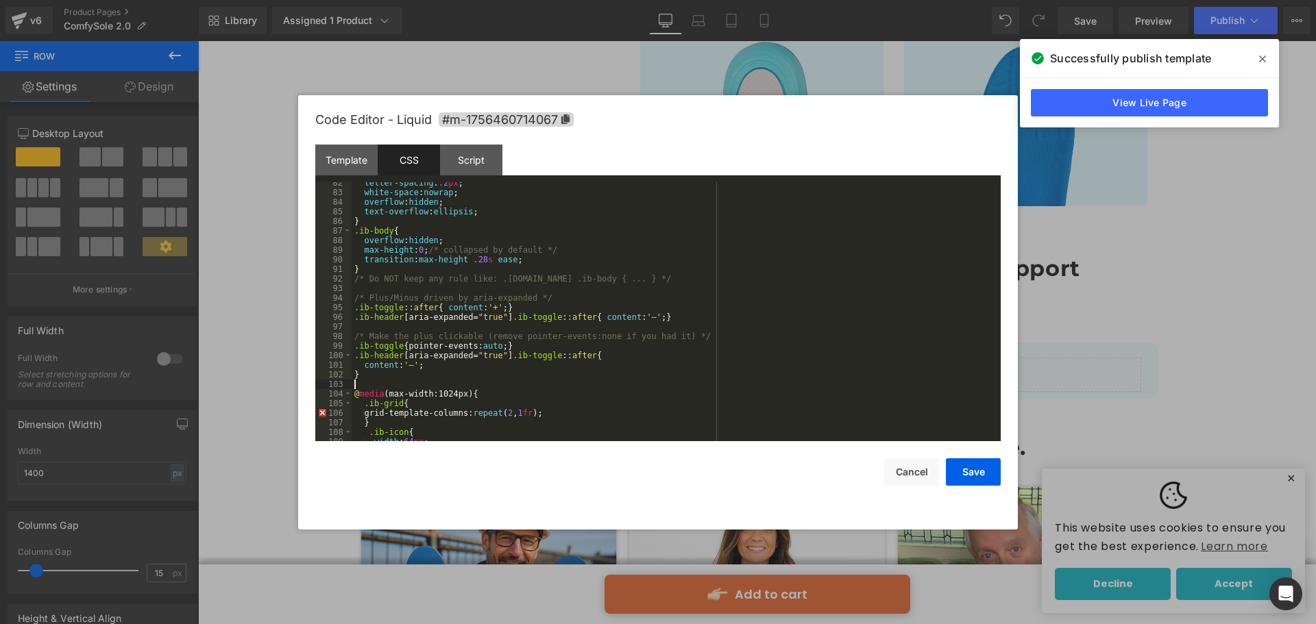
scroll to position [781, 0]
click at [358, 174] on div "Template" at bounding box center [346, 160] width 62 height 31
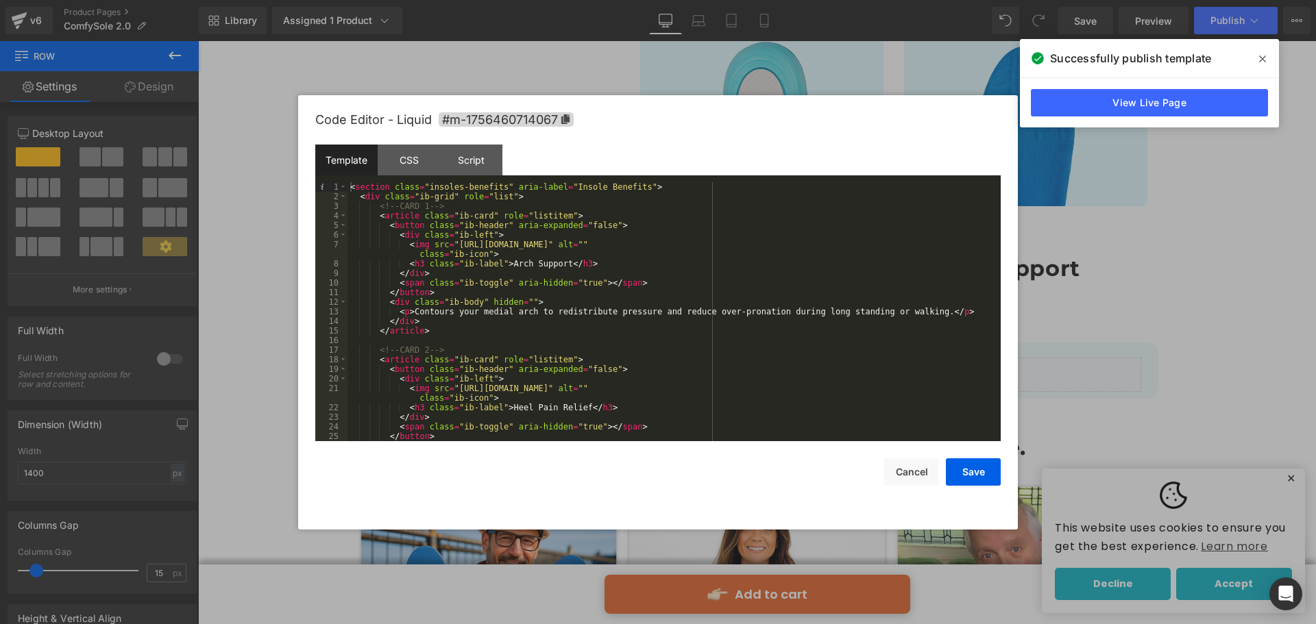
click at [558, 351] on div "< section class = "insoles-benefits" aria-label = "Insole Benefits" > < div cla…" at bounding box center [670, 321] width 647 height 278
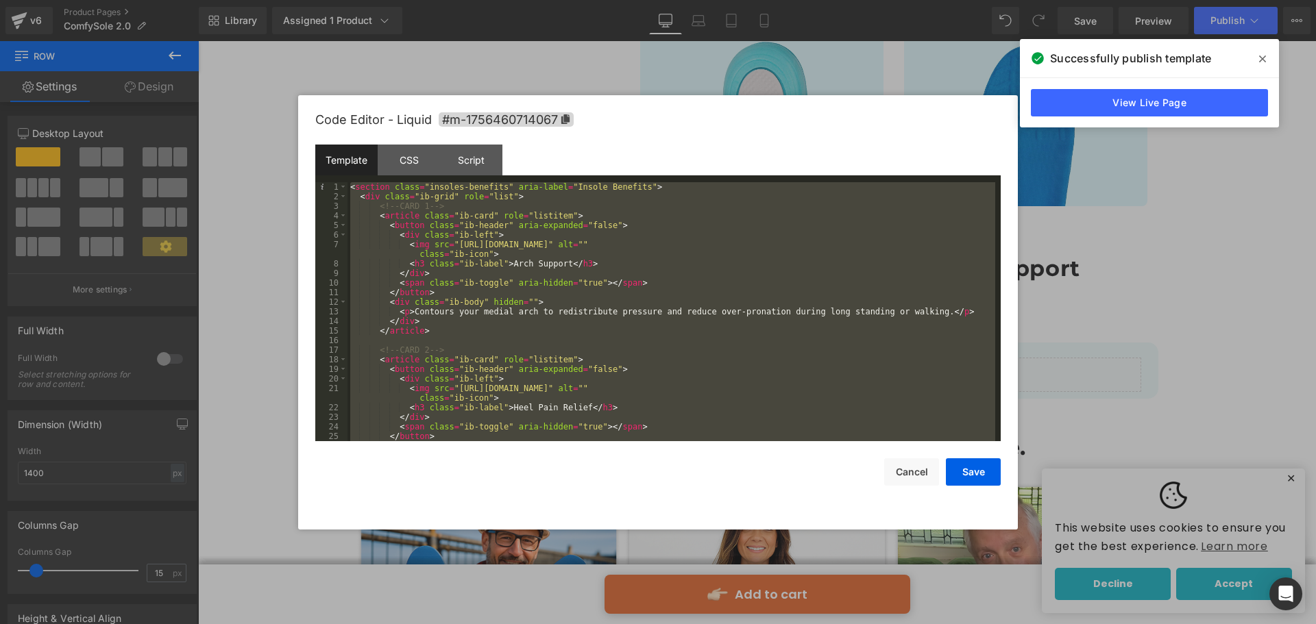
click at [463, 293] on div "< section class = "insoles-benefits" aria-label = "Insole Benefits" > < div cla…" at bounding box center [670, 311] width 647 height 259
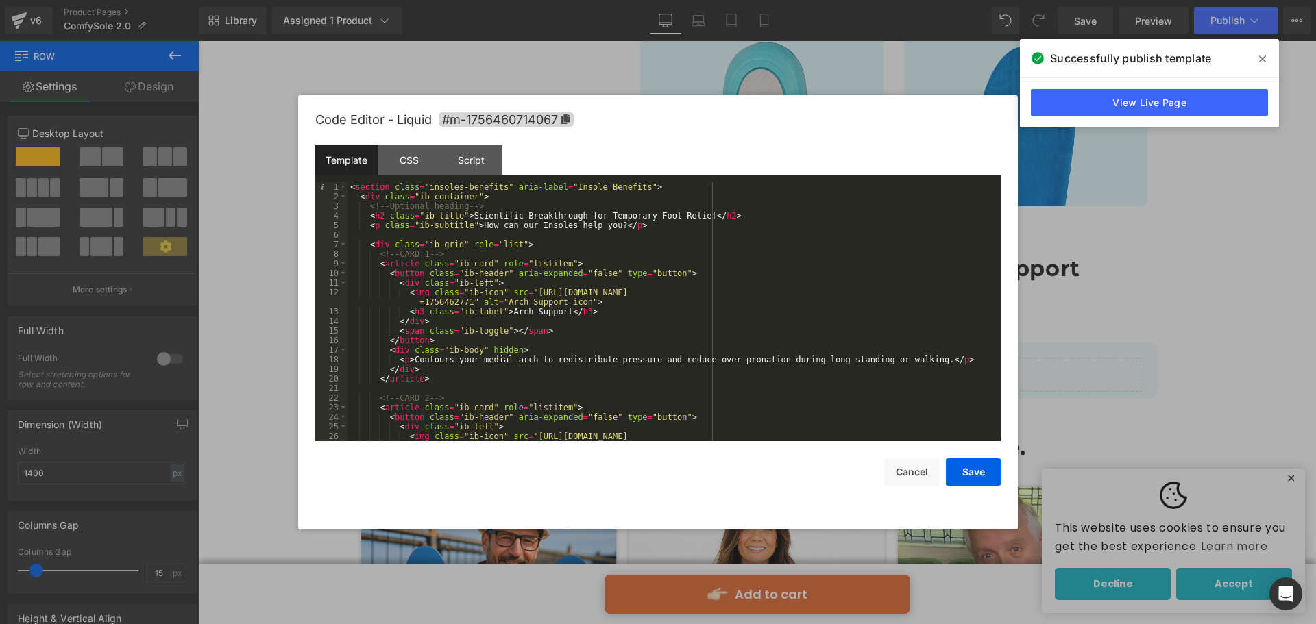
scroll to position [0, 0]
drag, startPoint x: 365, startPoint y: 221, endPoint x: 475, endPoint y: 225, distance: 109.7
click at [475, 225] on div "< section class = "insoles-benefits" aria-label = "Insole Benefits" > < div cla…" at bounding box center [670, 326] width 647 height 288
click at [395, 219] on div "< section class = "insoles-benefits" aria-label = "Insole Benefits" > < div cla…" at bounding box center [670, 326] width 647 height 288
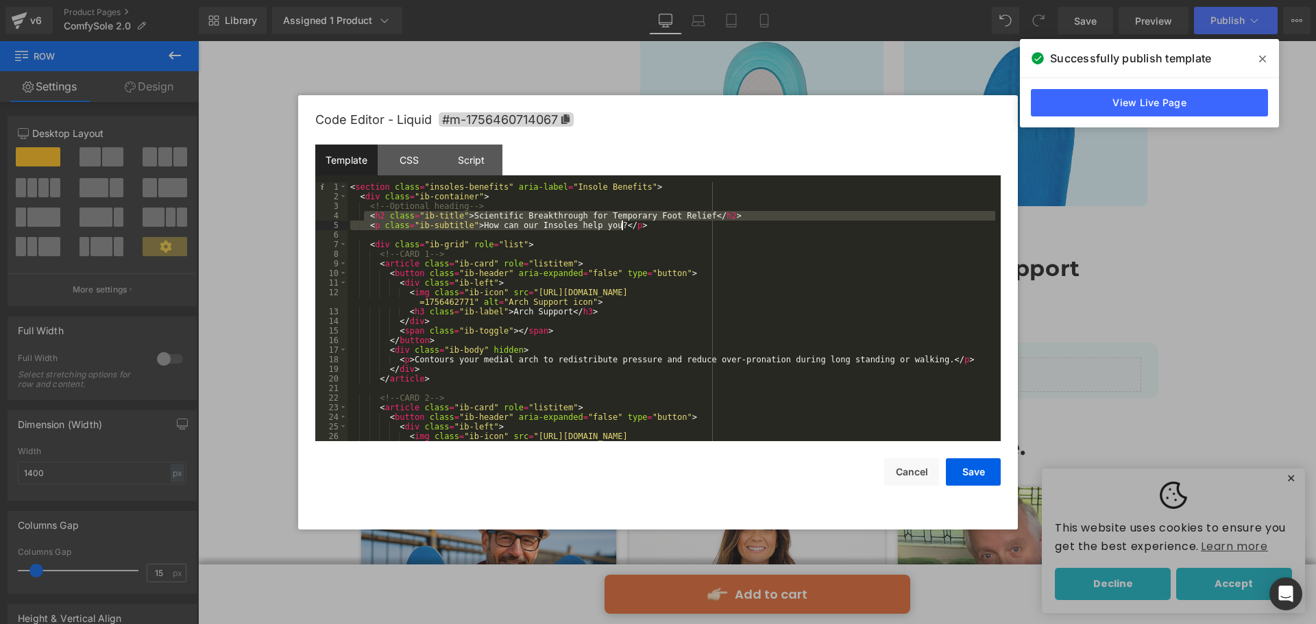
drag, startPoint x: 363, startPoint y: 217, endPoint x: 743, endPoint y: 226, distance: 380.4
click at [743, 226] on div "< section class = "insoles-benefits" aria-label = "Insole Benefits" > < div cla…" at bounding box center [670, 326] width 647 height 288
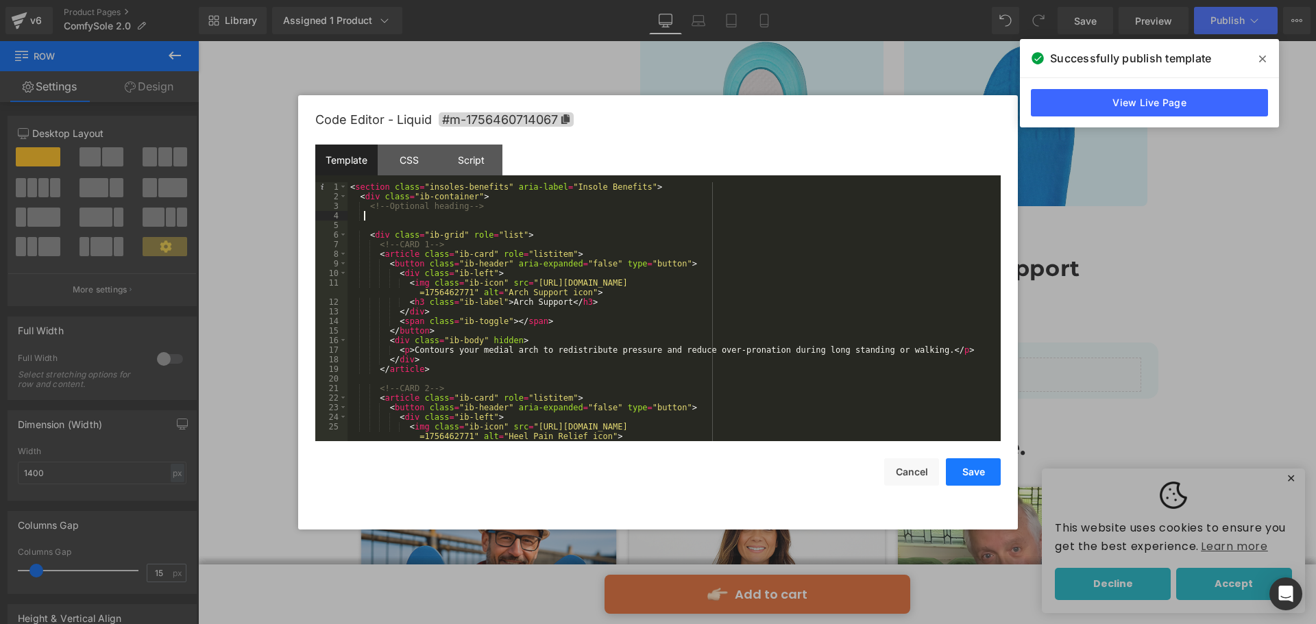
click at [979, 473] on button "Save" at bounding box center [973, 471] width 55 height 27
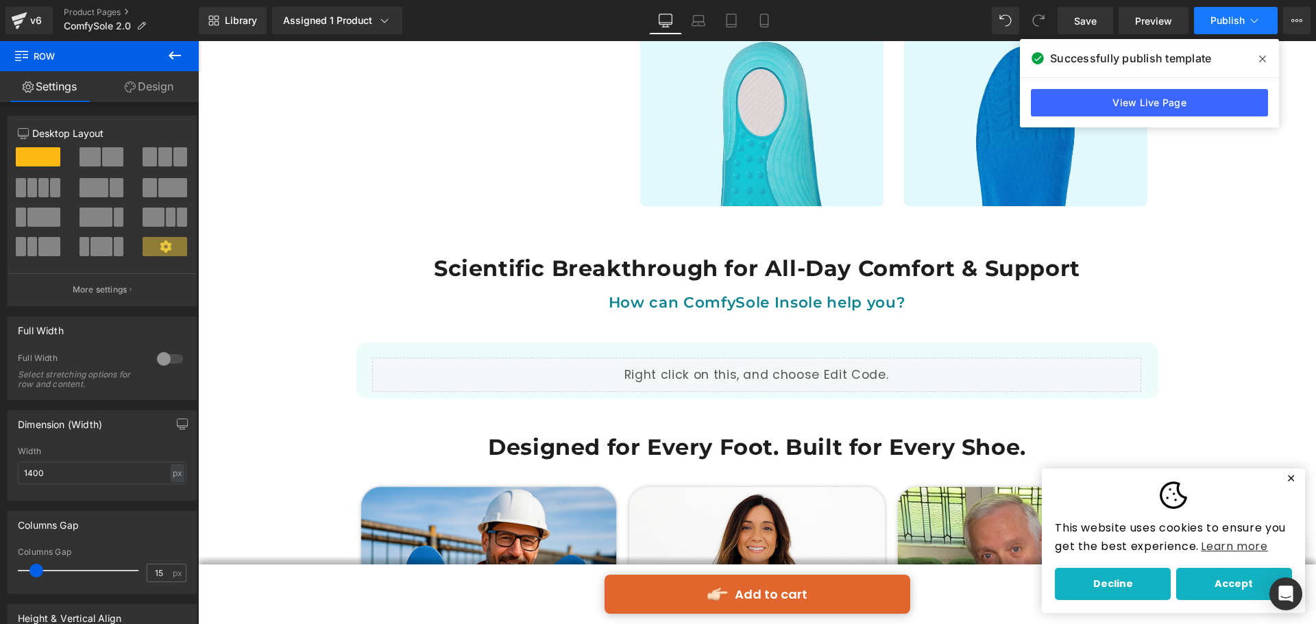
click at [1215, 23] on span "Publish" at bounding box center [1227, 20] width 34 height 11
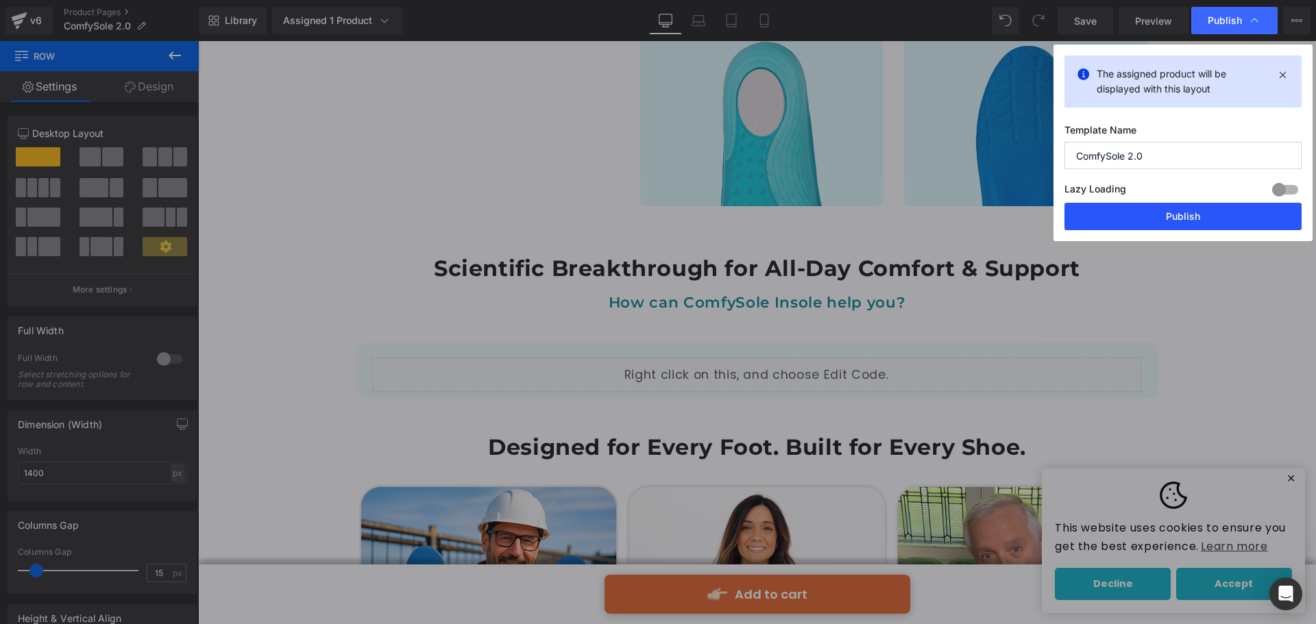
drag, startPoint x: 1210, startPoint y: 216, endPoint x: 1012, endPoint y: 187, distance: 200.1
click at [1210, 216] on button "Publish" at bounding box center [1182, 216] width 237 height 27
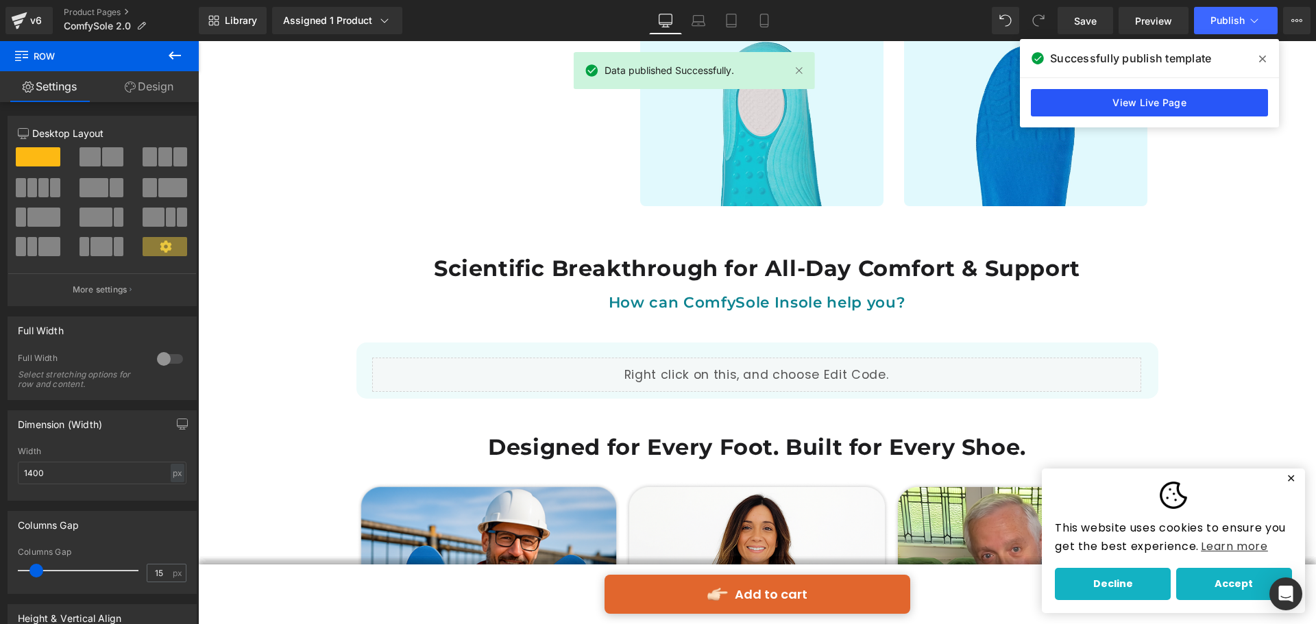
click at [1207, 111] on link "View Live Page" at bounding box center [1148, 102] width 237 height 27
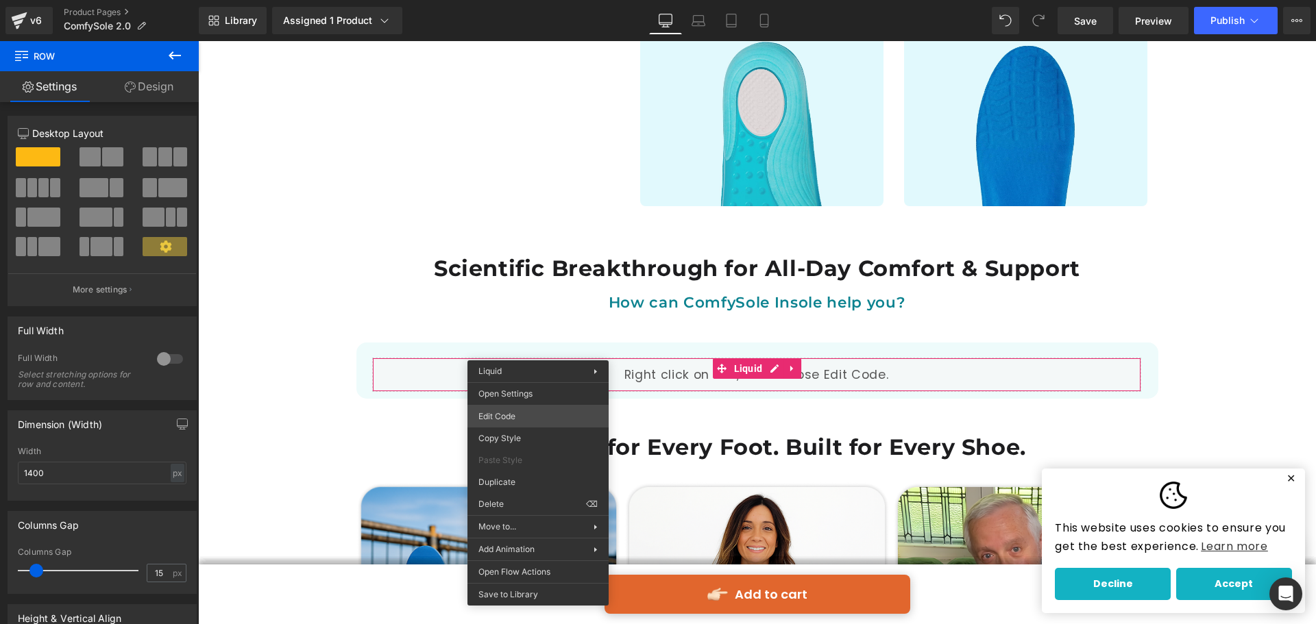
click at [545, 0] on div "Liquid You are previewing how the will restyle your page. You can not edit Elem…" at bounding box center [658, 0] width 1316 height 0
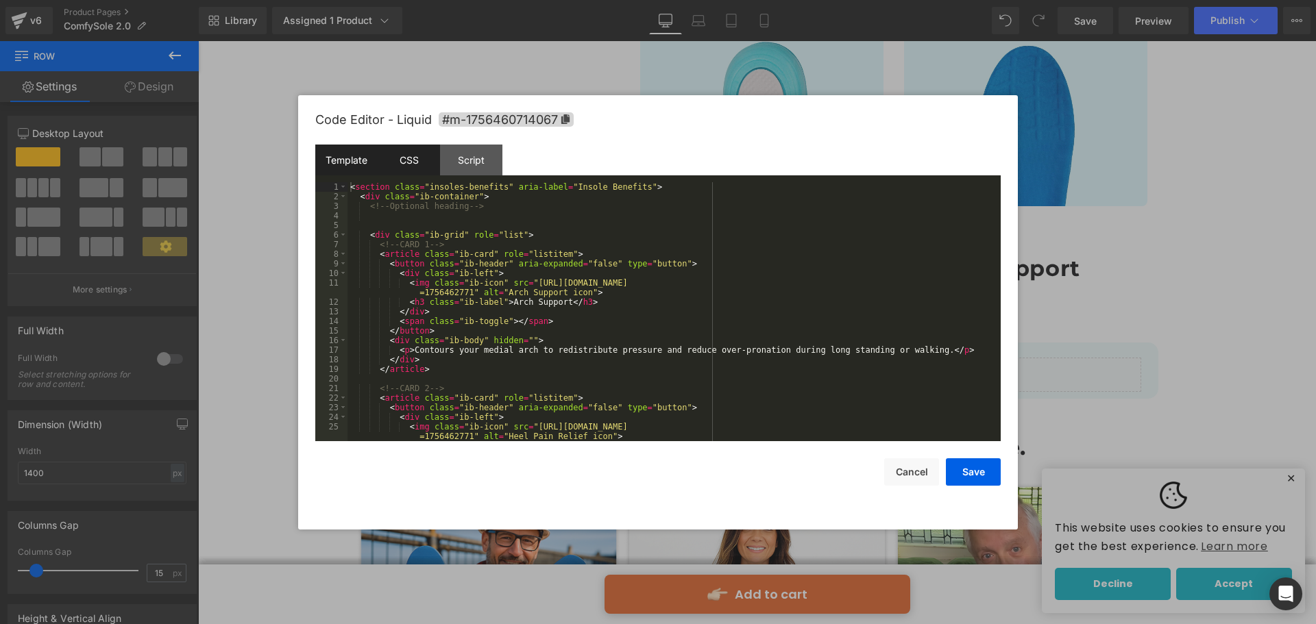
click at [416, 164] on div "CSS" at bounding box center [409, 160] width 62 height 31
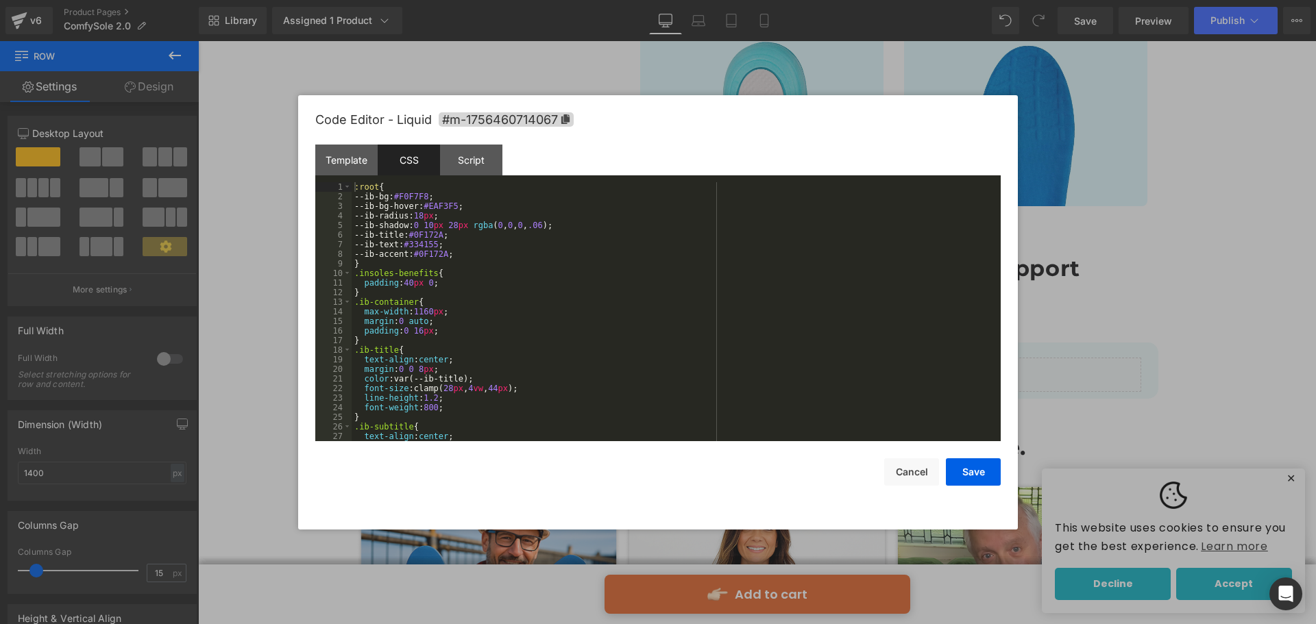
click at [426, 243] on div ":root { --ib-bg: #F0F7F8 ; --ib-bg-hover: #EAF3F5 ; --ib-radius: 18 px ; --ib-s…" at bounding box center [672, 321] width 643 height 278
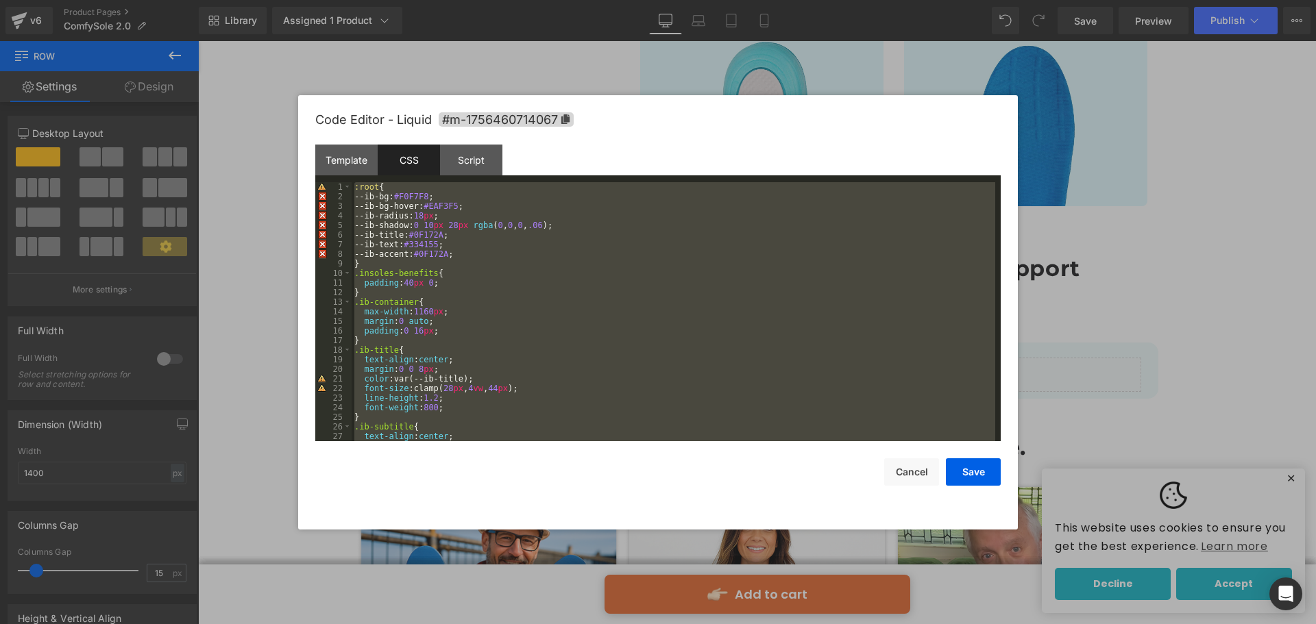
scroll to position [518, 0]
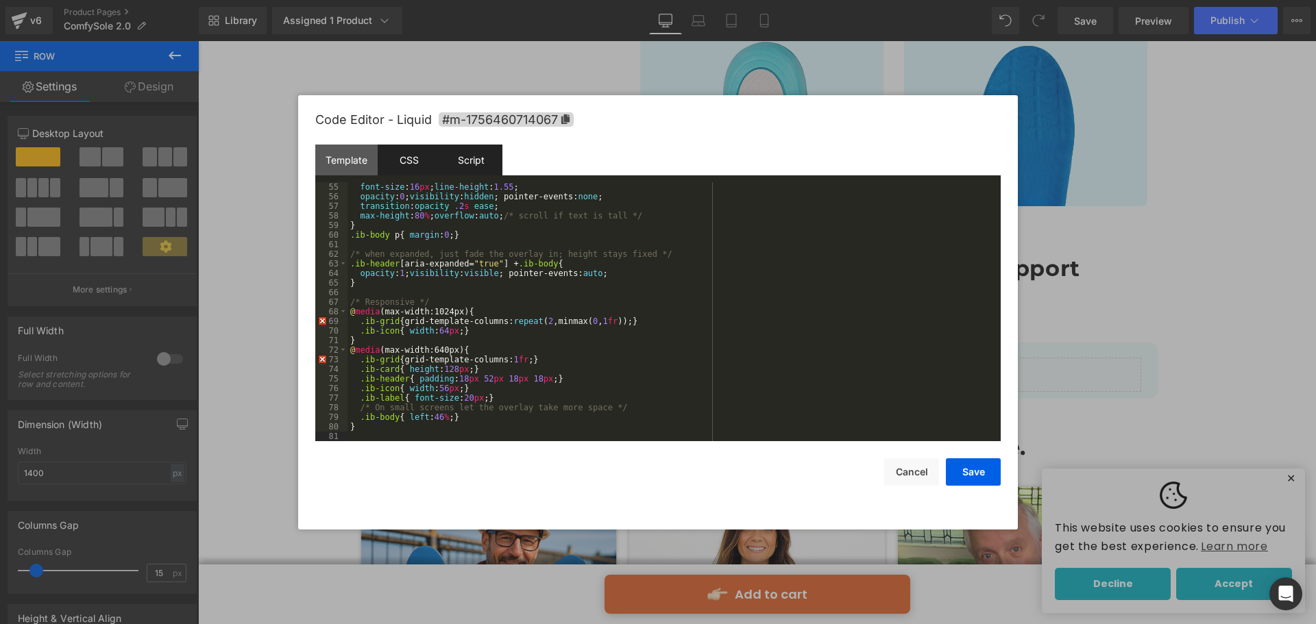
click at [469, 167] on div "Script" at bounding box center [471, 160] width 62 height 31
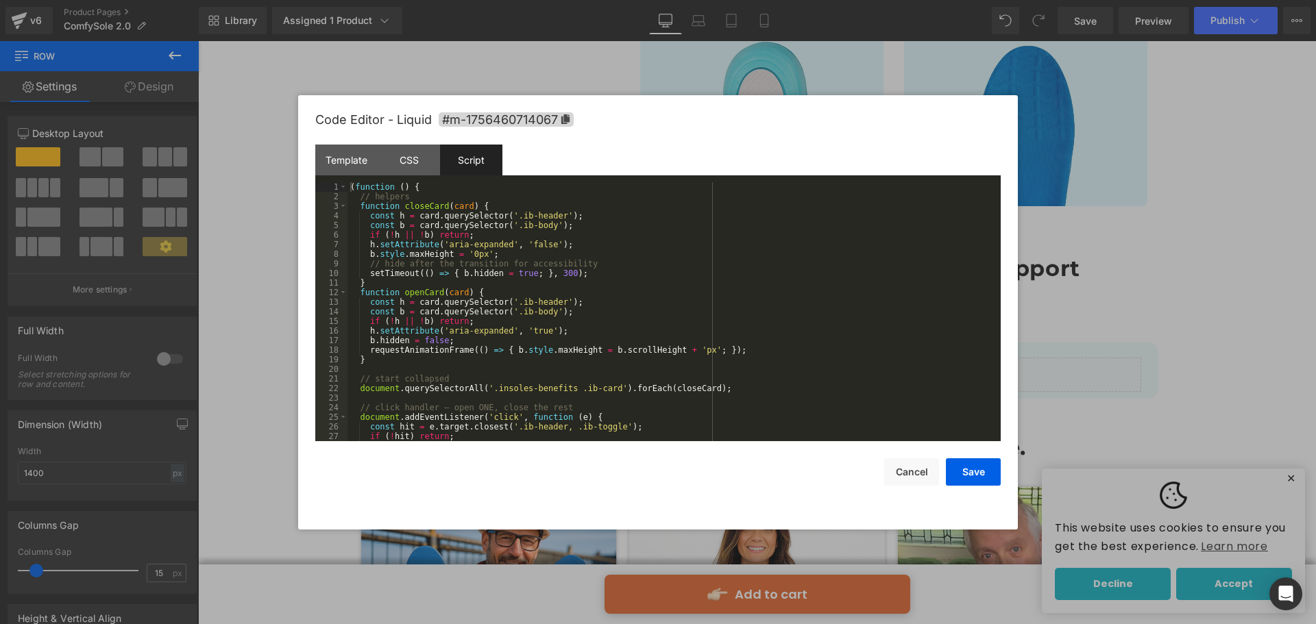
click at [480, 264] on div "( function ( ) { // helpers function closeCard ( card ) { const h = card . quer…" at bounding box center [670, 321] width 647 height 278
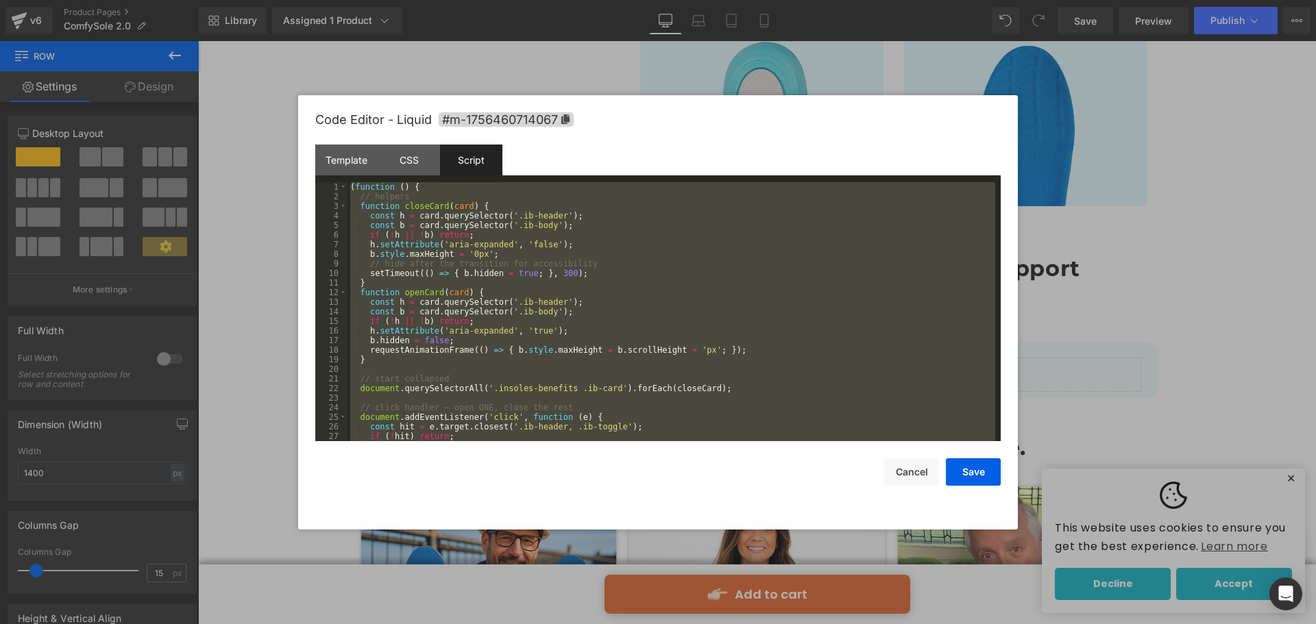
scroll to position [134, 0]
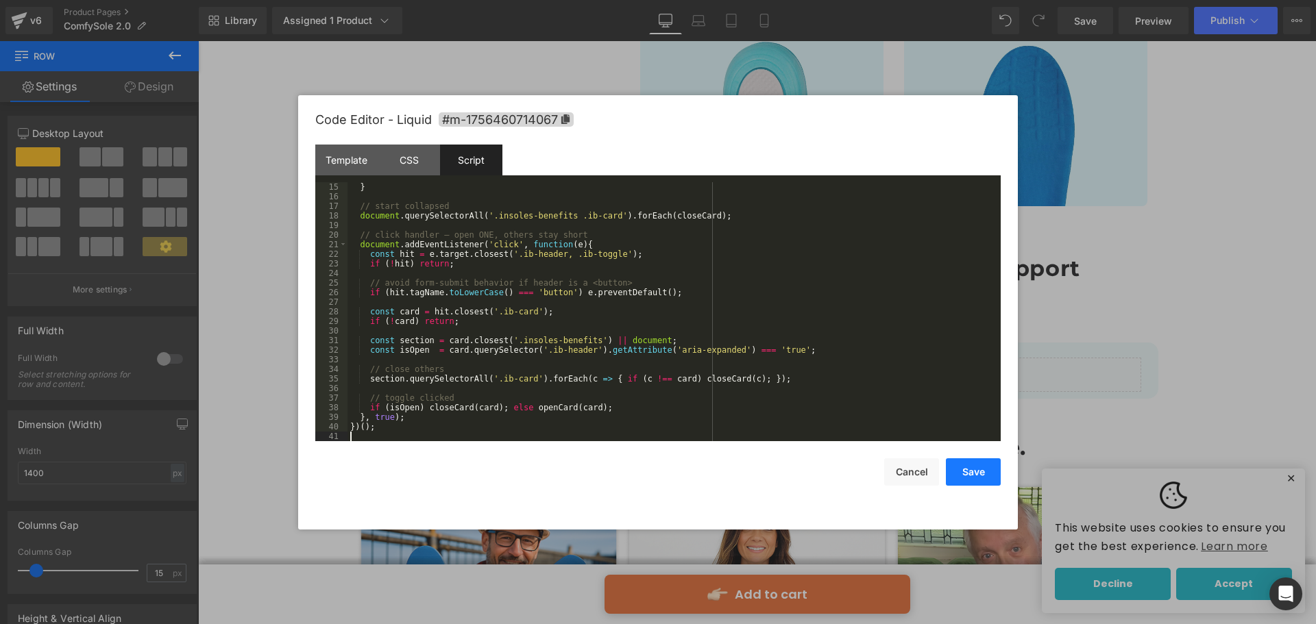
click at [975, 471] on button "Save" at bounding box center [973, 471] width 55 height 27
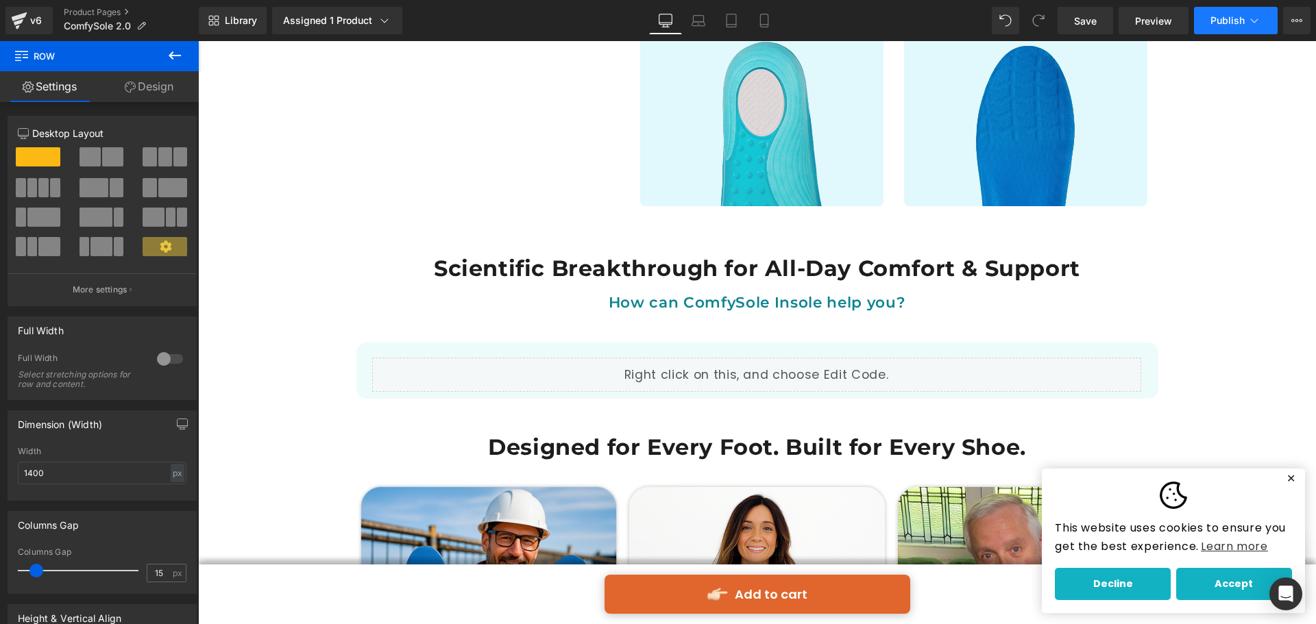
click at [1213, 21] on span "Publish" at bounding box center [1227, 20] width 34 height 11
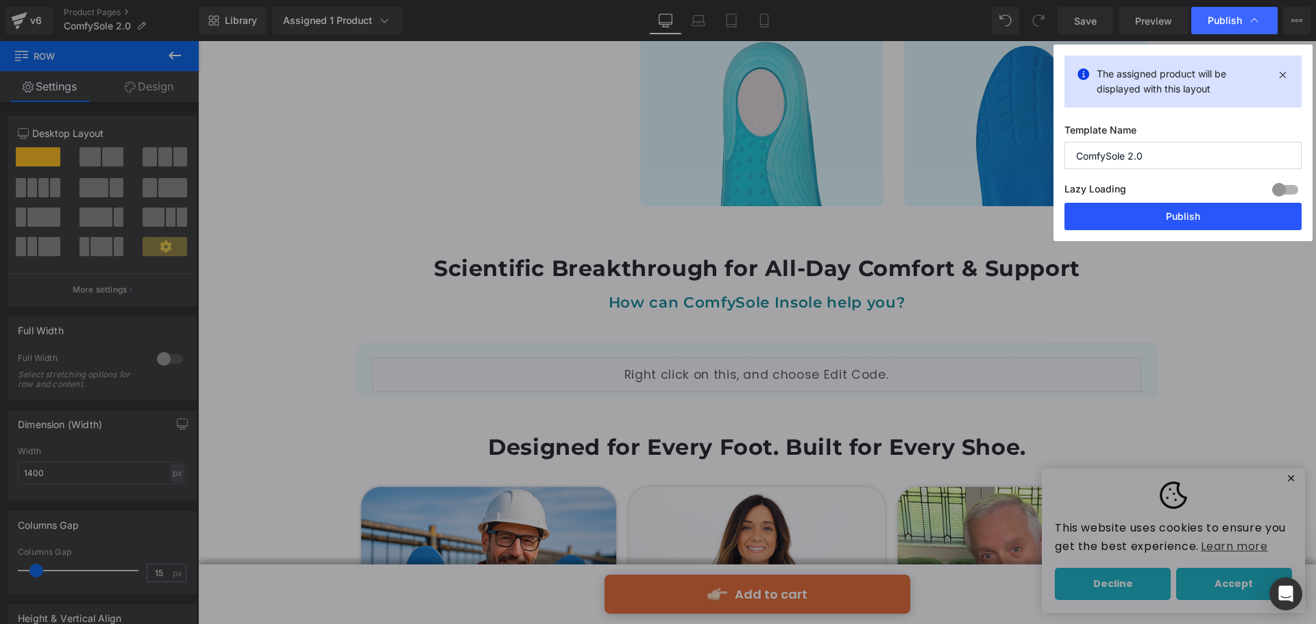
click at [1147, 219] on button "Publish" at bounding box center [1182, 216] width 237 height 27
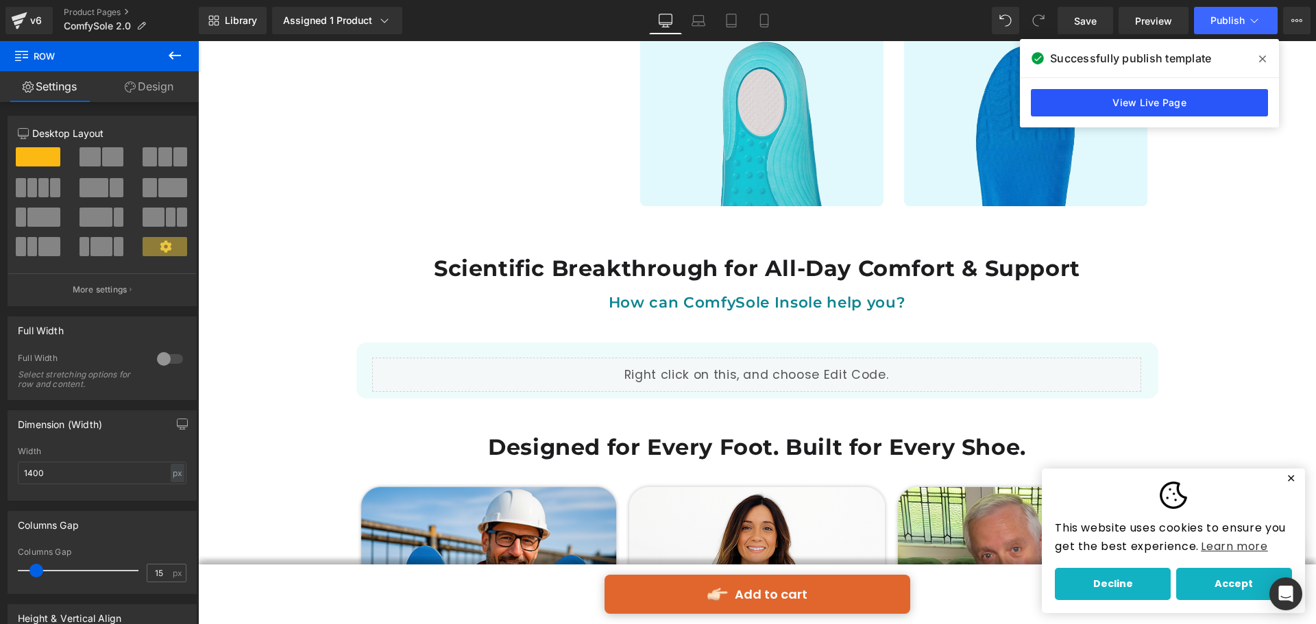
click at [1156, 104] on link "View Live Page" at bounding box center [1148, 102] width 237 height 27
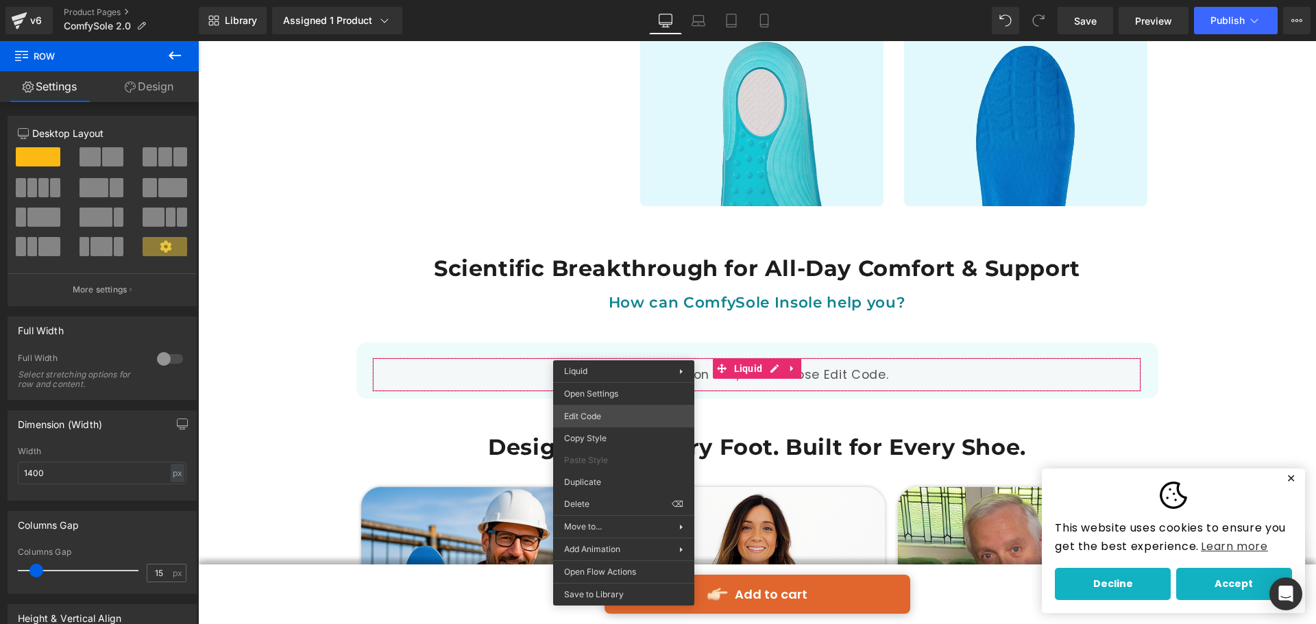
click at [605, 0] on div "Liquid You are previewing how the will restyle your page. You can not edit Elem…" at bounding box center [658, 0] width 1316 height 0
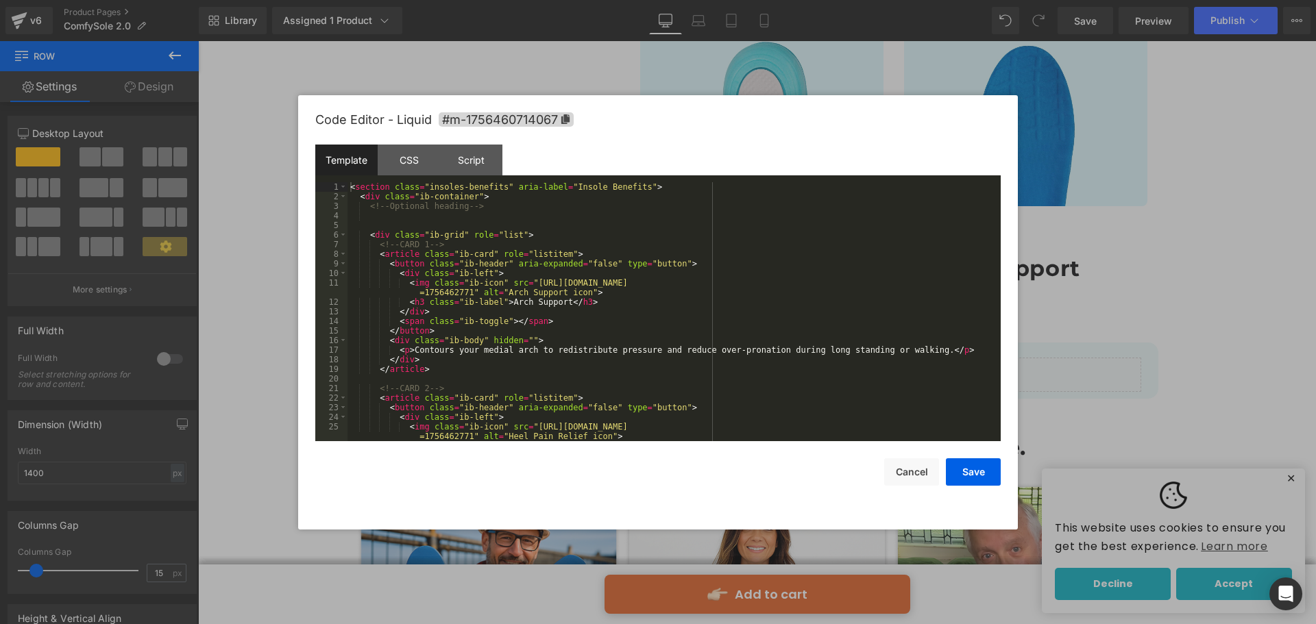
scroll to position [247, 0]
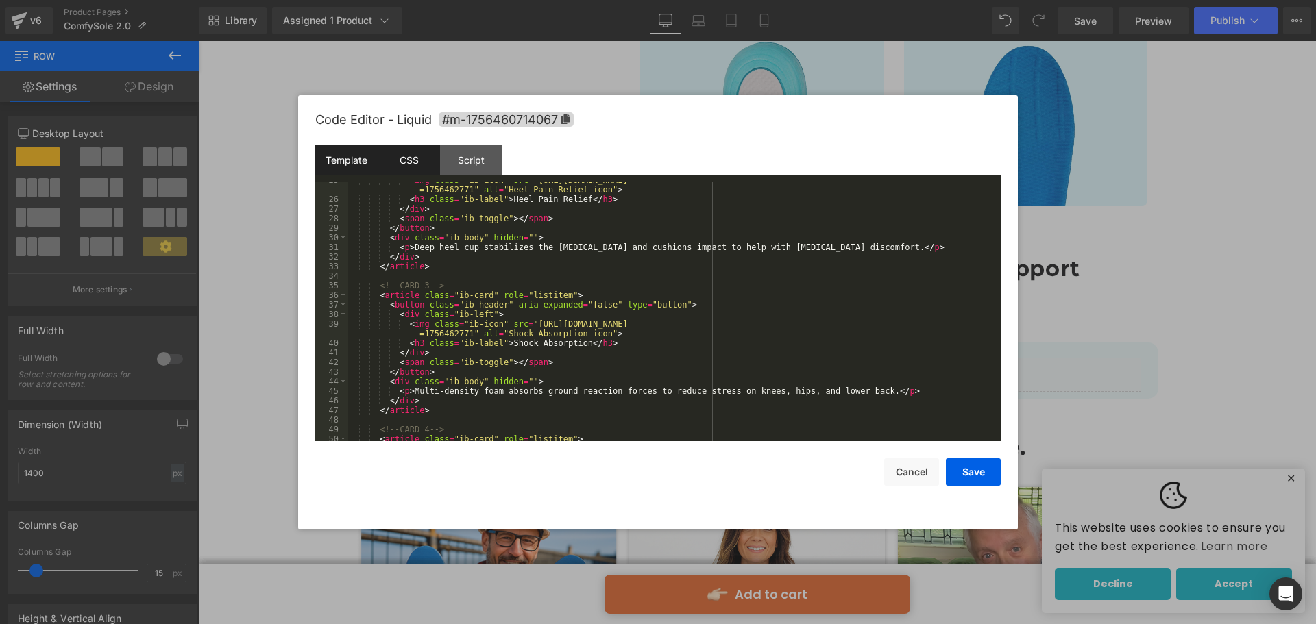
click at [417, 151] on div "CSS" at bounding box center [409, 160] width 62 height 31
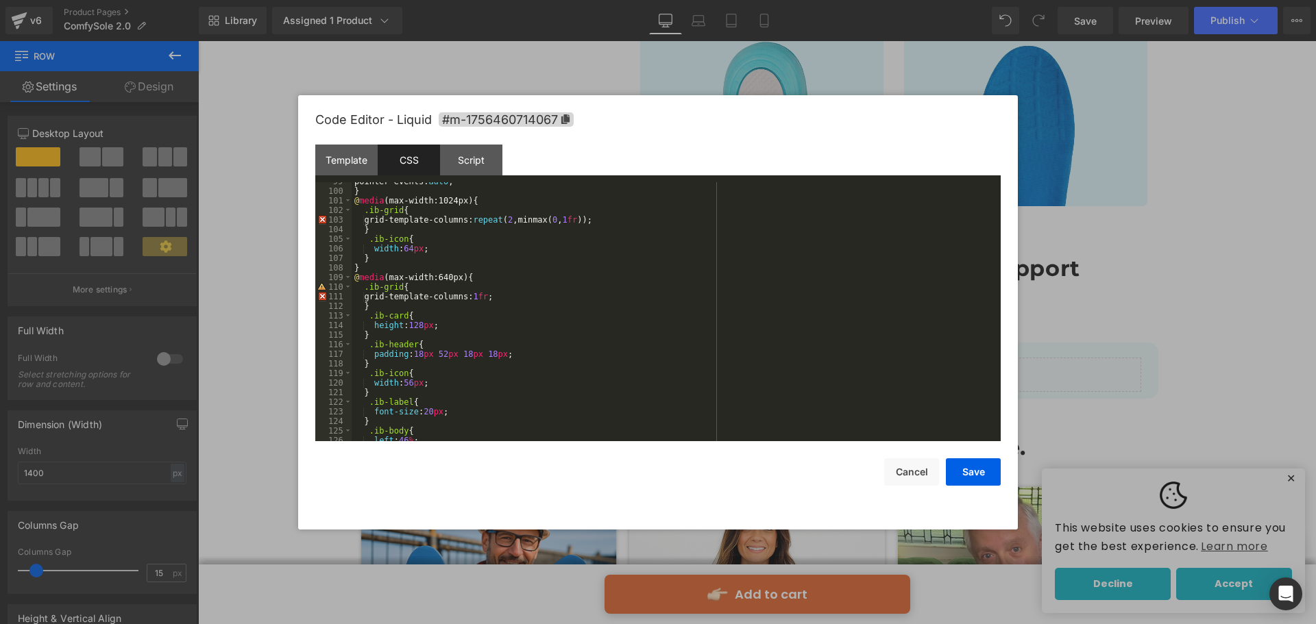
scroll to position [978, 0]
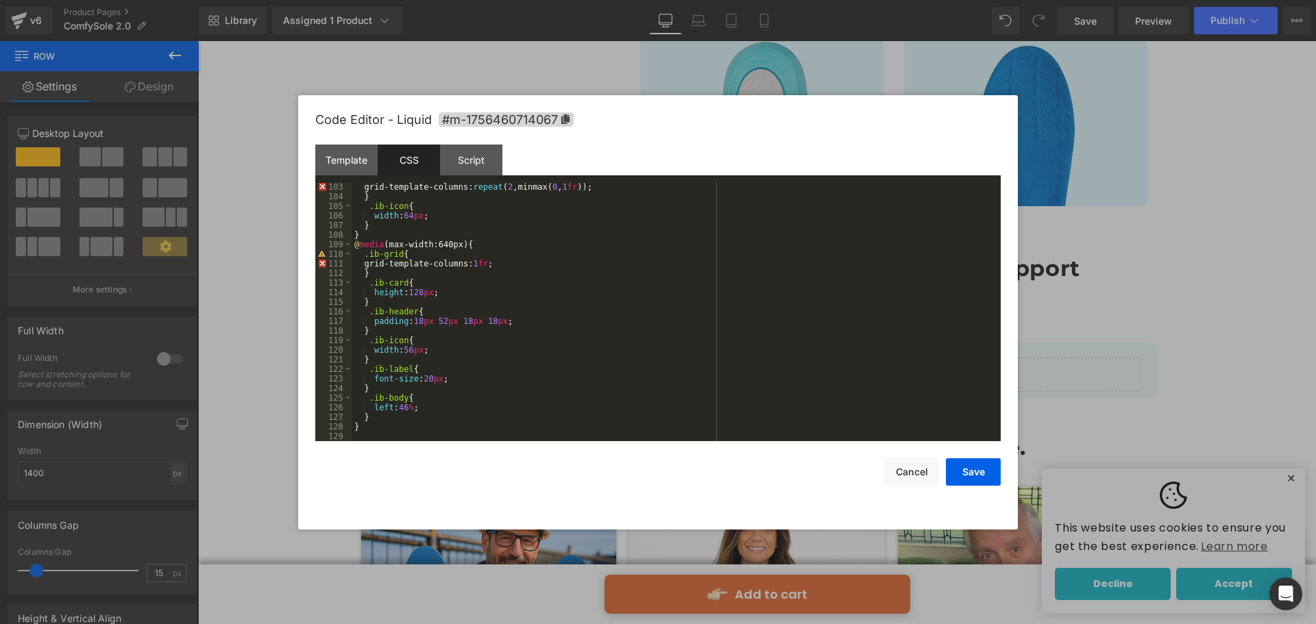
click at [438, 436] on div "grid-template-columns: repeat ( 2 ,minmax( 0 , 1 fr )); } .ib-icon { width : 64…" at bounding box center [672, 321] width 643 height 278
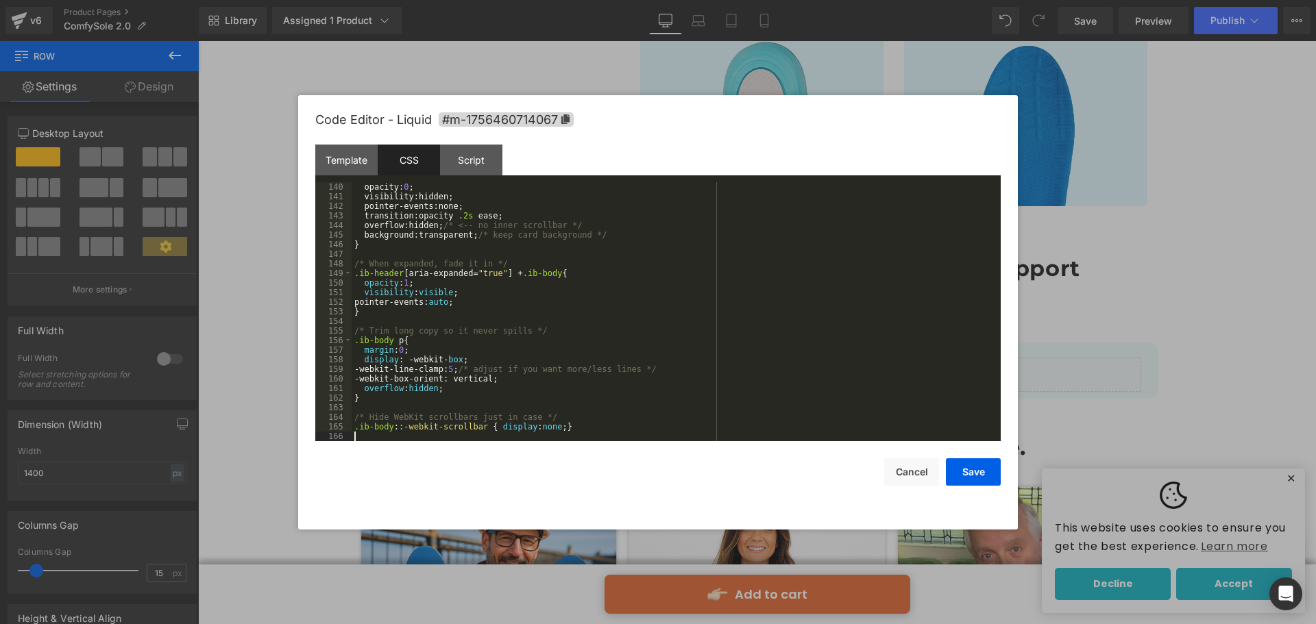
scroll to position [1333, 0]
click at [963, 473] on button "Save" at bounding box center [973, 471] width 55 height 27
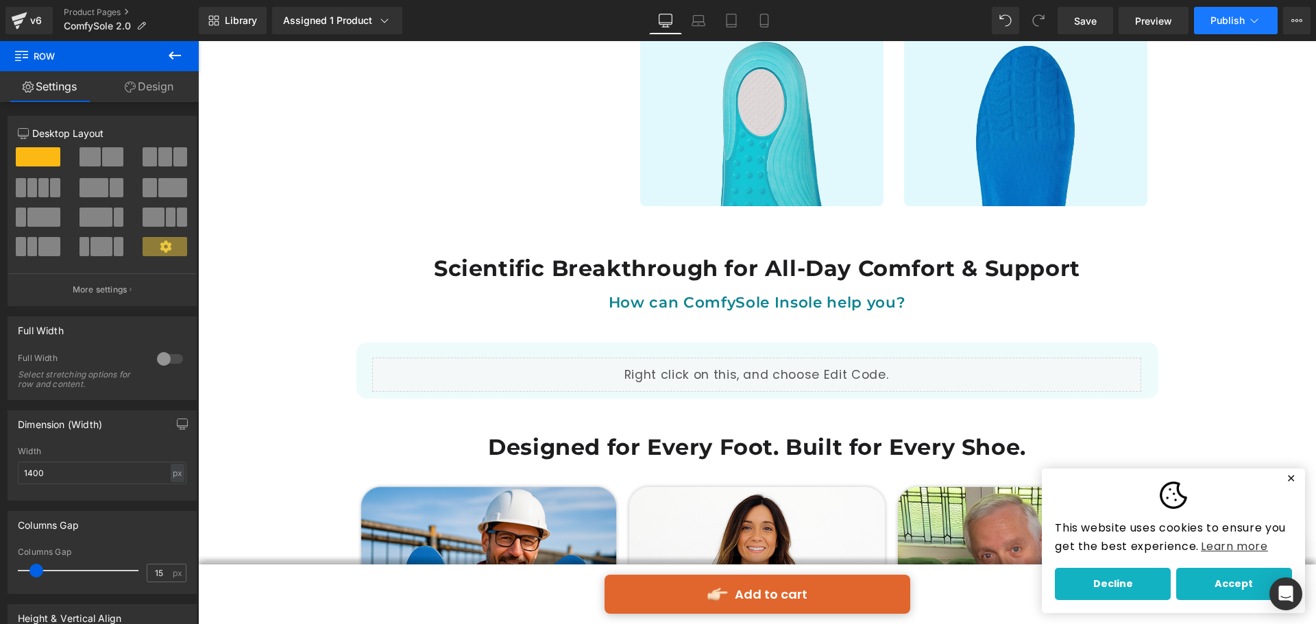
click at [1215, 13] on button "Publish" at bounding box center [1236, 20] width 84 height 27
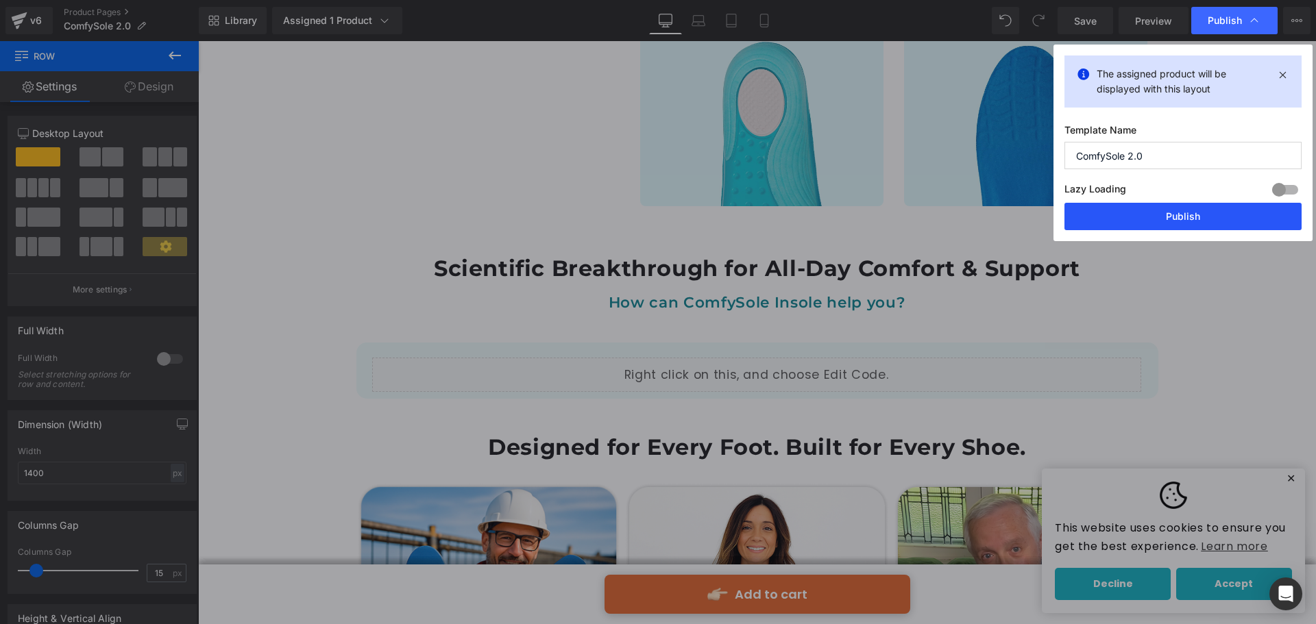
drag, startPoint x: 1187, startPoint y: 209, endPoint x: 990, endPoint y: 171, distance: 200.2
click at [1187, 209] on button "Publish" at bounding box center [1182, 216] width 237 height 27
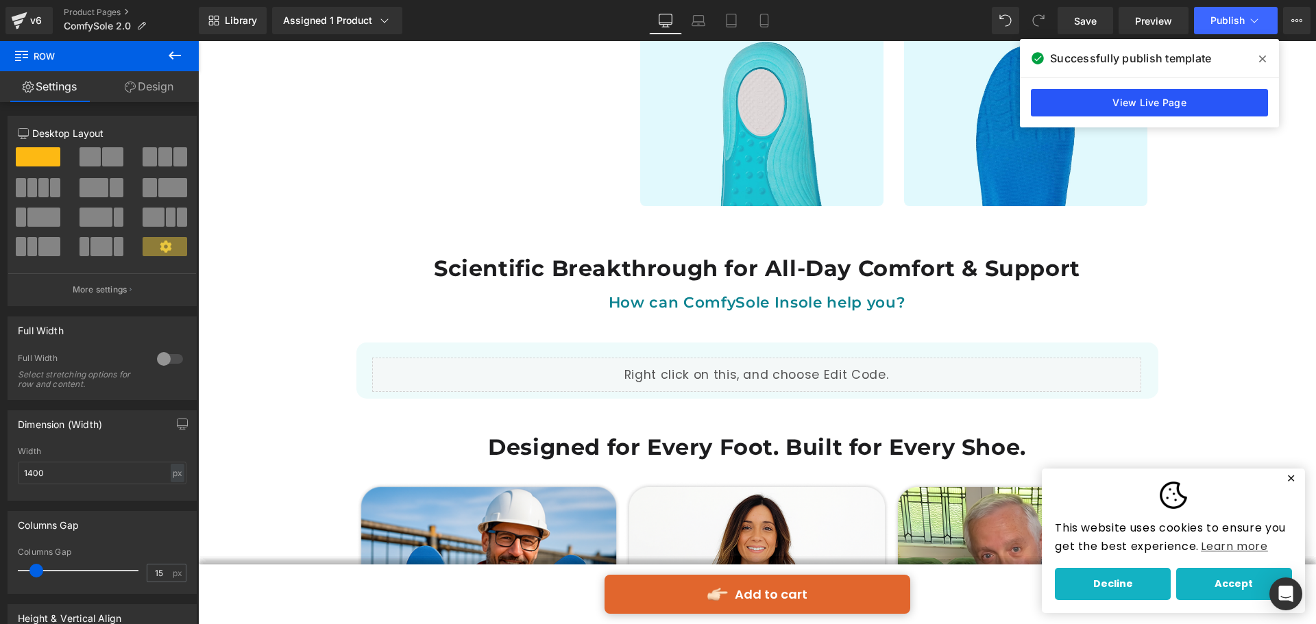
click at [1163, 106] on link "View Live Page" at bounding box center [1148, 102] width 237 height 27
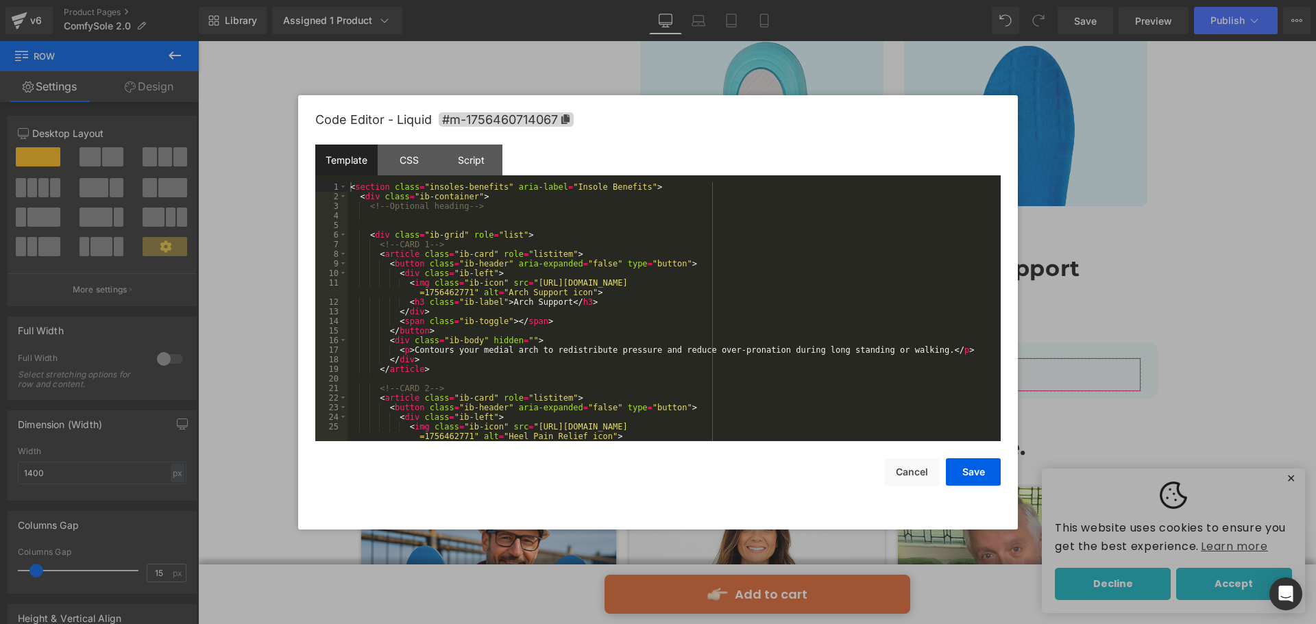
click at [481, 0] on div "Liquid You are previewing how the will restyle your page. You can not edit Elem…" at bounding box center [658, 0] width 1316 height 0
click at [417, 156] on div "CSS" at bounding box center [409, 160] width 62 height 31
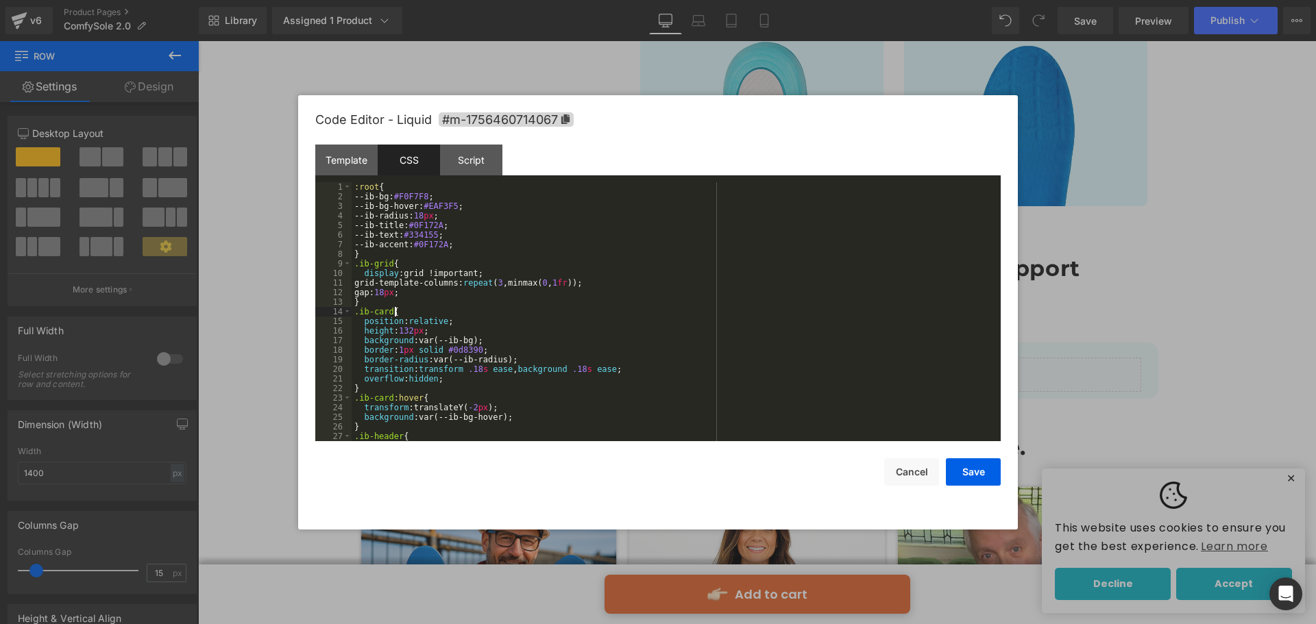
click at [462, 314] on div ":root { --ib-bg: #F0F7F8 ; --ib-bg-hover: #EAF3F5 ; --ib-radius: 18 px ; --ib-t…" at bounding box center [672, 321] width 643 height 278
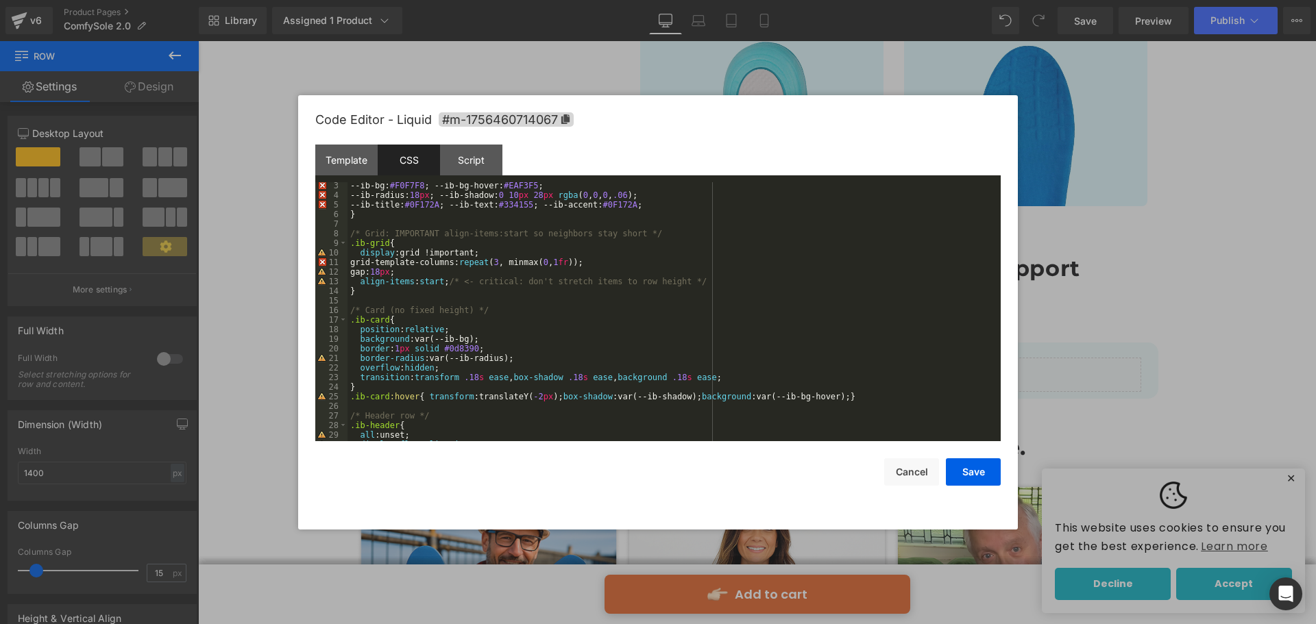
scroll to position [0, 0]
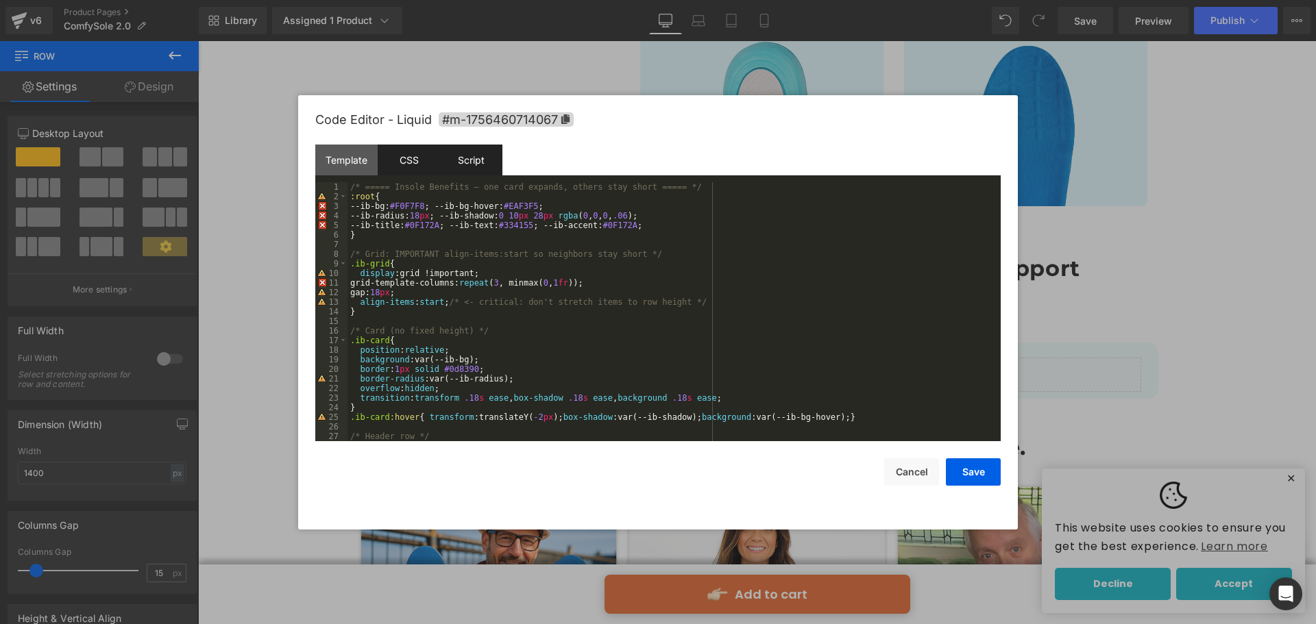
click at [460, 164] on div "Script" at bounding box center [471, 160] width 62 height 31
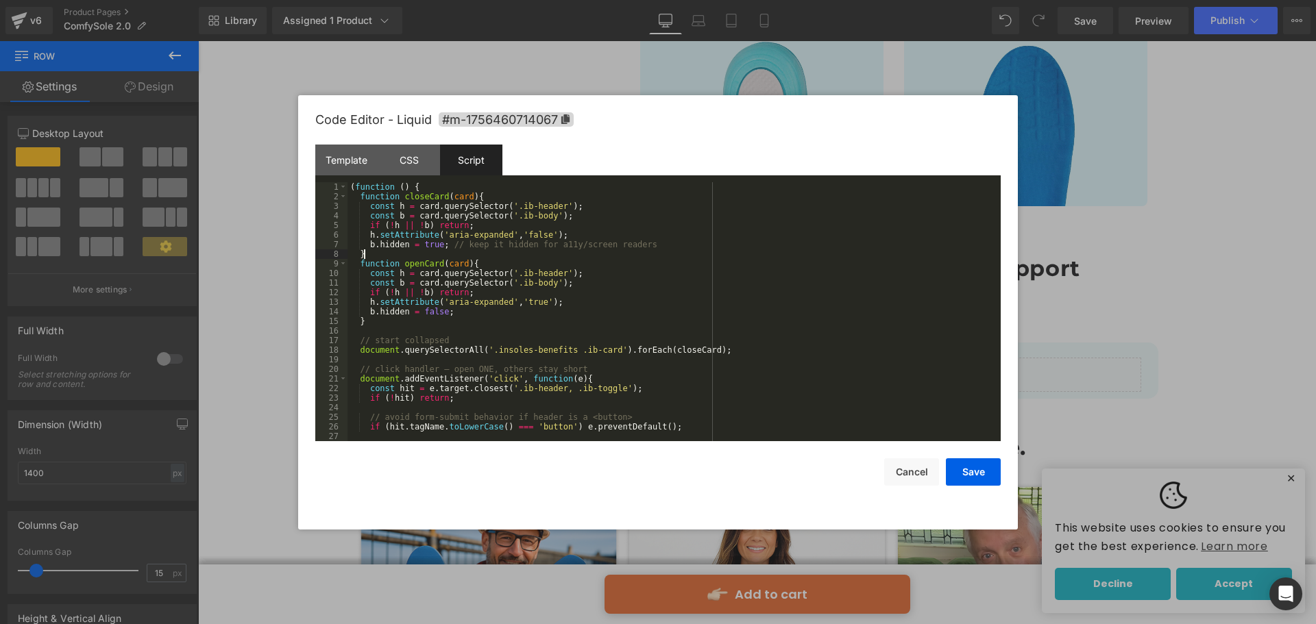
click at [489, 250] on div "( function ( ) { function closeCard ( card ) { const h = card . querySelector (…" at bounding box center [670, 321] width 647 height 278
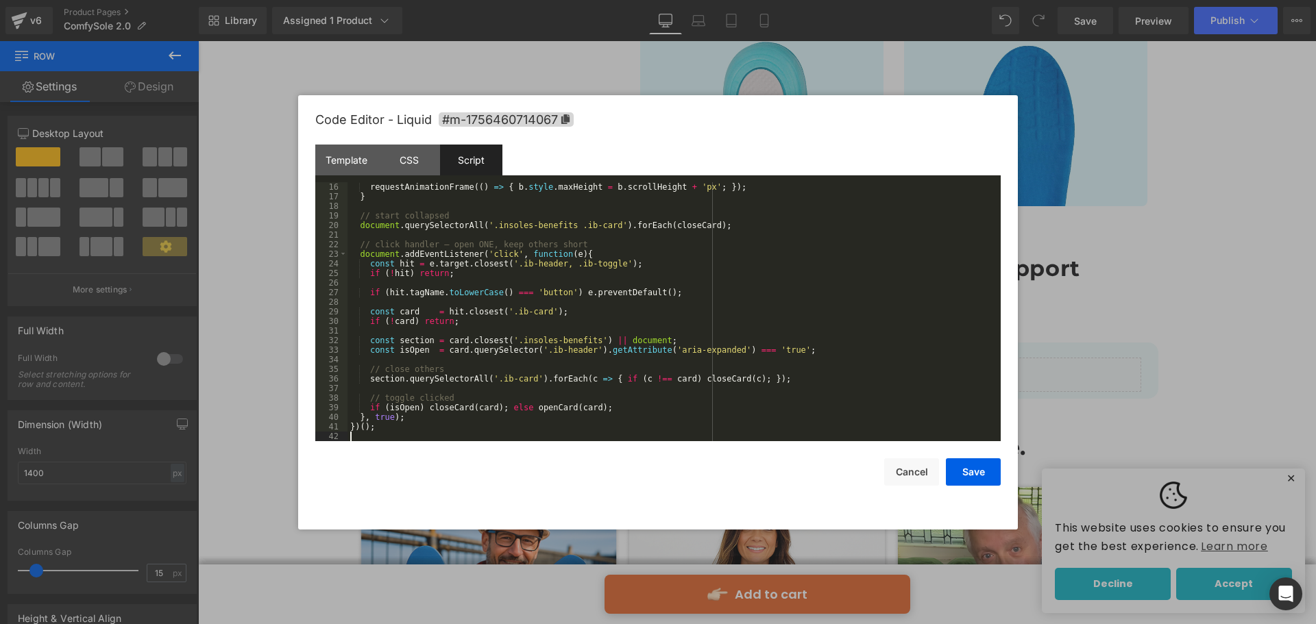
scroll to position [144, 0]
click at [974, 466] on button "Save" at bounding box center [973, 471] width 55 height 27
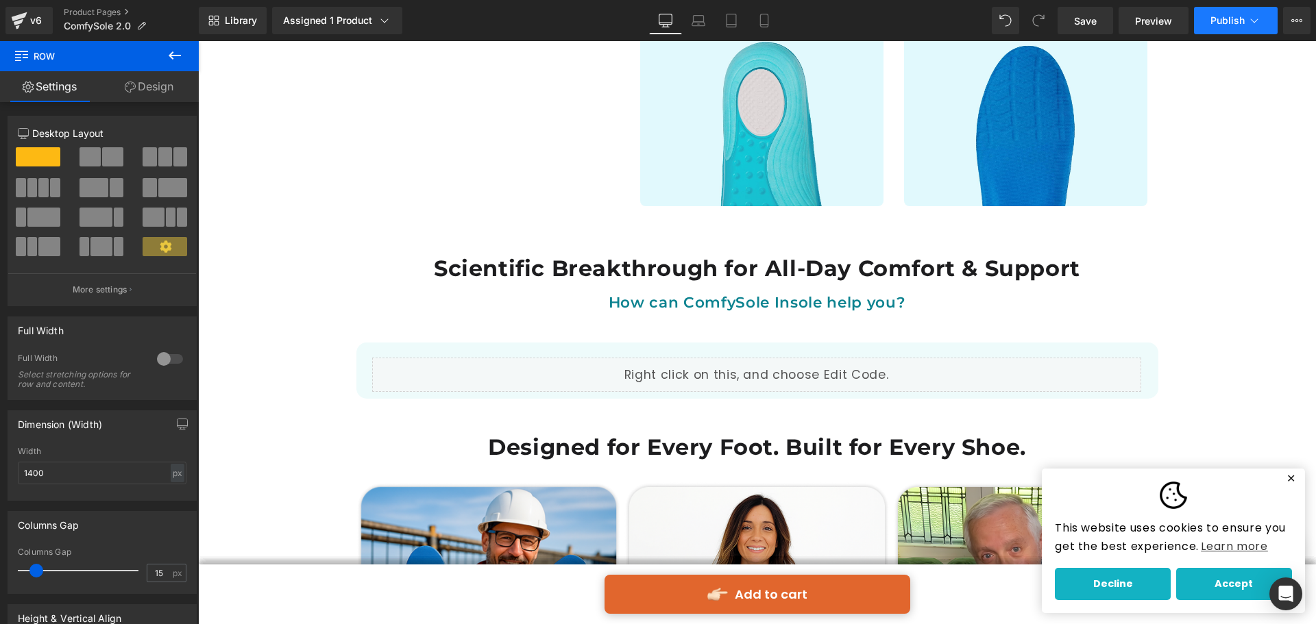
click at [1213, 18] on span "Publish" at bounding box center [1227, 20] width 34 height 11
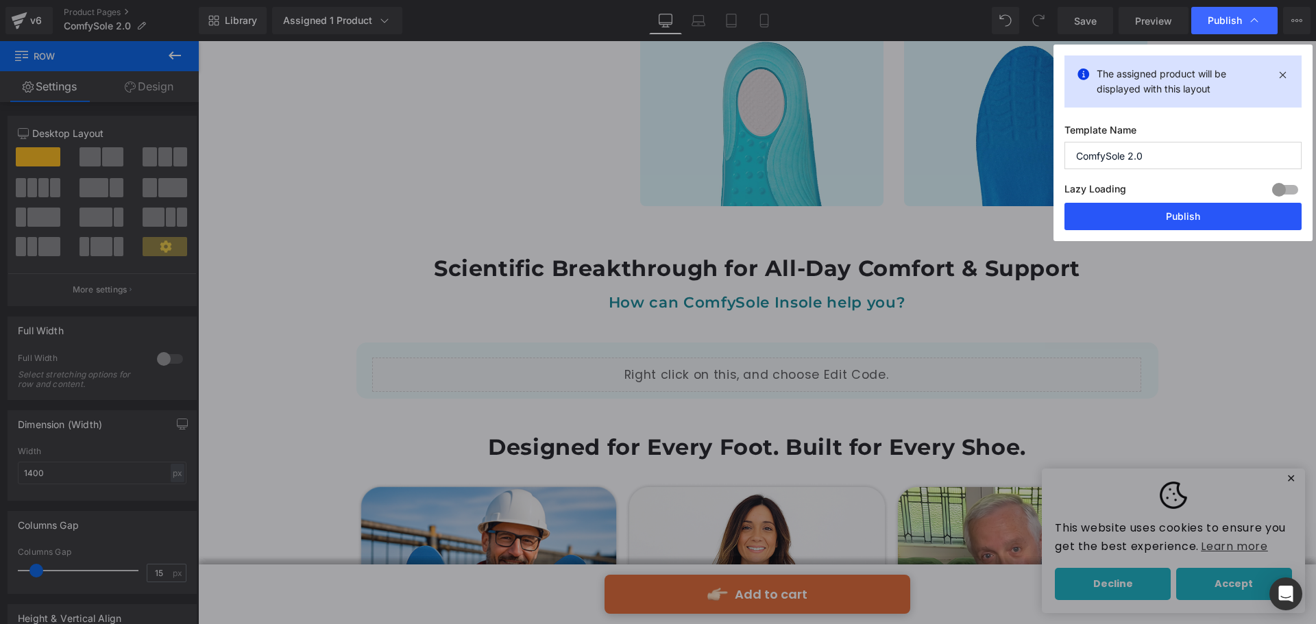
click at [1217, 212] on button "Publish" at bounding box center [1182, 216] width 237 height 27
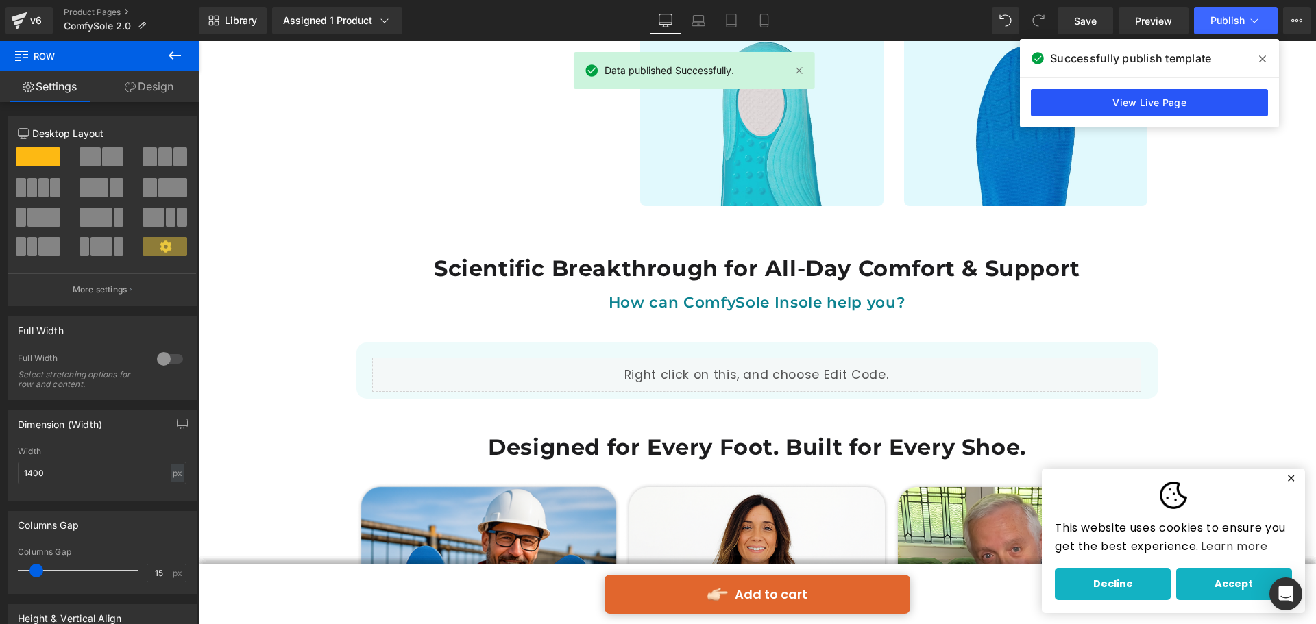
click at [1220, 99] on link "View Live Page" at bounding box center [1148, 102] width 237 height 27
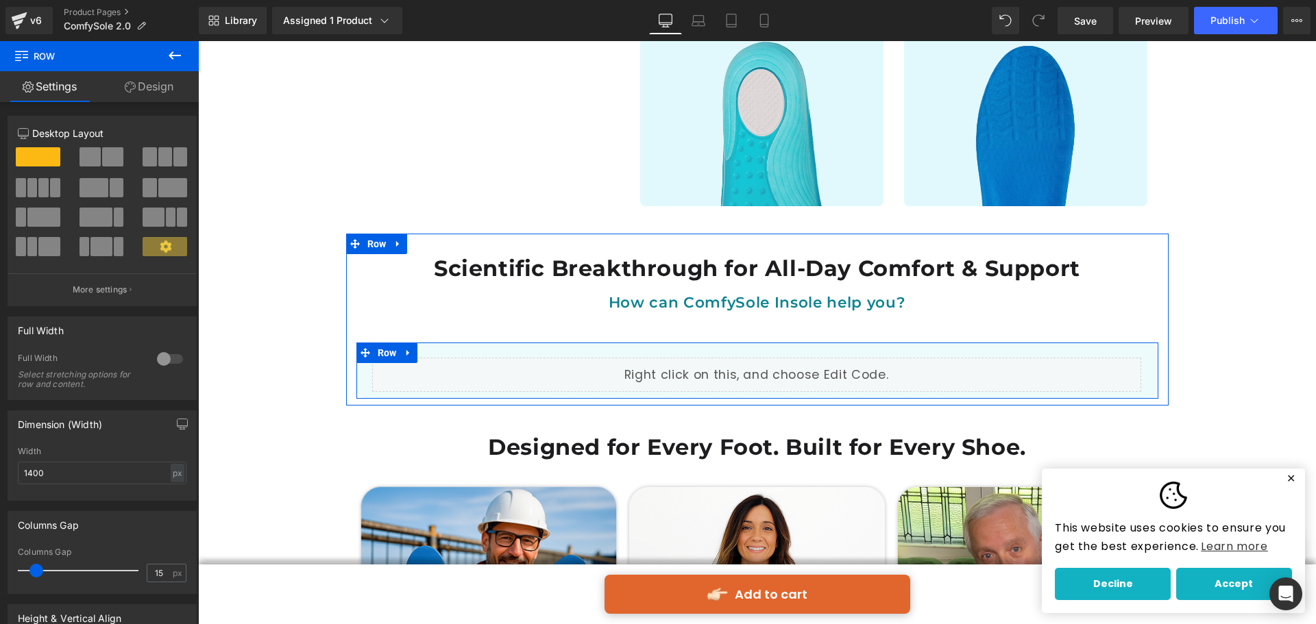
click at [561, 358] on div "Liquid" at bounding box center [756, 375] width 769 height 34
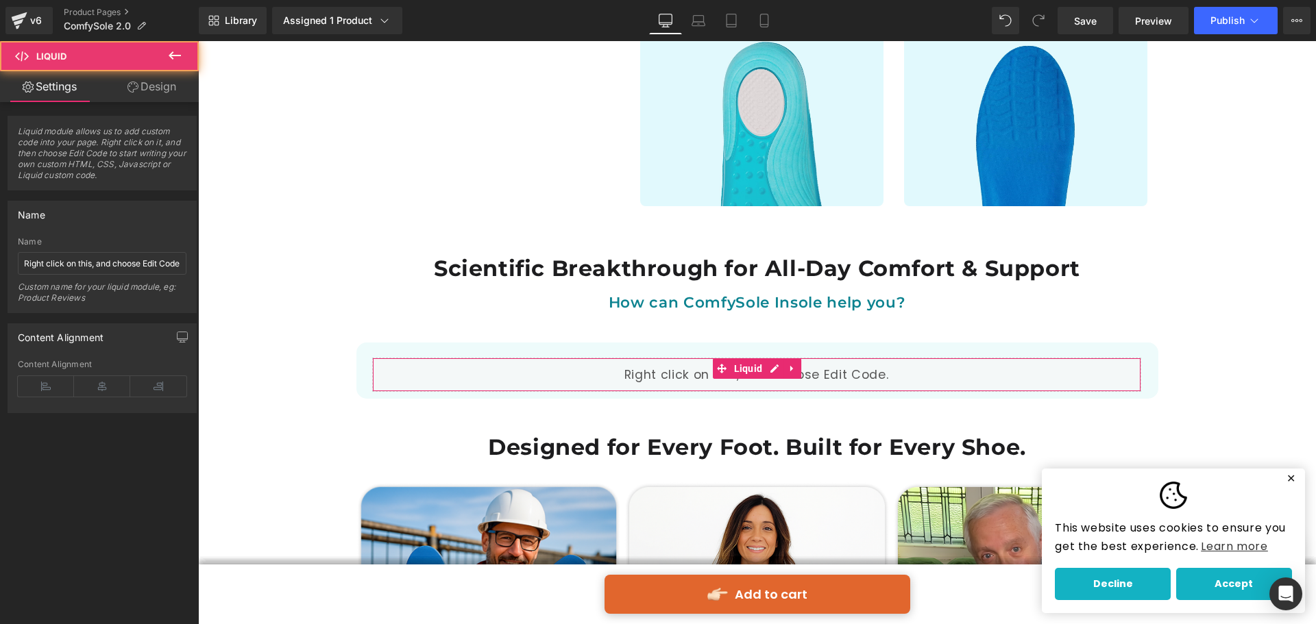
click at [176, 93] on link "Design" at bounding box center [151, 86] width 99 height 31
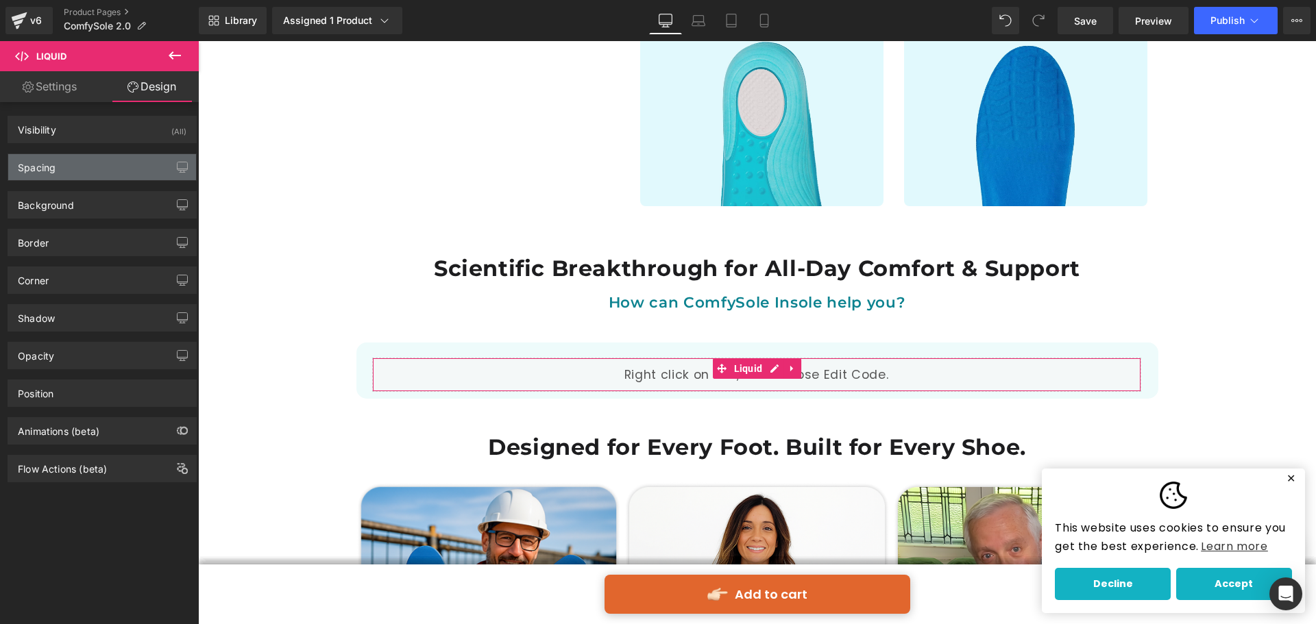
click at [116, 158] on div "Spacing" at bounding box center [102, 167] width 188 height 26
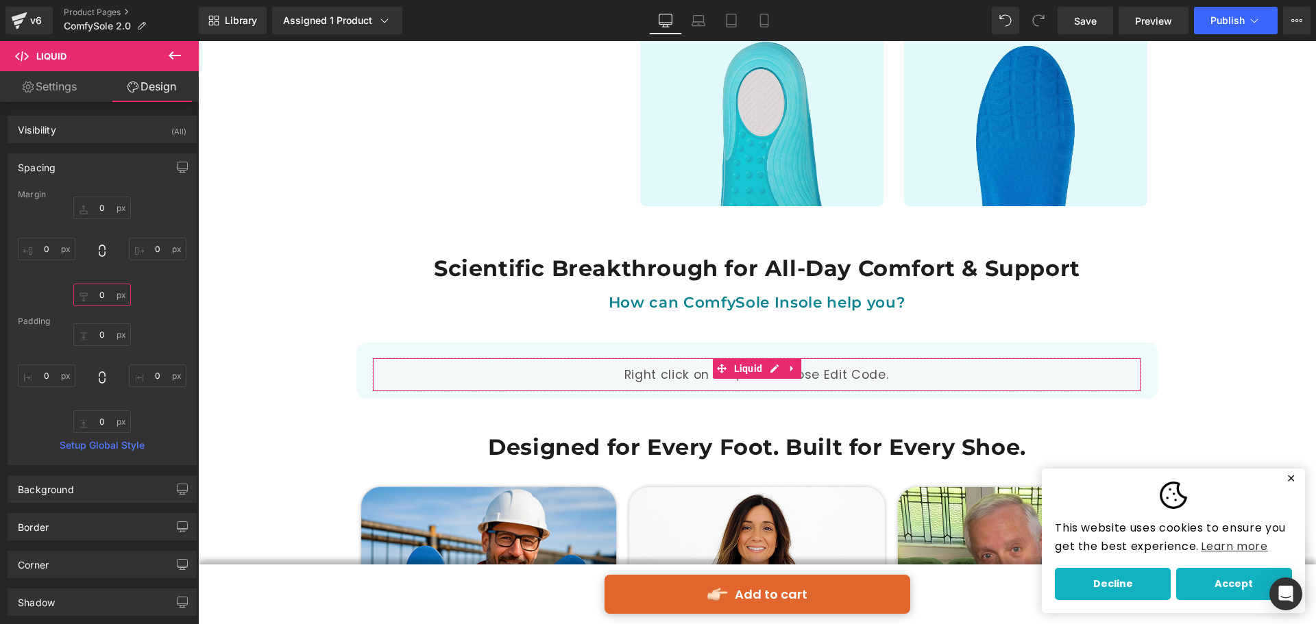
click at [97, 291] on input "0" at bounding box center [102, 295] width 58 height 23
click at [106, 425] on input "0" at bounding box center [102, 421] width 58 height 23
type input "20"
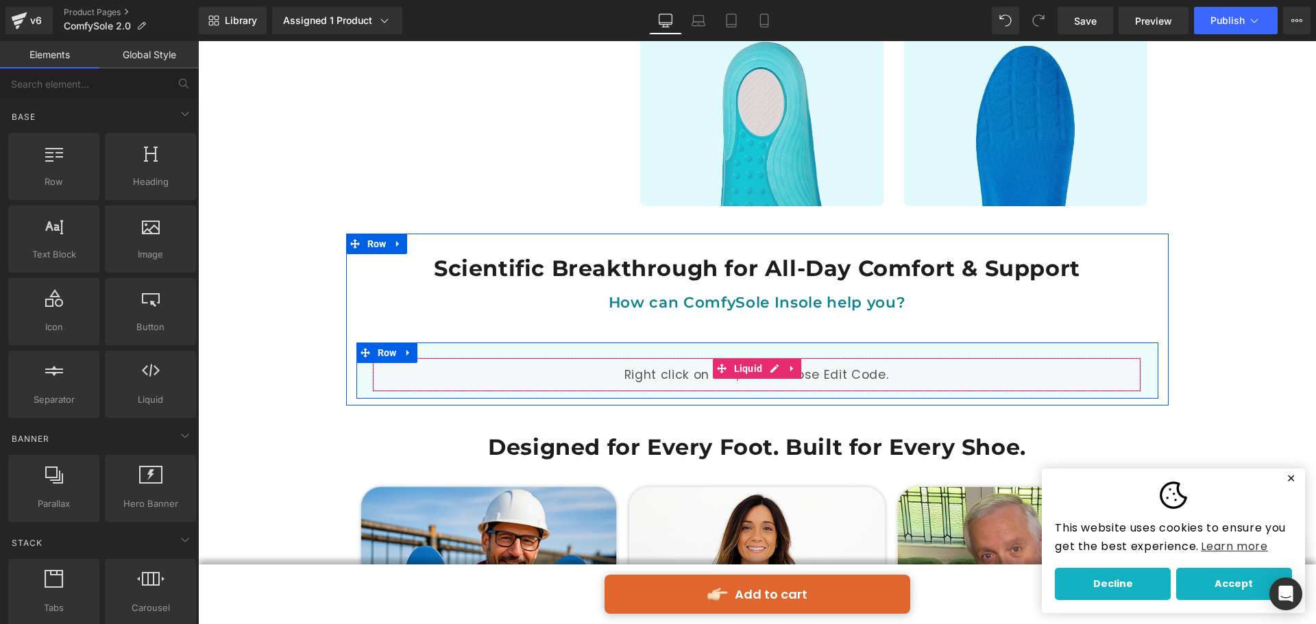
click at [437, 358] on div "Liquid" at bounding box center [756, 375] width 769 height 34
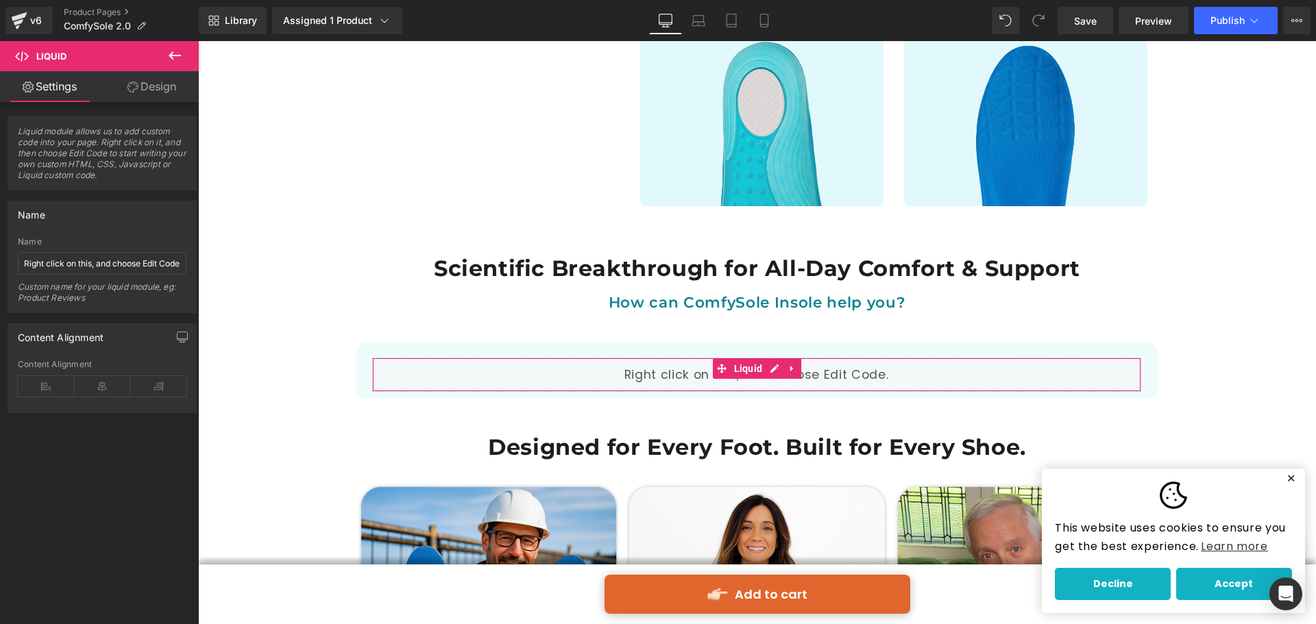
click at [175, 88] on link "Design" at bounding box center [151, 86] width 99 height 31
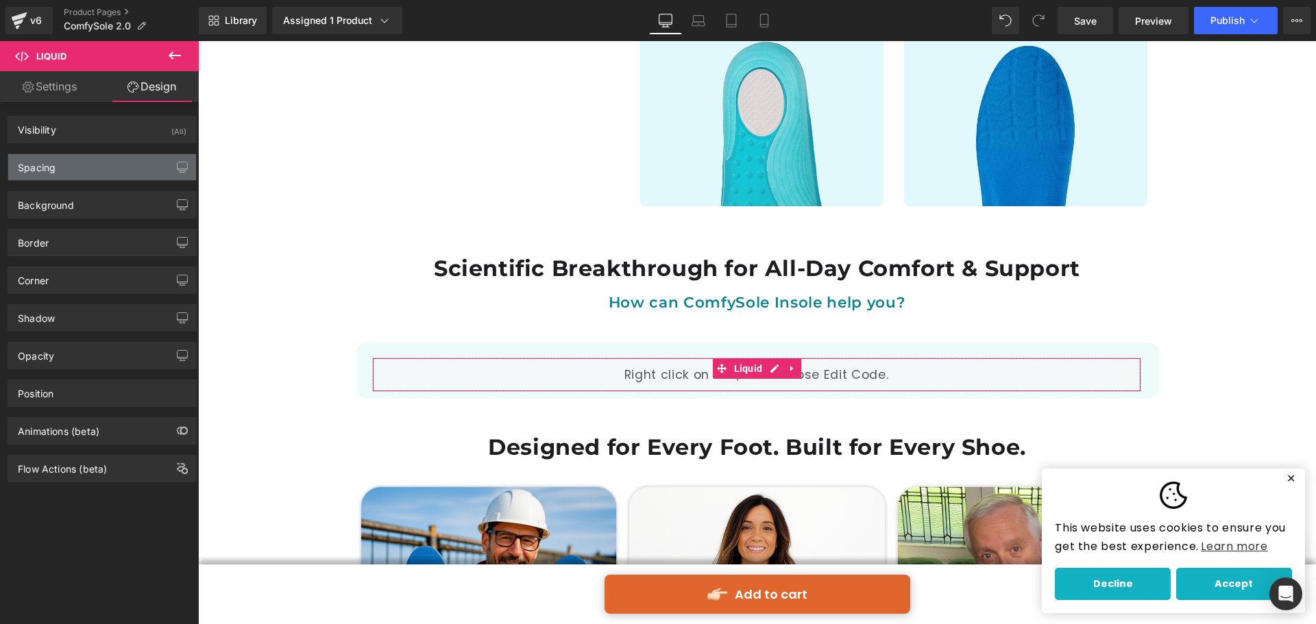
click at [123, 177] on div "Spacing" at bounding box center [102, 167] width 188 height 26
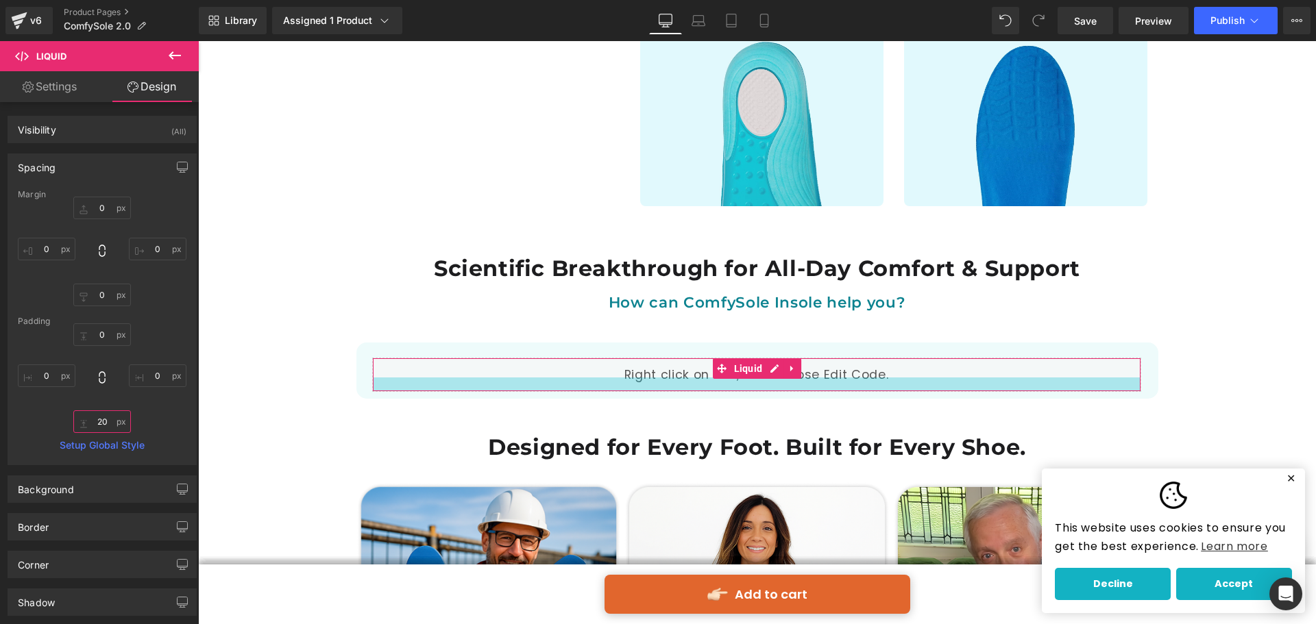
click at [103, 422] on input "20" at bounding box center [102, 421] width 58 height 23
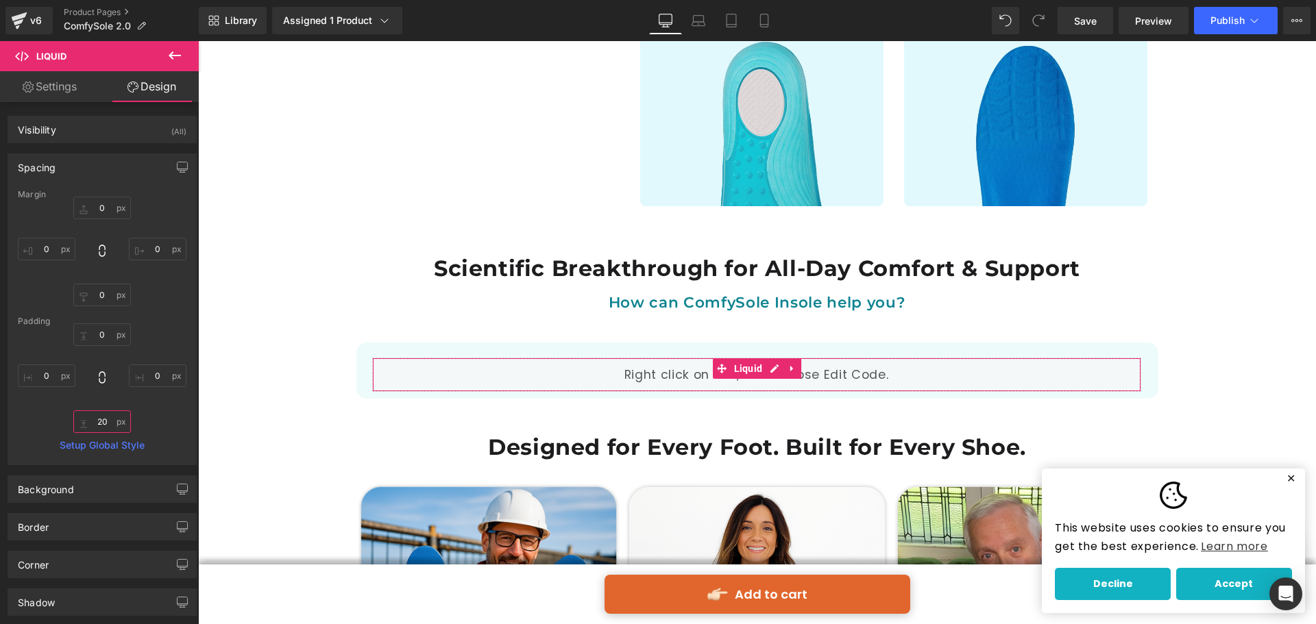
type input "0"
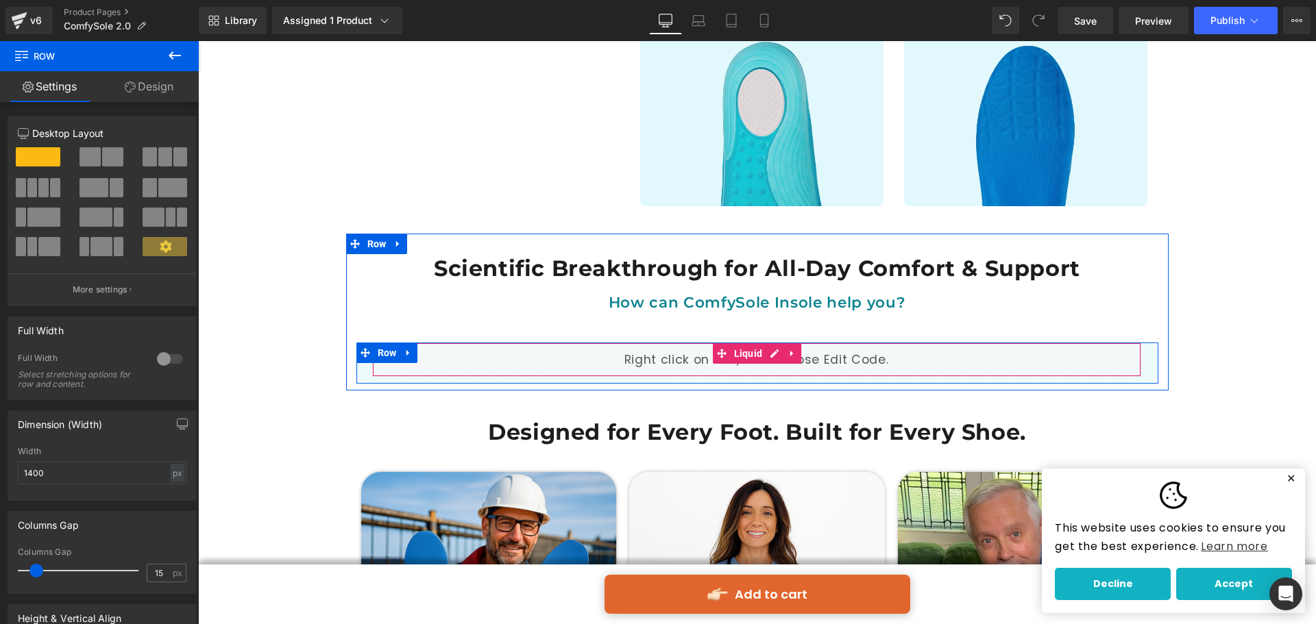
drag, startPoint x: 494, startPoint y: 325, endPoint x: 504, endPoint y: 336, distance: 15.5
click at [504, 343] on div "Liquid Row" at bounding box center [757, 363] width 802 height 41
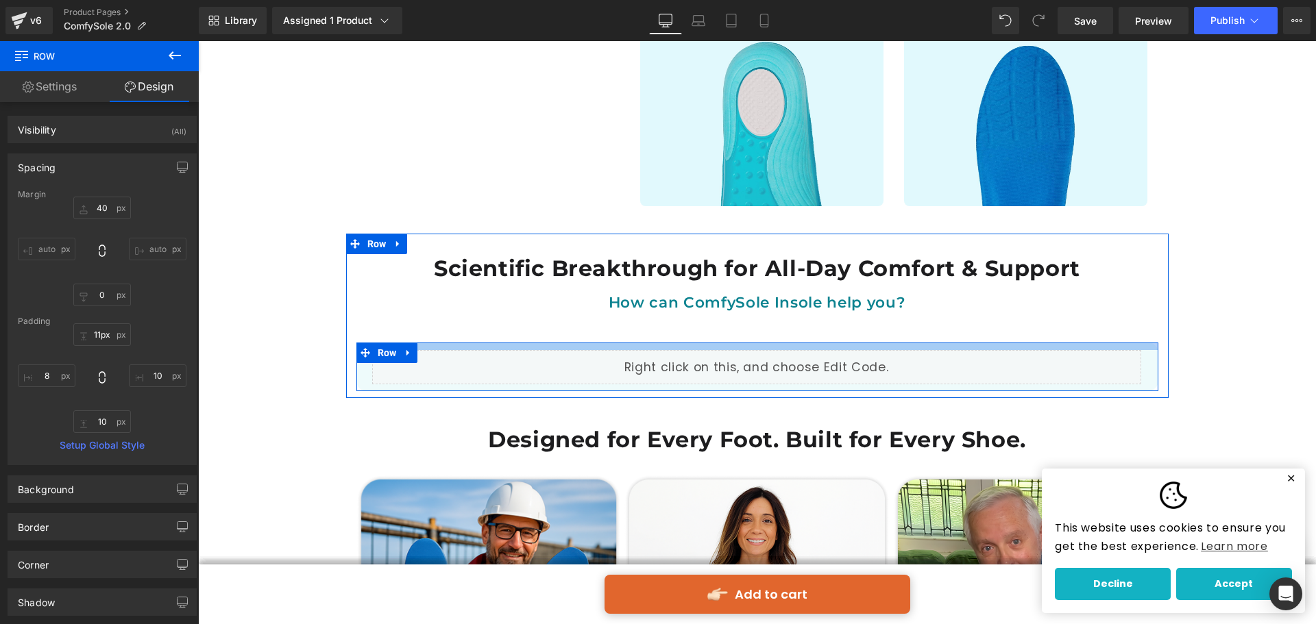
type input "12px"
drag, startPoint x: 495, startPoint y: 314, endPoint x: 496, endPoint y: 322, distance: 8.3
click at [496, 343] on div at bounding box center [757, 347] width 802 height 8
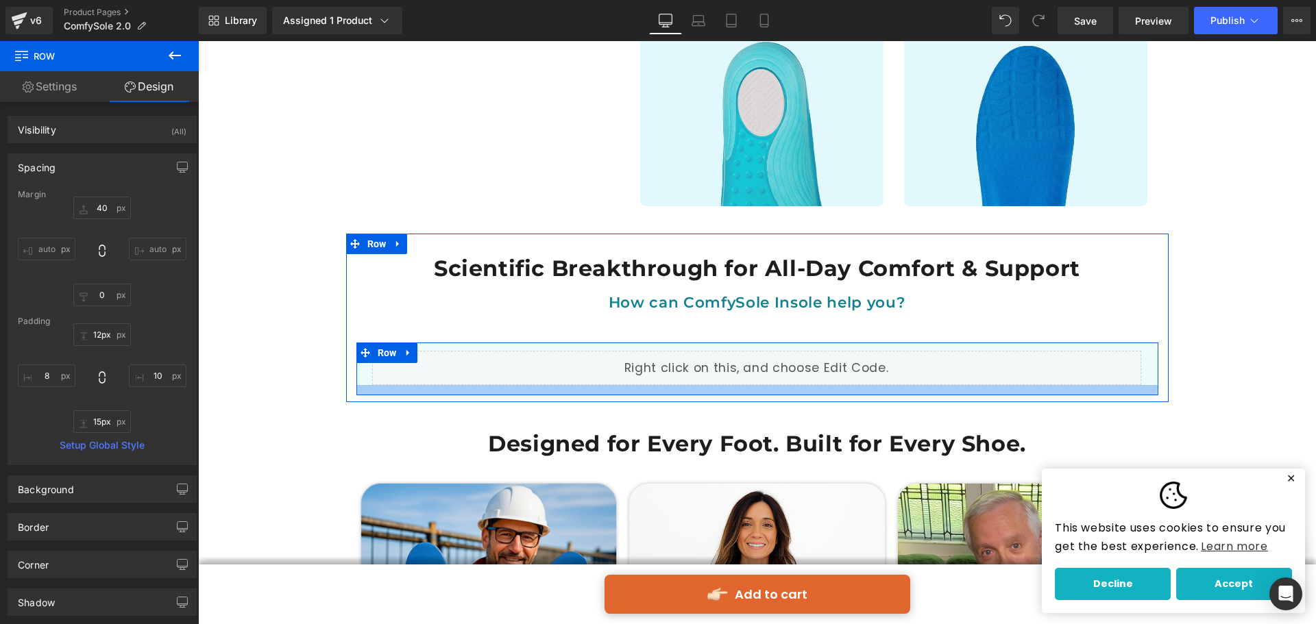
type input "17px"
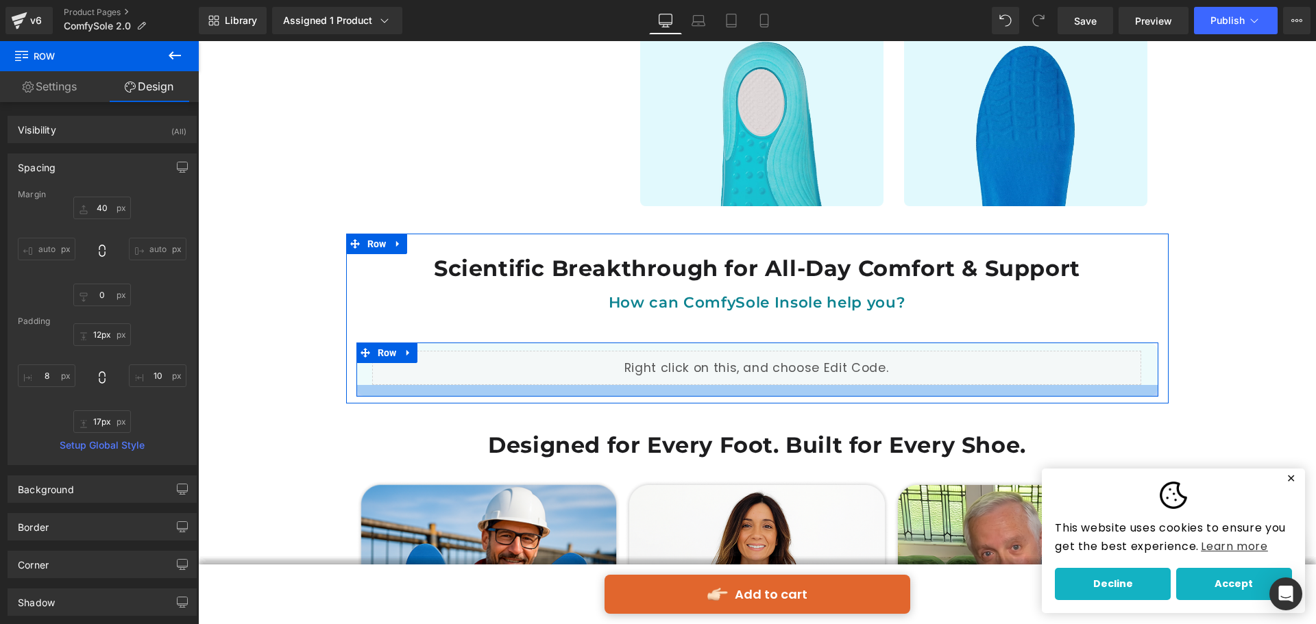
click at [517, 385] on div at bounding box center [757, 391] width 802 height 12
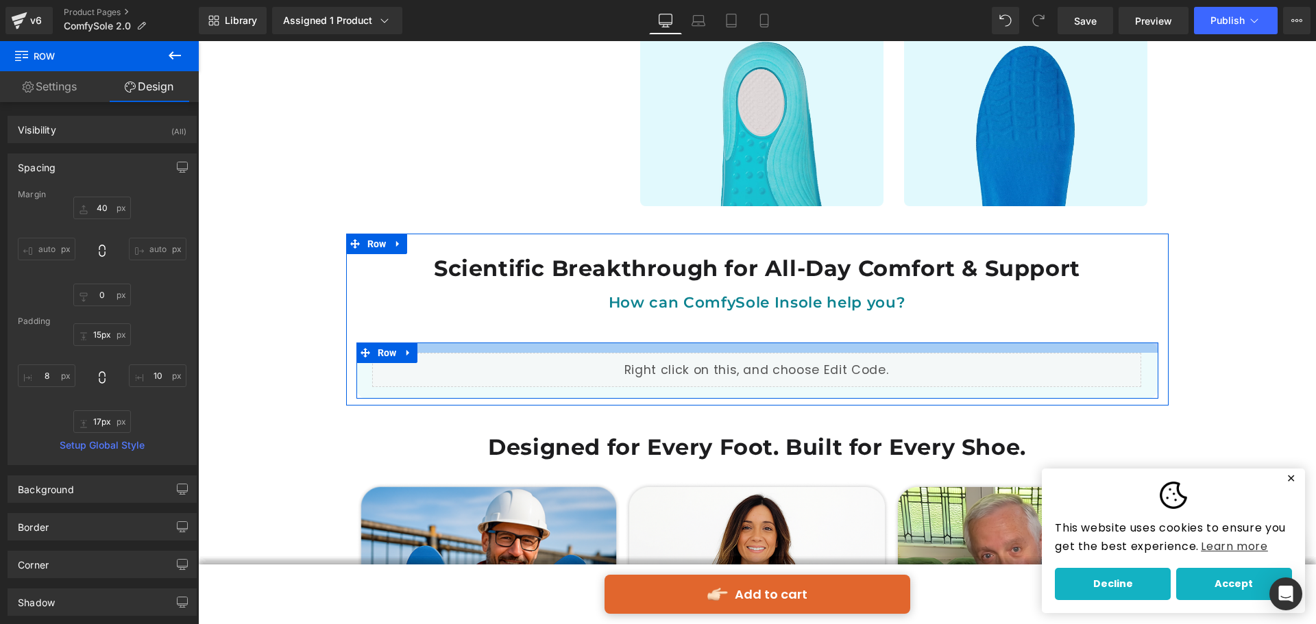
type input "14px"
click at [510, 343] on div at bounding box center [757, 348] width 802 height 10
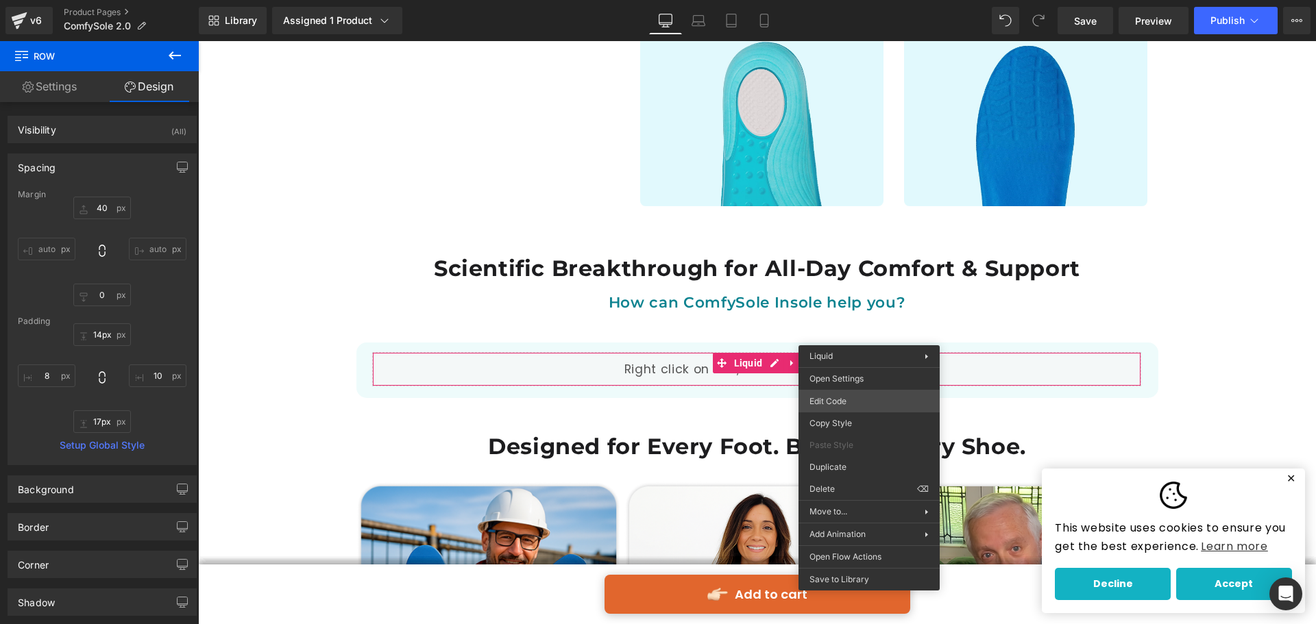
click at [841, 0] on div "Liquid You are previewing how the will restyle your page. You can not edit Elem…" at bounding box center [658, 0] width 1316 height 0
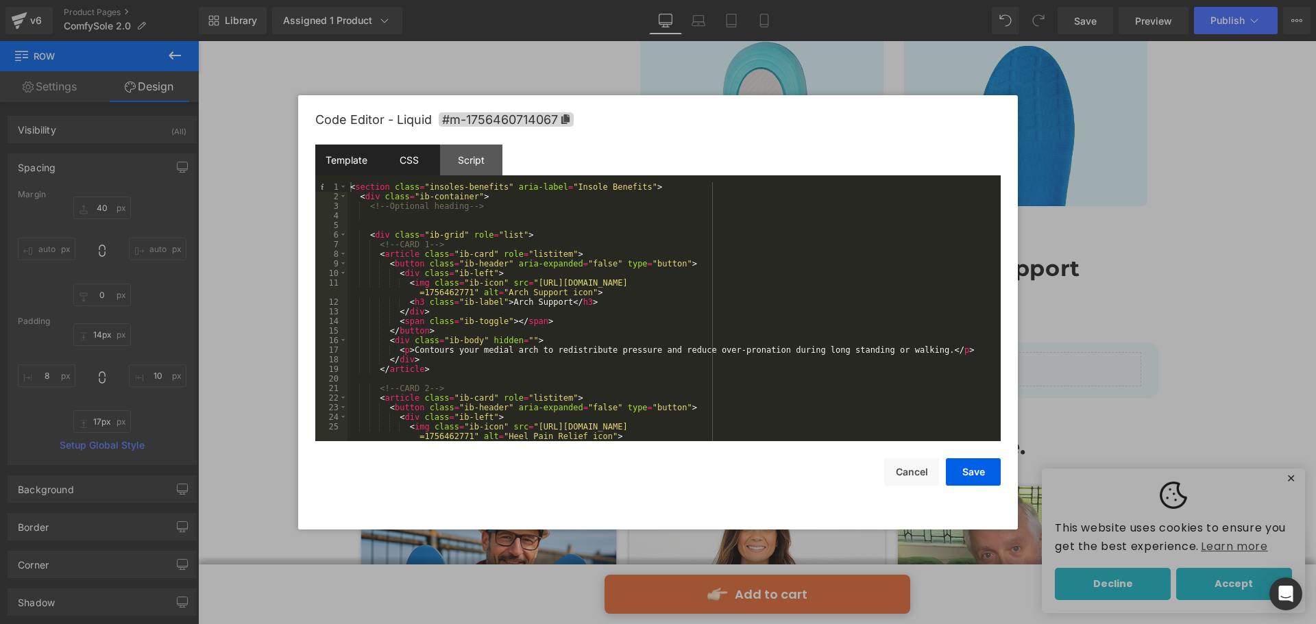
click at [414, 160] on div "CSS" at bounding box center [409, 160] width 62 height 31
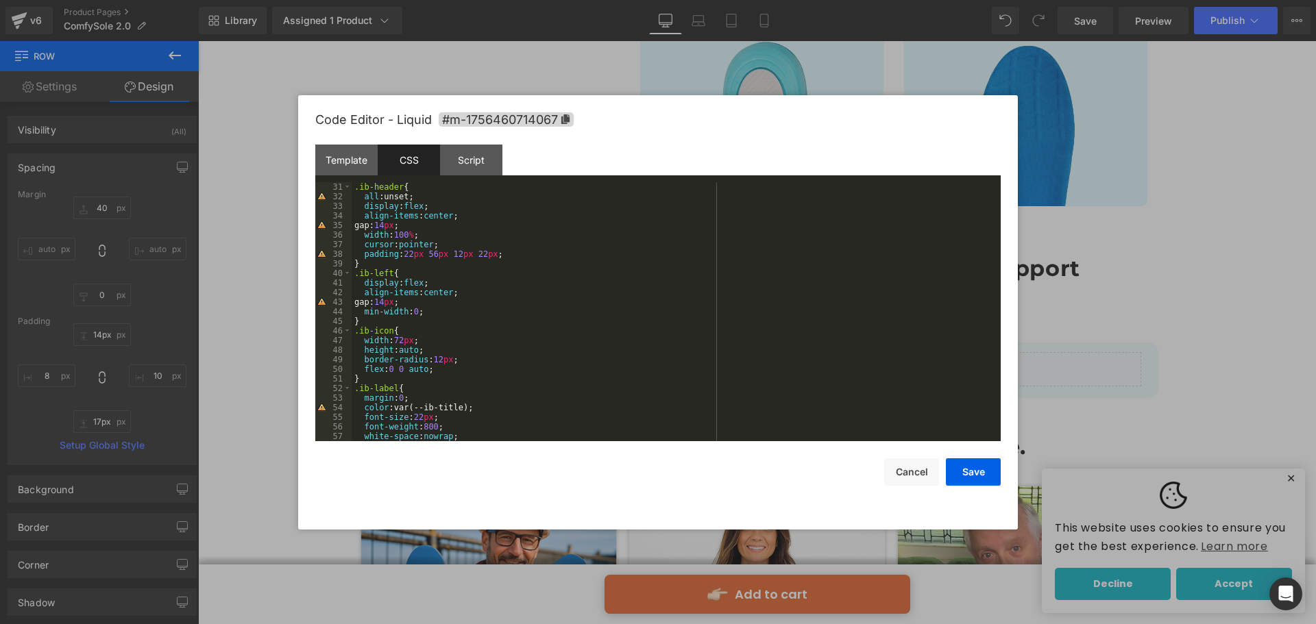
scroll to position [411, 0]
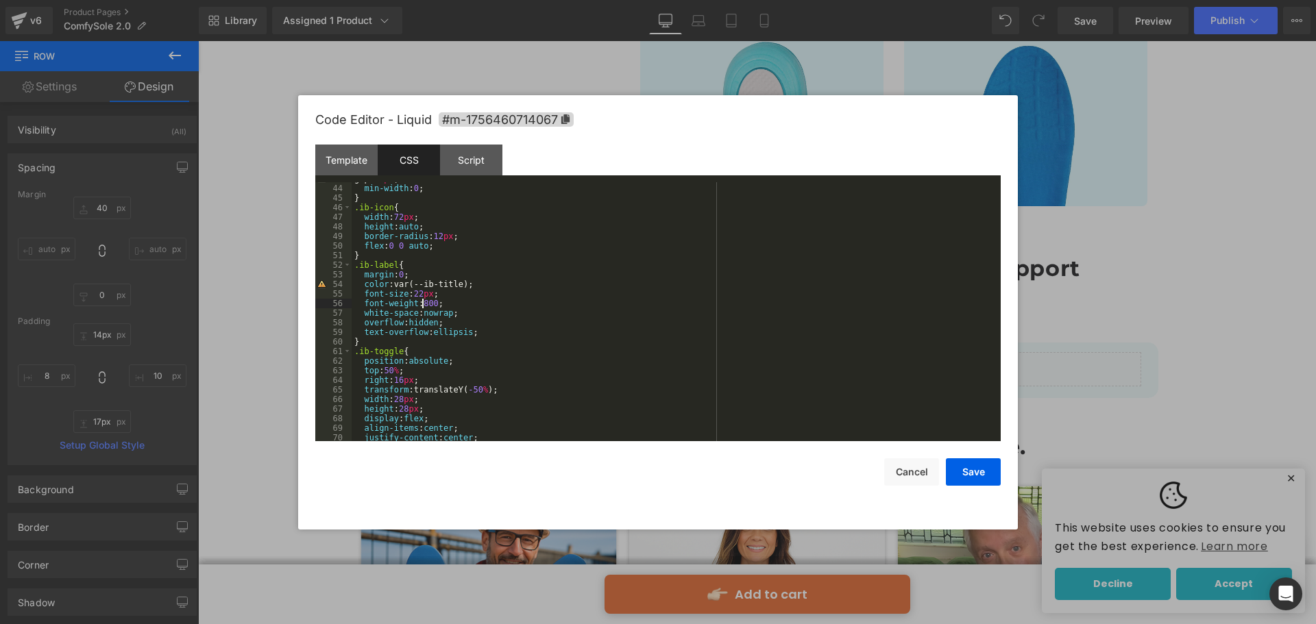
click at [421, 304] on div "gap: 14 px ; min-width : 0 ; } .ib-icon { width : 72 px ; height : auto ; borde…" at bounding box center [672, 313] width 643 height 278
click at [989, 467] on button "Save" at bounding box center [973, 471] width 55 height 27
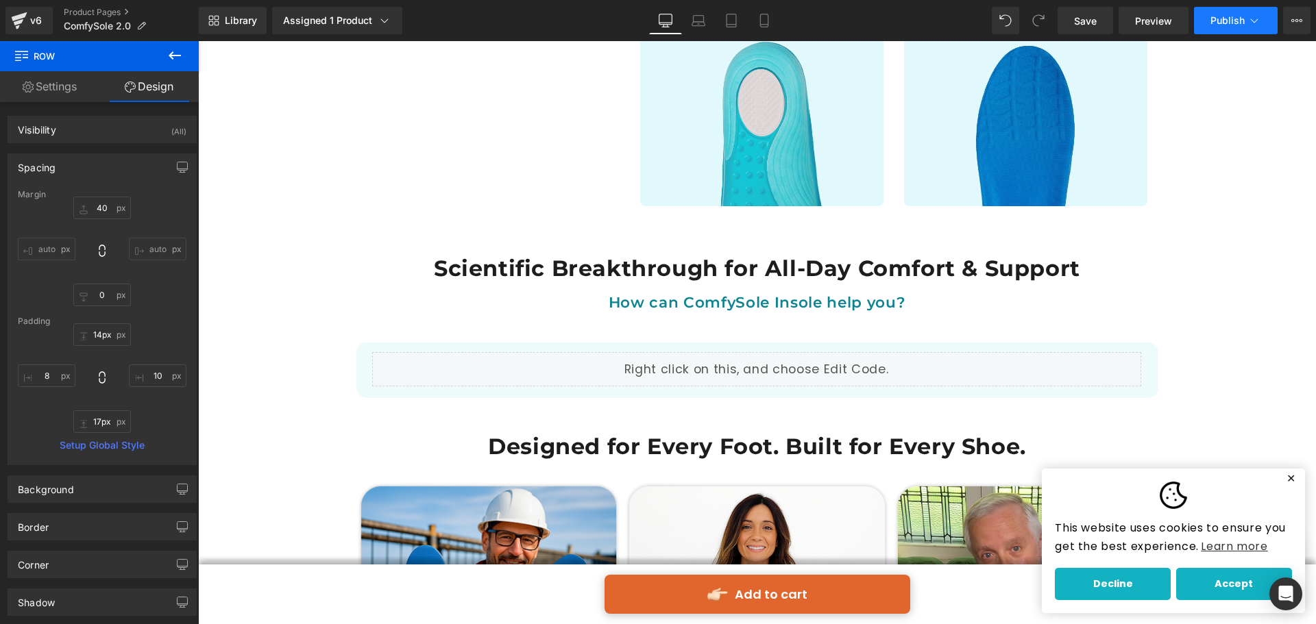
click at [1217, 29] on button "Publish" at bounding box center [1236, 20] width 84 height 27
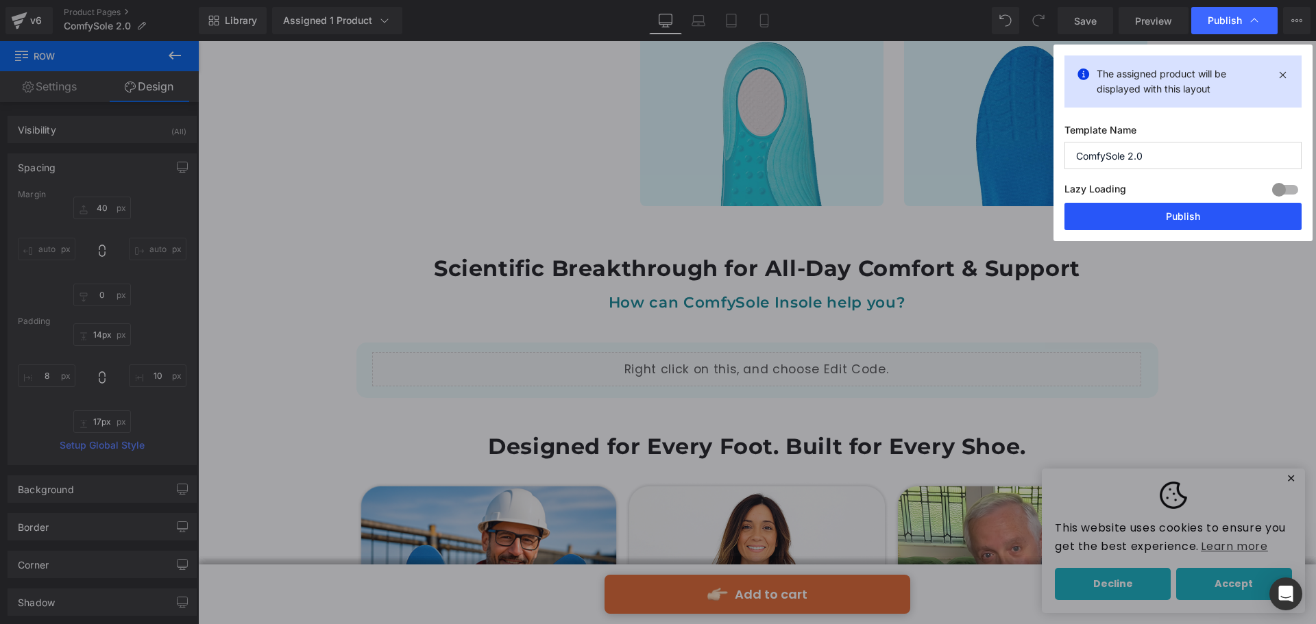
click at [1237, 226] on button "Publish" at bounding box center [1182, 216] width 237 height 27
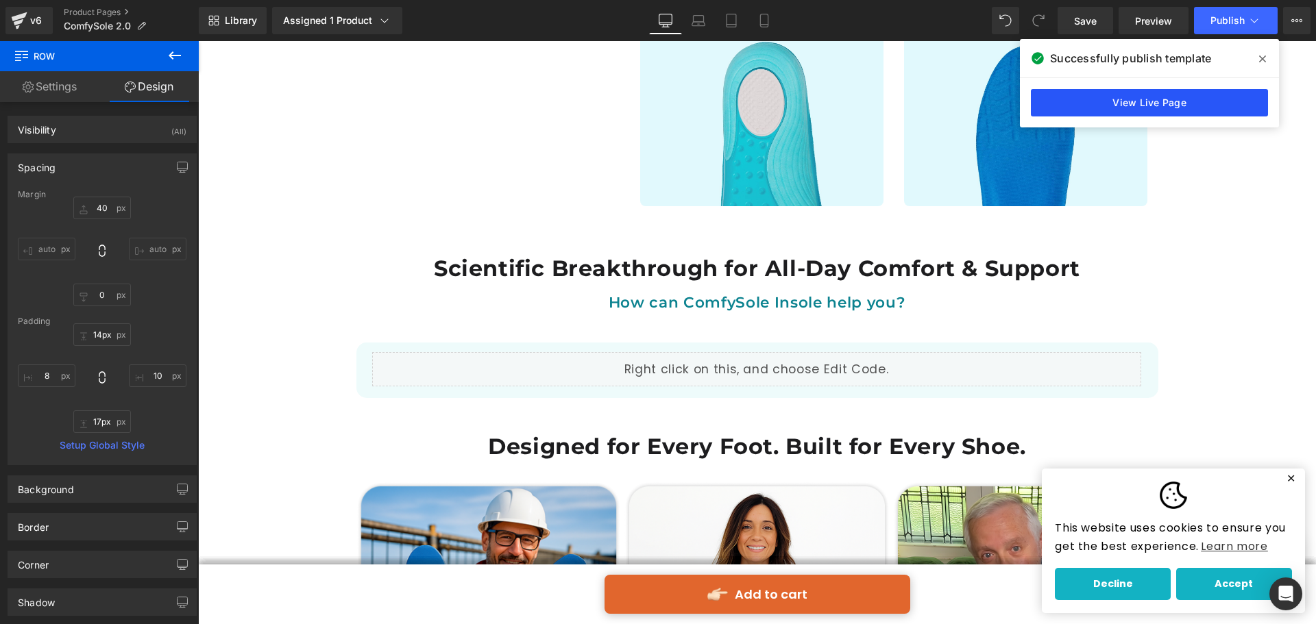
click at [1182, 107] on link "View Live Page" at bounding box center [1148, 102] width 237 height 27
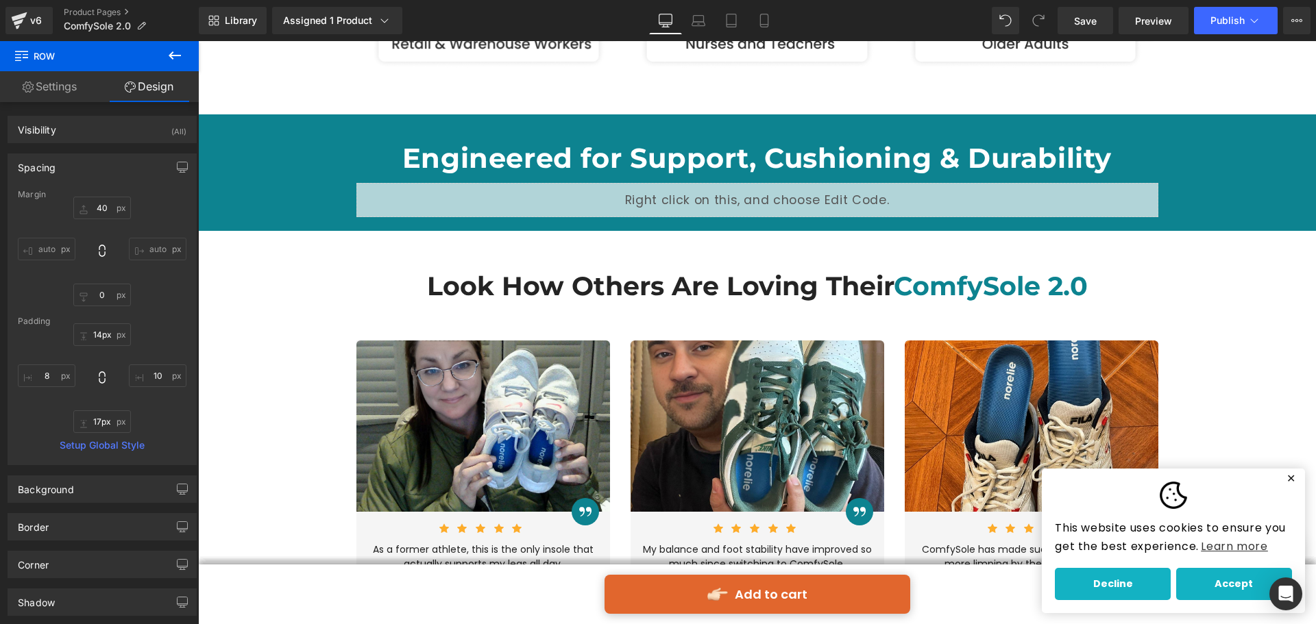
scroll to position [2672, 0]
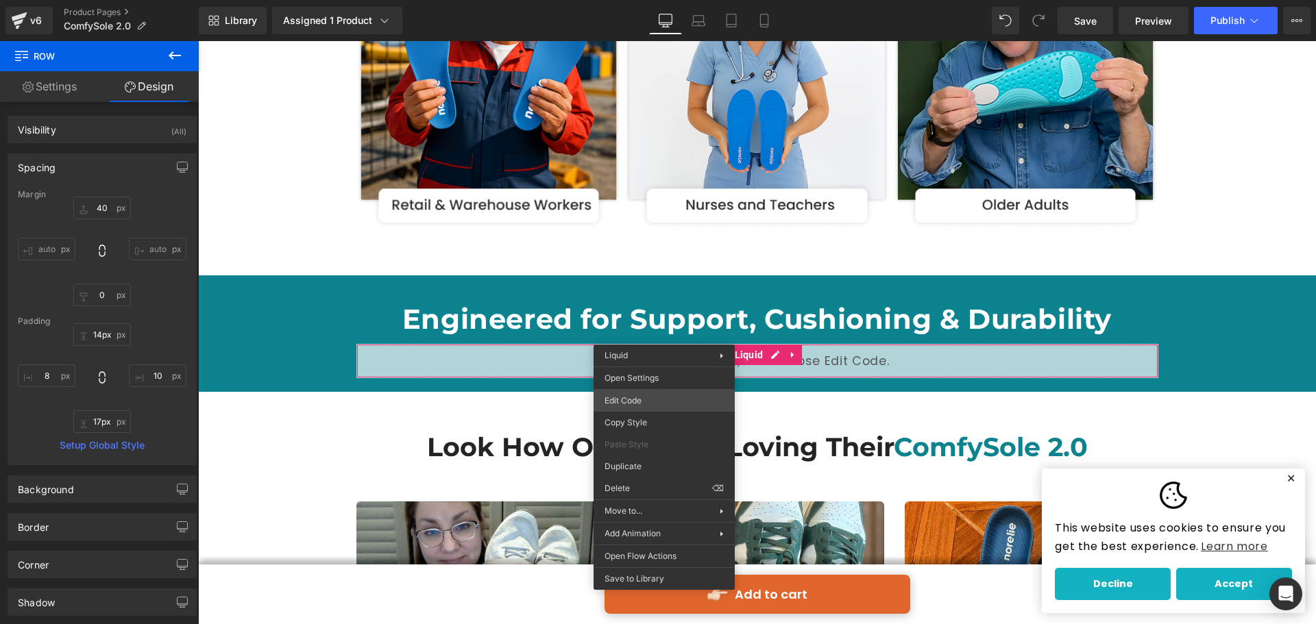
click at [658, 0] on div "Liquid You are previewing how the will restyle your page. You can not edit Elem…" at bounding box center [658, 0] width 1316 height 0
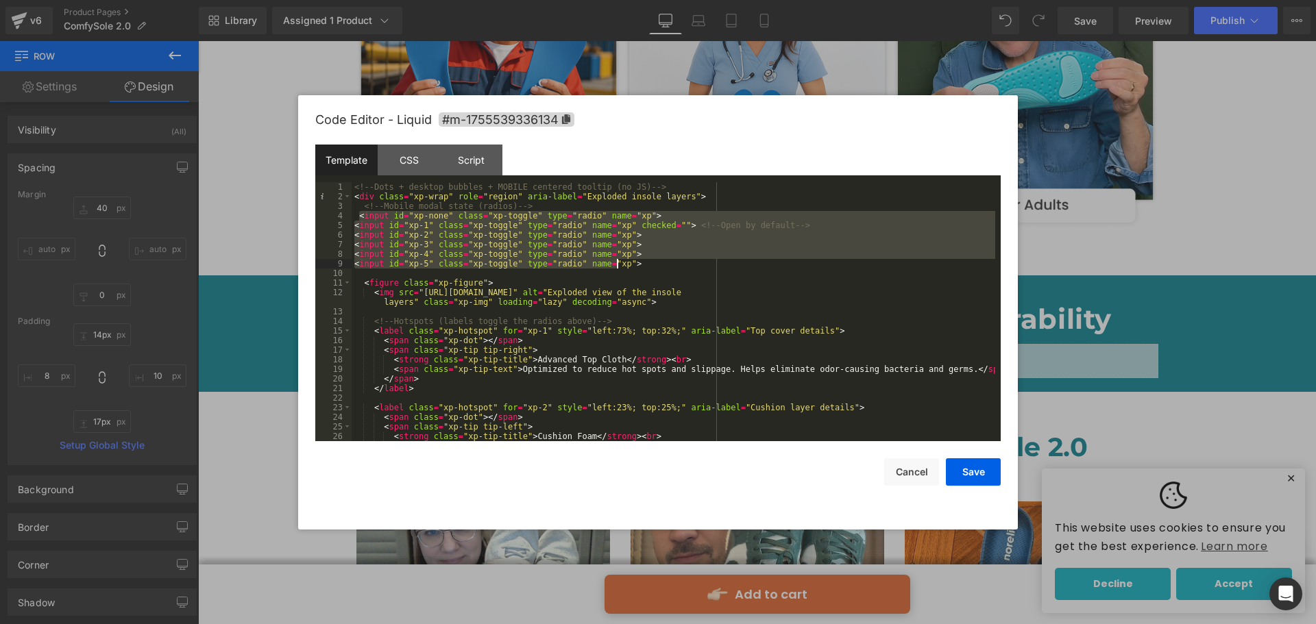
drag, startPoint x: 358, startPoint y: 217, endPoint x: 637, endPoint y: 262, distance: 283.2
click at [637, 262] on div "<!-- Dots + desktop bubbles + MOBILE centered tooltip (no JS) --> < div class =…" at bounding box center [672, 321] width 643 height 278
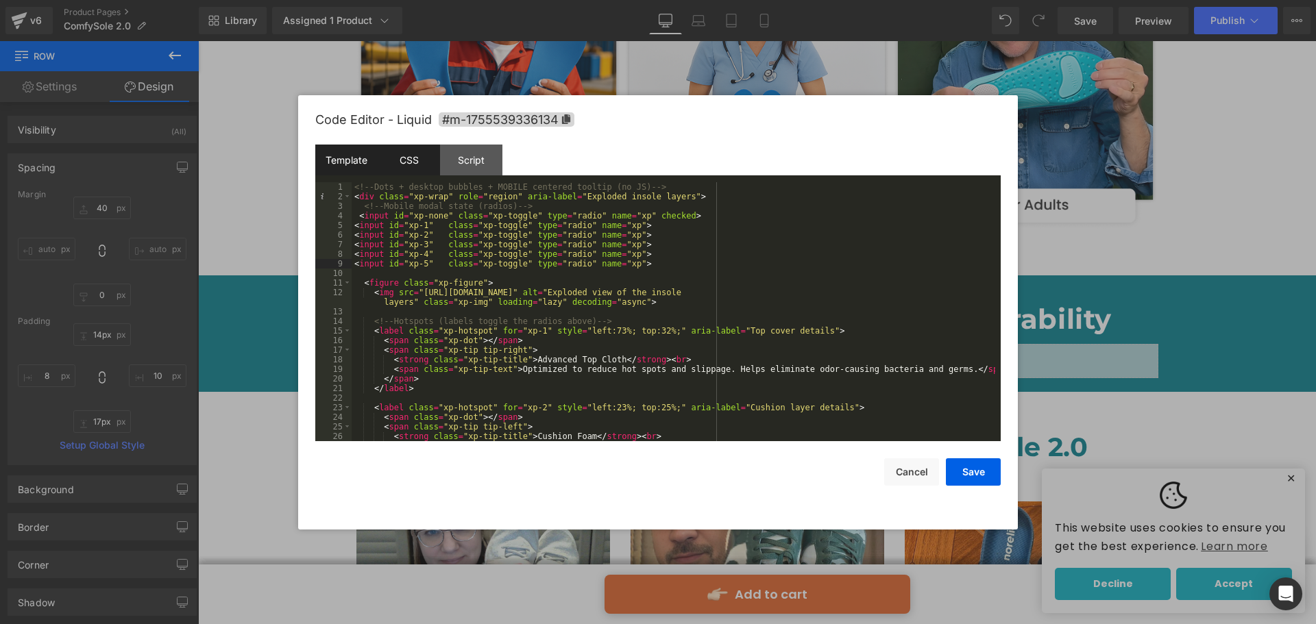
click at [418, 160] on div "CSS" at bounding box center [409, 160] width 62 height 31
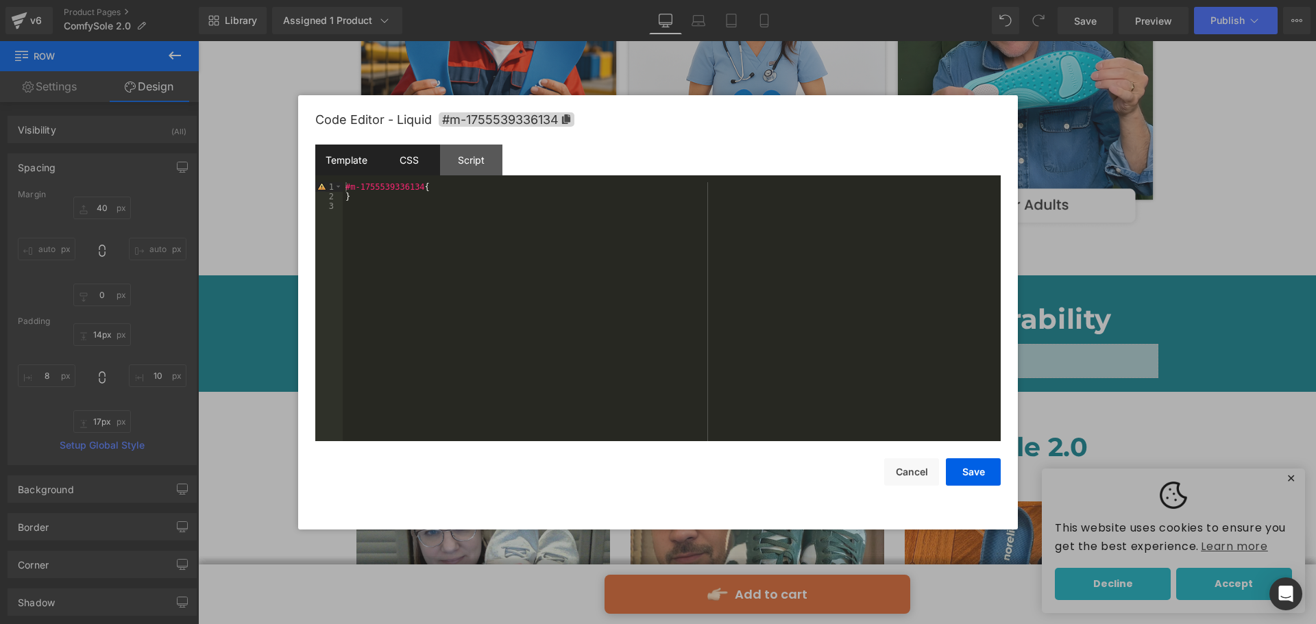
click at [348, 155] on div "Template" at bounding box center [346, 160] width 62 height 31
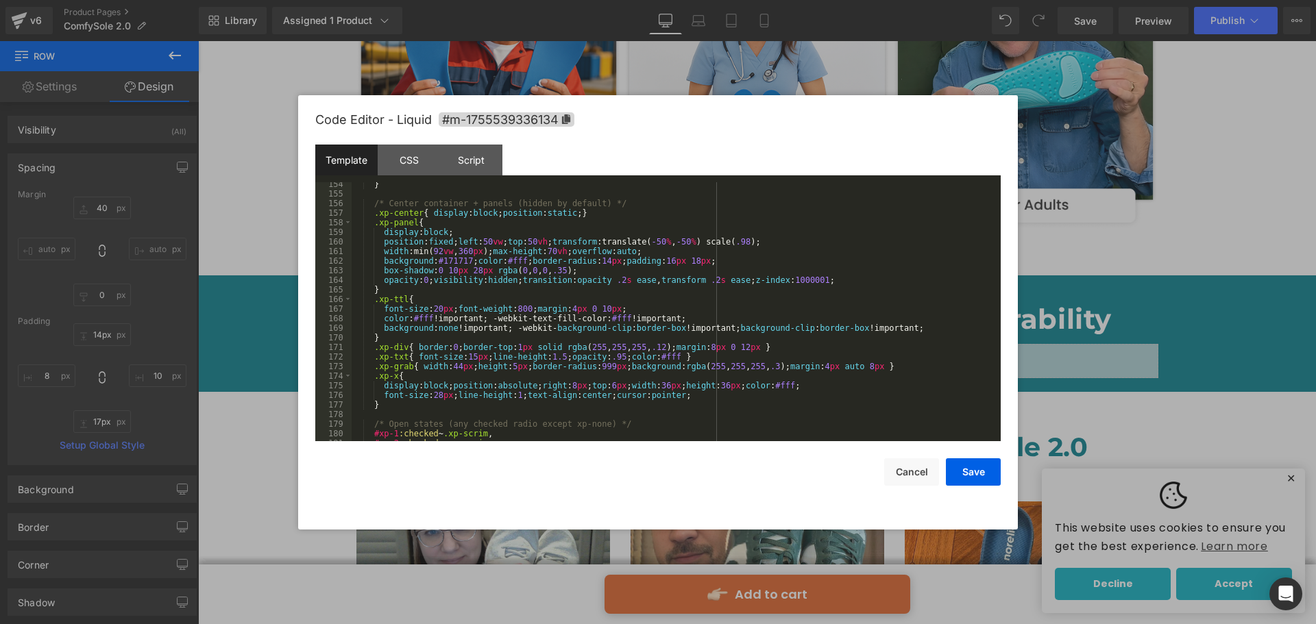
scroll to position [1562, 0]
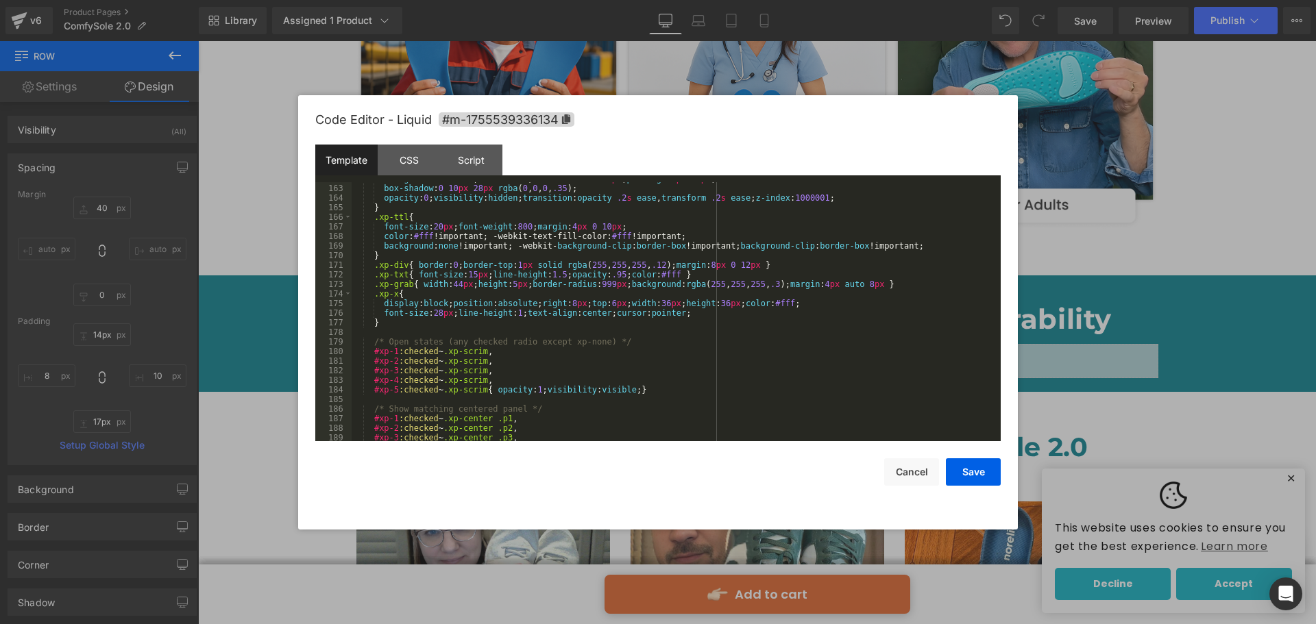
click at [397, 322] on div "background : #171717 ; color : #fff ; border-radius : 14 px ; padding : 16 px 1…" at bounding box center [672, 313] width 643 height 278
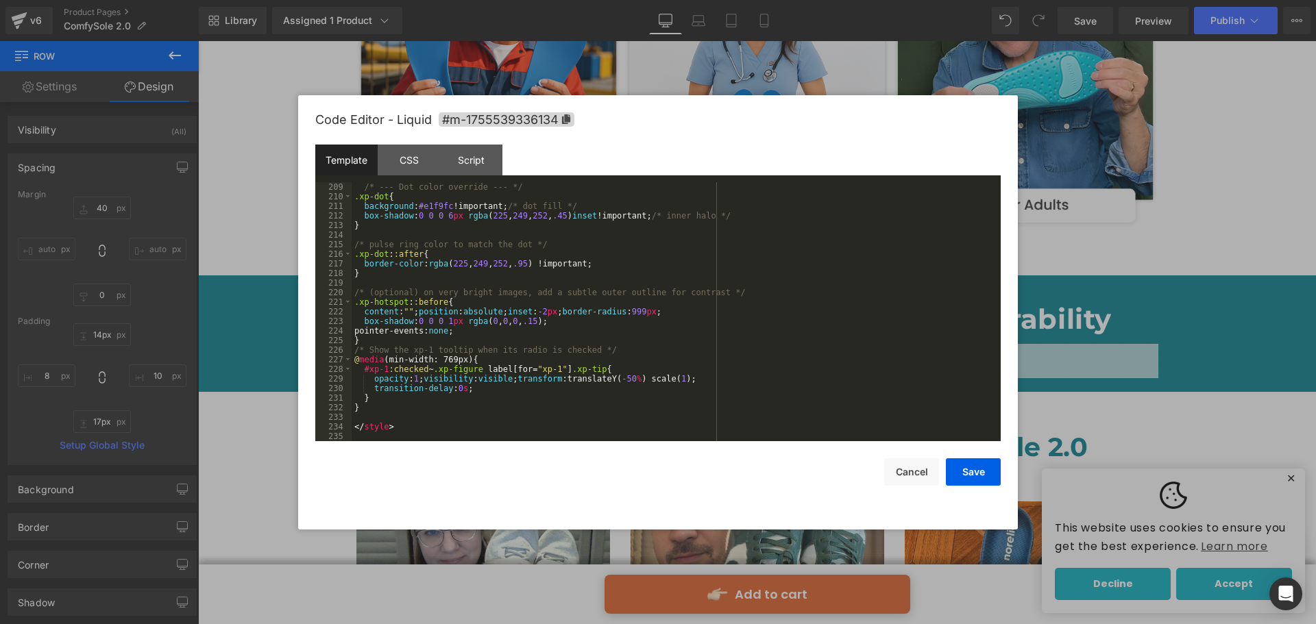
scroll to position [2005, 0]
click at [367, 410] on div "/* --- Dot color override --- */ .xp-dot { background : #e1f9fc !important; /* …" at bounding box center [672, 321] width 643 height 278
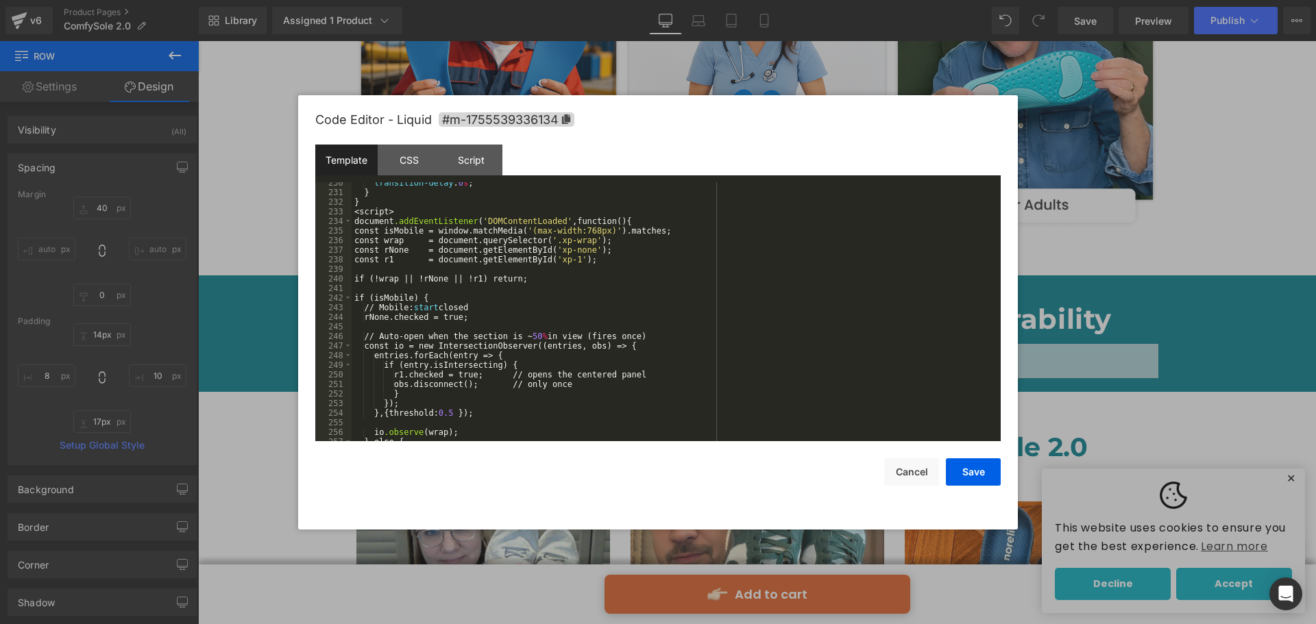
scroll to position [2293, 0]
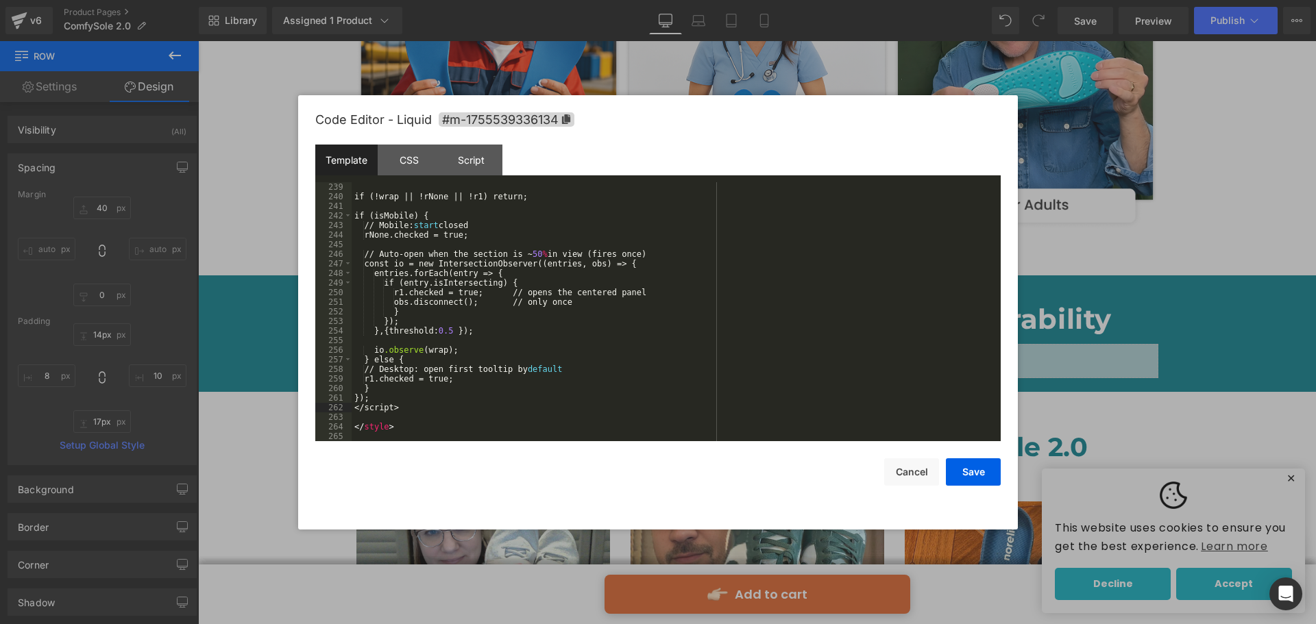
click at [449, 408] on div "if (!wrap || !rNone || !r1) return; if (isMobile) { // Mobile: start closed rNo…" at bounding box center [672, 321] width 643 height 278
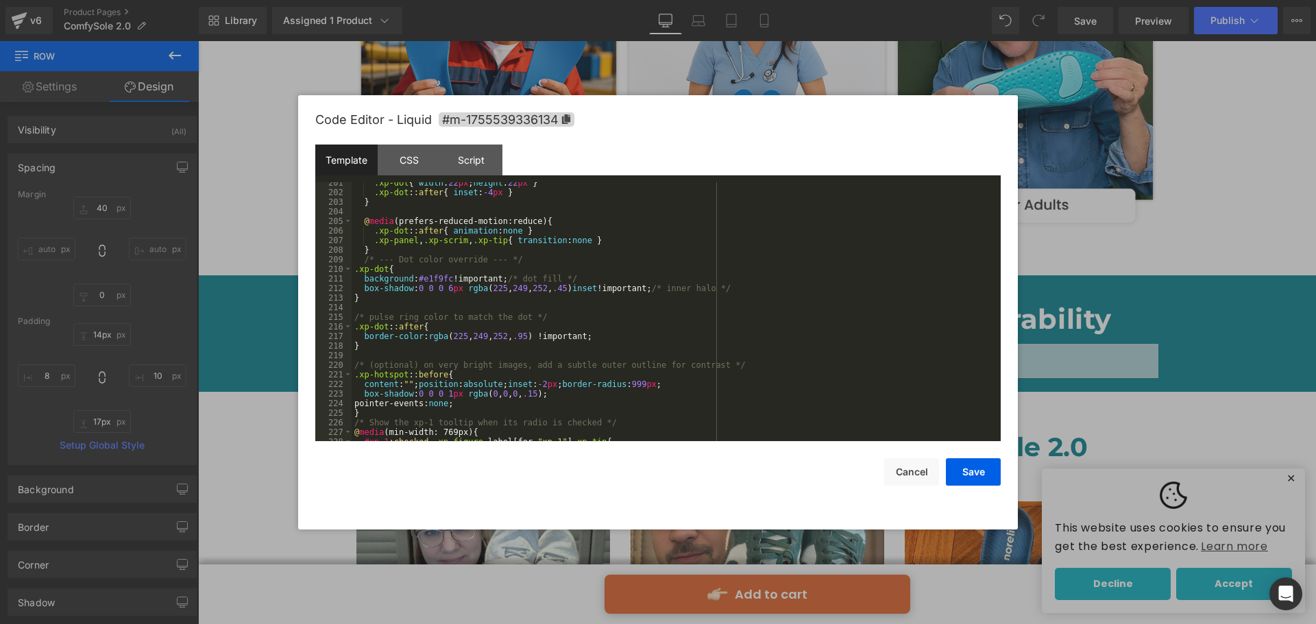
scroll to position [2014, 0]
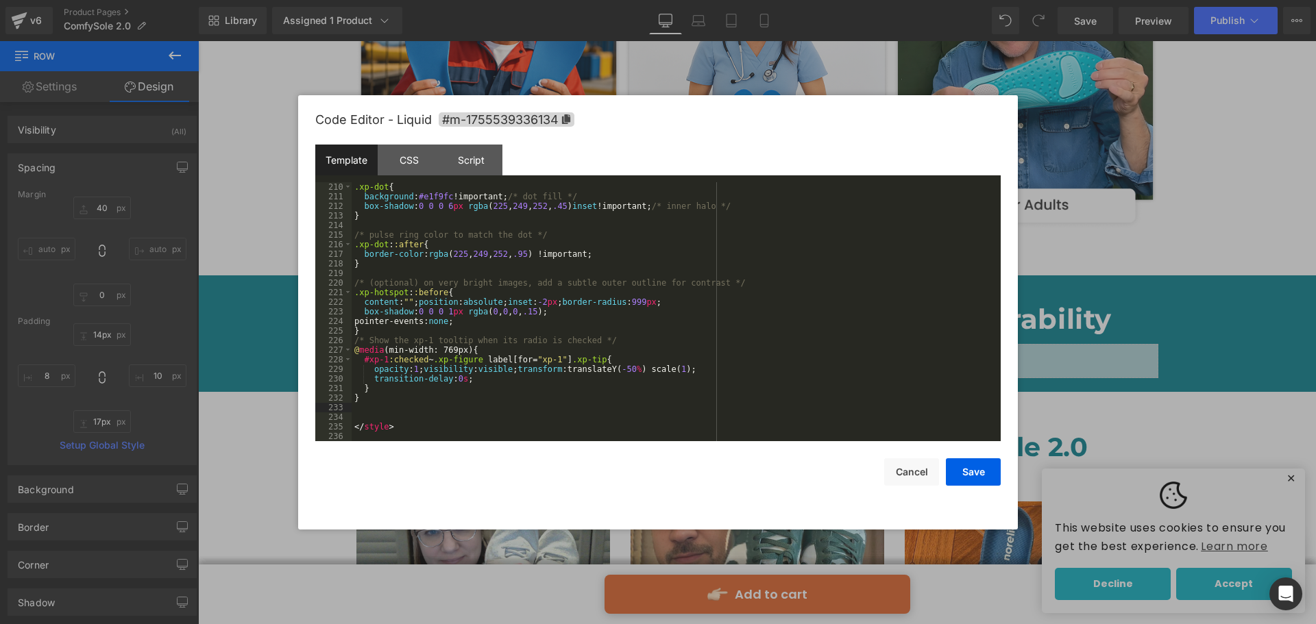
click at [454, 419] on div ".xp-dot { background : #e1f9fc !important; /* dot fill */ box-shadow : 0 0 0 6 …" at bounding box center [672, 321] width 643 height 278
click at [462, 427] on div ".xp-dot { background : #e1f9fc !important; /* dot fill */ box-shadow : 0 0 0 6 …" at bounding box center [672, 321] width 643 height 278
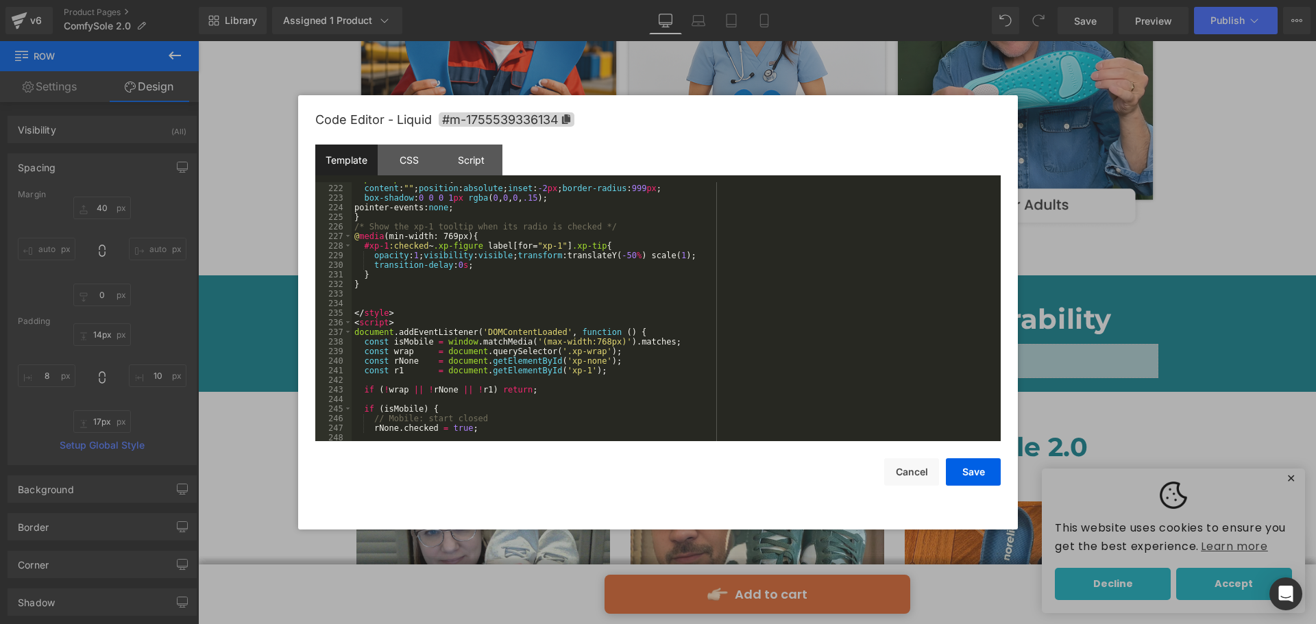
scroll to position [2128, 0]
click at [963, 465] on button "Save" at bounding box center [973, 471] width 55 height 27
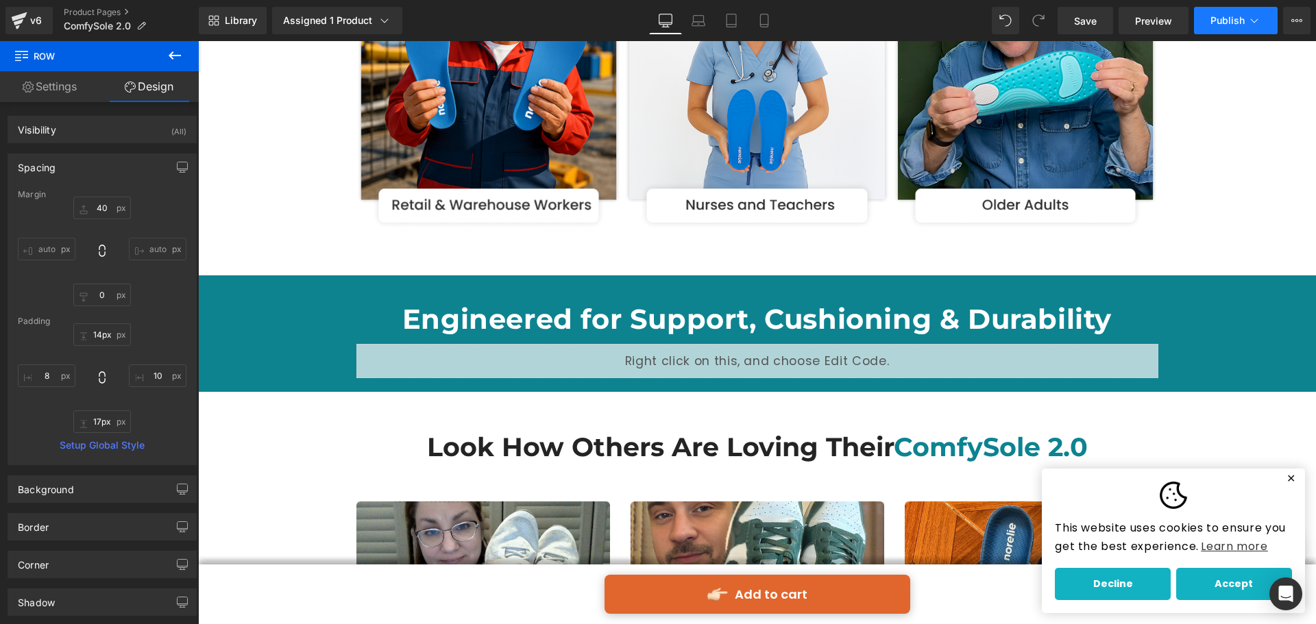
click at [1211, 15] on span "Publish" at bounding box center [1227, 20] width 34 height 11
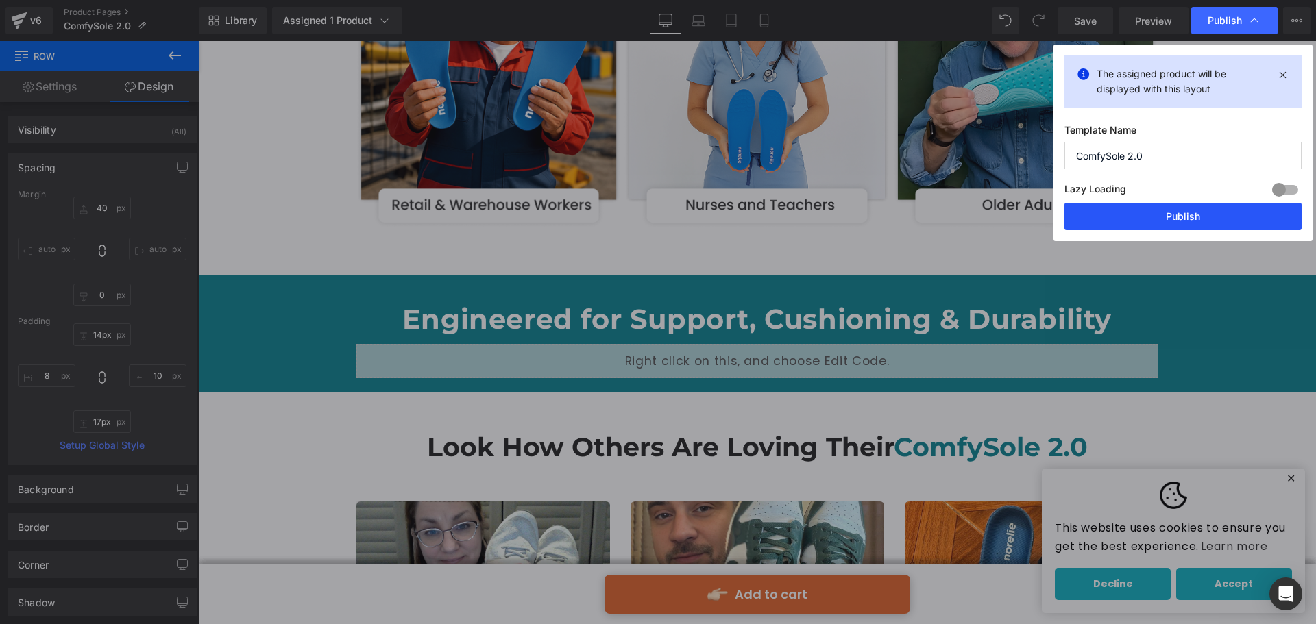
click at [1121, 212] on button "Publish" at bounding box center [1182, 216] width 237 height 27
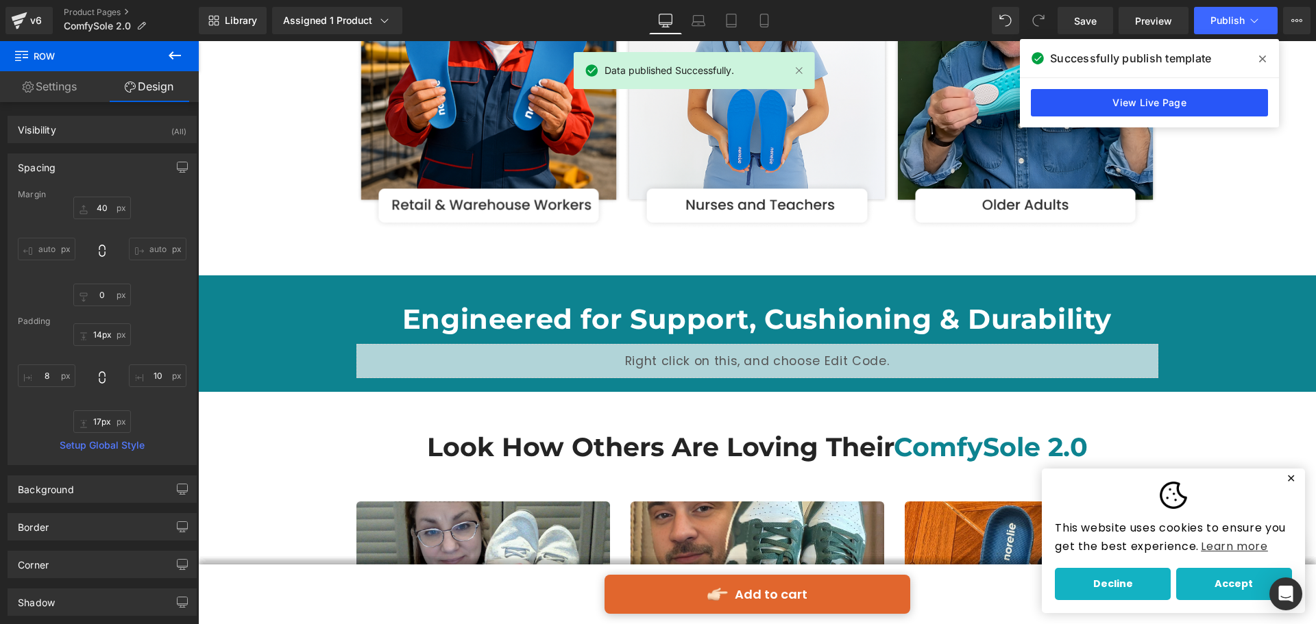
click at [1039, 91] on link "View Live Page" at bounding box center [1148, 102] width 237 height 27
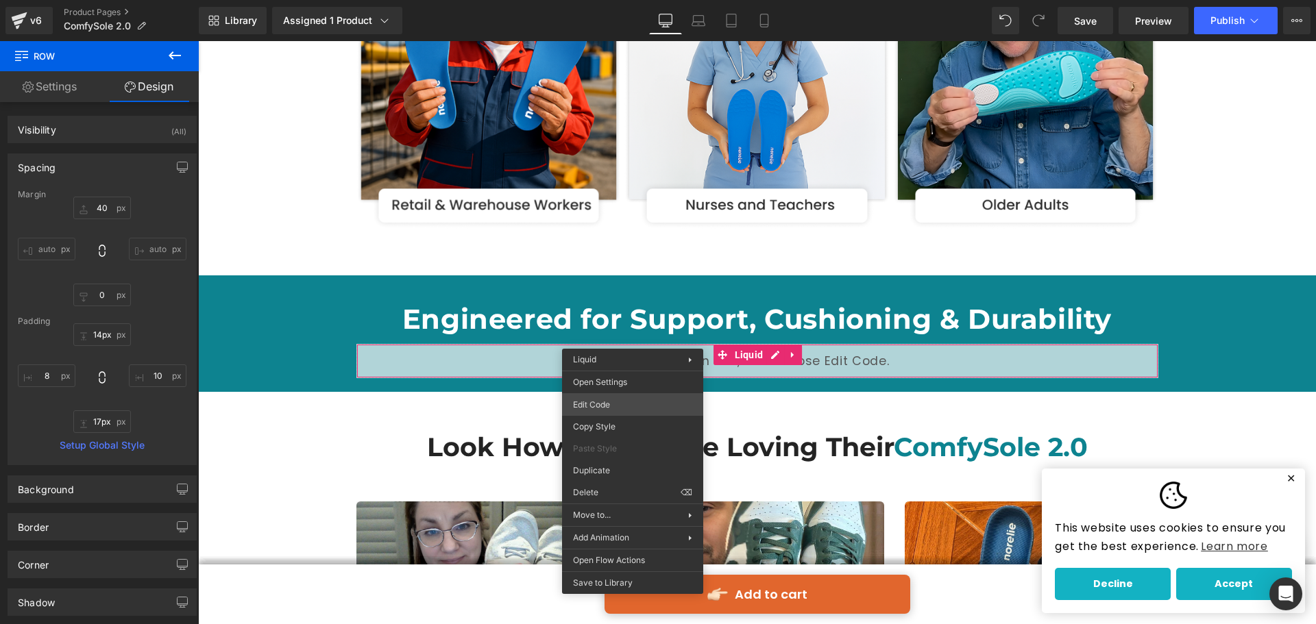
click at [605, 0] on div "Liquid You are previewing how the will restyle your page. You can not edit Elem…" at bounding box center [658, 0] width 1316 height 0
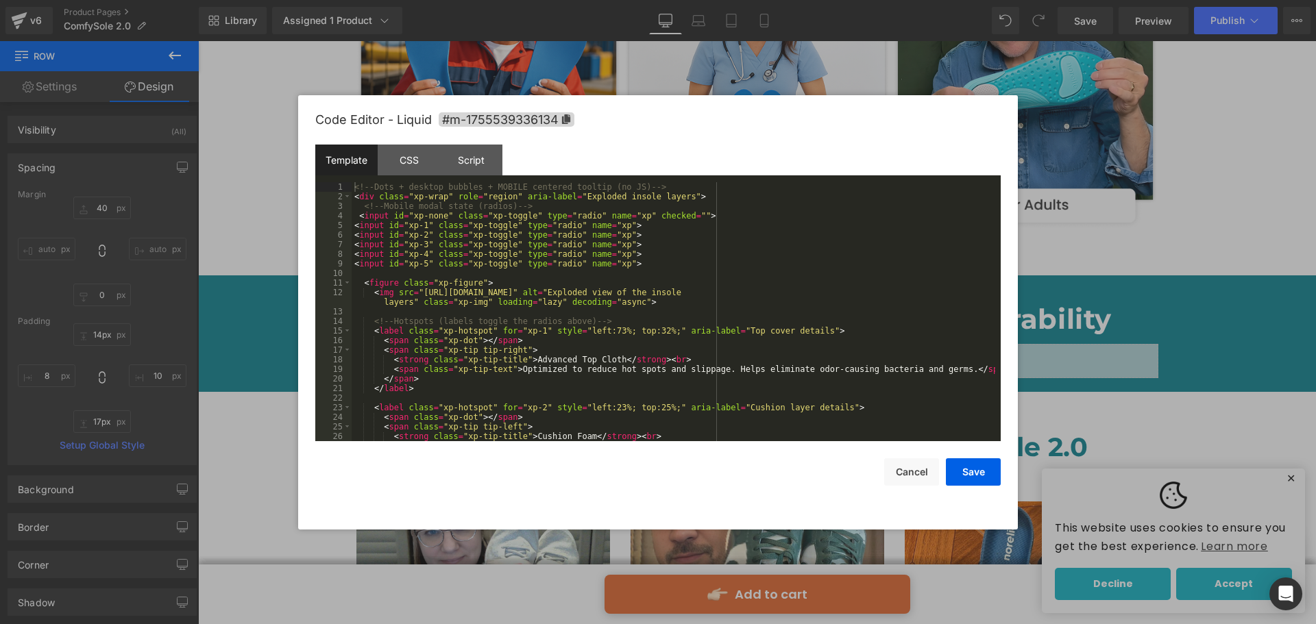
click at [584, 339] on div "<!-- Dots + desktop bubbles + MOBILE centered tooltip (no JS) --> < div class =…" at bounding box center [672, 321] width 643 height 278
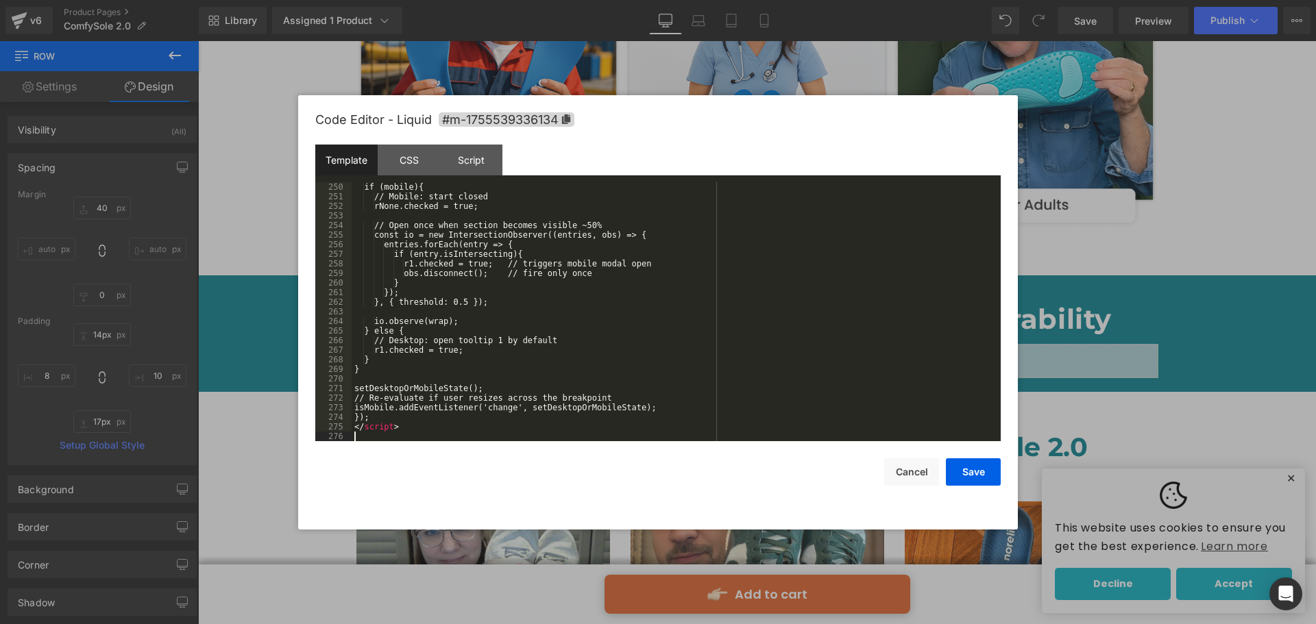
scroll to position [2398, 0]
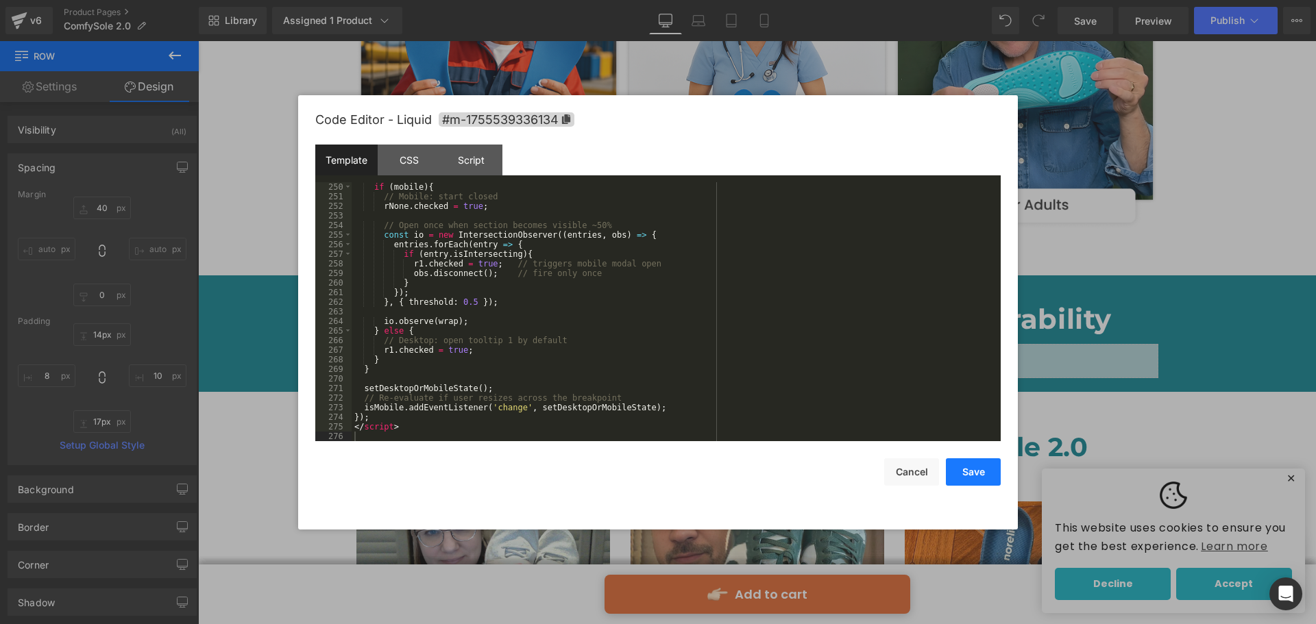
click at [954, 468] on button "Save" at bounding box center [973, 471] width 55 height 27
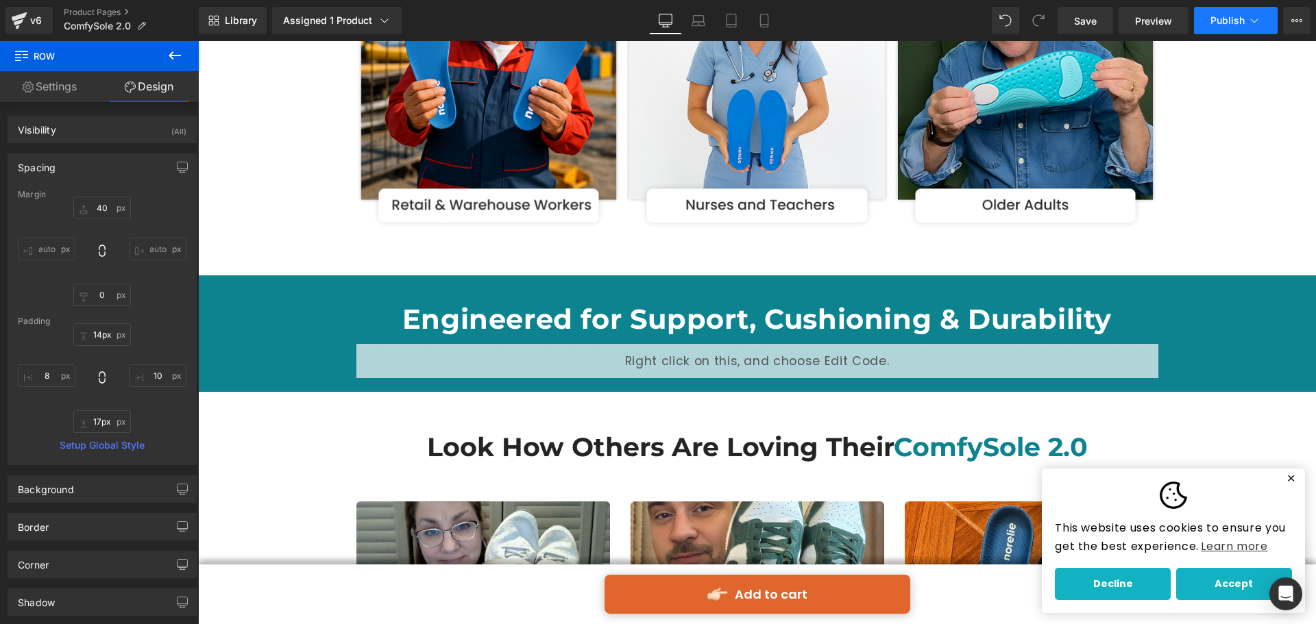
click at [1209, 16] on button "Publish" at bounding box center [1236, 20] width 84 height 27
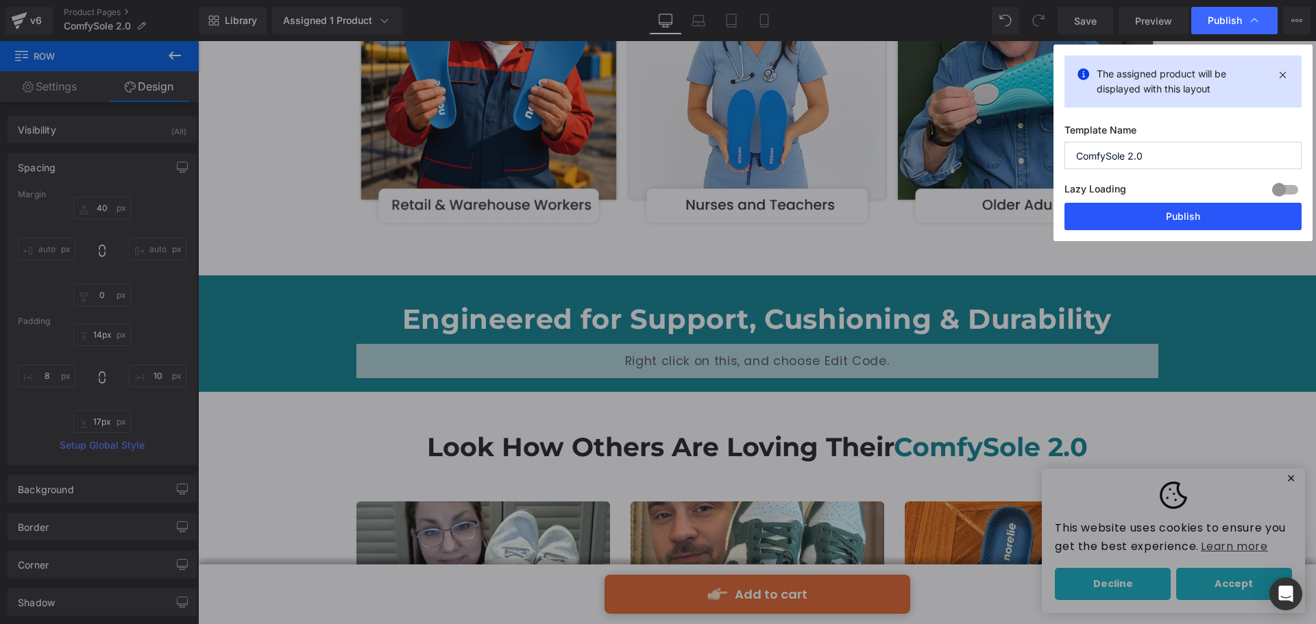
click at [1094, 211] on button "Publish" at bounding box center [1182, 216] width 237 height 27
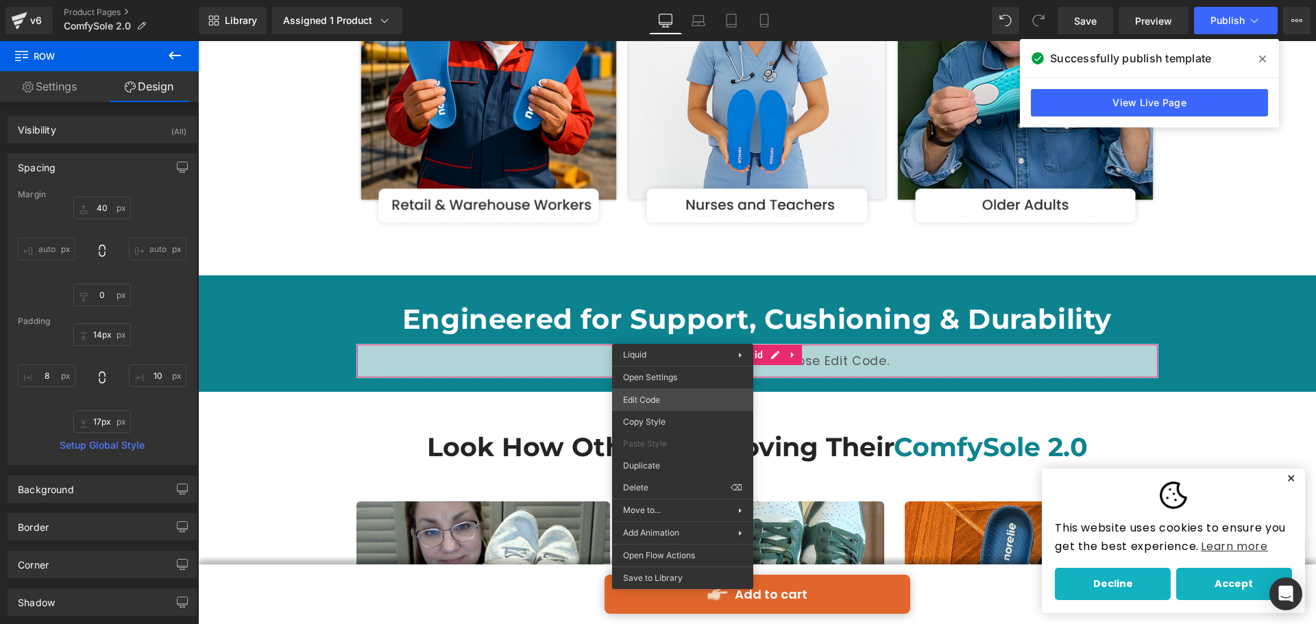
click at [644, 0] on div "Liquid You are previewing how the will restyle your page. You can not edit Elem…" at bounding box center [658, 0] width 1316 height 0
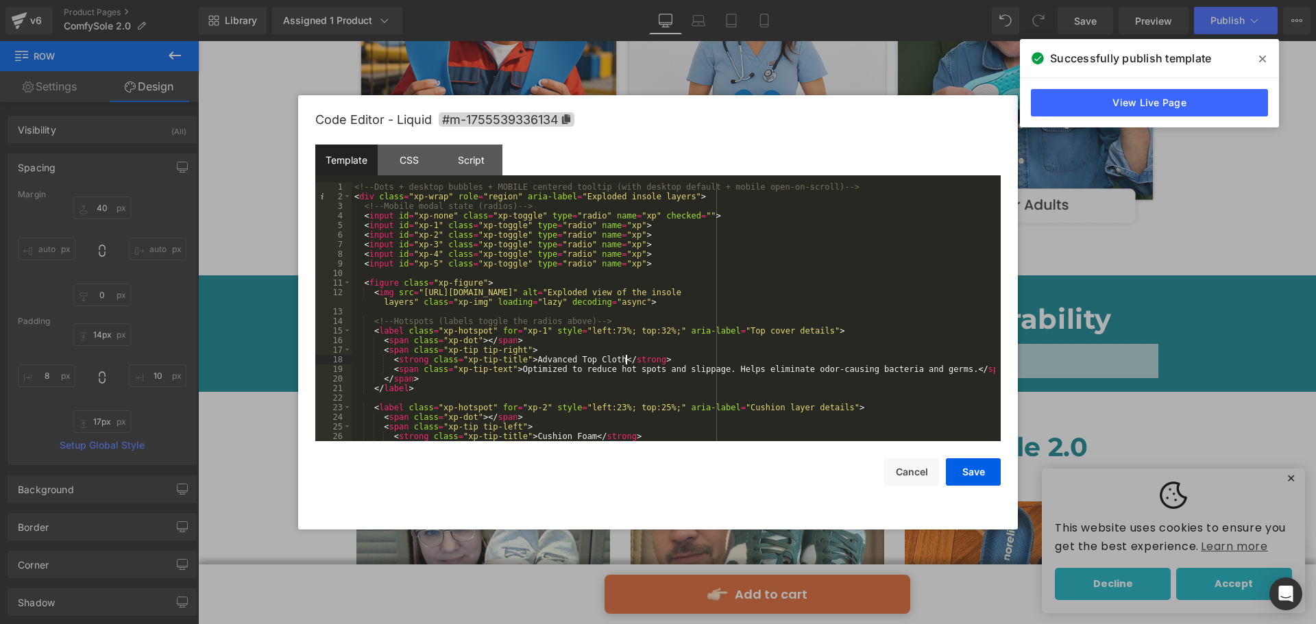
click at [624, 362] on div "<!-- Dots + desktop bubbles + MOBILE centered tooltip (with desktop default + m…" at bounding box center [672, 321] width 643 height 278
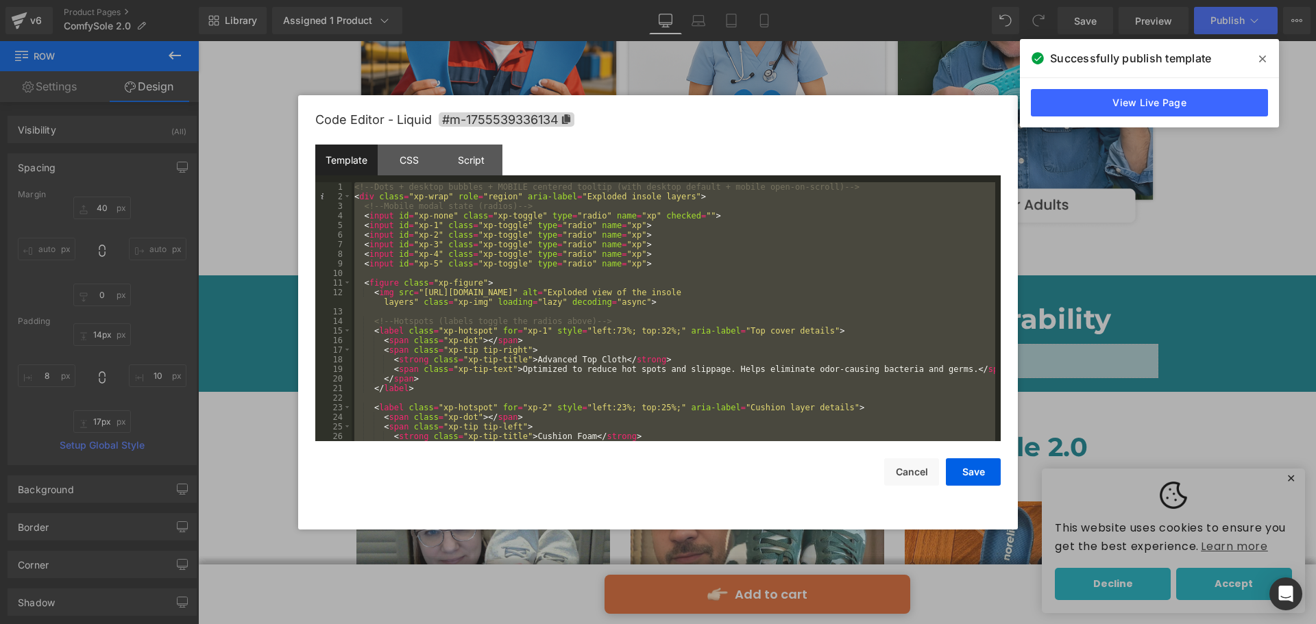
scroll to position [2082, 0]
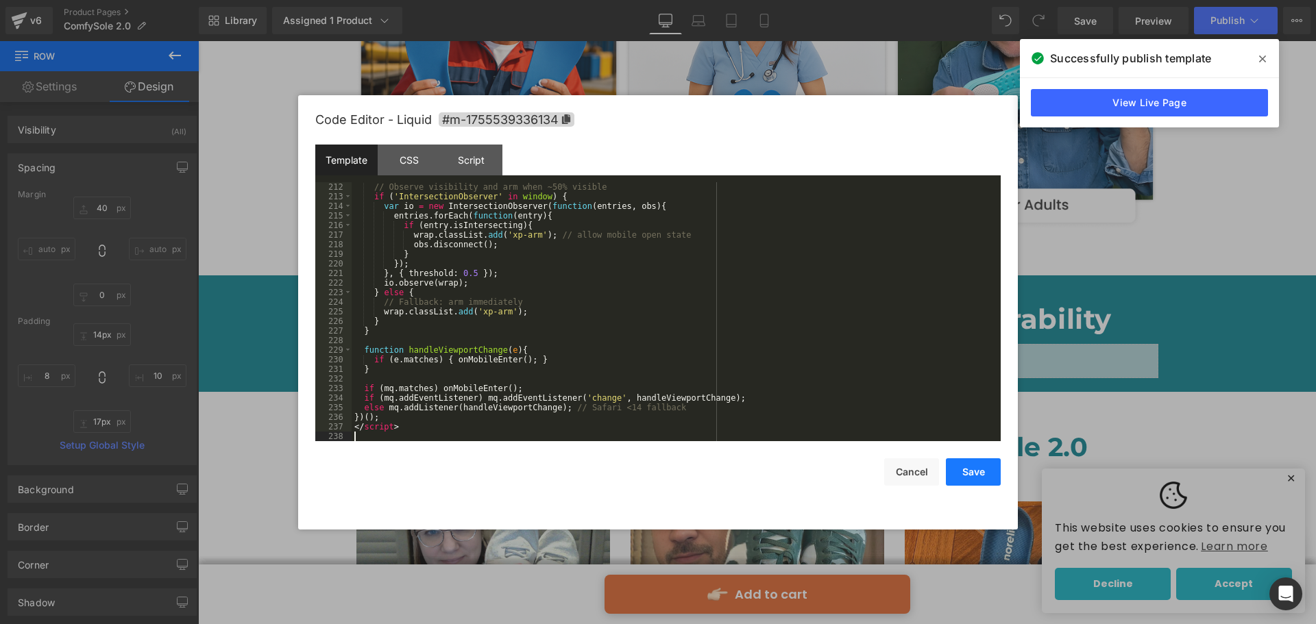
click at [961, 470] on button "Save" at bounding box center [973, 471] width 55 height 27
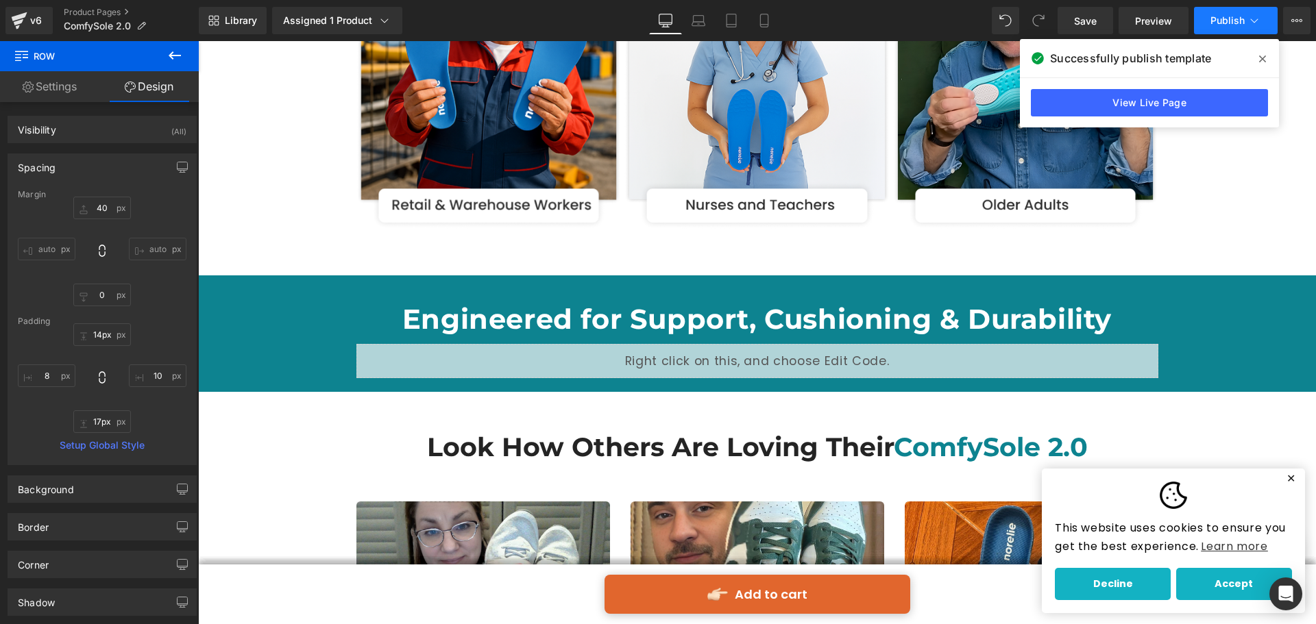
click at [1222, 10] on button "Publish" at bounding box center [1236, 20] width 84 height 27
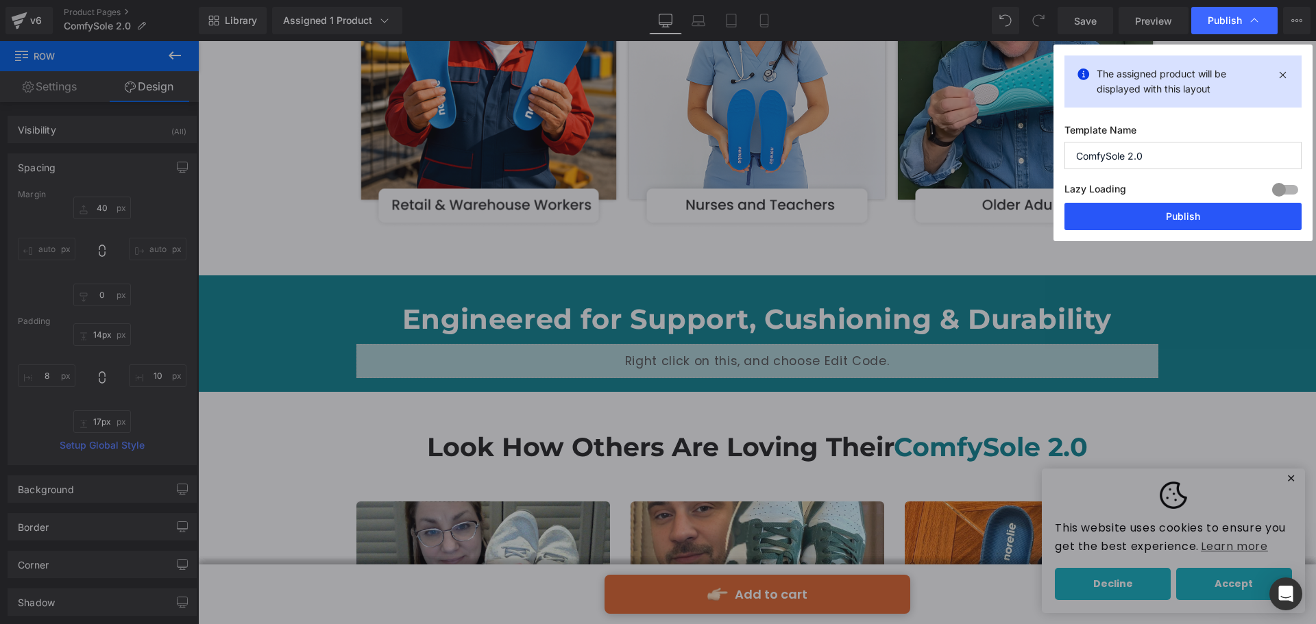
click at [1209, 221] on button "Publish" at bounding box center [1182, 216] width 237 height 27
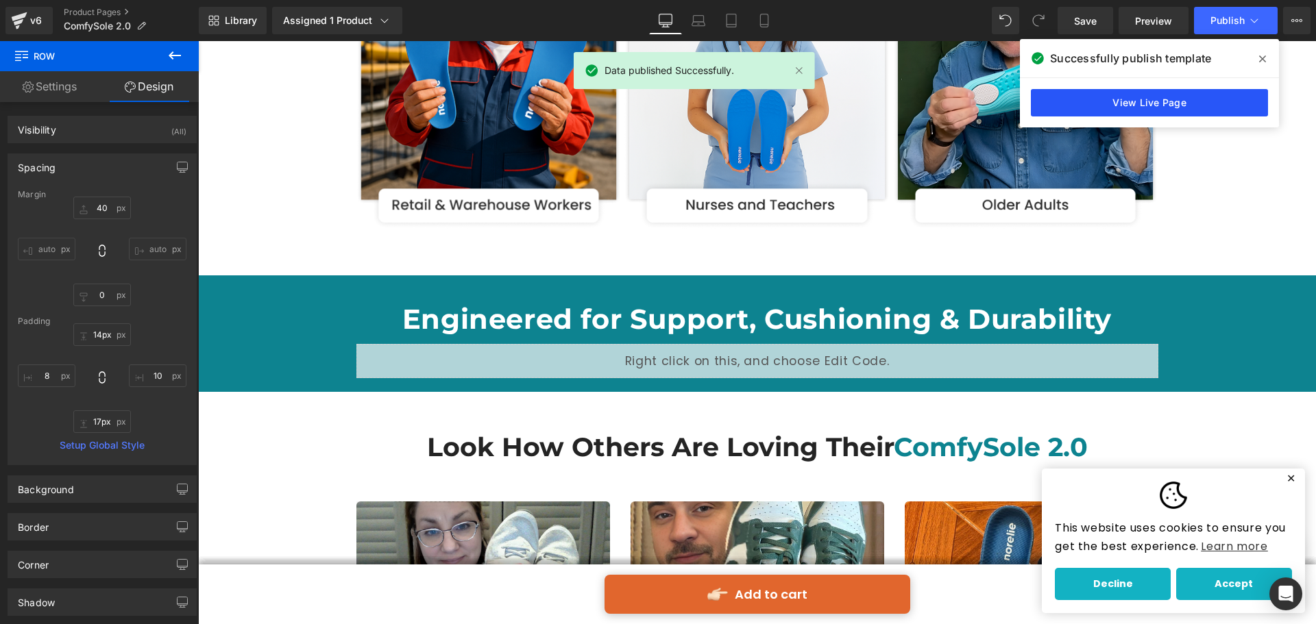
click at [1195, 94] on link "View Live Page" at bounding box center [1148, 102] width 237 height 27
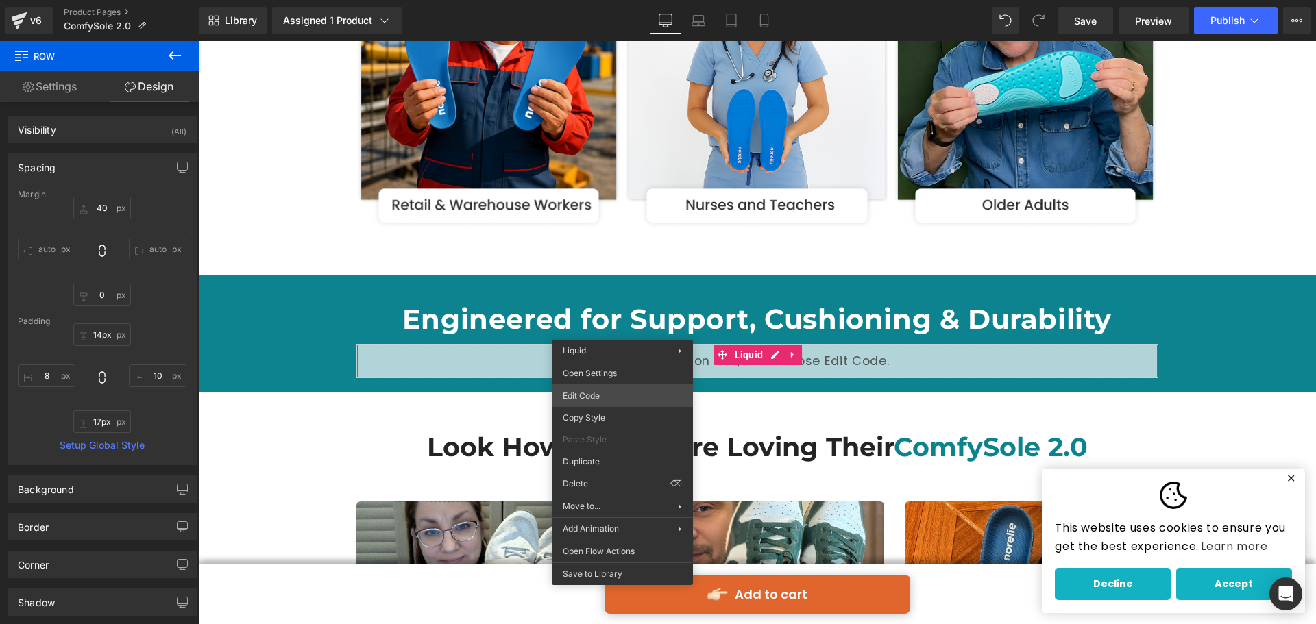
click at [591, 0] on div "Liquid You are previewing how the will restyle your page. You can not edit Elem…" at bounding box center [658, 0] width 1316 height 0
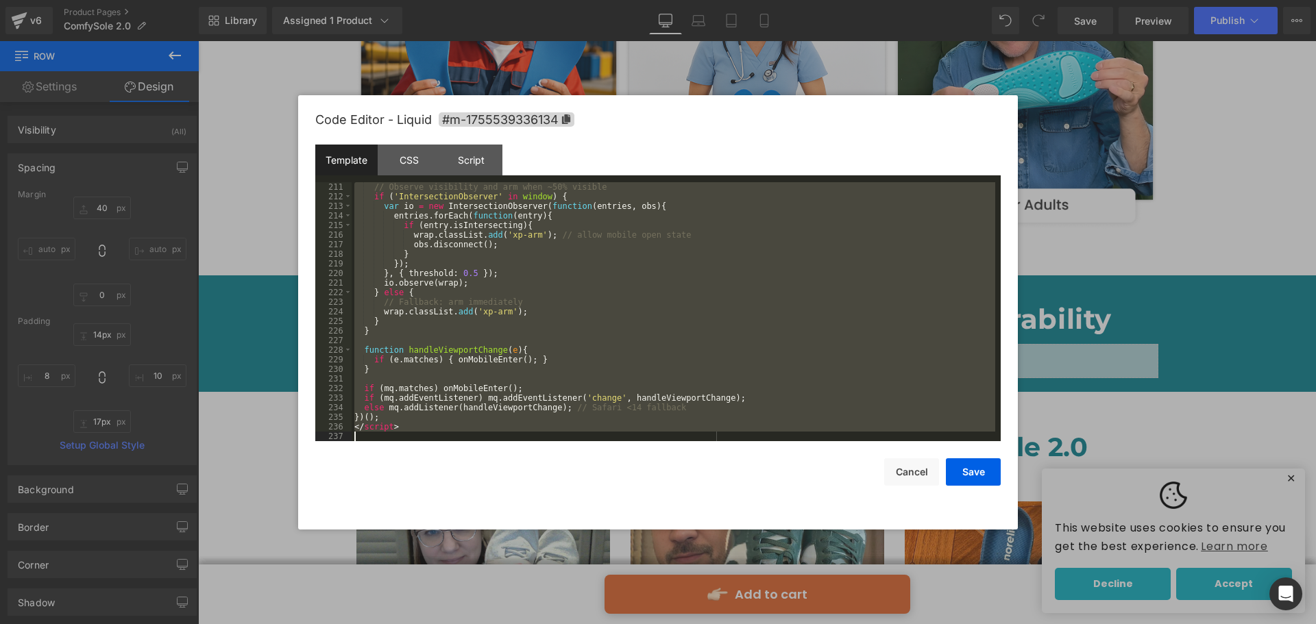
drag, startPoint x: 354, startPoint y: 248, endPoint x: 478, endPoint y: 504, distance: 283.8
click at [478, 504] on div "Code Editor - Liquid #m-1755539336134 Template CSS Script Data 211 212 213 214 …" at bounding box center [657, 312] width 685 height 434
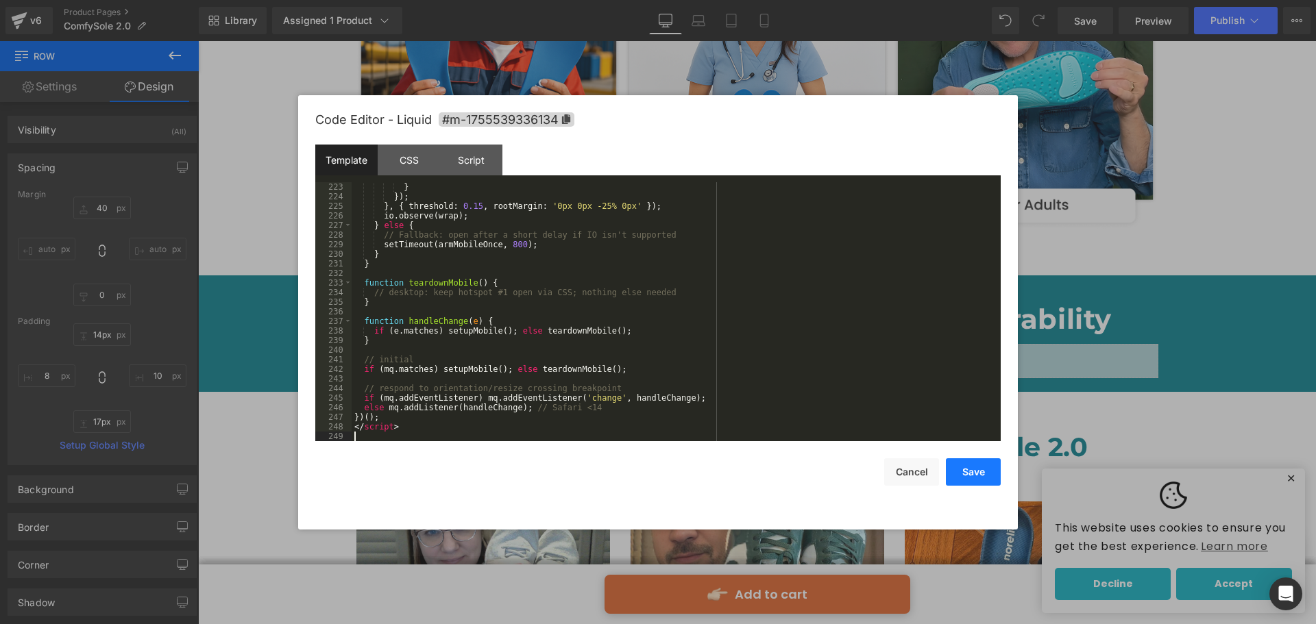
click at [961, 474] on button "Save" at bounding box center [973, 471] width 55 height 27
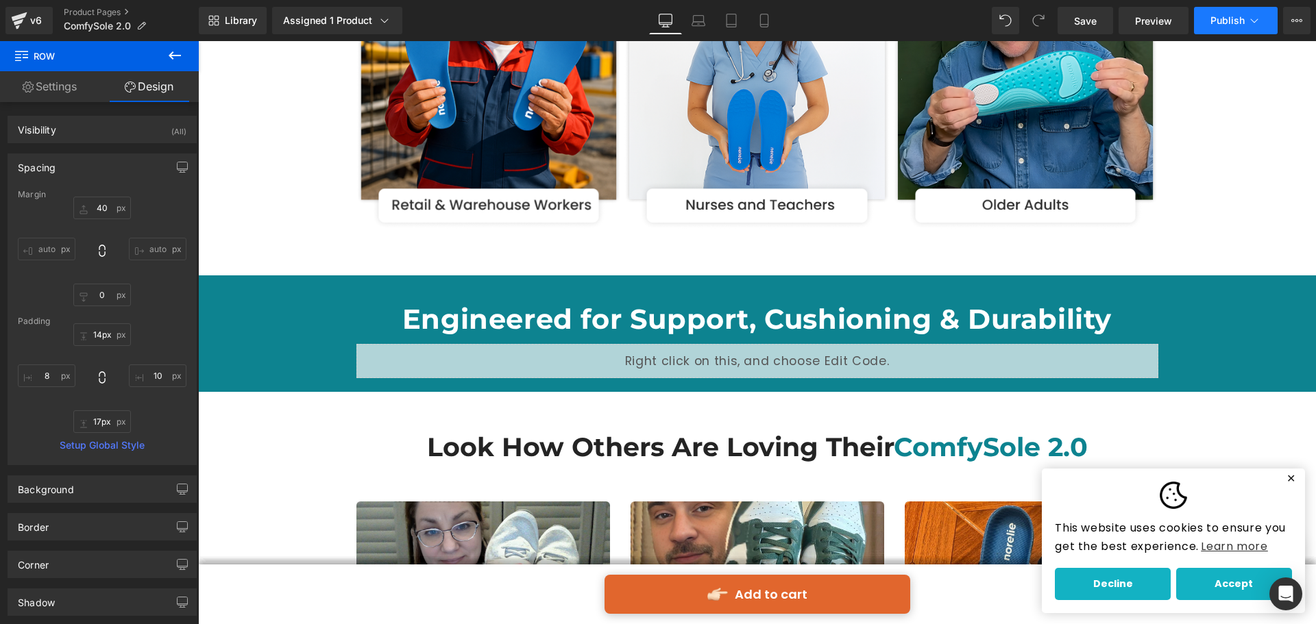
click at [1220, 10] on button "Publish" at bounding box center [1236, 20] width 84 height 27
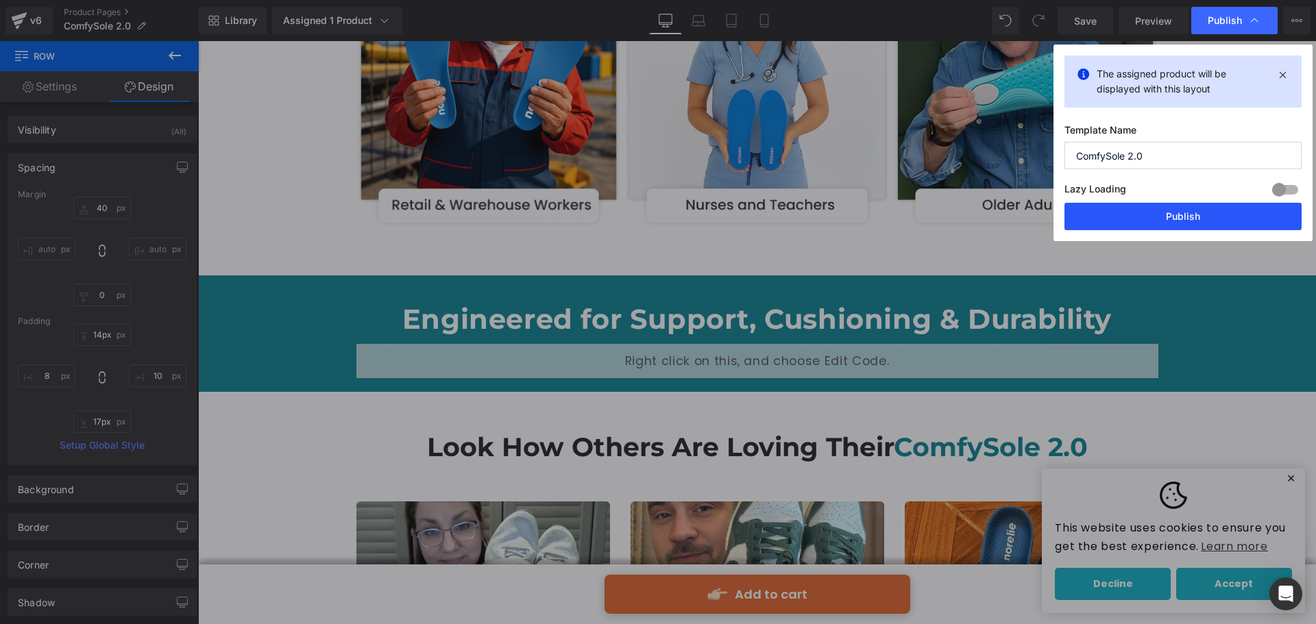
click at [1196, 223] on button "Publish" at bounding box center [1182, 216] width 237 height 27
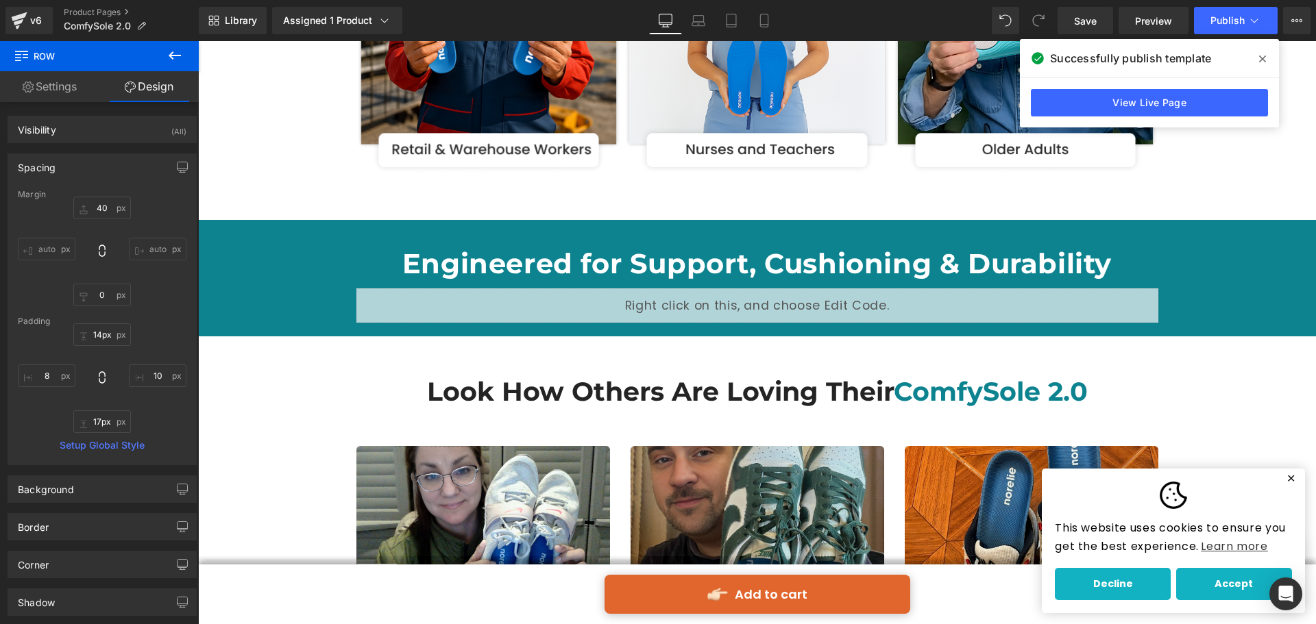
scroll to position [2604, 0]
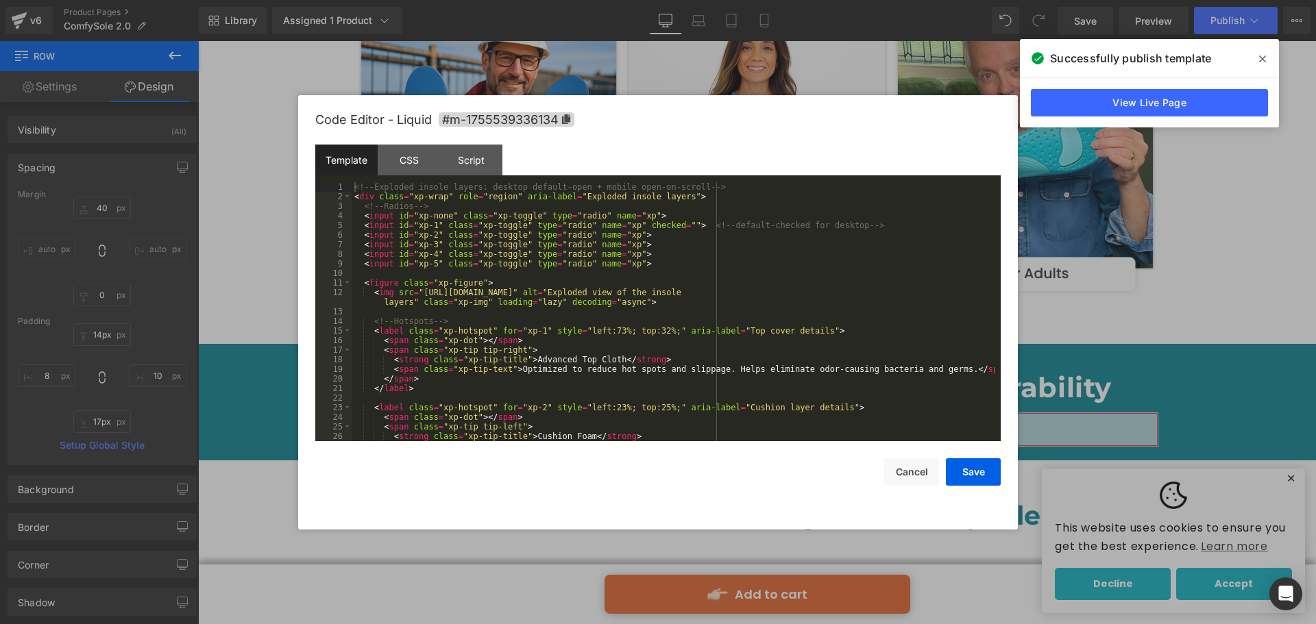
click at [692, 0] on div "Liquid You are previewing how the will restyle your page. You can not edit Elem…" at bounding box center [658, 0] width 1316 height 0
click at [423, 155] on div "CSS" at bounding box center [409, 160] width 62 height 31
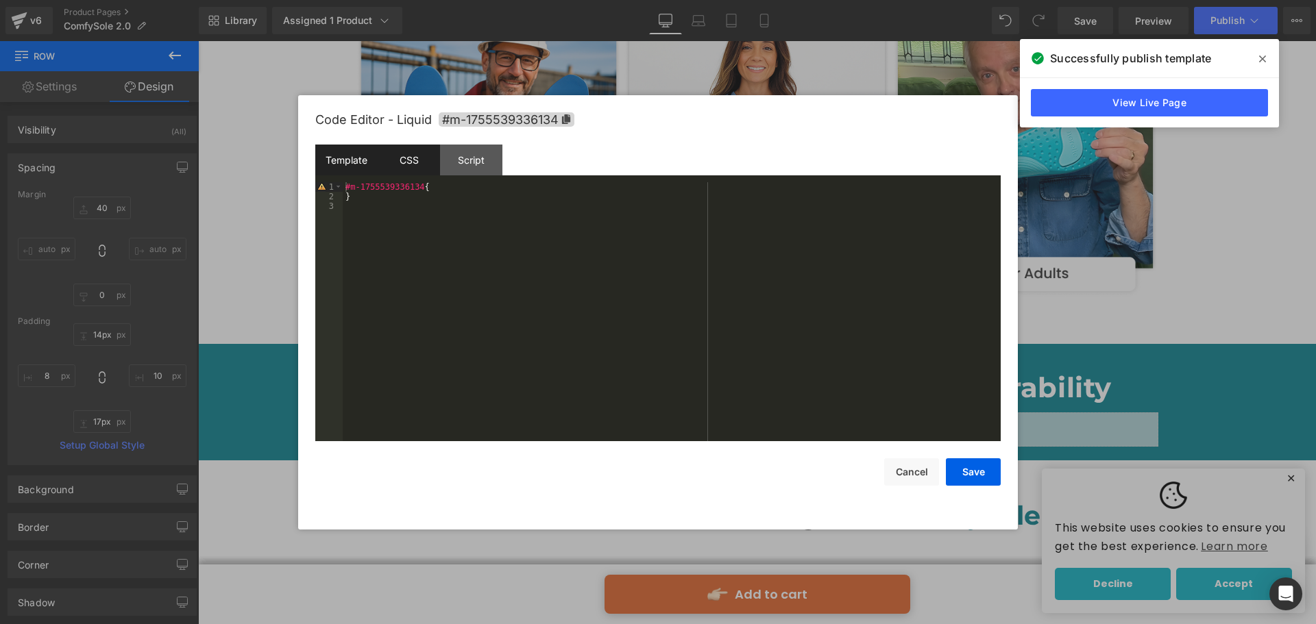
click at [360, 163] on div "Template" at bounding box center [346, 160] width 62 height 31
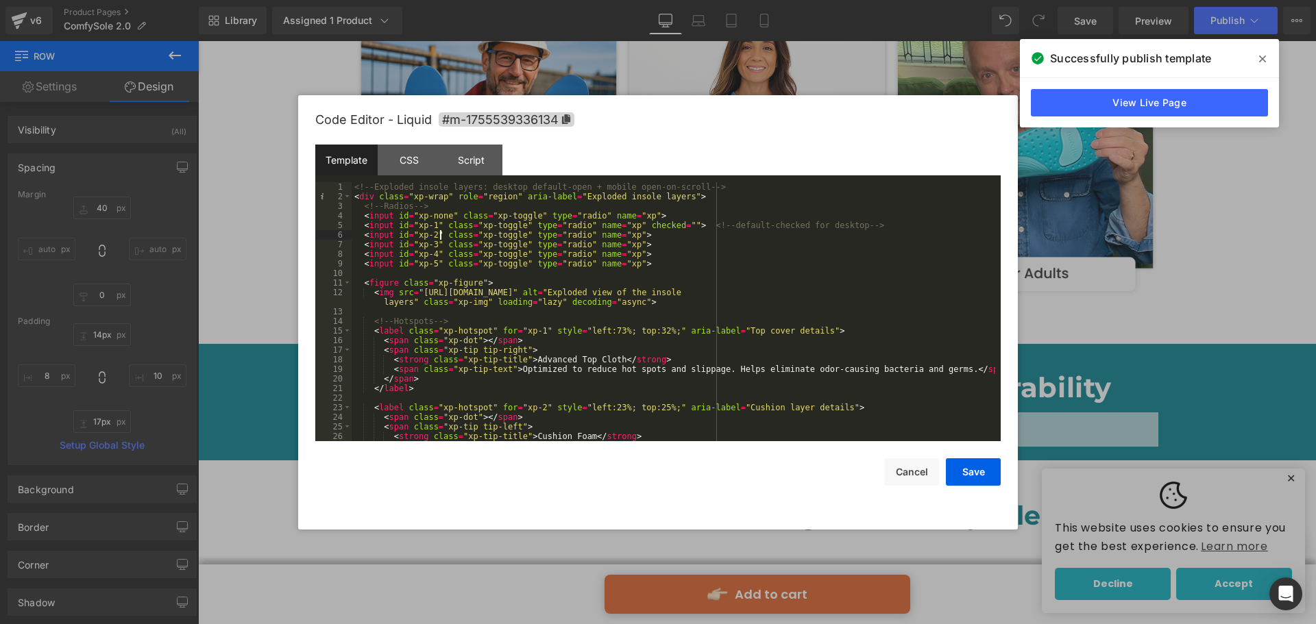
click at [441, 233] on div "<!-- Exploded insole layers: desktop default-open + mobile open-on-scroll --> <…" at bounding box center [672, 321] width 643 height 278
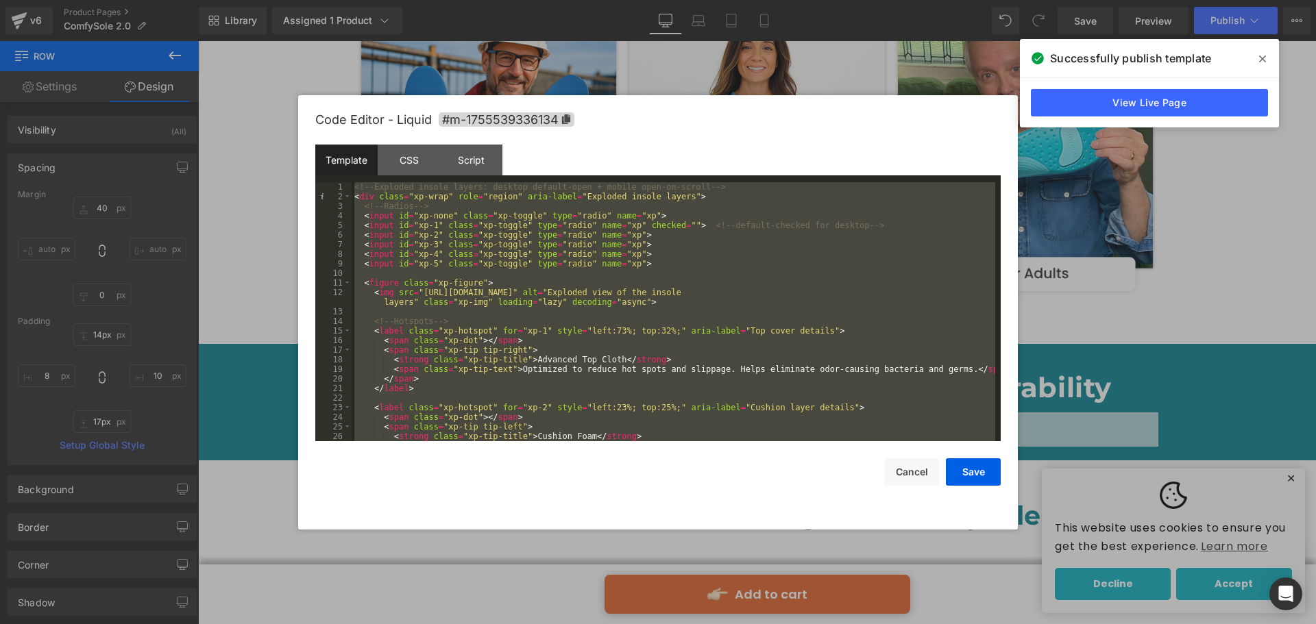
scroll to position [2331, 0]
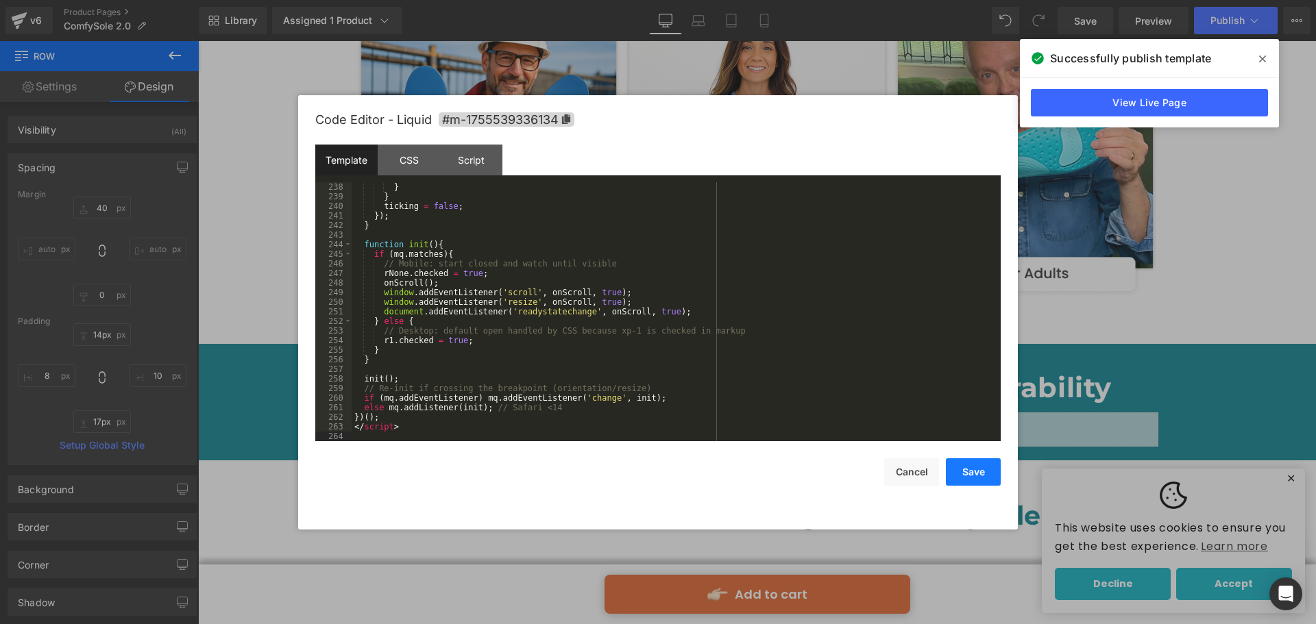
click at [983, 465] on button "Save" at bounding box center [973, 471] width 55 height 27
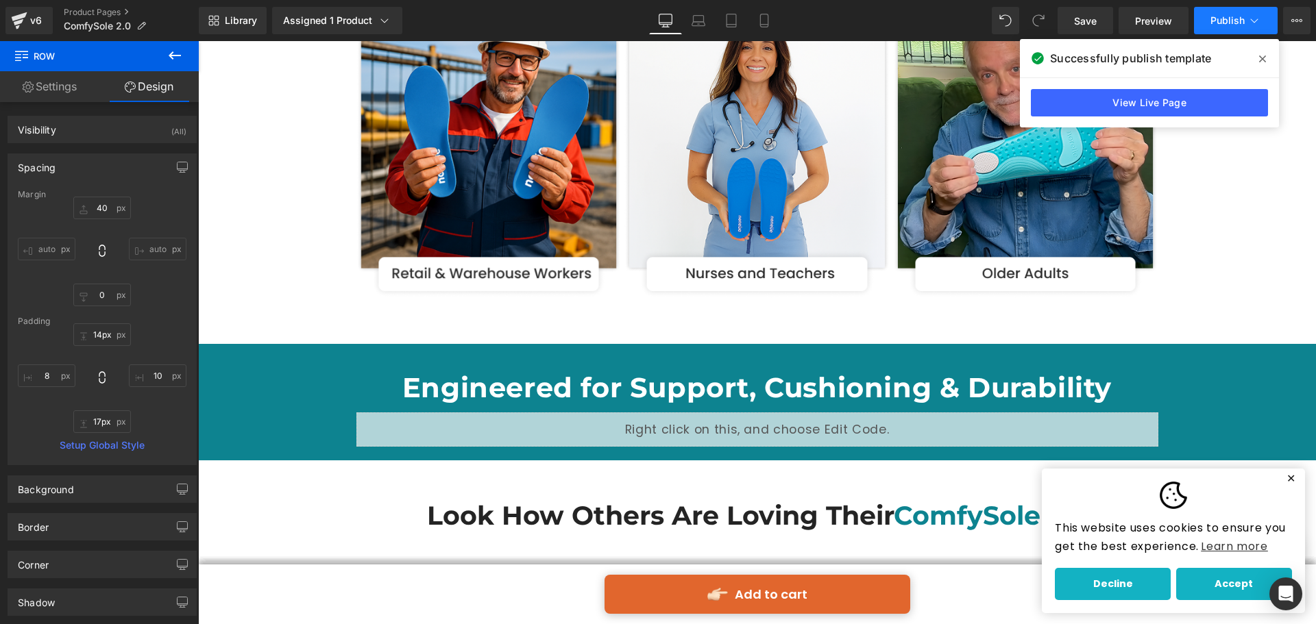
click at [1224, 18] on span "Publish" at bounding box center [1227, 20] width 34 height 11
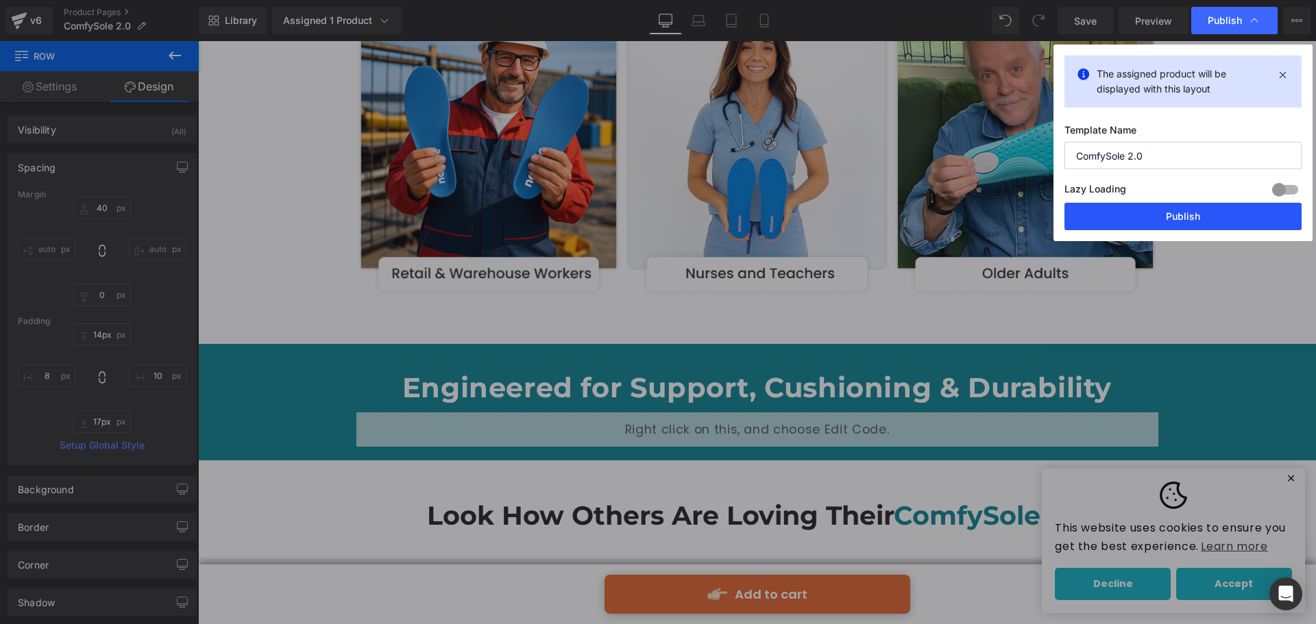
click at [1152, 224] on button "Publish" at bounding box center [1182, 216] width 237 height 27
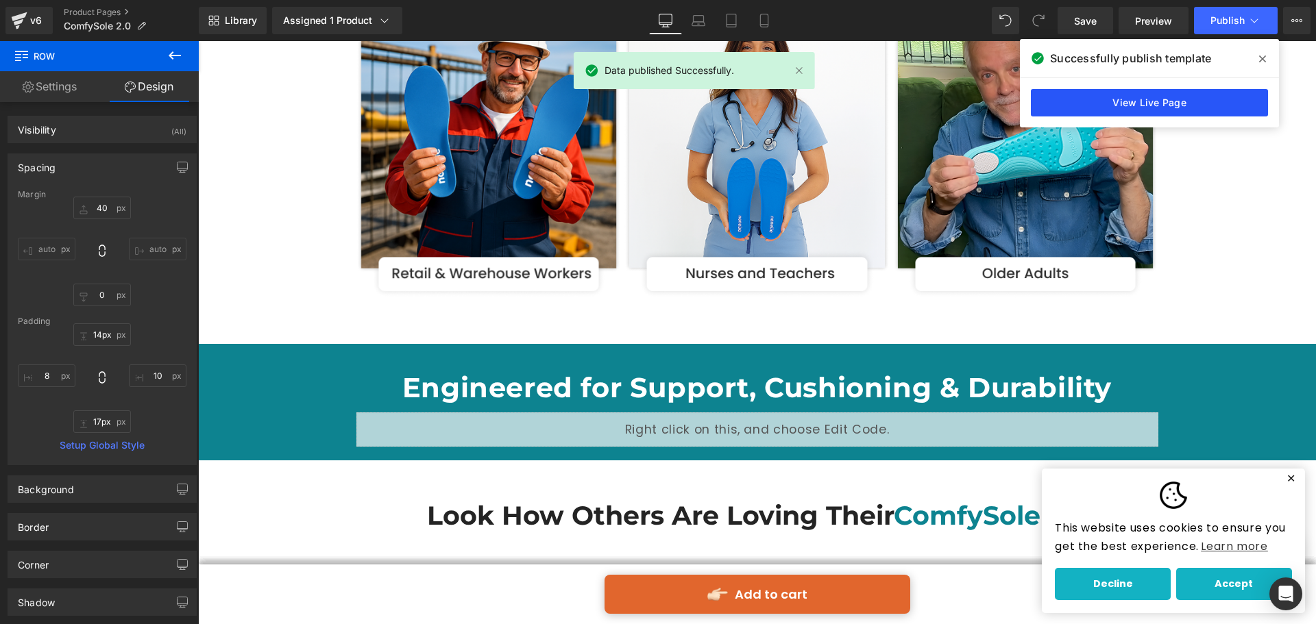
click at [1145, 101] on link "View Live Page" at bounding box center [1148, 102] width 237 height 27
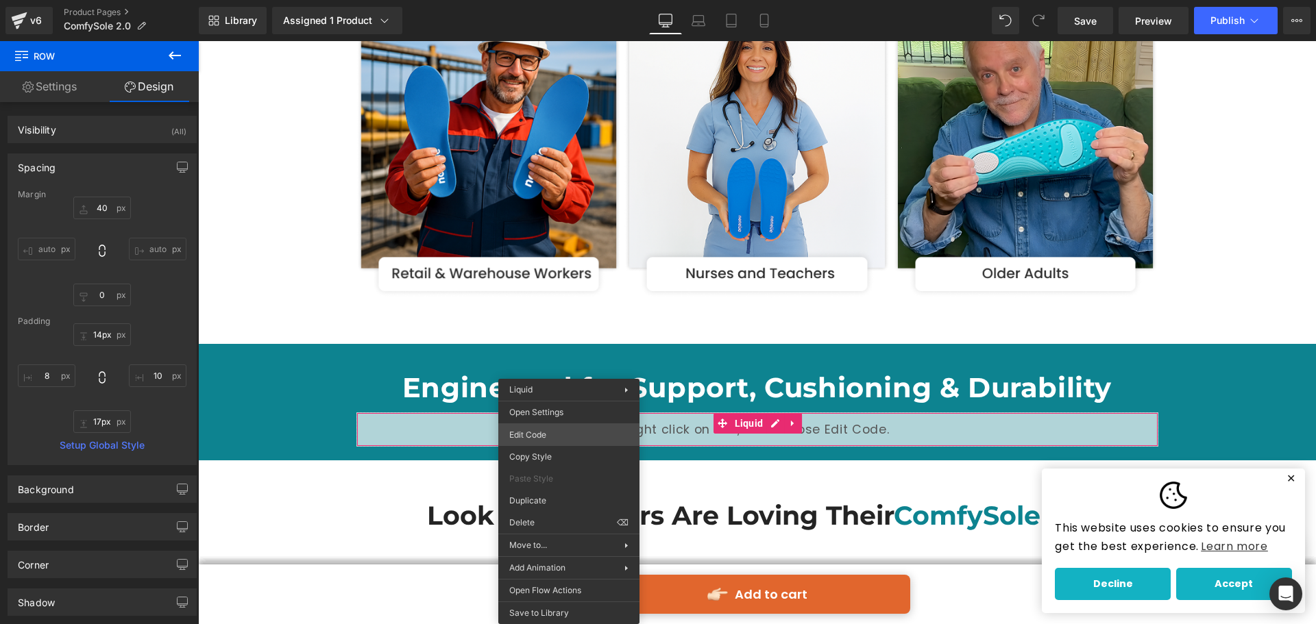
click at [550, 0] on div "Liquid You are previewing how the will restyle your page. You can not edit Elem…" at bounding box center [658, 0] width 1316 height 0
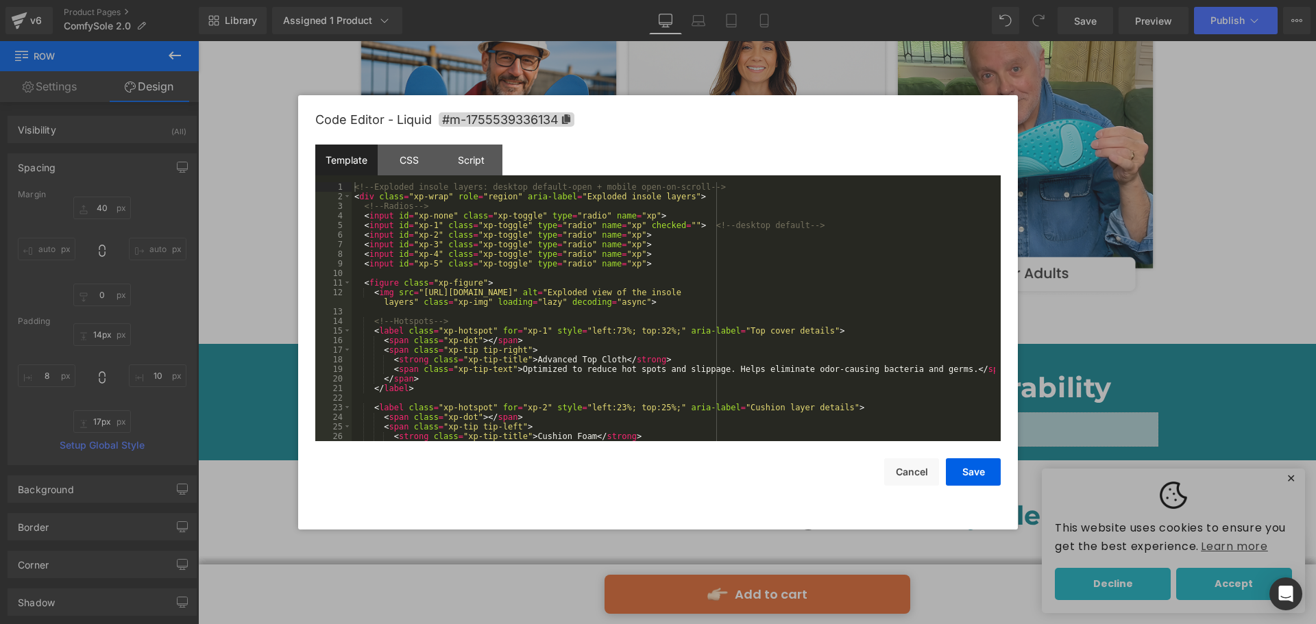
click at [558, 349] on div "<!-- Exploded insole layers: desktop default-open + mobile open-on-scroll --> <…" at bounding box center [672, 321] width 643 height 278
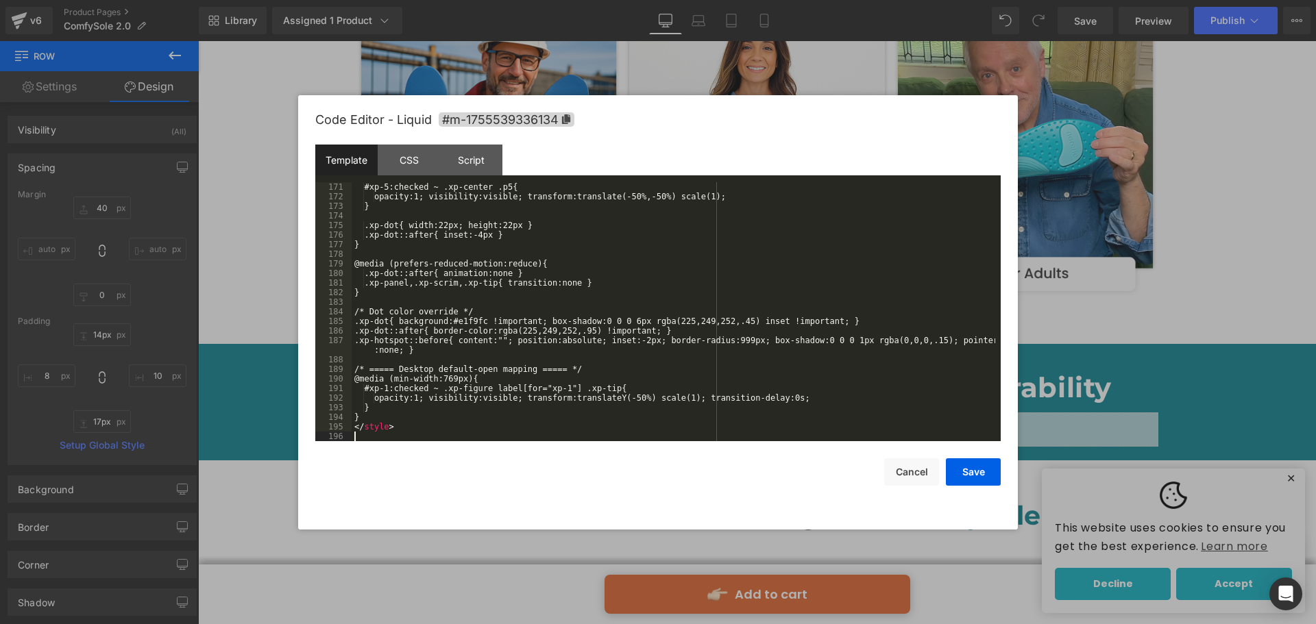
scroll to position [1669, 0]
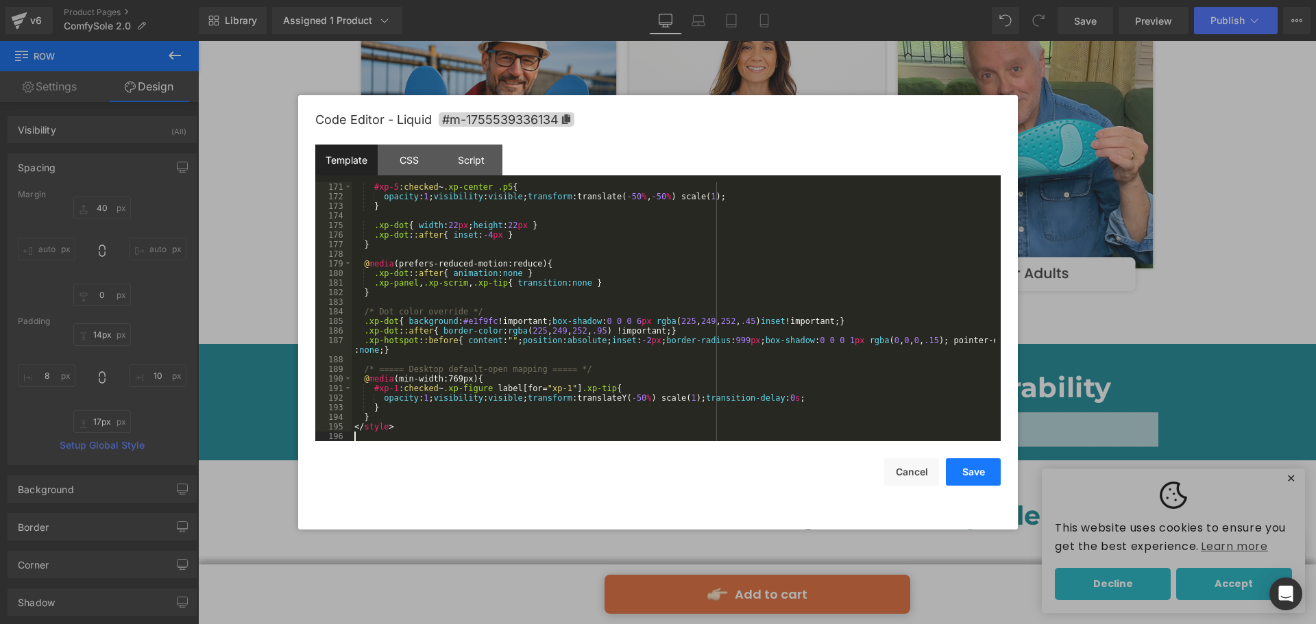
click at [955, 462] on button "Save" at bounding box center [973, 471] width 55 height 27
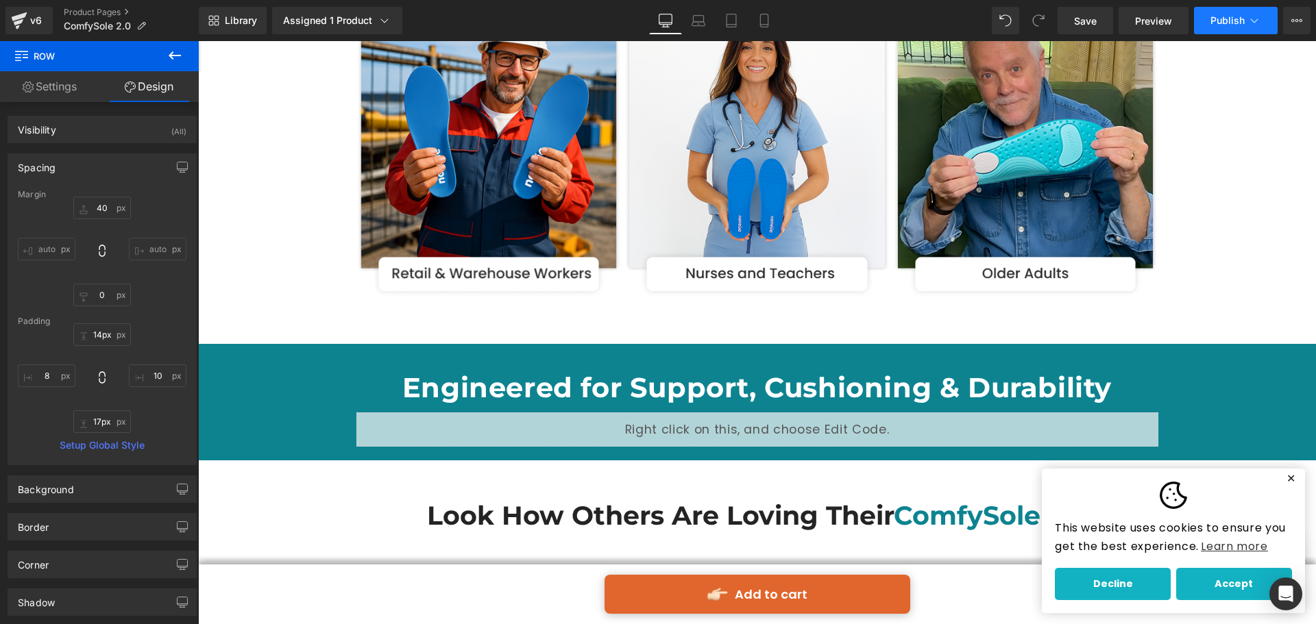
click at [1204, 26] on button "Publish" at bounding box center [1236, 20] width 84 height 27
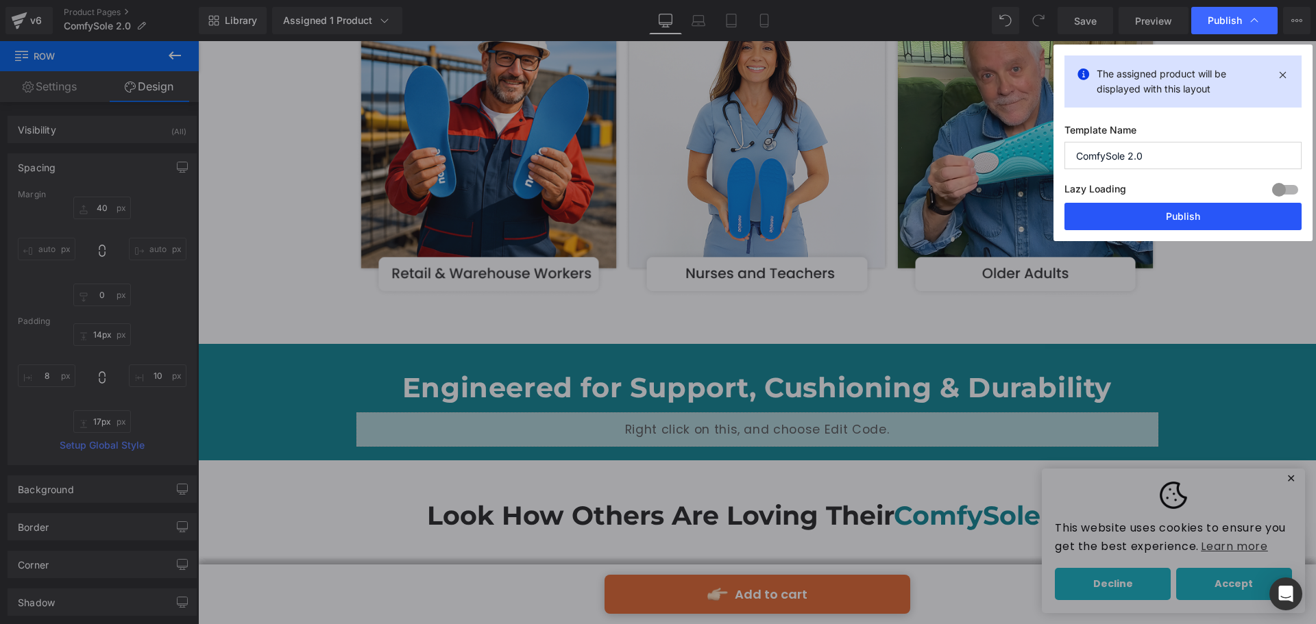
click at [1188, 225] on button "Publish" at bounding box center [1182, 216] width 237 height 27
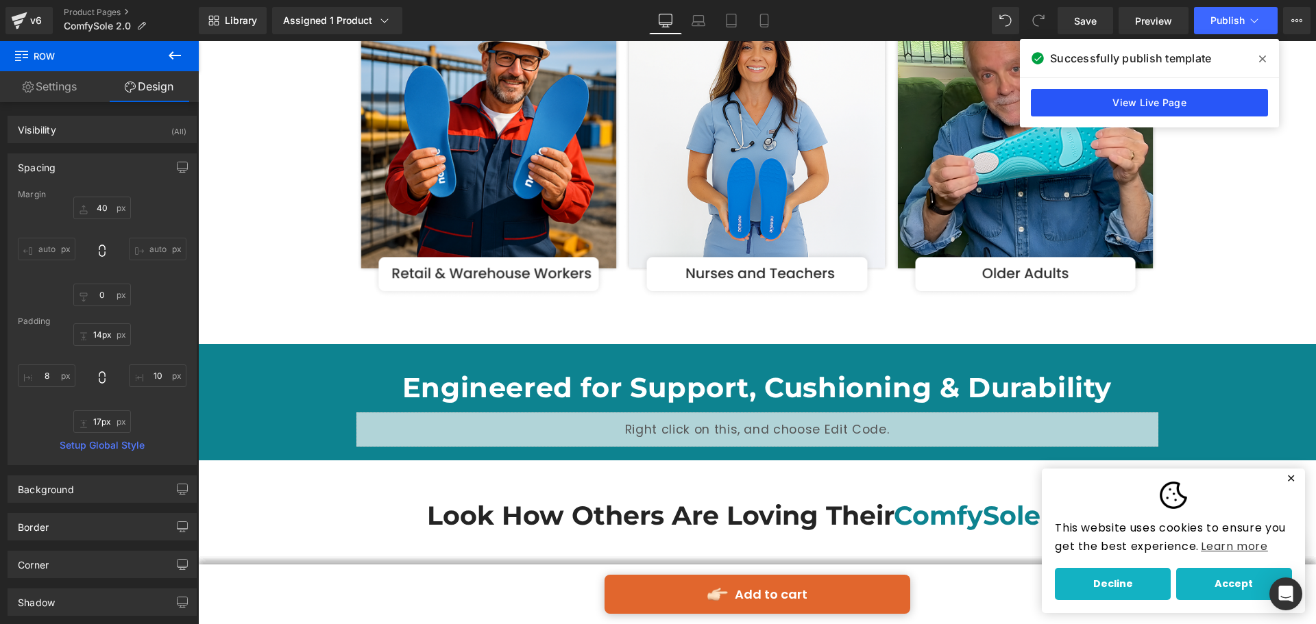
click at [1055, 101] on link "View Live Page" at bounding box center [1148, 102] width 237 height 27
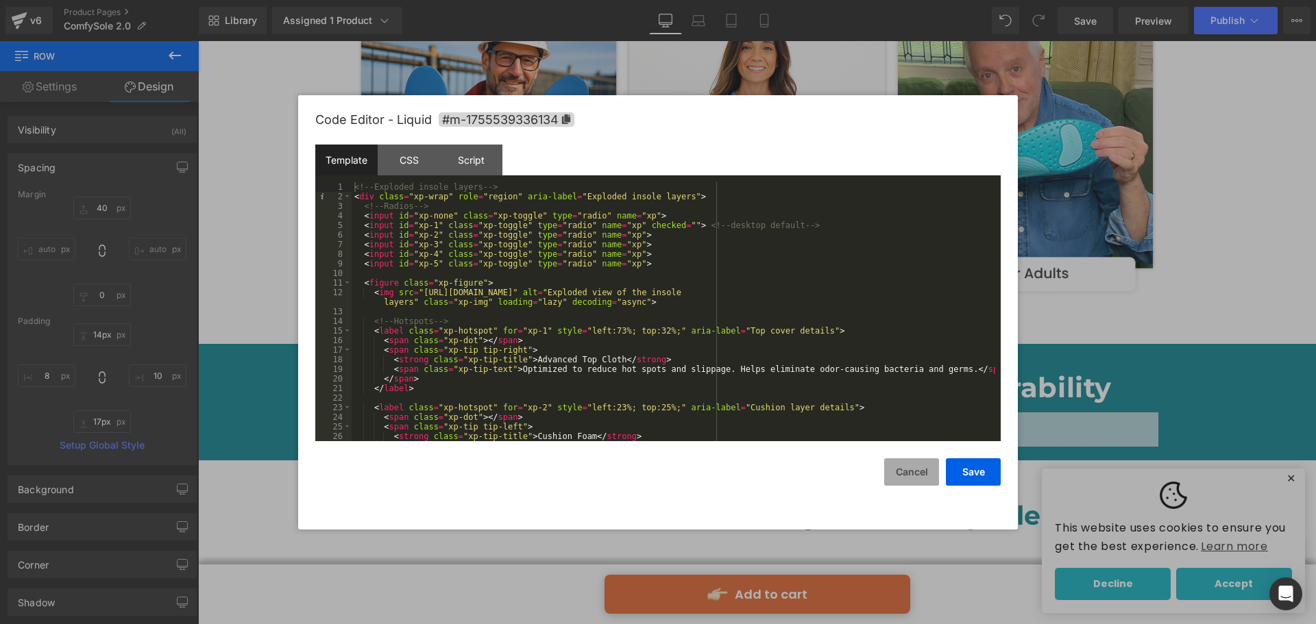
drag, startPoint x: 565, startPoint y: 362, endPoint x: 912, endPoint y: 463, distance: 361.7
click at [912, 463] on button "Cancel" at bounding box center [911, 471] width 55 height 27
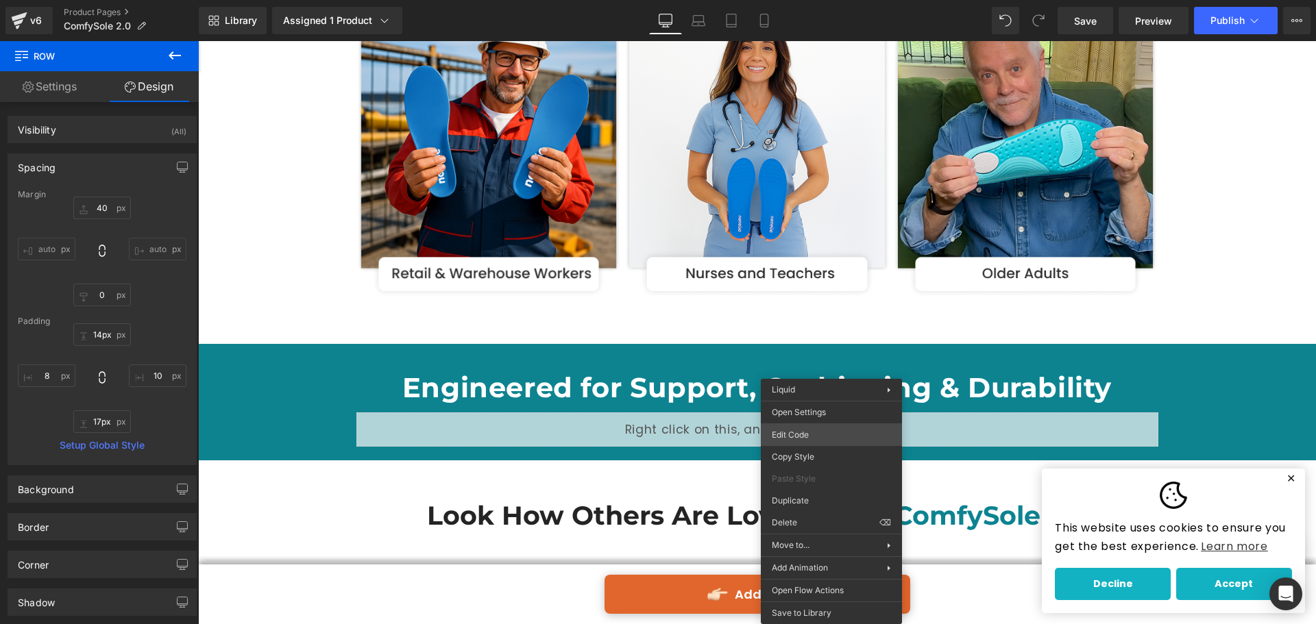
click at [826, 0] on div "Liquid You are previewing how the will restyle your page. You can not edit Elem…" at bounding box center [658, 0] width 1316 height 0
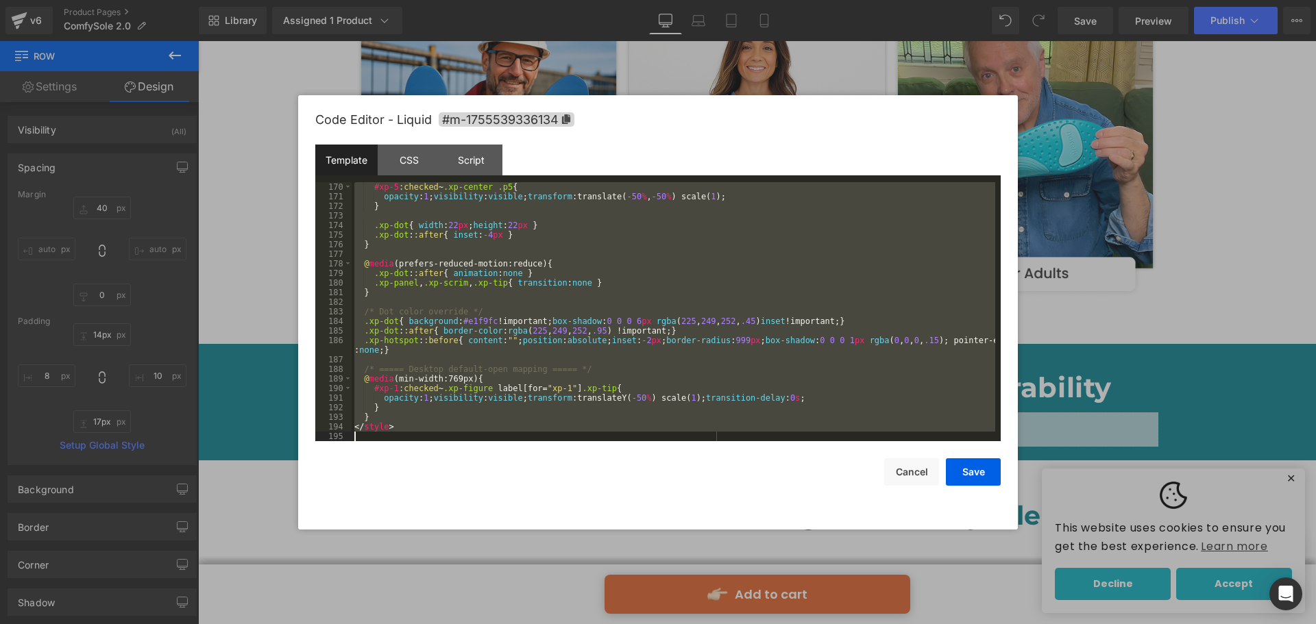
drag, startPoint x: 354, startPoint y: 190, endPoint x: 540, endPoint y: 471, distance: 337.7
click at [540, 471] on div "Code Editor - Liquid #m-1755539336134 Template CSS Script Data 170 171 172 173 …" at bounding box center [657, 312] width 685 height 434
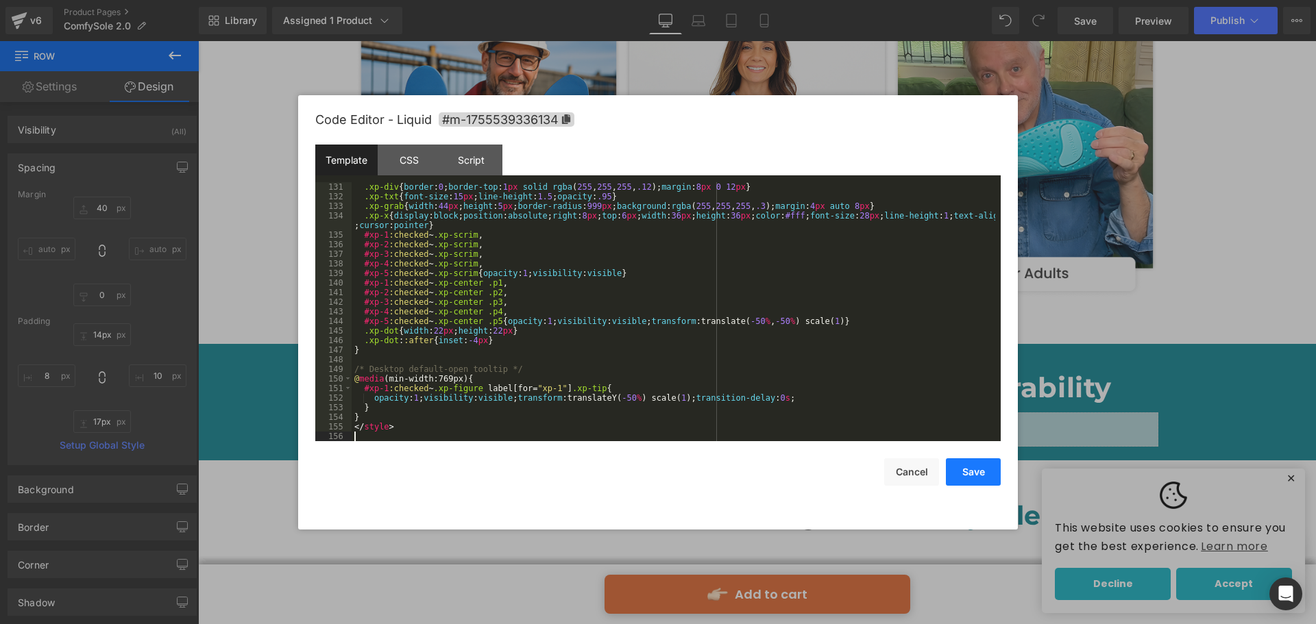
click at [980, 468] on button "Save" at bounding box center [973, 471] width 55 height 27
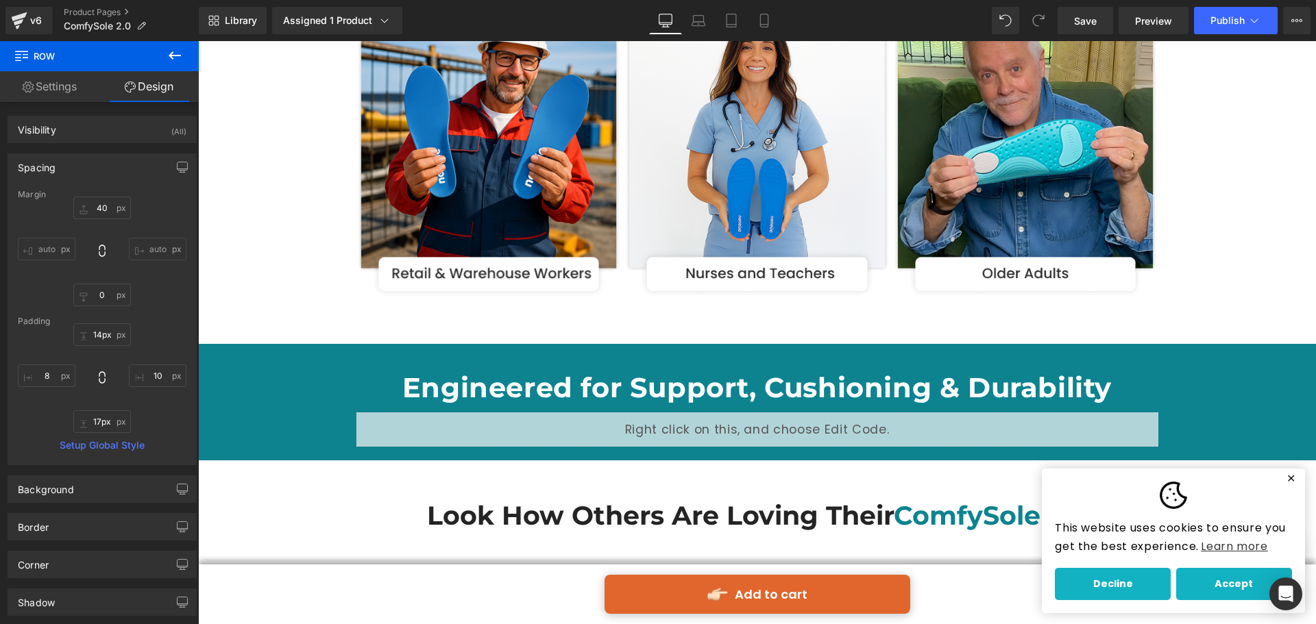
click at [1226, 2] on div "Library Assigned 1 Product Product Preview Comfysole - Walk Without Pain Manage…" at bounding box center [757, 20] width 1117 height 41
click at [1226, 8] on button "Publish" at bounding box center [1236, 20] width 84 height 27
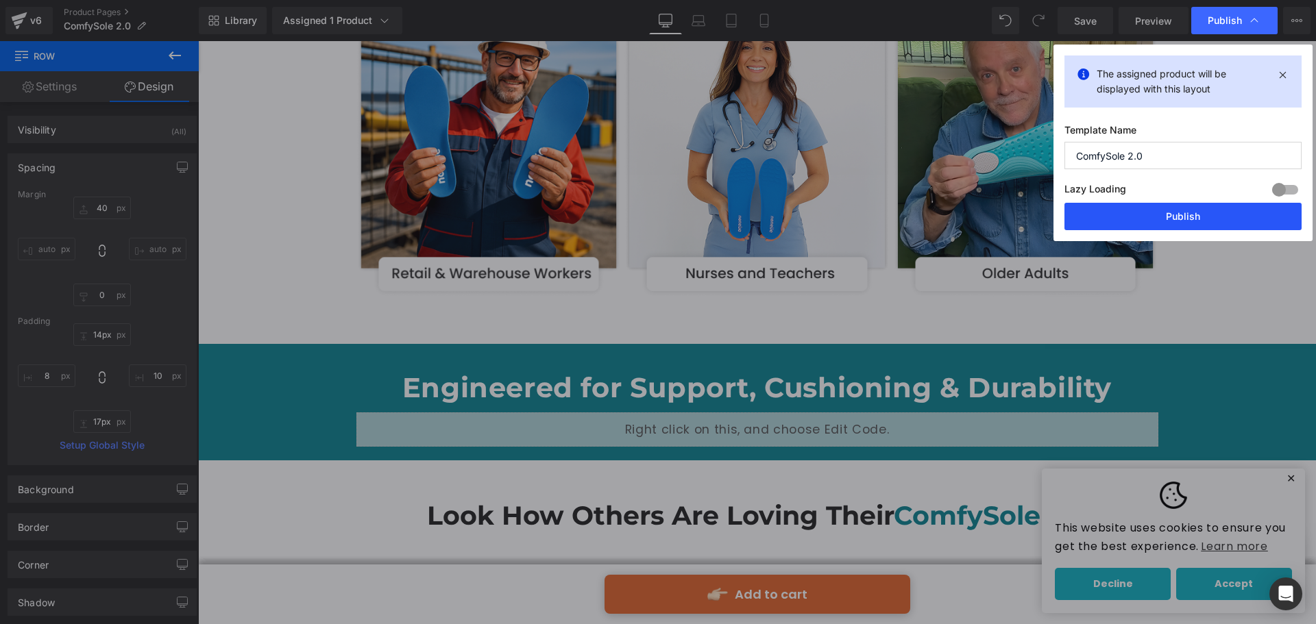
click at [1188, 228] on button "Publish" at bounding box center [1182, 216] width 237 height 27
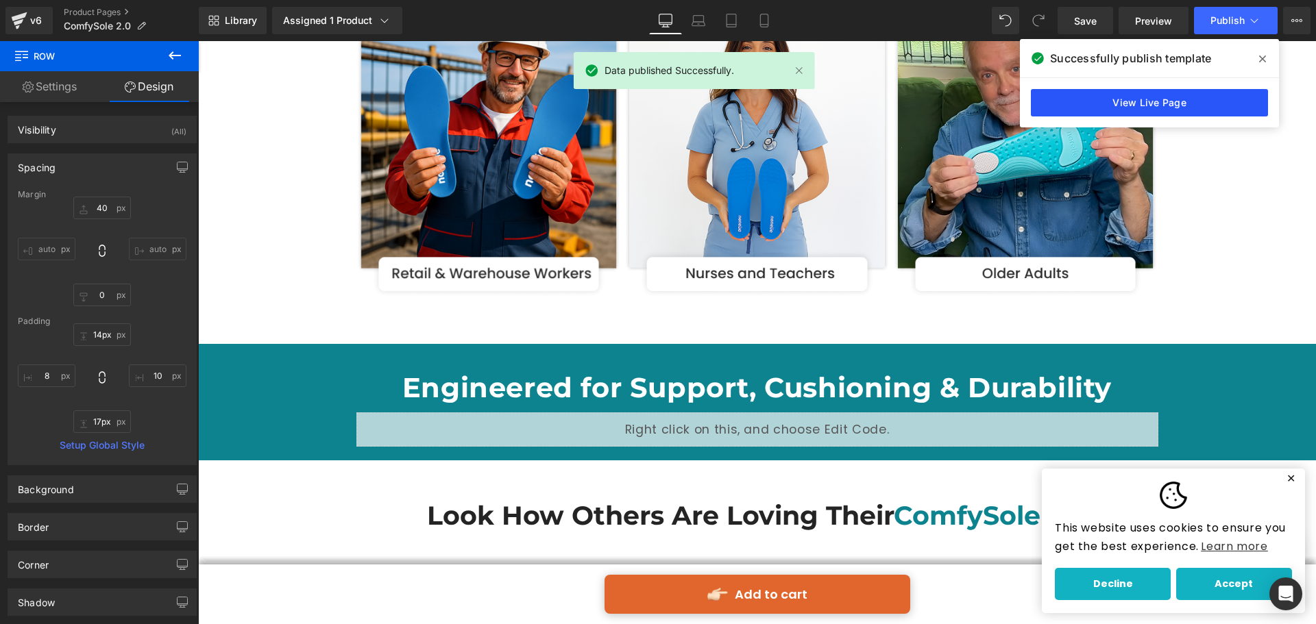
click at [1206, 112] on link "View Live Page" at bounding box center [1148, 102] width 237 height 27
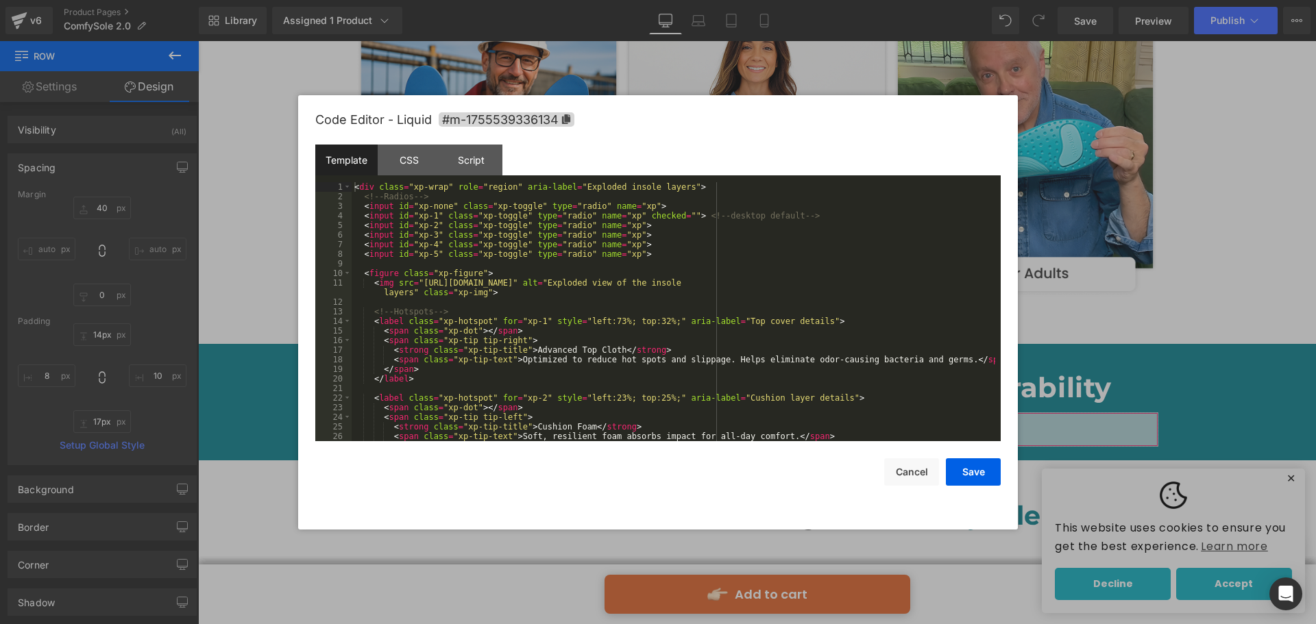
click at [504, 0] on div "Liquid You are previewing how the will restyle your page. You can not edit Elem…" at bounding box center [658, 0] width 1316 height 0
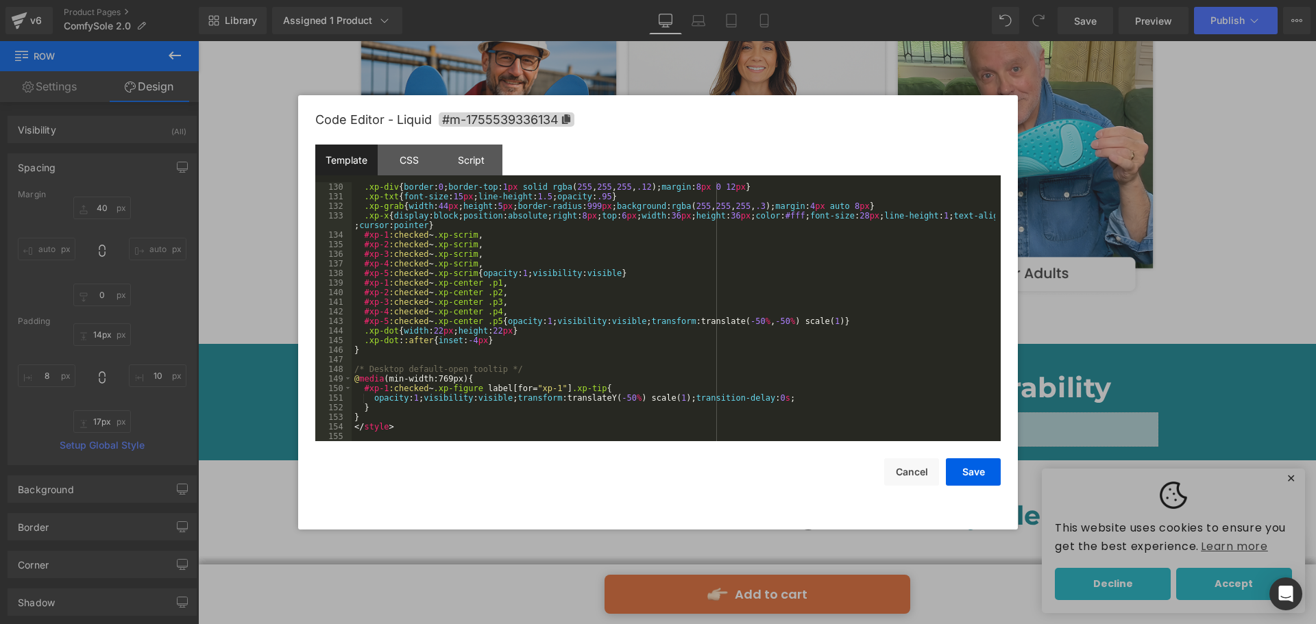
click at [405, 349] on div ".xp-div { border : 0 ; border-top : 1 px solid rgba ( 255 , 255 , 255 , .12 ); …" at bounding box center [672, 321] width 643 height 278
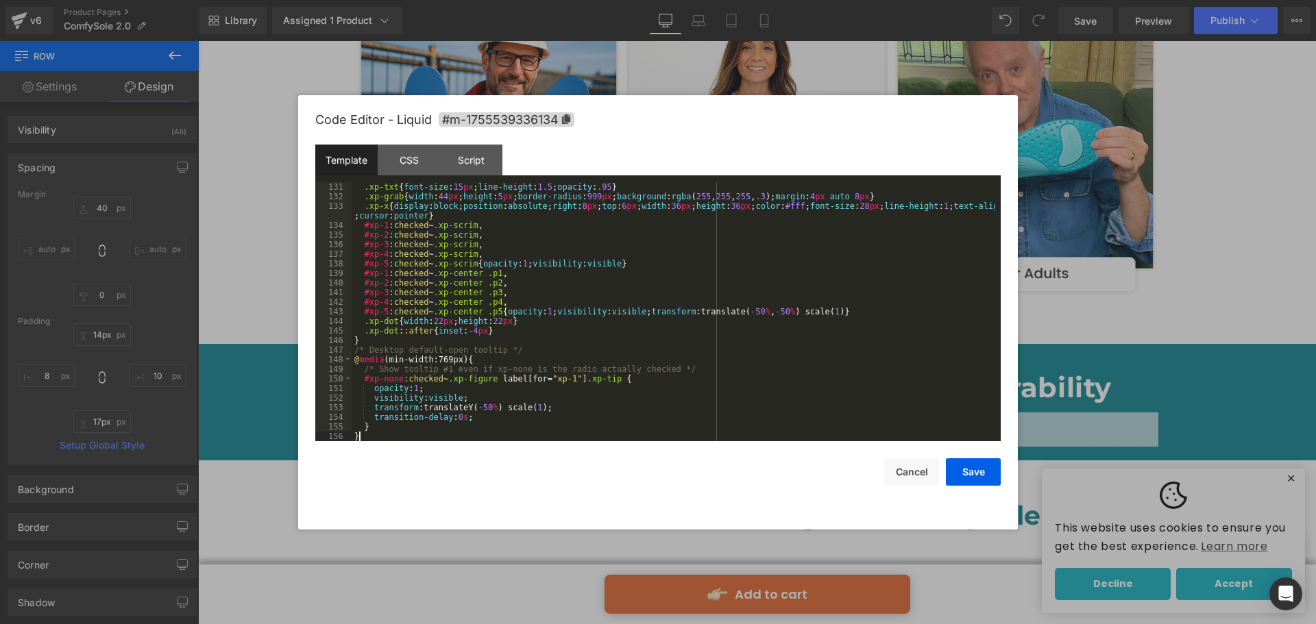
scroll to position [1410, 0]
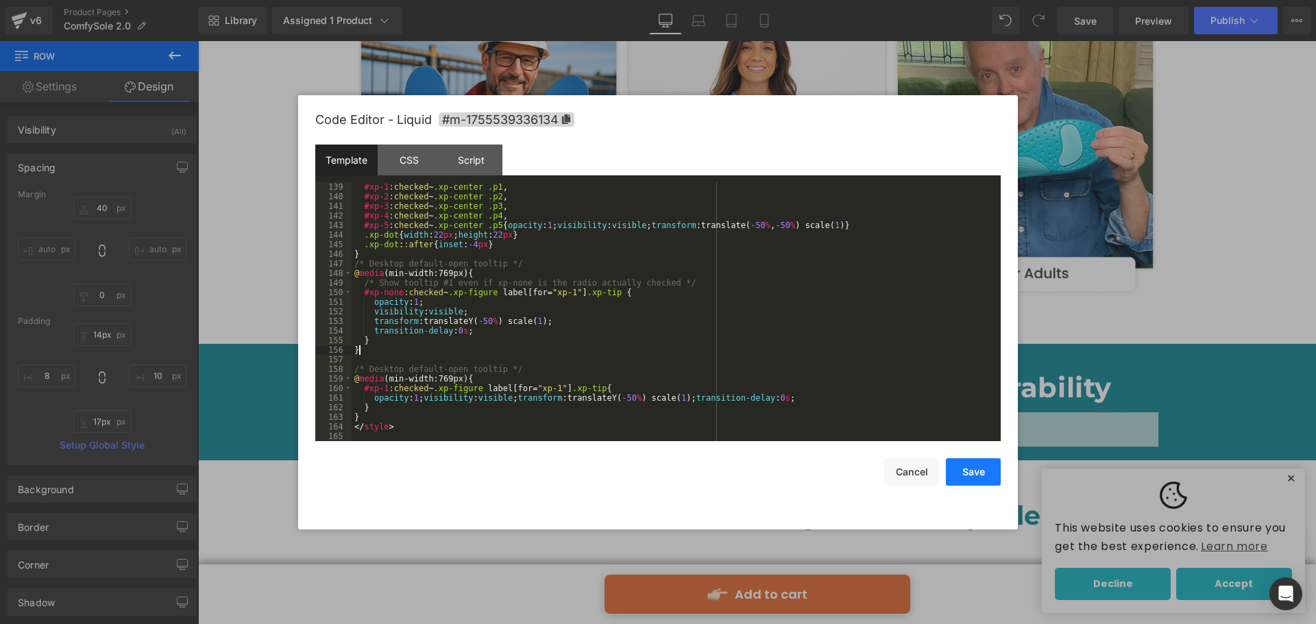
click at [970, 483] on button "Save" at bounding box center [973, 471] width 55 height 27
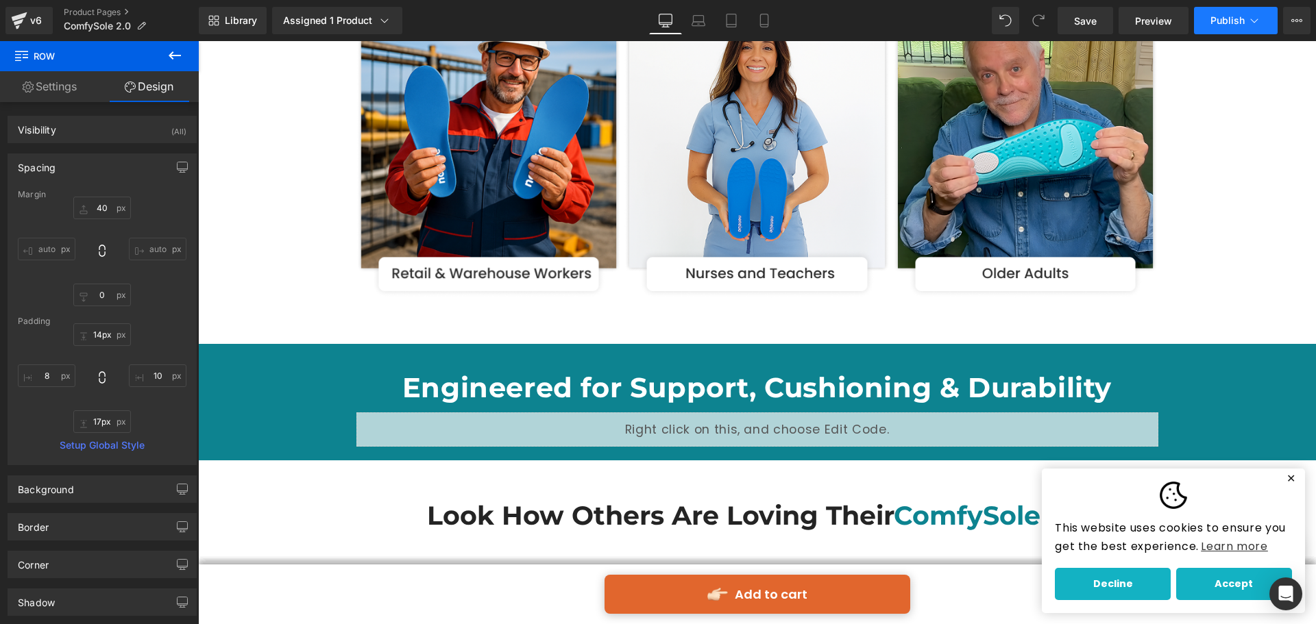
click at [1213, 15] on span "Publish" at bounding box center [1227, 20] width 34 height 11
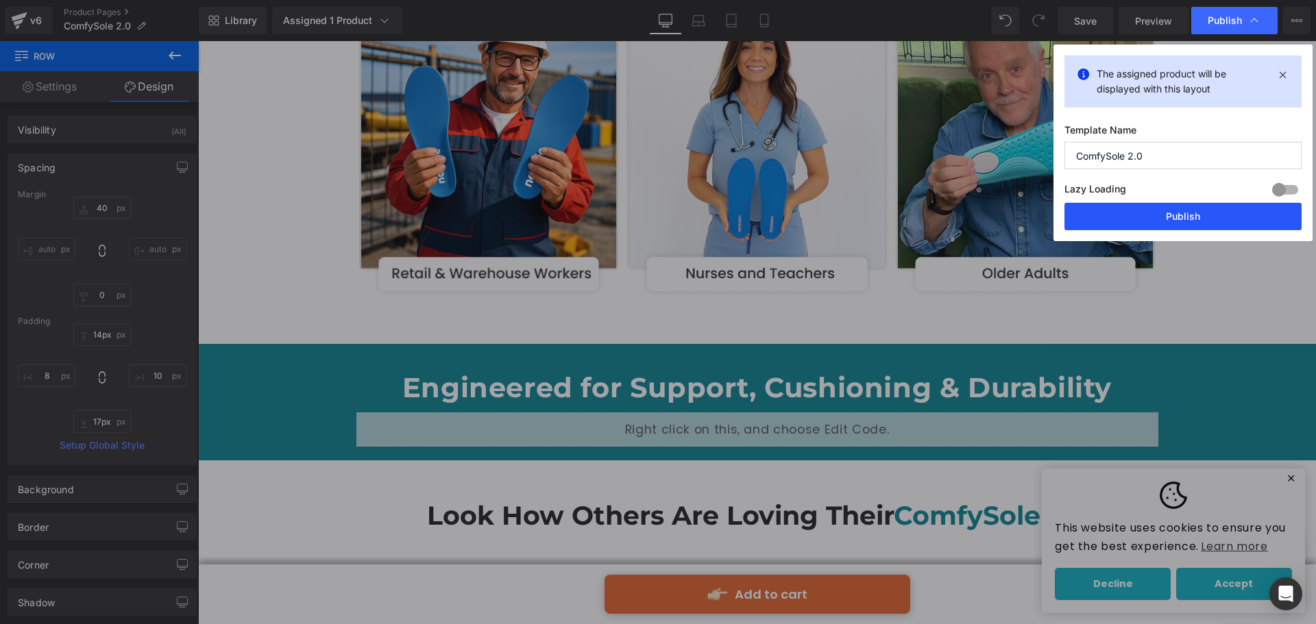
click at [1171, 216] on button "Publish" at bounding box center [1182, 216] width 237 height 27
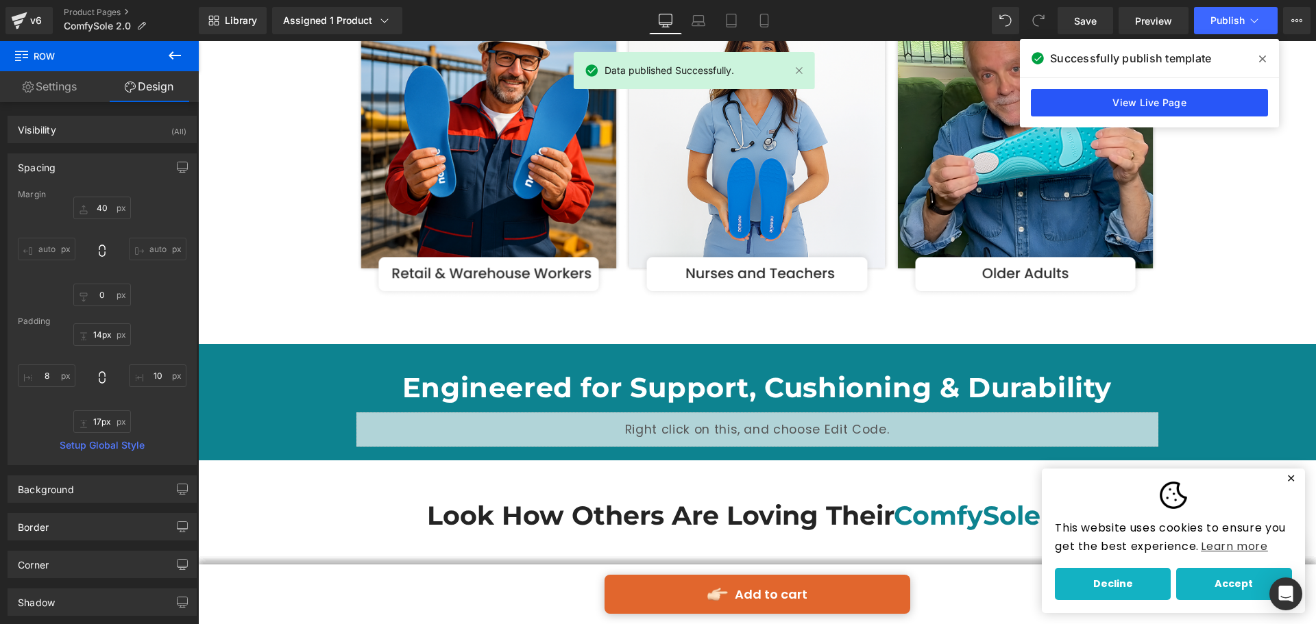
click at [1200, 113] on link "View Live Page" at bounding box center [1148, 102] width 237 height 27
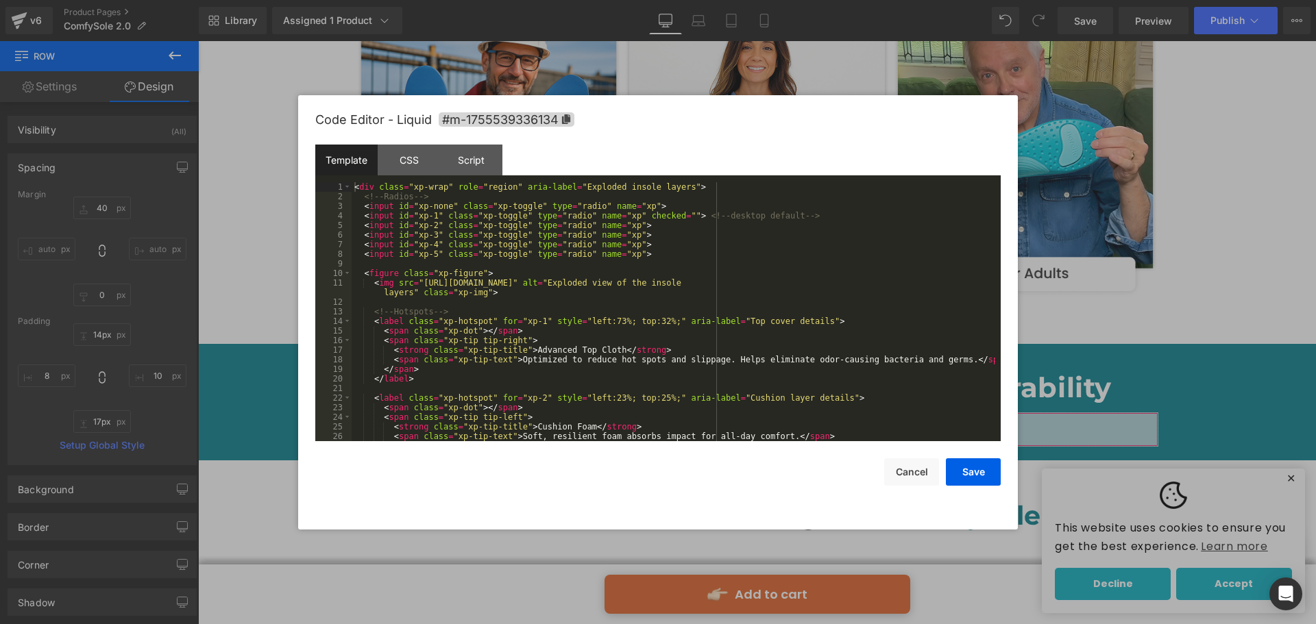
click at [650, 0] on div "Liquid You are previewing how the will restyle your page. You can not edit Elem…" at bounding box center [658, 0] width 1316 height 0
click at [624, 271] on div "< div class = "xp-wrap" role = "region" aria-label = "Exploded insole layers" >…" at bounding box center [672, 321] width 643 height 278
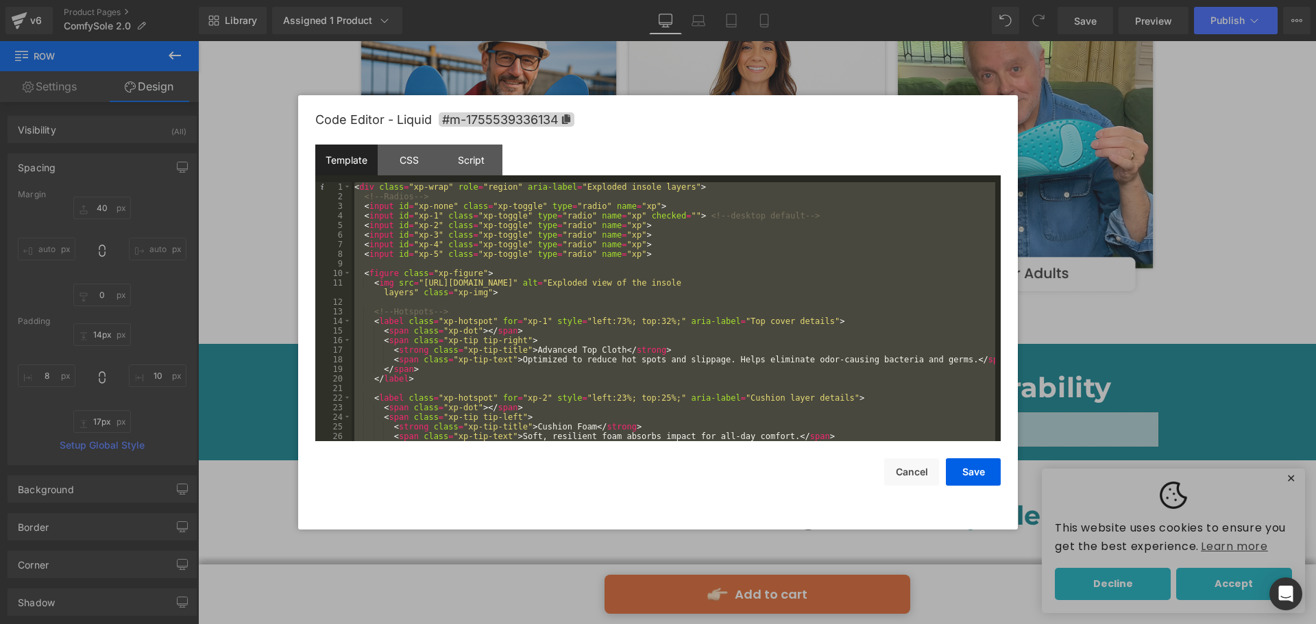
scroll to position [1314, 0]
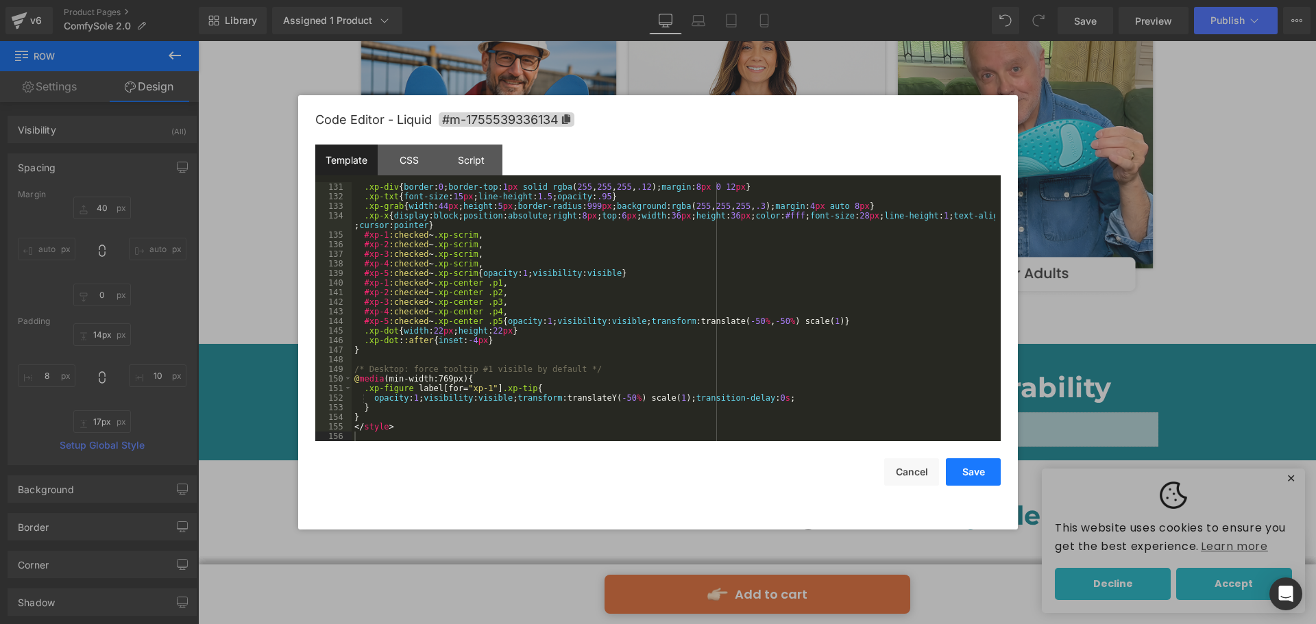
click at [967, 467] on button "Save" at bounding box center [973, 471] width 55 height 27
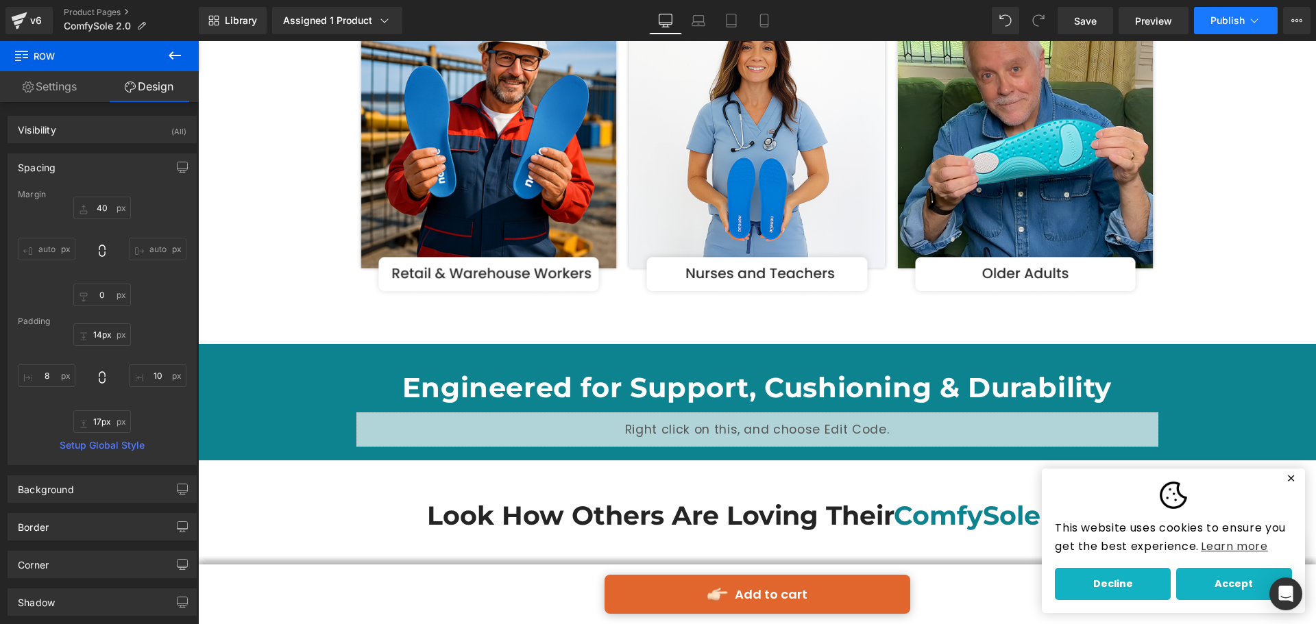
click at [1227, 18] on span "Publish" at bounding box center [1227, 20] width 34 height 11
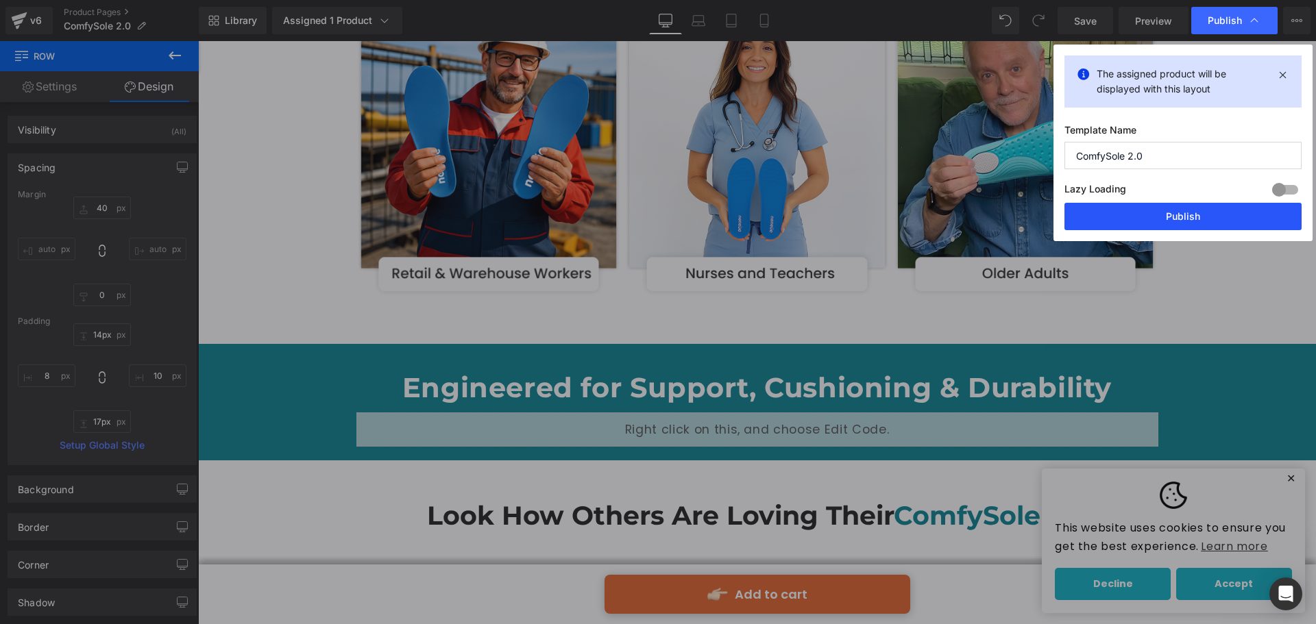
click at [1161, 206] on button "Publish" at bounding box center [1182, 216] width 237 height 27
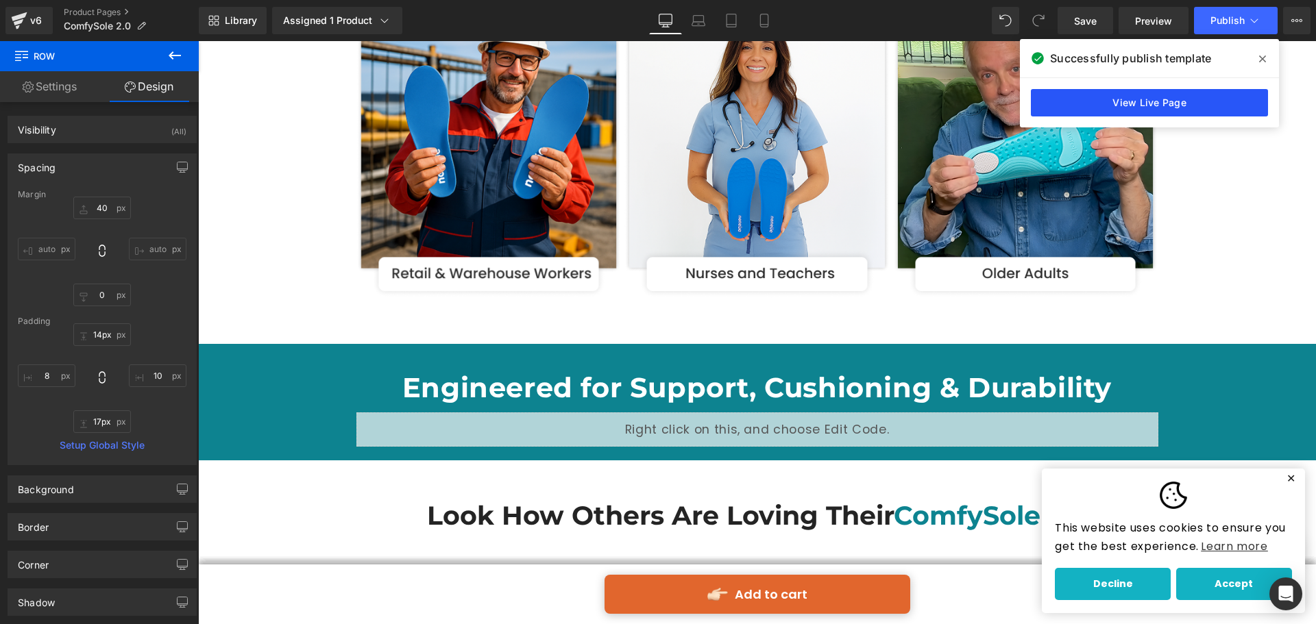
click at [1192, 95] on link "View Live Page" at bounding box center [1148, 102] width 237 height 27
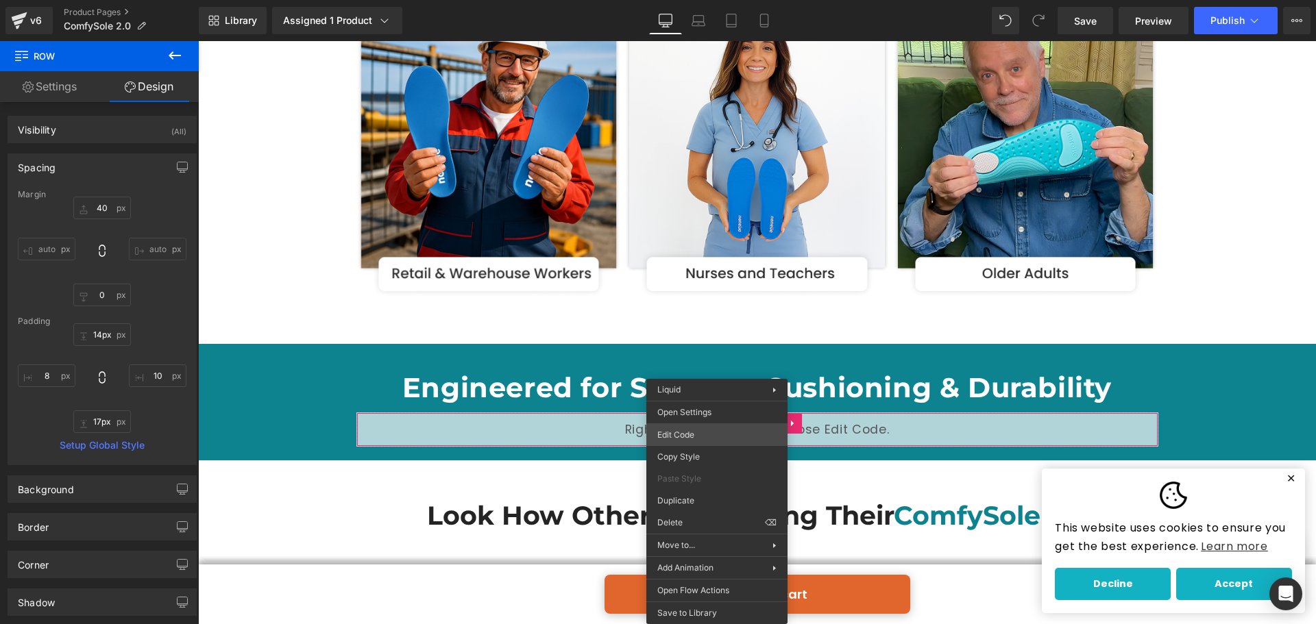
click at [723, 0] on div "Liquid You are previewing how the will restyle your page. You can not edit Elem…" at bounding box center [658, 0] width 1316 height 0
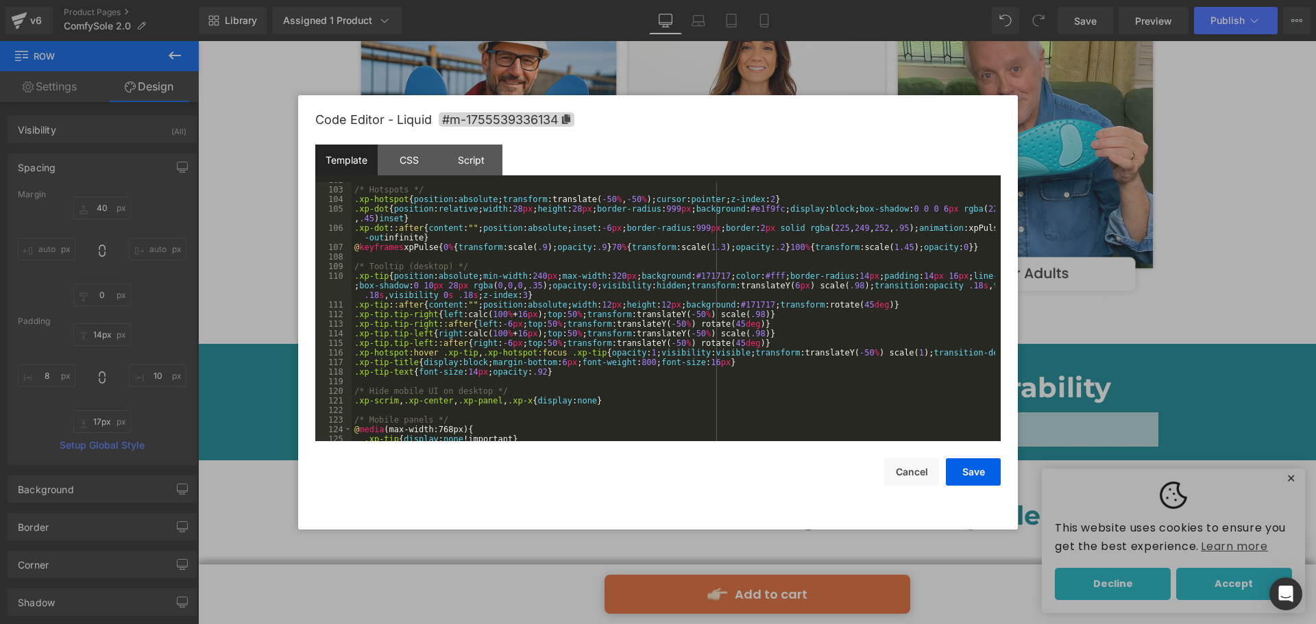
scroll to position [944, 0]
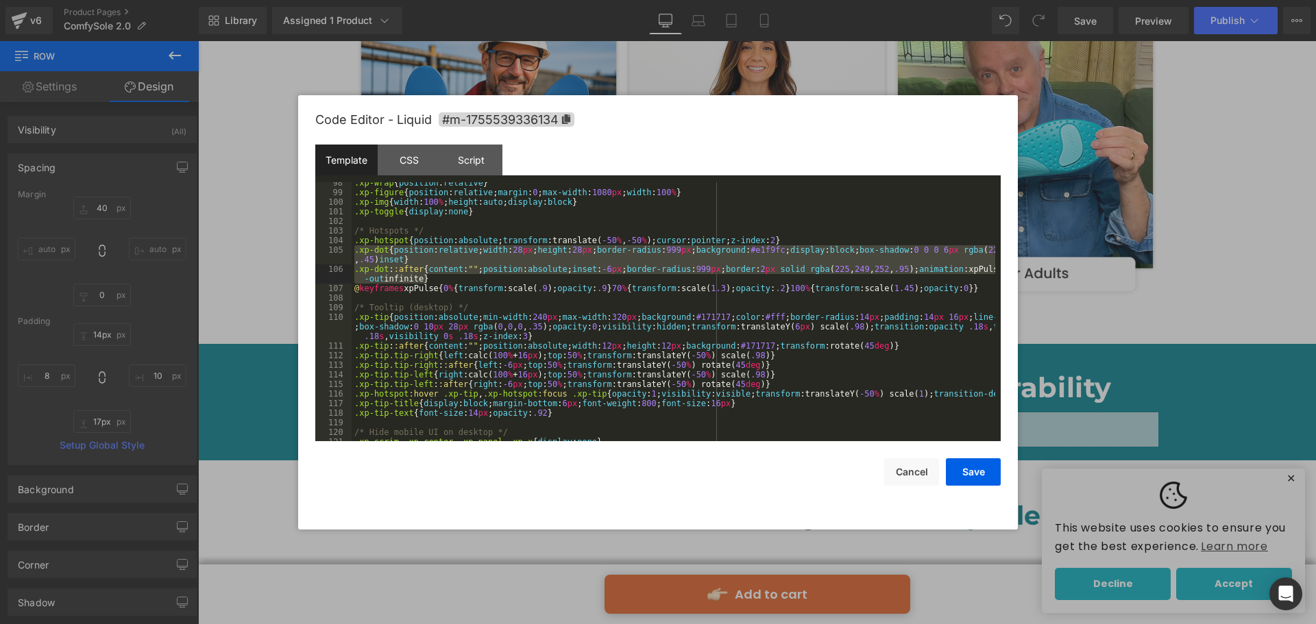
drag, startPoint x: 356, startPoint y: 248, endPoint x: 438, endPoint y: 277, distance: 86.5
click at [438, 277] on div ".xp-wrap { position : relative } .xp-figure { position : relative ; margin : 0 …" at bounding box center [672, 317] width 643 height 278
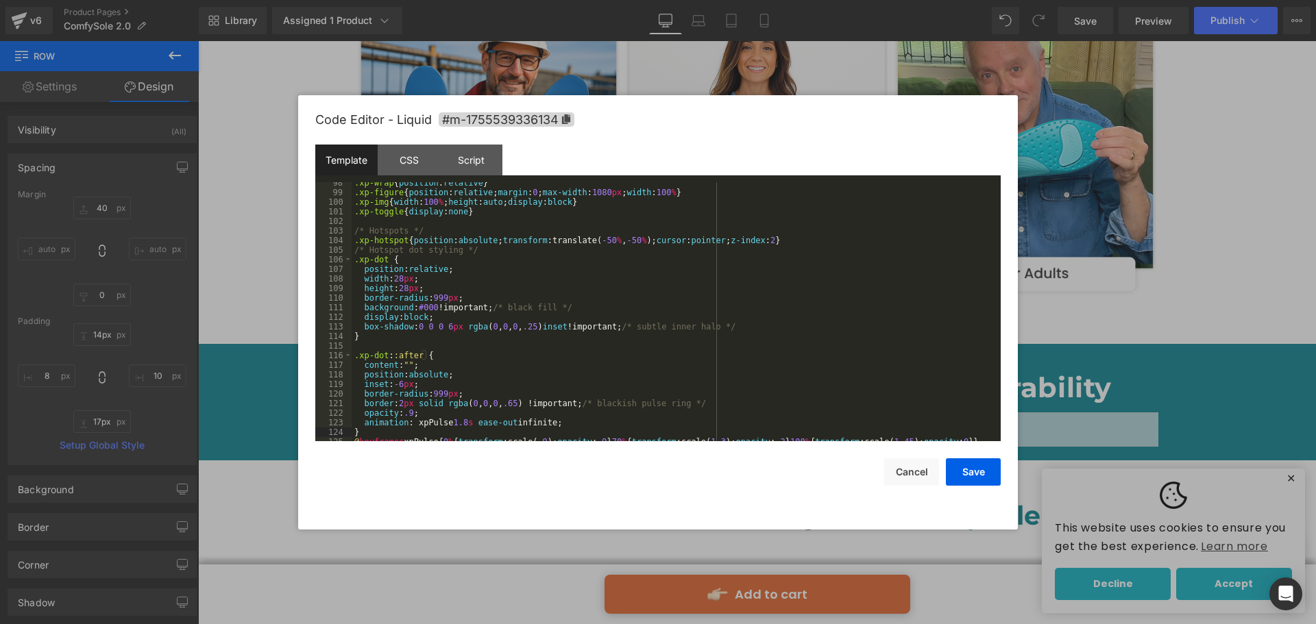
scroll to position [985, 0]
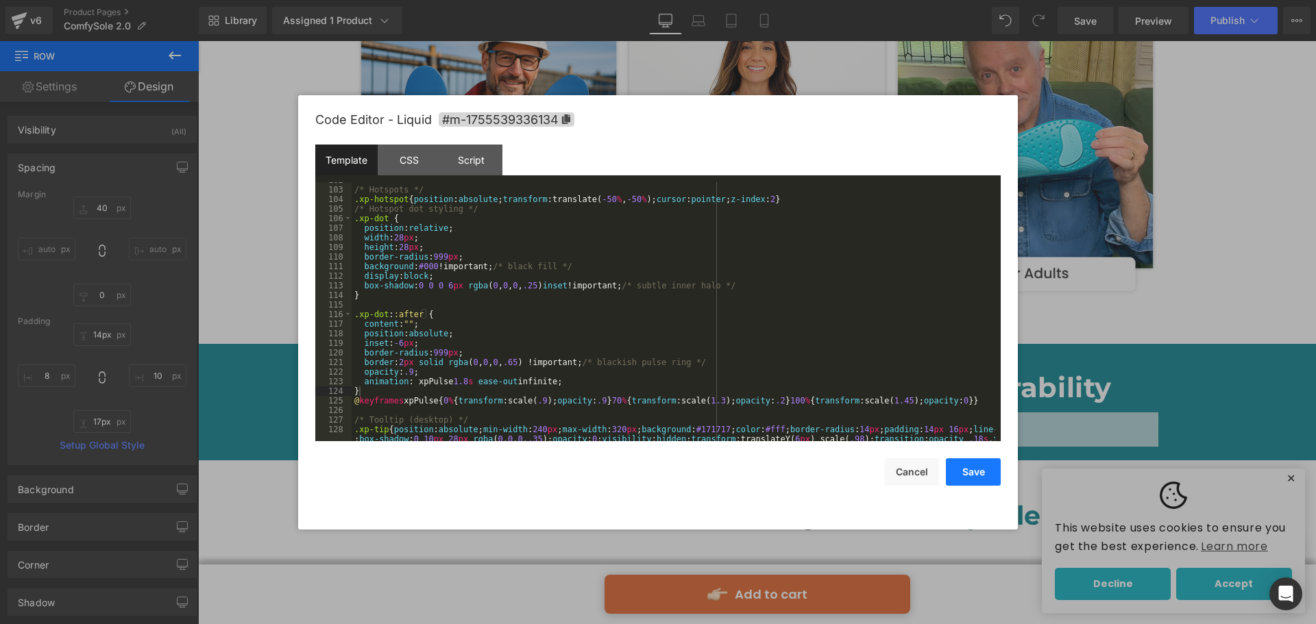
click at [977, 479] on button "Save" at bounding box center [973, 471] width 55 height 27
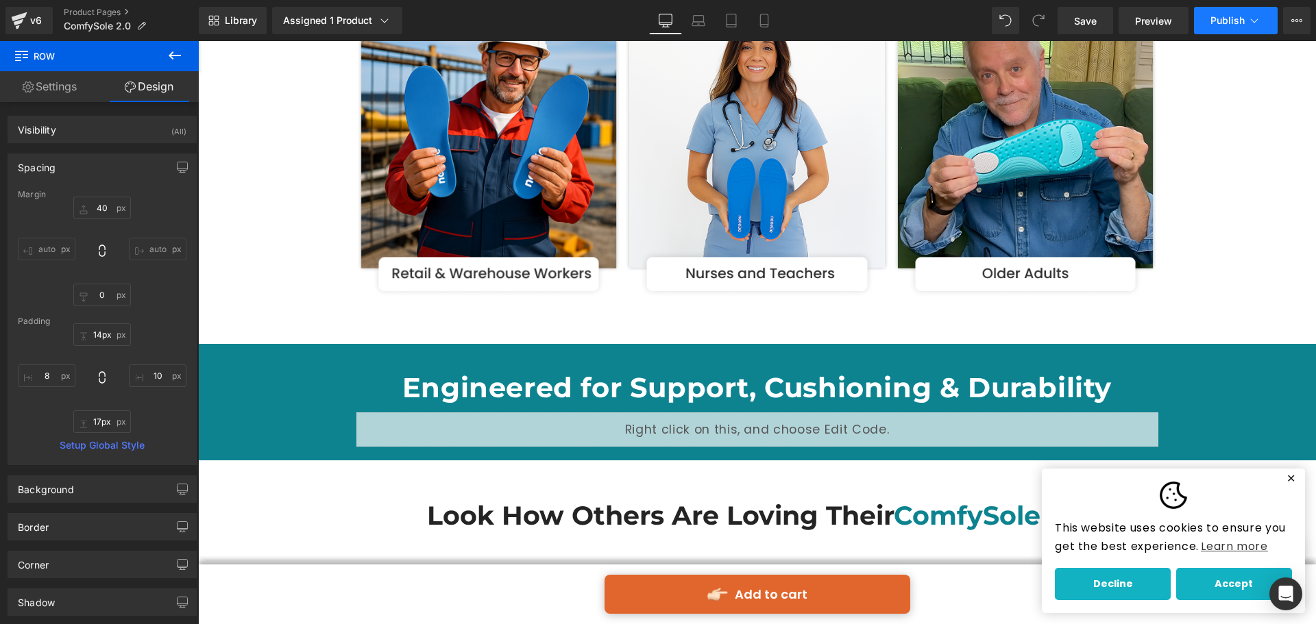
click at [1226, 16] on span "Publish" at bounding box center [1227, 20] width 34 height 11
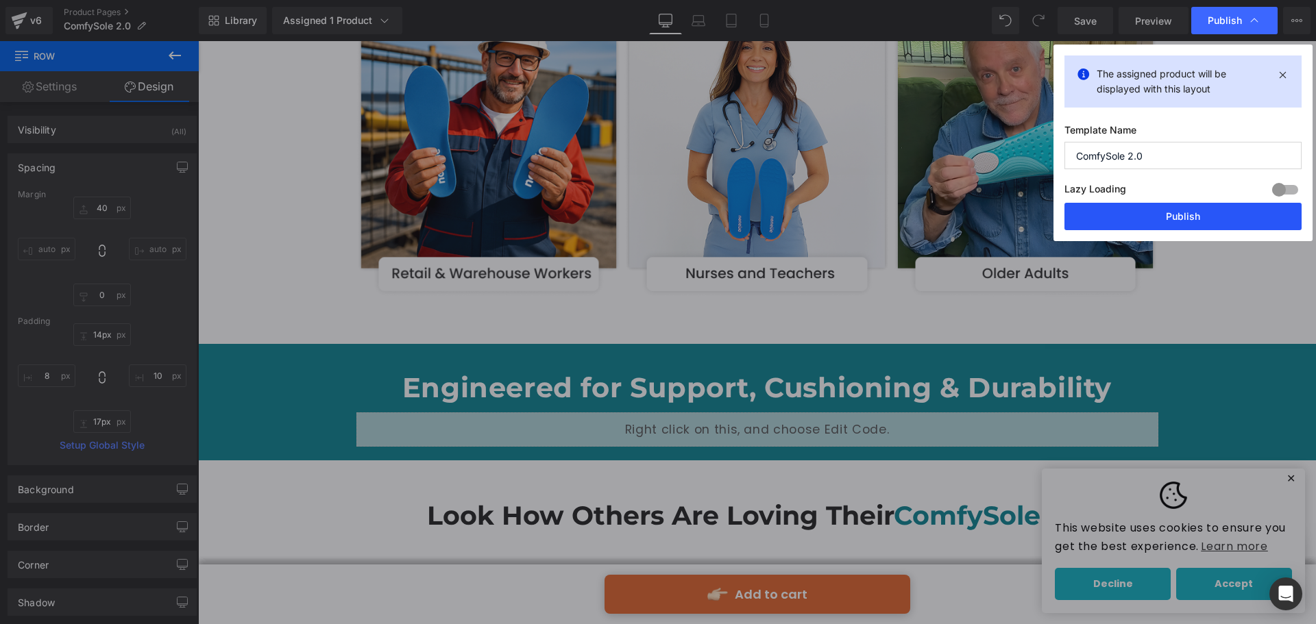
click at [1155, 212] on button "Publish" at bounding box center [1182, 216] width 237 height 27
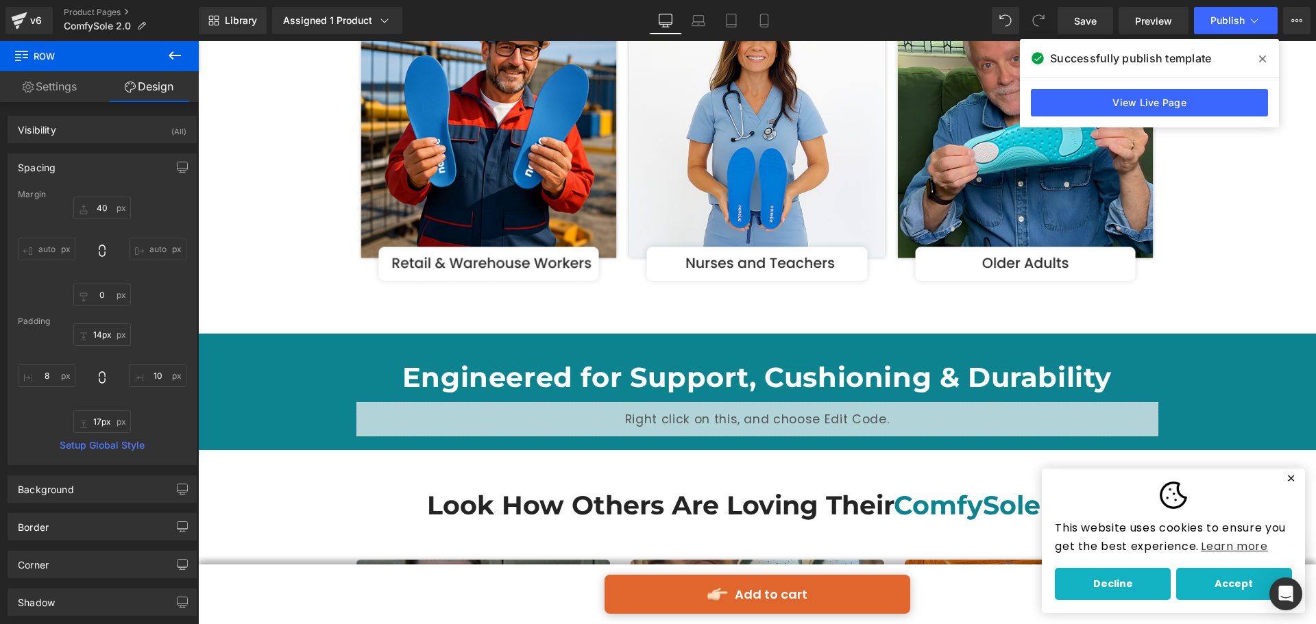
scroll to position [2741, 0]
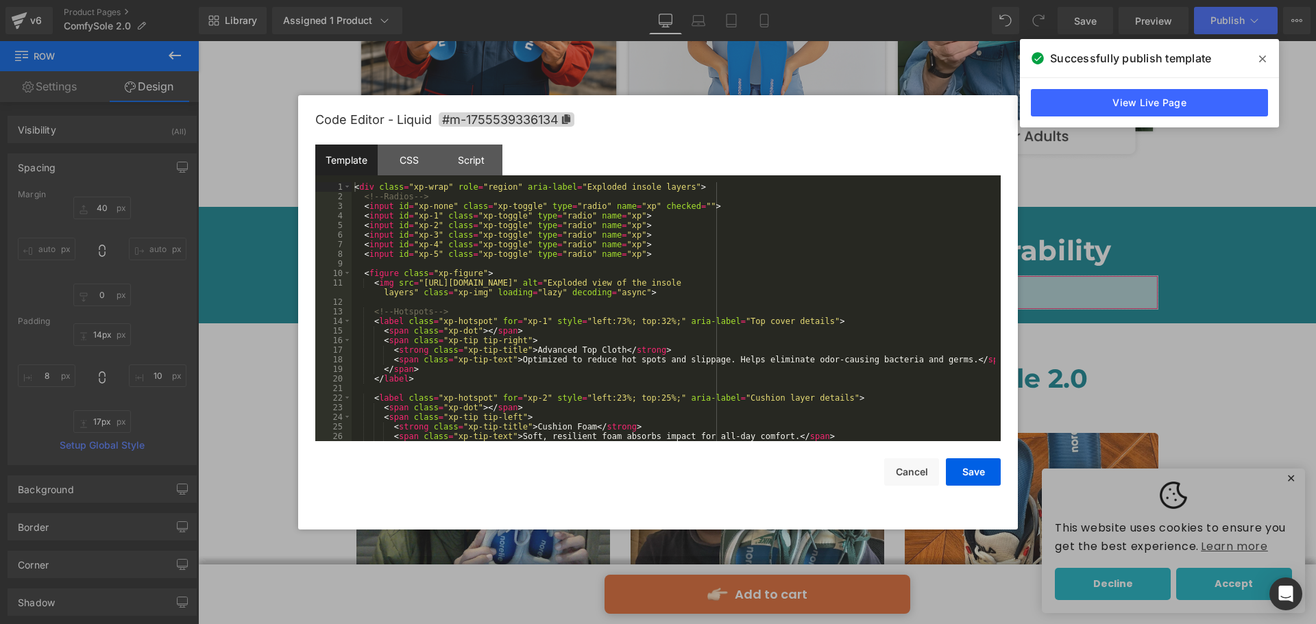
click at [656, 0] on div "Liquid You are previewing how the will restyle your page. You can not edit Elem…" at bounding box center [658, 0] width 1316 height 0
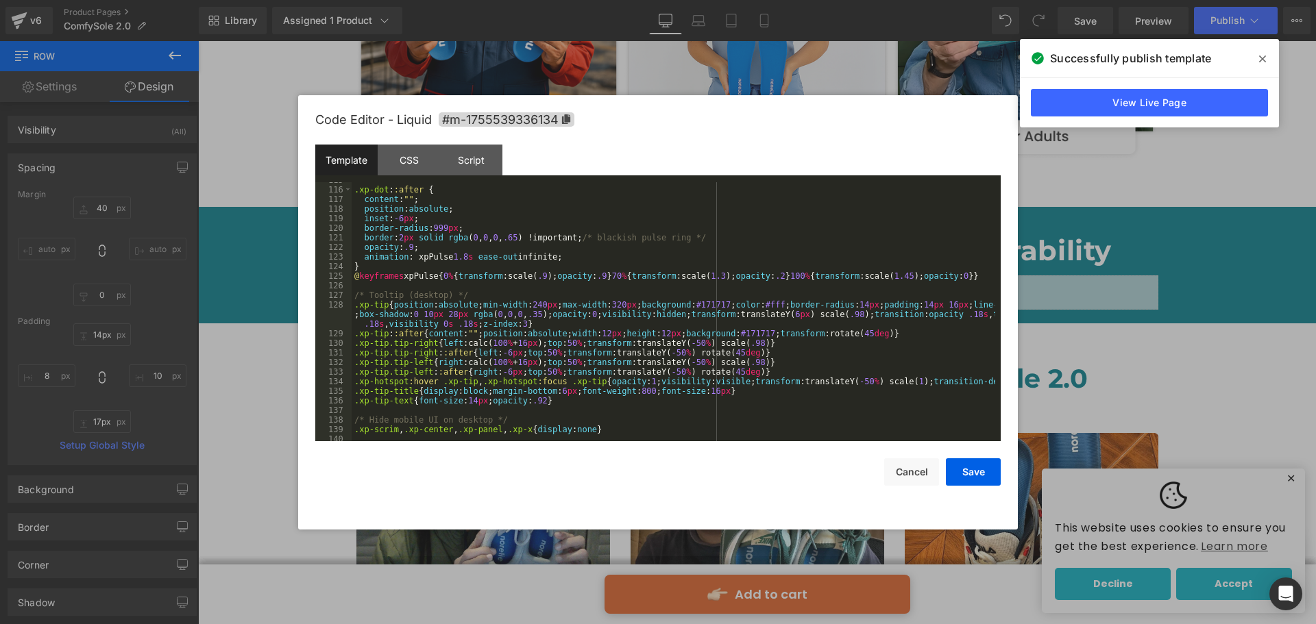
scroll to position [1151, 0]
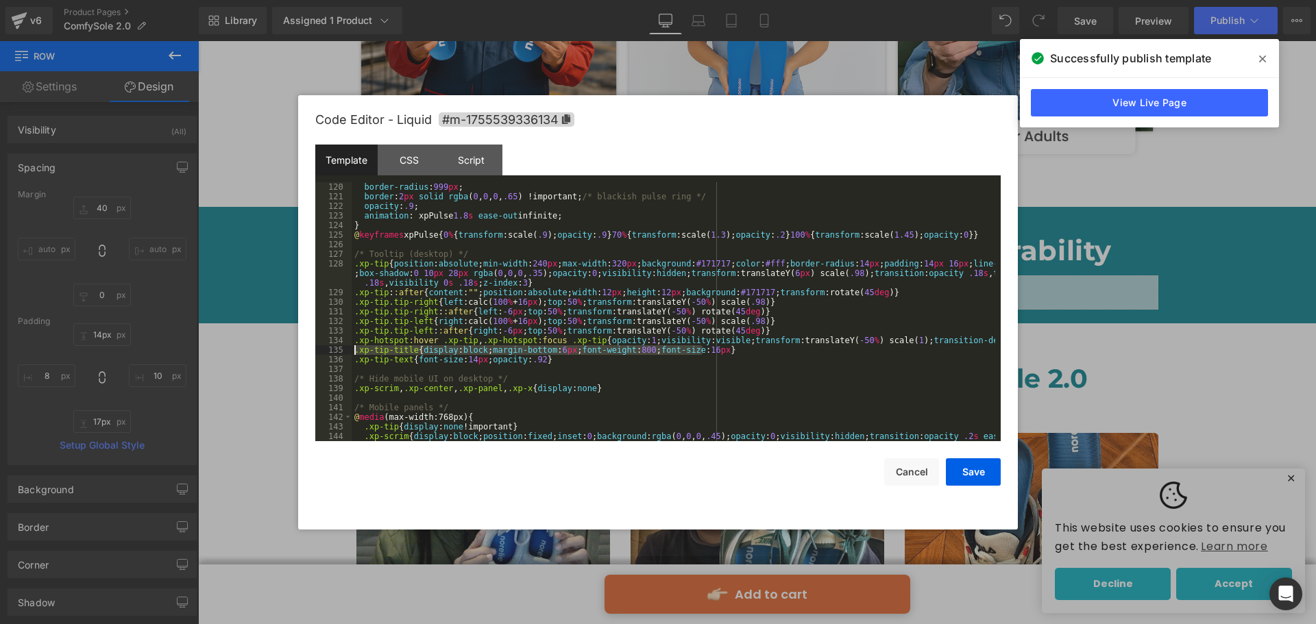
drag, startPoint x: 662, startPoint y: 350, endPoint x: 355, endPoint y: 349, distance: 307.0
click at [355, 349] on div "border-radius : 999 px ; border : 2 px solid rgba ( 0 , 0 , 0 , .65 ) !importan…" at bounding box center [672, 326] width 643 height 288
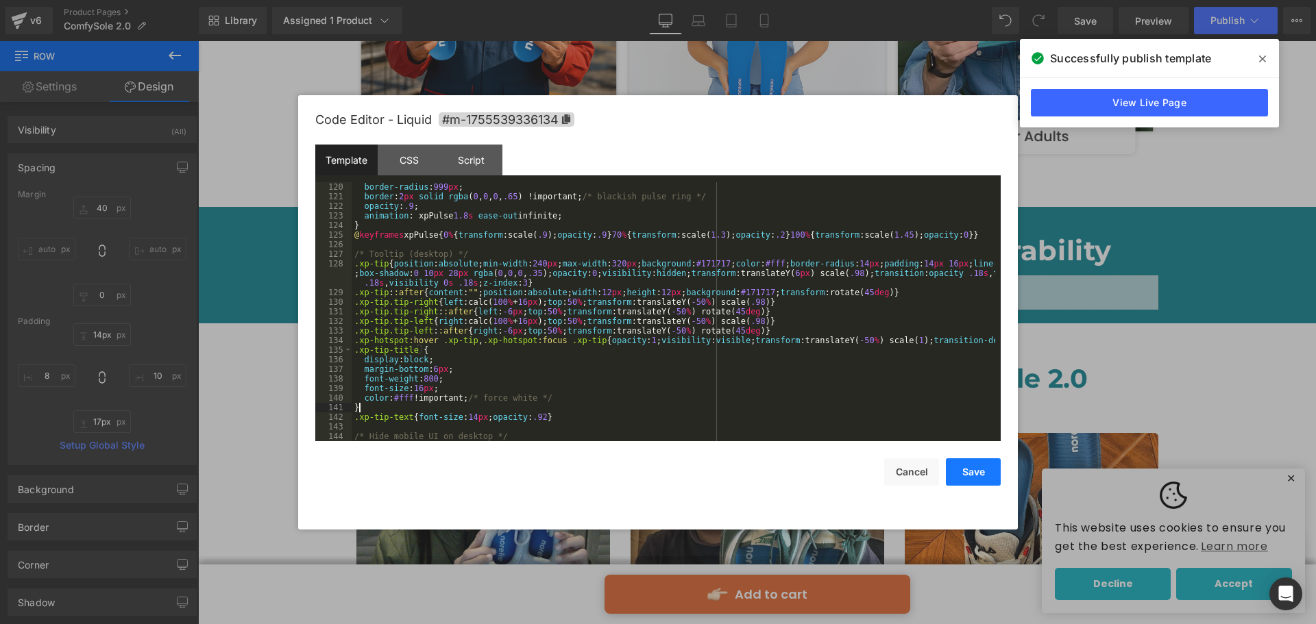
click at [980, 477] on button "Save" at bounding box center [973, 471] width 55 height 27
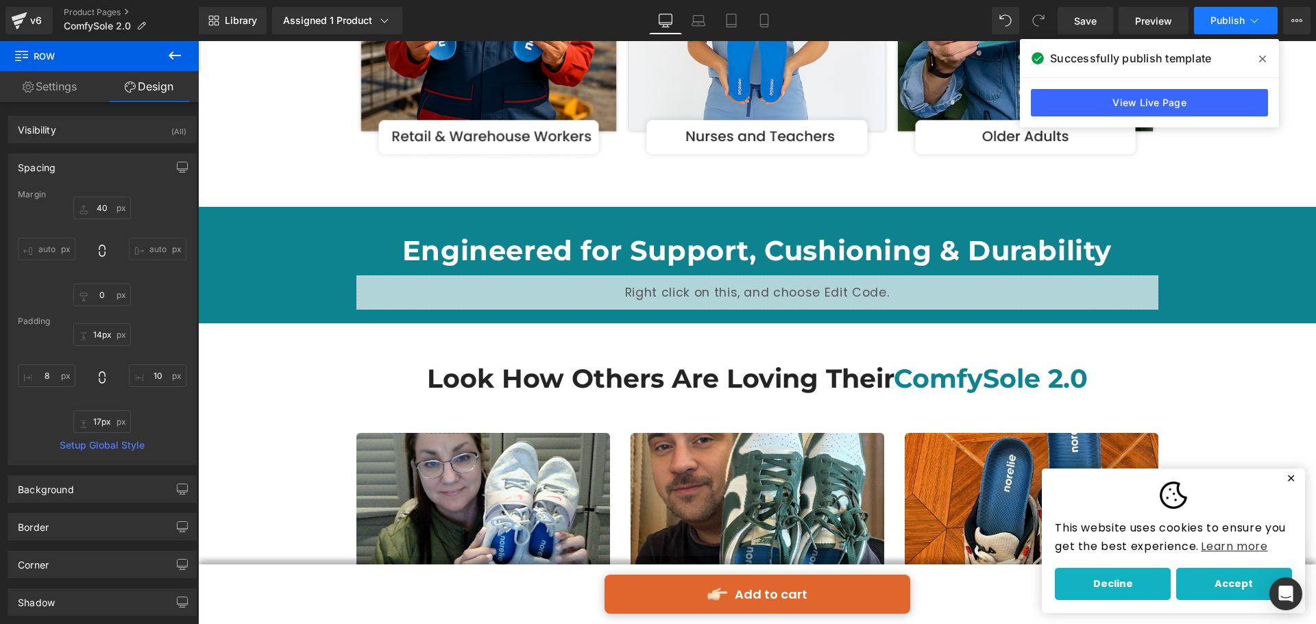
click at [1202, 16] on button "Publish" at bounding box center [1236, 20] width 84 height 27
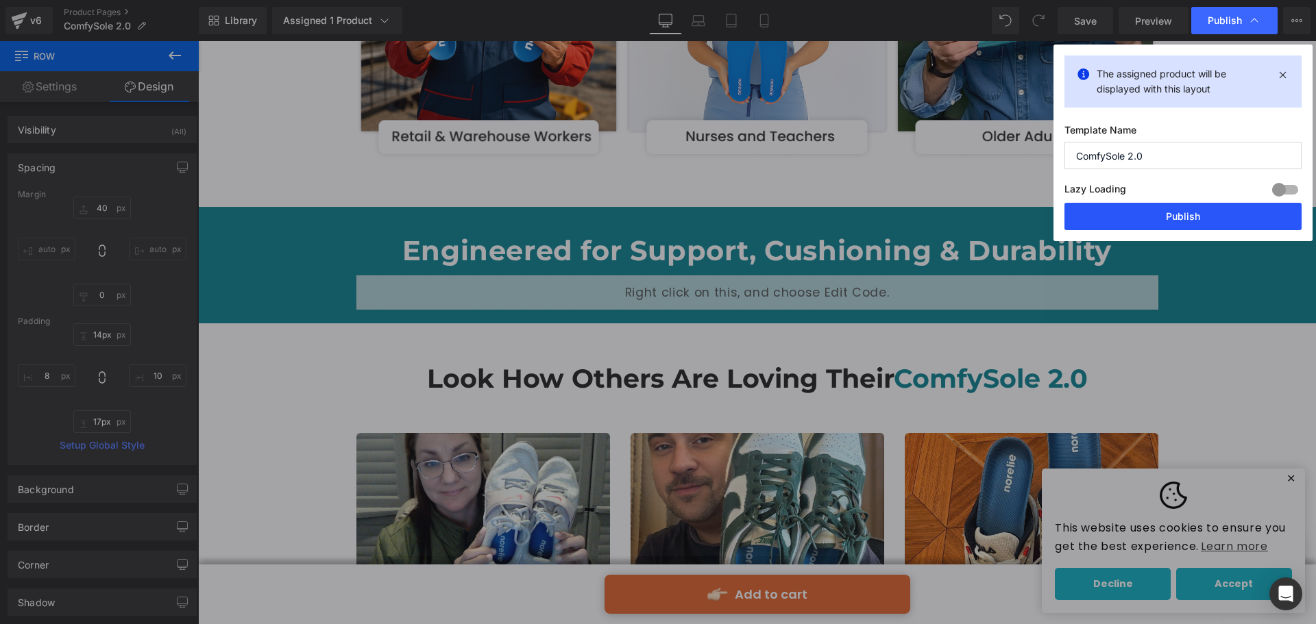
click at [1176, 216] on button "Publish" at bounding box center [1182, 216] width 237 height 27
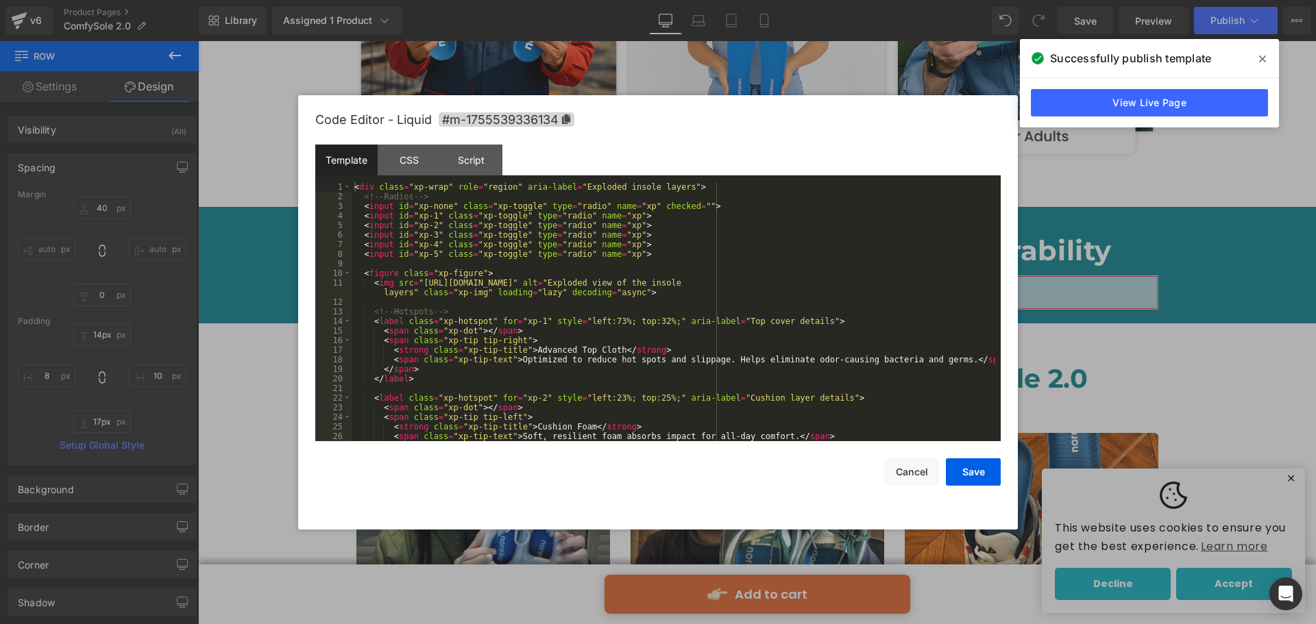
click at [673, 0] on div "Liquid You are previewing how the will restyle your page. You can not edit Elem…" at bounding box center [658, 0] width 1316 height 0
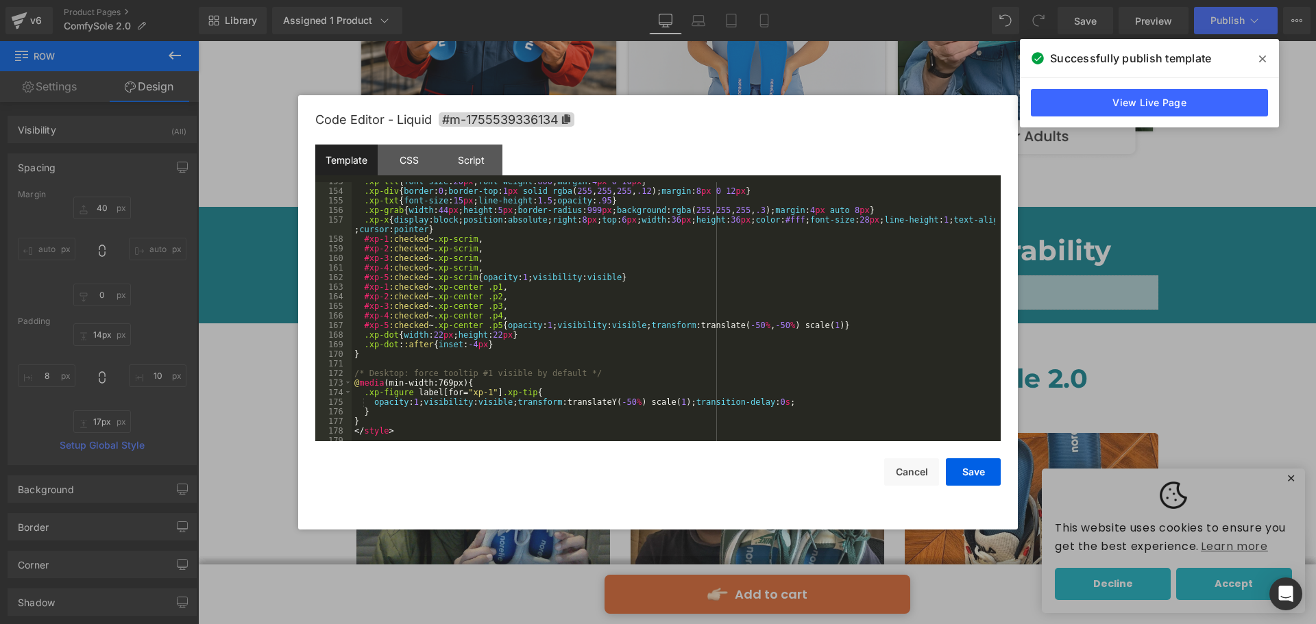
scroll to position [1525, 0]
click at [782, 397] on div ".xp-div { border : 0 ; border-top : 1 px solid rgba ( 255 , 255 , 255 , .12 ); …" at bounding box center [672, 321] width 643 height 278
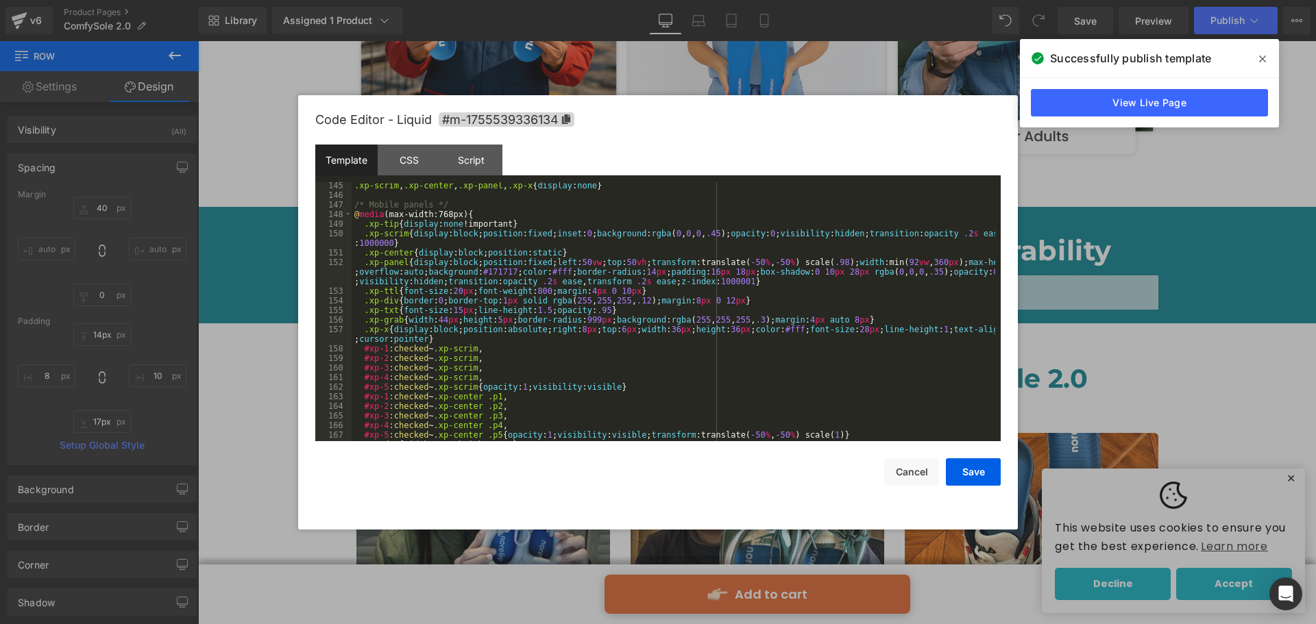
scroll to position [1370, 0]
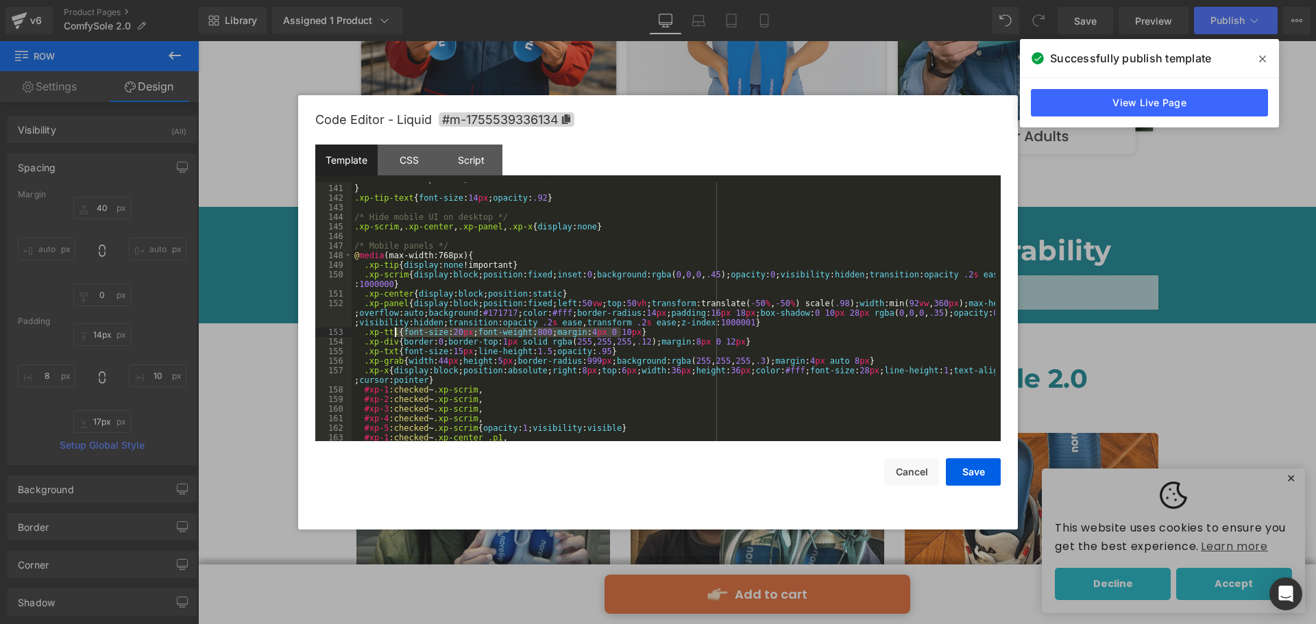
drag, startPoint x: 621, startPoint y: 332, endPoint x: 397, endPoint y: 334, distance: 224.1
click at [397, 334] on div "color : #fff !important; /* force white */ } .xp-tip-text { font-size : 14 px ;…" at bounding box center [672, 313] width 643 height 278
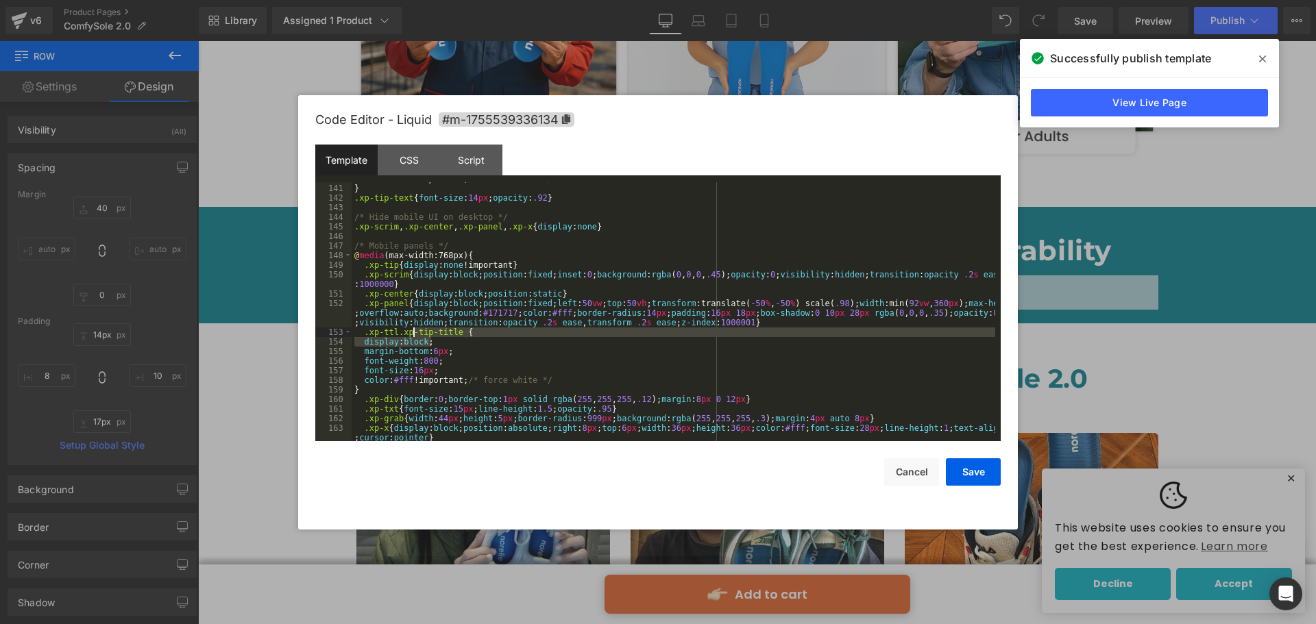
drag, startPoint x: 470, startPoint y: 337, endPoint x: 410, endPoint y: 332, distance: 60.5
click at [410, 332] on div "color : #fff !important; /* force white */ } .xp-tip-text { font-size : 14 px ;…" at bounding box center [672, 318] width 643 height 288
click at [460, 330] on div "color : #fff !important; /* force white */ } .xp-tip-text { font-size : 14 px ;…" at bounding box center [672, 311] width 643 height 259
drag, startPoint x: 453, startPoint y: 332, endPoint x: 396, endPoint y: 332, distance: 56.9
click at [396, 332] on div "color : #fff !important; /* force white */ } .xp-tip-text { font-size : 14 px ;…" at bounding box center [672, 318] width 643 height 288
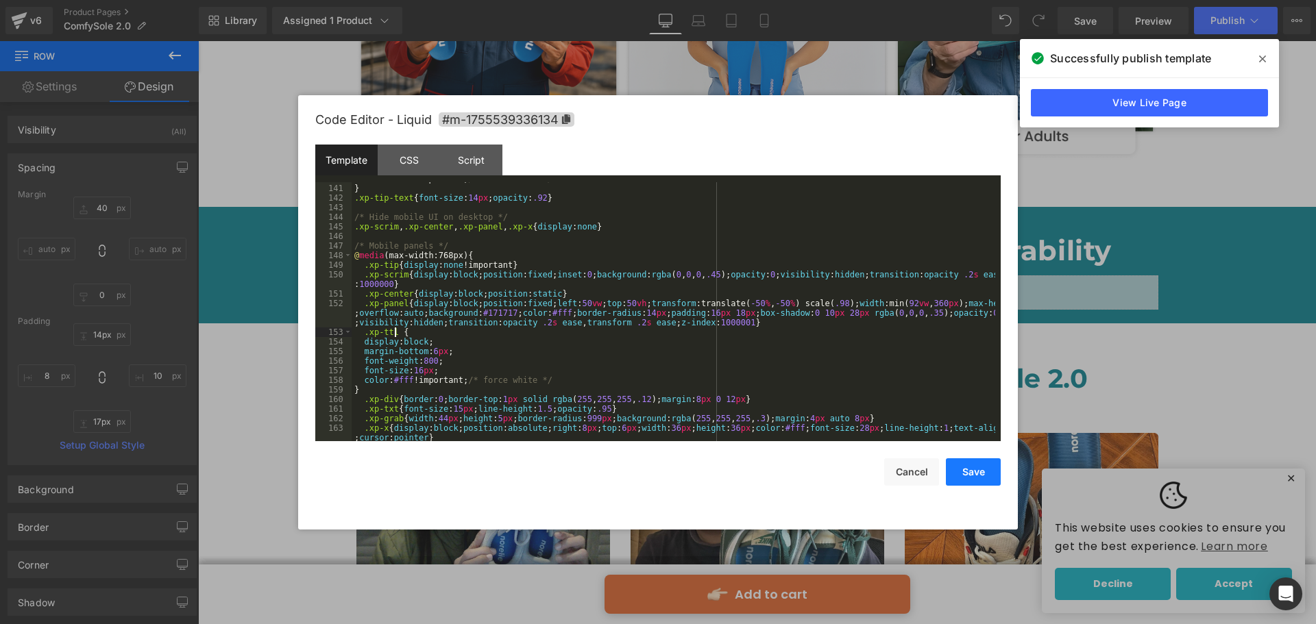
click at [963, 469] on button "Save" at bounding box center [973, 471] width 55 height 27
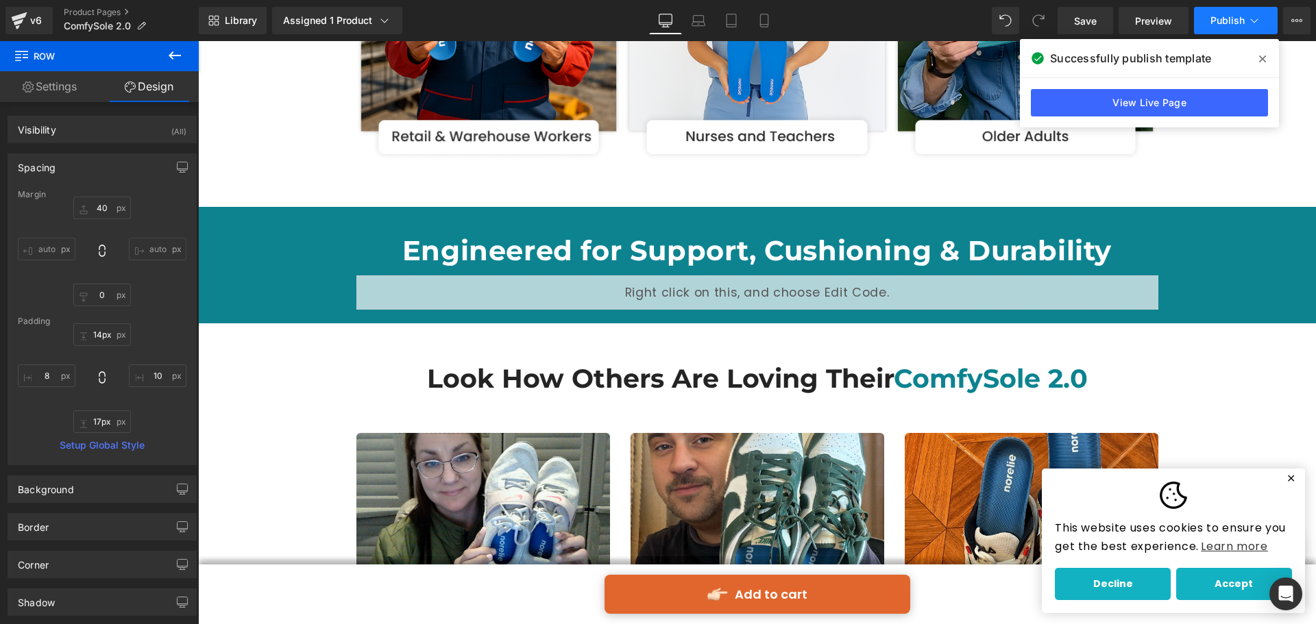
click at [1224, 24] on span "Publish" at bounding box center [1227, 20] width 34 height 11
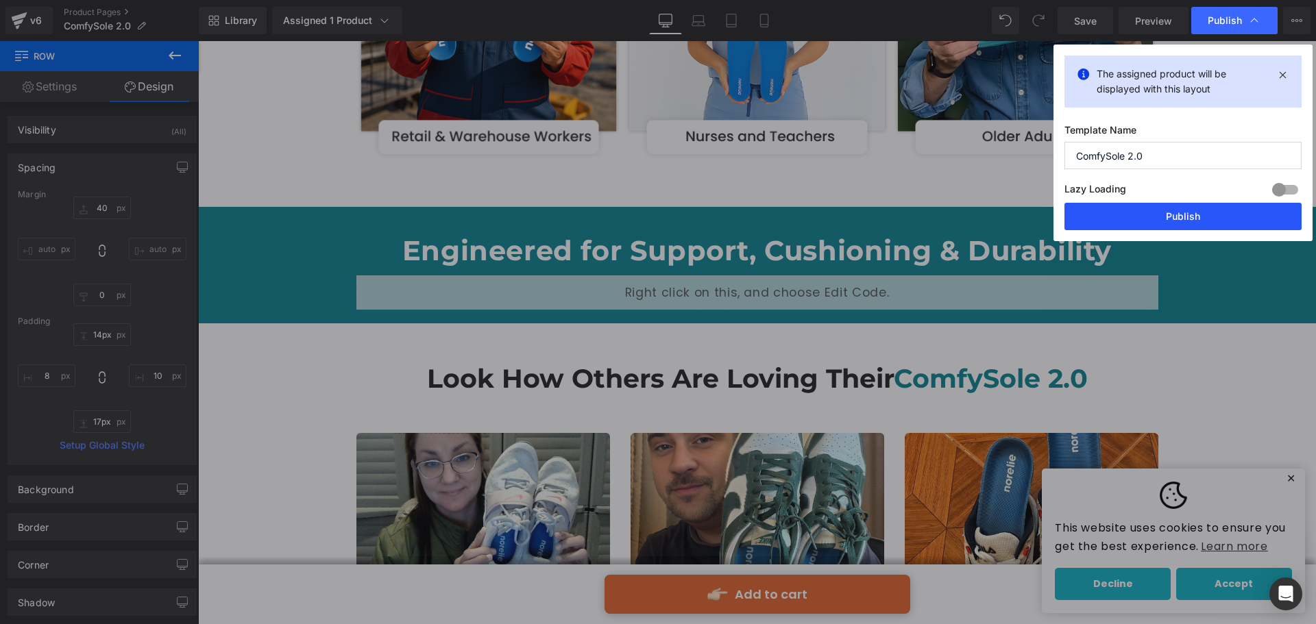
click at [1186, 213] on button "Publish" at bounding box center [1182, 216] width 237 height 27
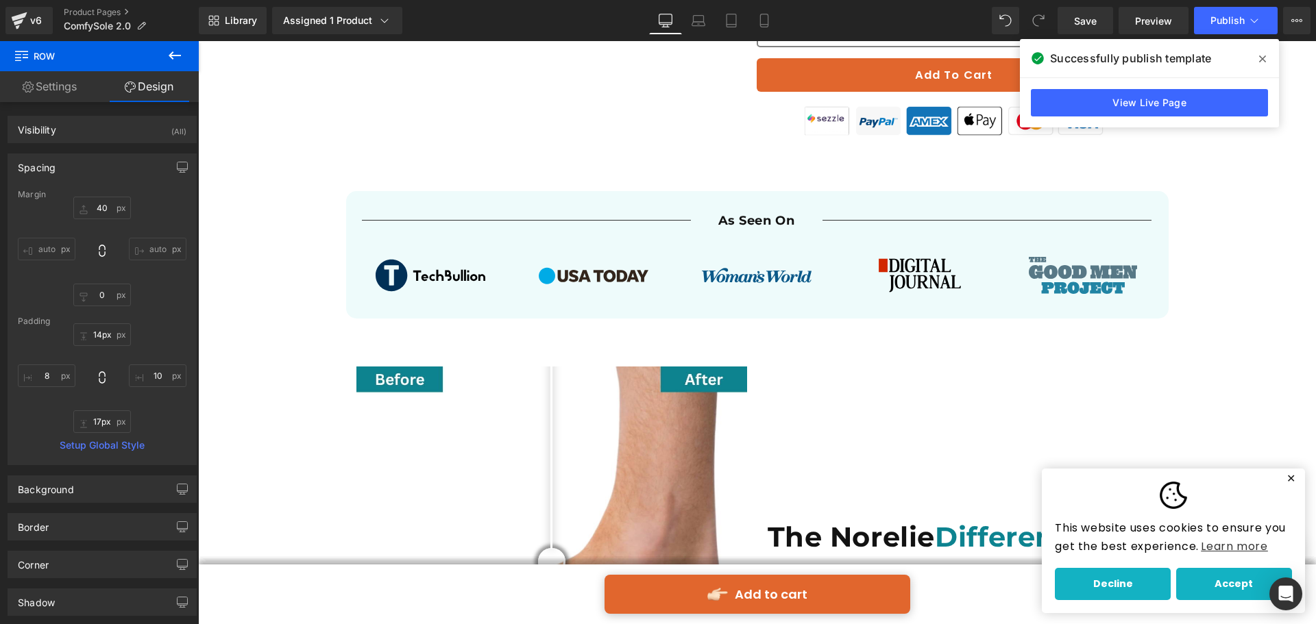
scroll to position [754, 0]
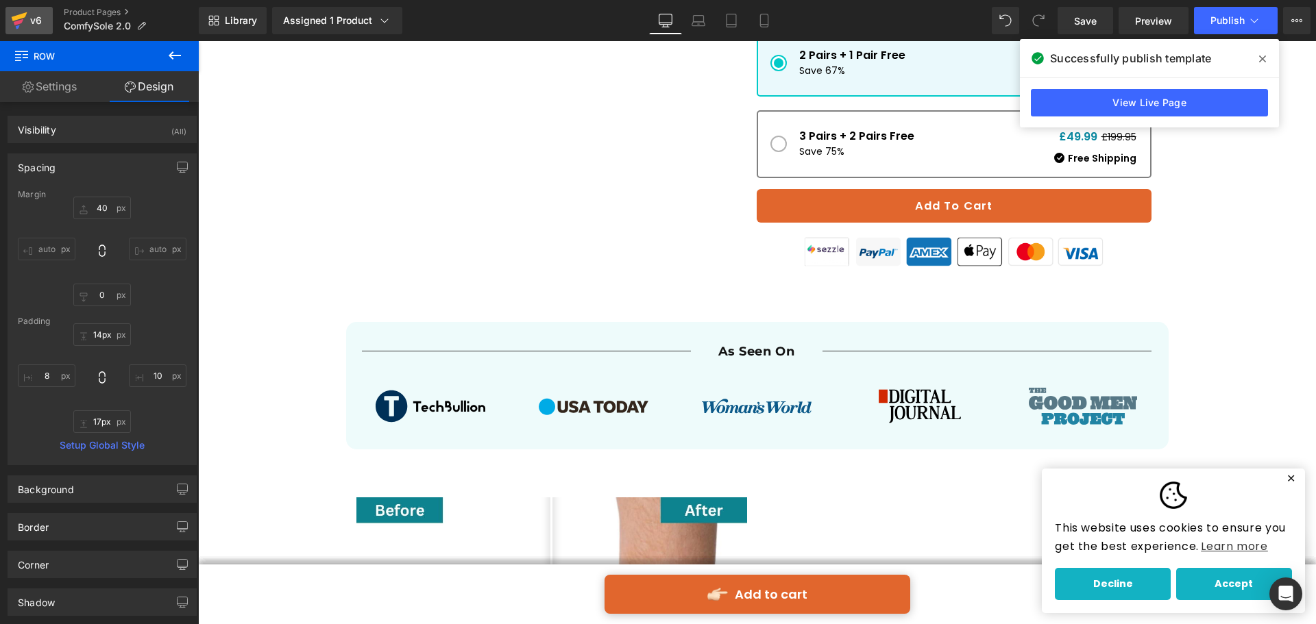
click at [21, 12] on icon at bounding box center [19, 20] width 16 height 34
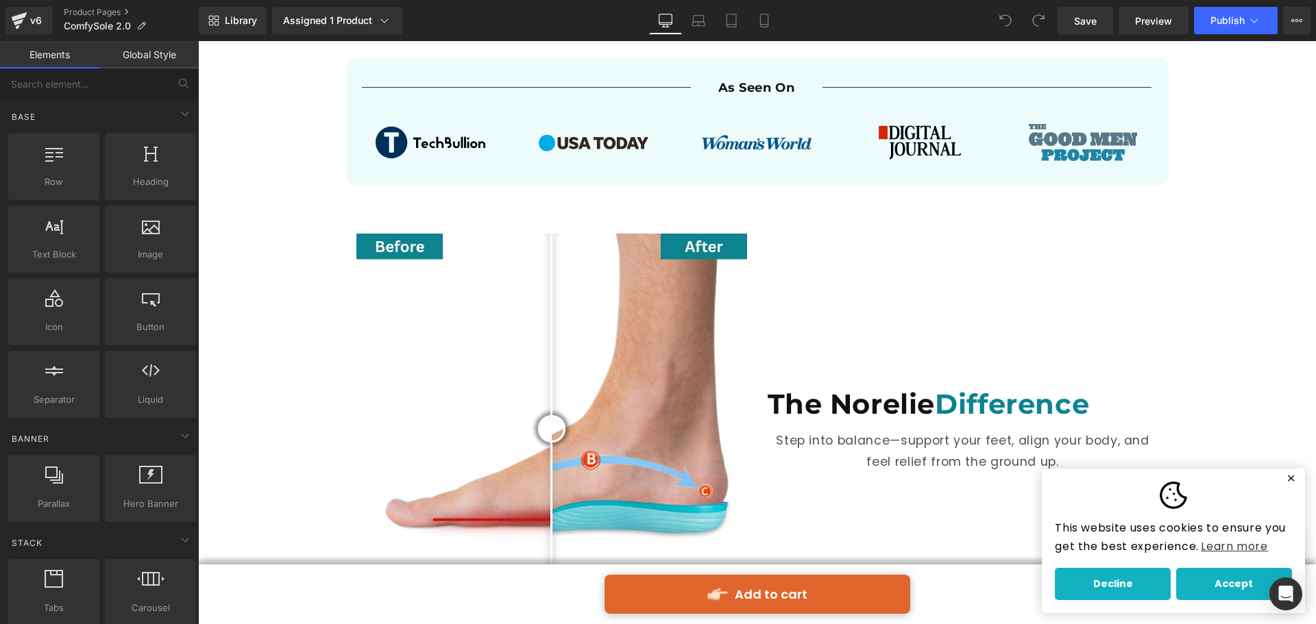
scroll to position [1096, 0]
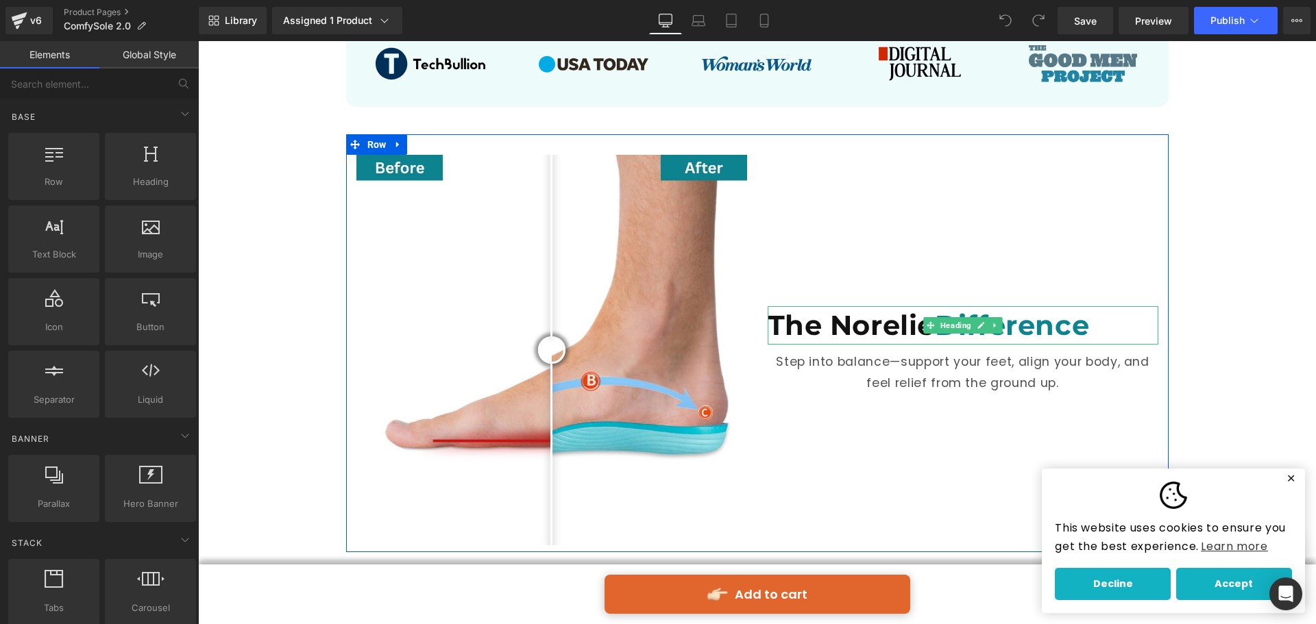
drag, startPoint x: 817, startPoint y: 310, endPoint x: 826, endPoint y: 311, distance: 9.6
click at [817, 310] on span "The Norelie" at bounding box center [851, 325] width 168 height 34
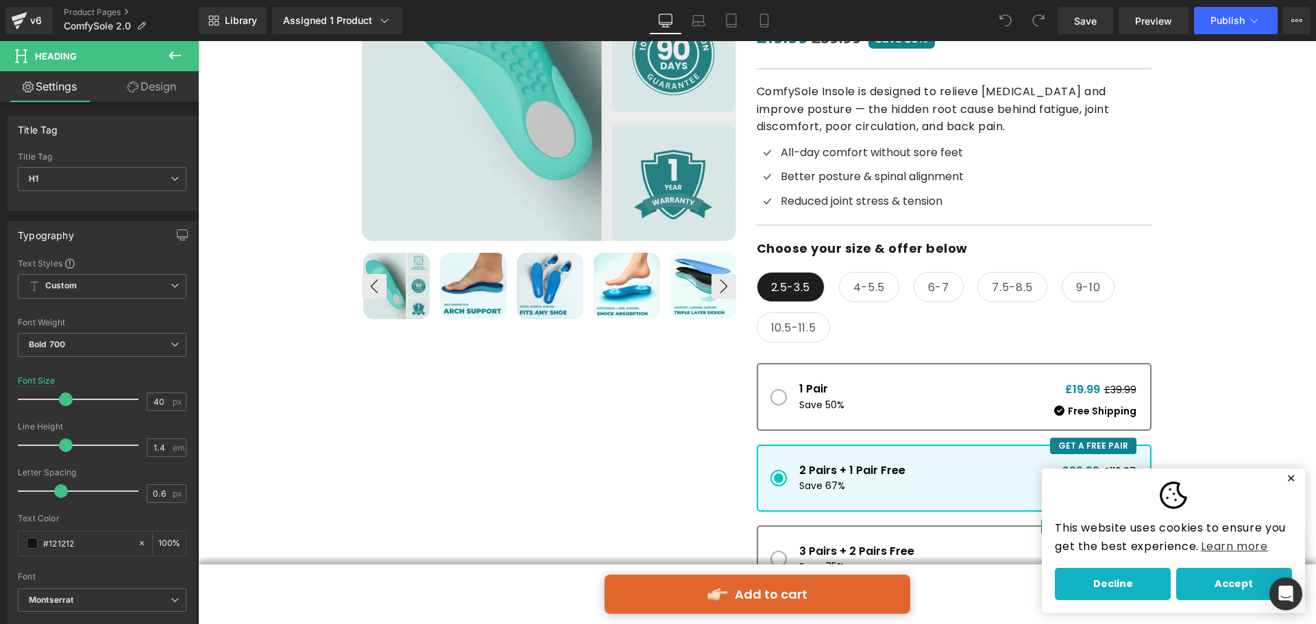
scroll to position [0, 0]
